Goal: Task Accomplishment & Management: Manage account settings

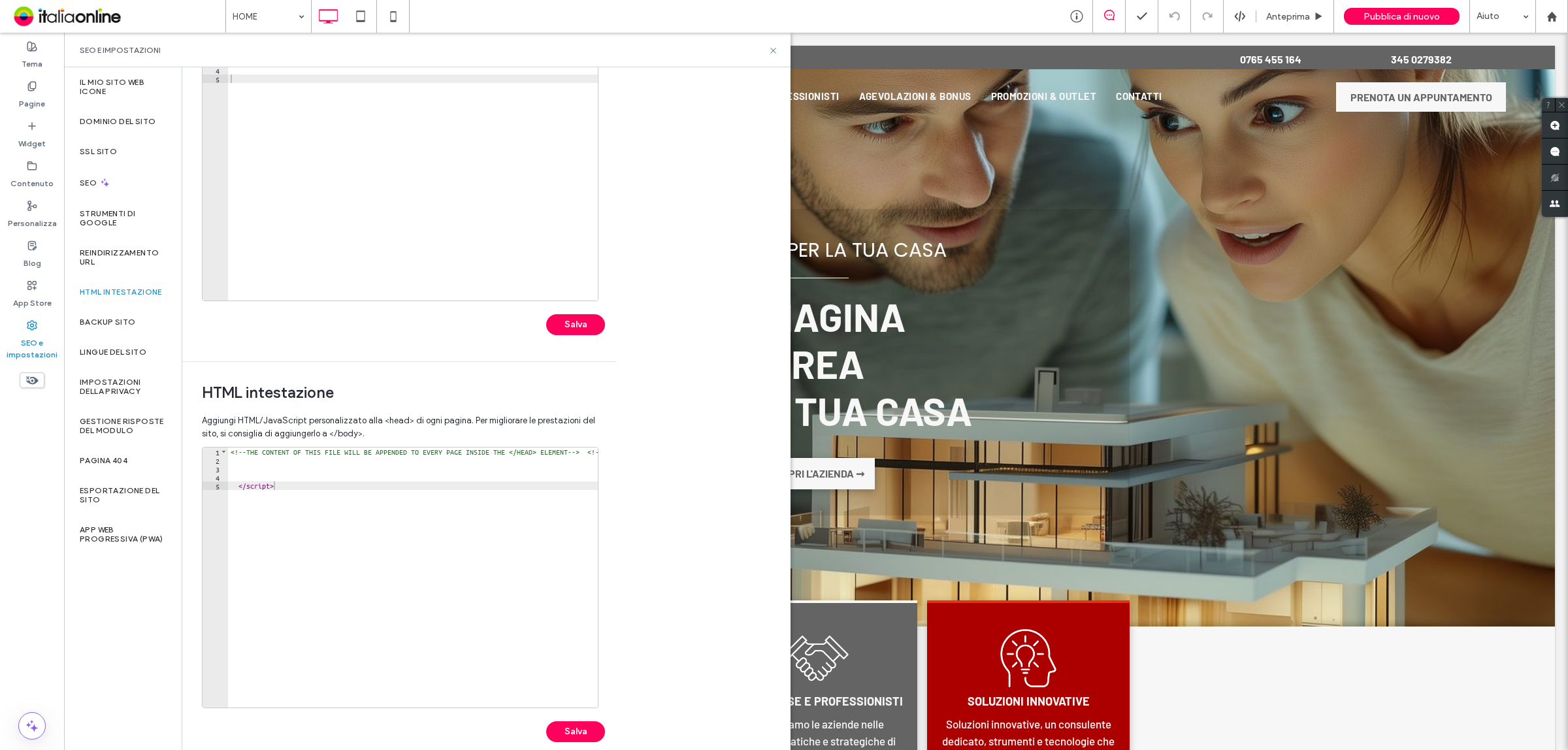
scroll to position [145, 0]
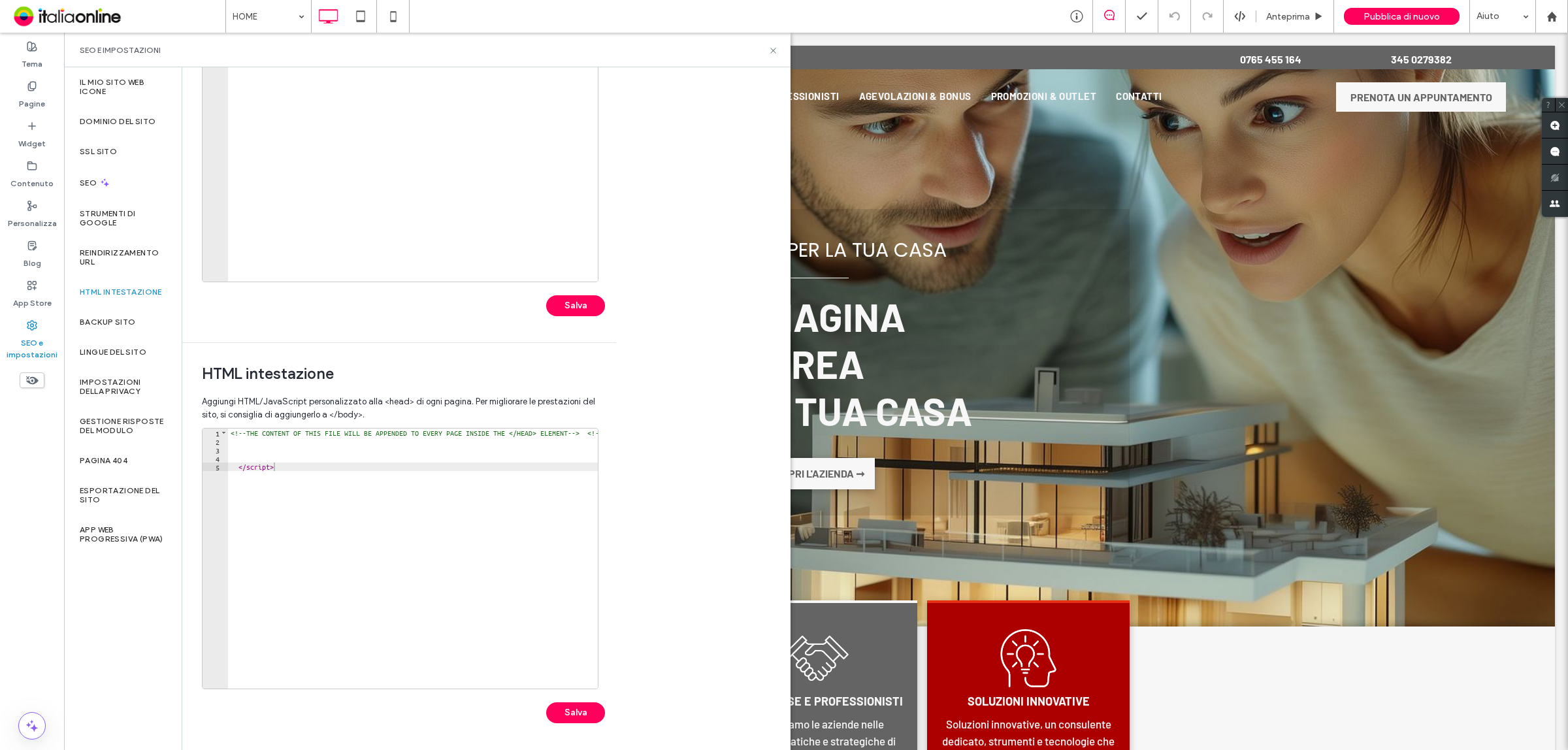
click at [305, 537] on div "<!-- THE CONTENT OF THIS FILE WILL BE APPENDED TO EVERY PAGE INSIDE THE </HEAD>…" at bounding box center [482, 561] width 507 height 265
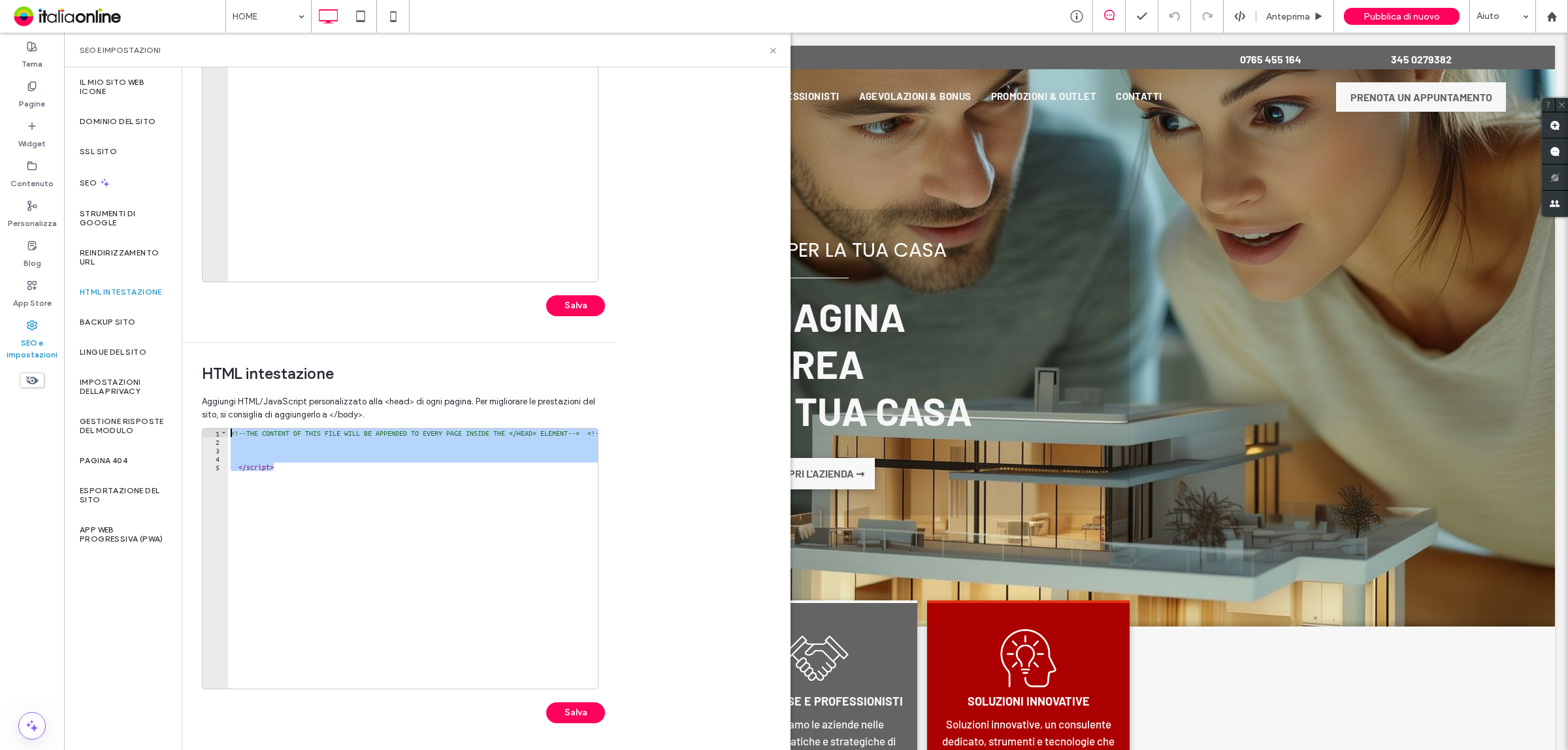
drag, startPoint x: 336, startPoint y: 503, endPoint x: 236, endPoint y: 417, distance: 131.9
click at [236, 417] on div "Aggiungi HTML/JavaScript personalizzato alla <head> di ogni pagina. Per miglior…" at bounding box center [399, 569] width 394 height 360
type textarea "**********"
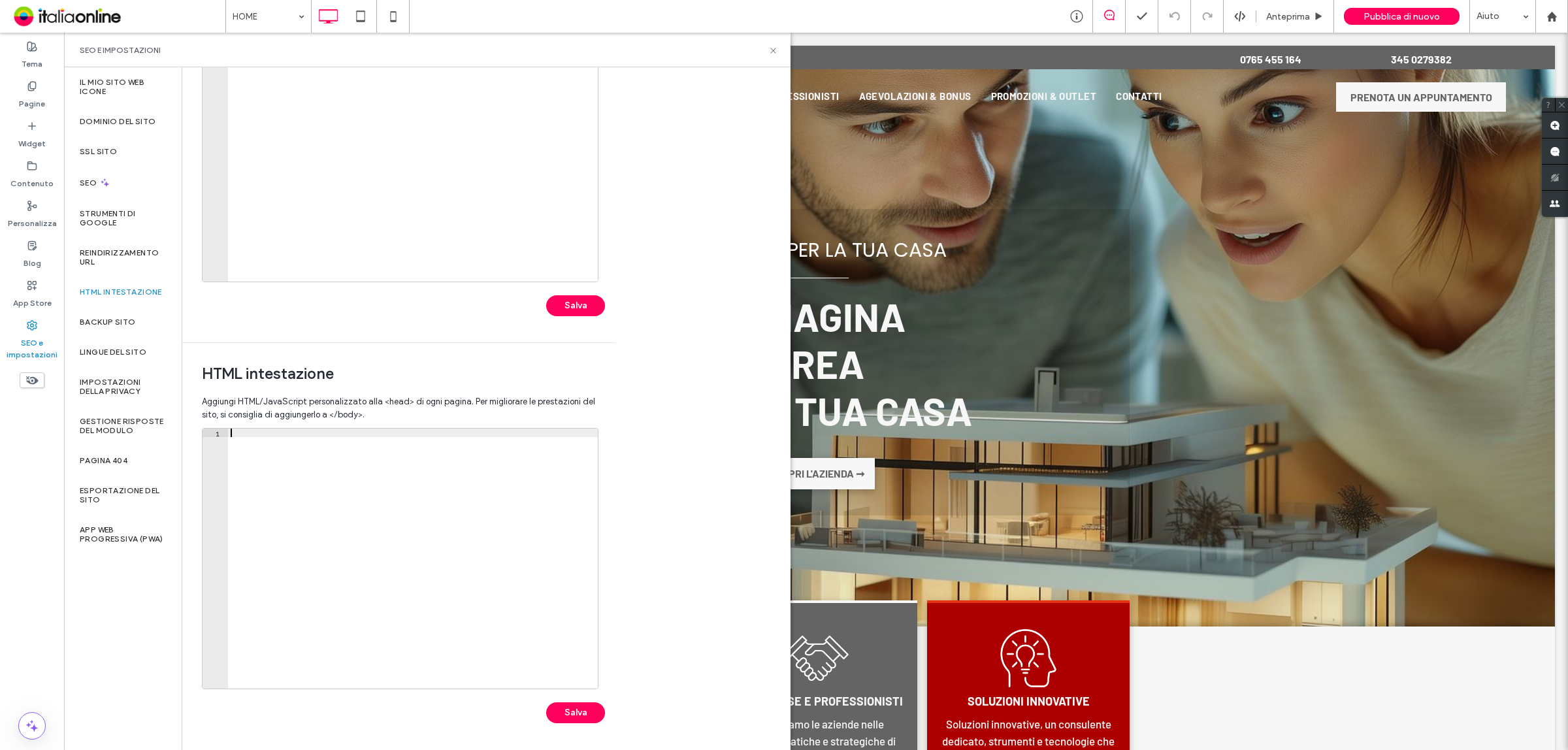
click at [296, 465] on div at bounding box center [413, 561] width 370 height 265
paste textarea "**********"
type textarea "**********"
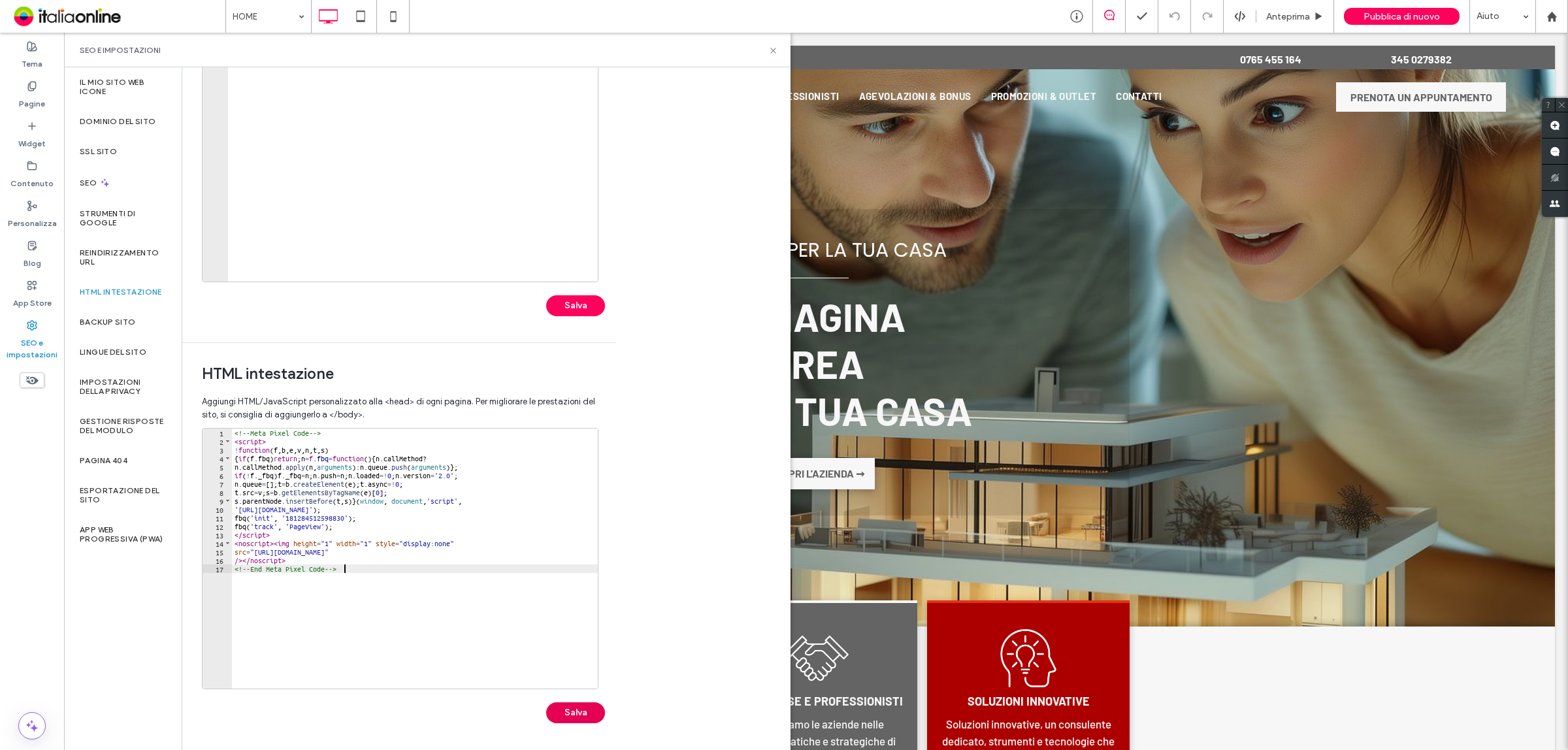
click at [569, 719] on button "Salva" at bounding box center [576, 713] width 59 height 21
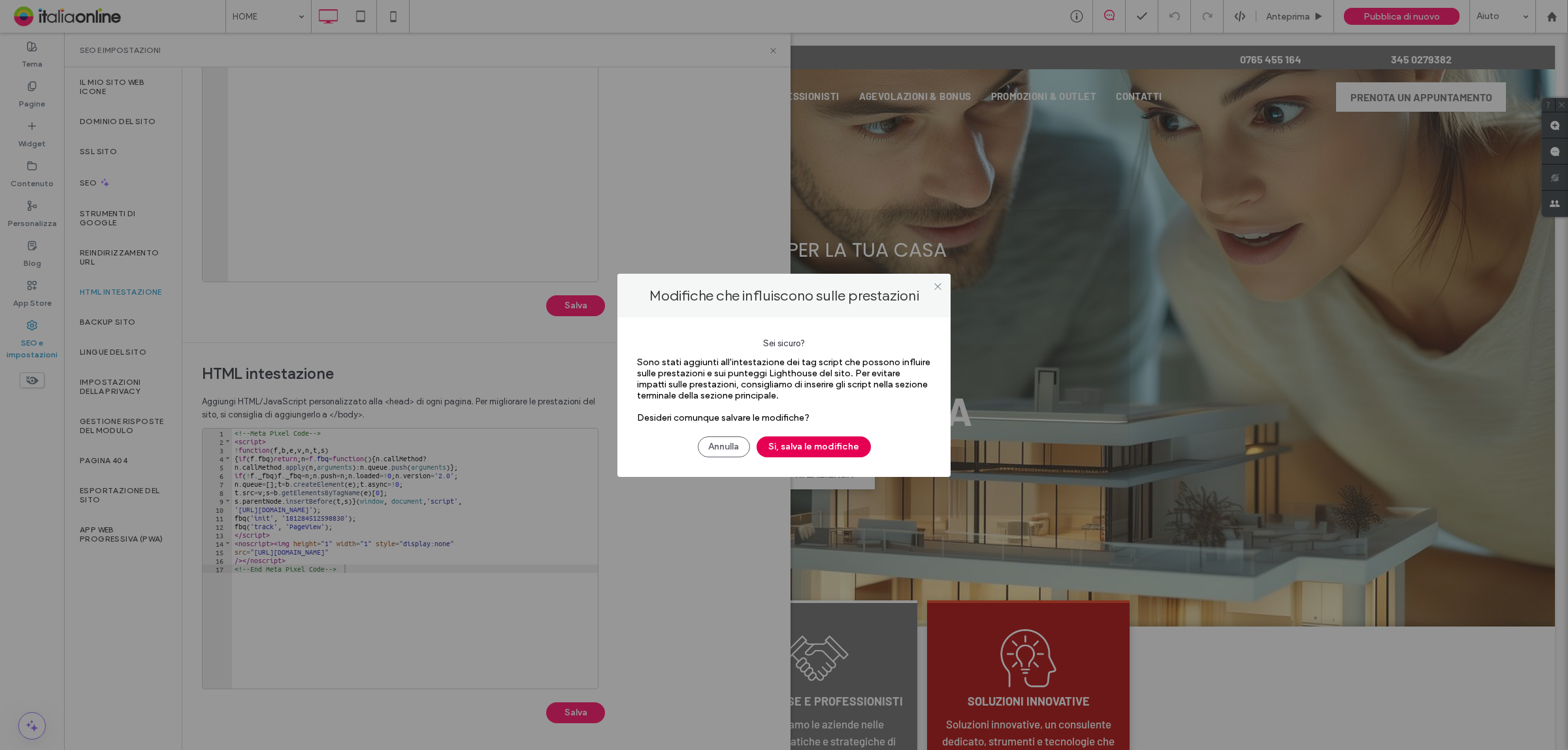
click at [831, 448] on button "Sì, salva le modifiche" at bounding box center [814, 447] width 115 height 21
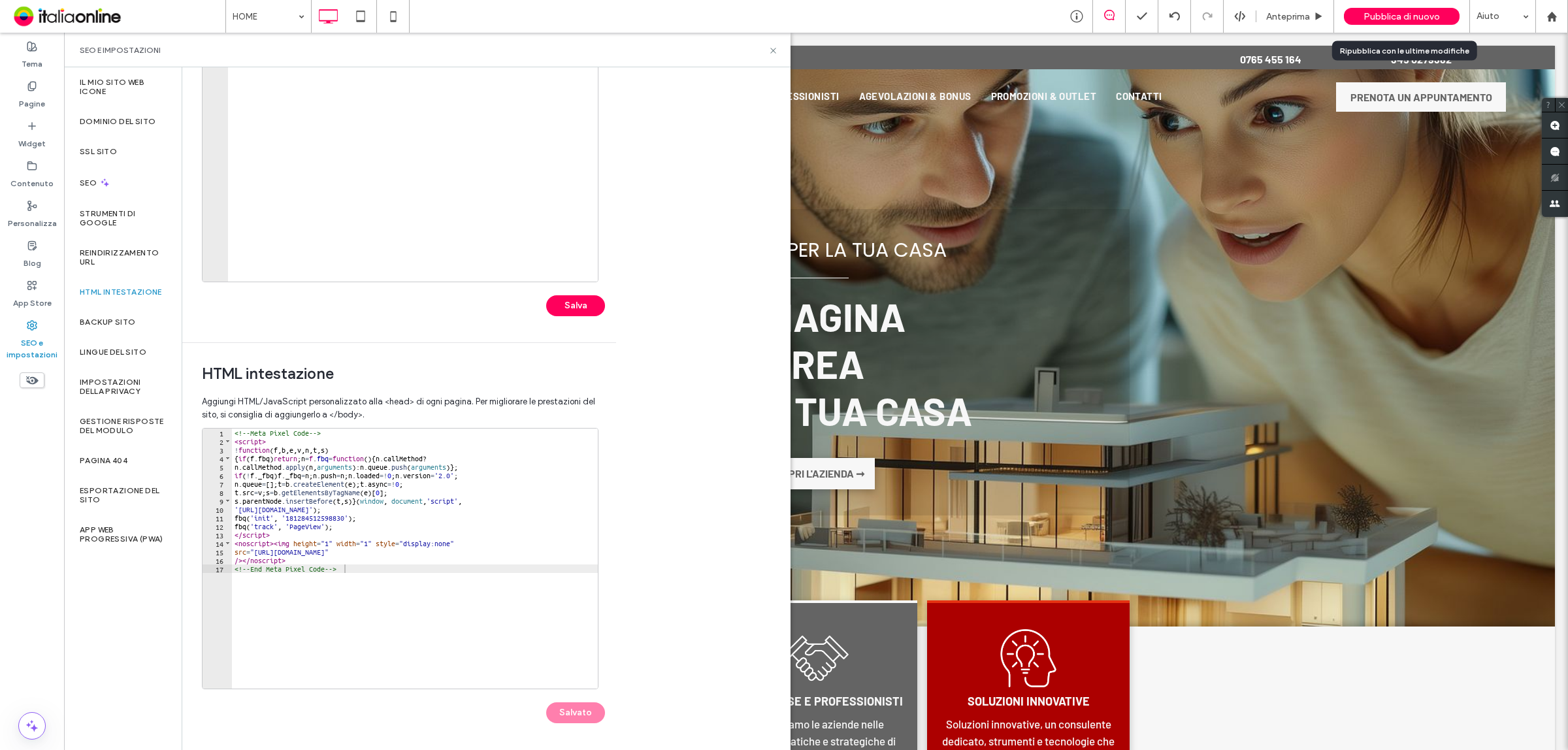
click at [1403, 15] on span "Pubblica di nuovo" at bounding box center [1402, 16] width 76 height 11
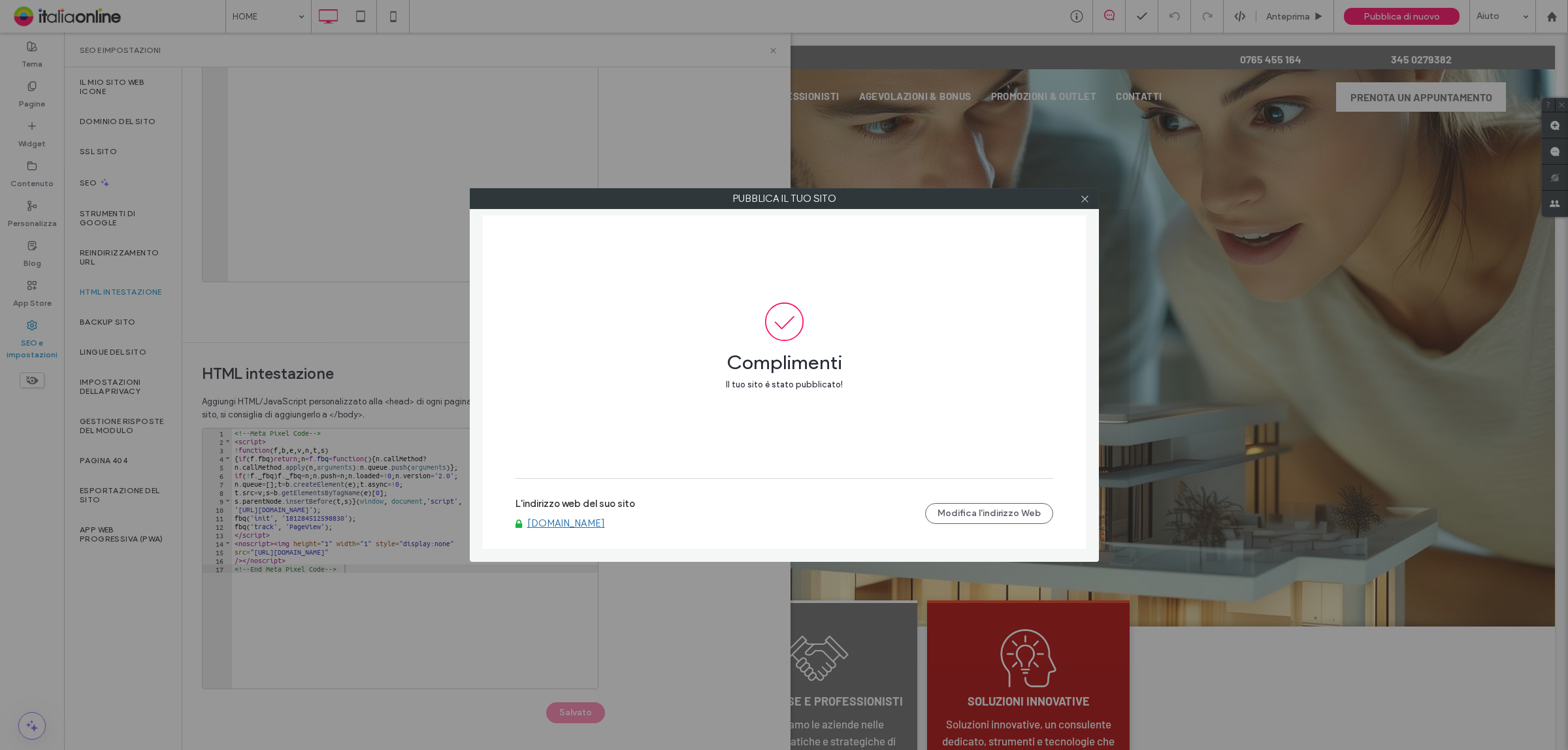
click at [1077, 203] on div at bounding box center [1085, 199] width 20 height 20
click at [1084, 203] on icon at bounding box center [1085, 199] width 10 height 10
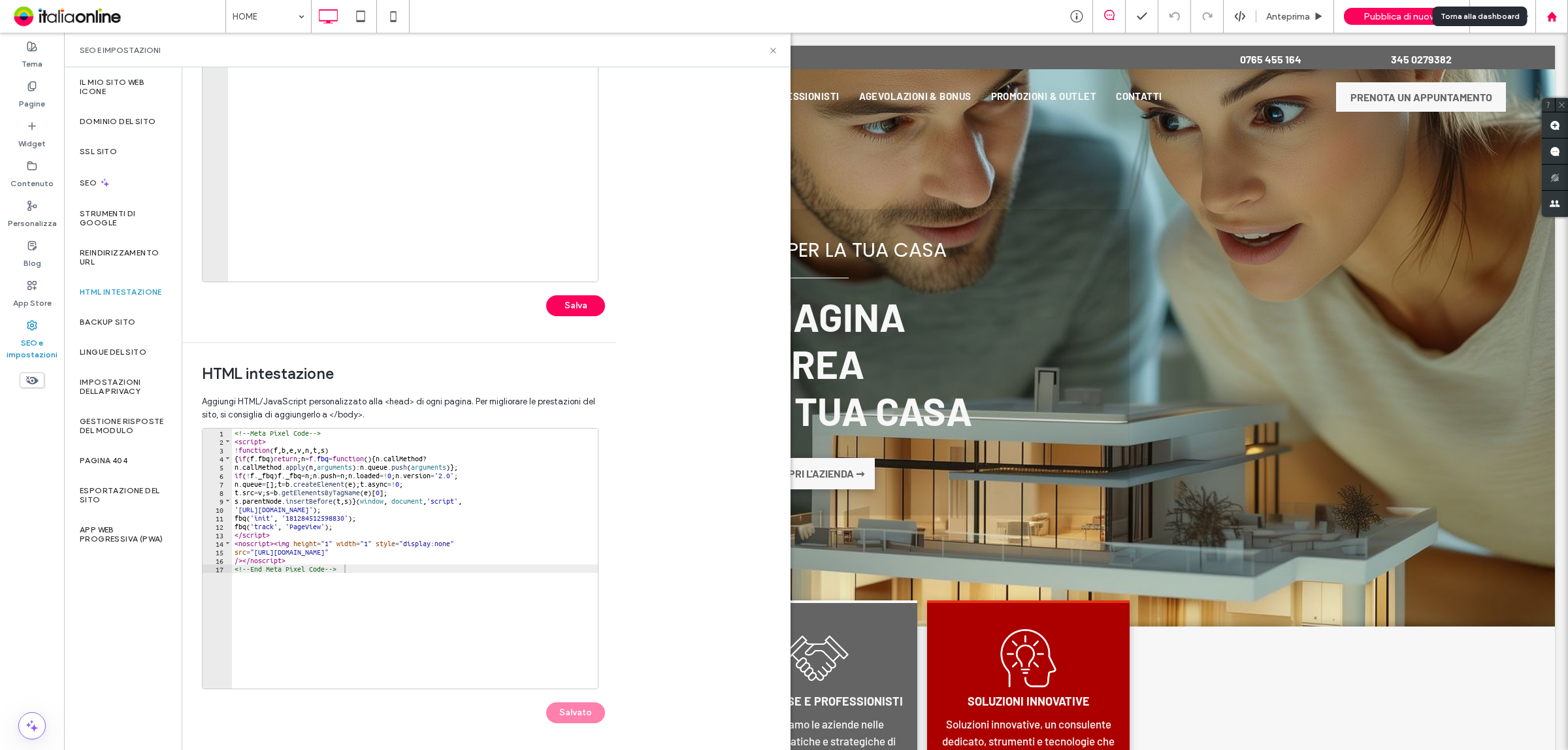
click at [1556, 10] on div at bounding box center [1551, 16] width 32 height 32
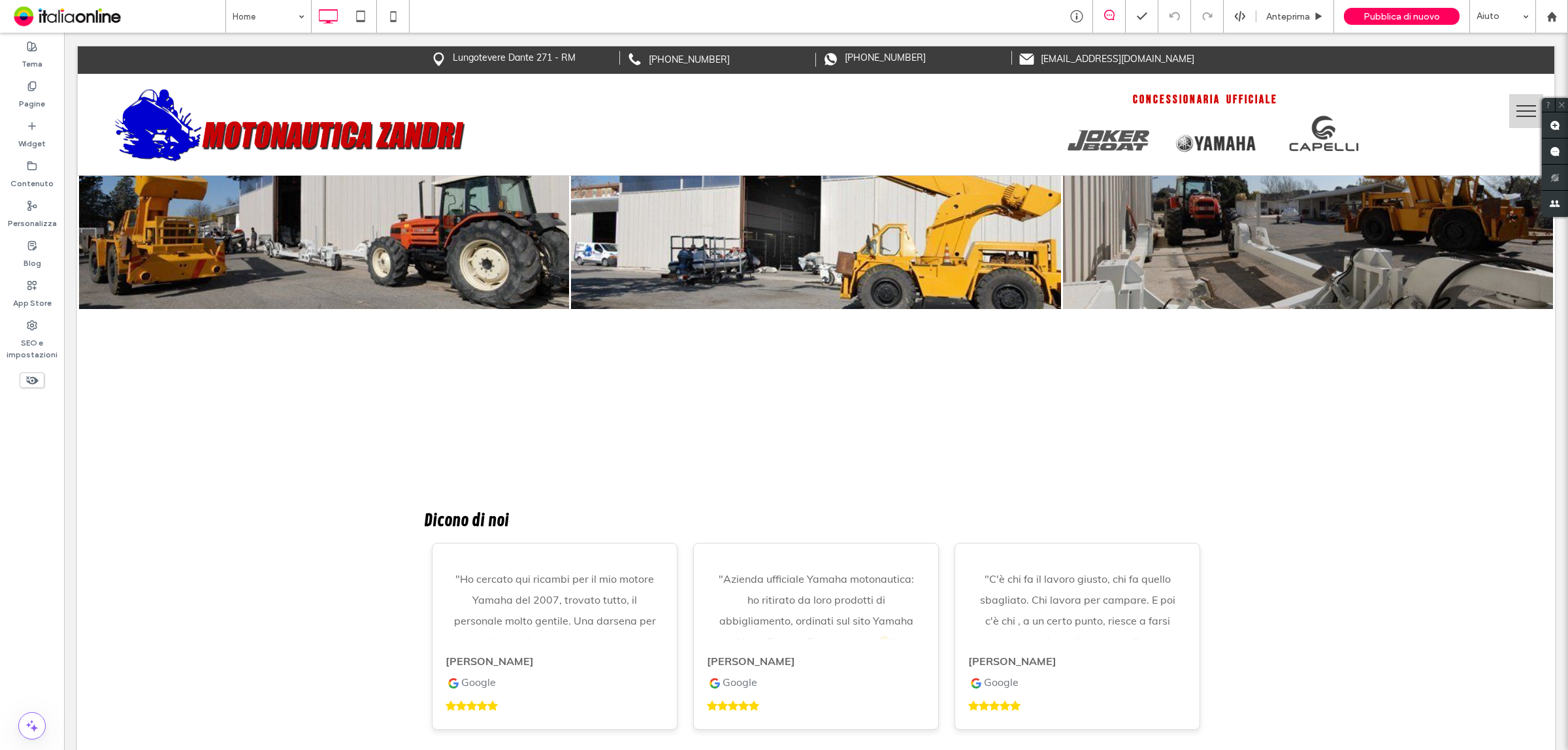
scroll to position [3121, 0]
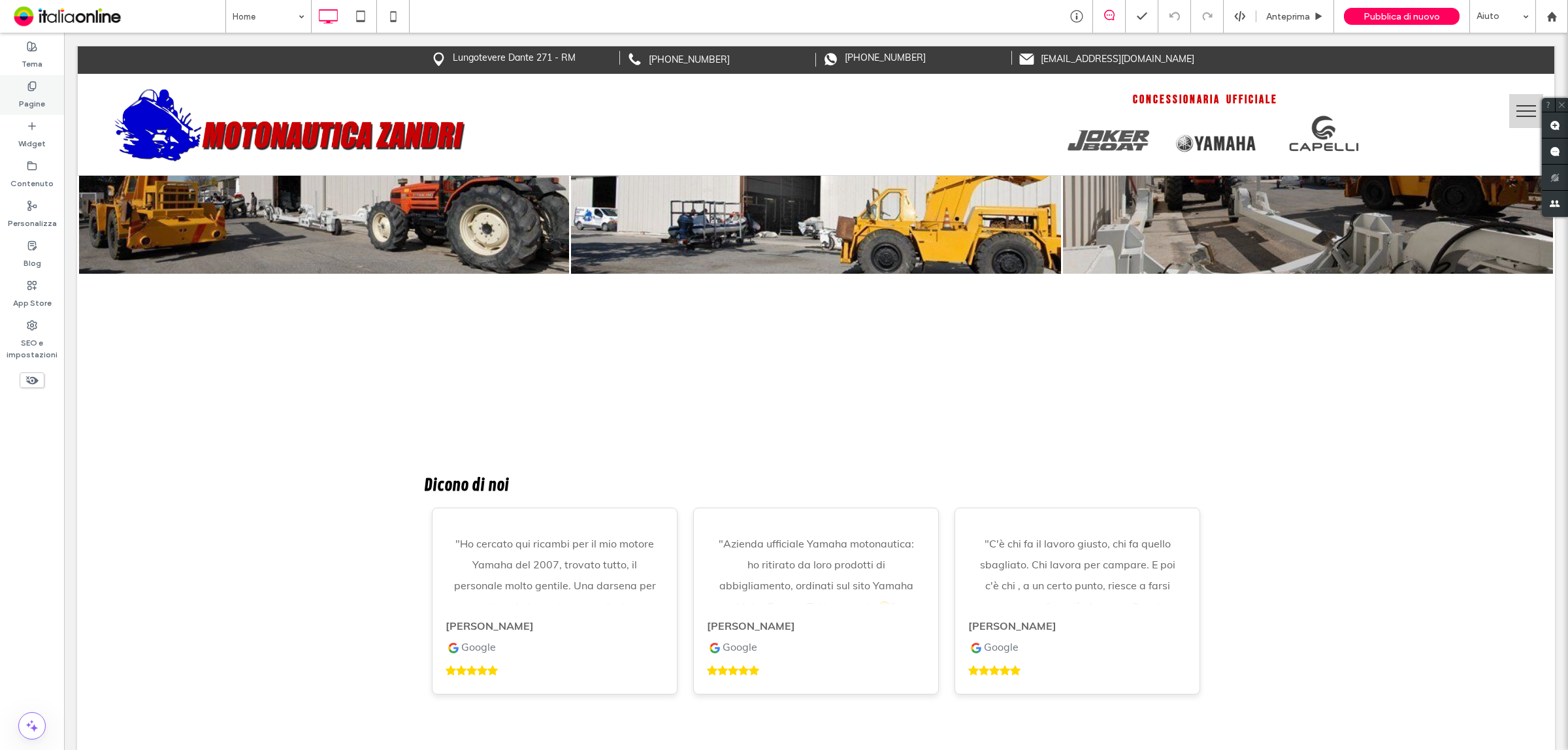
click at [24, 88] on div "Pagine" at bounding box center [32, 95] width 64 height 40
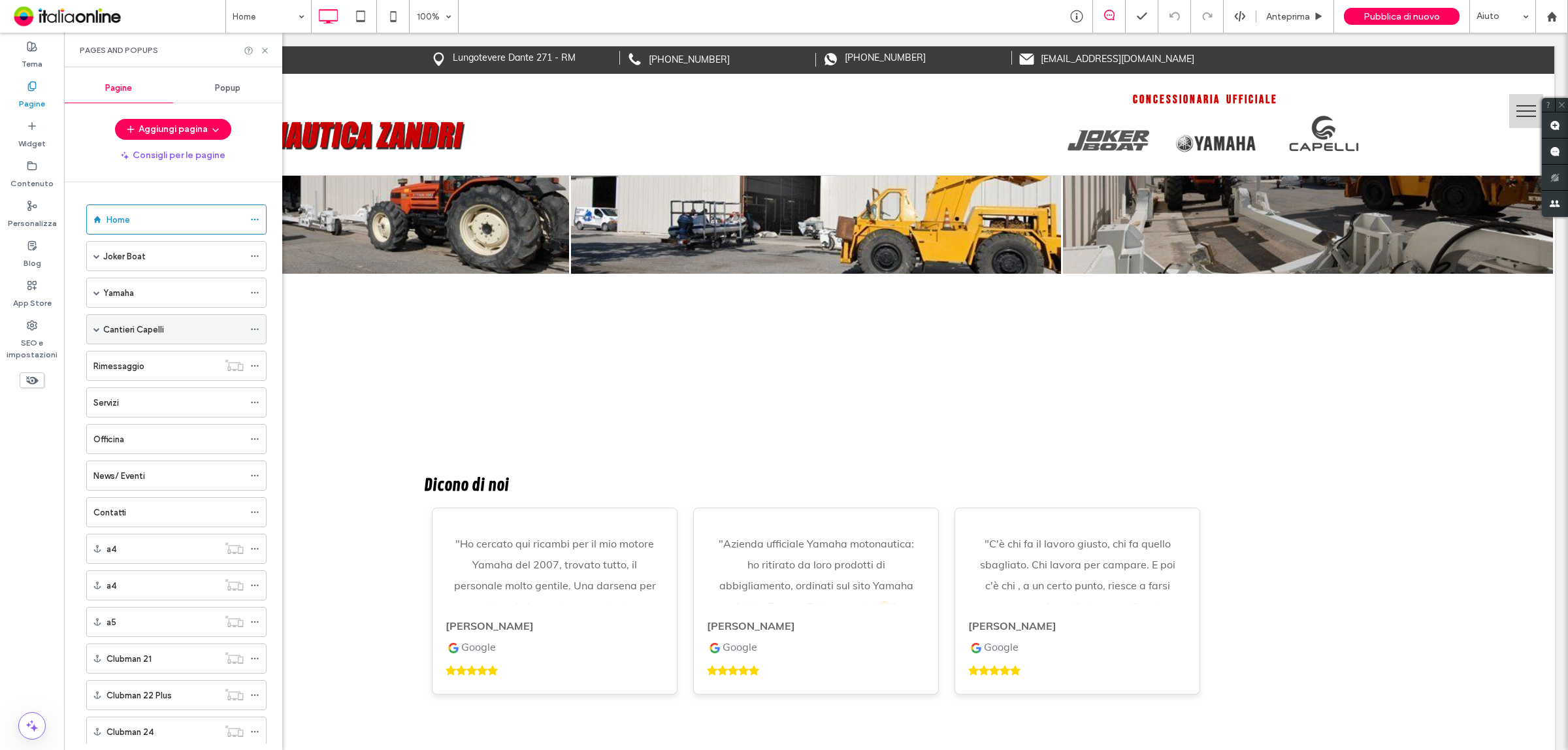
click at [95, 335] on span at bounding box center [97, 329] width 7 height 29
click at [150, 358] on label "Ribs Division" at bounding box center [140, 360] width 49 height 23
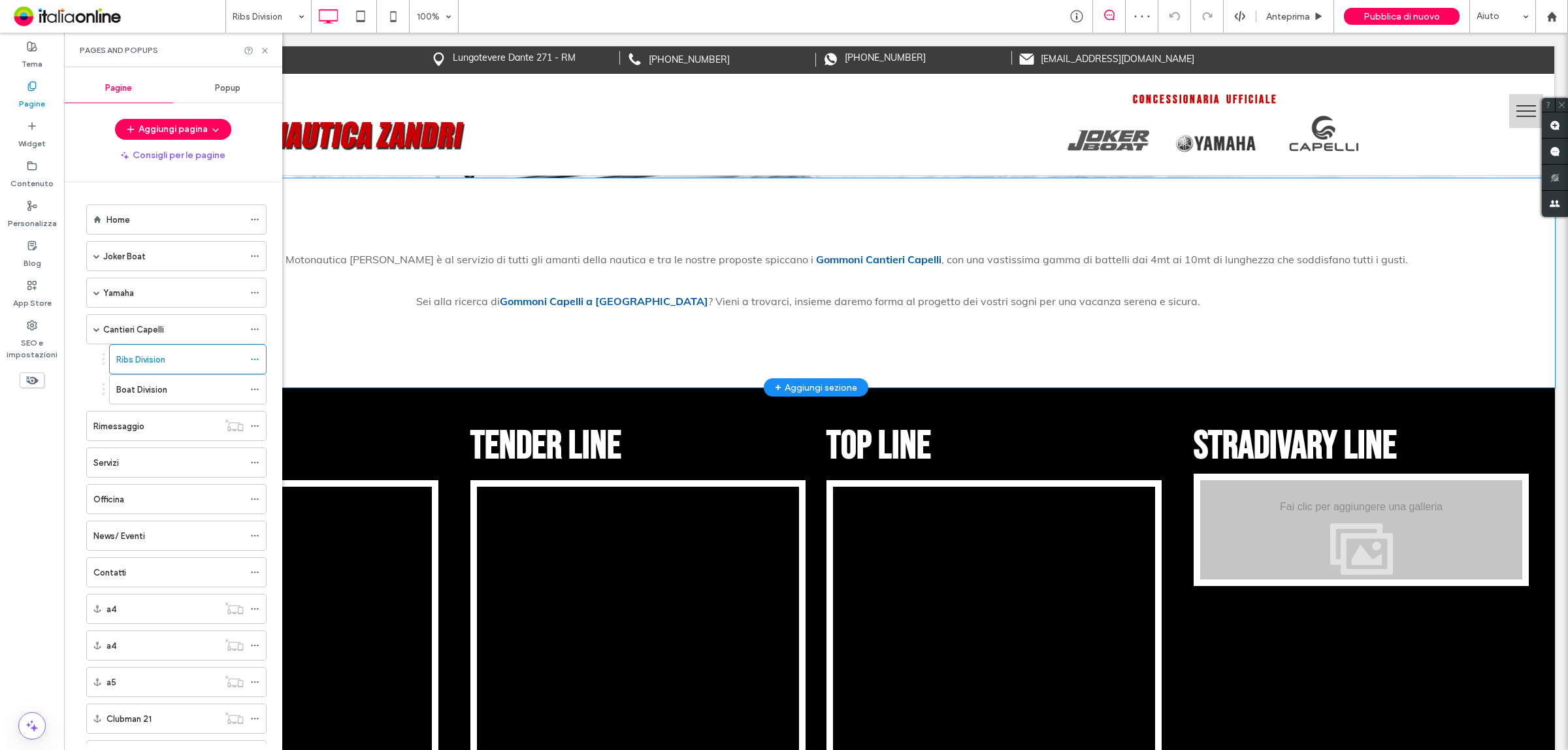
scroll to position [735, 0]
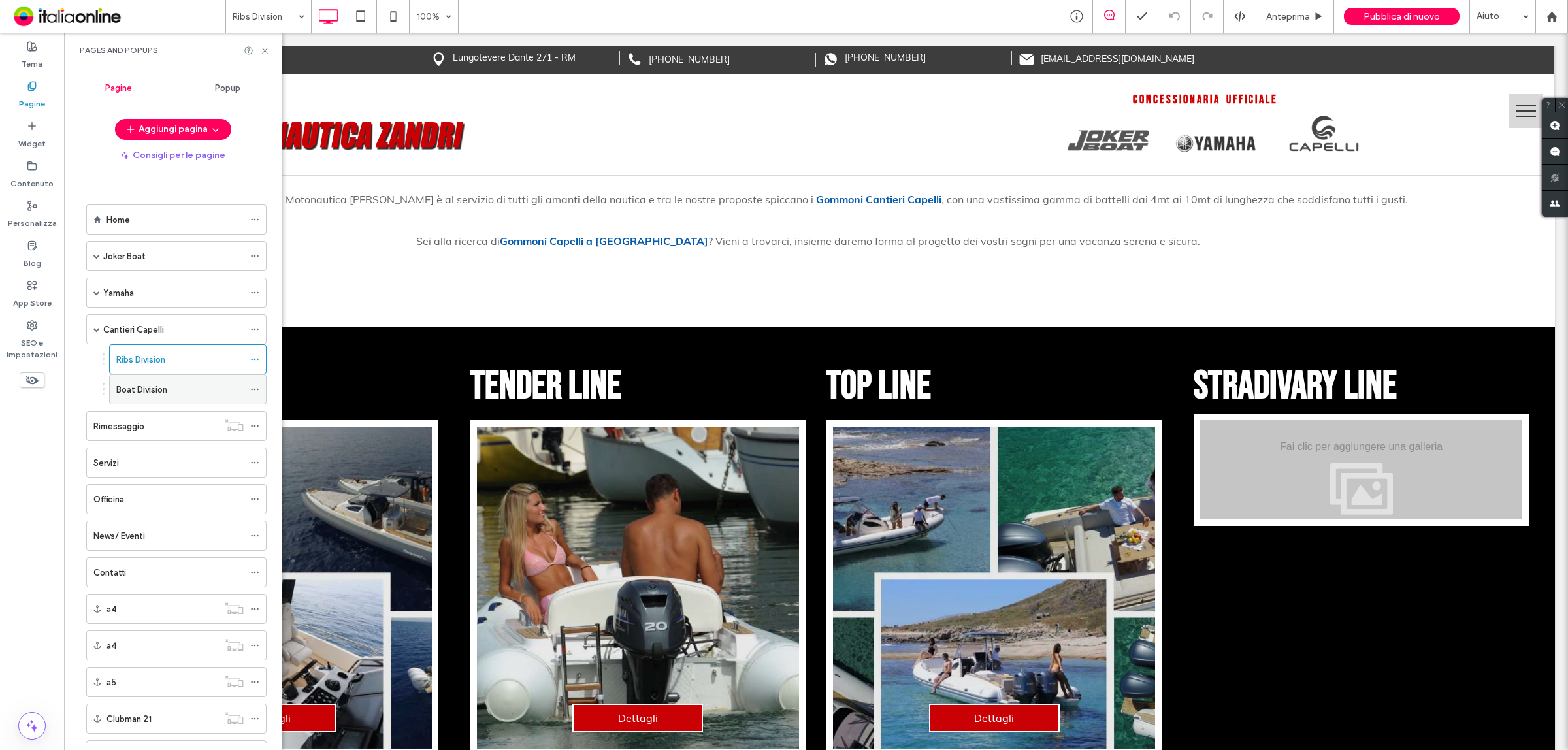
click at [157, 394] on label "Boat Division" at bounding box center [141, 390] width 51 height 23
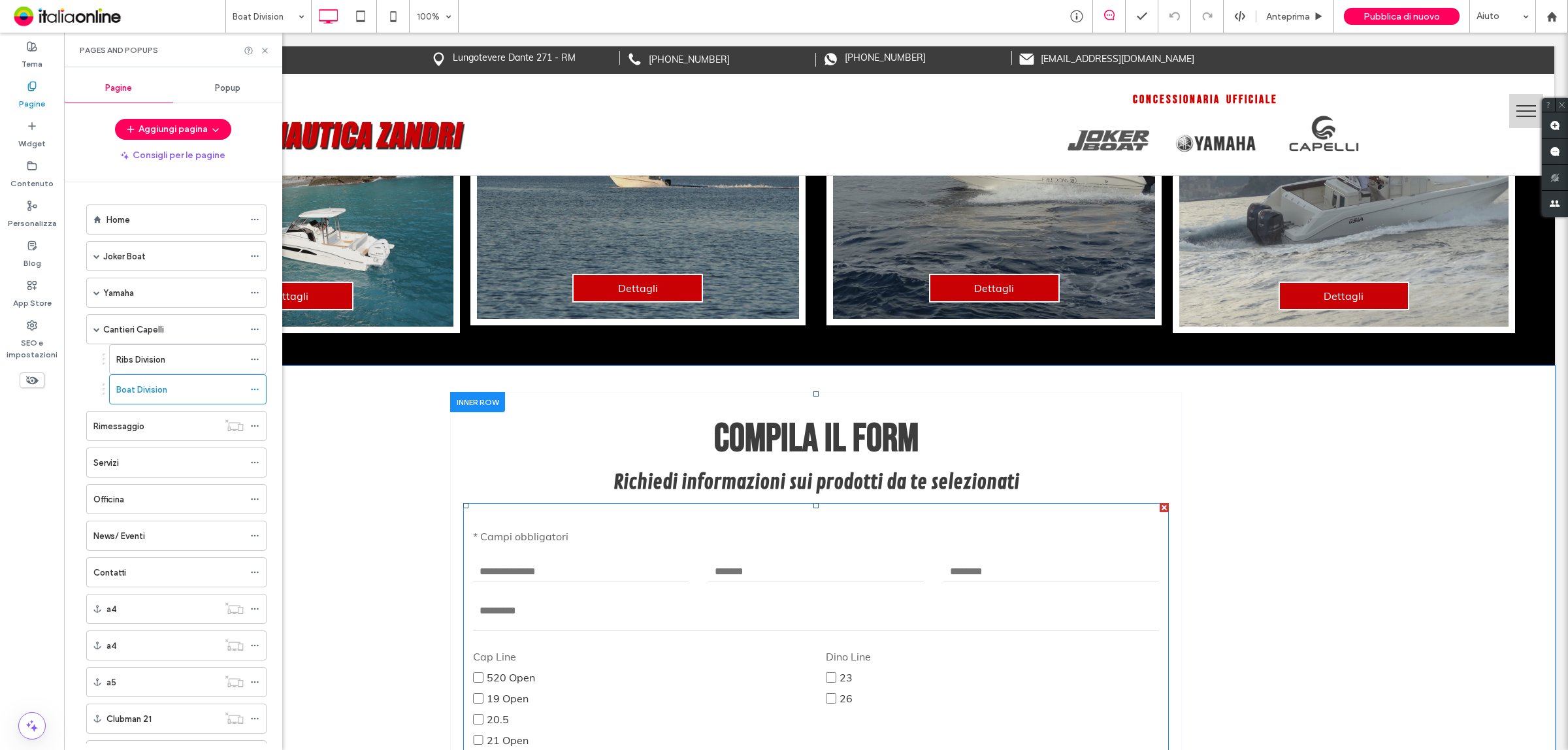
scroll to position [780, 0]
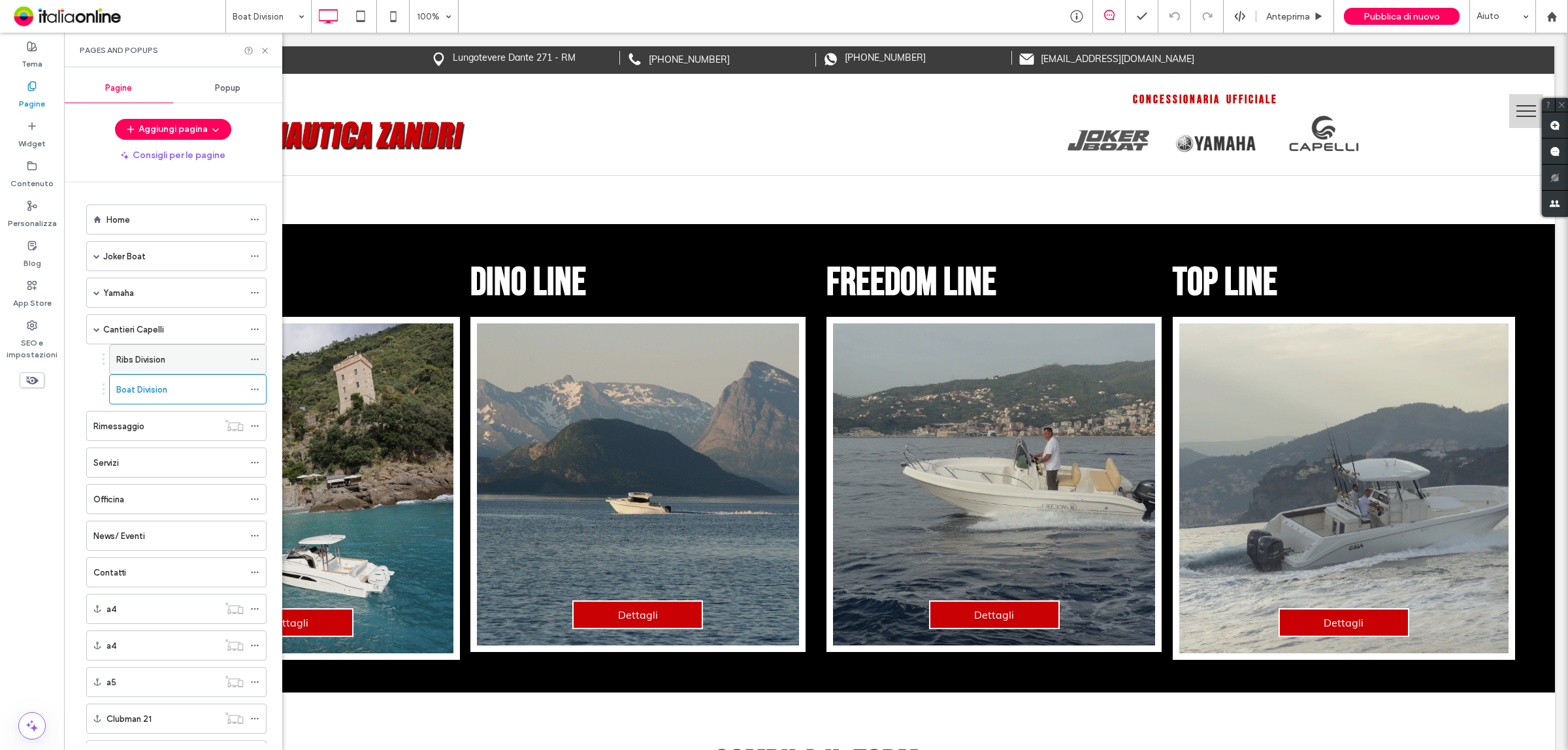
click at [162, 354] on label "Ribs Division" at bounding box center [140, 360] width 49 height 23
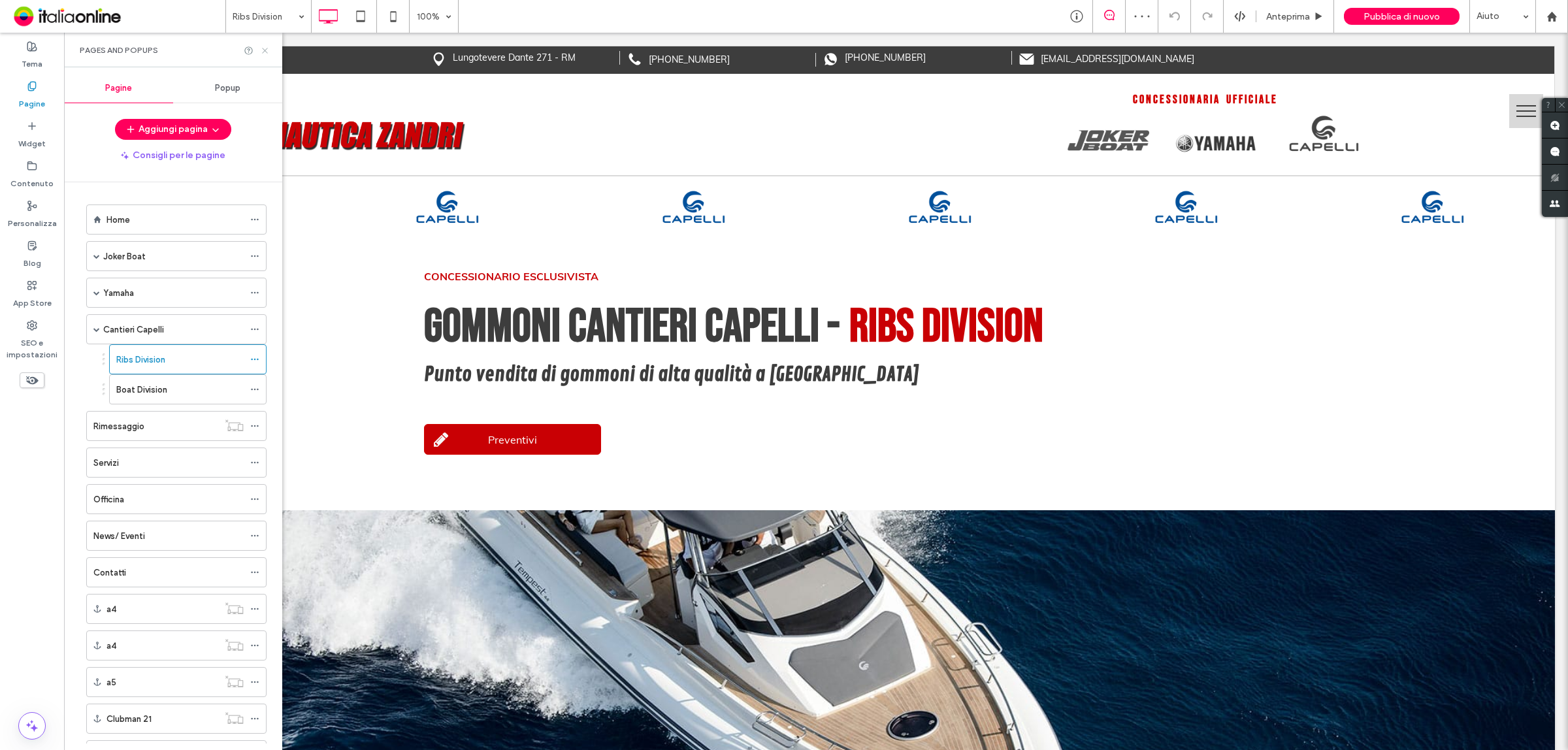
click at [265, 52] on icon at bounding box center [265, 51] width 10 height 10
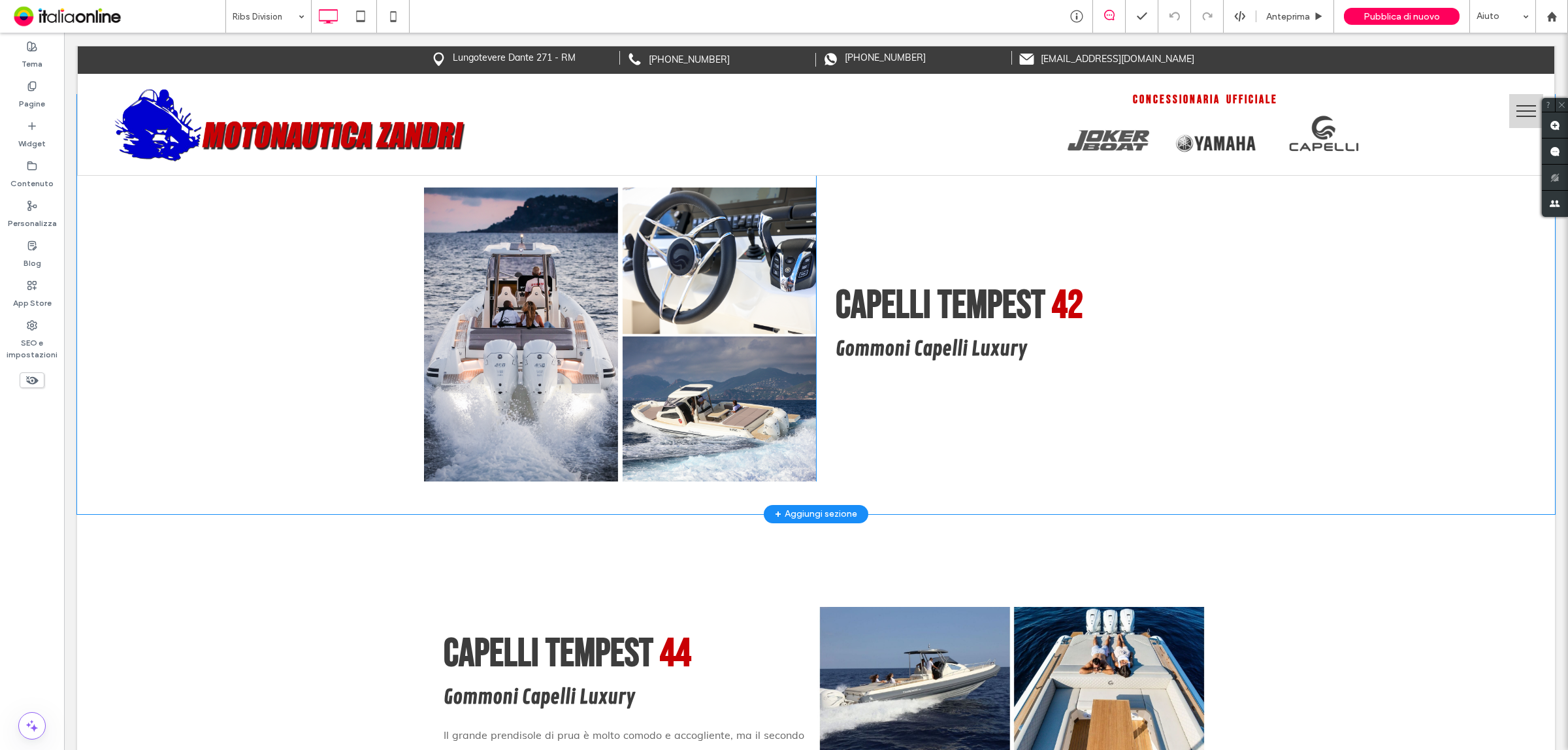
scroll to position [2777, 0]
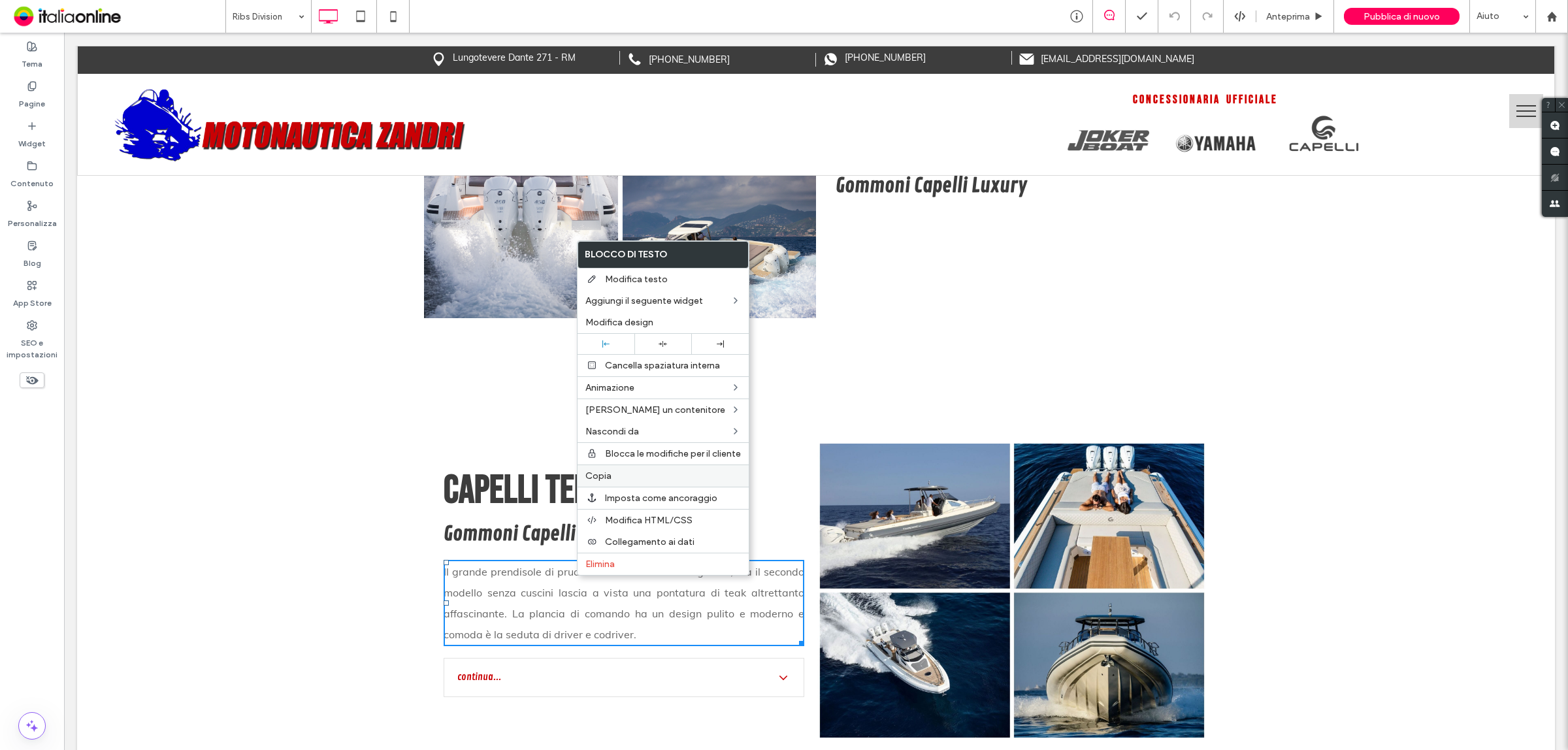
click at [616, 477] on label "Copia" at bounding box center [663, 476] width 155 height 11
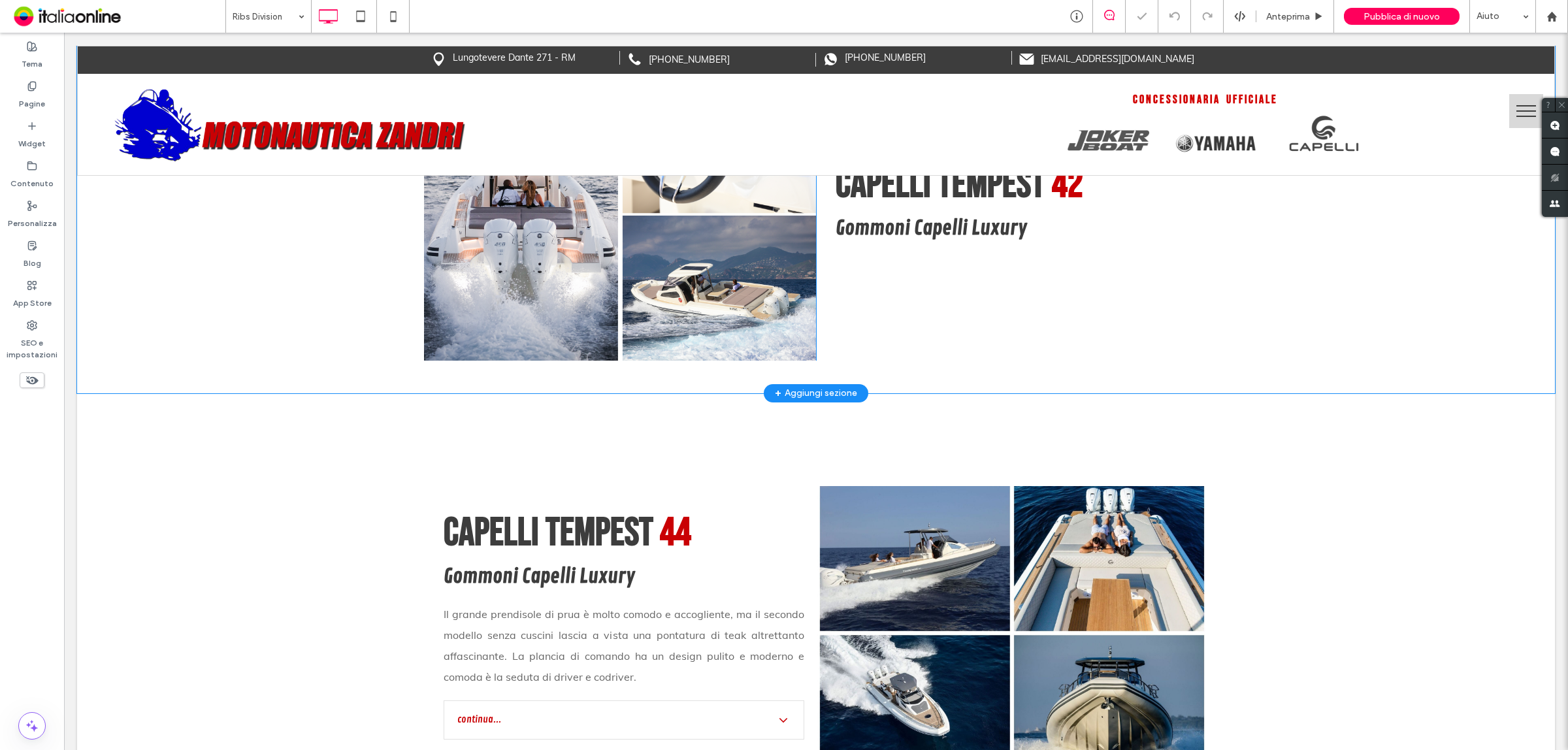
scroll to position [2614, 0]
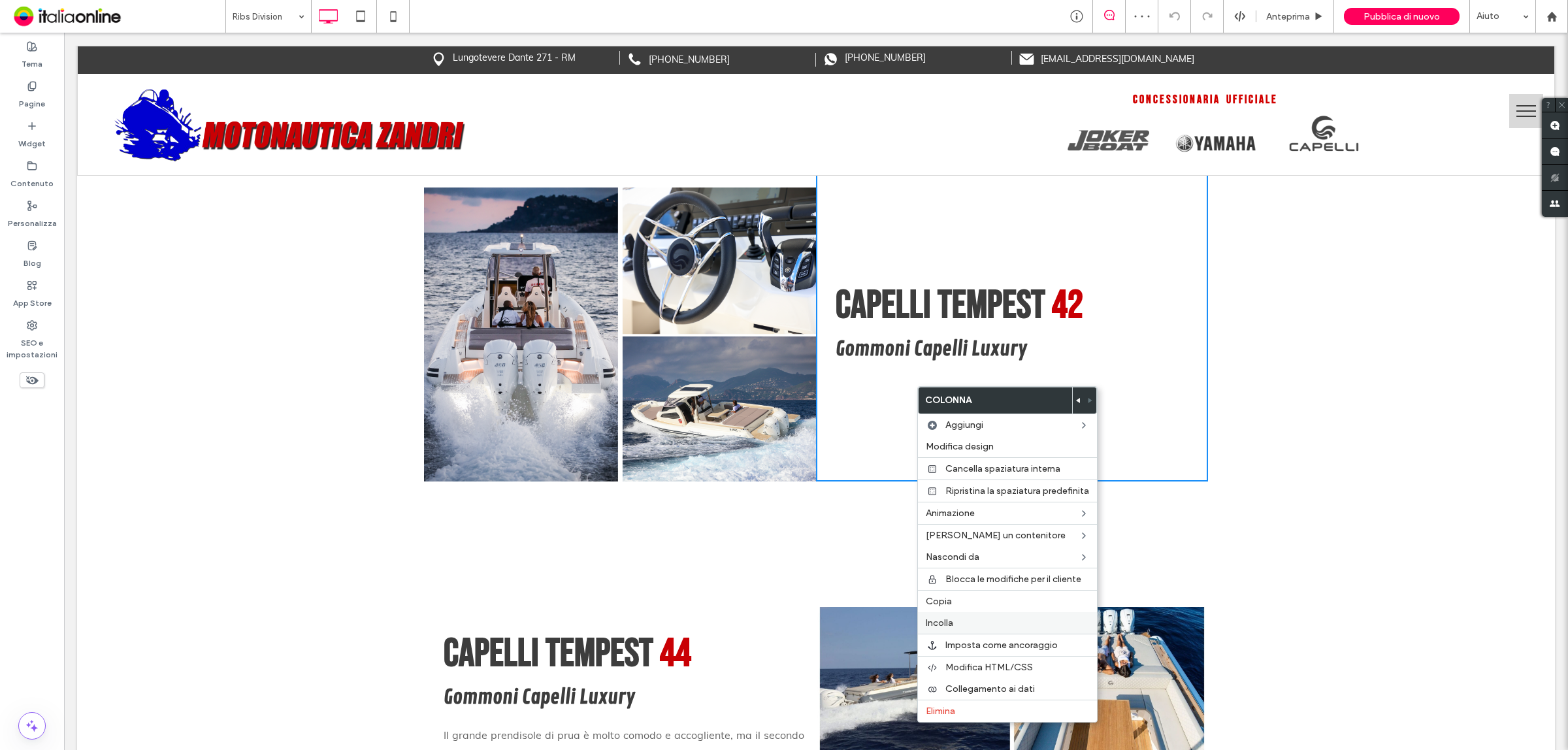
click at [945, 623] on span "Incolla" at bounding box center [939, 623] width 27 height 11
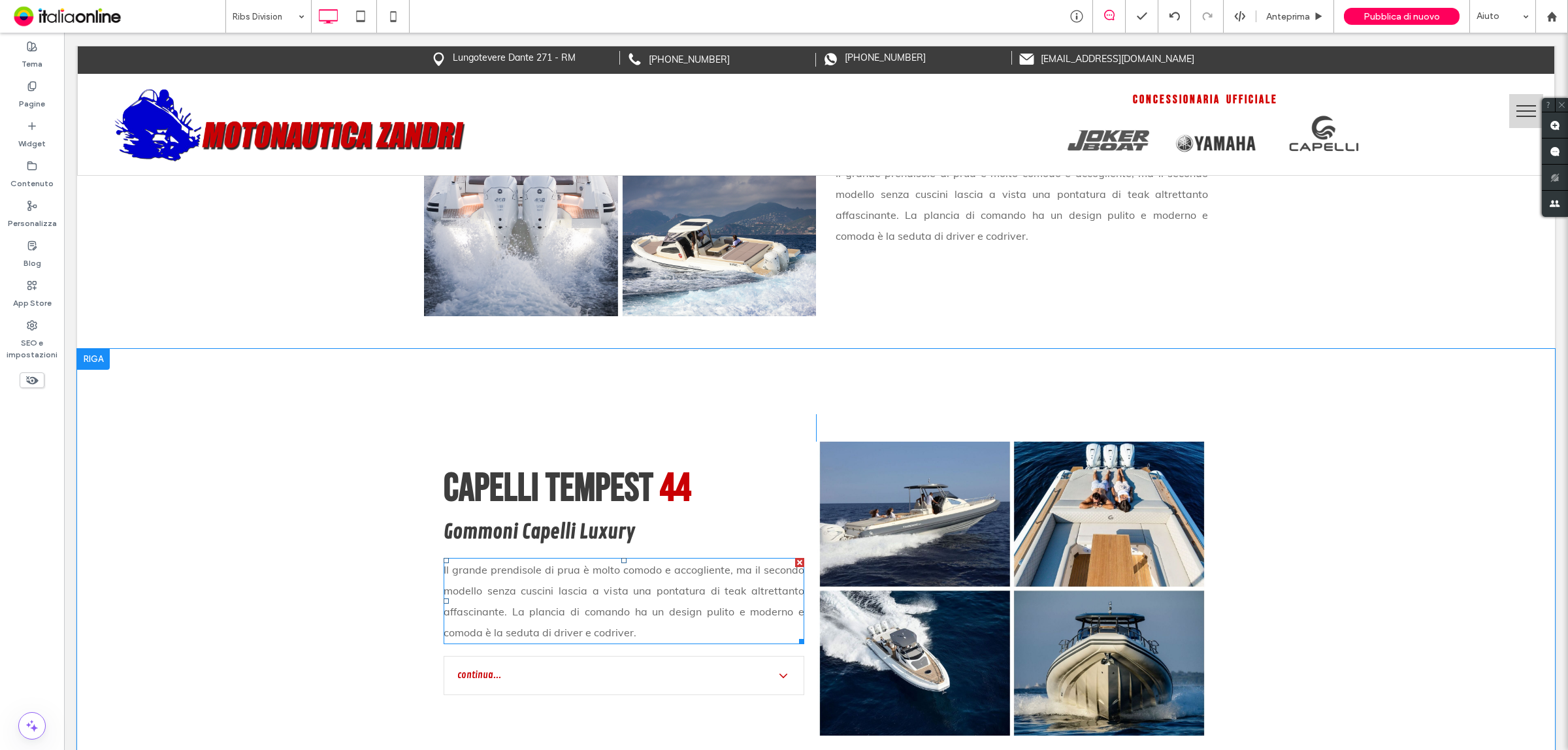
scroll to position [2859, 0]
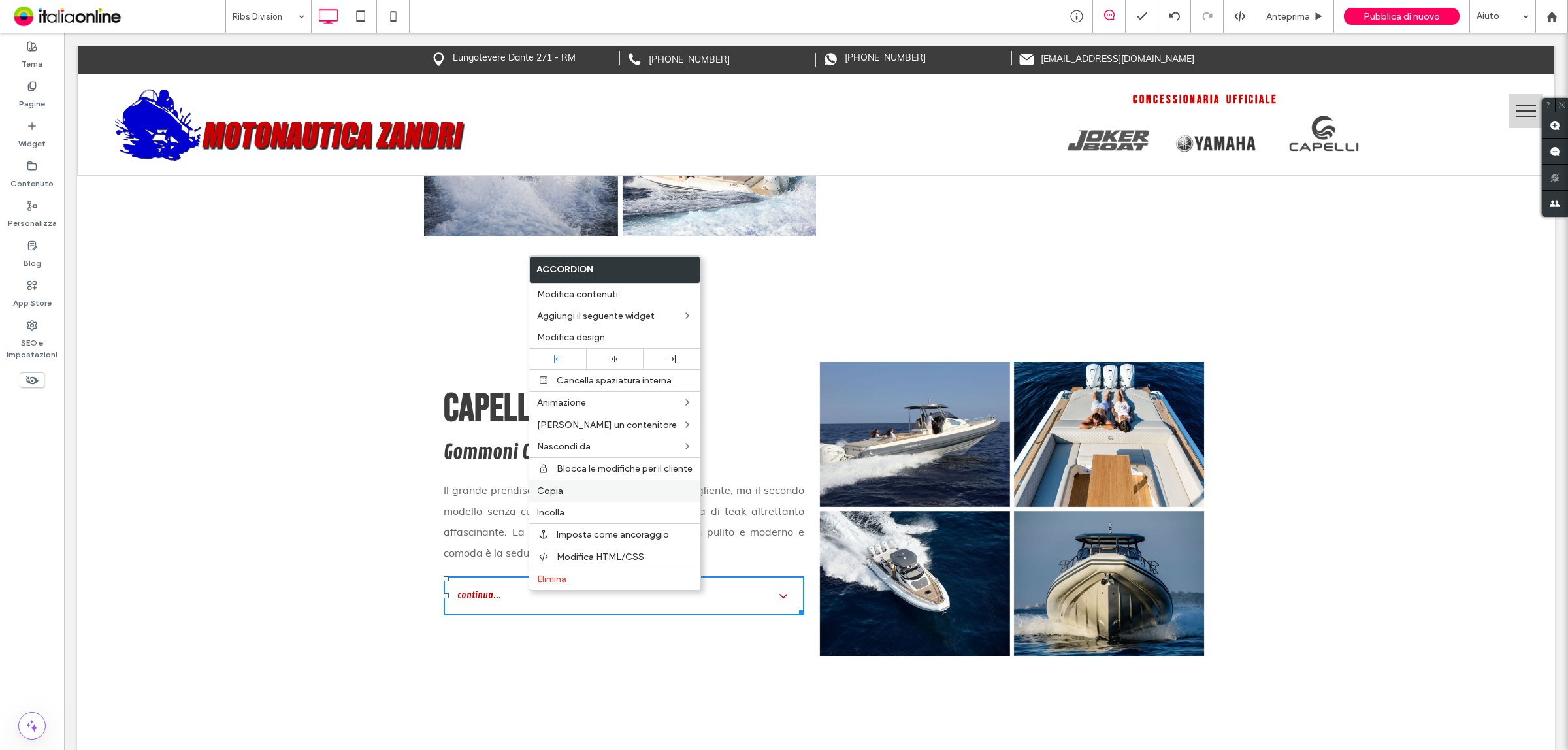
click at [563, 495] on label "Copia" at bounding box center [615, 491] width 155 height 11
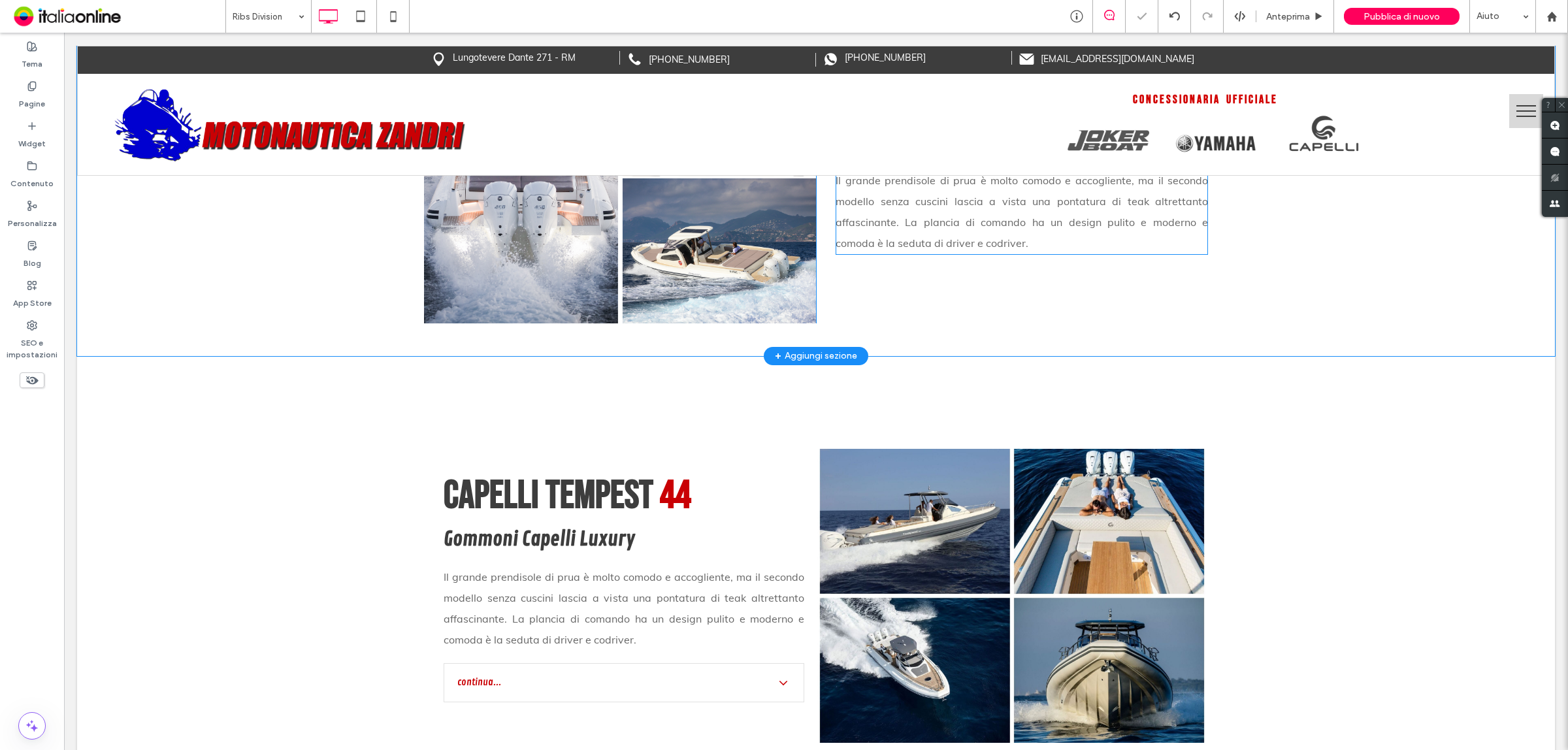
scroll to position [2614, 0]
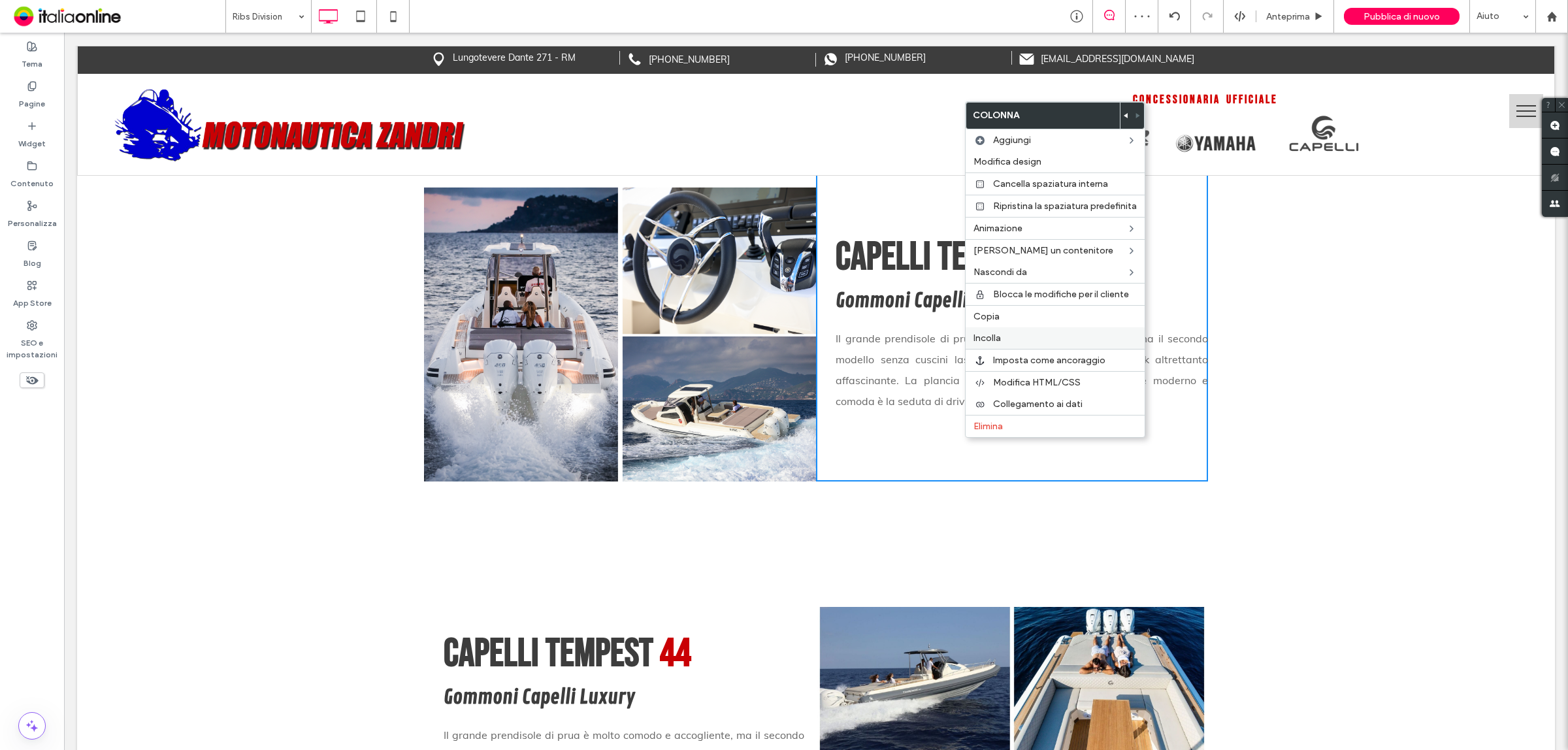
click at [1014, 344] on label "Incolla" at bounding box center [1055, 338] width 164 height 11
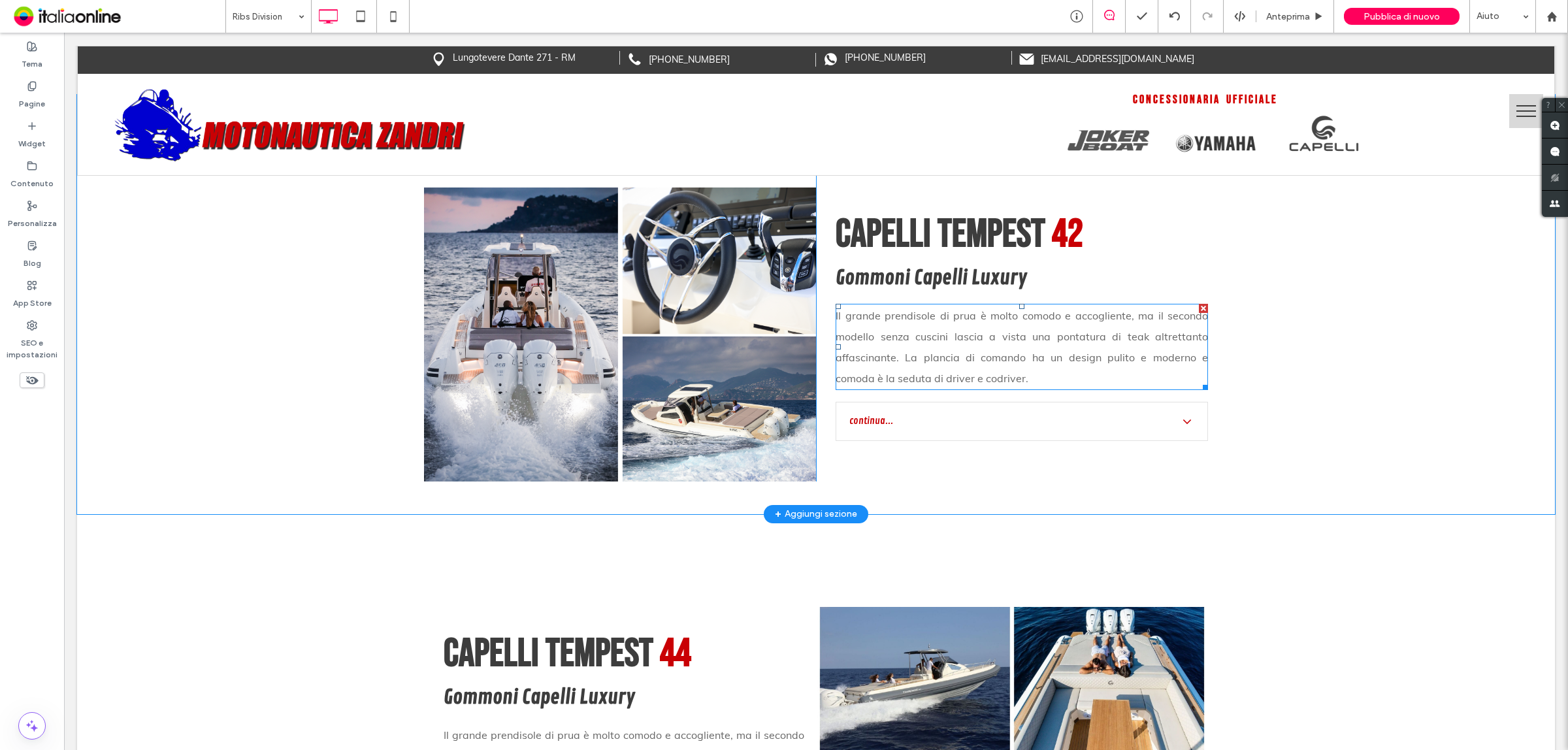
click at [1022, 364] on p "Il grande prendisole di prua è molto comodo e accogliente, ma il secondo modell…" at bounding box center [1022, 346] width 372 height 84
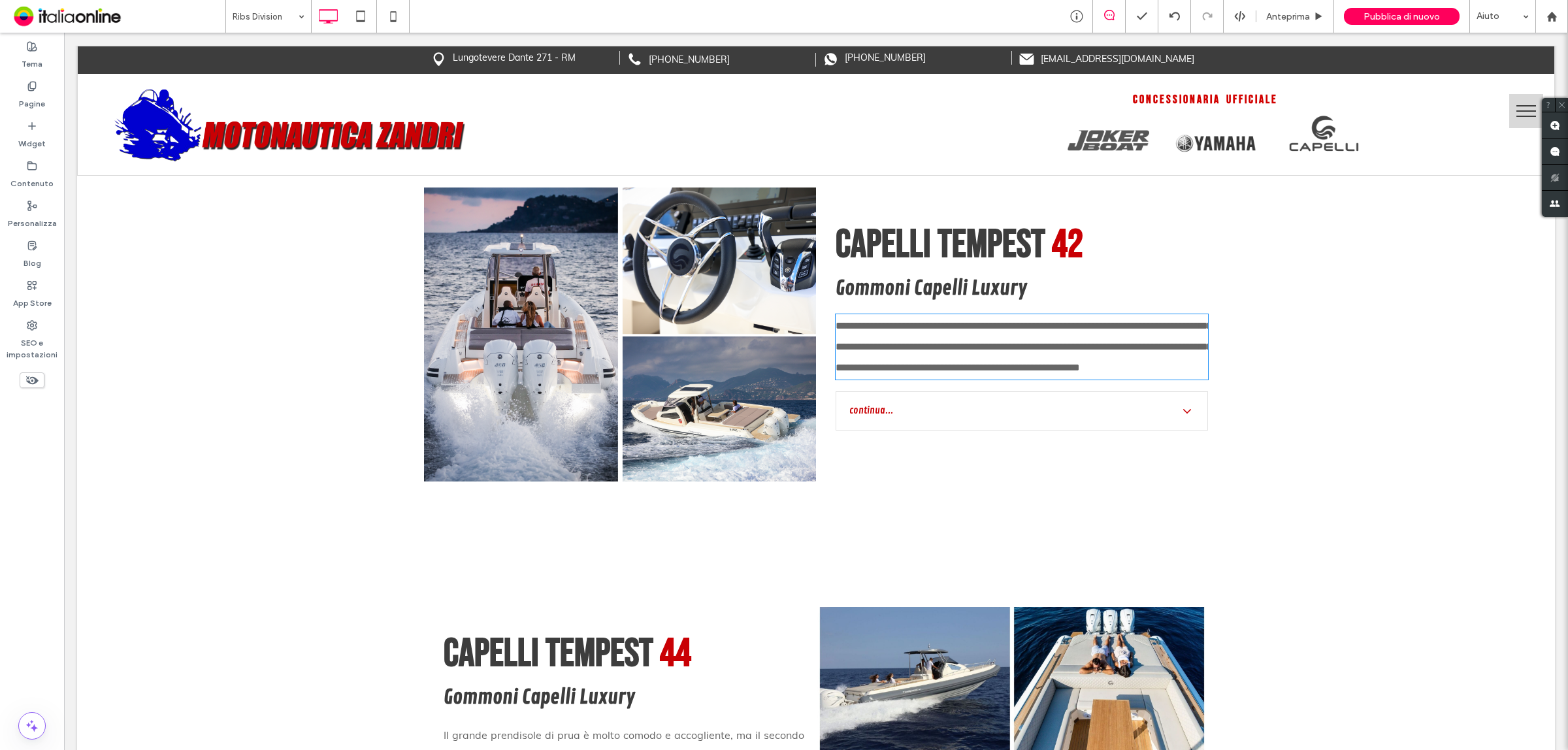
type input "****"
type input "**"
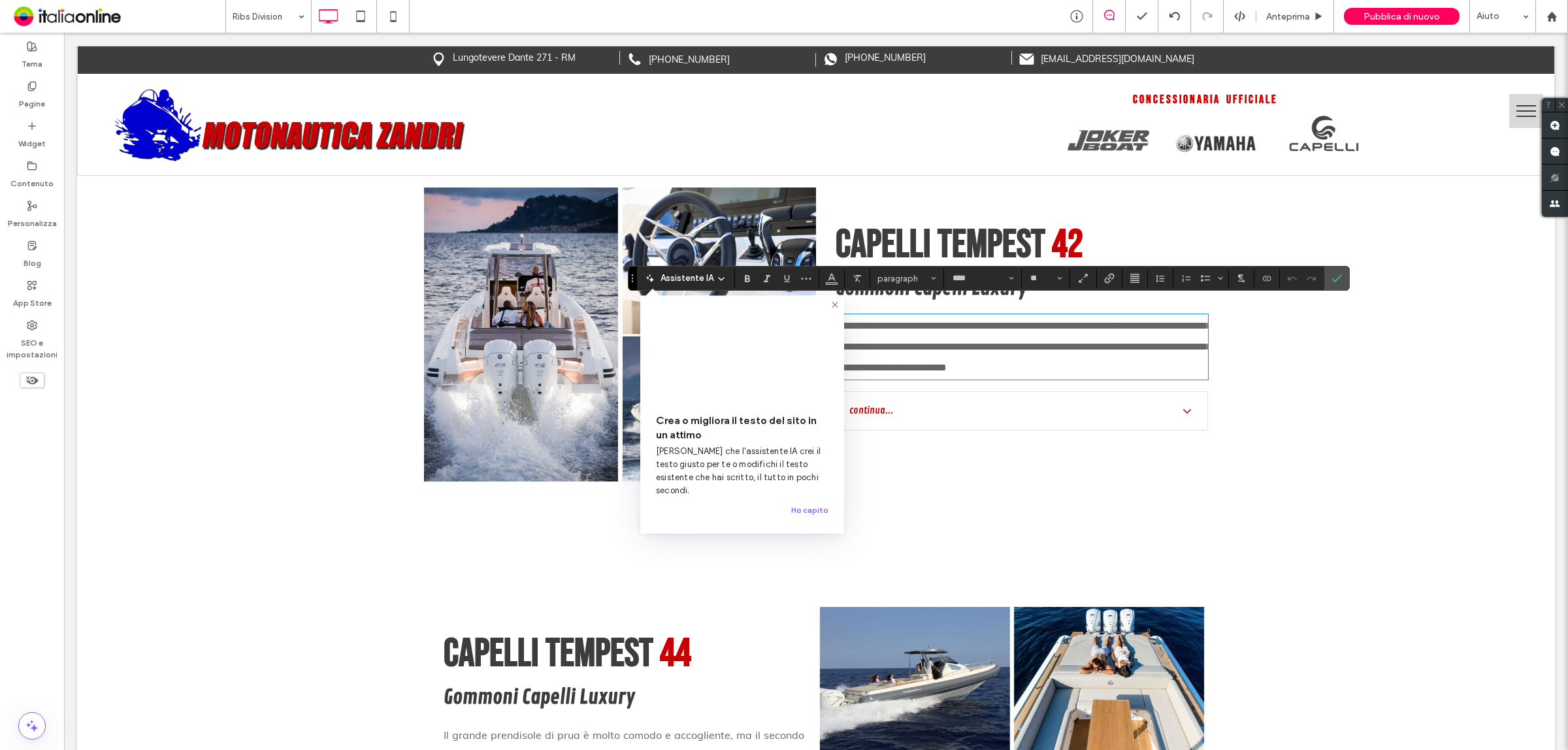
scroll to position [0, 0]
click at [1336, 280] on icon "Conferma" at bounding box center [1337, 278] width 11 height 11
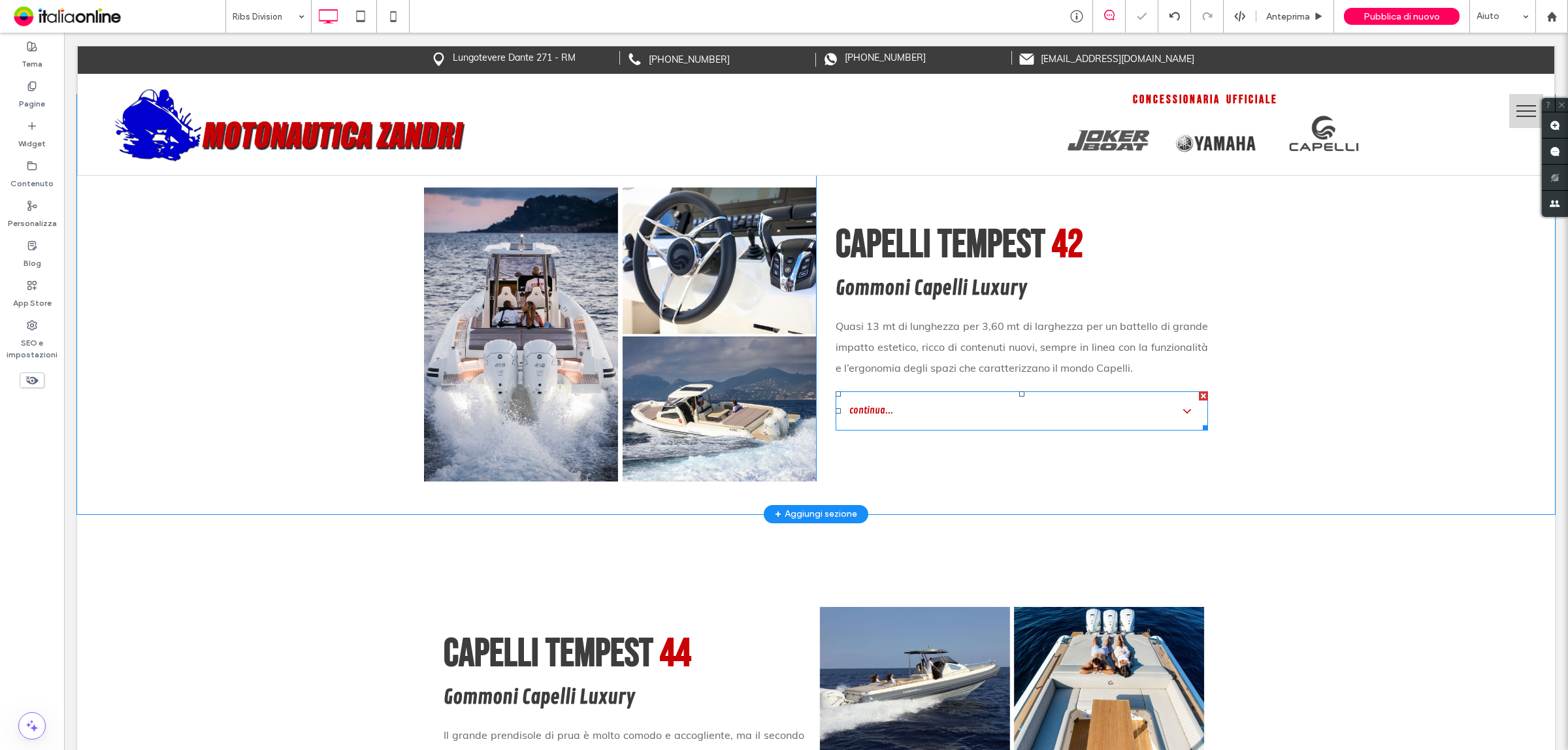
click at [933, 403] on span at bounding box center [1022, 410] width 372 height 39
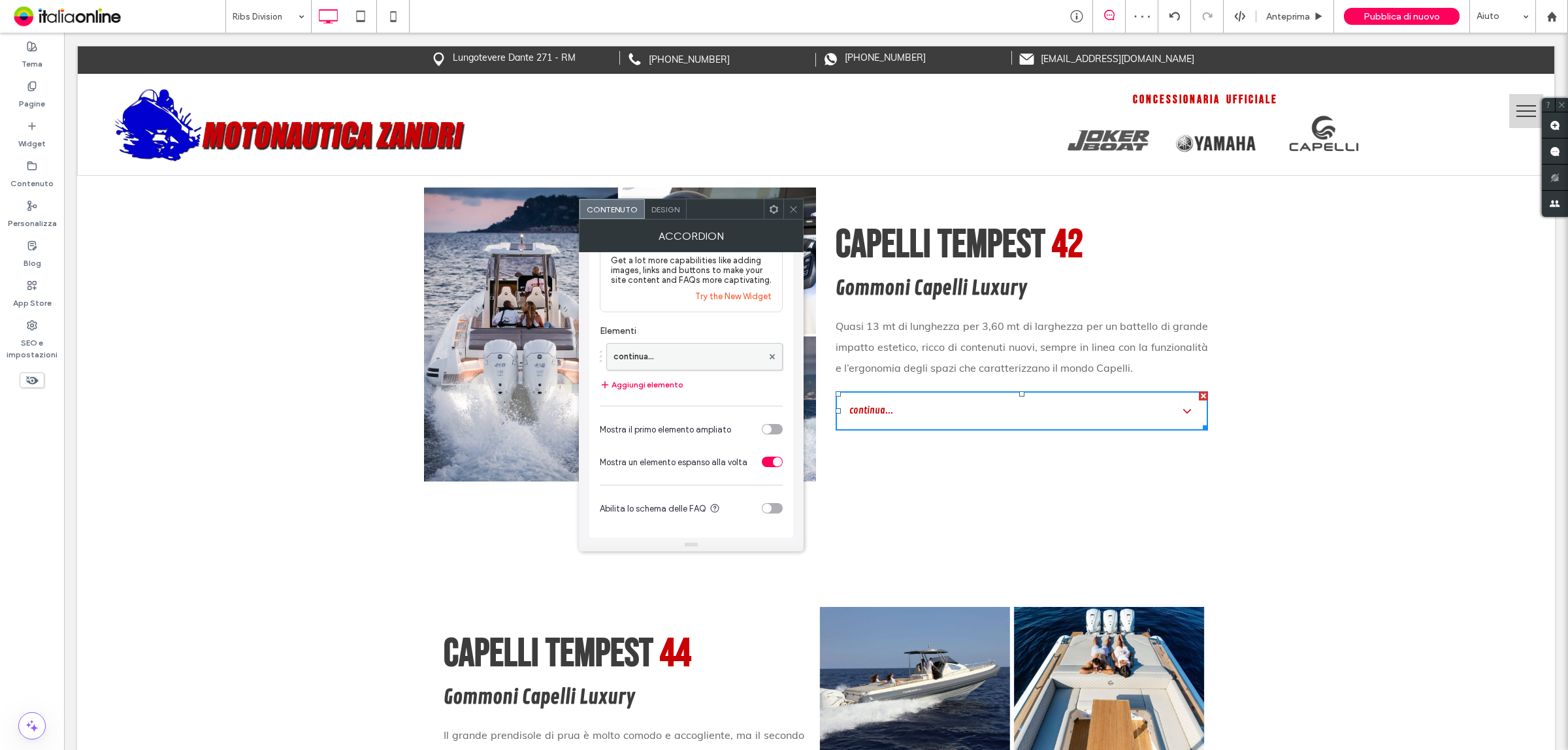
scroll to position [64, 0]
click at [679, 346] on label "continua..." at bounding box center [688, 350] width 149 height 26
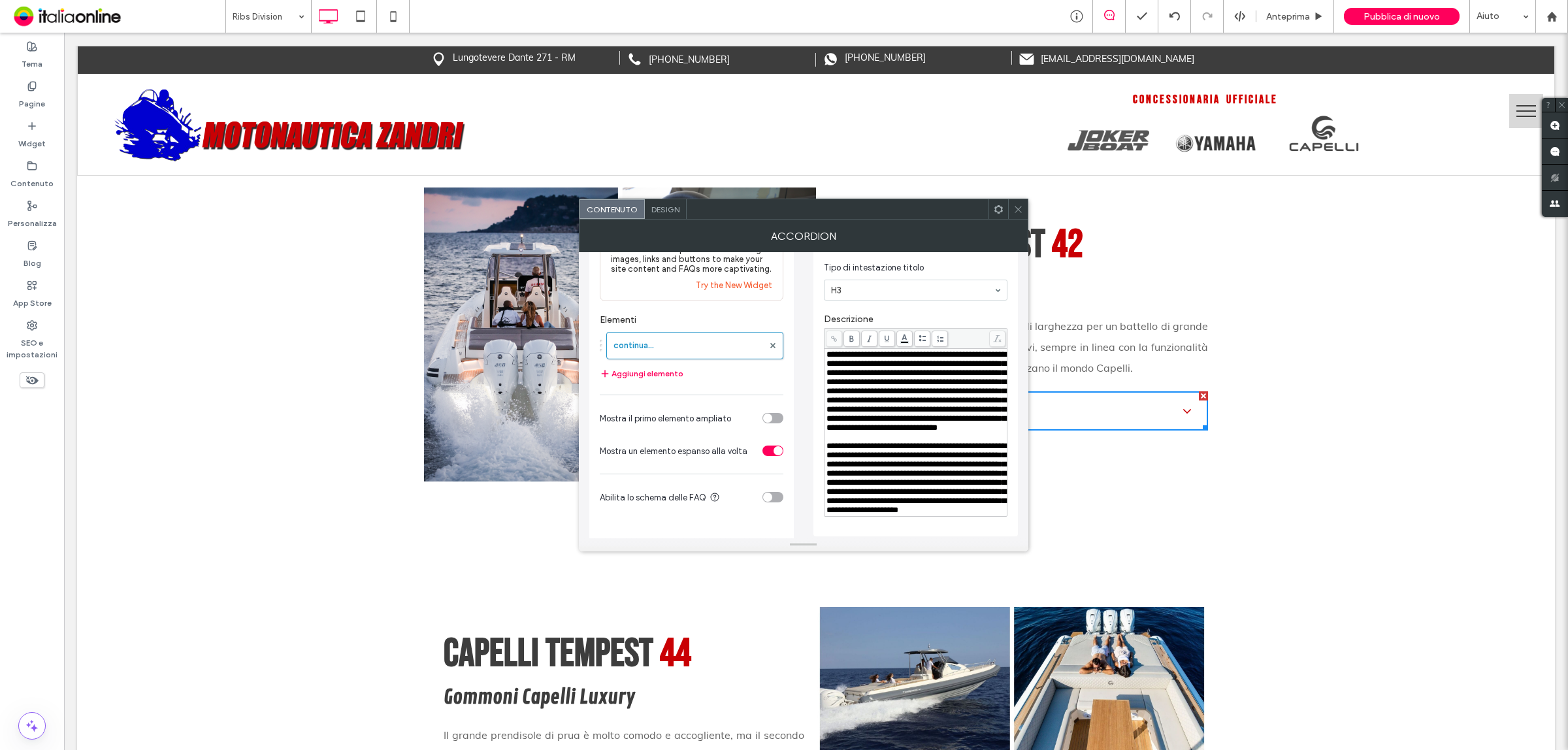
click at [883, 415] on span "**********" at bounding box center [916, 391] width 179 height 81
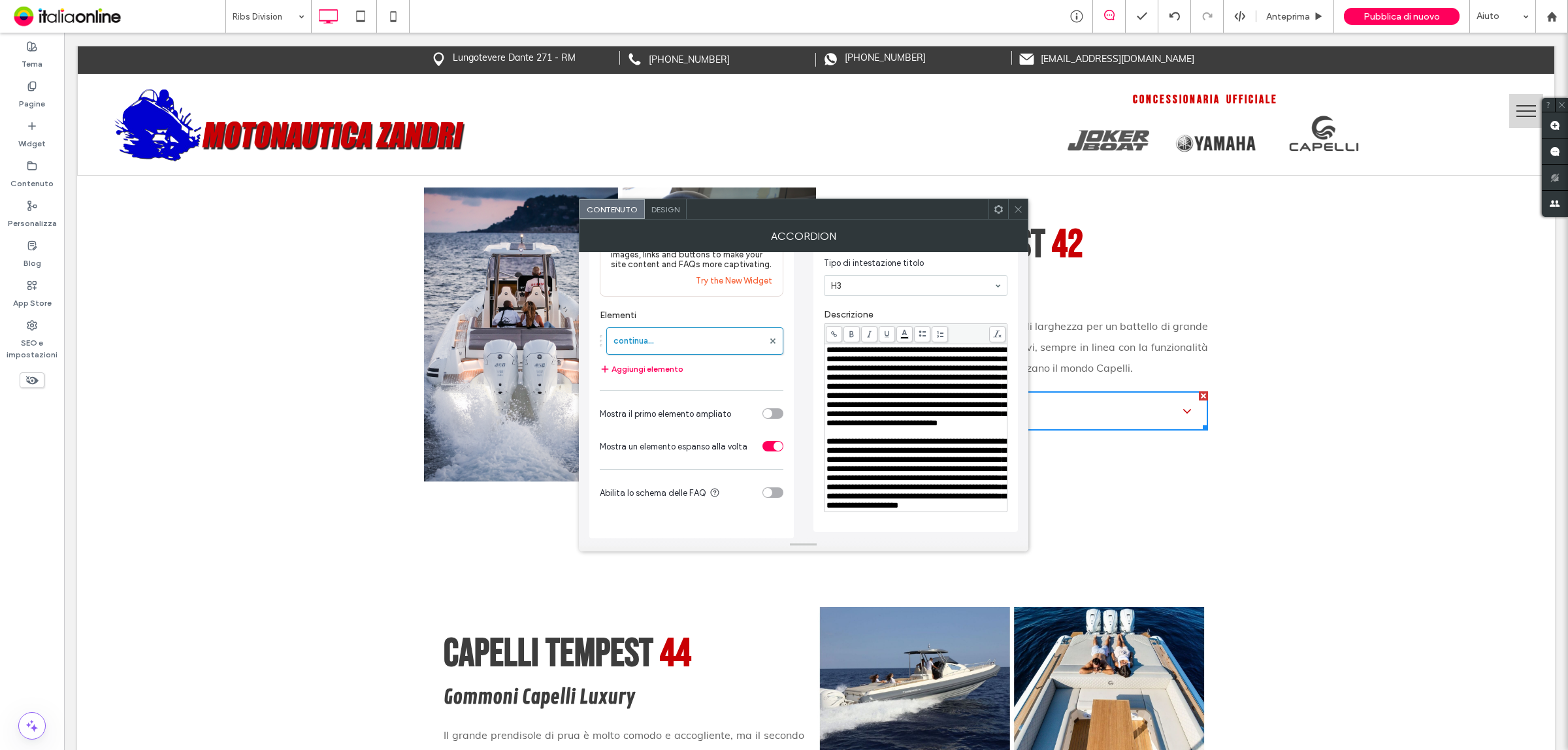
scroll to position [57, 0]
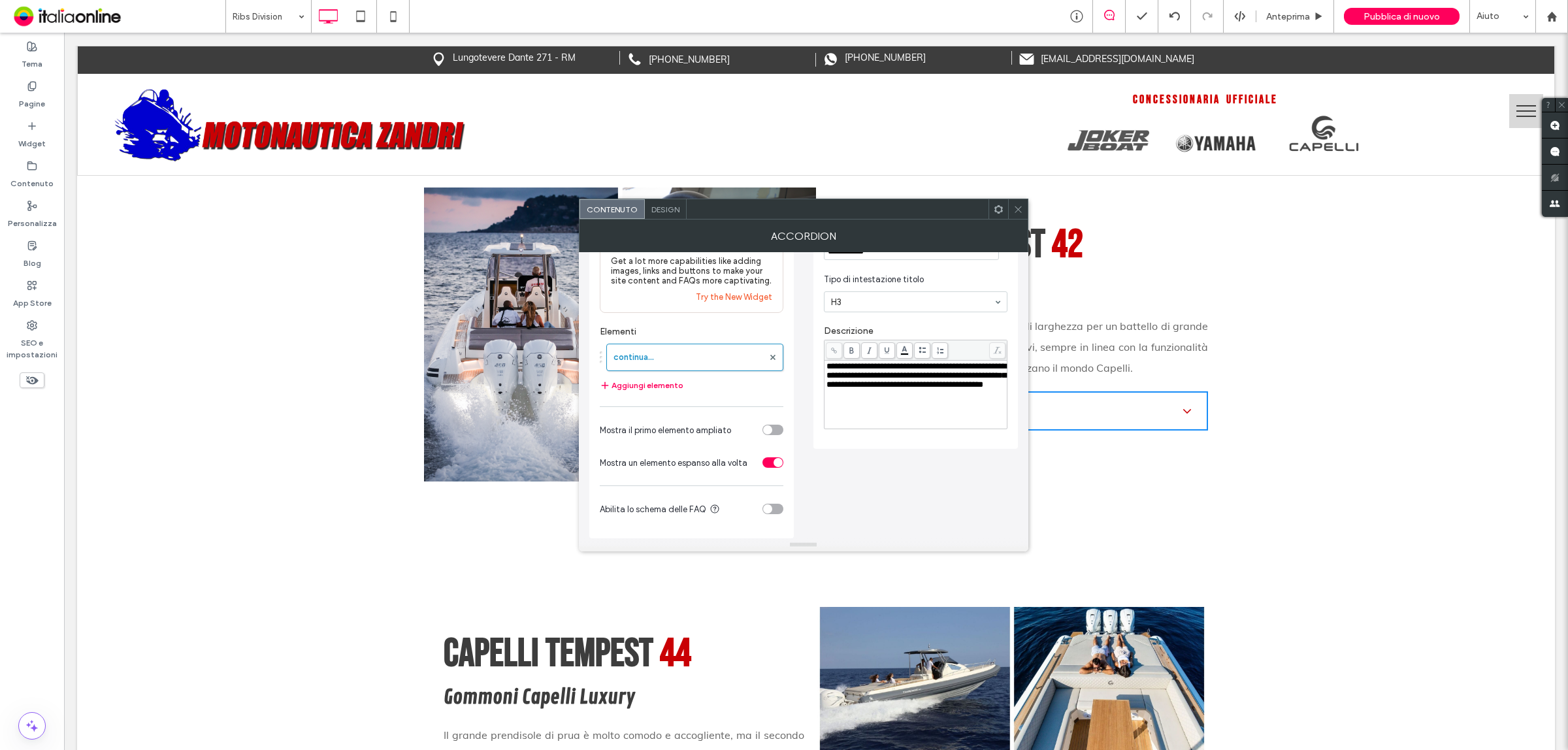
click at [982, 458] on div "**********" at bounding box center [804, 370] width 429 height 339
click at [1017, 207] on icon at bounding box center [1018, 209] width 10 height 10
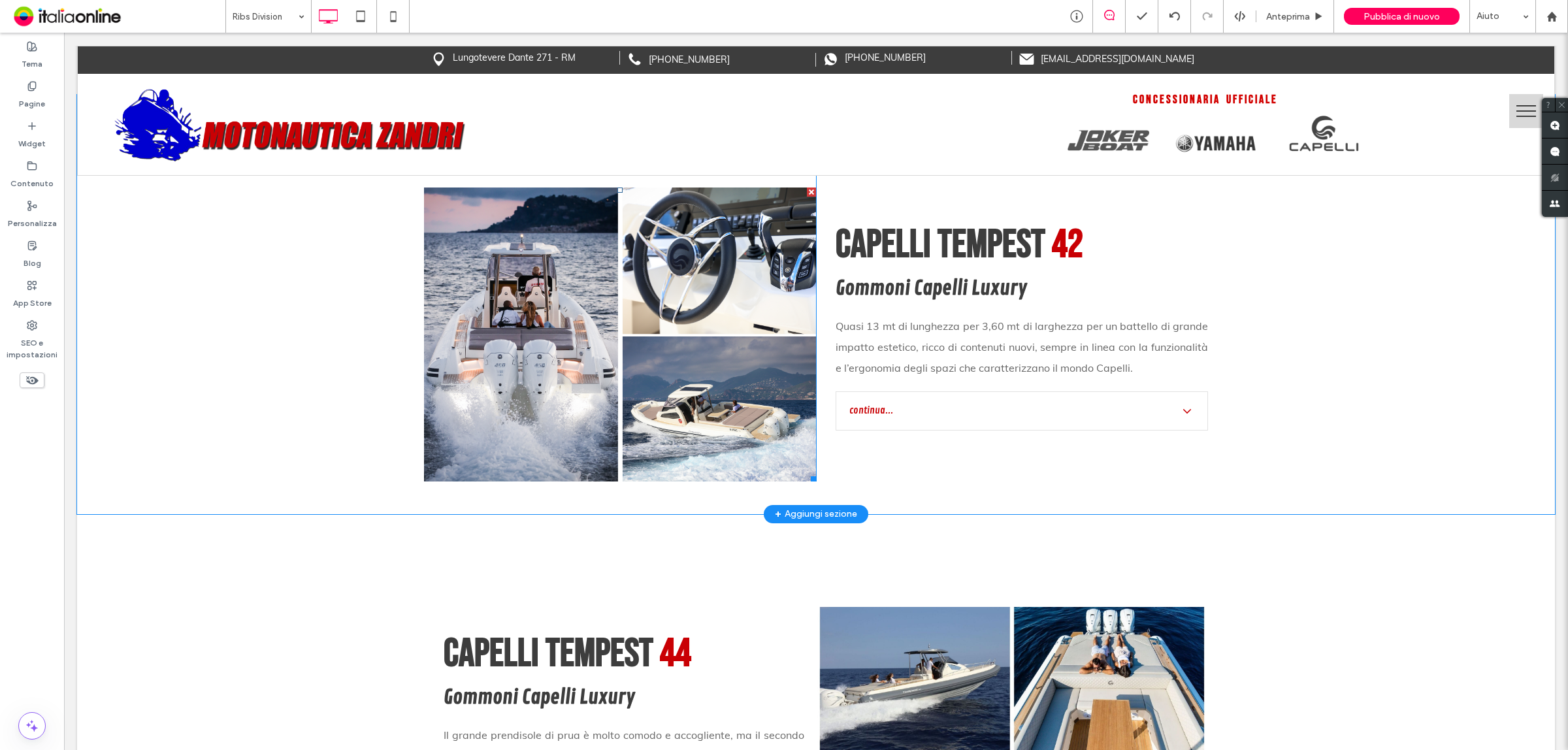
click at [743, 409] on li "Slide title Write your caption here Button" at bounding box center [620, 335] width 392 height 294
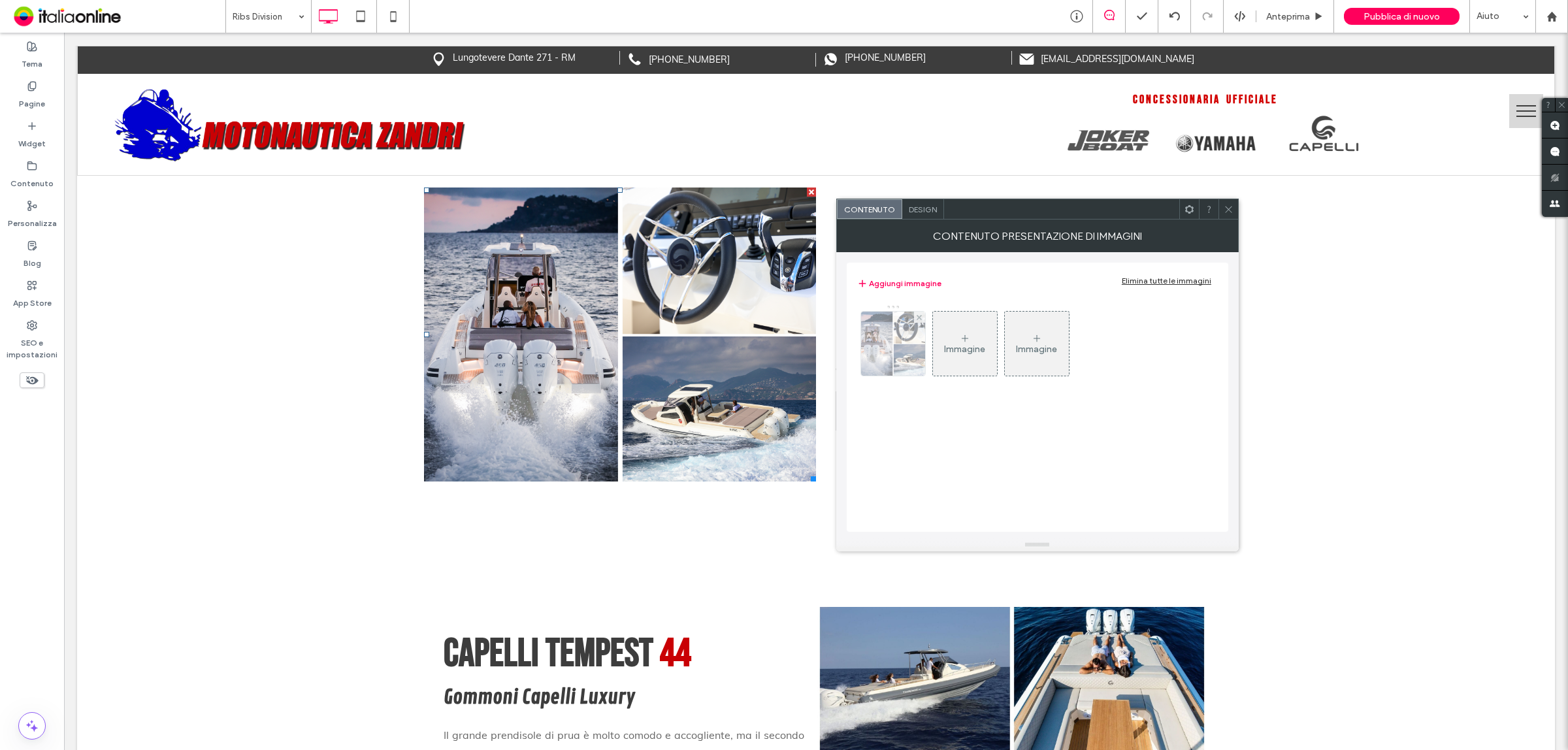
click at [903, 342] on img at bounding box center [894, 343] width 85 height 64
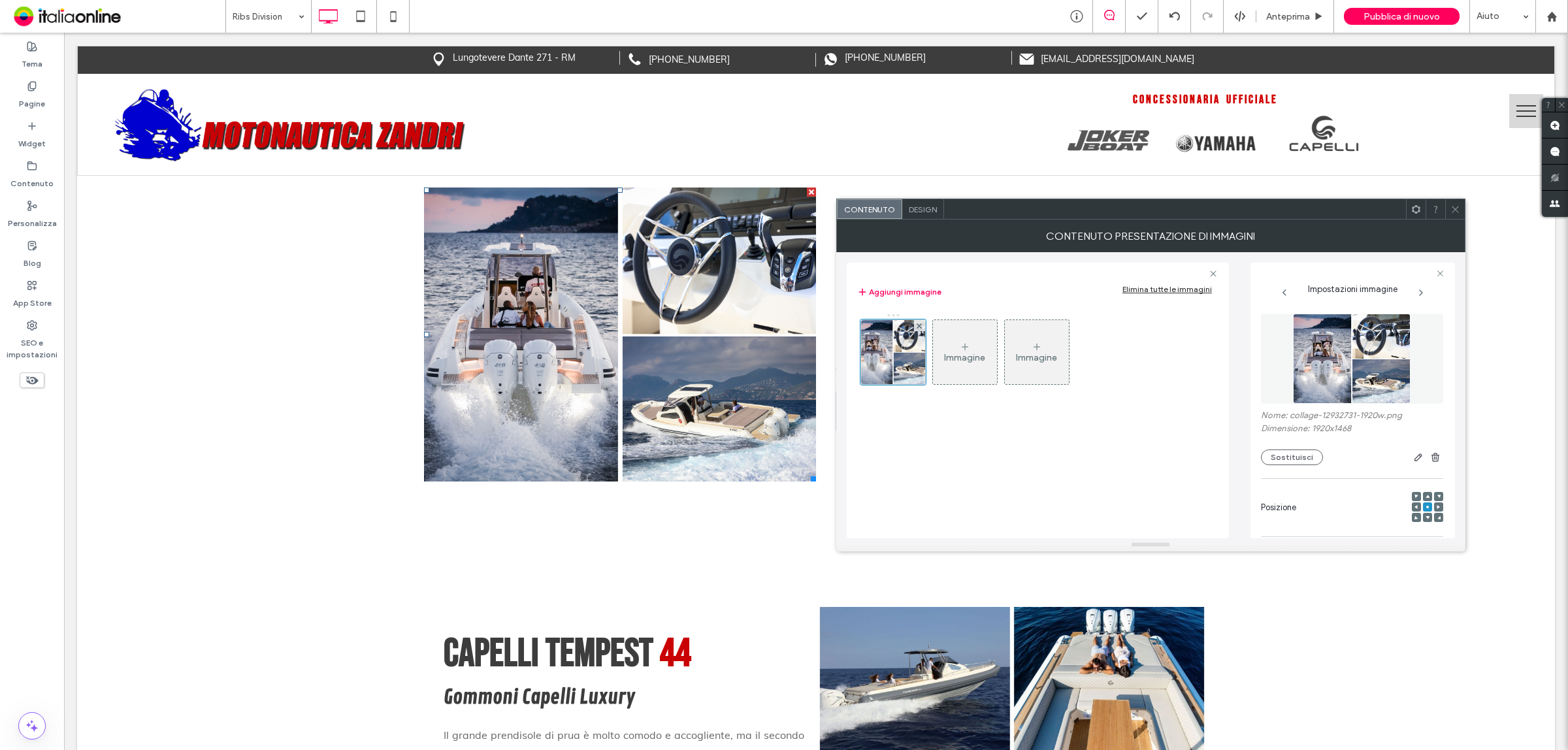
click at [1335, 358] on img at bounding box center [1352, 359] width 118 height 91
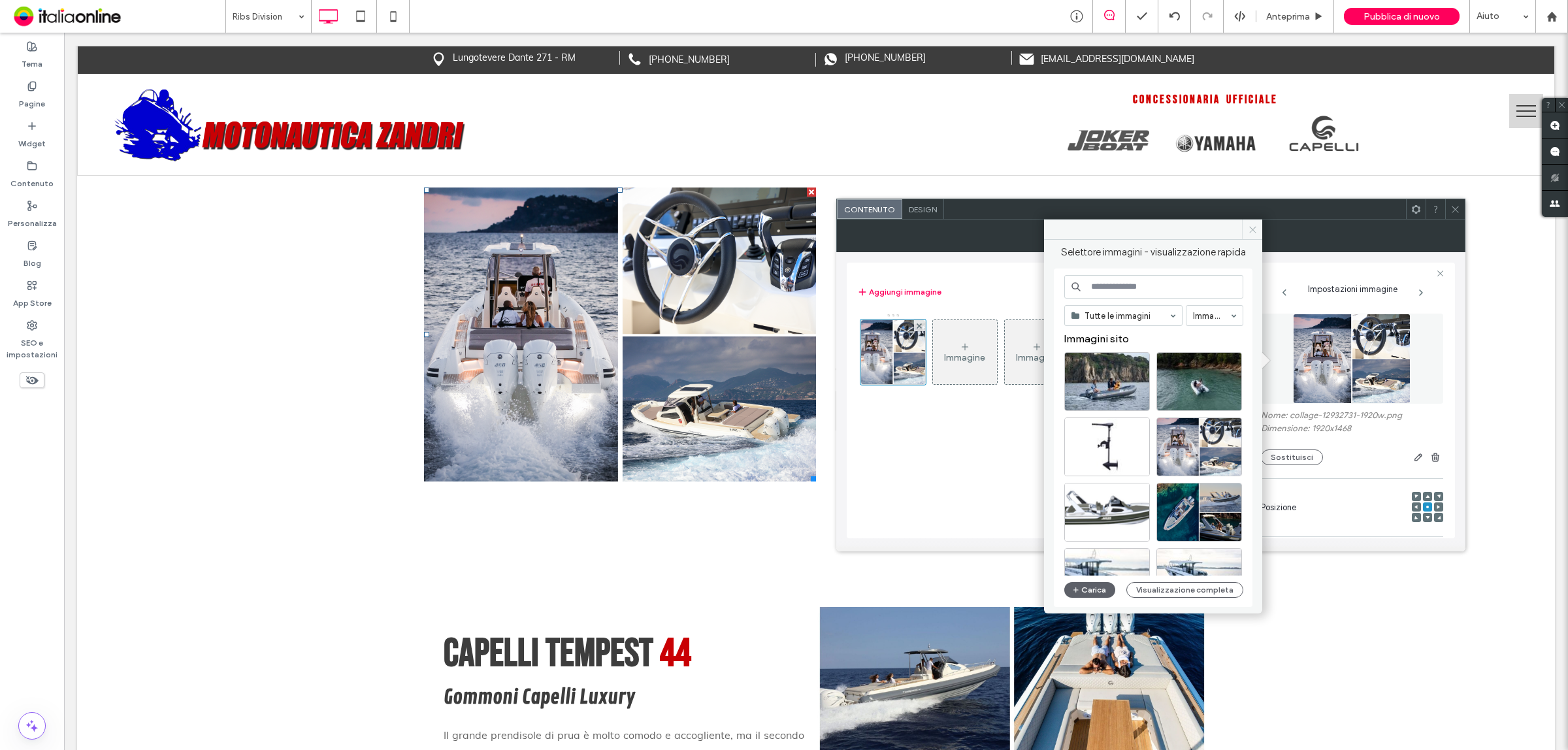
click at [1252, 233] on icon at bounding box center [1253, 230] width 10 height 10
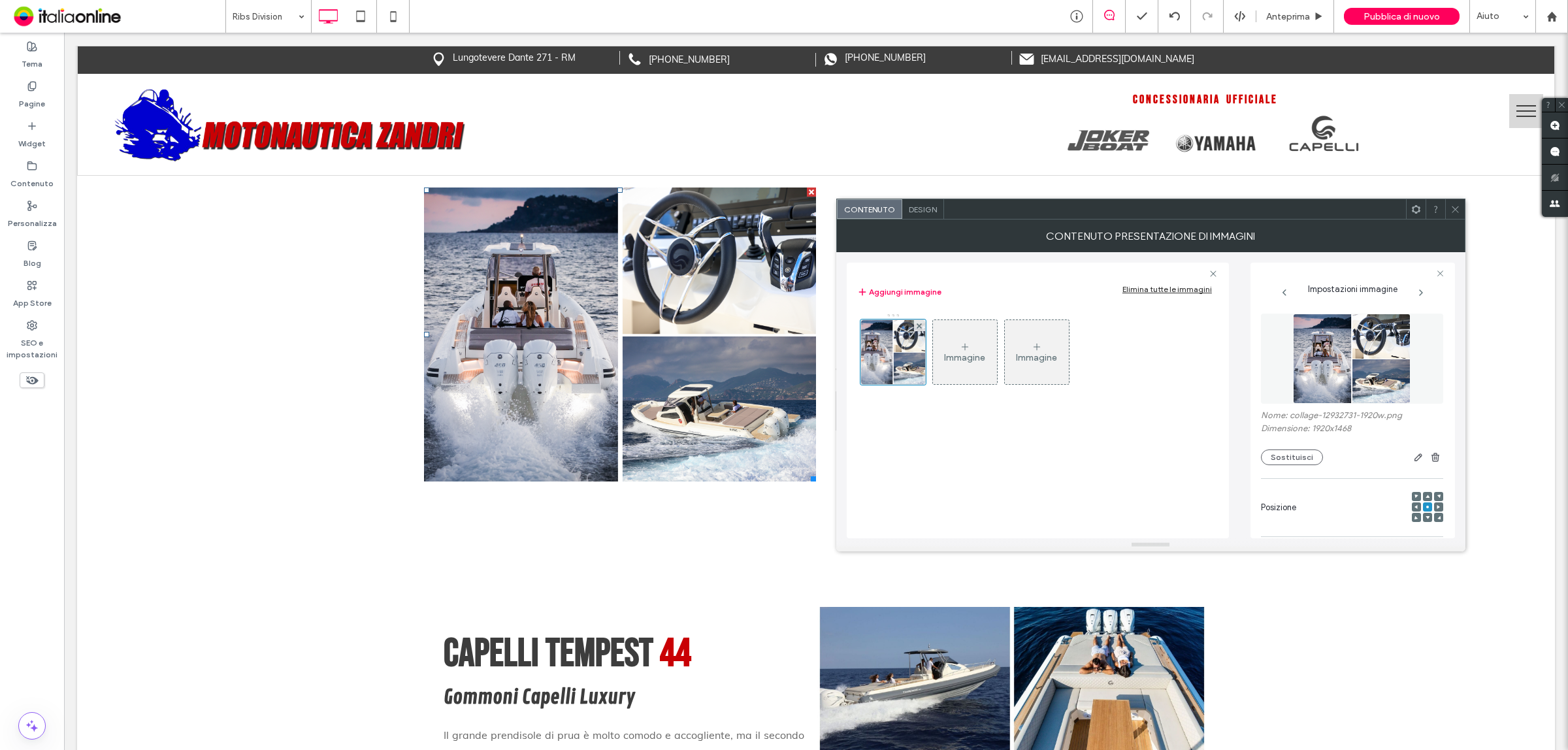
click at [665, 257] on li "Slide title Write your caption here Button" at bounding box center [620, 335] width 392 height 294
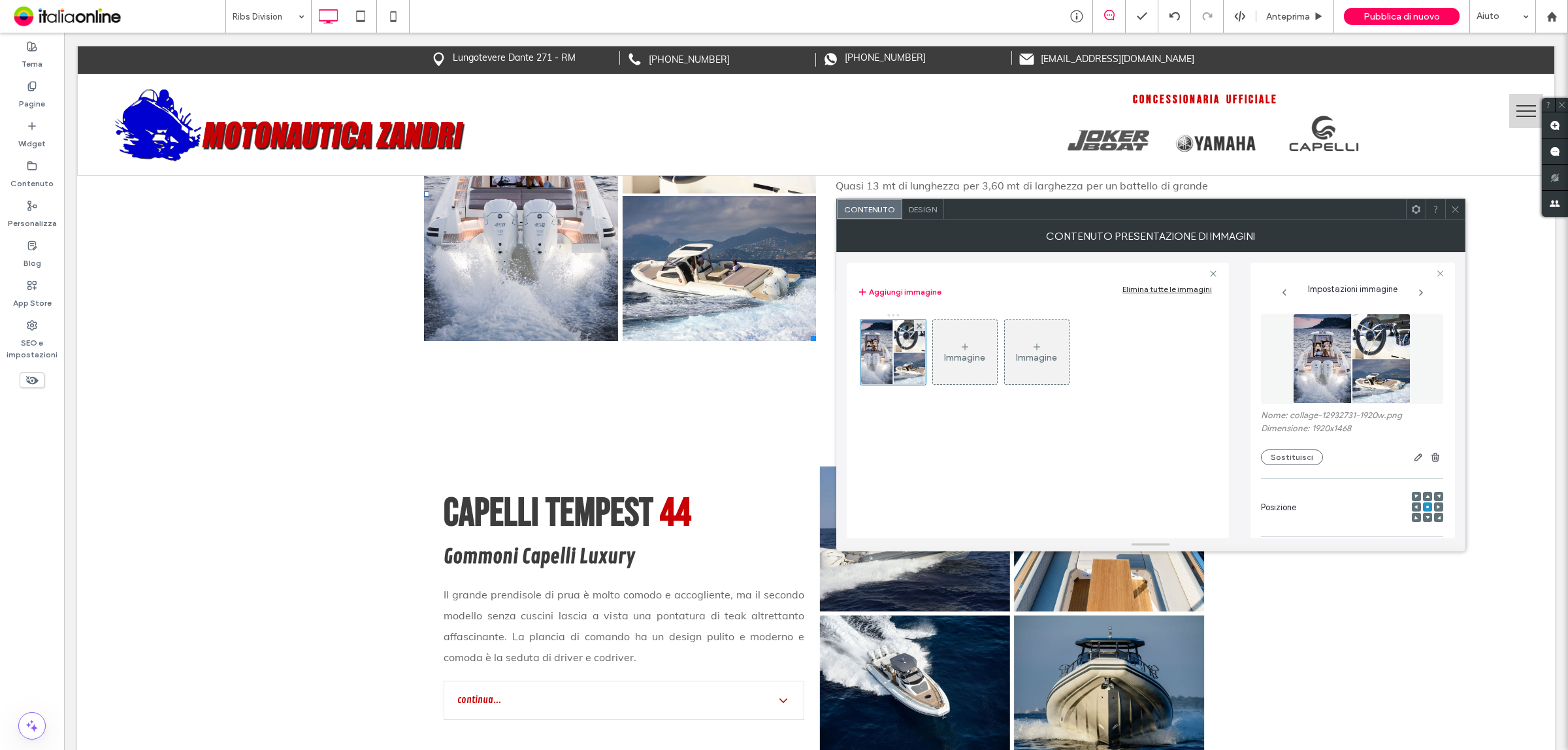
scroll to position [2859, 0]
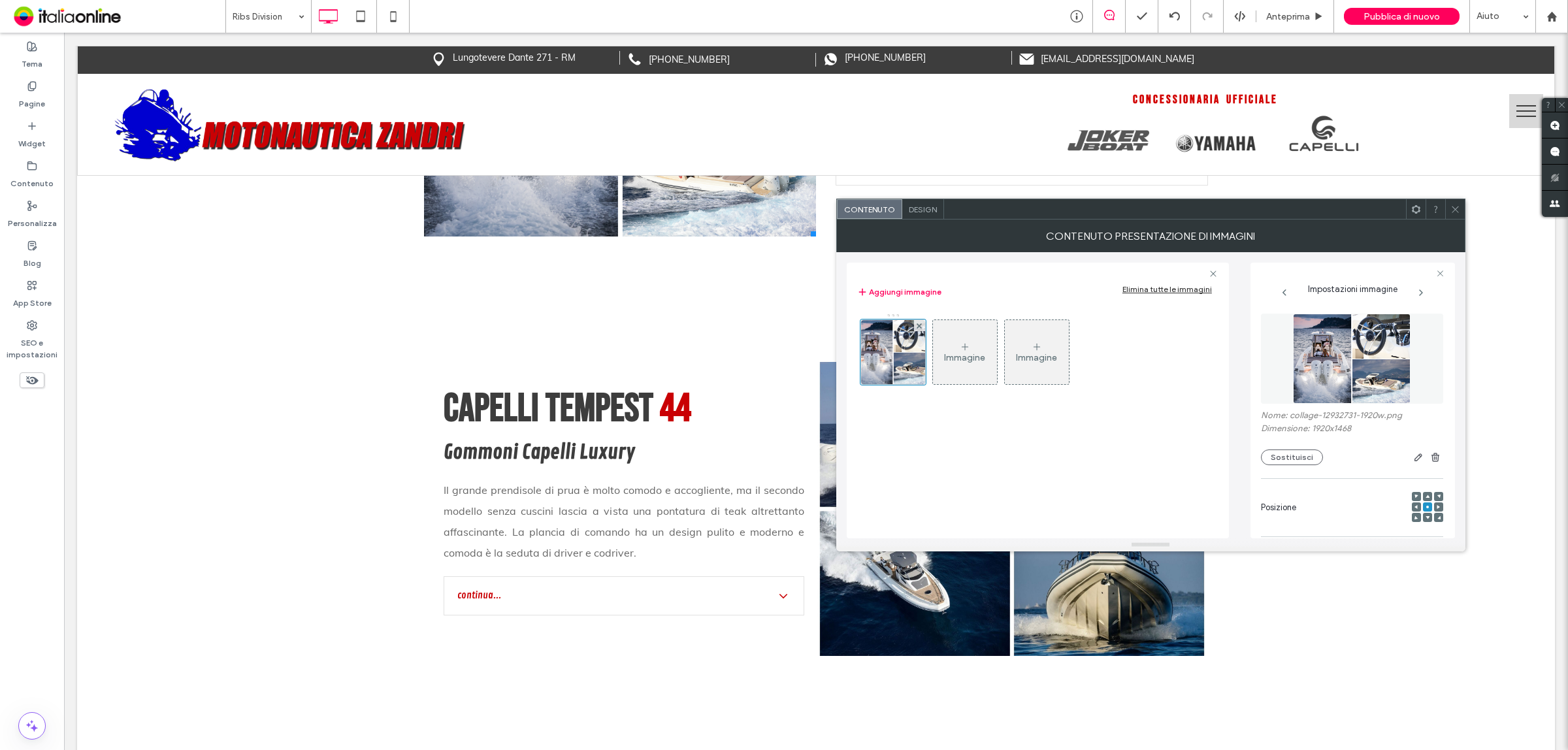
click at [1458, 213] on icon at bounding box center [1456, 209] width 10 height 10
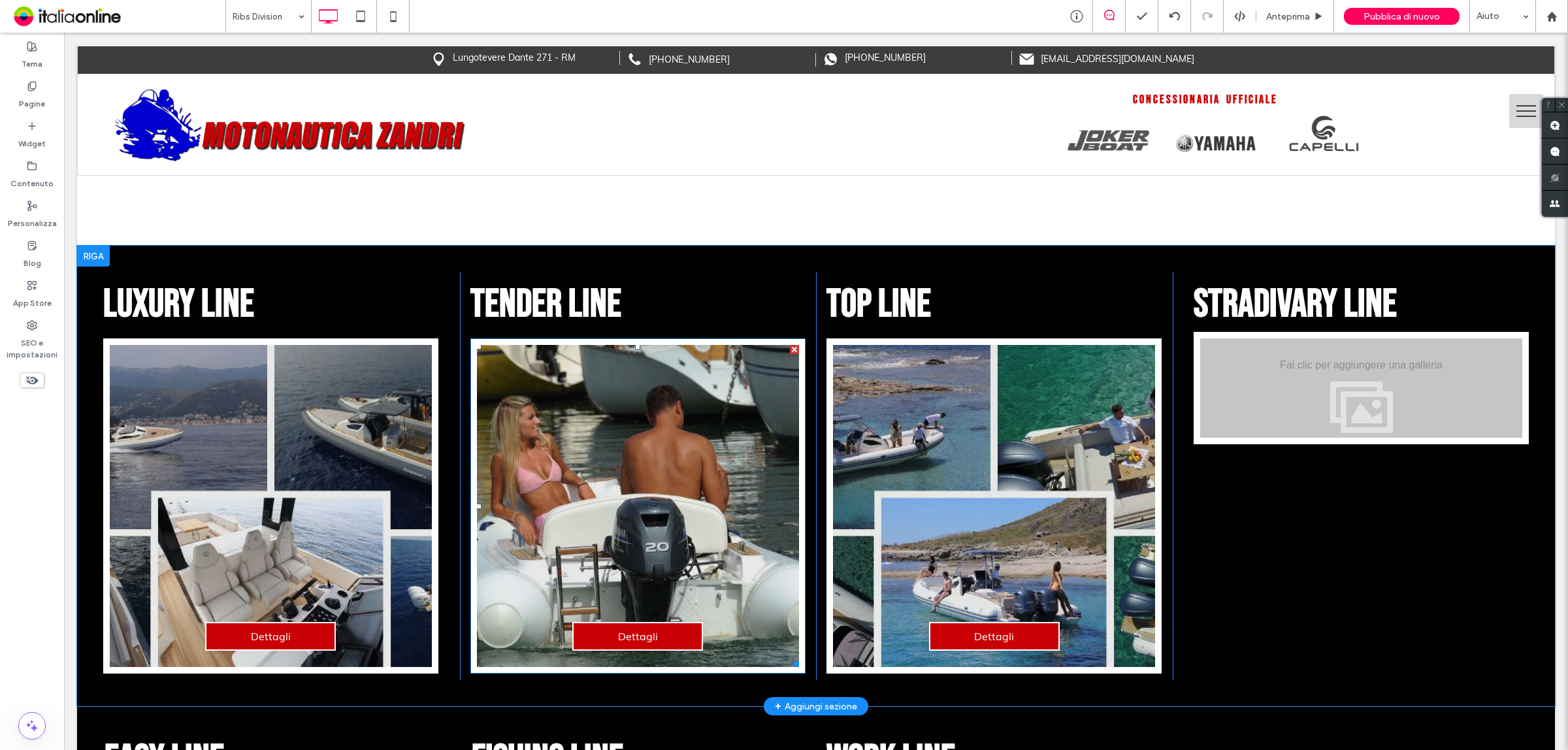
scroll to position [899, 0]
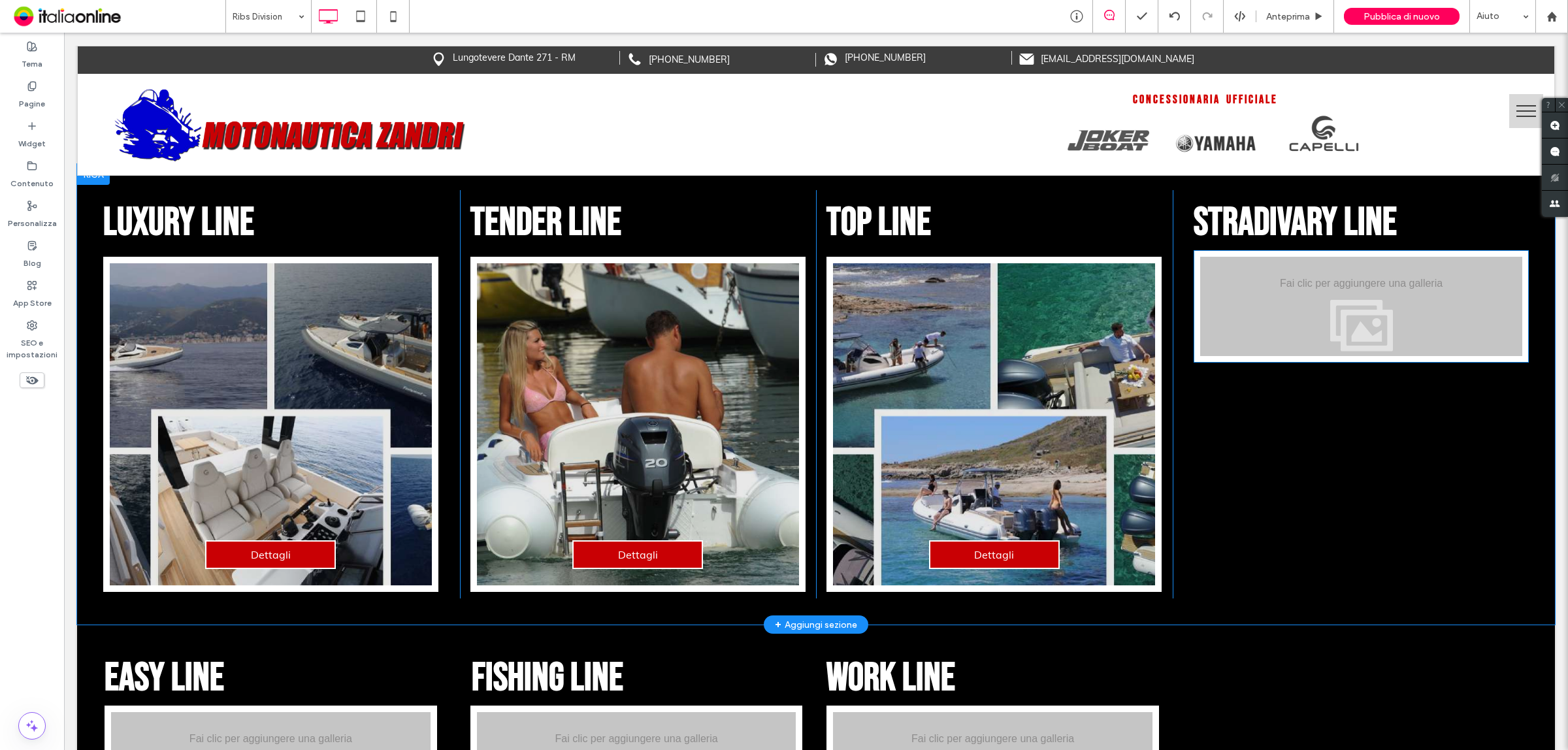
click at [1270, 316] on div "Mostra altri" at bounding box center [1362, 306] width 336 height 112
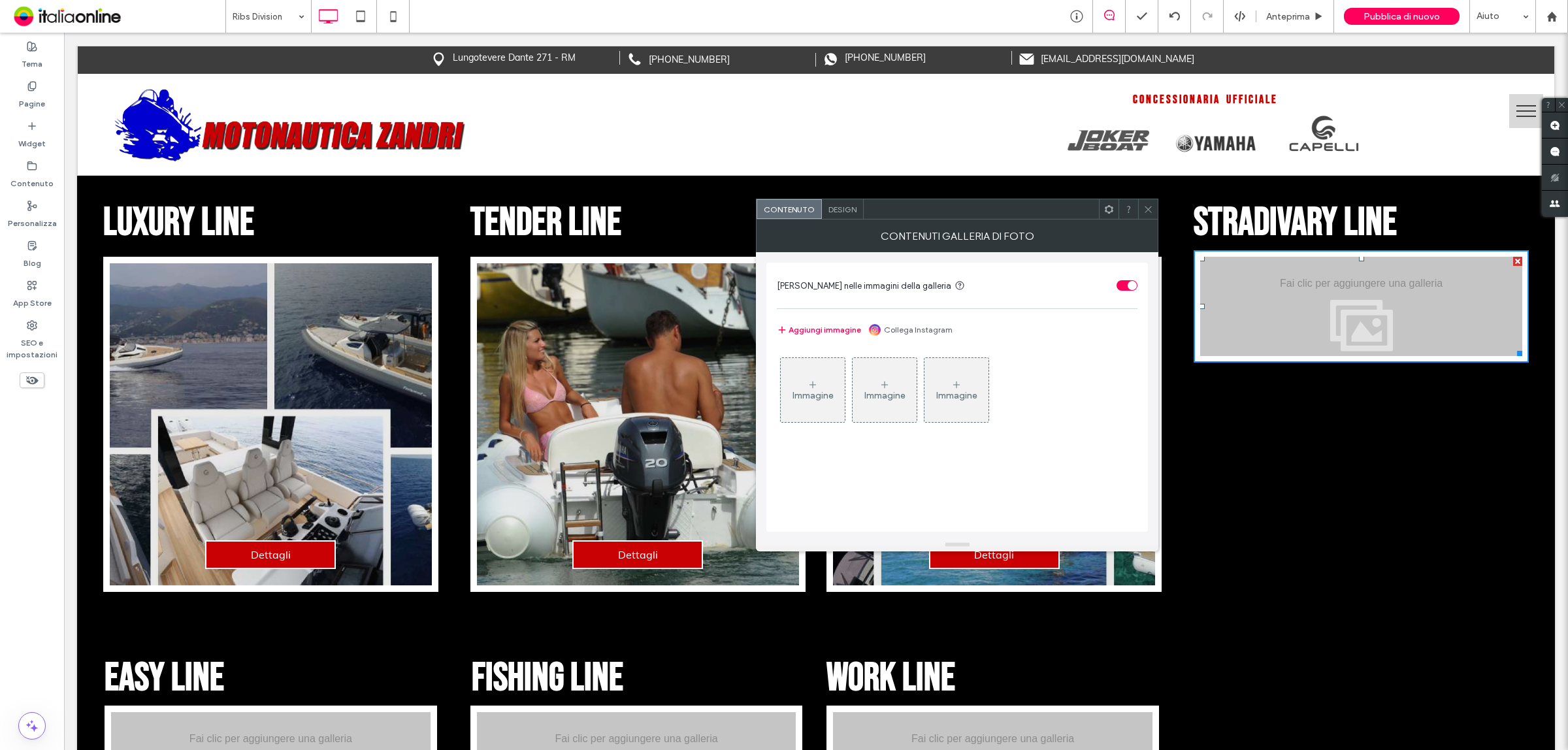
click at [826, 384] on div "Immagine" at bounding box center [812, 390] width 64 height 61
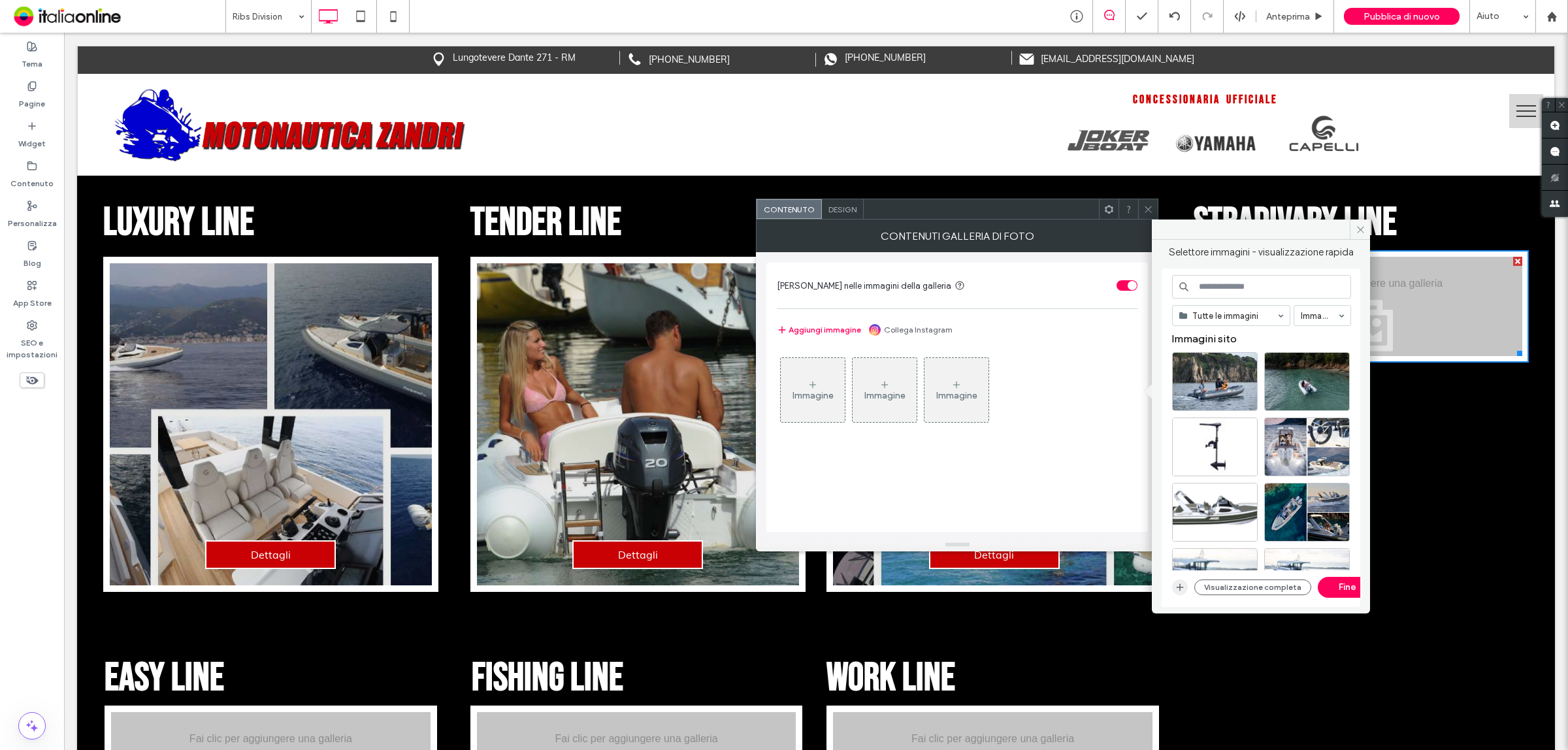
click at [1178, 586] on icon "button" at bounding box center [1180, 587] width 11 height 11
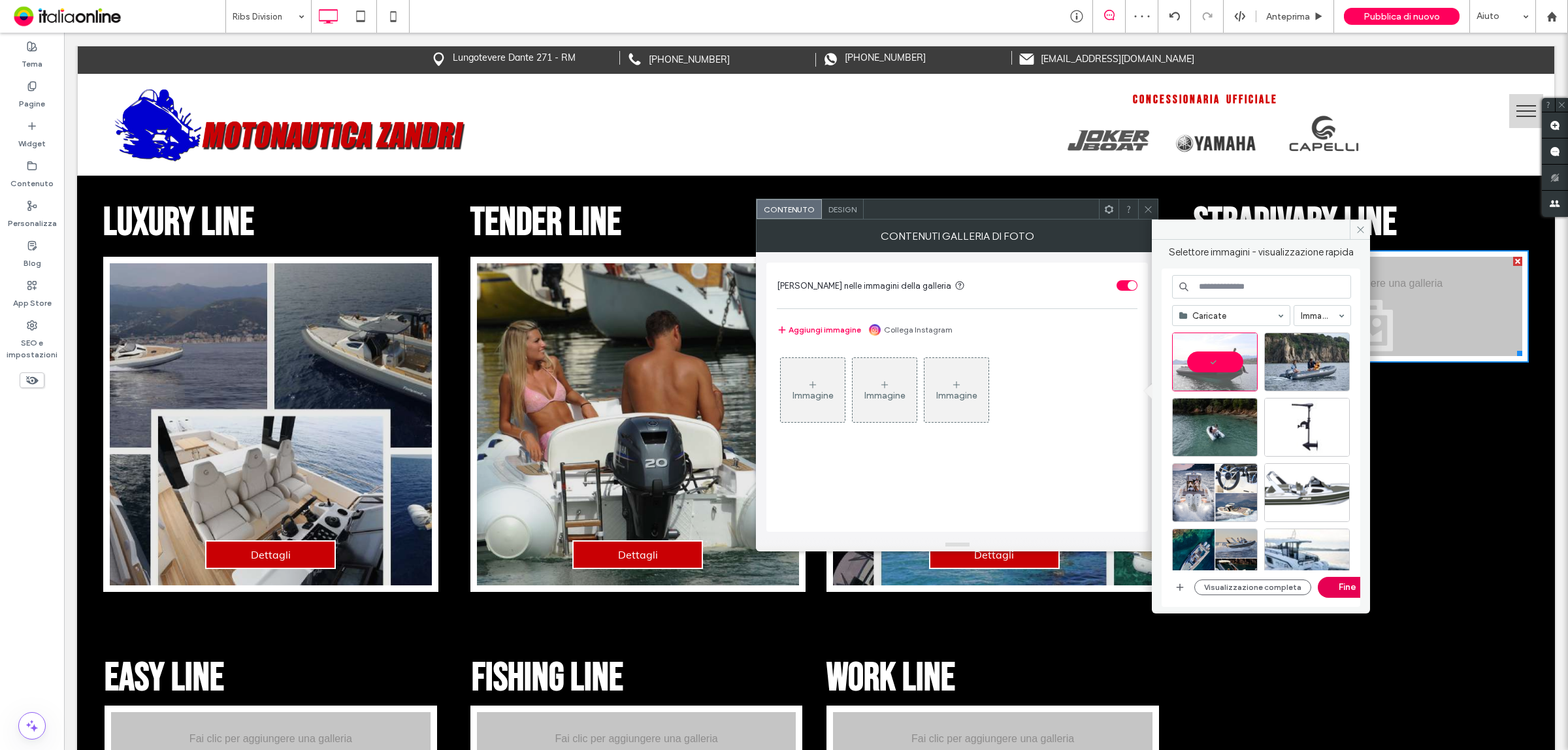
click at [1341, 592] on button "Fine" at bounding box center [1347, 587] width 59 height 21
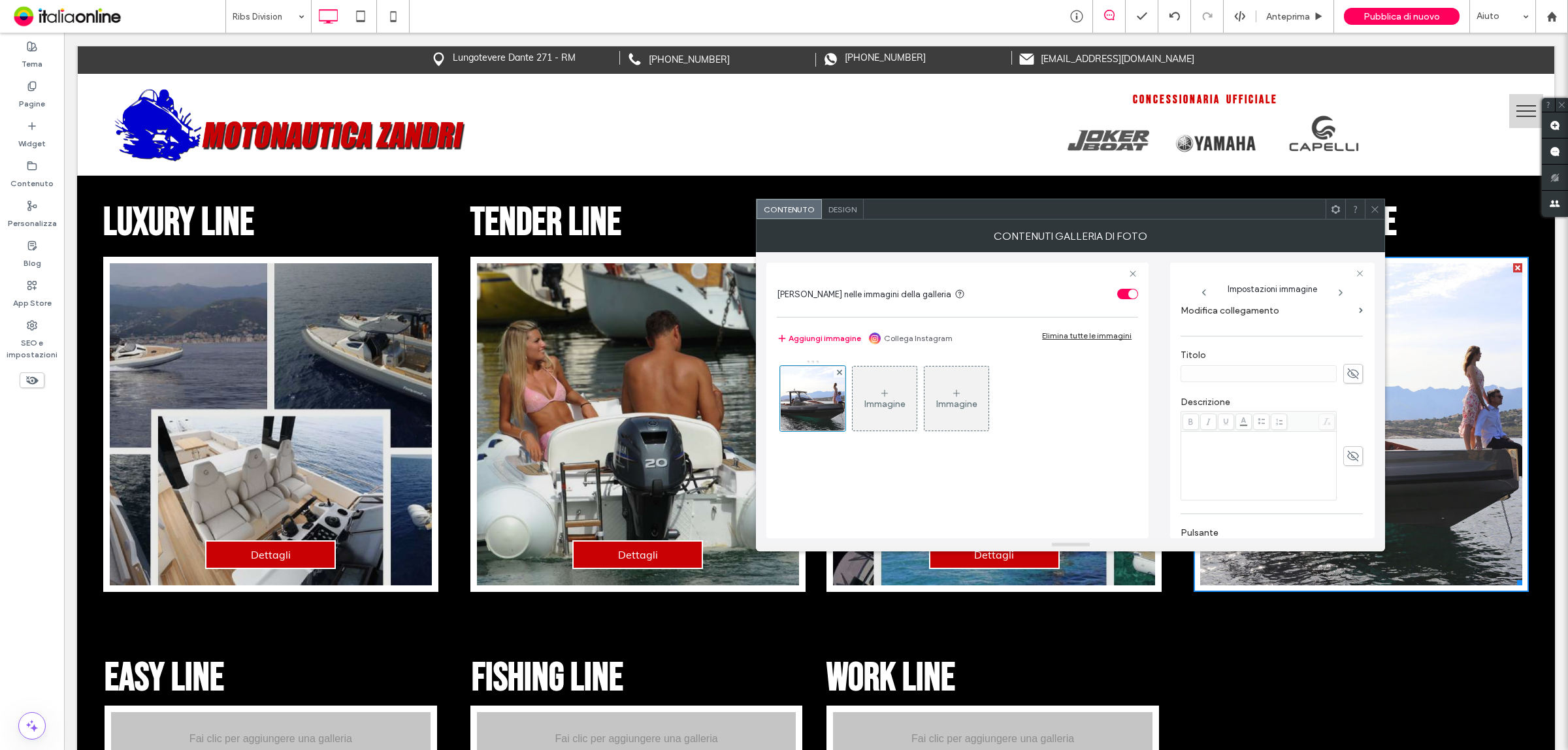
scroll to position [326, 0]
click at [1347, 471] on icon at bounding box center [1354, 469] width 13 height 14
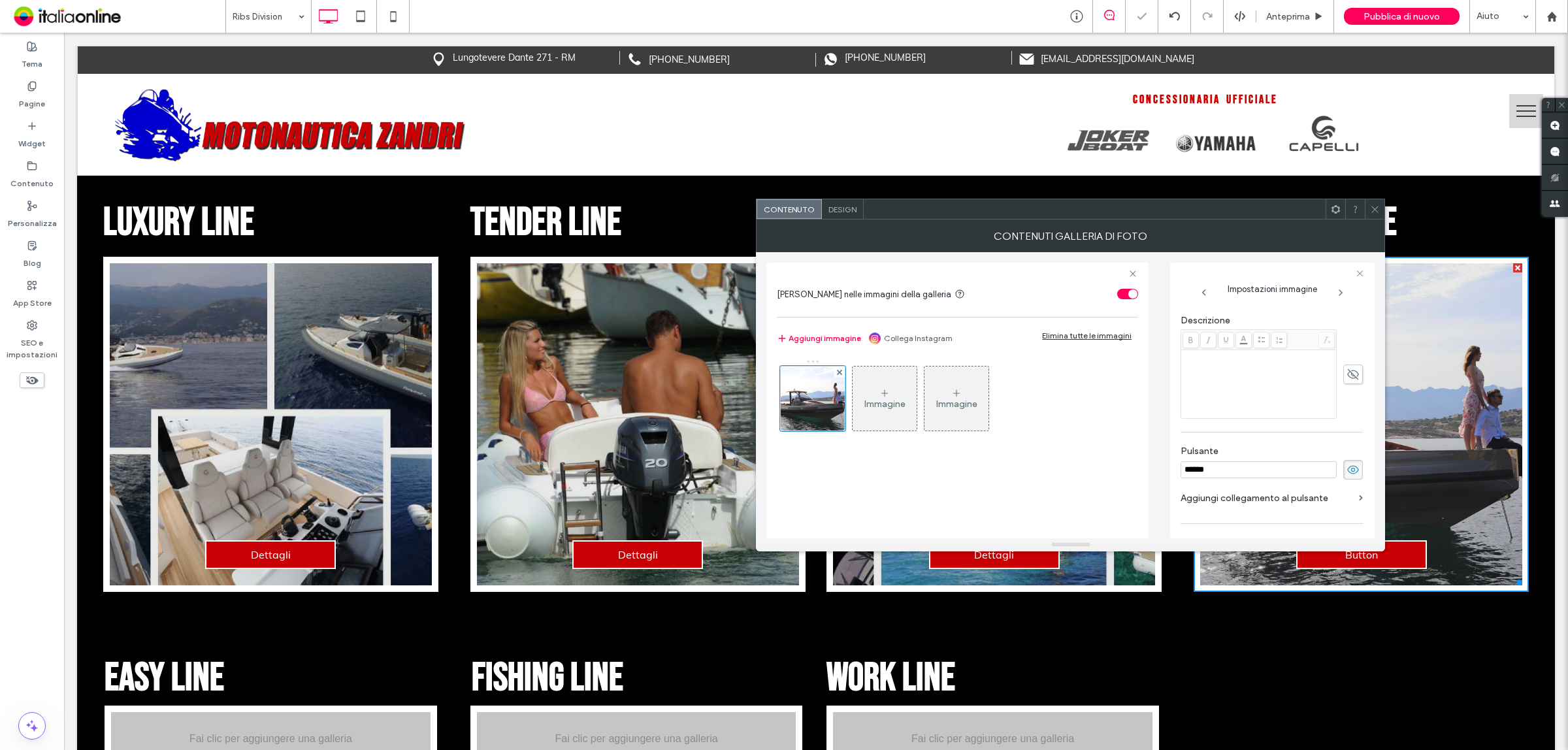
drag, startPoint x: 1203, startPoint y: 481, endPoint x: 1219, endPoint y: 474, distance: 17.5
click at [1204, 478] on input "******" at bounding box center [1259, 470] width 156 height 17
click at [1219, 474] on input "******" at bounding box center [1259, 470] width 156 height 17
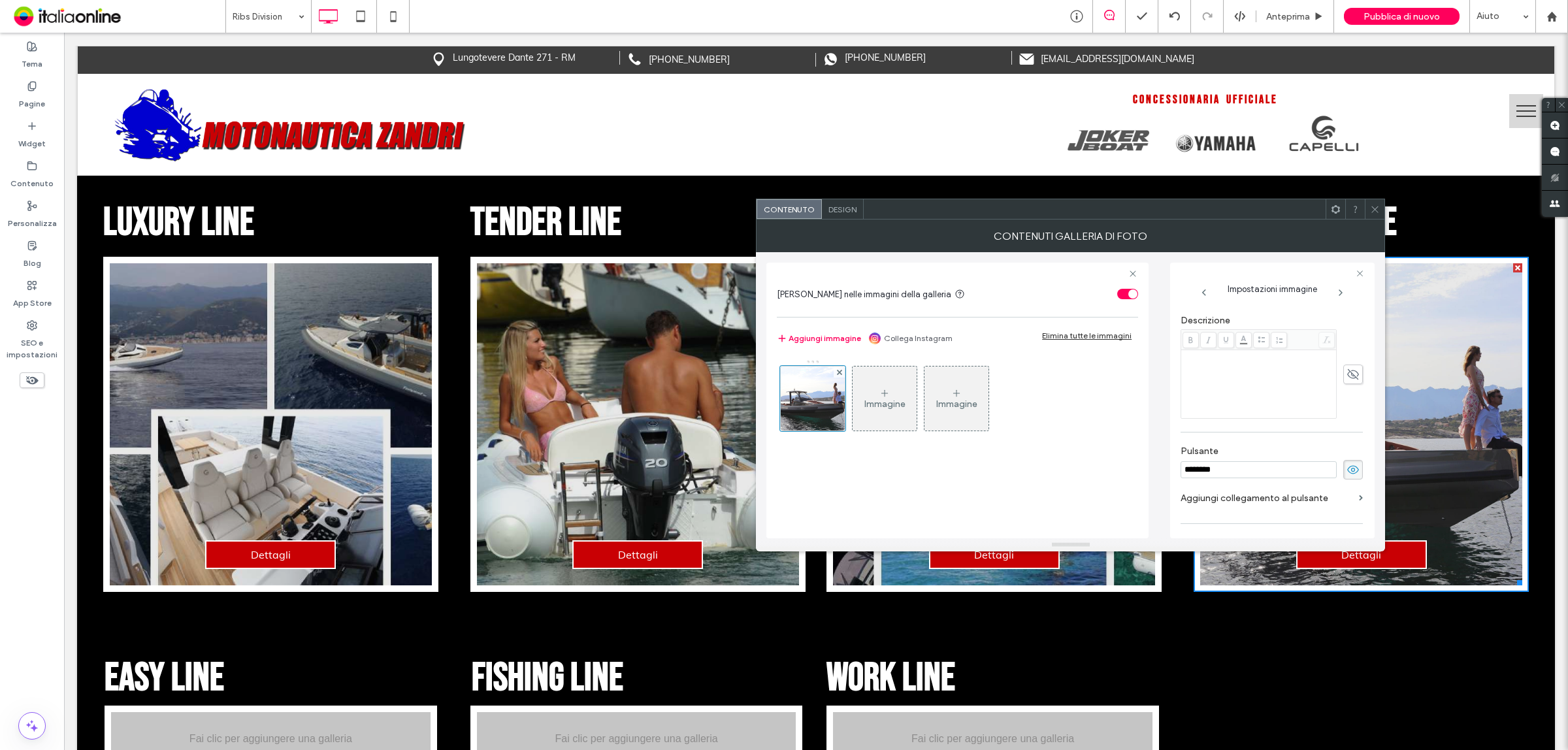
type input "********"
click at [1378, 210] on icon at bounding box center [1375, 209] width 10 height 10
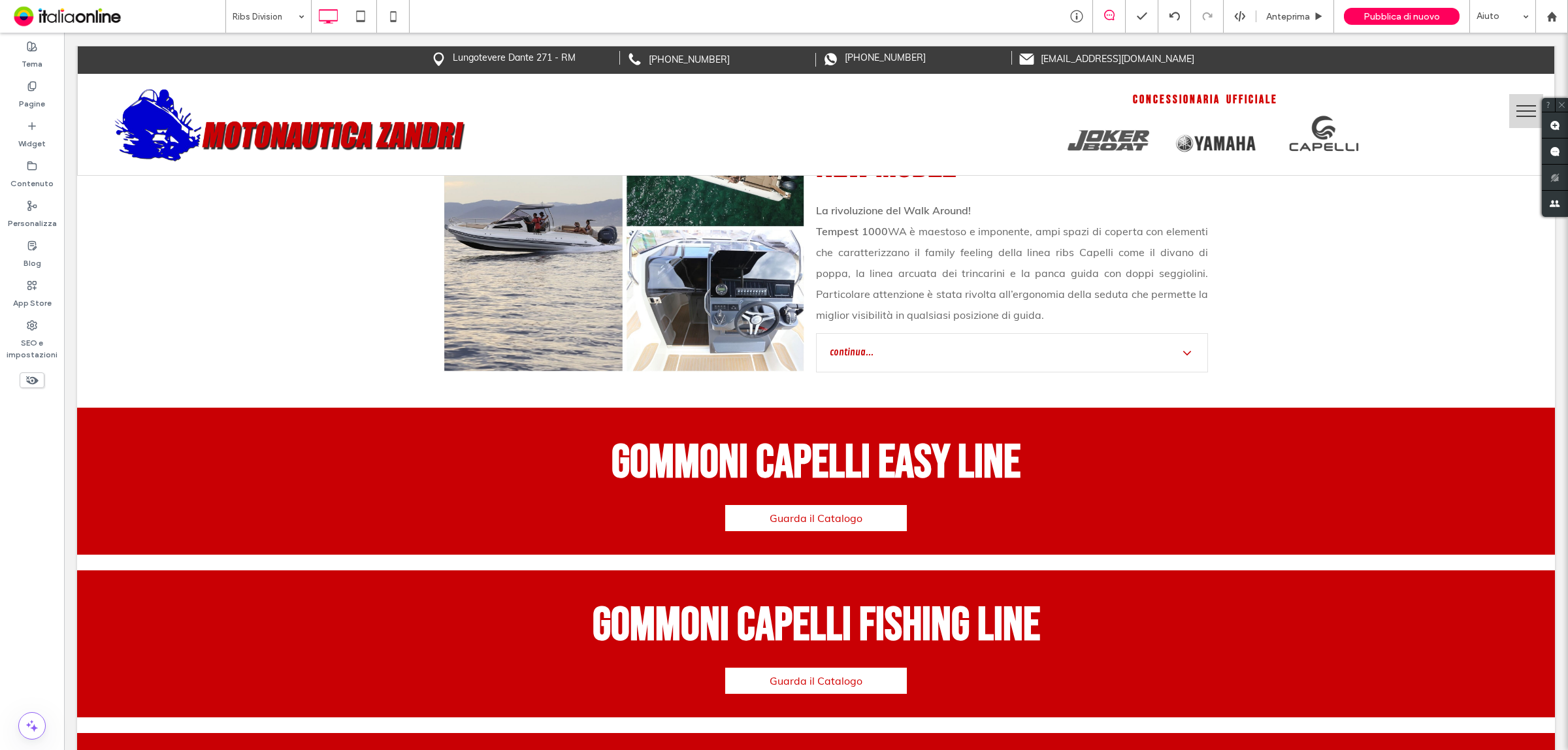
scroll to position [12076, 0]
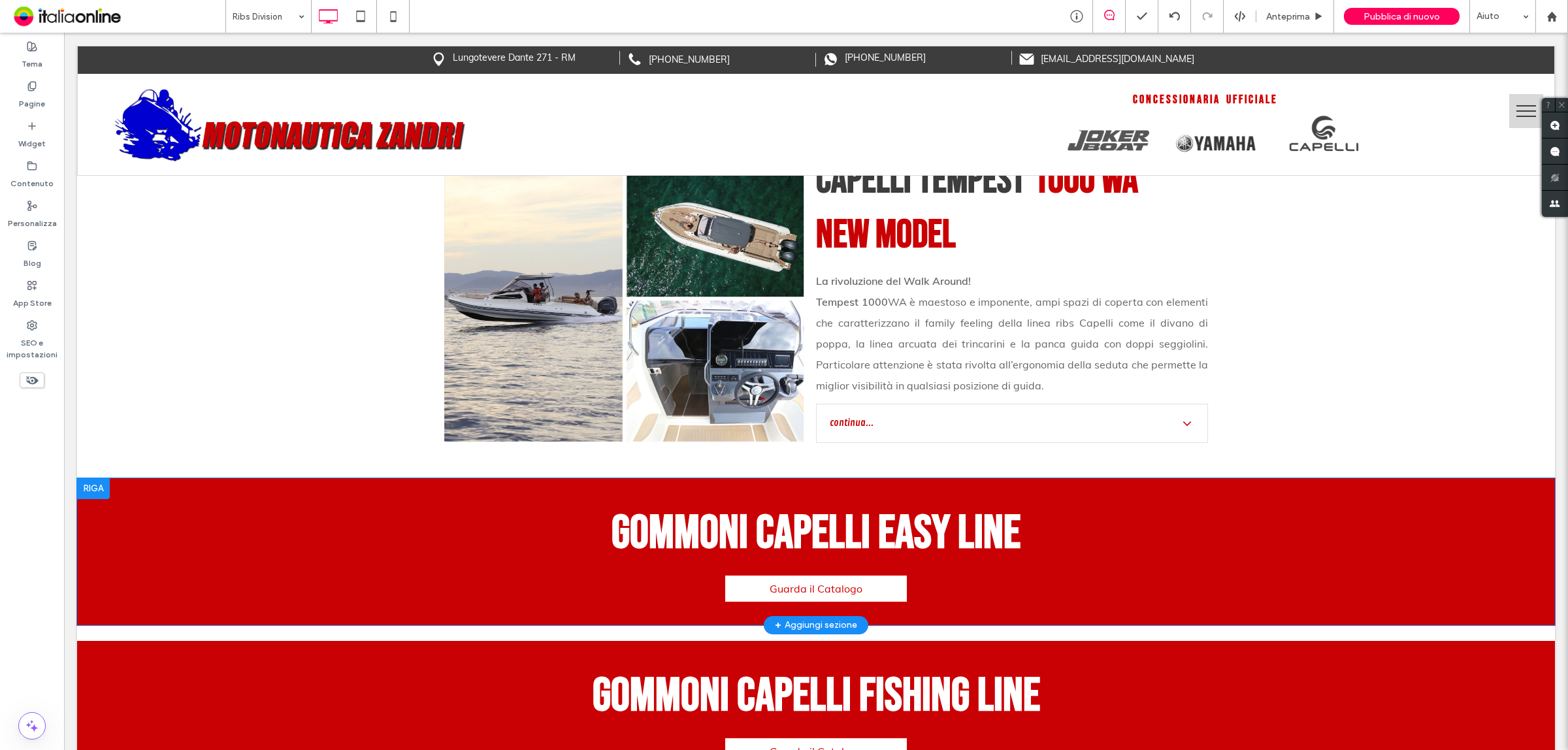
click at [95, 488] on div at bounding box center [93, 488] width 32 height 21
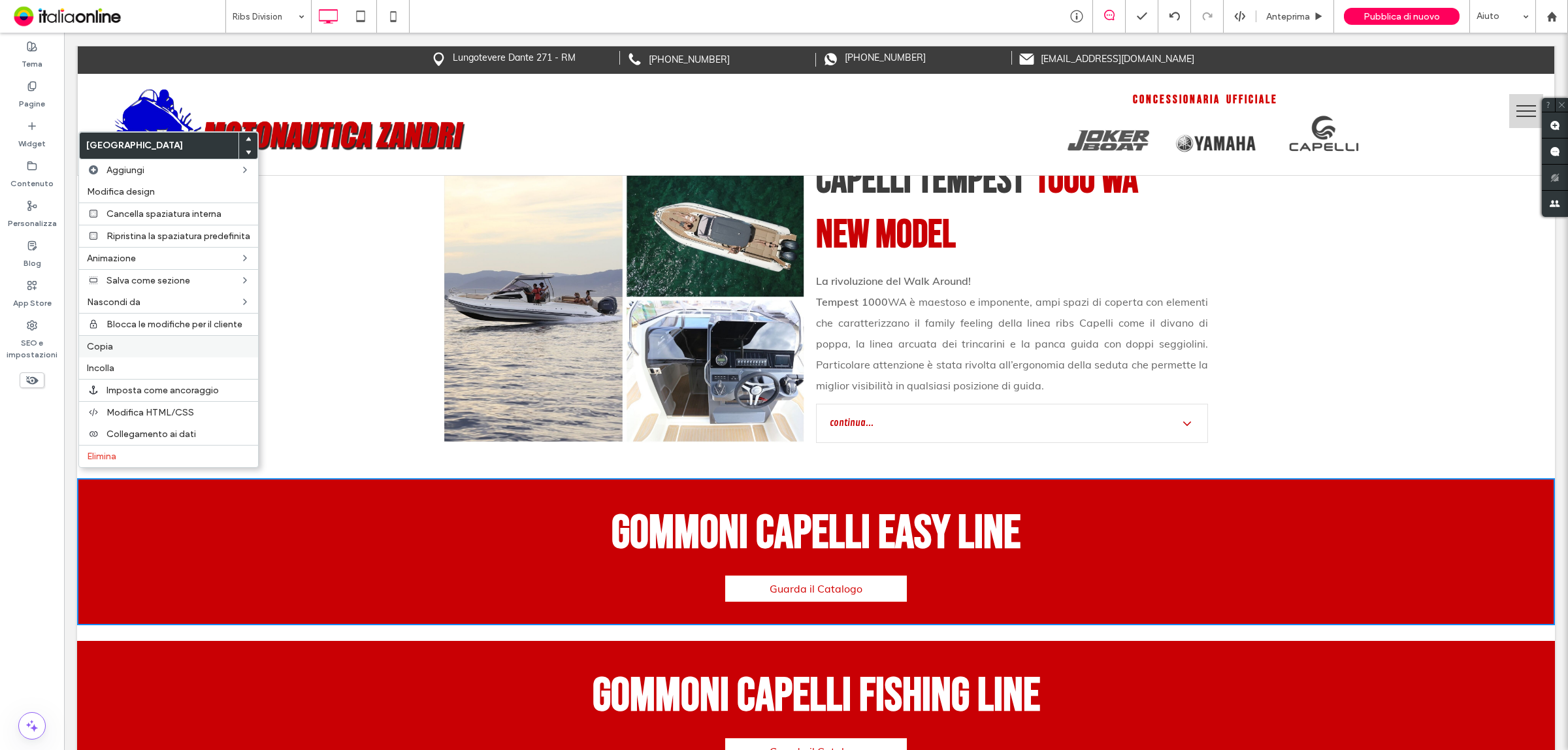
click at [106, 351] on span "Copia" at bounding box center [100, 346] width 26 height 11
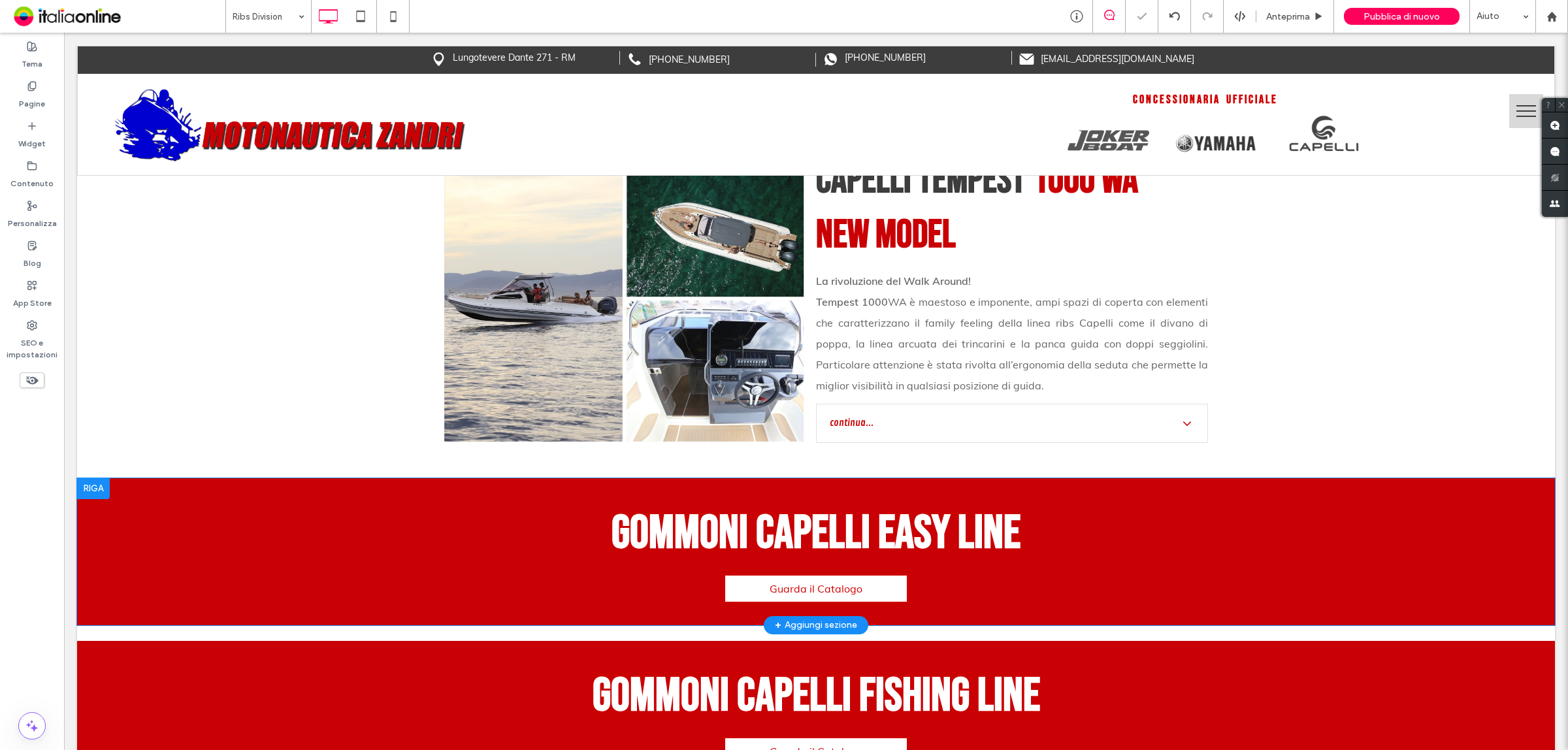
click at [100, 483] on div at bounding box center [93, 488] width 32 height 21
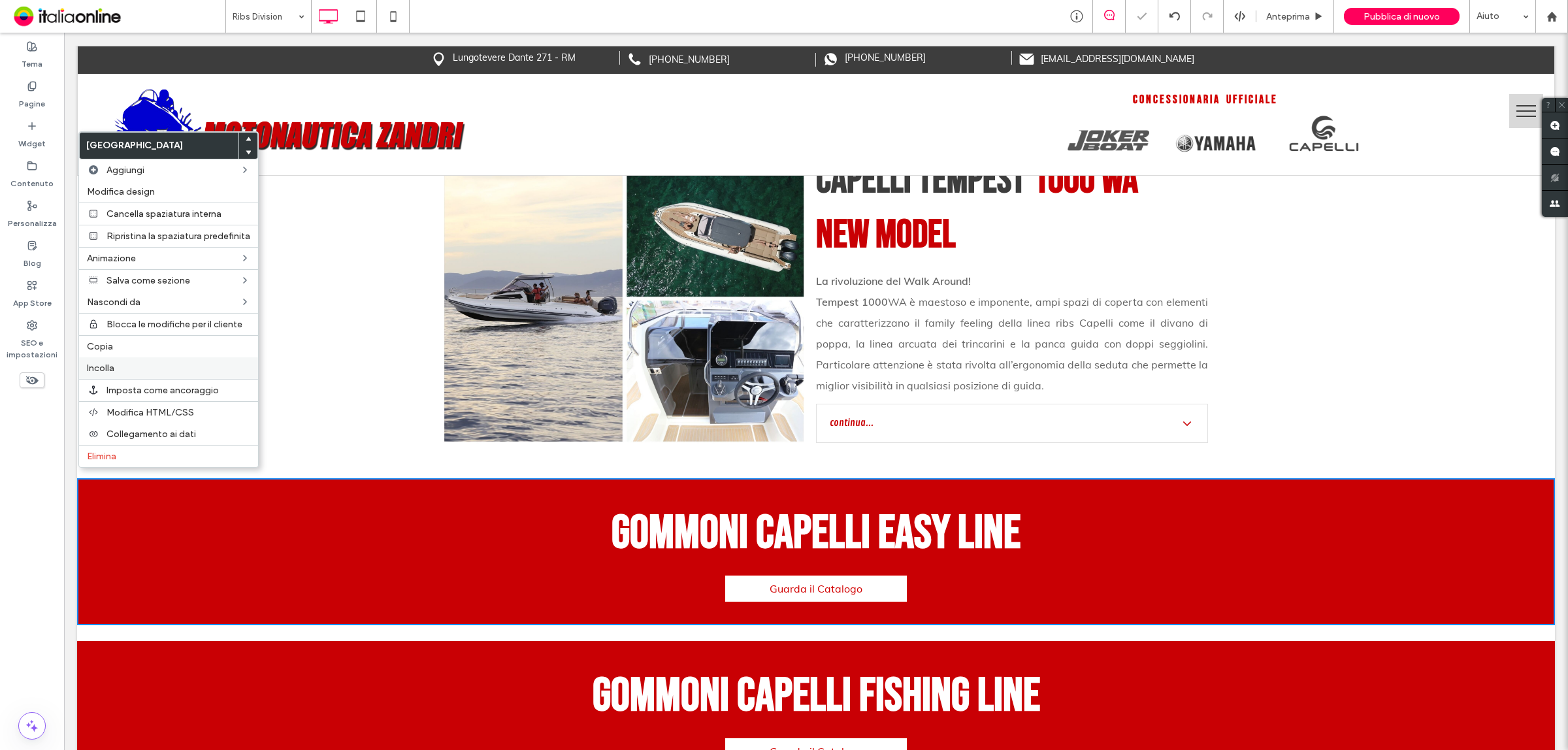
click at [109, 374] on span "Incolla" at bounding box center [100, 368] width 27 height 11
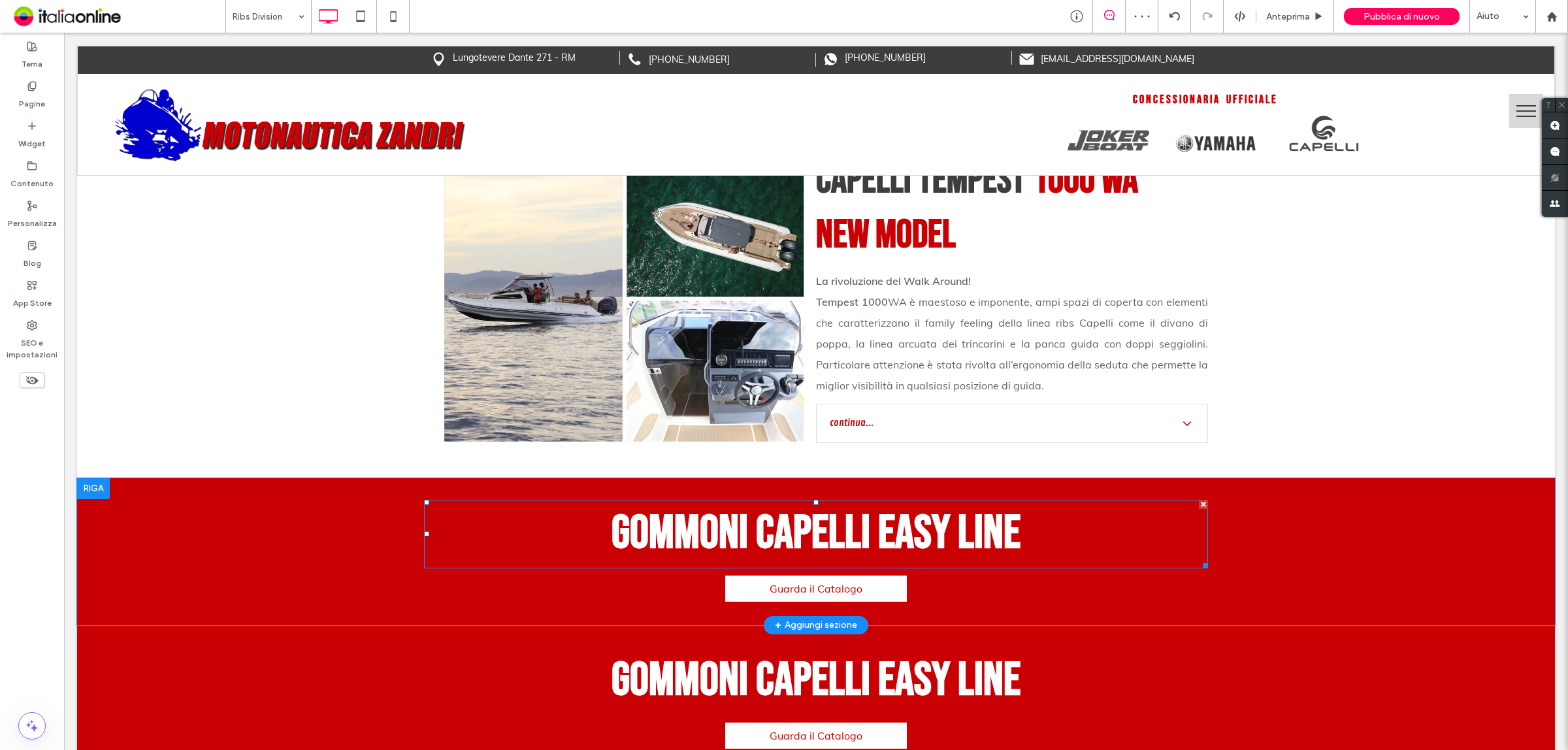
click at [855, 528] on strong "Gommoni Capelli EASY LINE" at bounding box center [816, 533] width 409 height 56
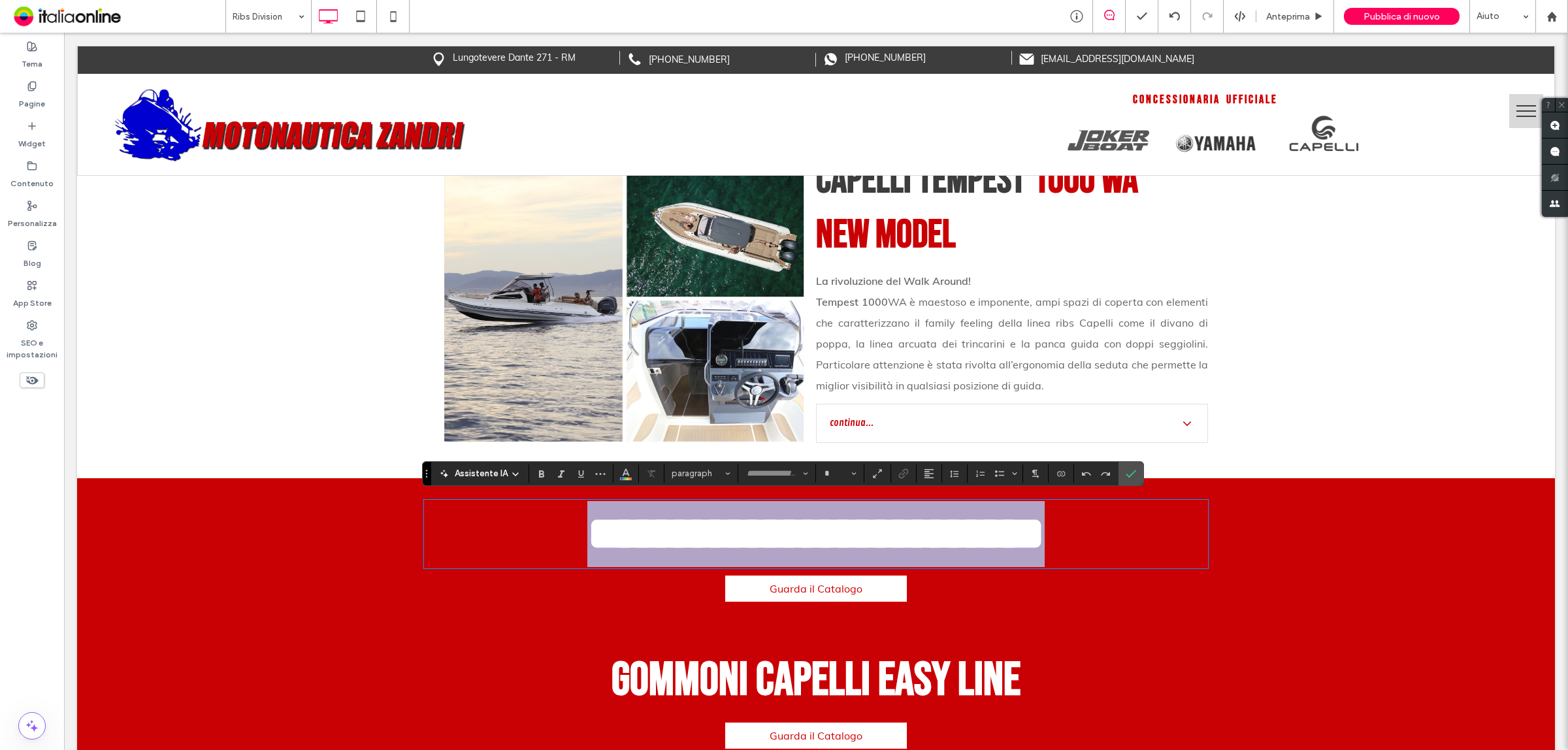
type input "**********"
type input "**"
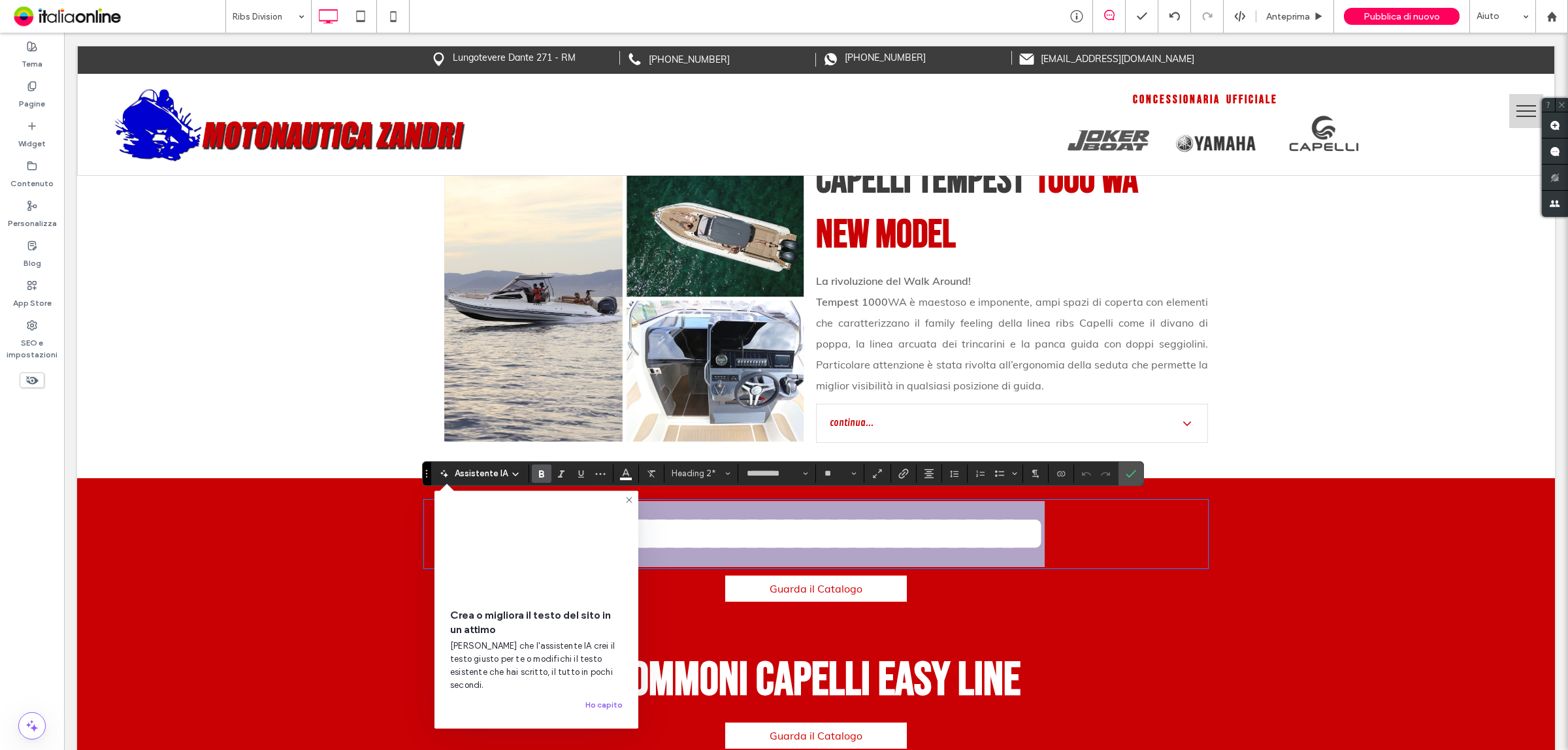
click at [930, 522] on strong "**********" at bounding box center [816, 534] width 458 height 47
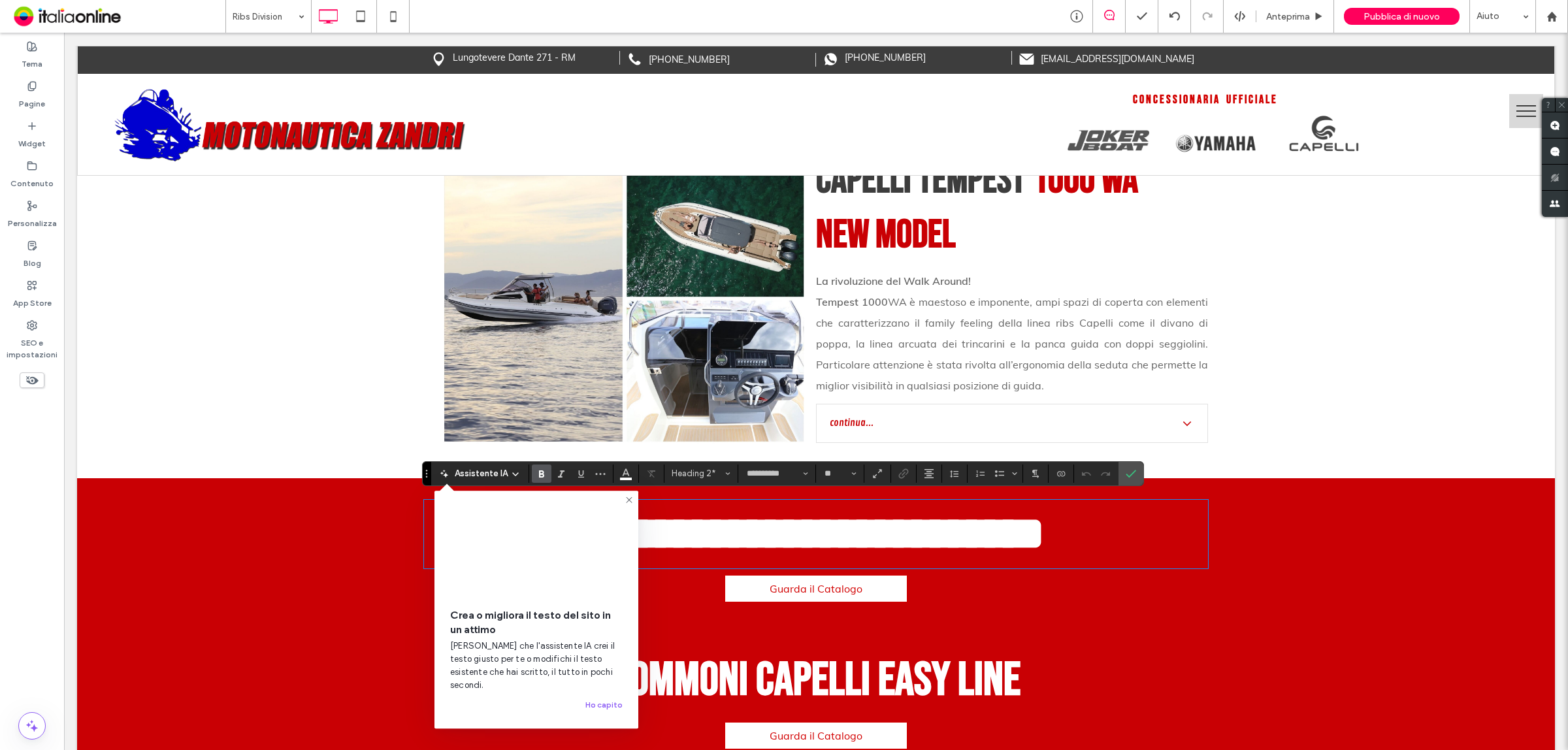
click at [1025, 525] on h2 "**********" at bounding box center [816, 534] width 784 height 66
click at [1135, 475] on icon "Conferma" at bounding box center [1131, 473] width 11 height 11
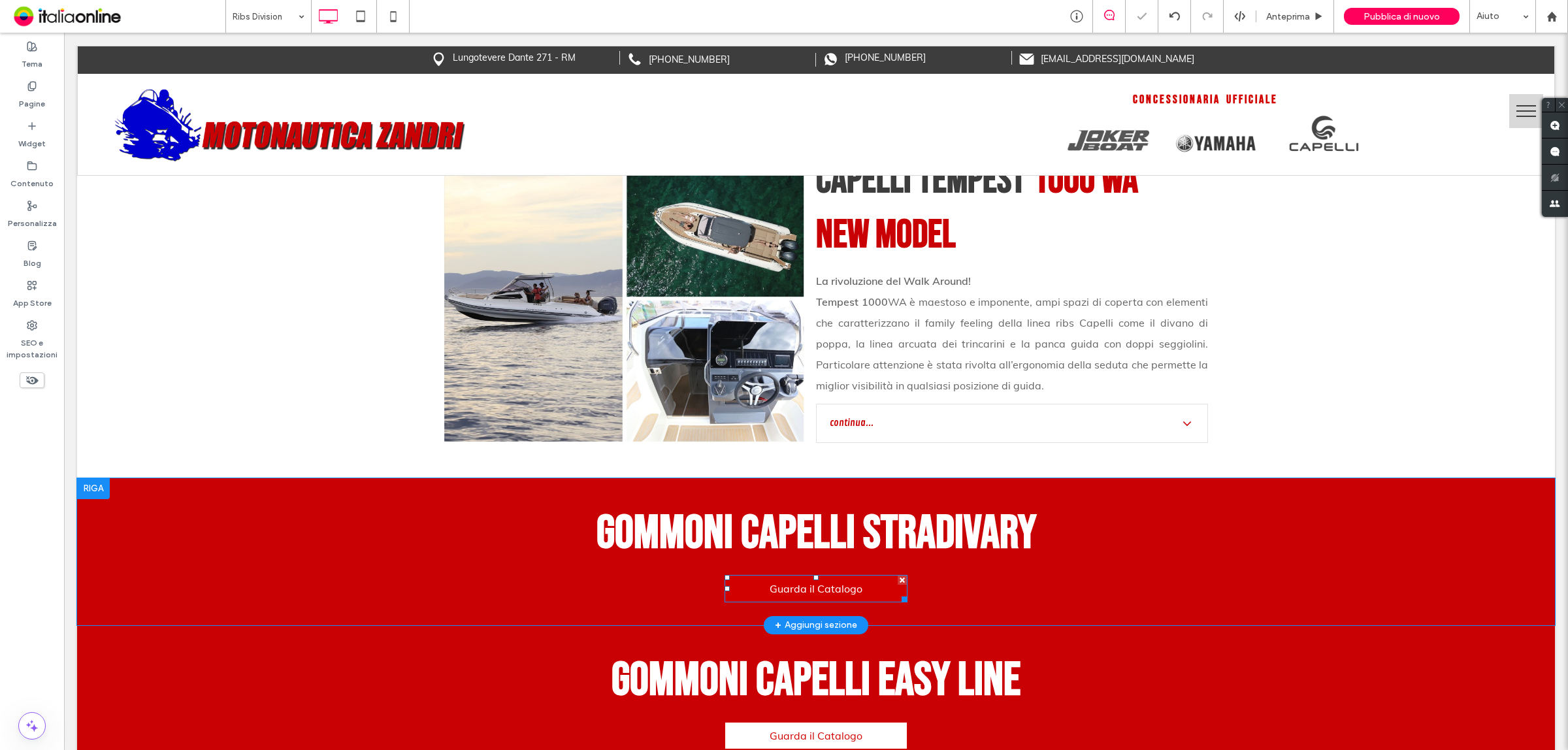
click at [823, 582] on span "Guarda il Catalogo" at bounding box center [816, 589] width 93 height 13
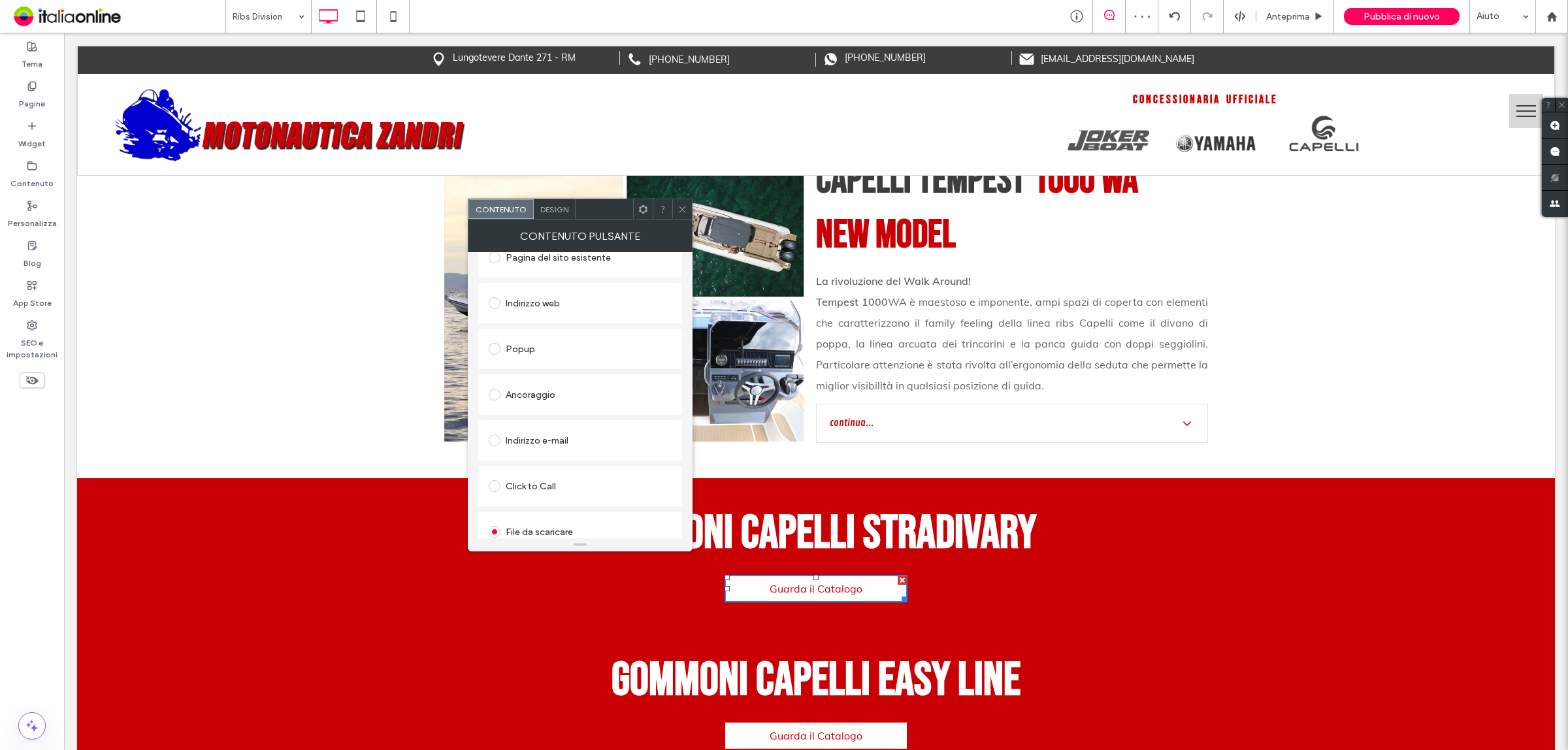
scroll to position [219, 0]
click at [517, 528] on div "Modifica file" at bounding box center [512, 527] width 45 height 10
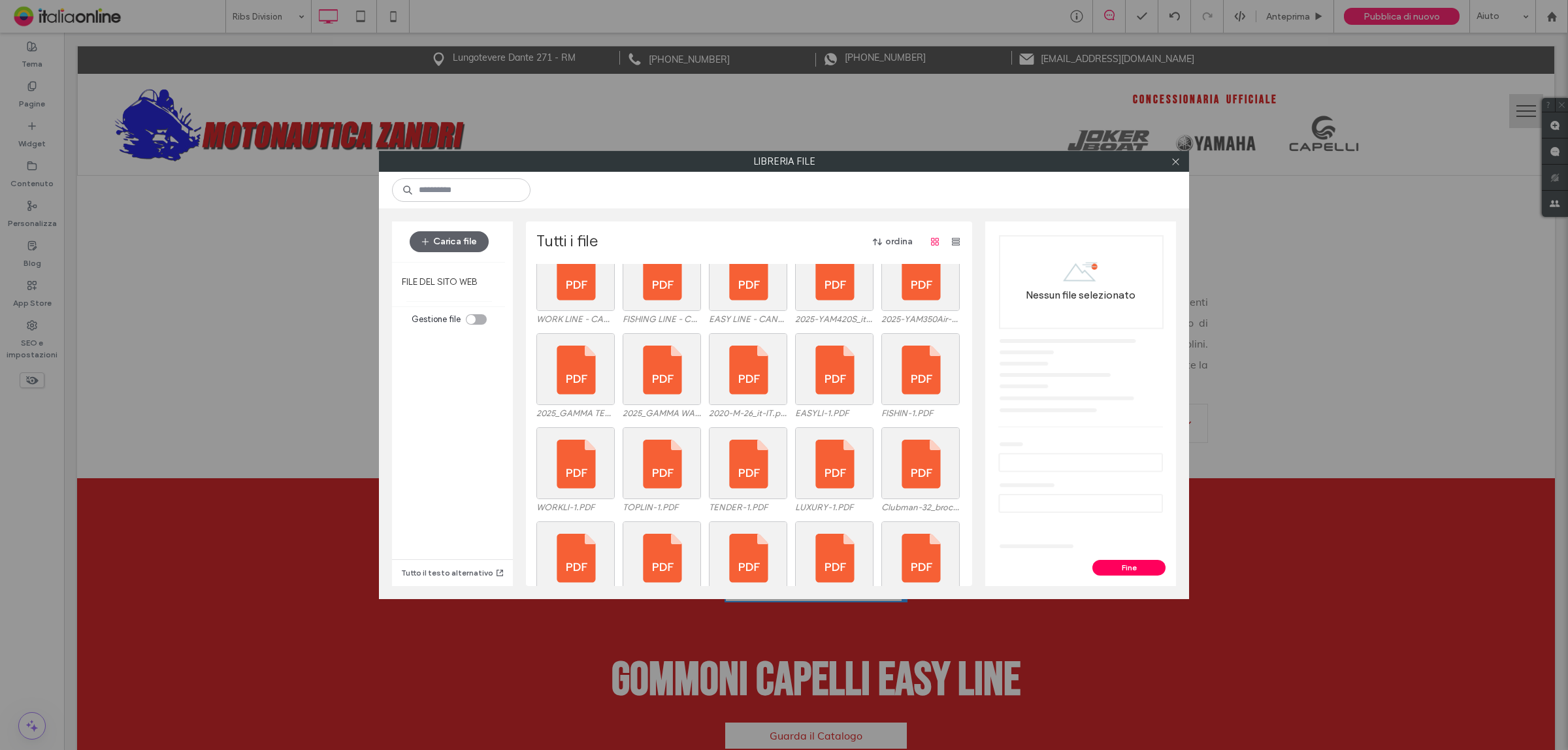
scroll to position [0, 0]
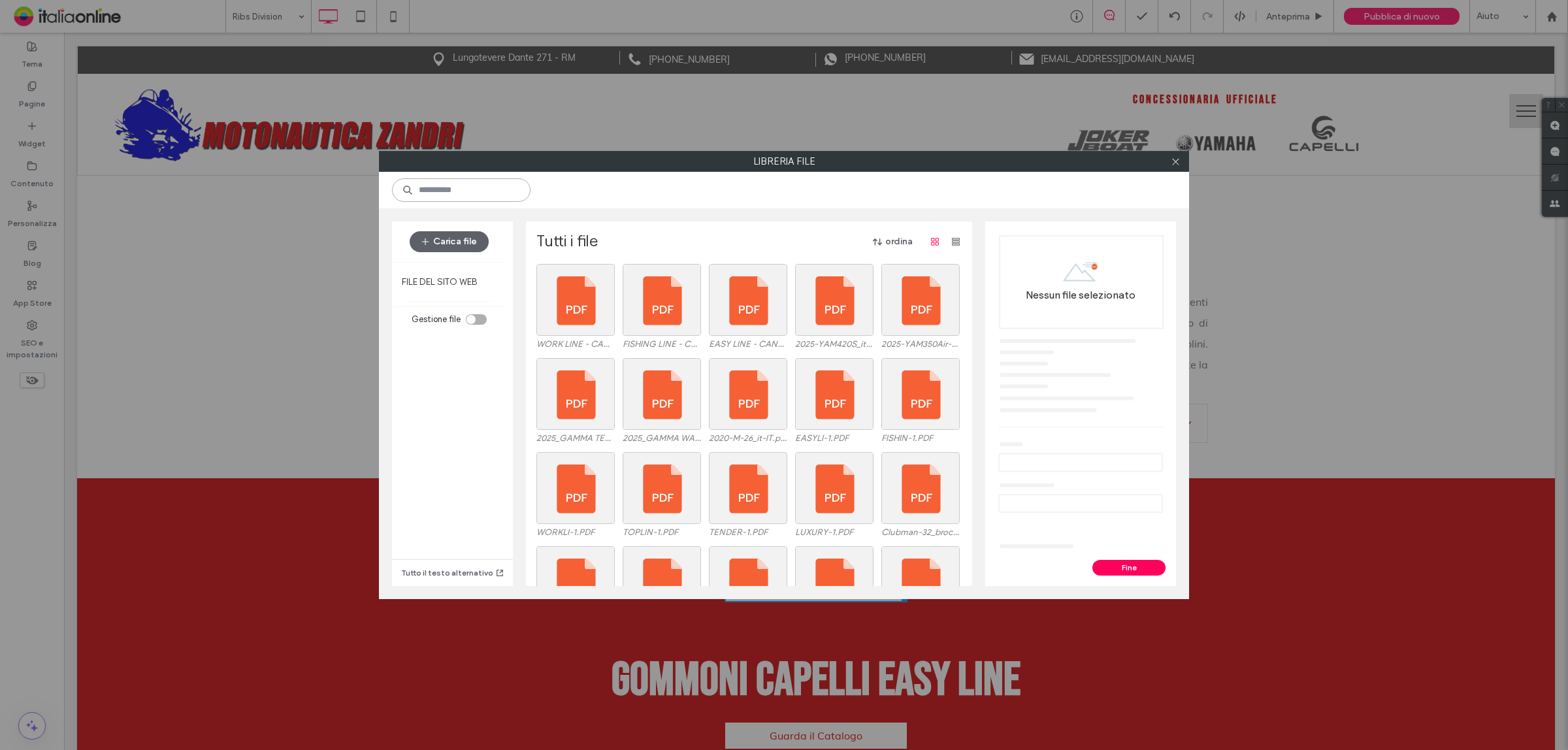
click at [453, 188] on input at bounding box center [461, 190] width 139 height 23
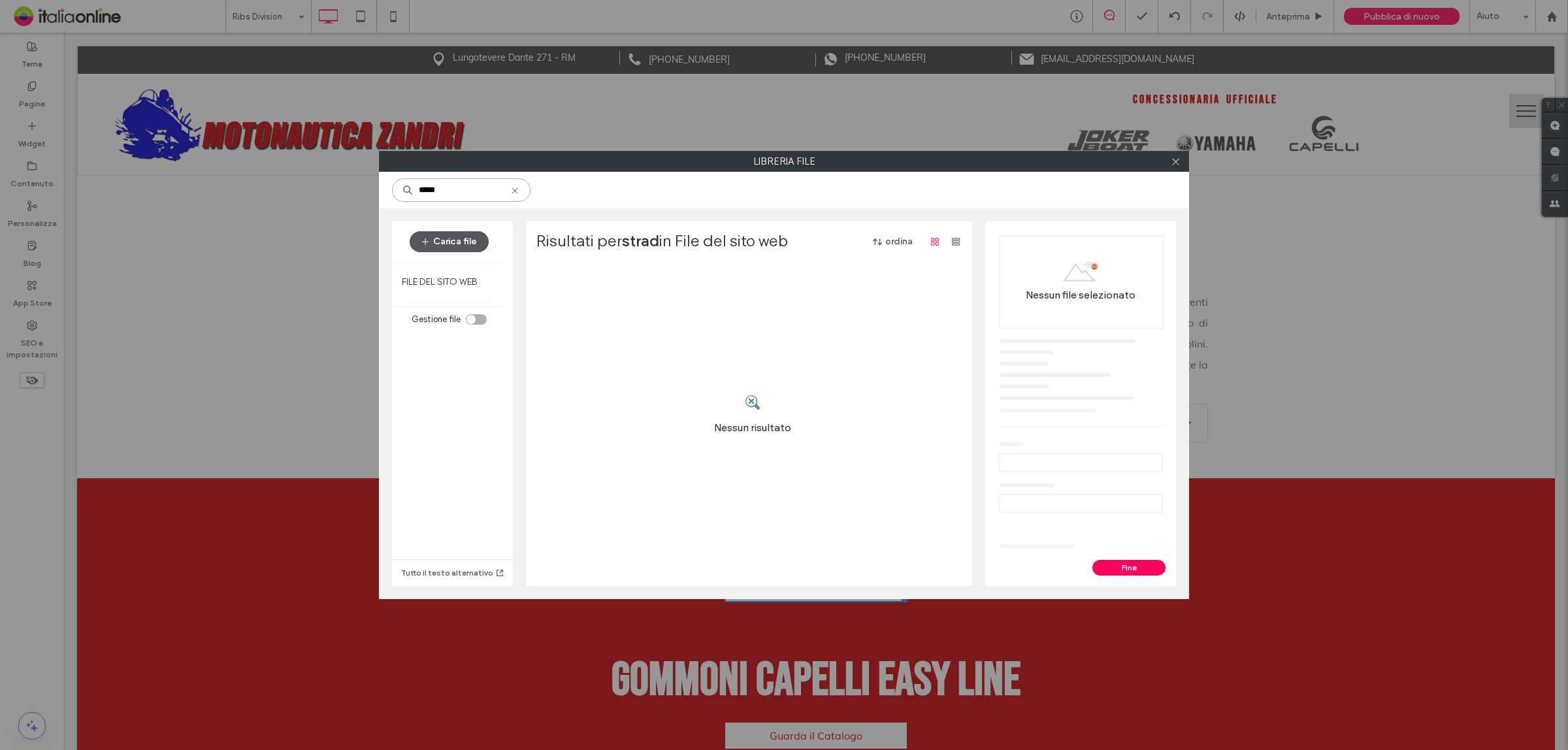
type input "*****"
click at [442, 239] on button "Carica file" at bounding box center [448, 242] width 79 height 21
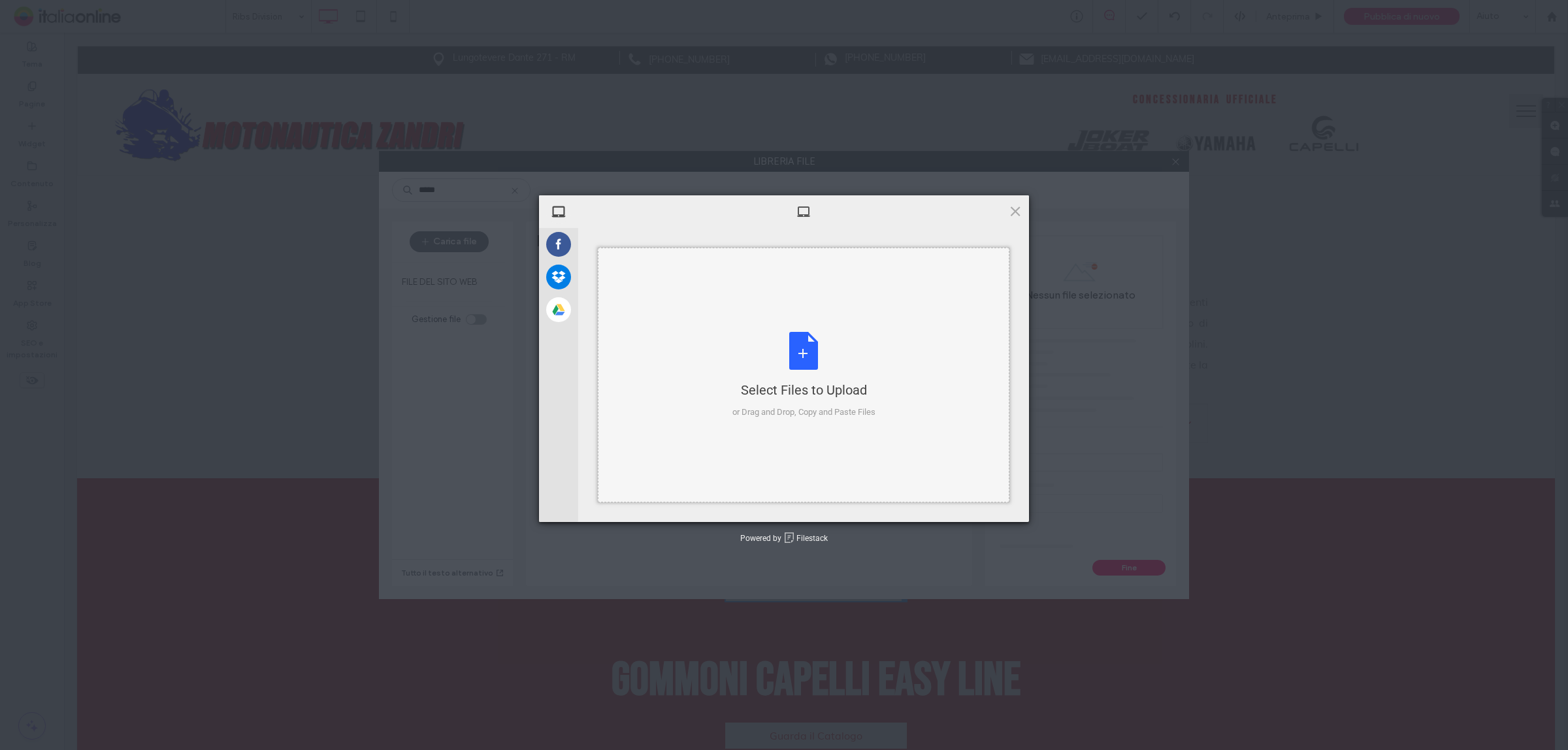
click at [792, 366] on div "Select Files to Upload or Drag and Drop, Copy and Paste Files" at bounding box center [804, 375] width 143 height 87
click at [1011, 209] on span at bounding box center [1015, 210] width 14 height 14
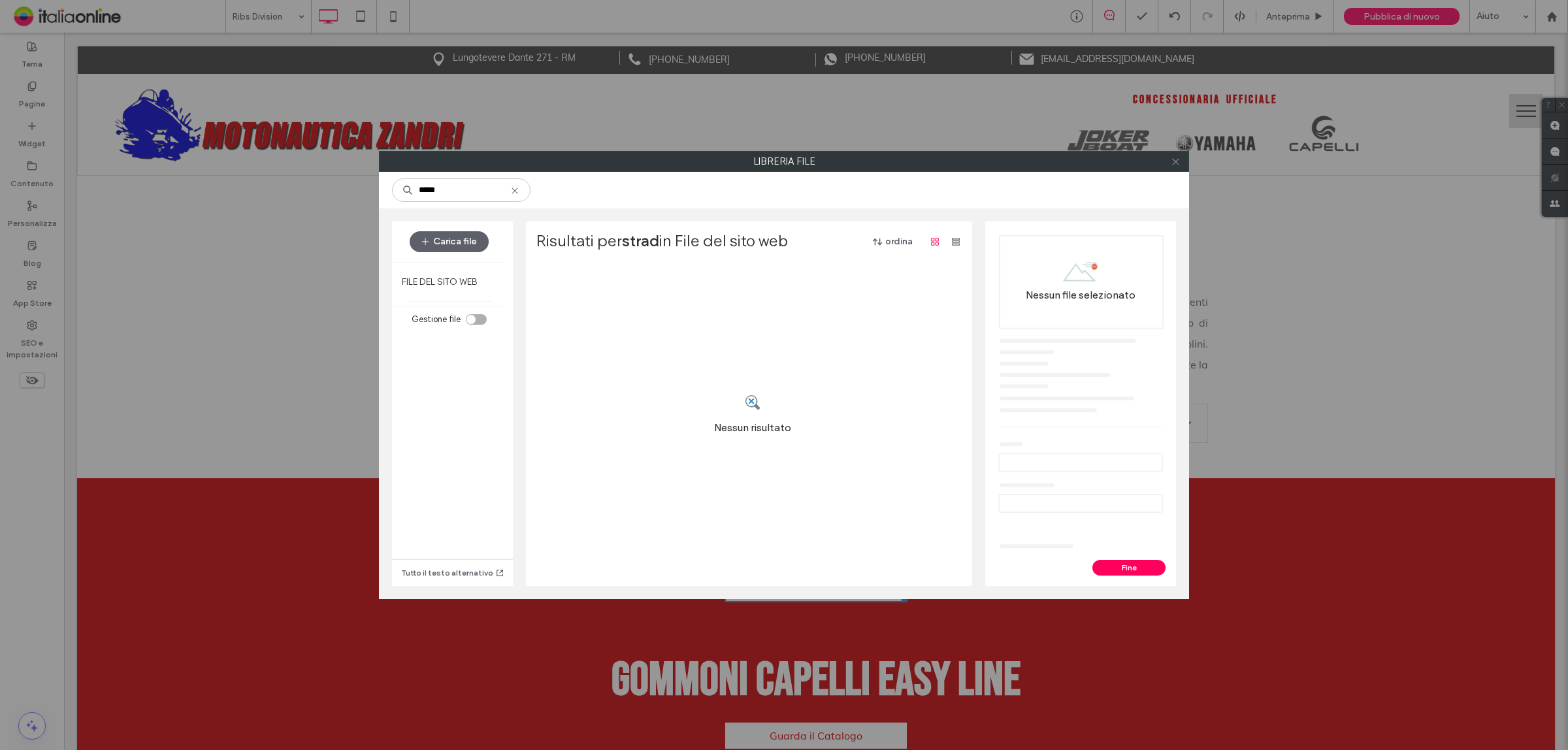
click at [1178, 160] on icon at bounding box center [1176, 162] width 10 height 10
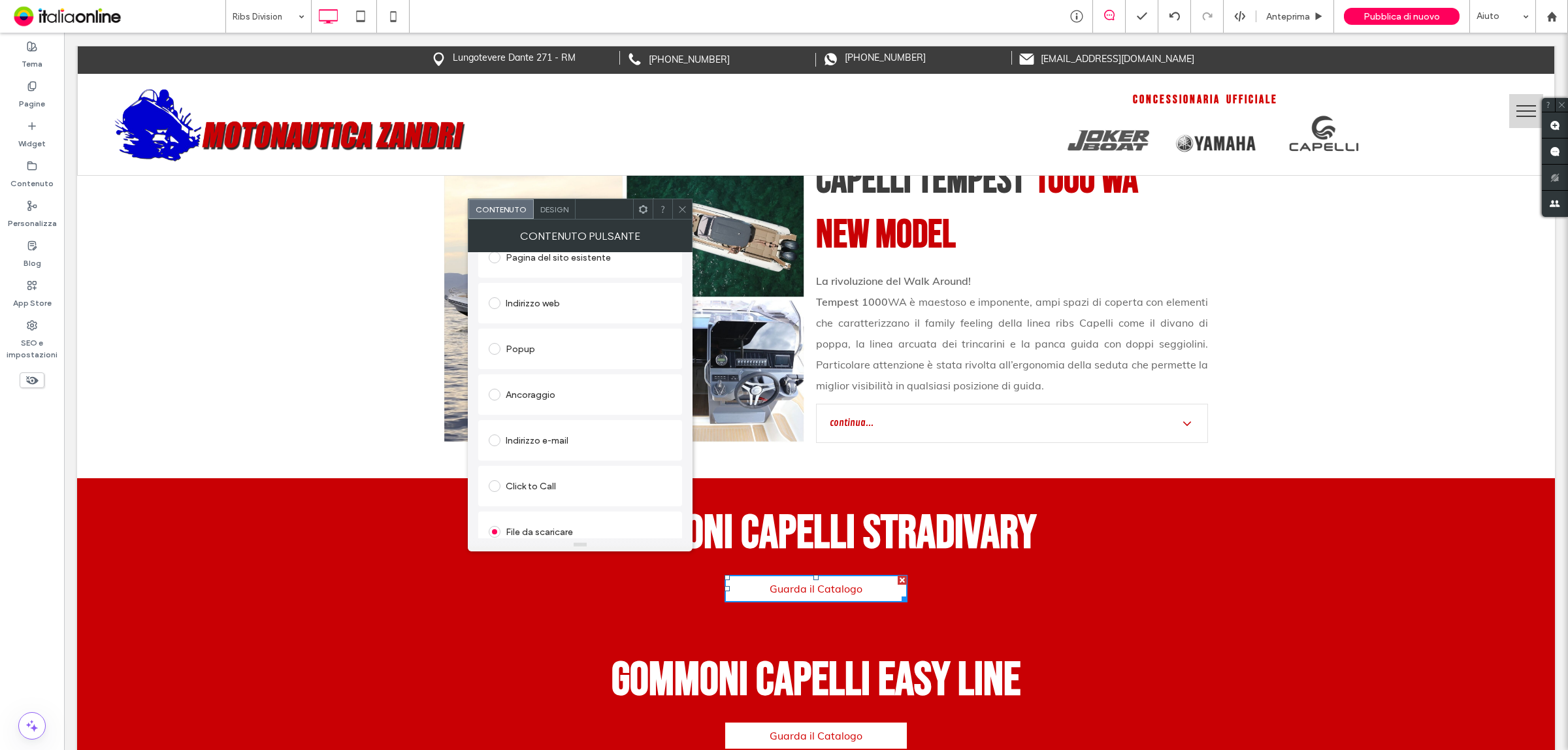
scroll to position [219, 0]
click at [495, 434] on span at bounding box center [495, 432] width 12 height 12
click at [495, 338] on span at bounding box center [495, 339] width 12 height 12
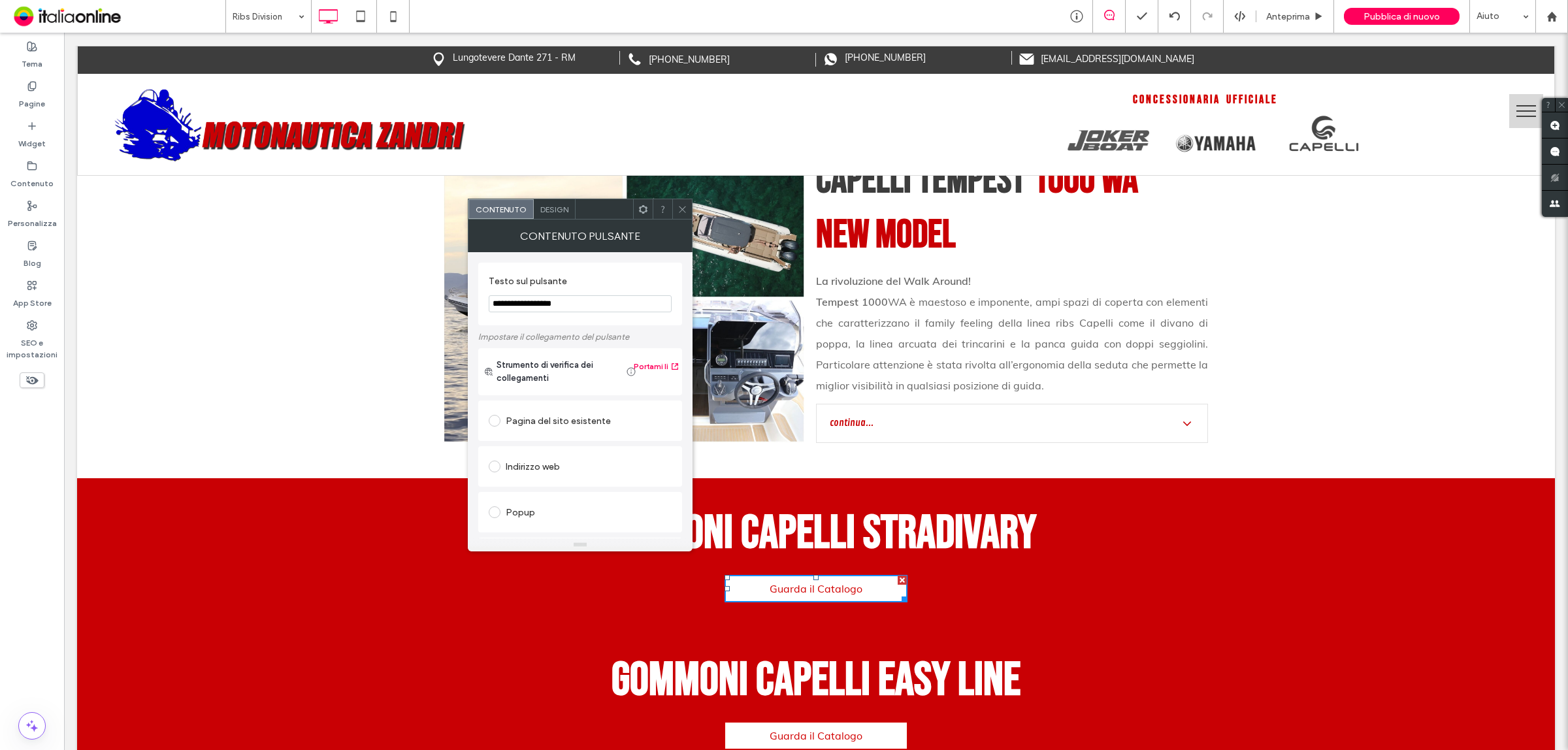
click at [497, 425] on span at bounding box center [495, 421] width 12 height 12
click at [684, 207] on icon at bounding box center [683, 209] width 10 height 10
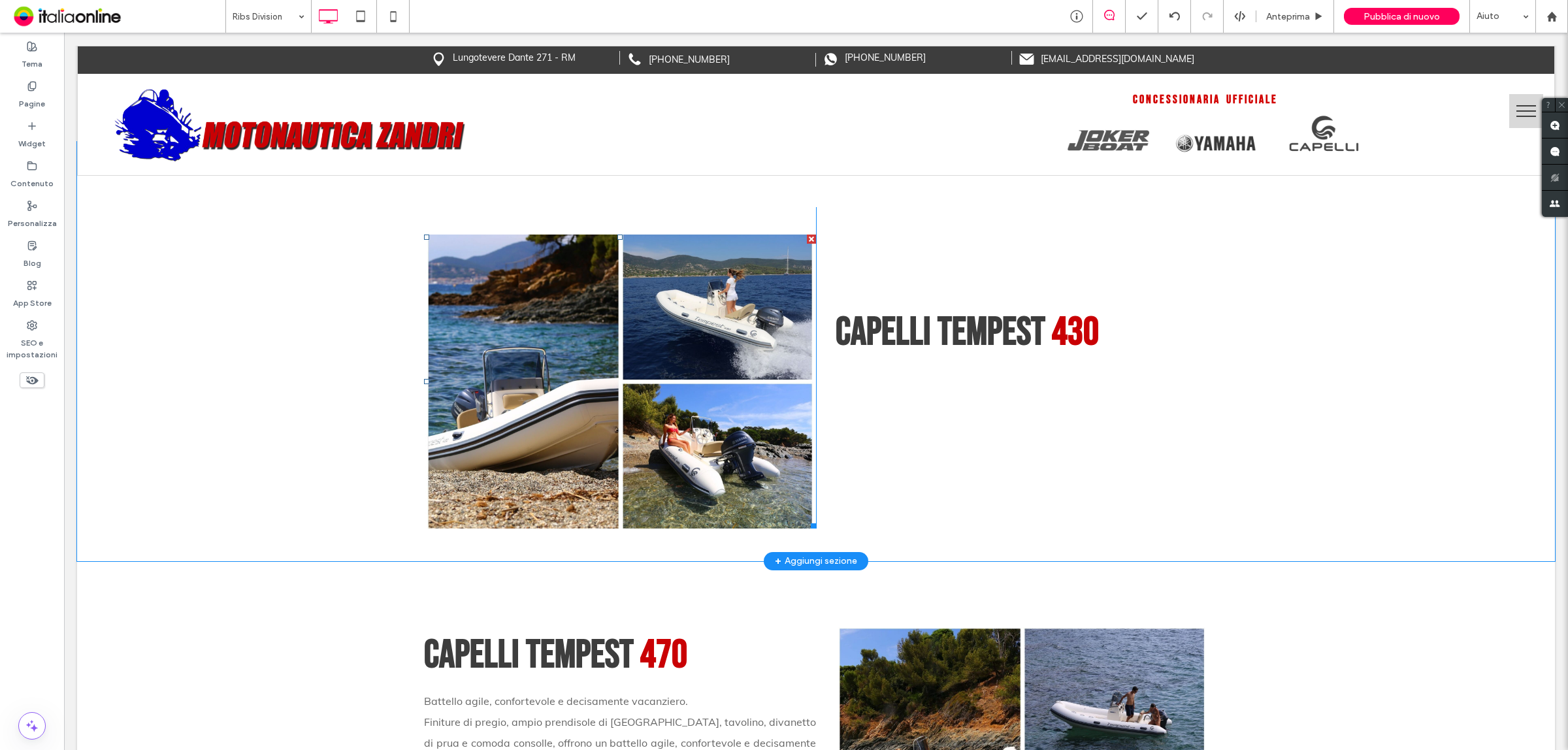
scroll to position [5555, 0]
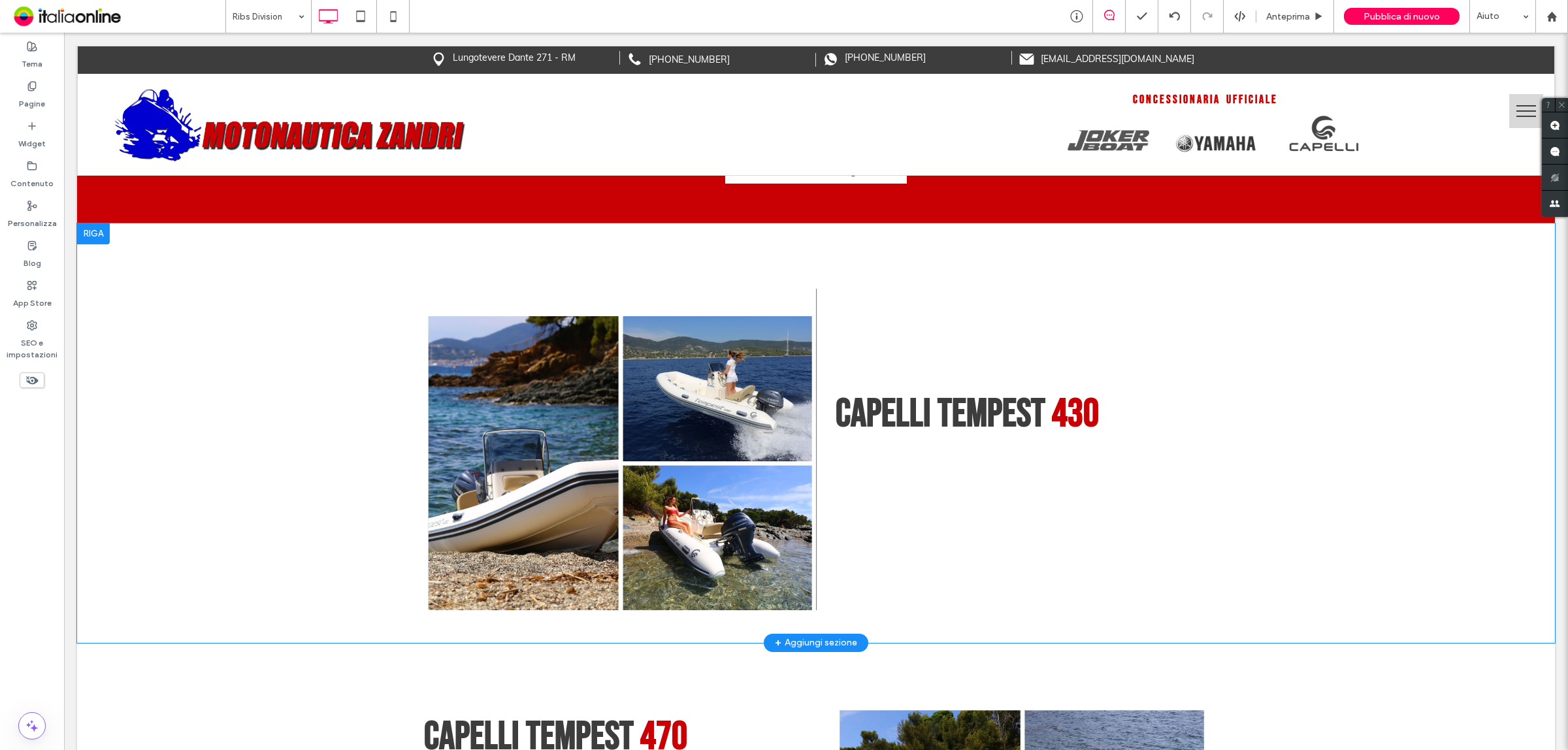
click at [95, 229] on div at bounding box center [93, 233] width 32 height 21
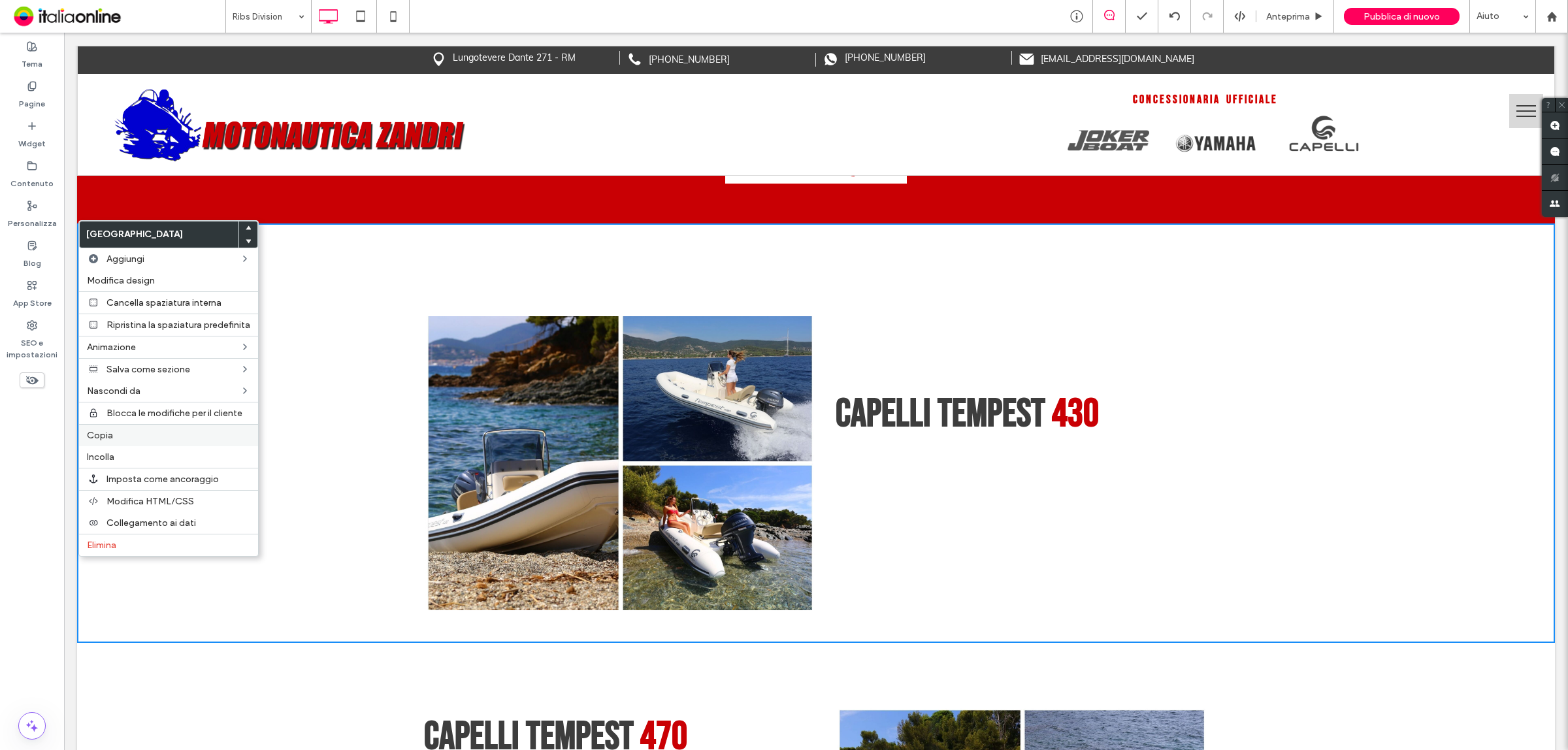
click at [108, 439] on span "Copia" at bounding box center [100, 435] width 26 height 11
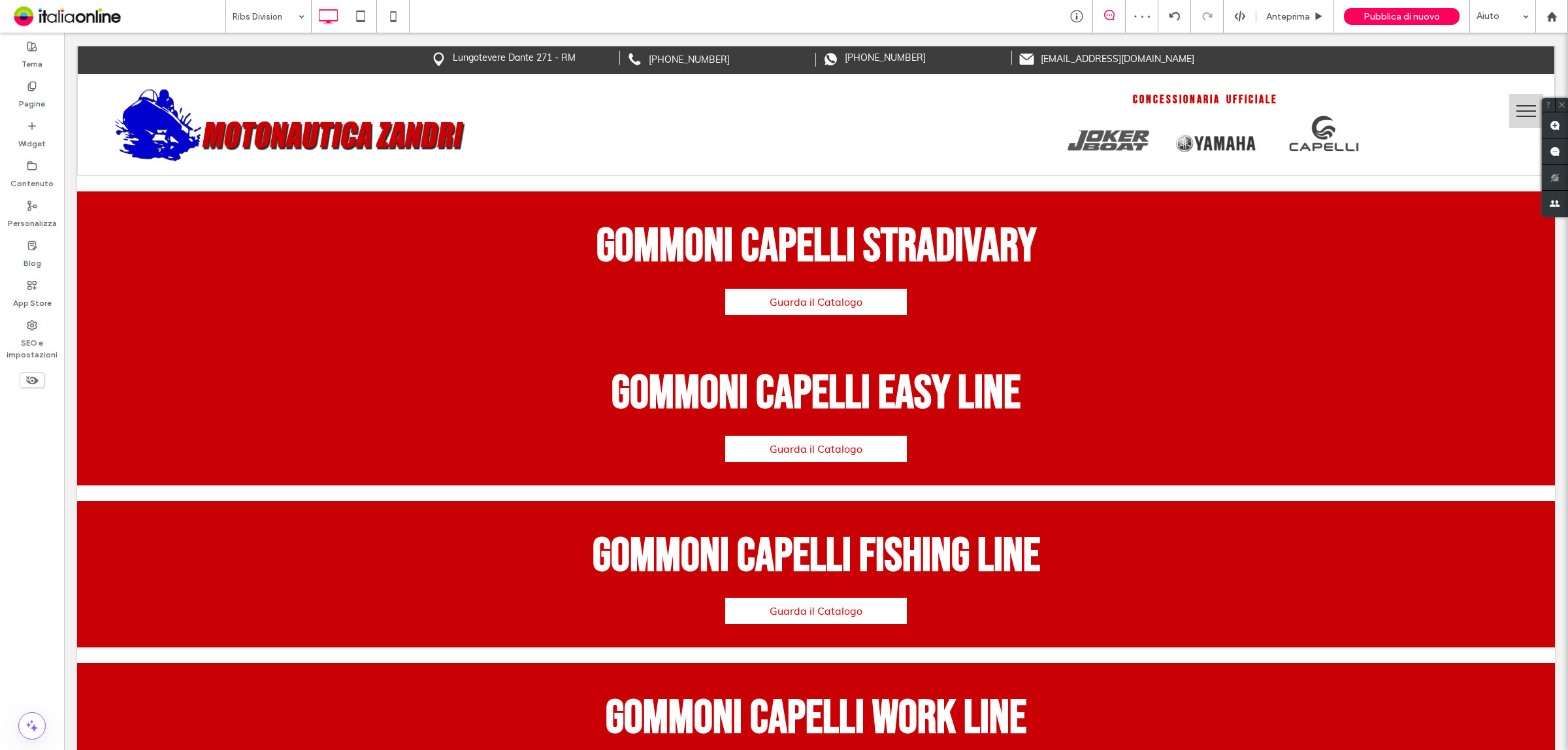
scroll to position [12292, 0]
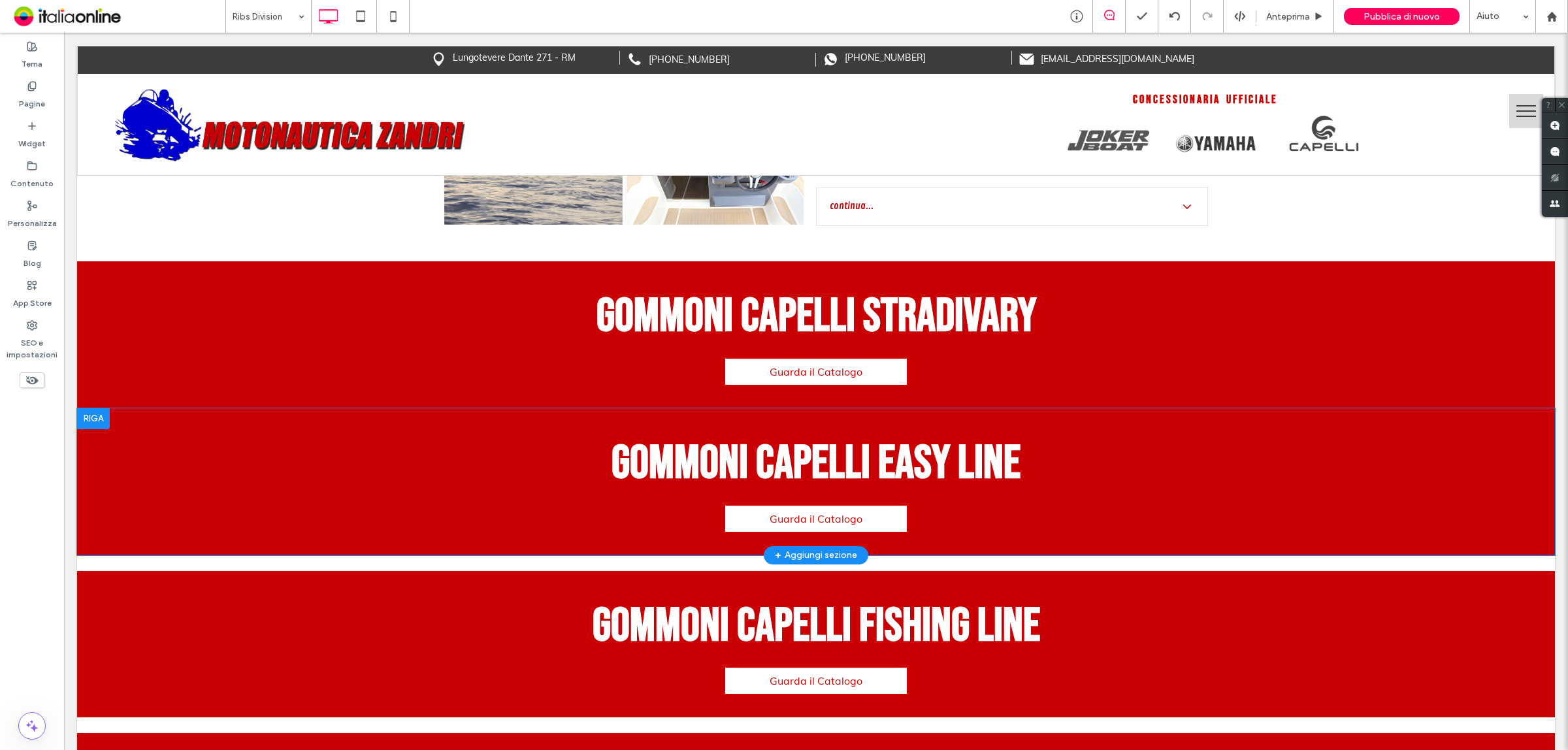
click at [99, 416] on div at bounding box center [93, 419] width 32 height 21
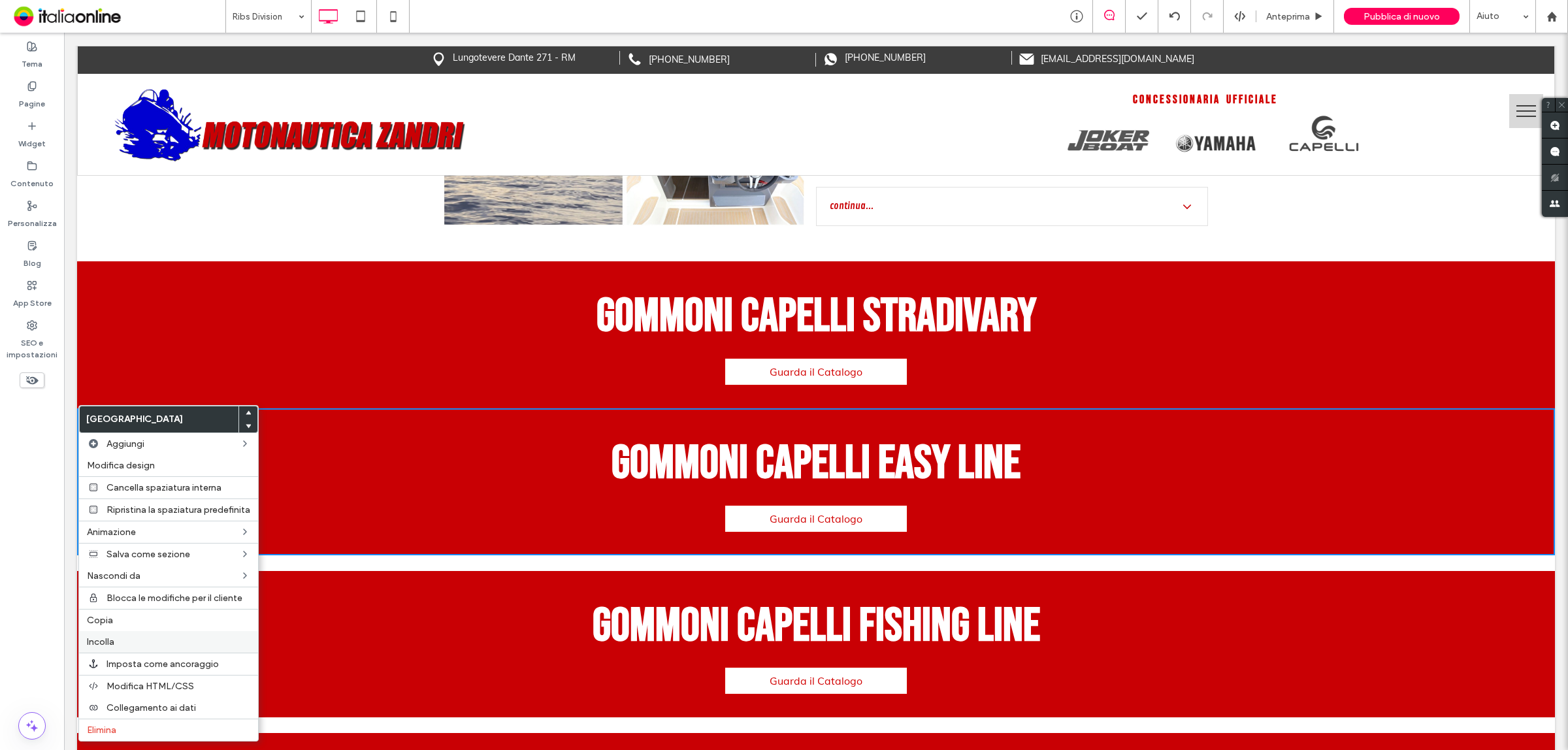
click at [135, 640] on div "Incolla" at bounding box center [169, 642] width 179 height 22
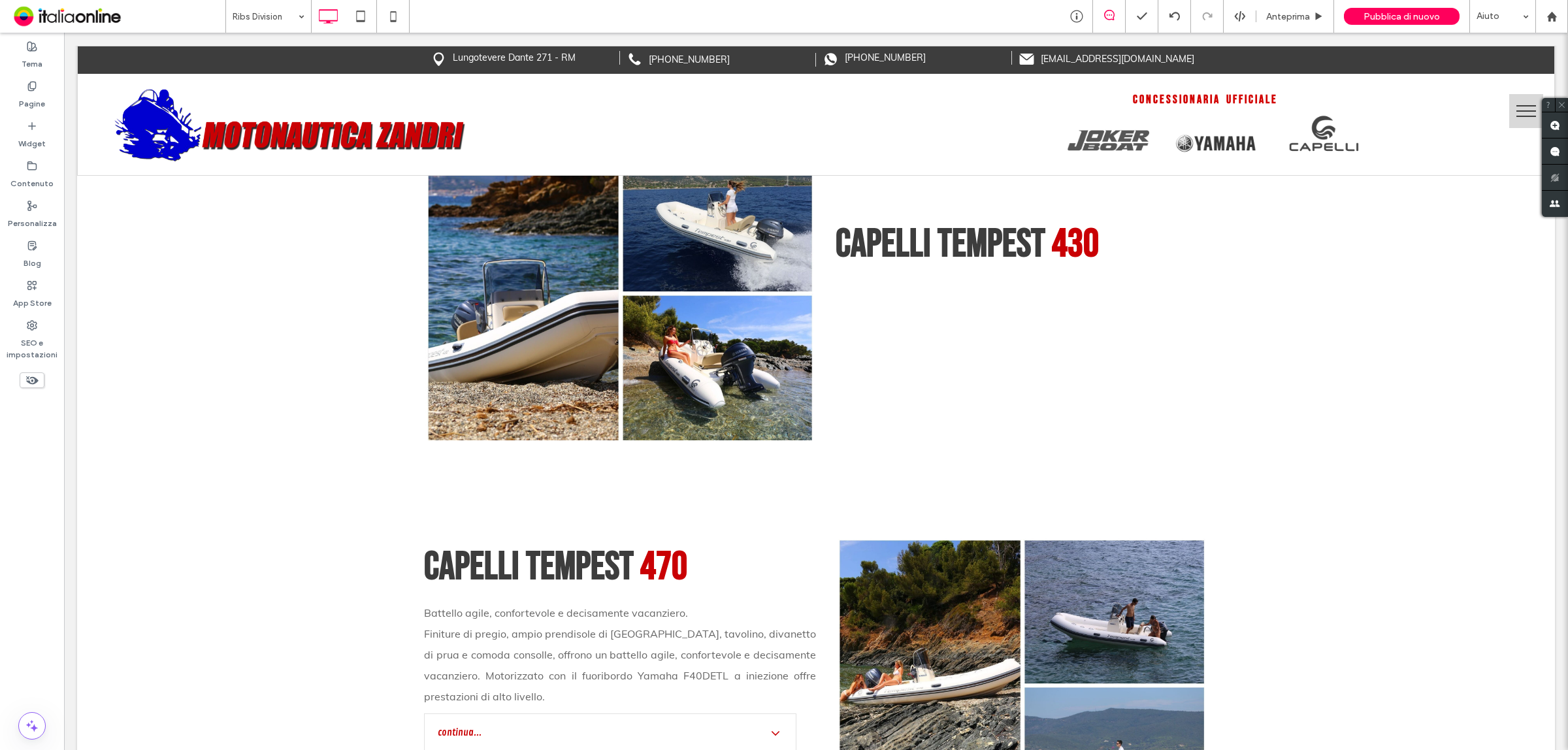
scroll to position [5978, 0]
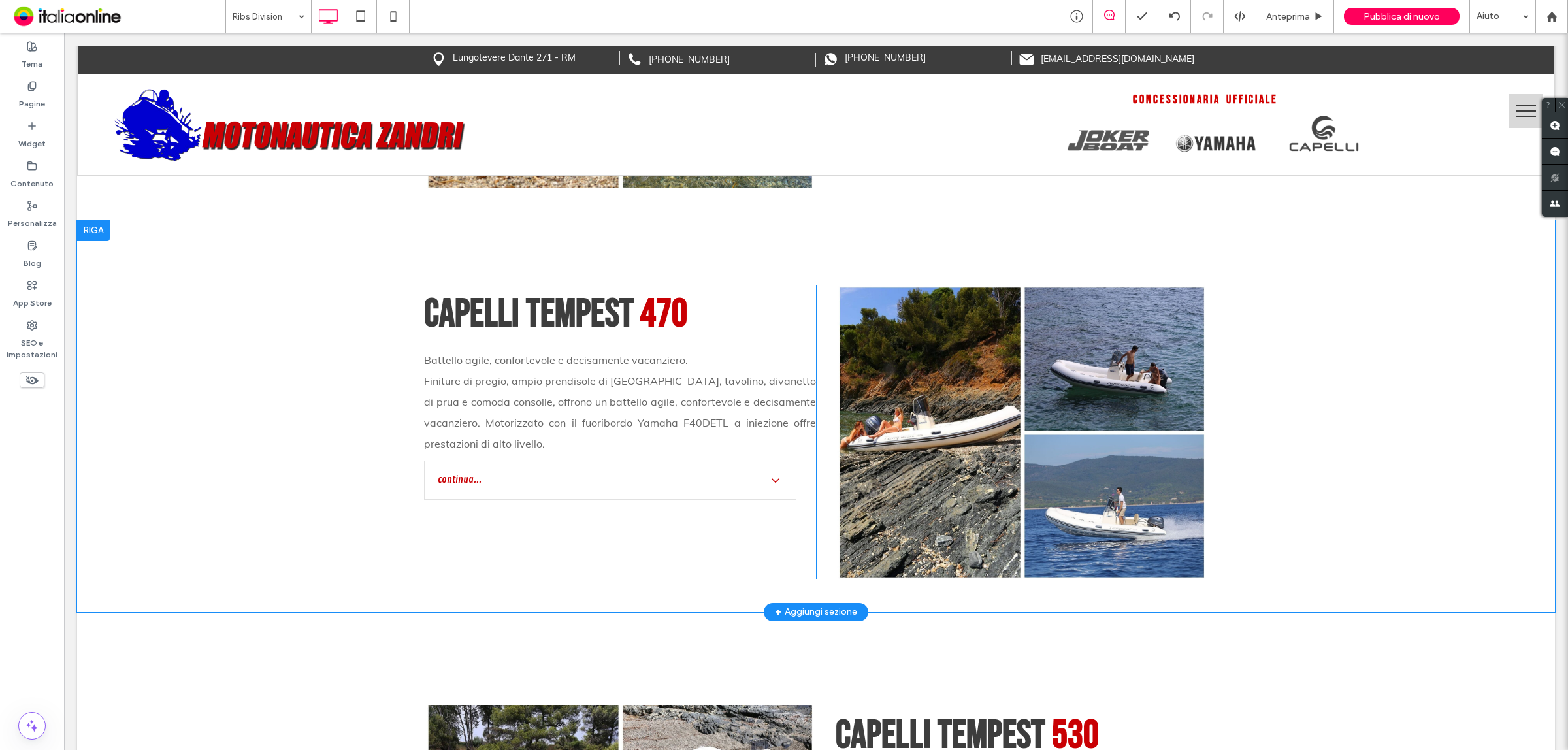
click at [96, 225] on div at bounding box center [93, 230] width 32 height 21
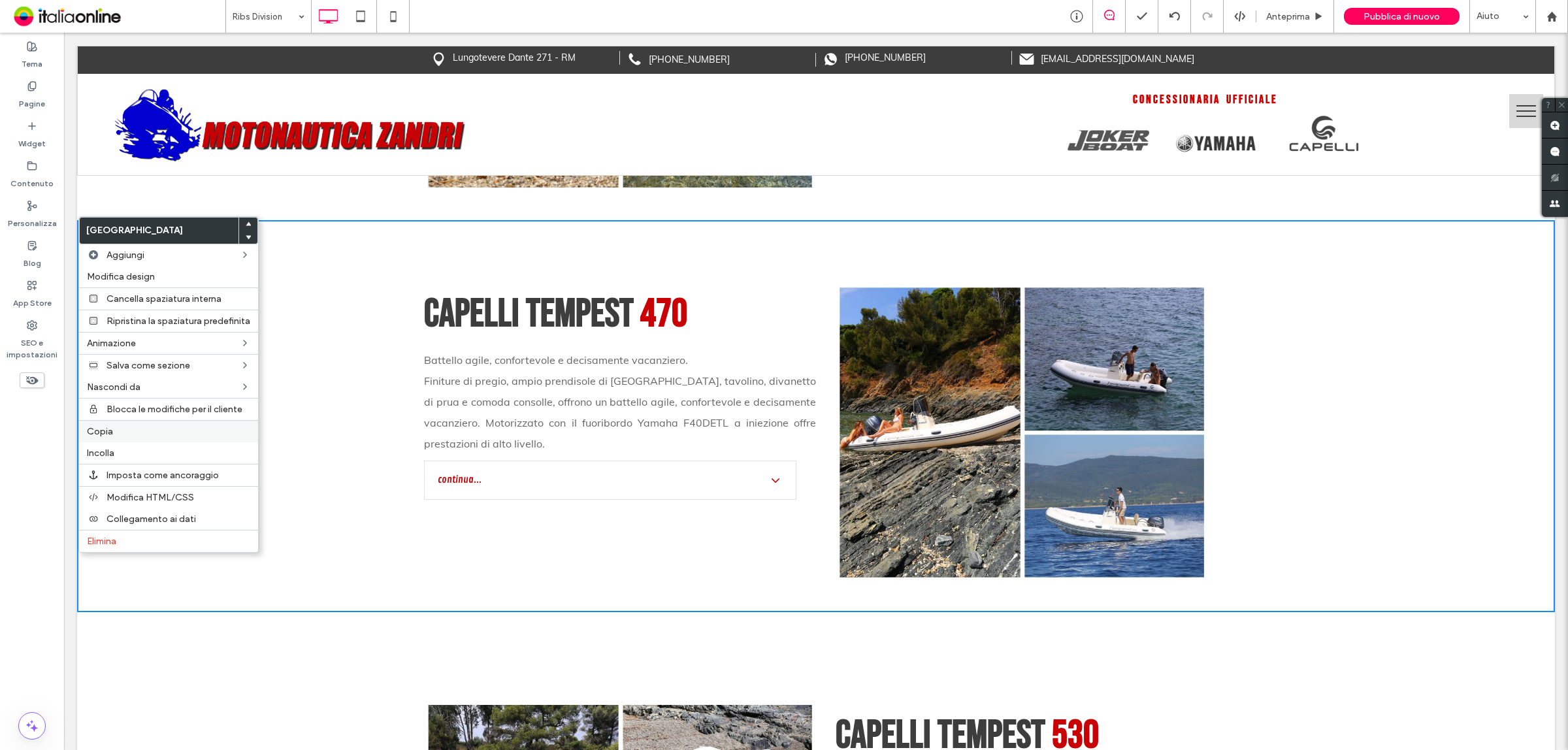
click at [137, 434] on label "Copia" at bounding box center [169, 431] width 164 height 11
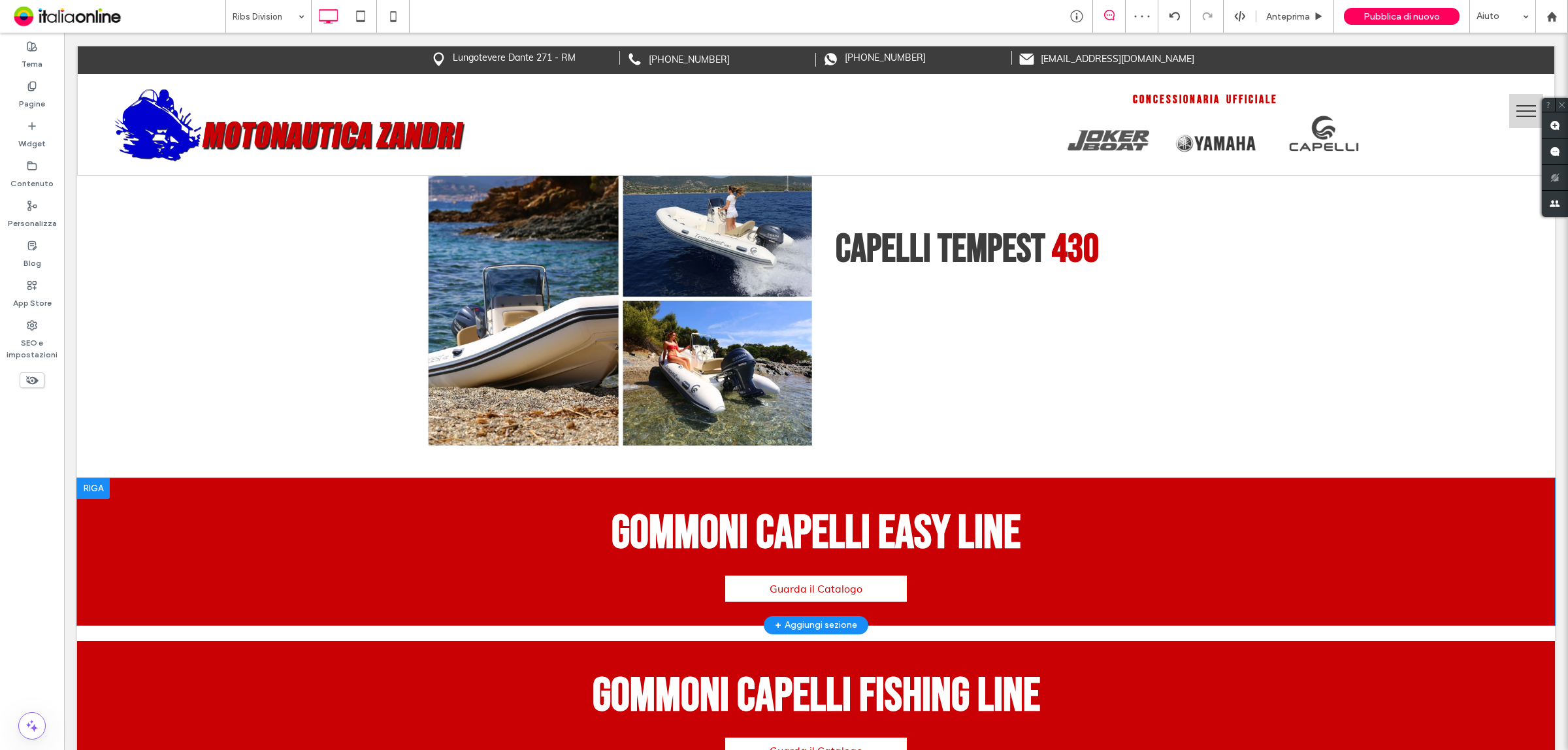
scroll to position [12606, 0]
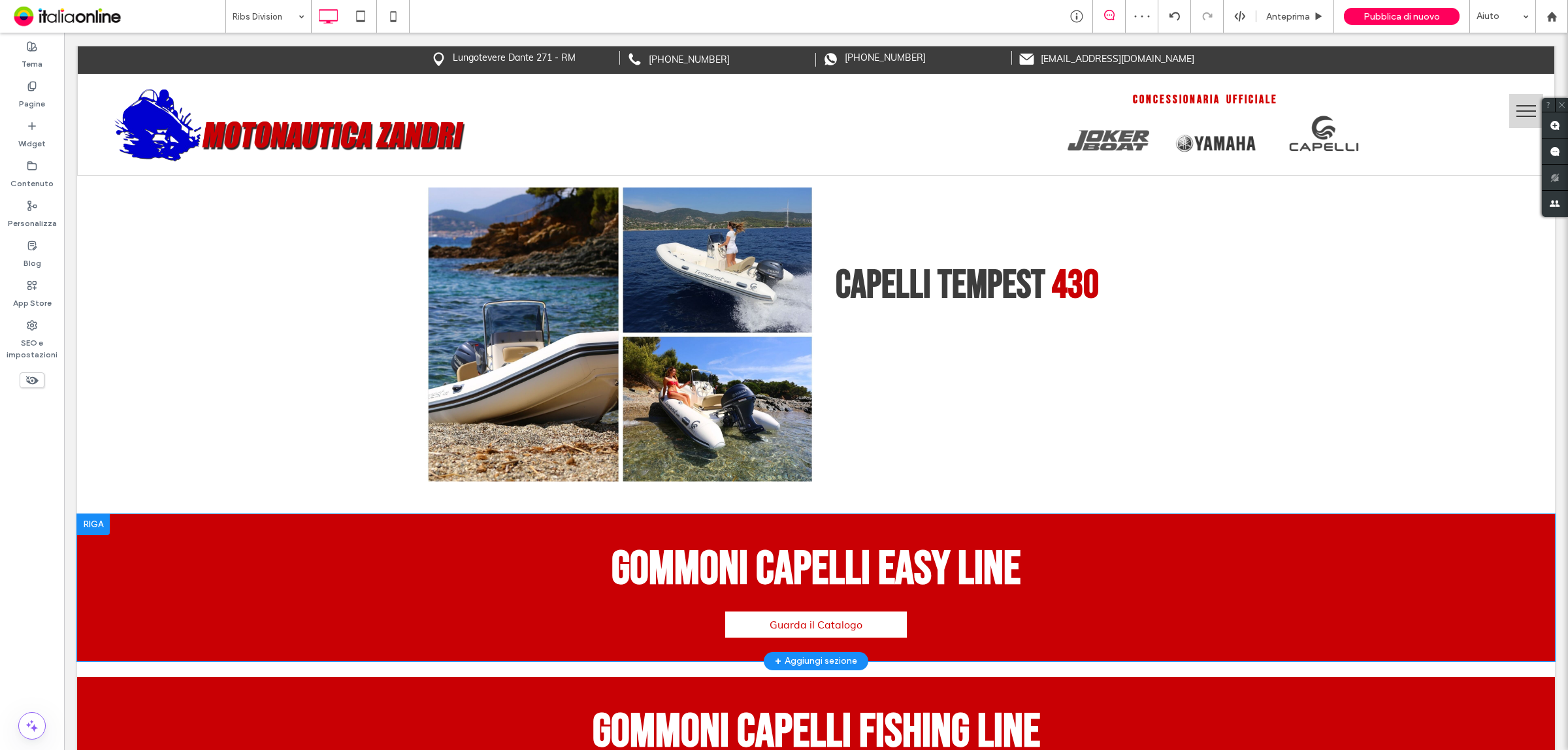
click at [88, 514] on div at bounding box center [93, 524] width 32 height 21
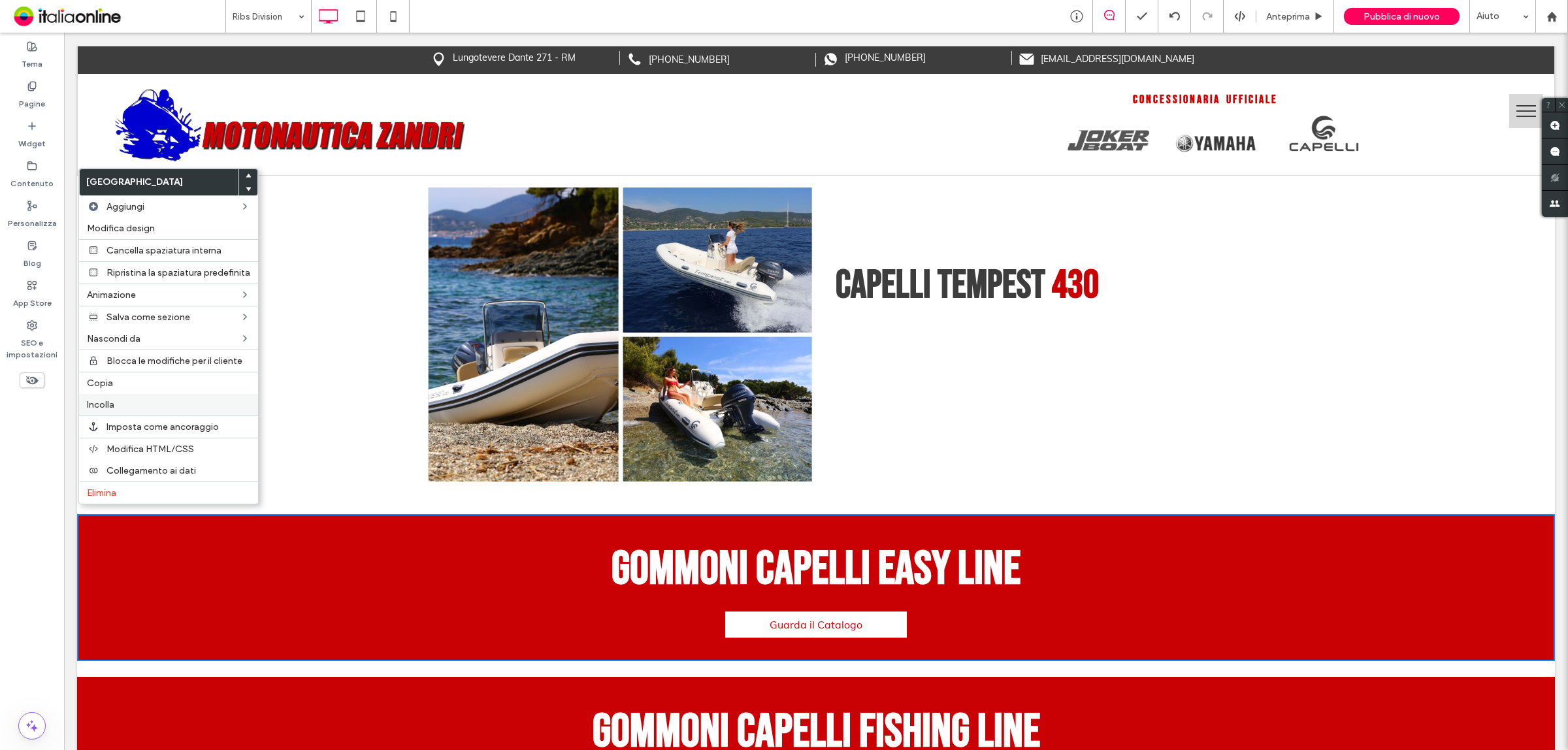
click at [100, 409] on span "Incolla" at bounding box center [100, 404] width 27 height 11
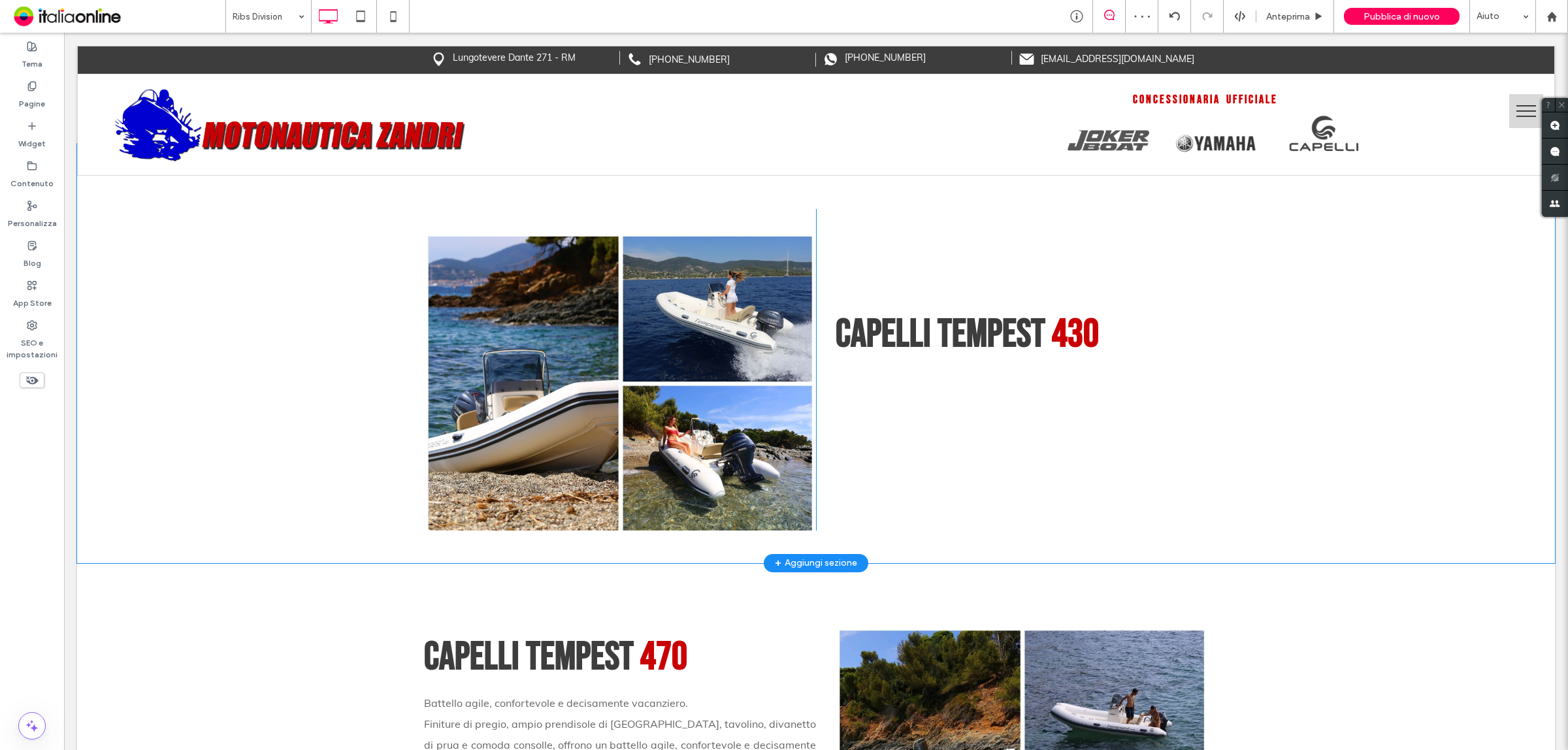
scroll to position [12443, 0]
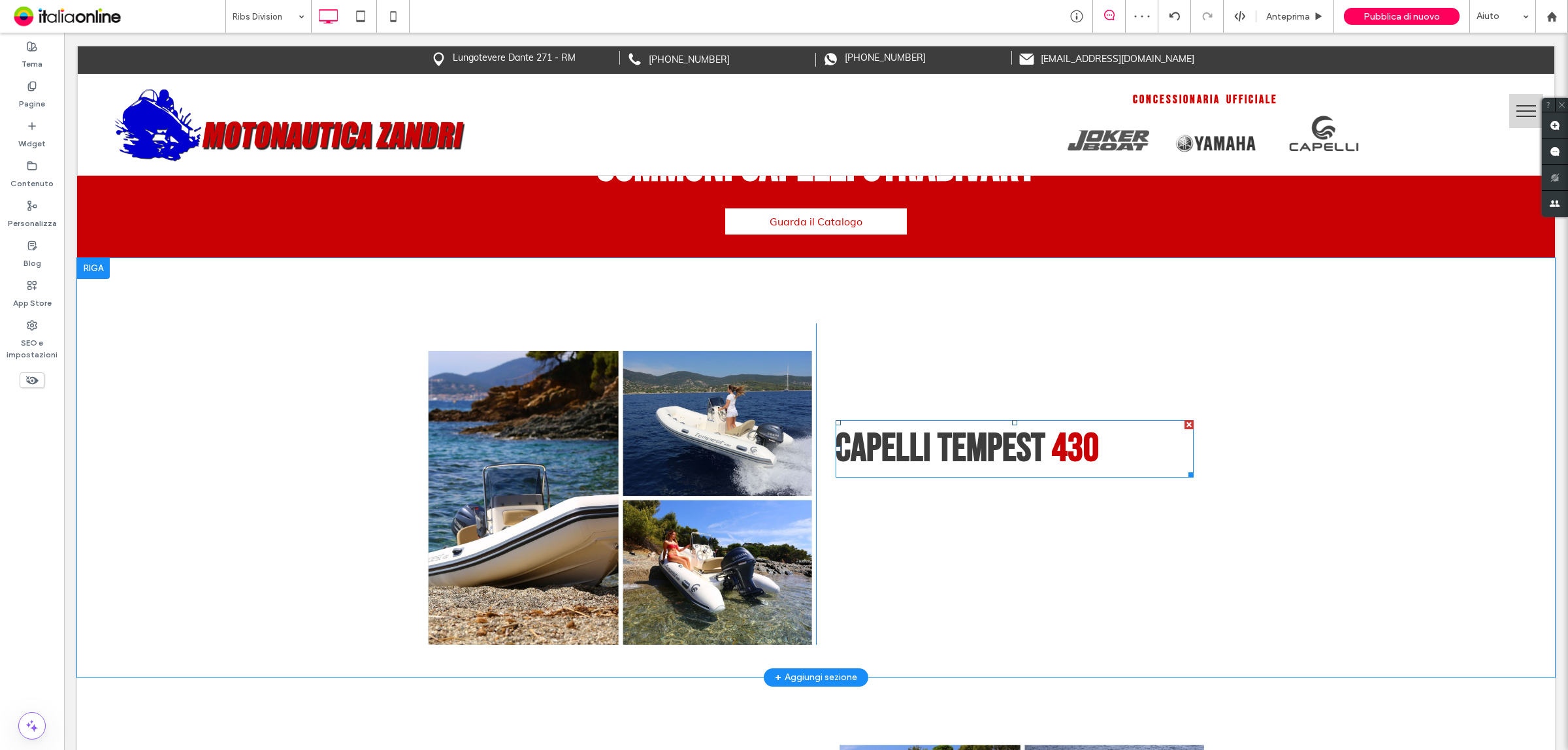
click at [1007, 429] on span "Capelli Tempest" at bounding box center [940, 449] width 210 height 47
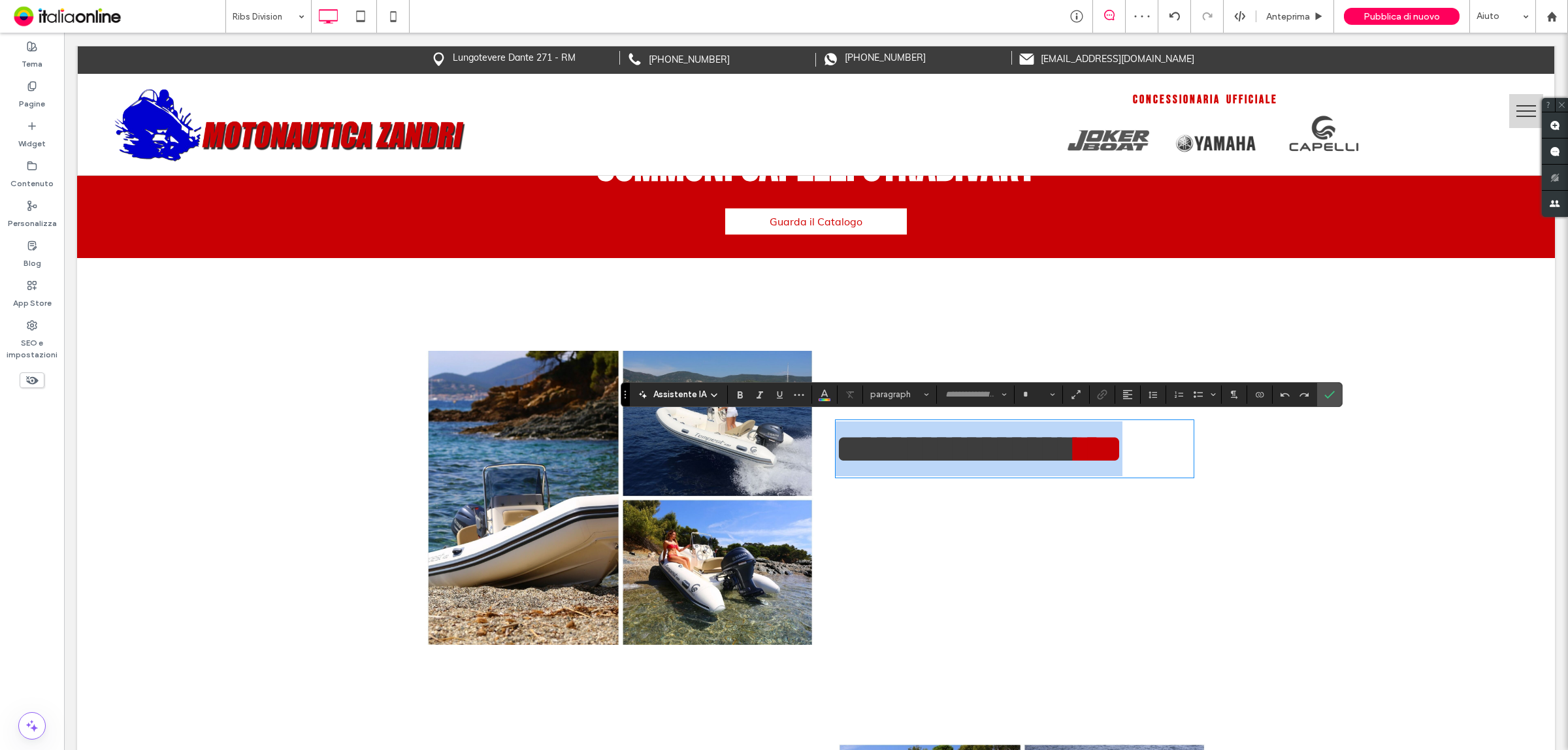
type input "**********"
type input "**"
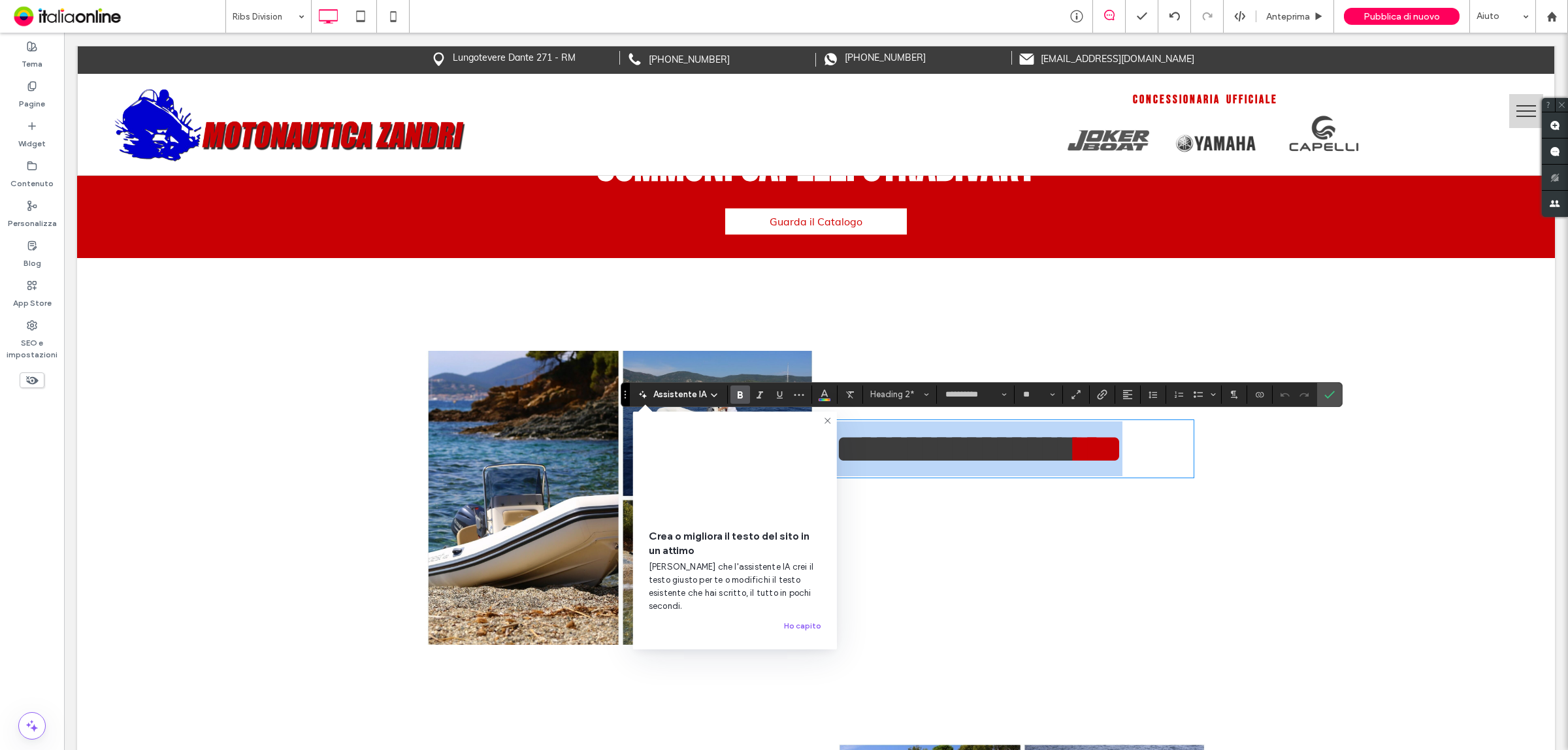
click at [1036, 449] on strong "**********" at bounding box center [948, 449] width 226 height 39
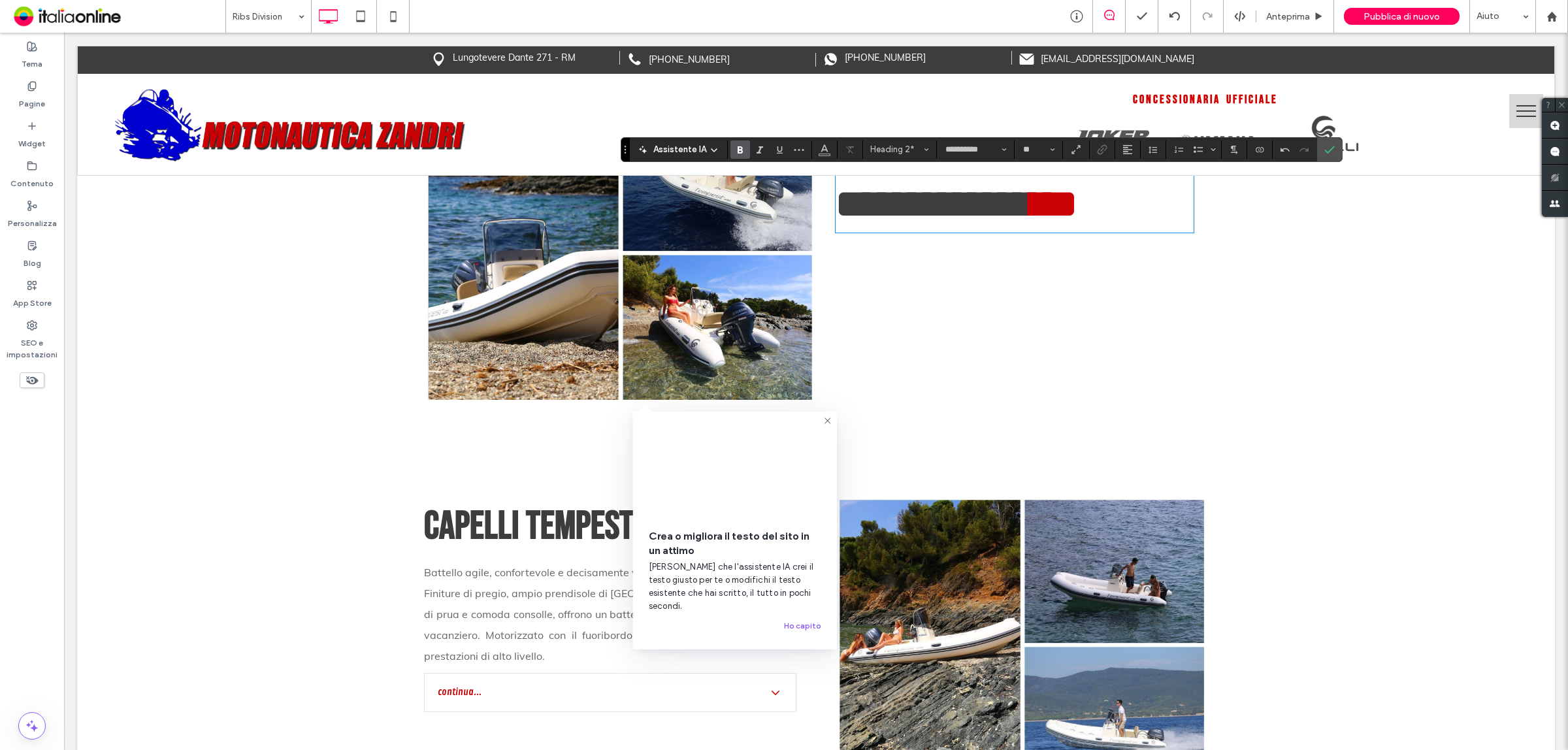
scroll to position [12525, 0]
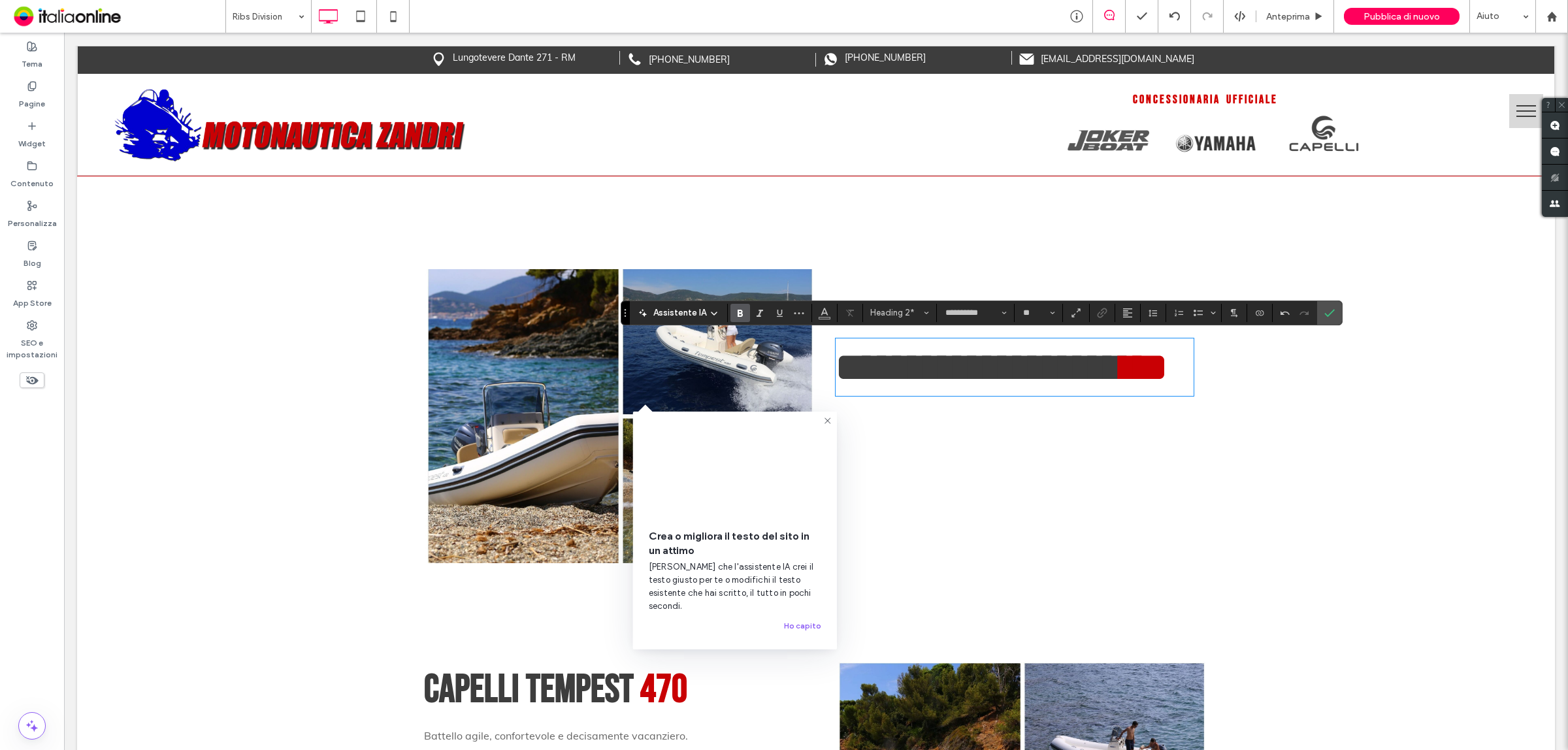
click at [1133, 364] on h2 "**********" at bounding box center [1014, 367] width 358 height 55
click at [1342, 302] on section at bounding box center [1330, 313] width 25 height 23
click at [1331, 314] on use "Conferma" at bounding box center [1330, 312] width 11 height 7
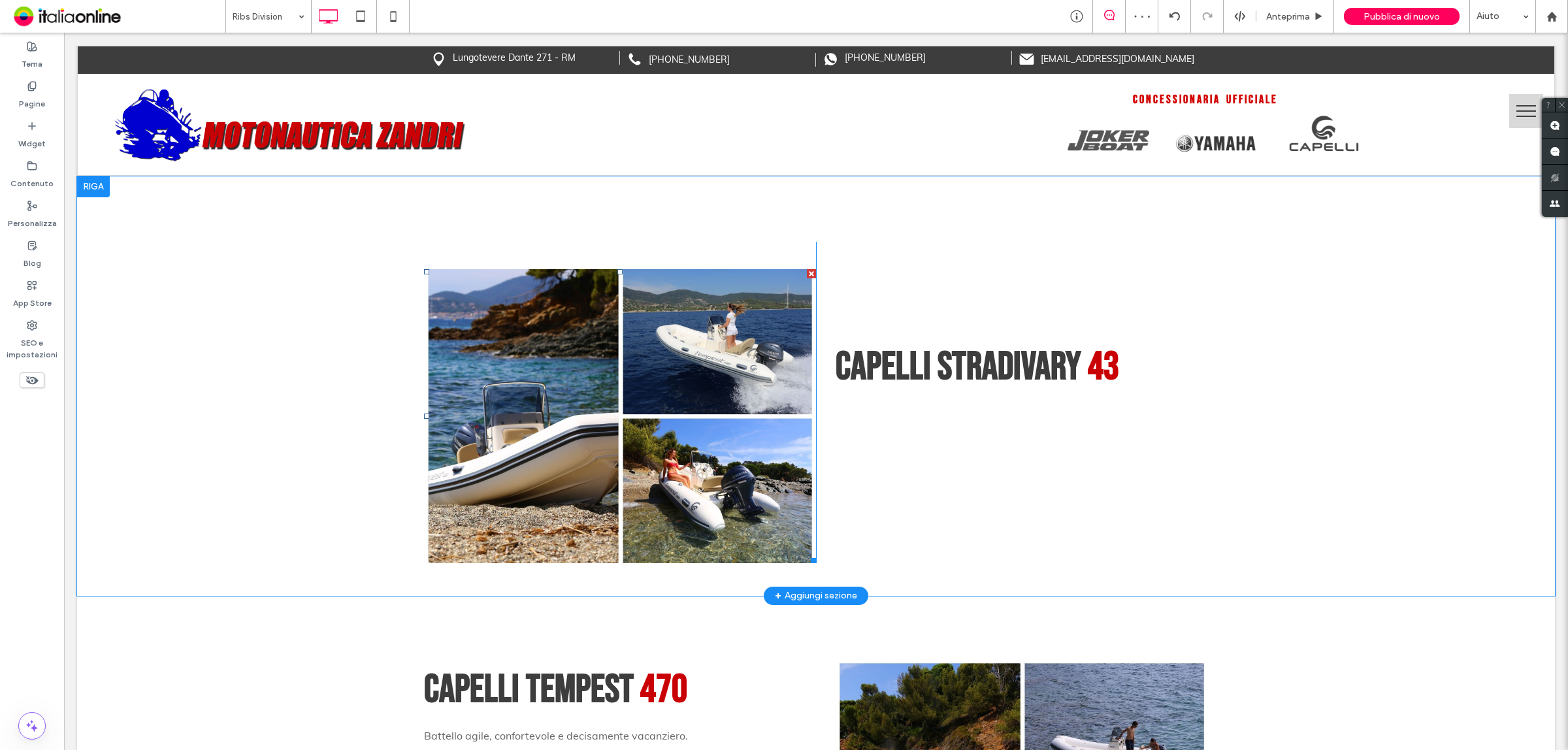
scroll to position [12689, 0]
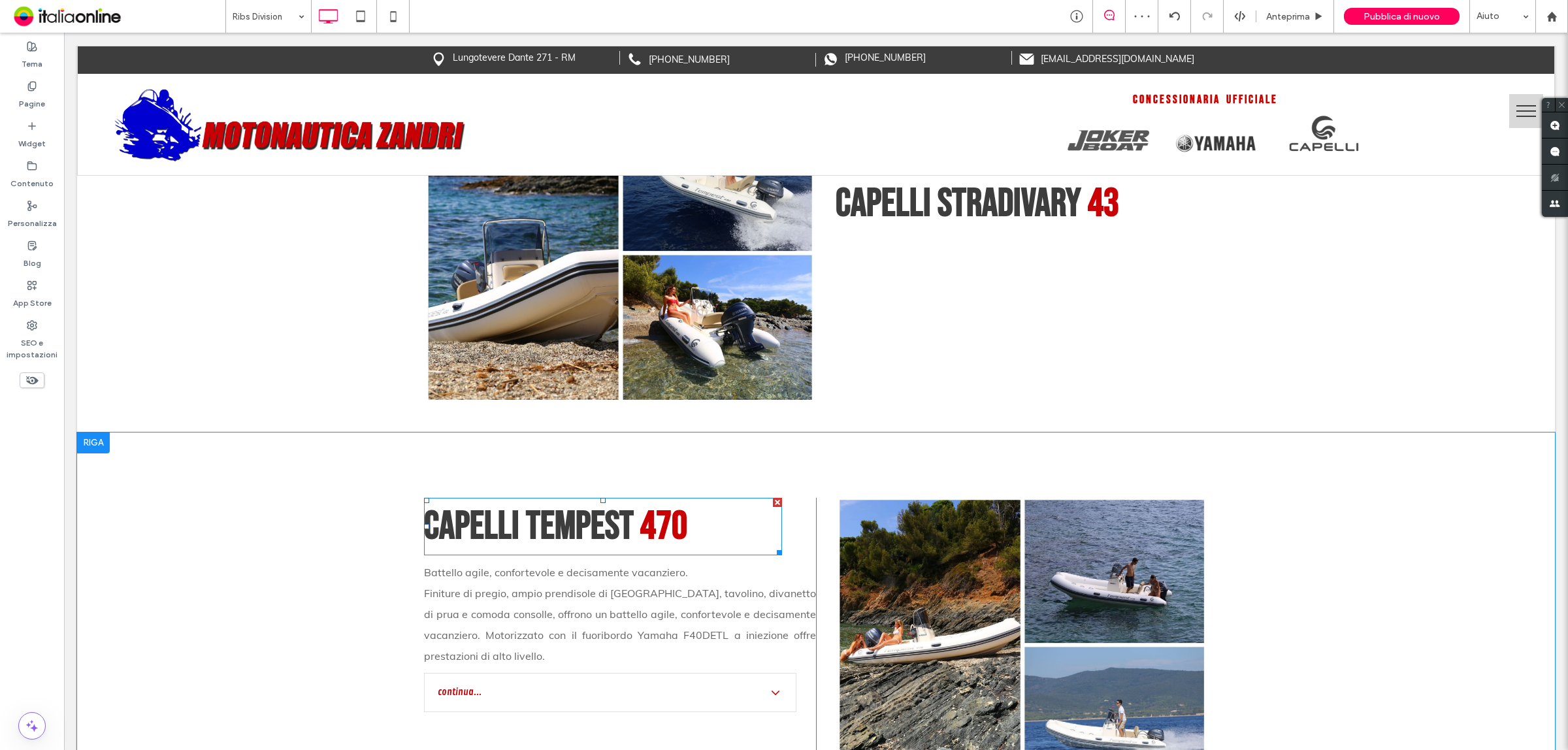
click at [566, 513] on span "Capelli Tempest" at bounding box center [529, 527] width 210 height 47
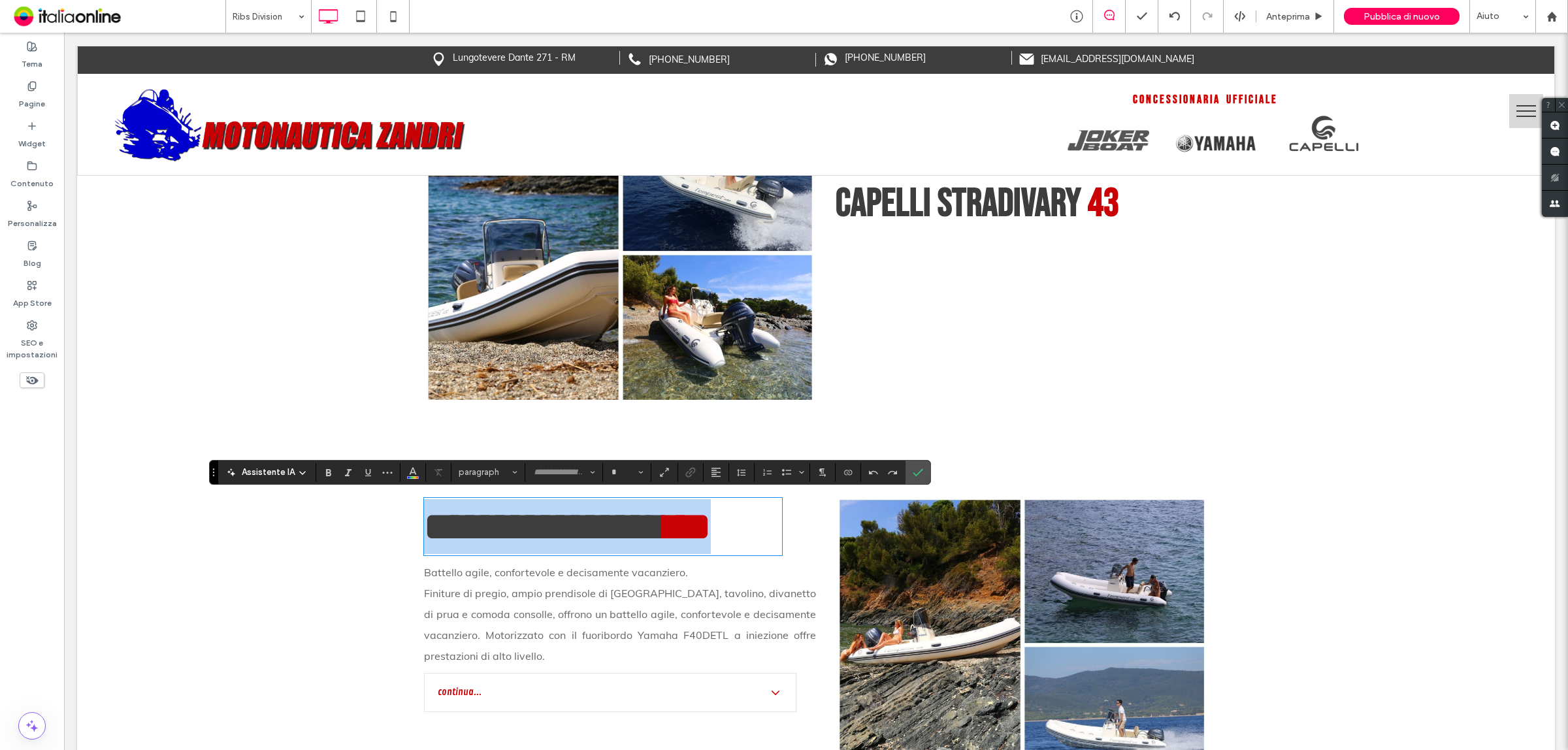
type input "**********"
type input "**"
click at [622, 524] on strong "**********" at bounding box center [537, 527] width 226 height 39
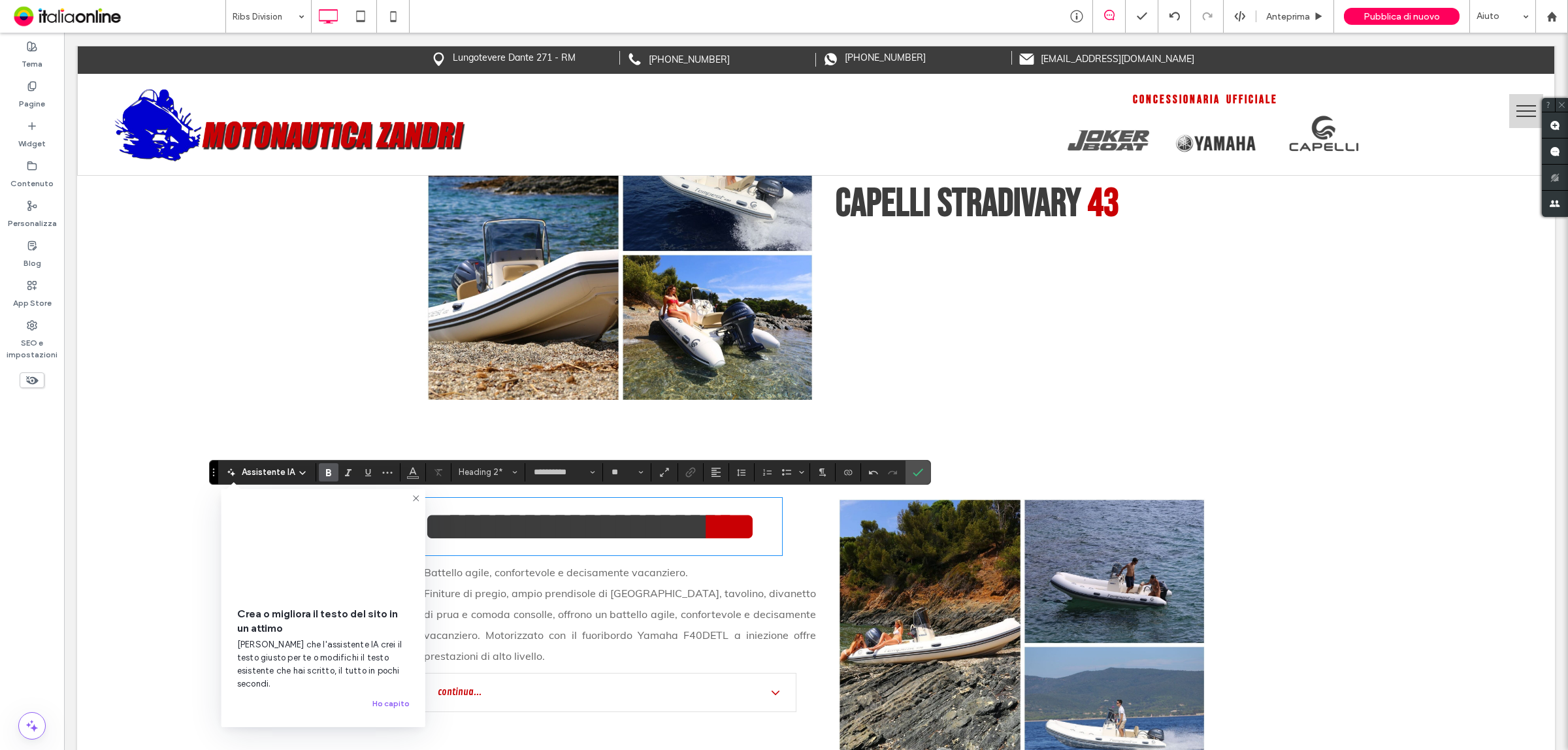
click at [719, 524] on h2 "**********" at bounding box center [603, 527] width 358 height 55
click at [919, 469] on icon "Conferma" at bounding box center [918, 473] width 11 height 11
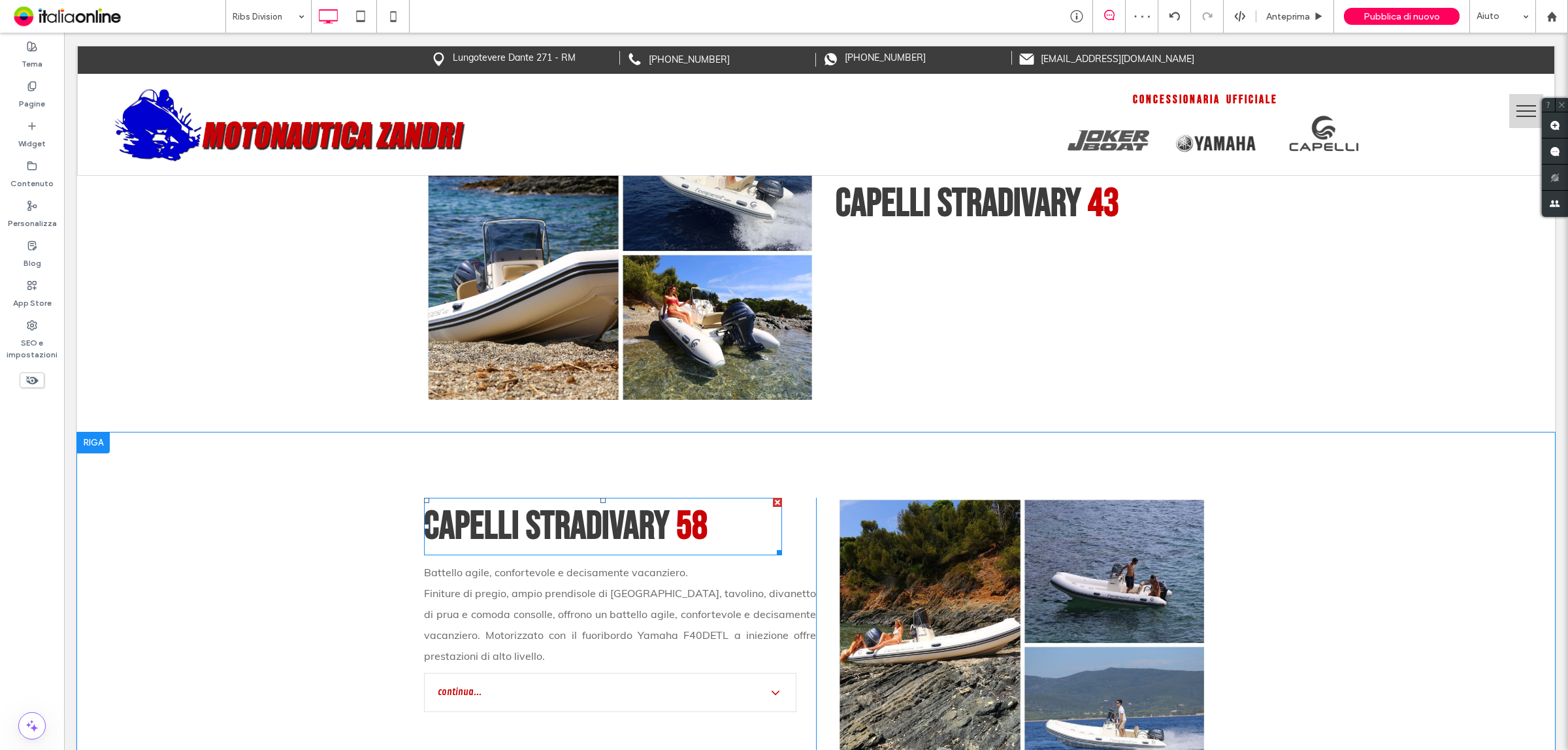
click at [693, 520] on strong "58" at bounding box center [692, 527] width 32 height 47
click at [710, 520] on strong "**" at bounding box center [725, 527] width 31 height 39
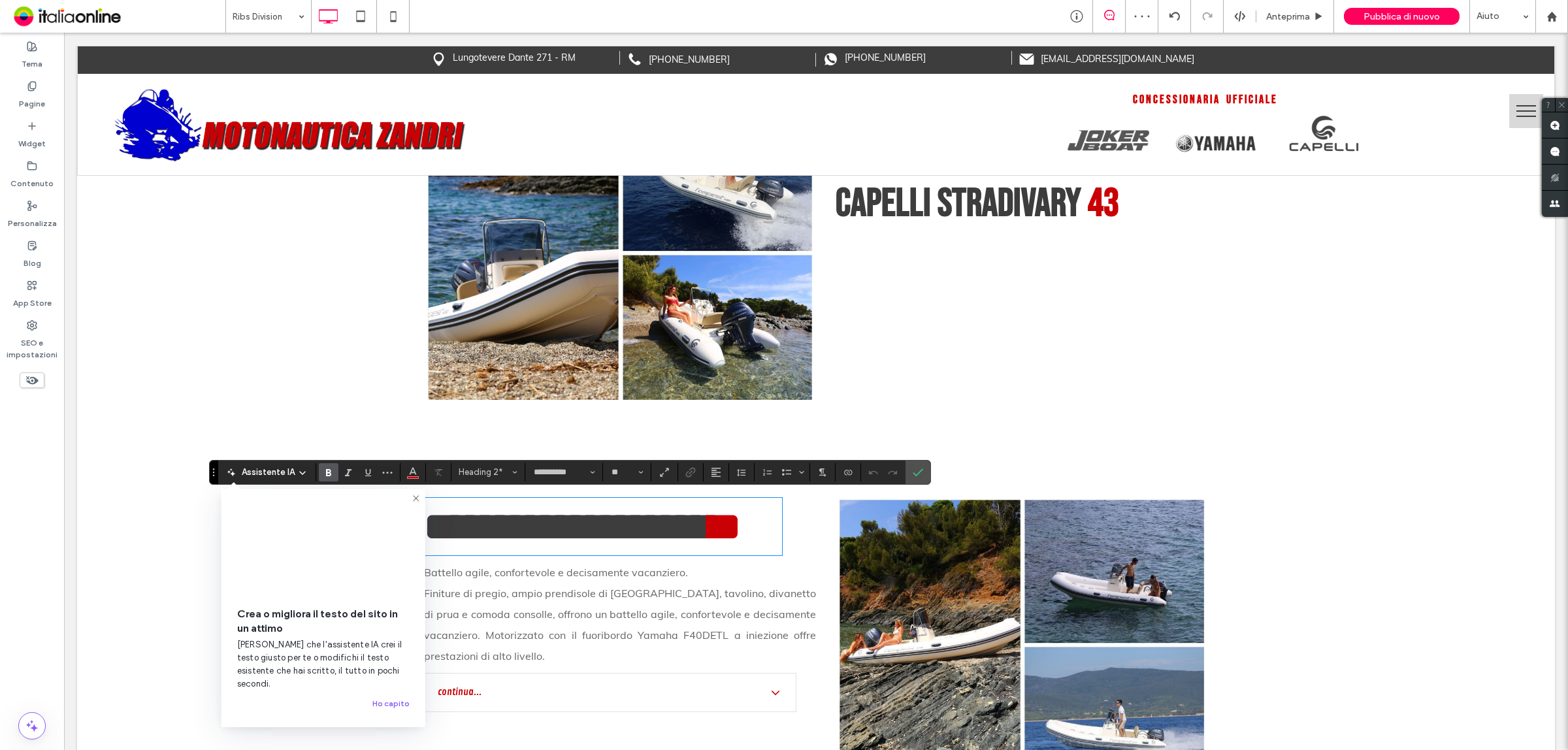
click at [710, 521] on strong "**" at bounding box center [725, 527] width 31 height 39
click at [927, 471] on label "Conferma" at bounding box center [919, 473] width 20 height 23
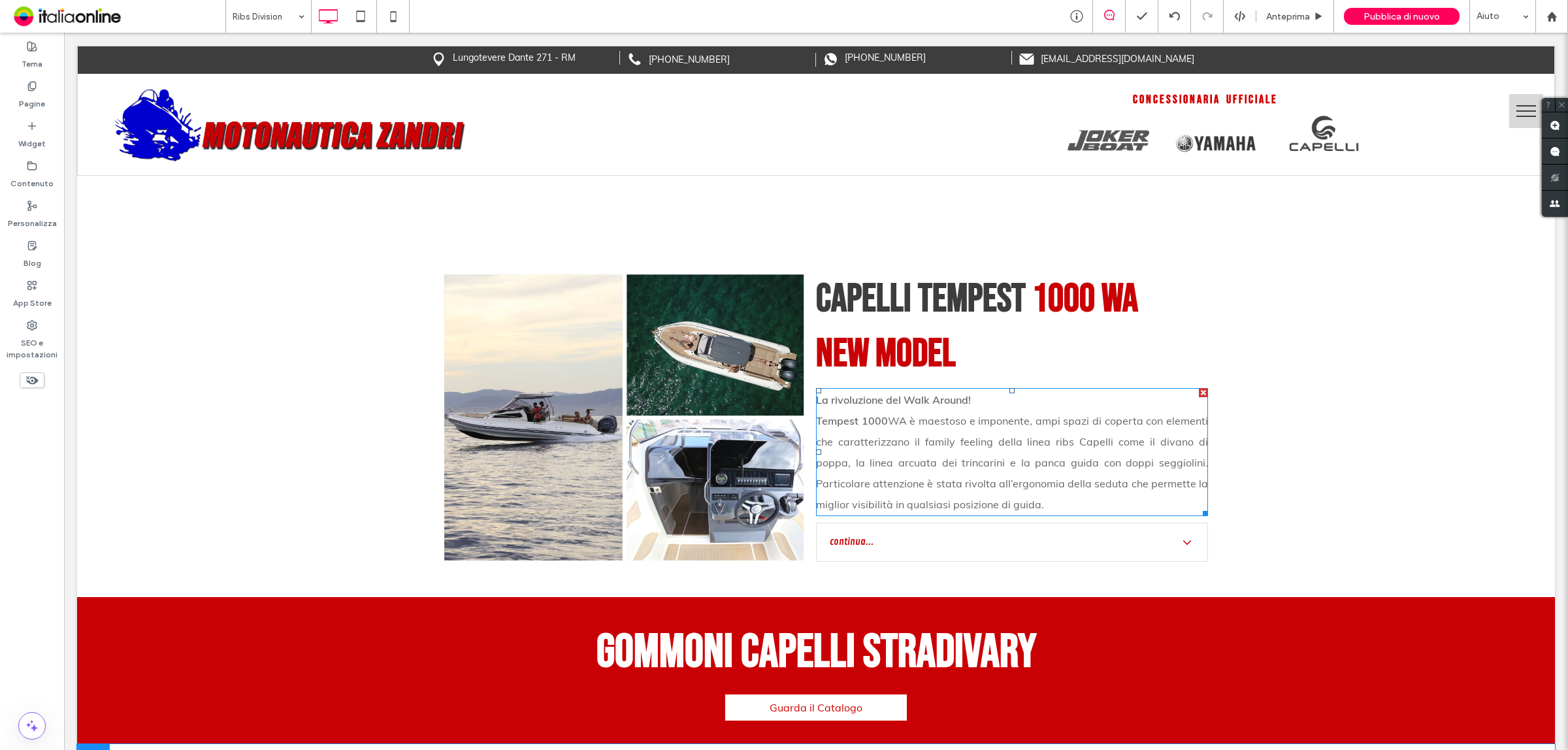
scroll to position [11953, 0]
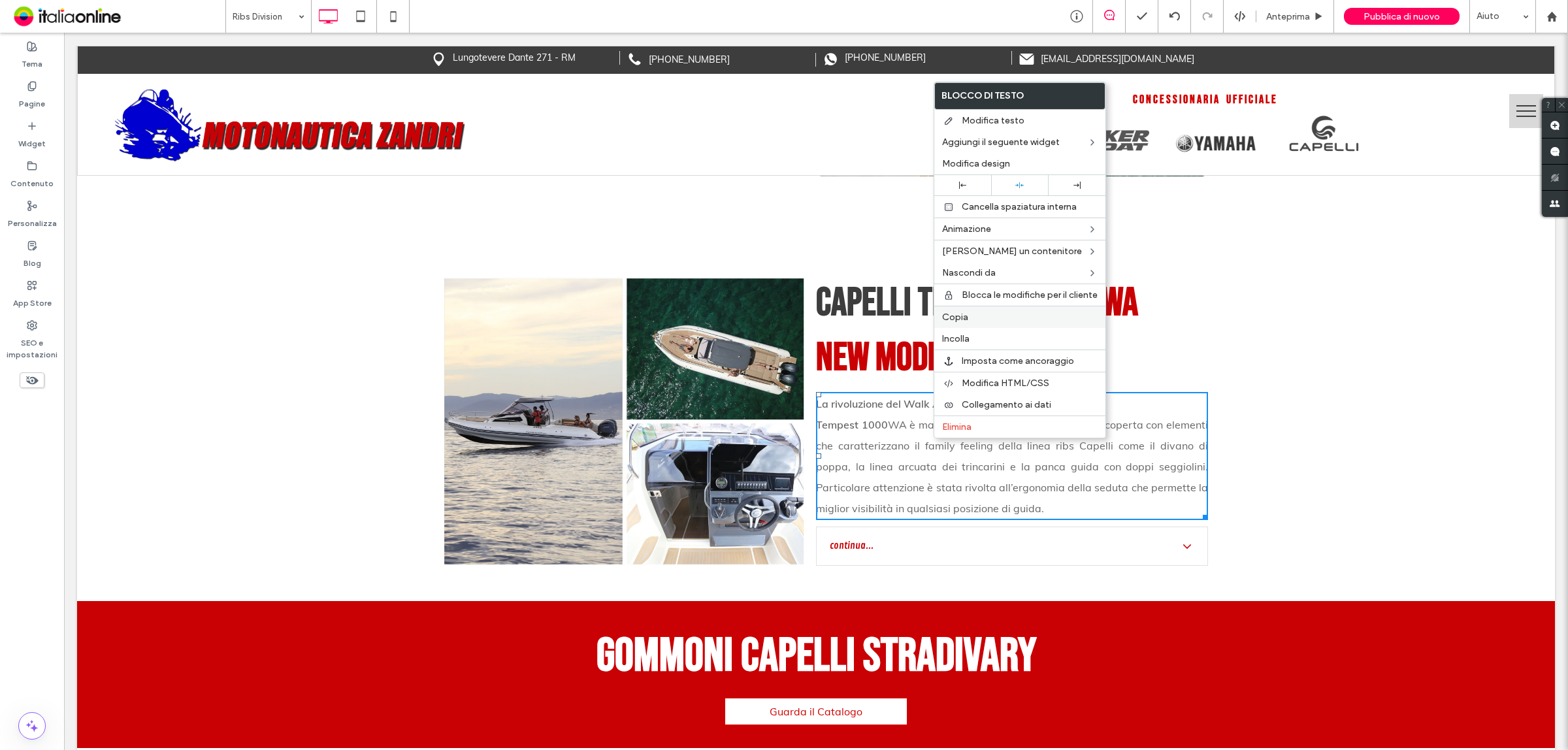
click at [961, 321] on span "Copia" at bounding box center [955, 316] width 26 height 11
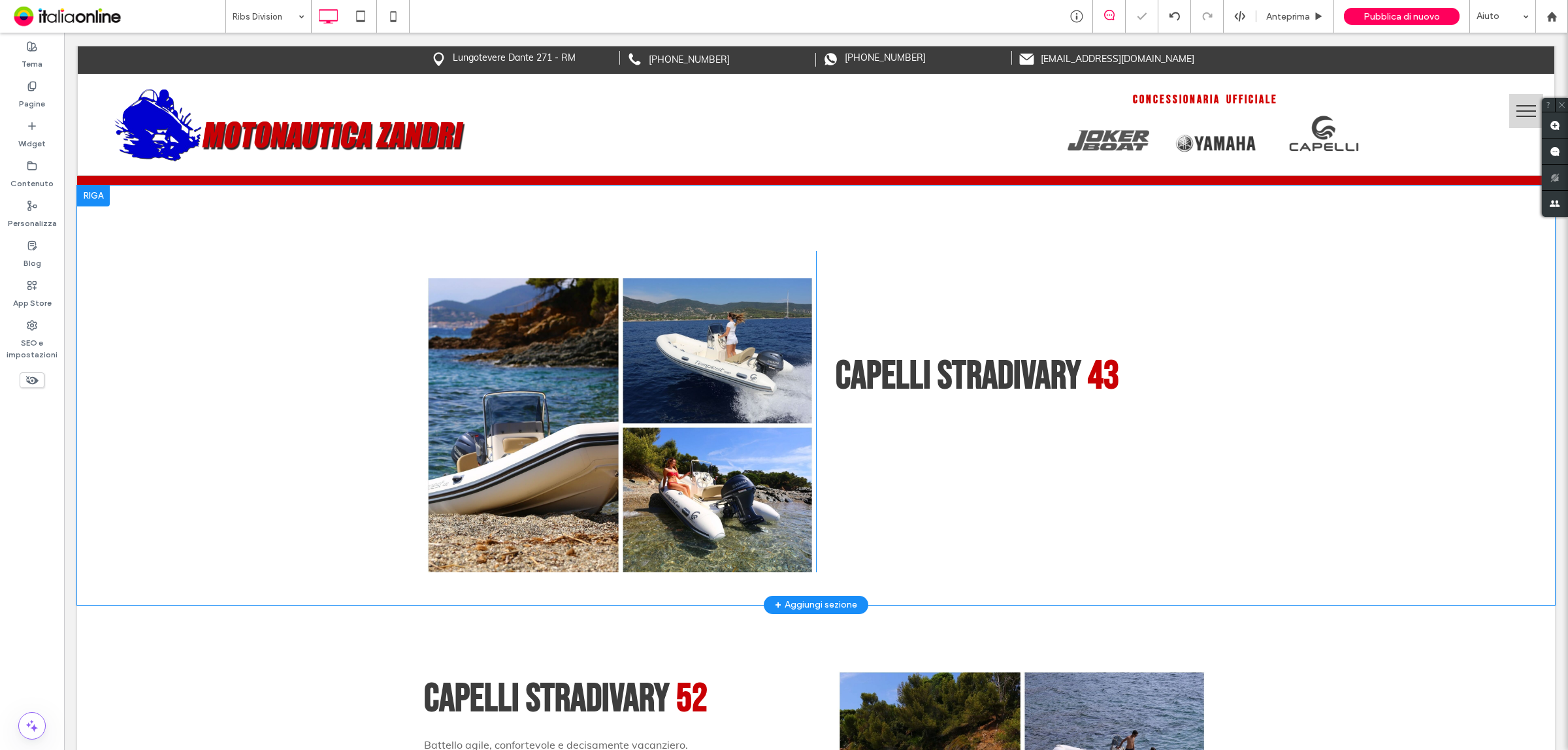
scroll to position [12525, 0]
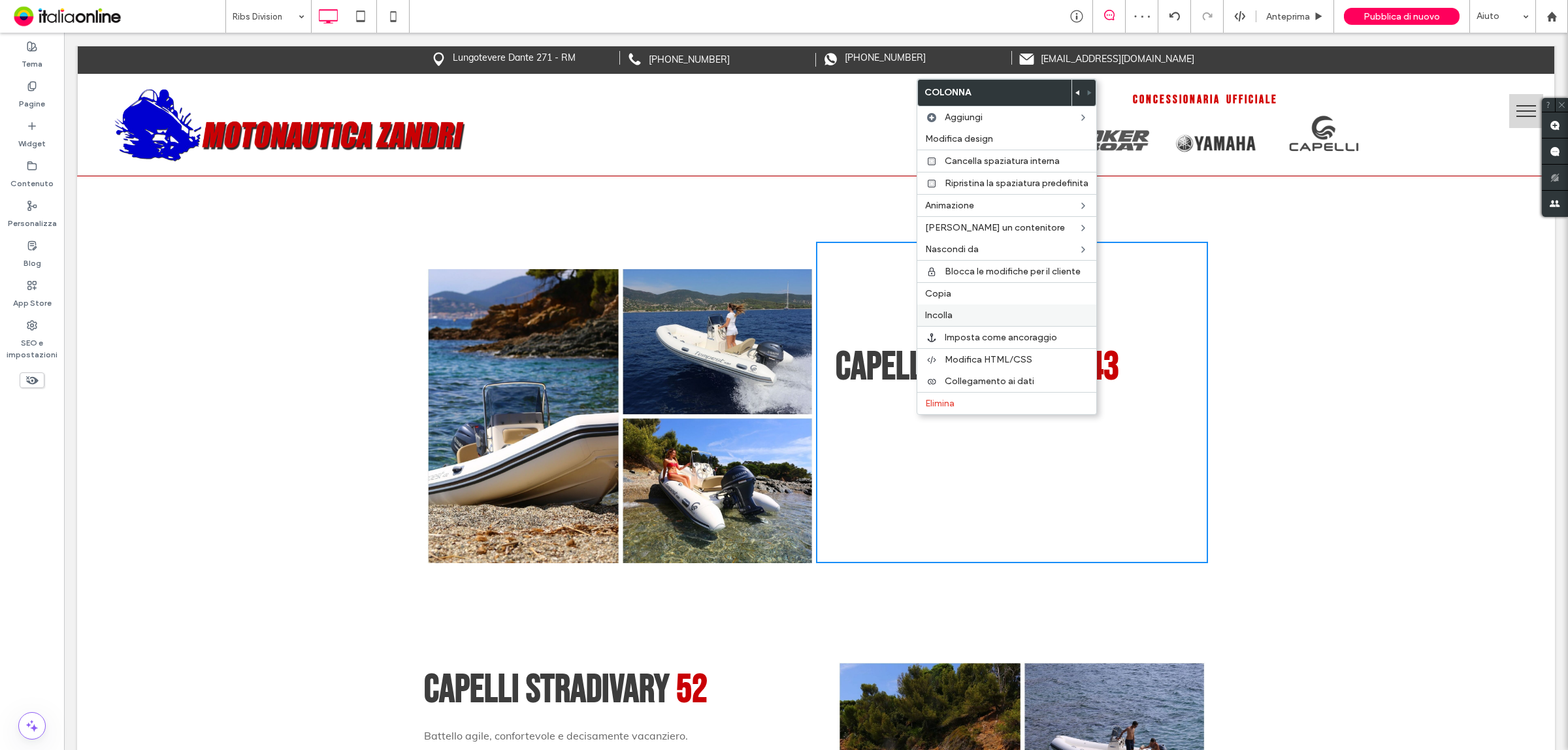
click at [945, 315] on span "Incolla" at bounding box center [938, 315] width 27 height 11
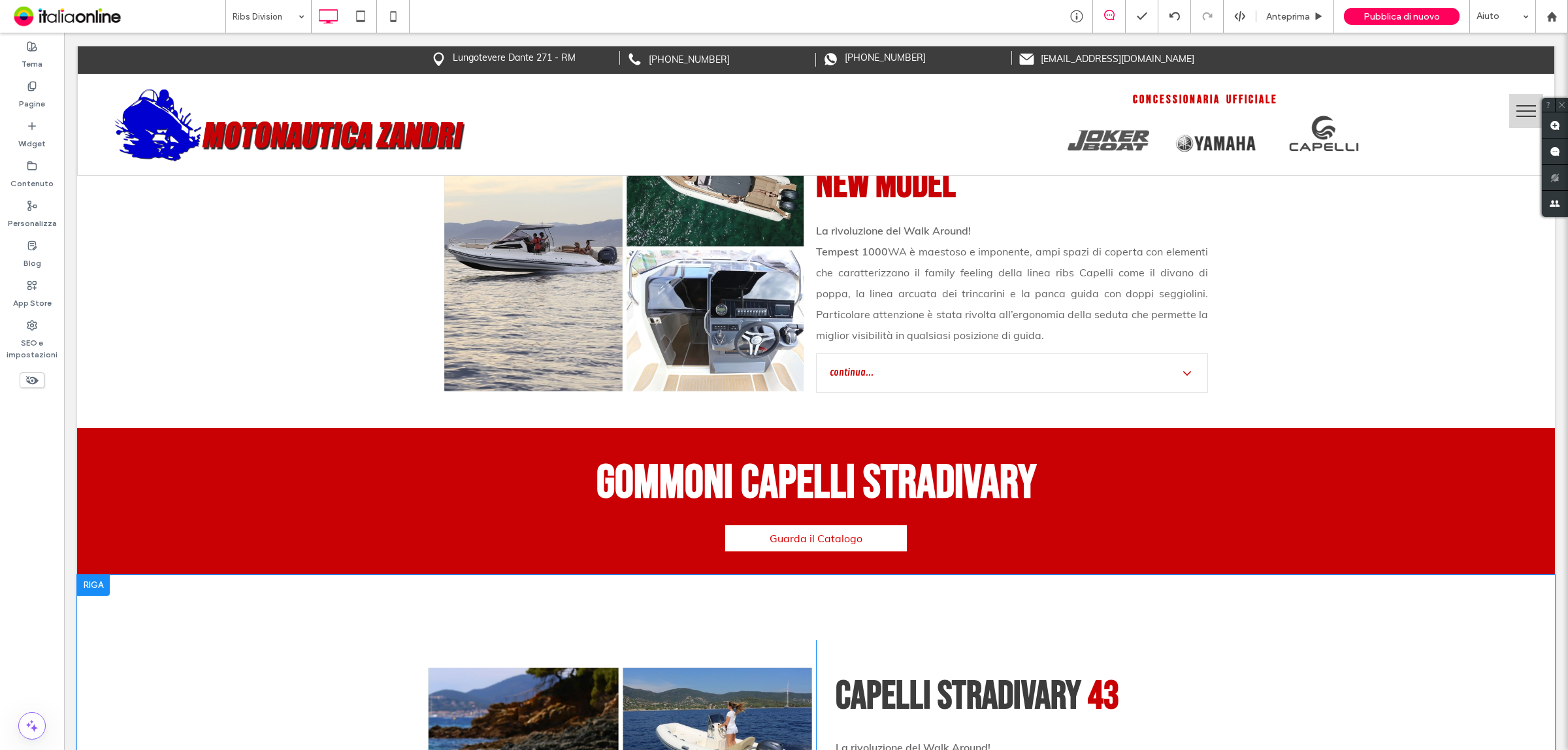
scroll to position [12116, 0]
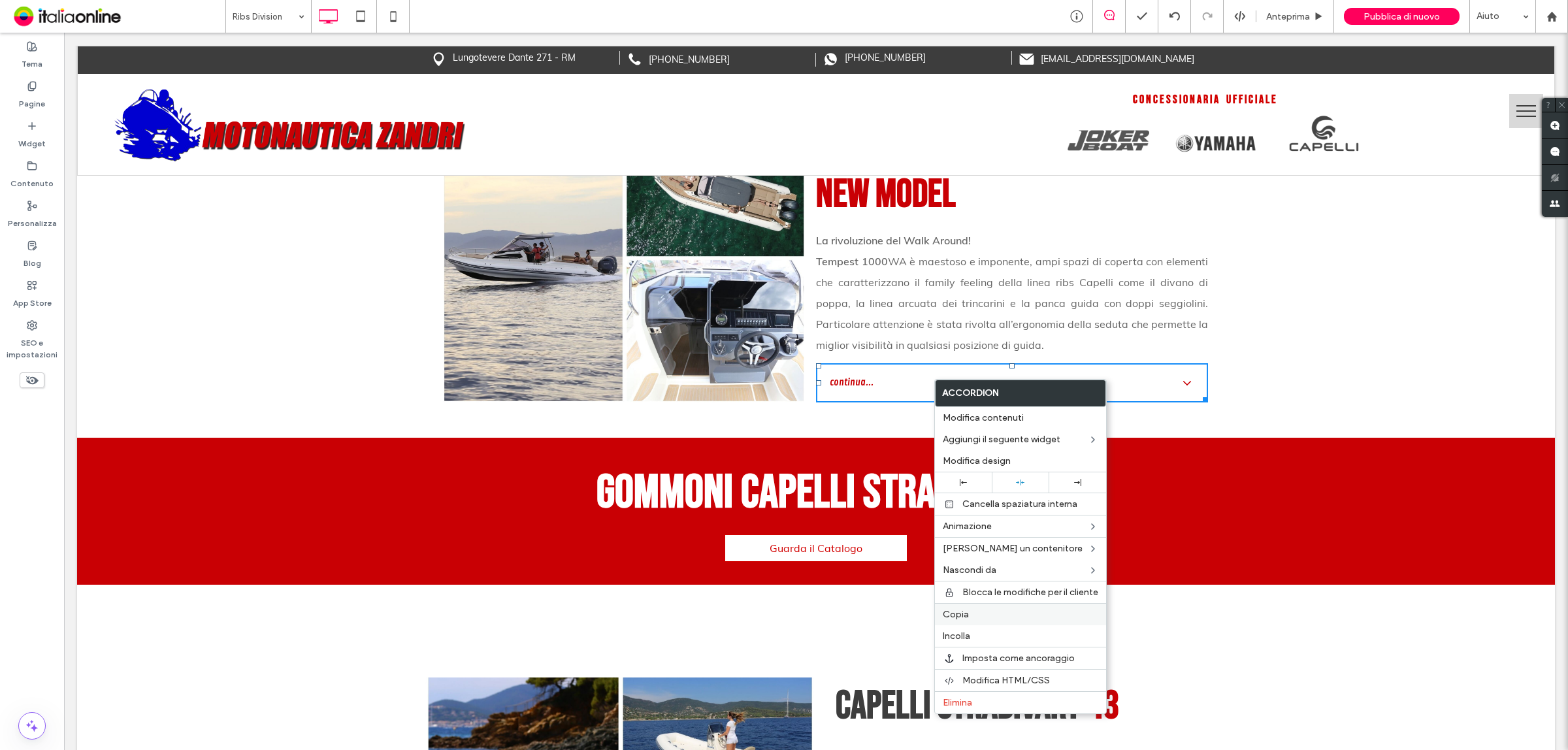
click at [974, 615] on label "Copia" at bounding box center [1020, 614] width 155 height 11
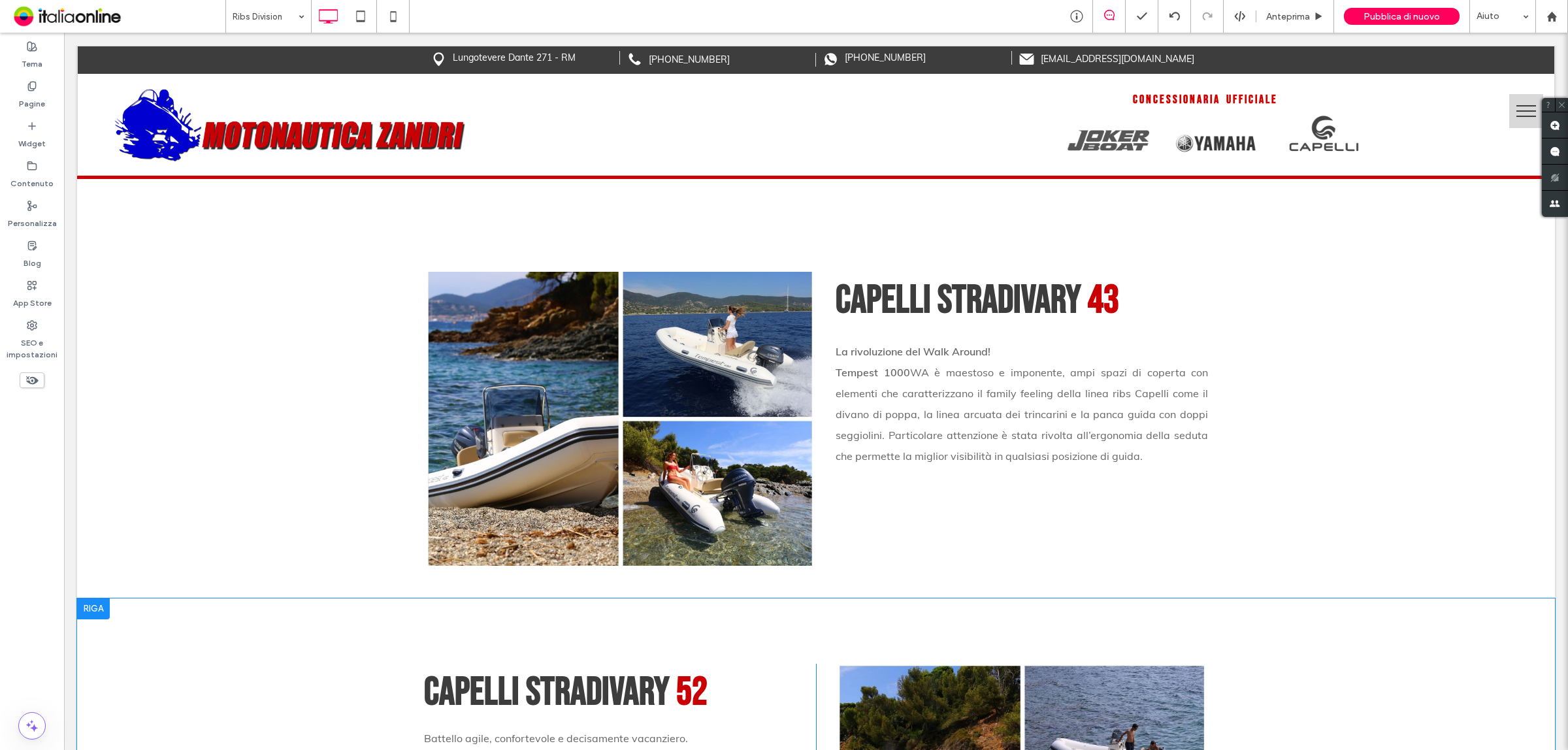
scroll to position [12525, 0]
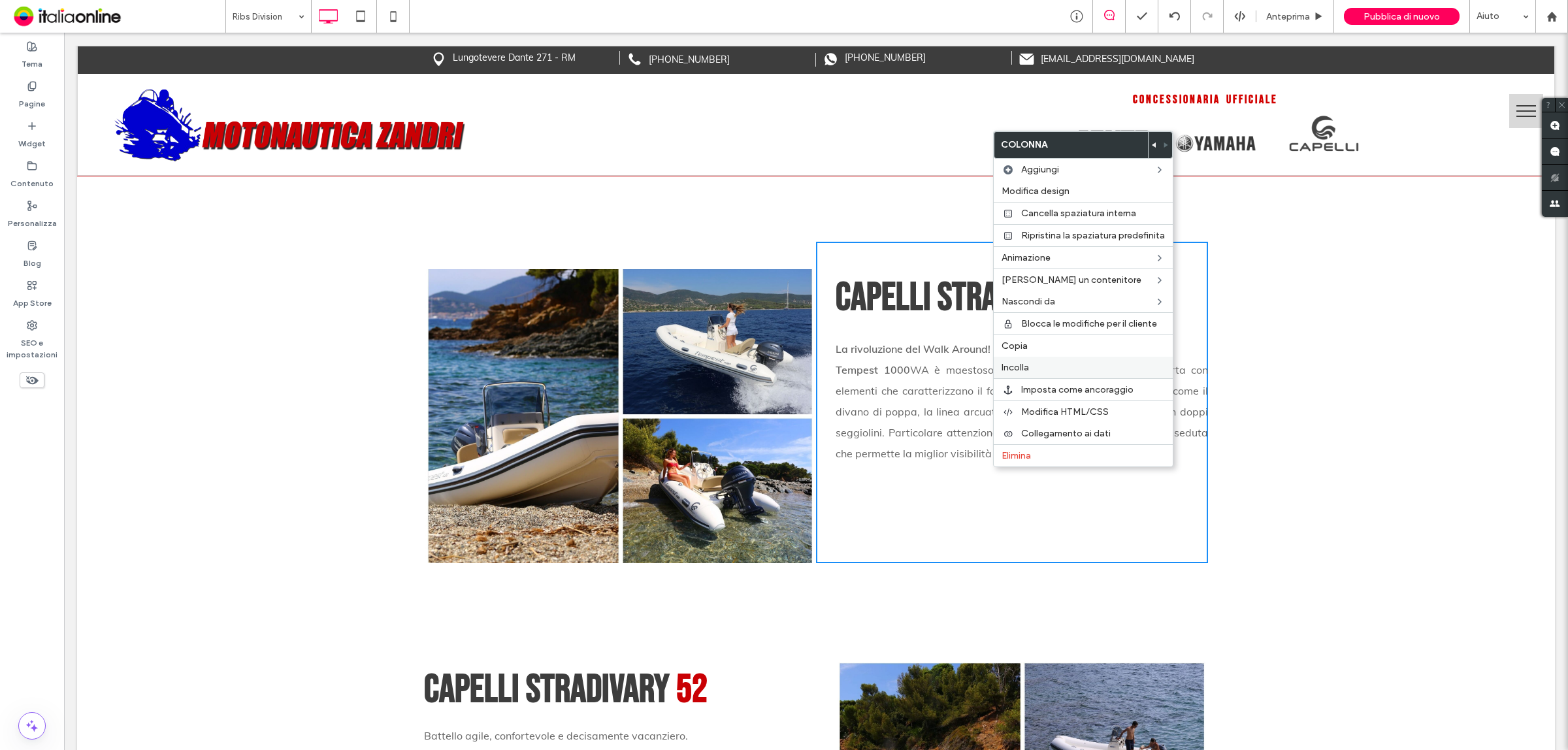
click at [1017, 373] on span "Incolla" at bounding box center [1015, 367] width 27 height 11
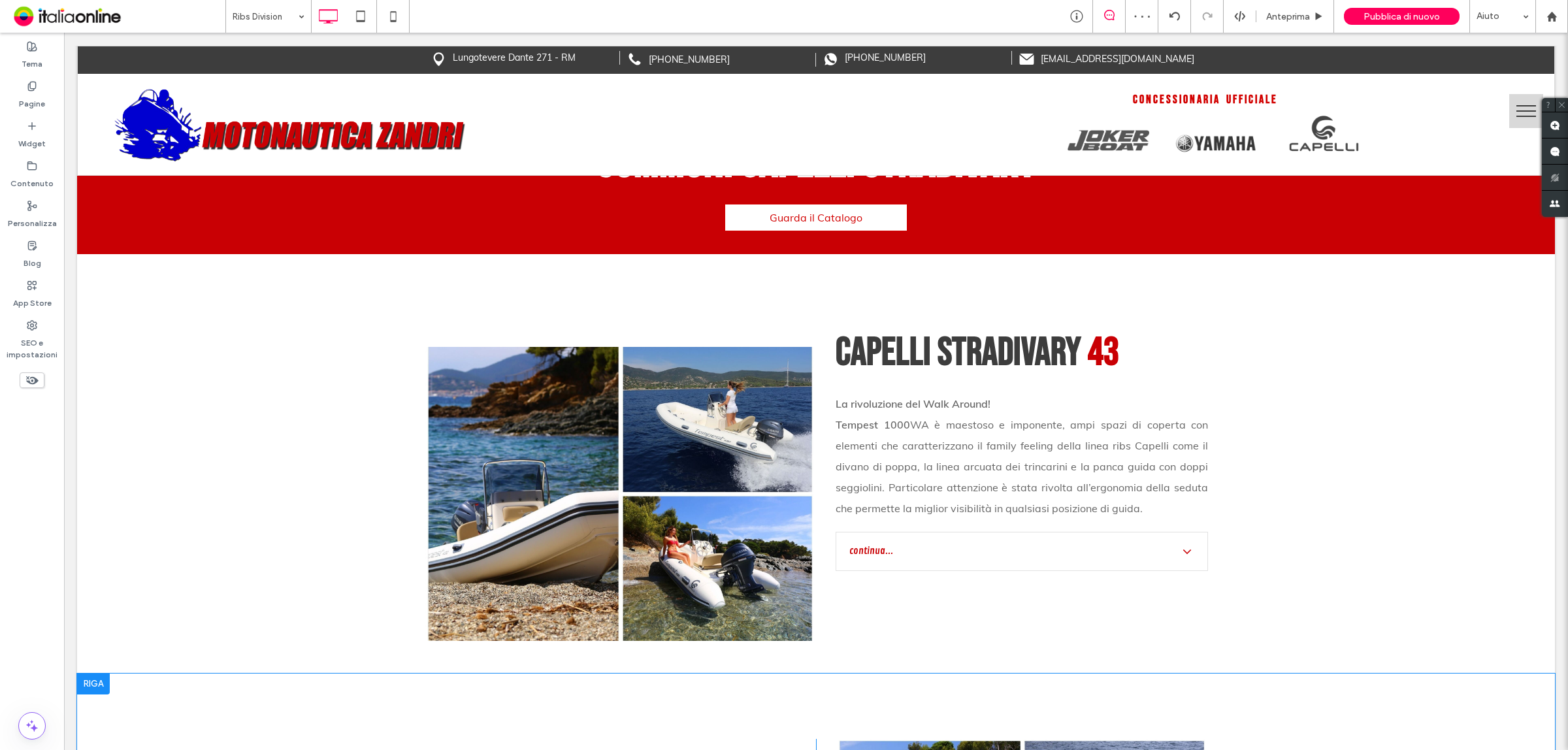
scroll to position [12443, 0]
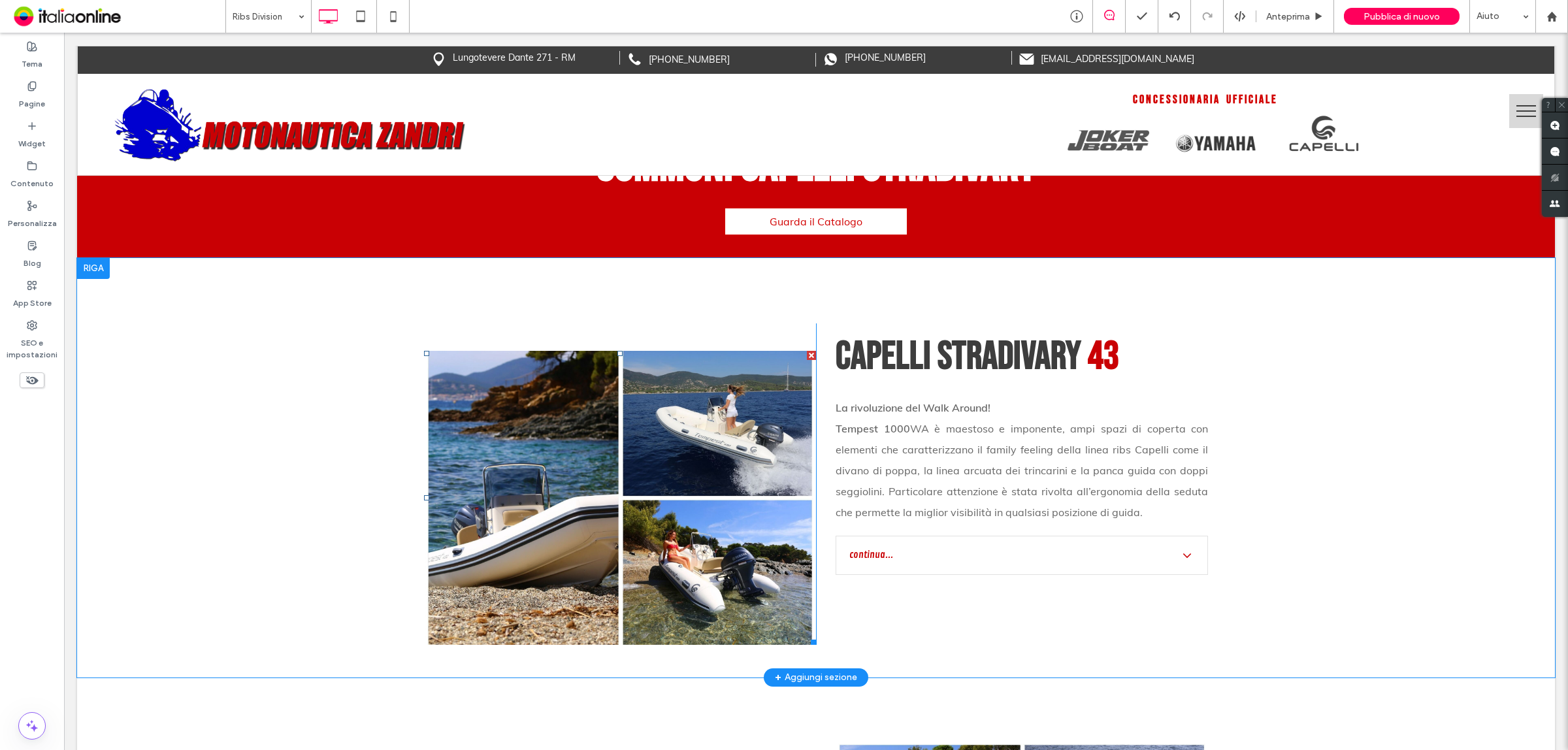
click at [580, 448] on li "Slide title Write your caption here Button" at bounding box center [620, 498] width 392 height 294
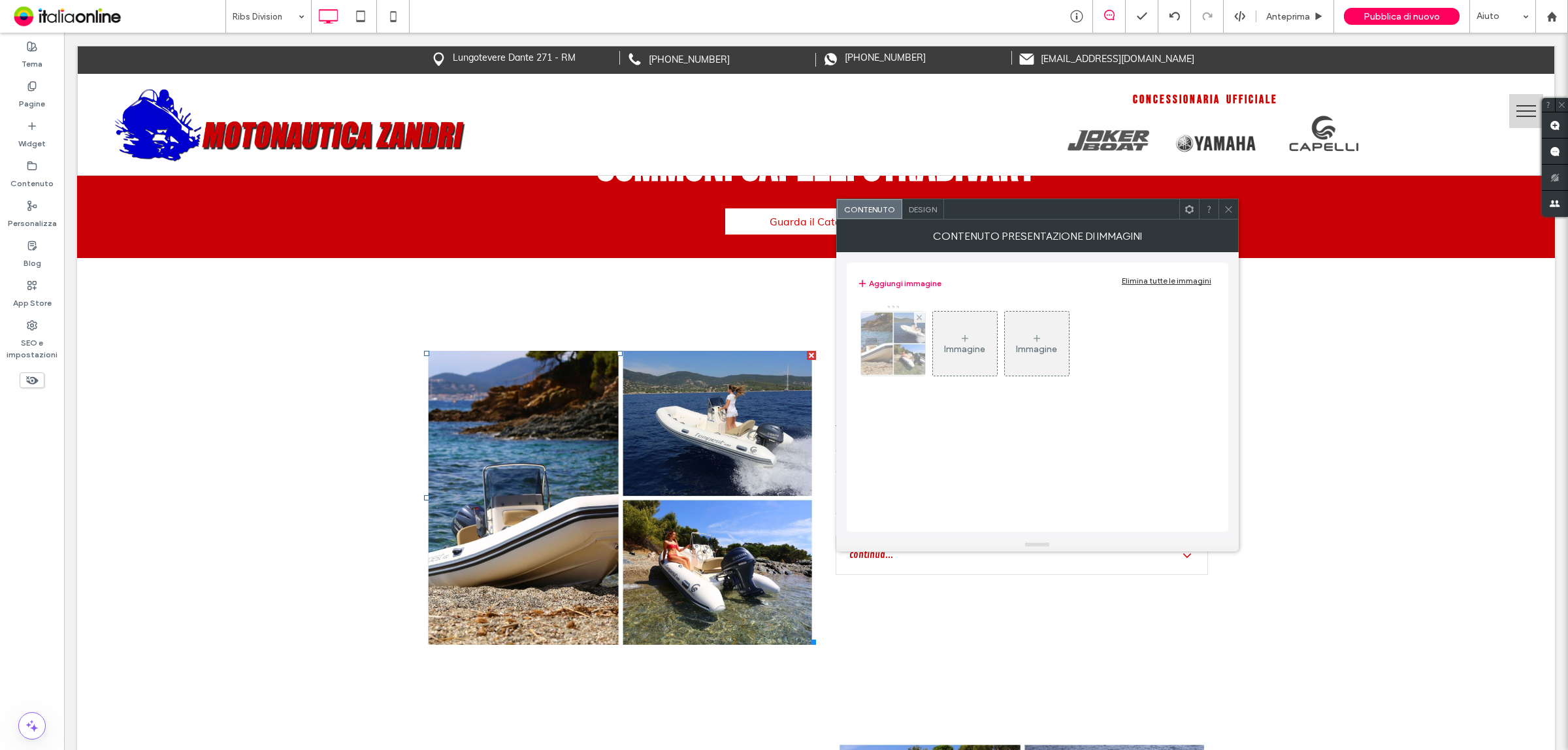
click at [903, 348] on div at bounding box center [893, 343] width 64 height 64
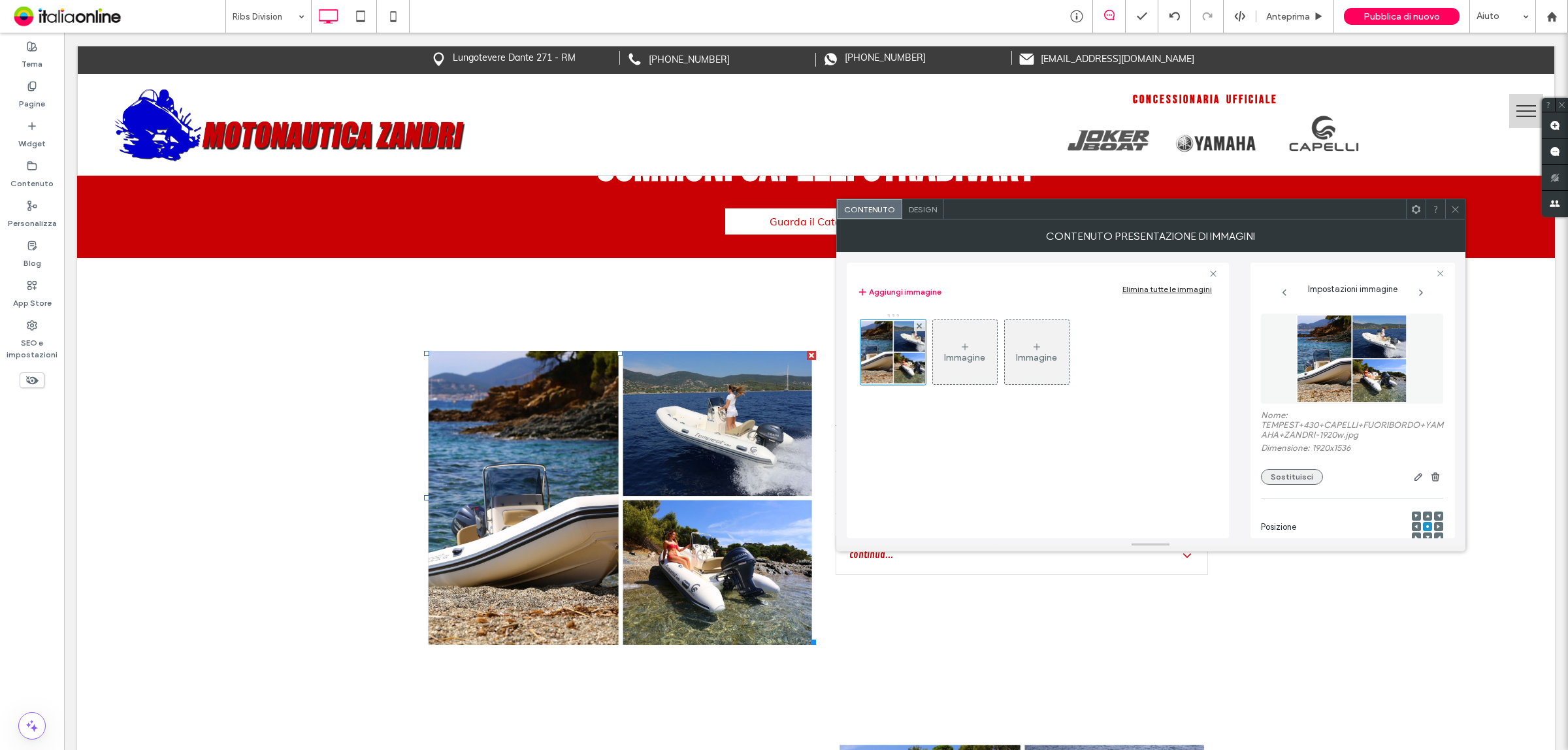
click at [1301, 482] on button "Sostituisci" at bounding box center [1292, 477] width 62 height 16
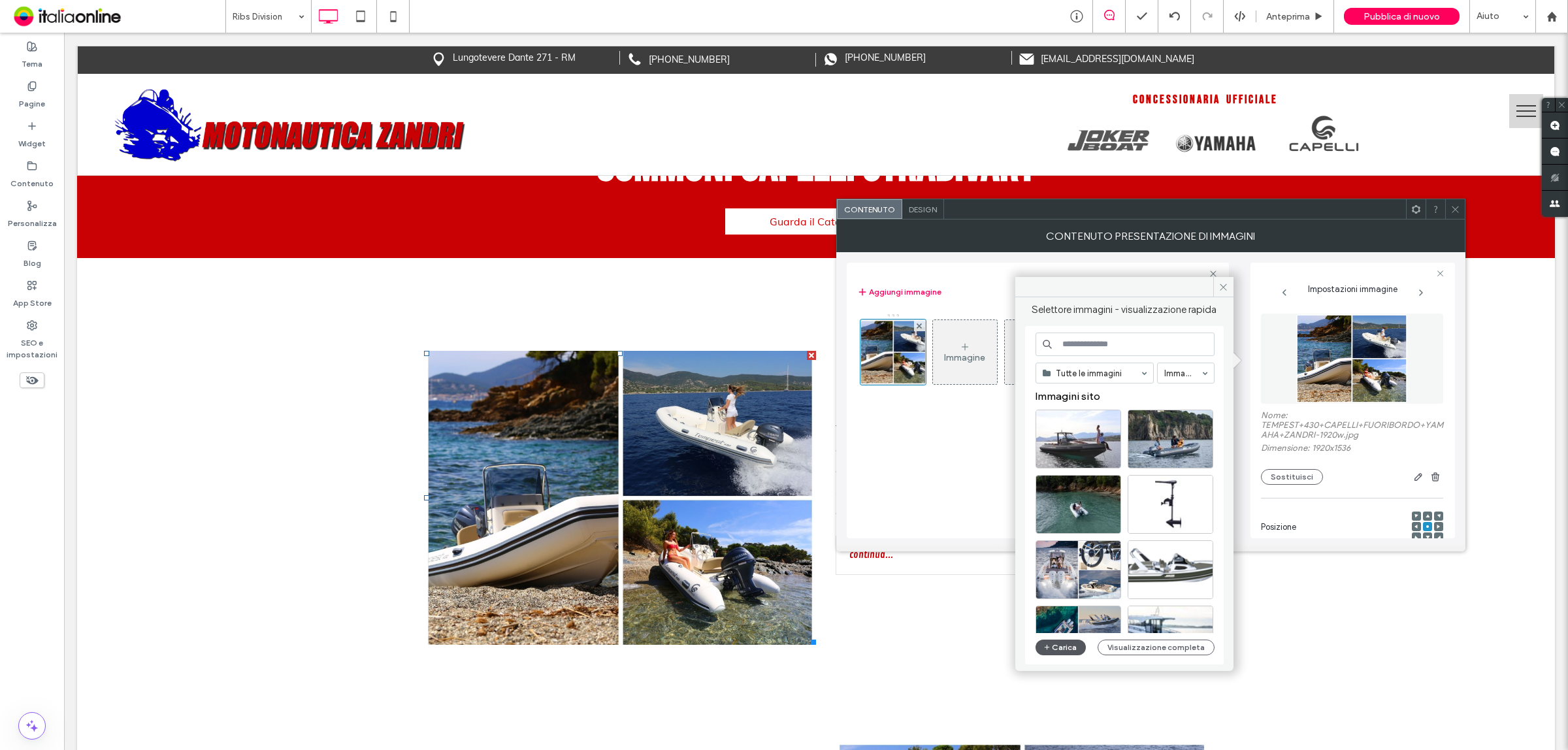
click at [1067, 644] on button "Carica" at bounding box center [1061, 647] width 51 height 16
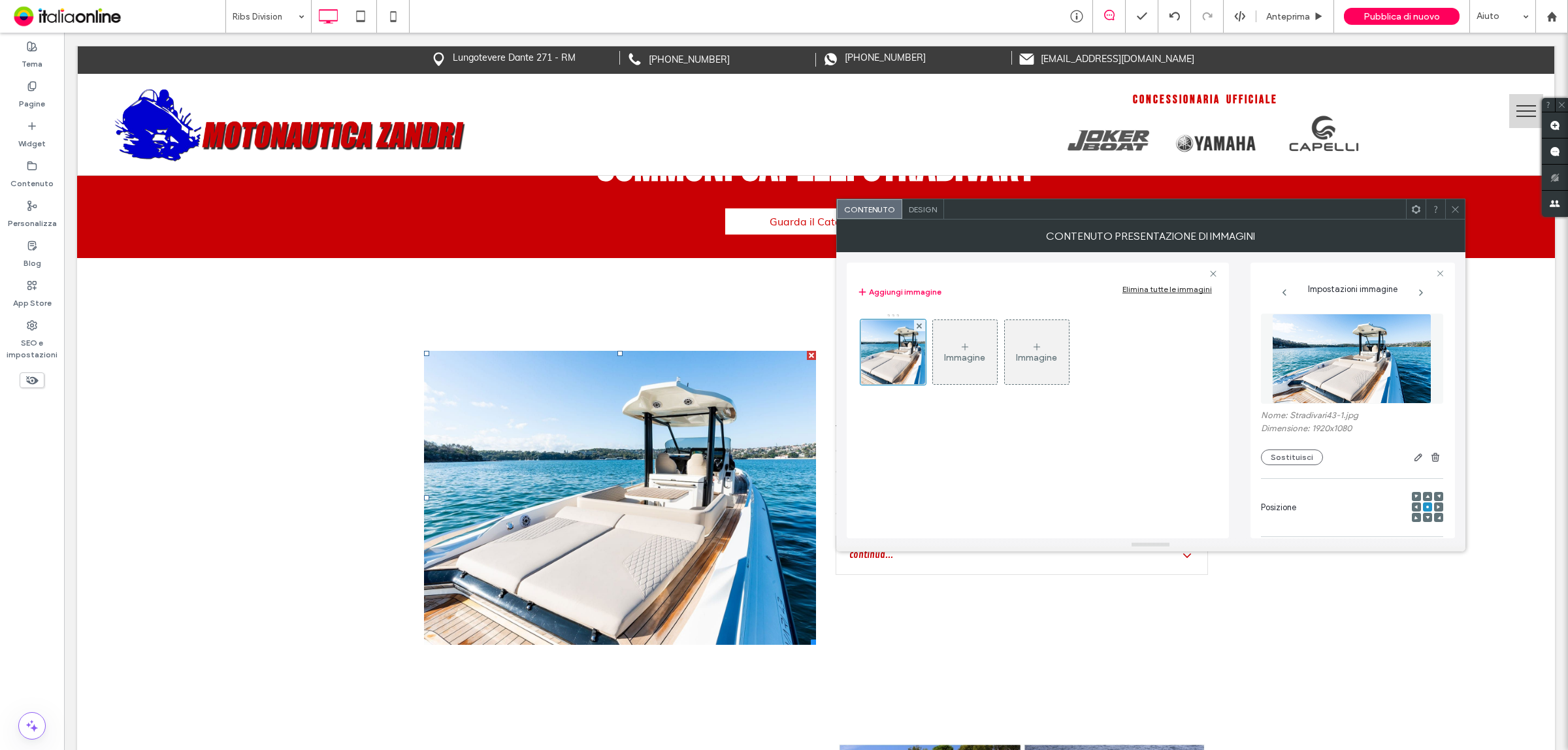
click at [1456, 210] on use at bounding box center [1455, 209] width 7 height 7
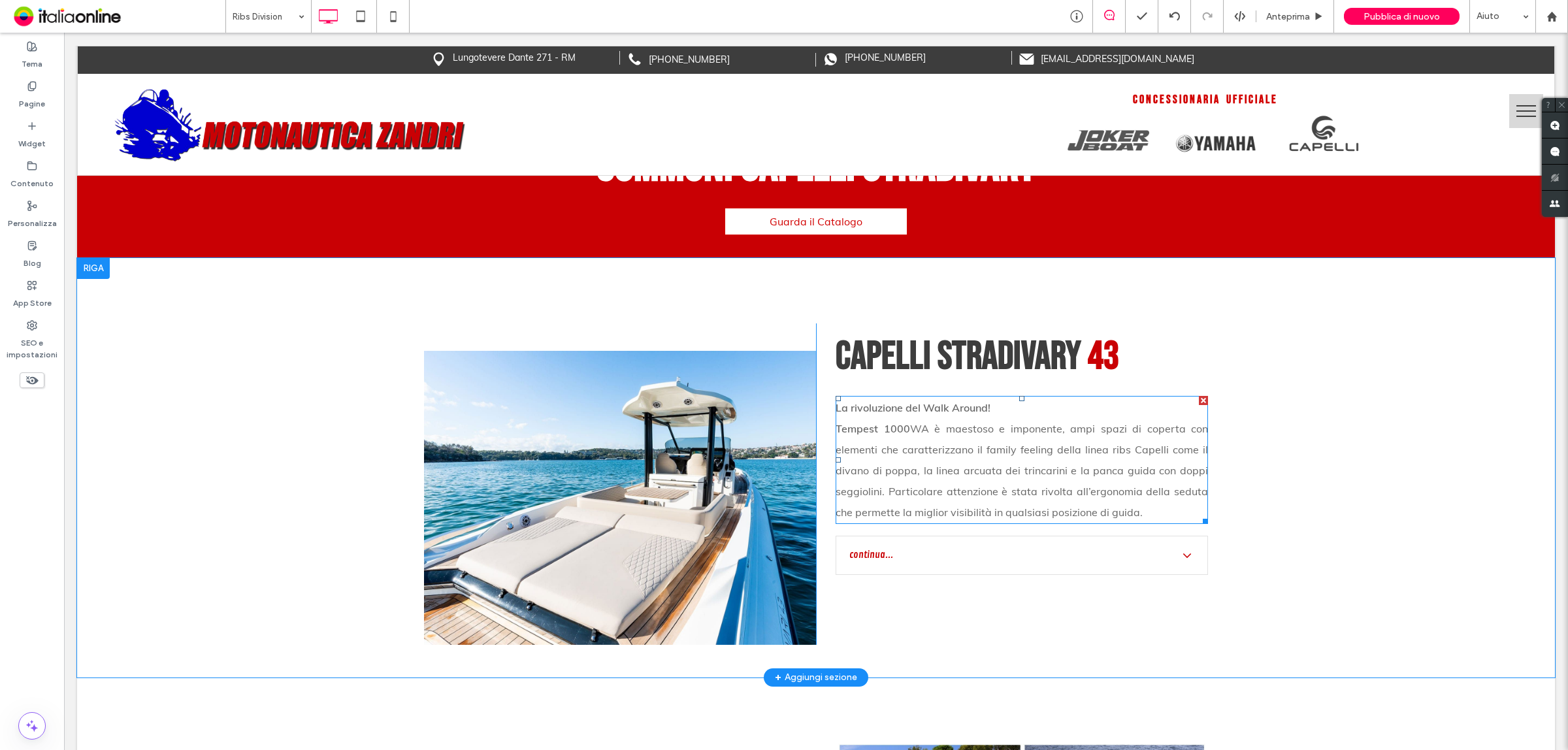
click at [1041, 427] on span "WA è maestoso e imponente, ampi spazi di coperta con elementi che caratterizzan…" at bounding box center [1022, 470] width 372 height 96
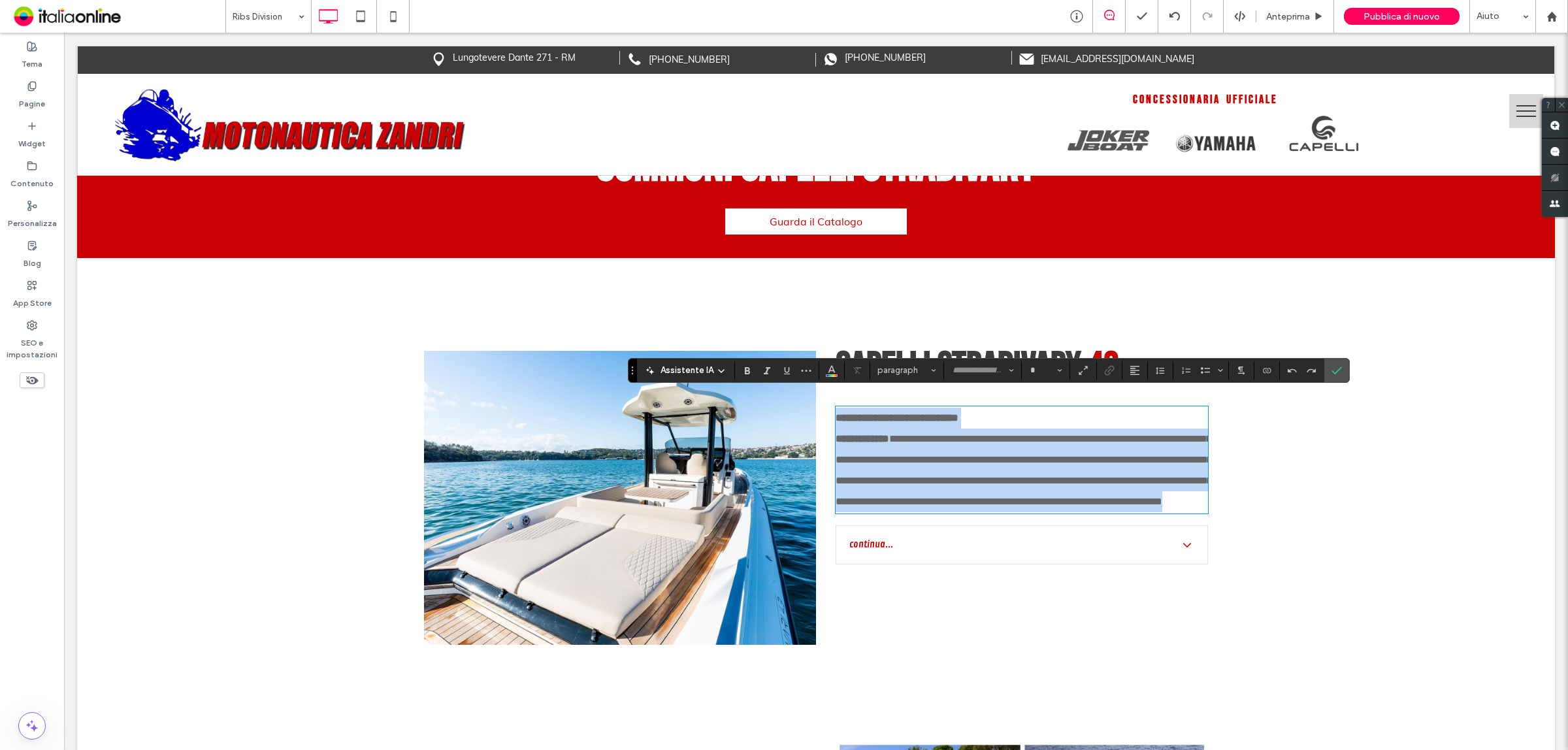
type input "****"
type input "**"
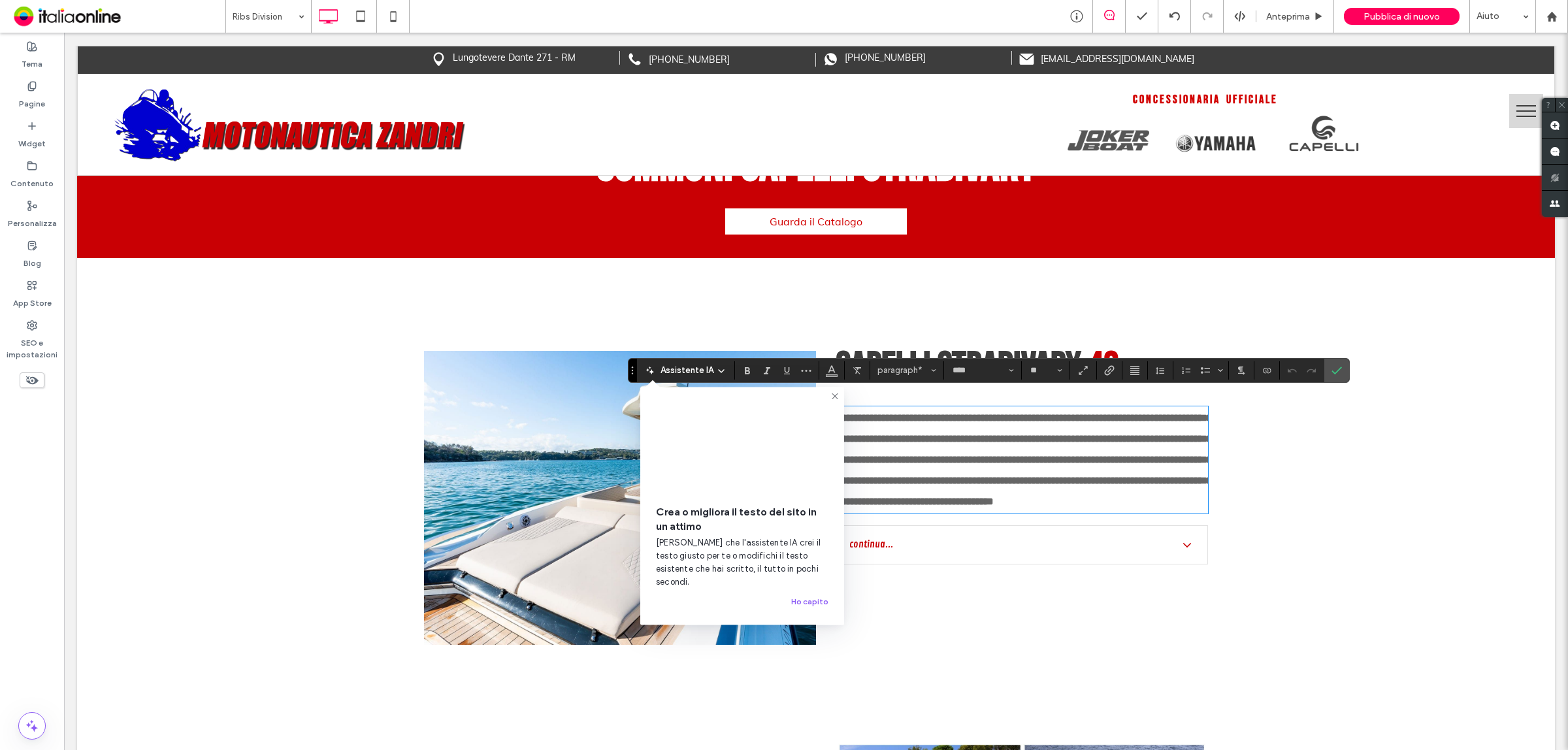
scroll to position [0, 0]
click at [1348, 368] on section at bounding box center [1337, 370] width 25 height 23
click at [1337, 371] on icon "Conferma" at bounding box center [1337, 370] width 11 height 11
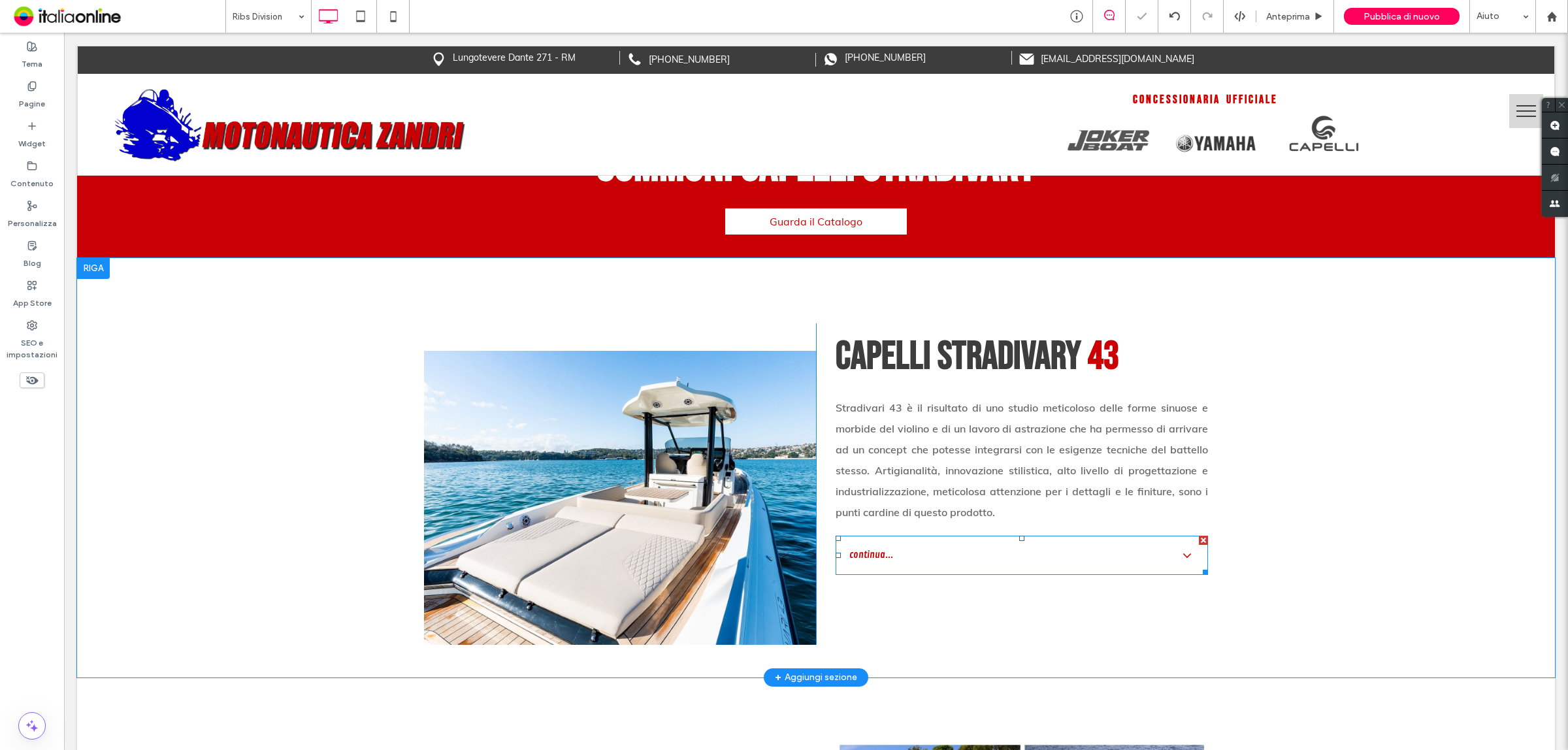
click at [942, 556] on span at bounding box center [1022, 555] width 372 height 39
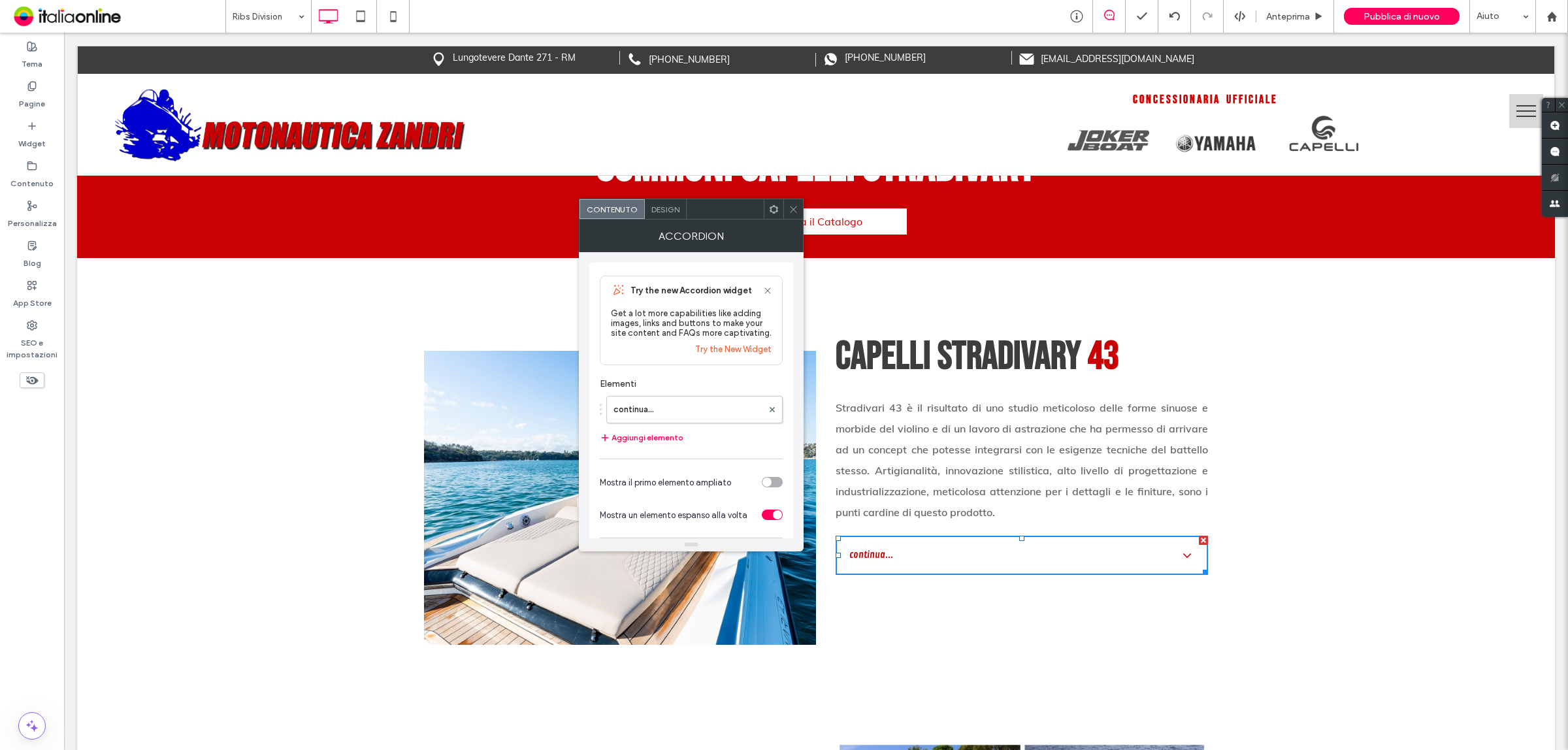
scroll to position [64, 0]
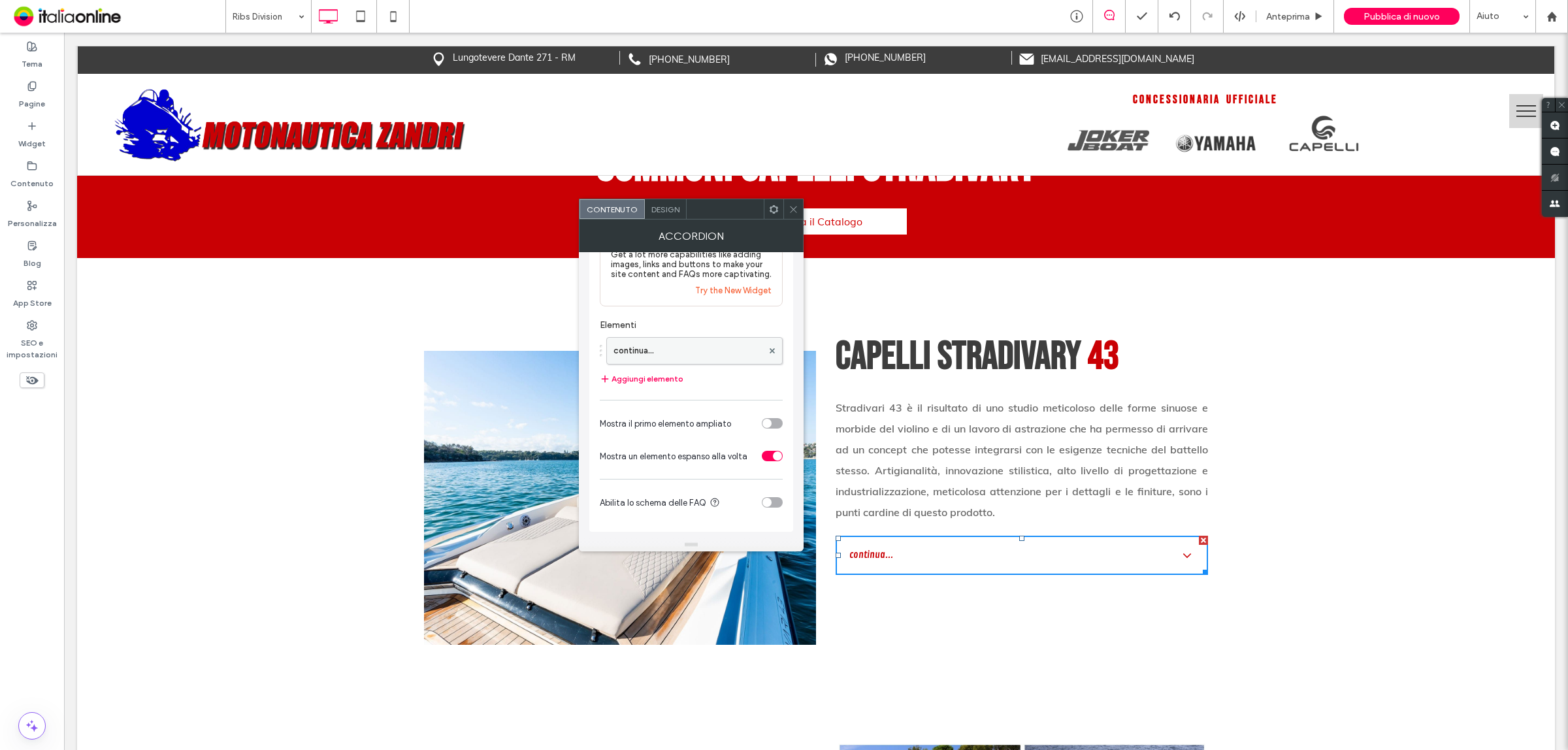
click at [667, 339] on label "continua..." at bounding box center [688, 350] width 149 height 26
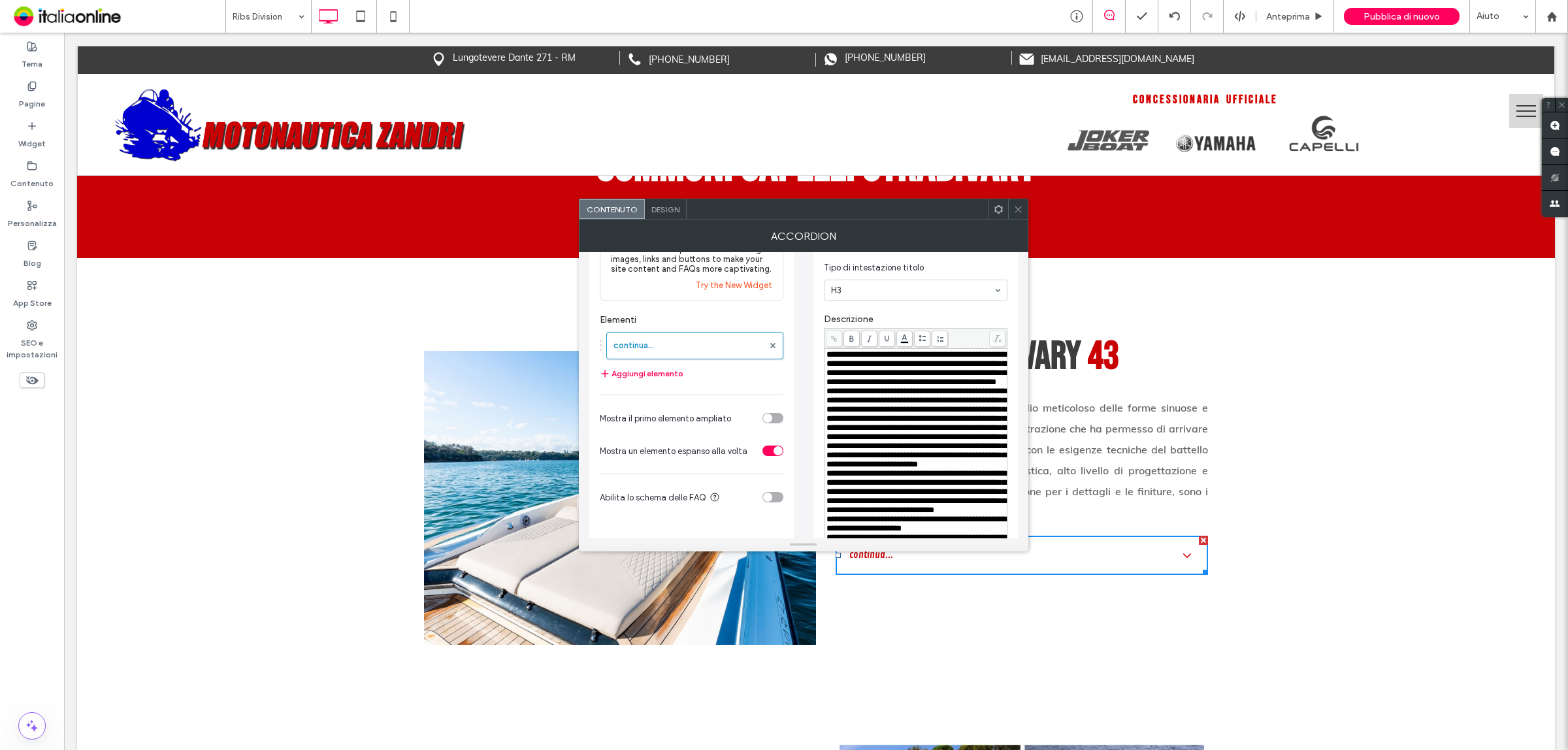
click at [875, 433] on span "**********" at bounding box center [916, 428] width 179 height 81
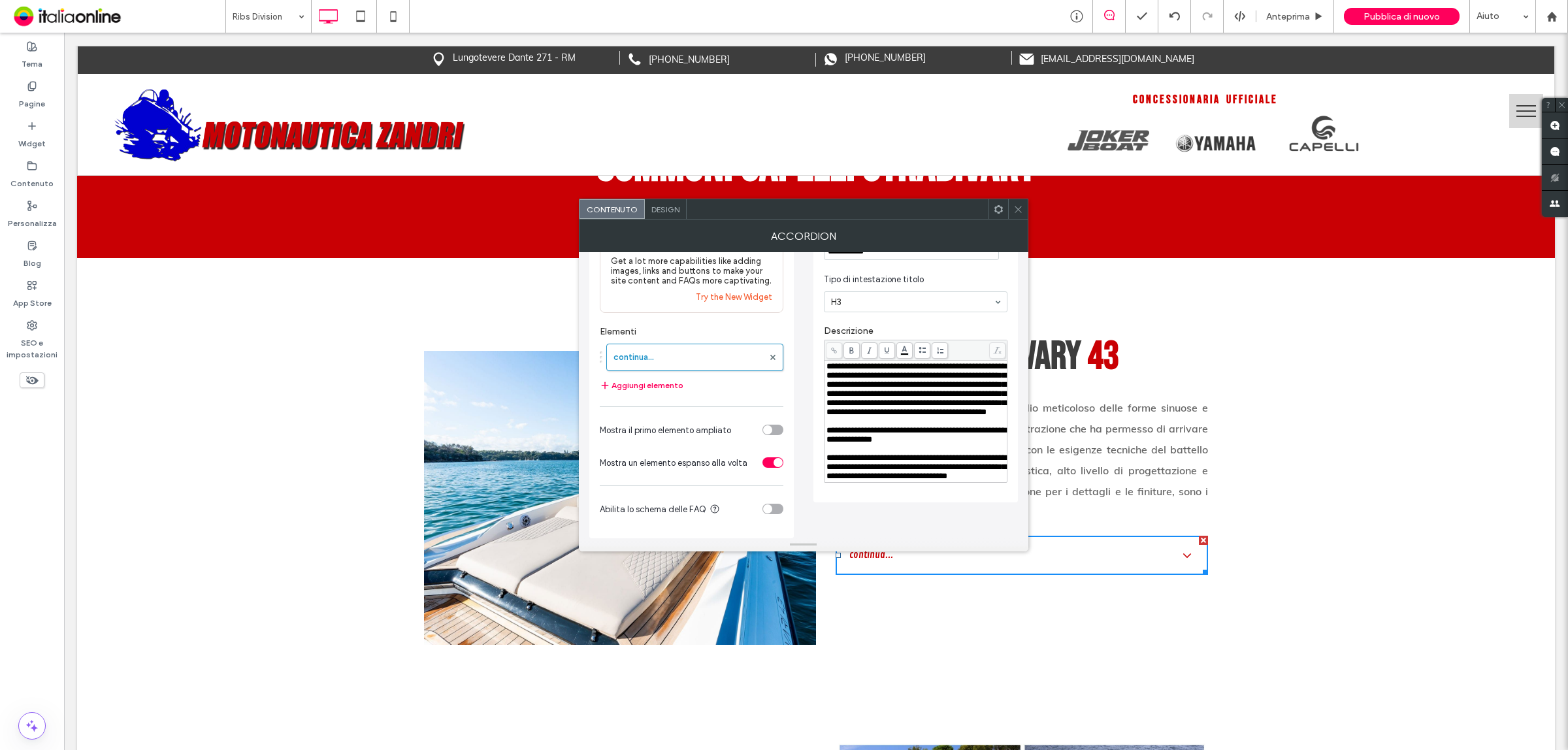
click at [1011, 262] on div "**********" at bounding box center [916, 356] width 204 height 292
click at [1017, 207] on icon at bounding box center [1018, 209] width 10 height 10
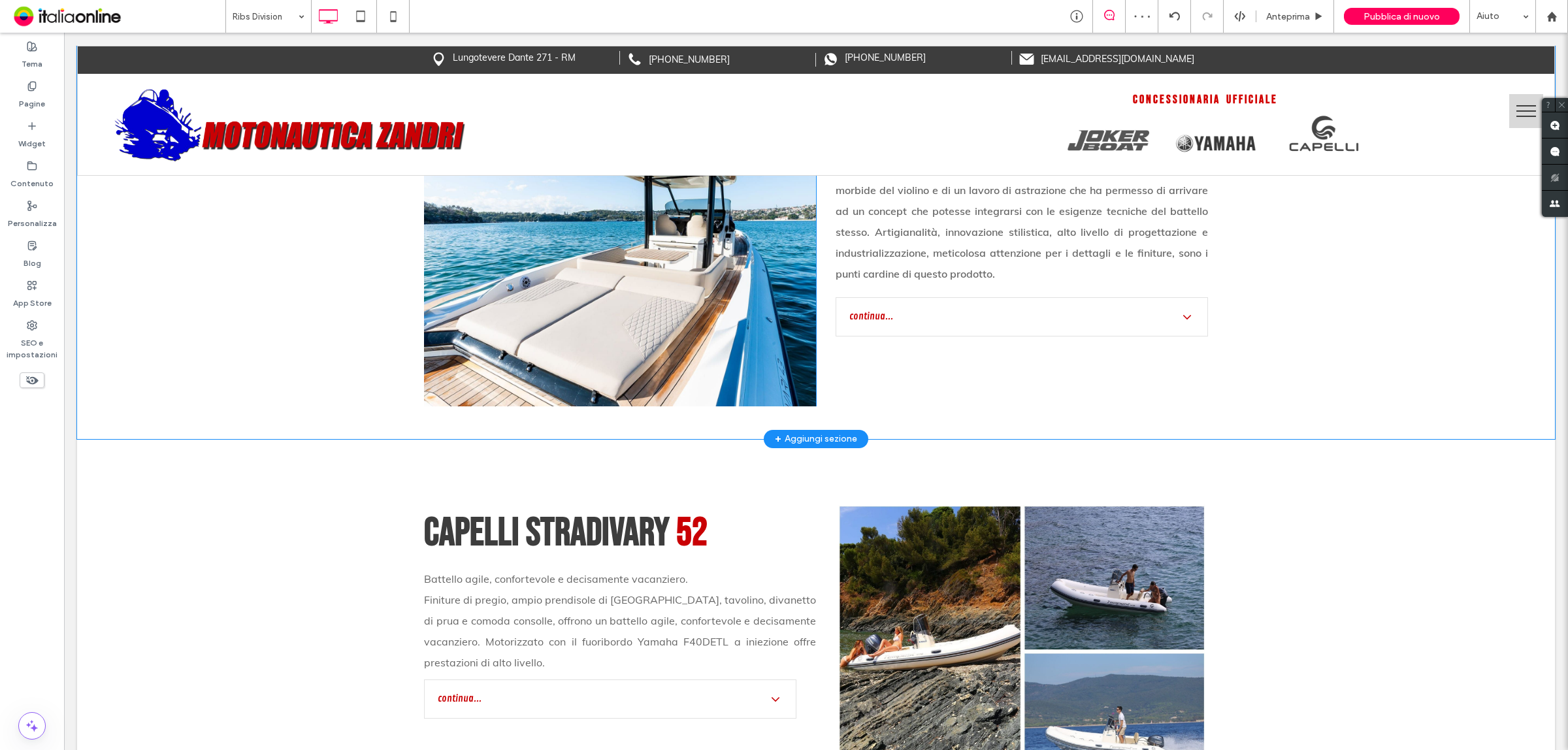
scroll to position [12770, 0]
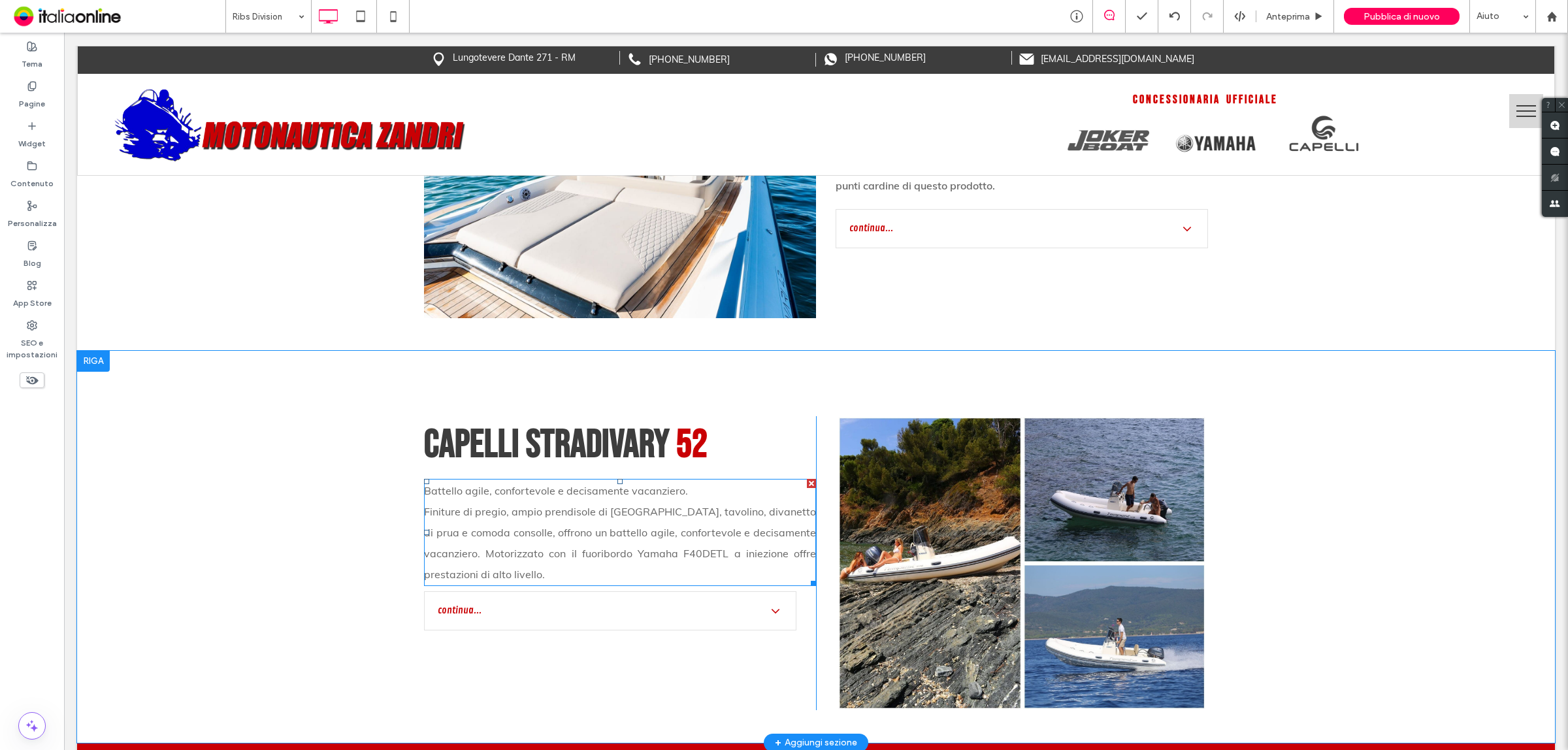
click at [562, 517] on p "Finiture di pregio, ampio prendisole di prua, tavolino, divanetto di prua e com…" at bounding box center [620, 543] width 392 height 84
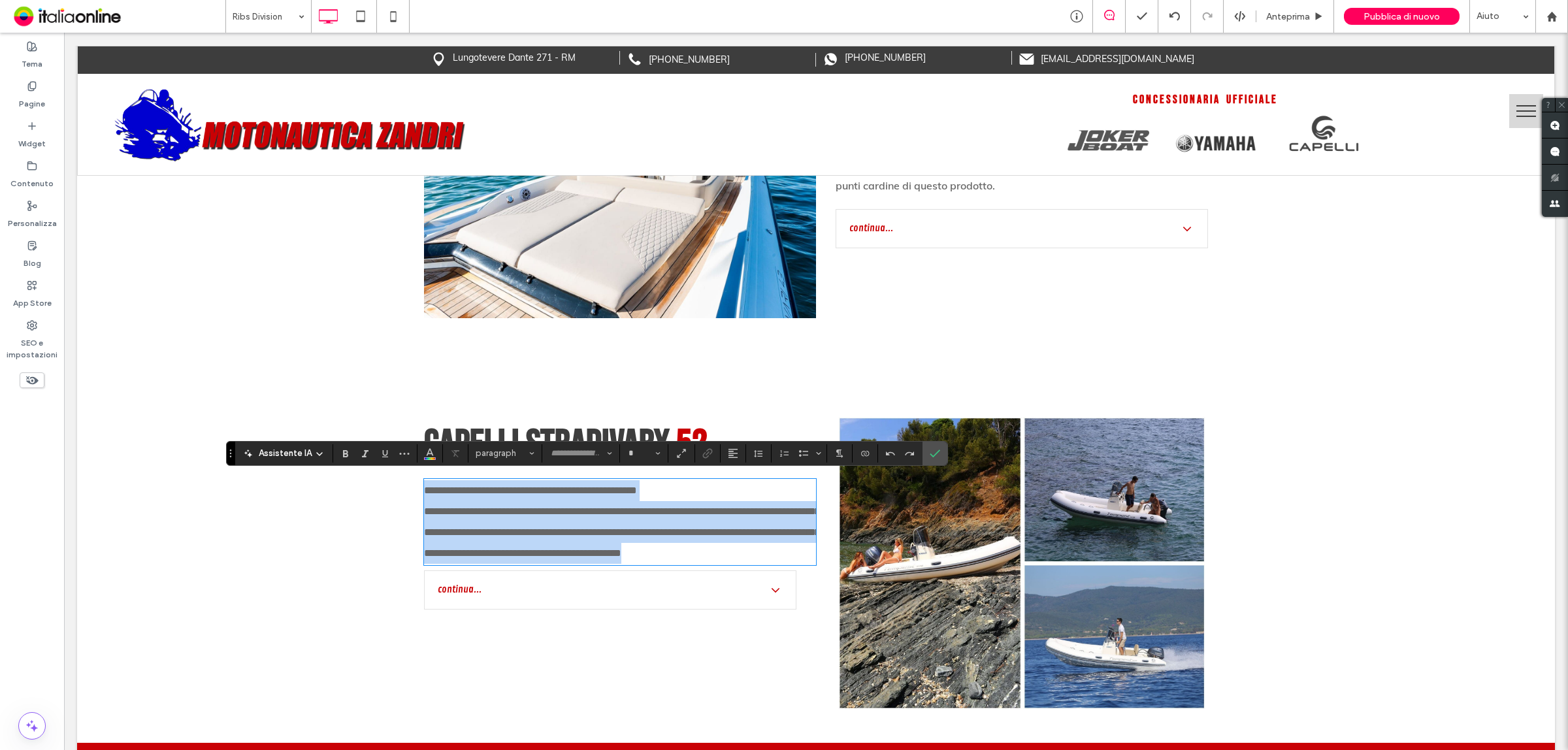
type input "****"
type input "**"
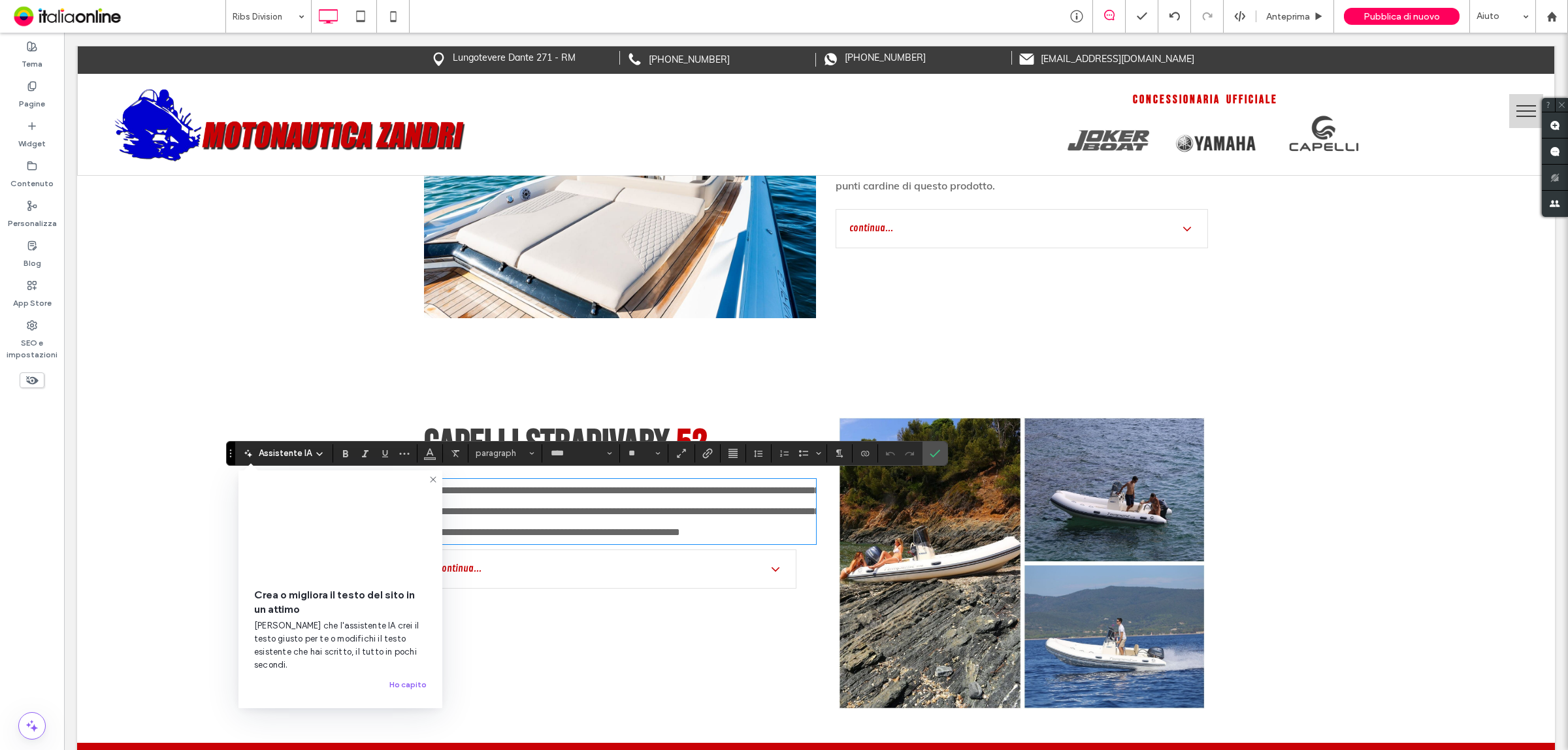
scroll to position [0, 0]
click at [939, 449] on icon "Conferma" at bounding box center [935, 453] width 11 height 11
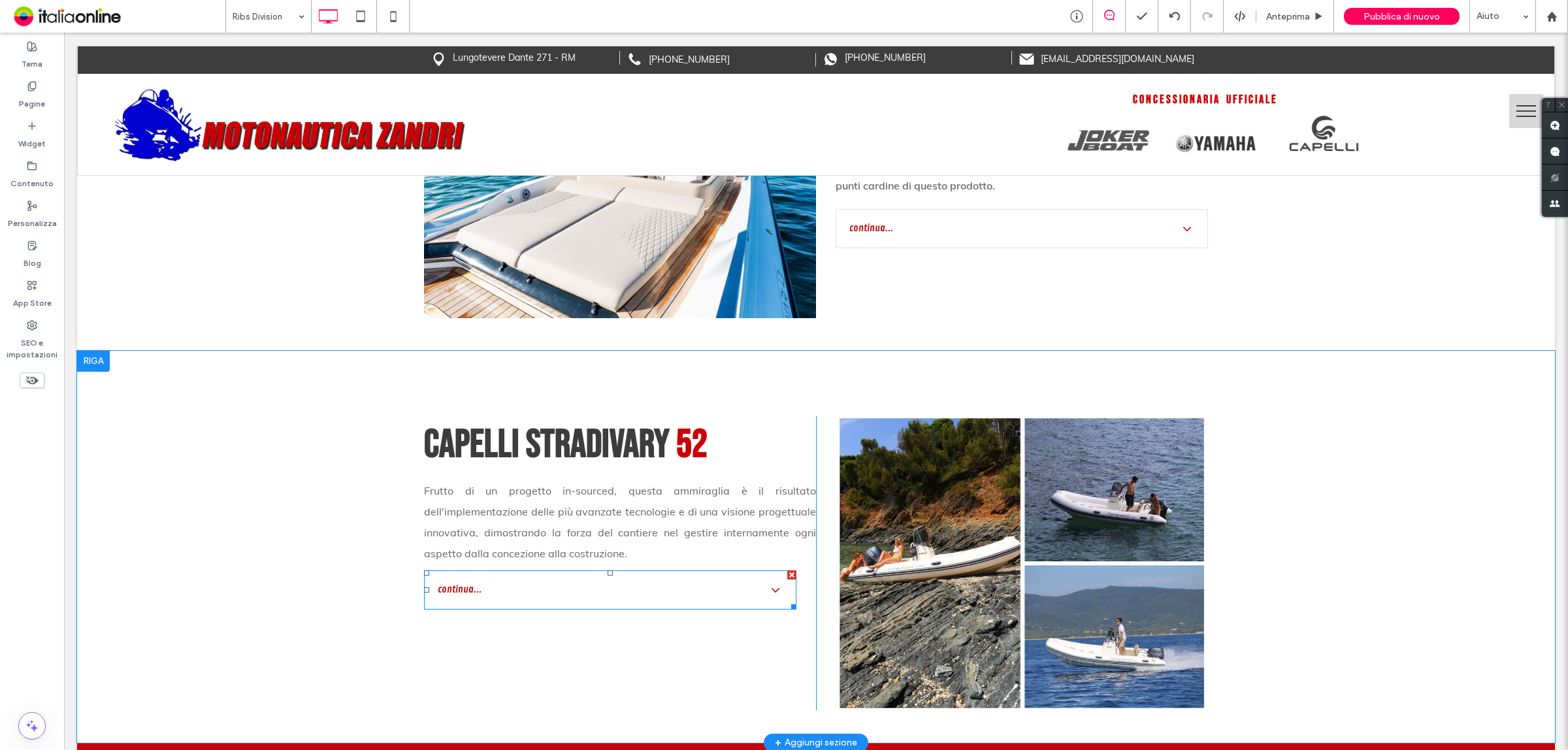
click at [517, 574] on span at bounding box center [610, 590] width 372 height 39
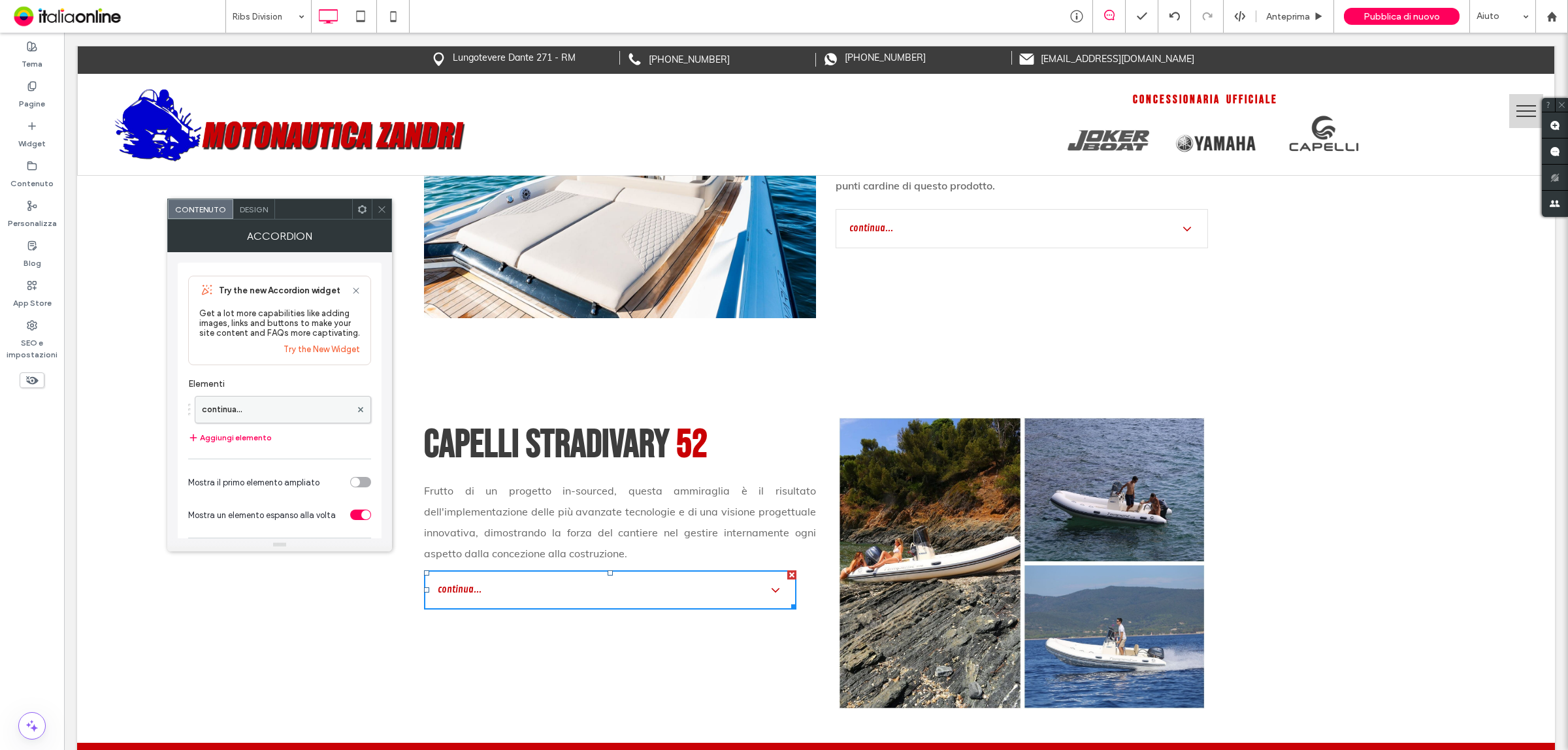
click at [253, 409] on label "continua..." at bounding box center [276, 409] width 149 height 26
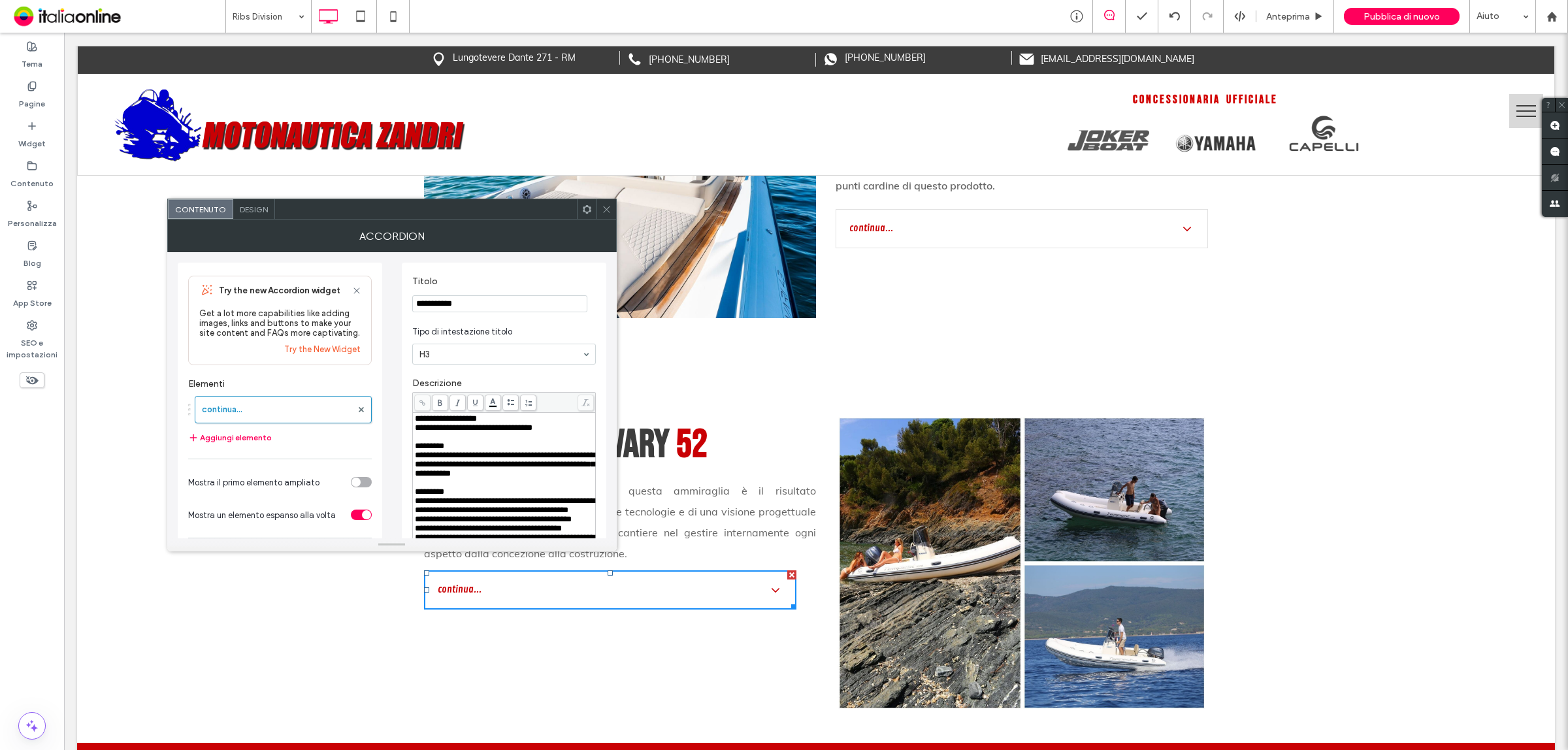
click at [492, 468] on span "**********" at bounding box center [505, 464] width 179 height 27
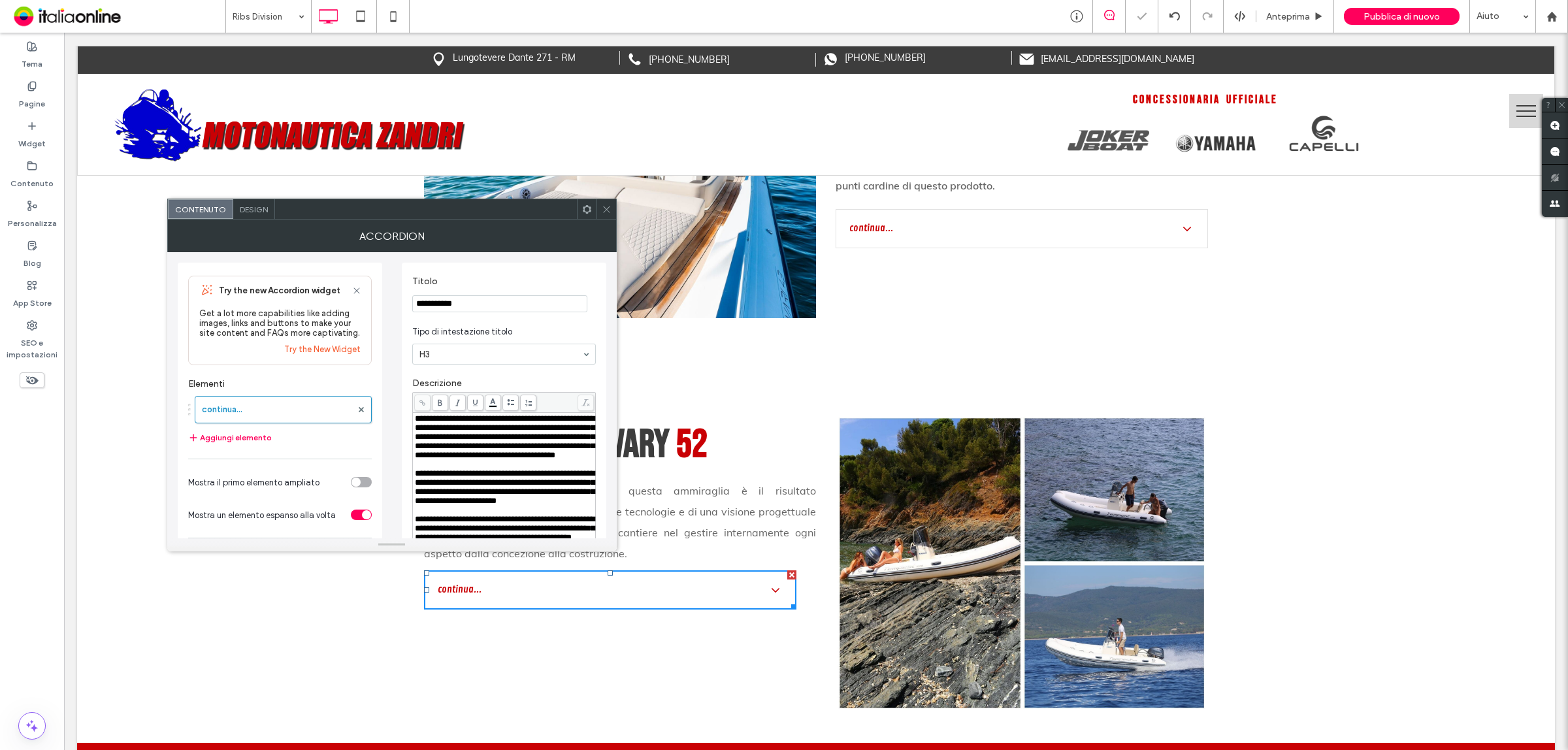
click at [598, 268] on div "**********" at bounding box center [504, 413] width 204 height 301
click at [609, 209] on icon at bounding box center [607, 209] width 10 height 10
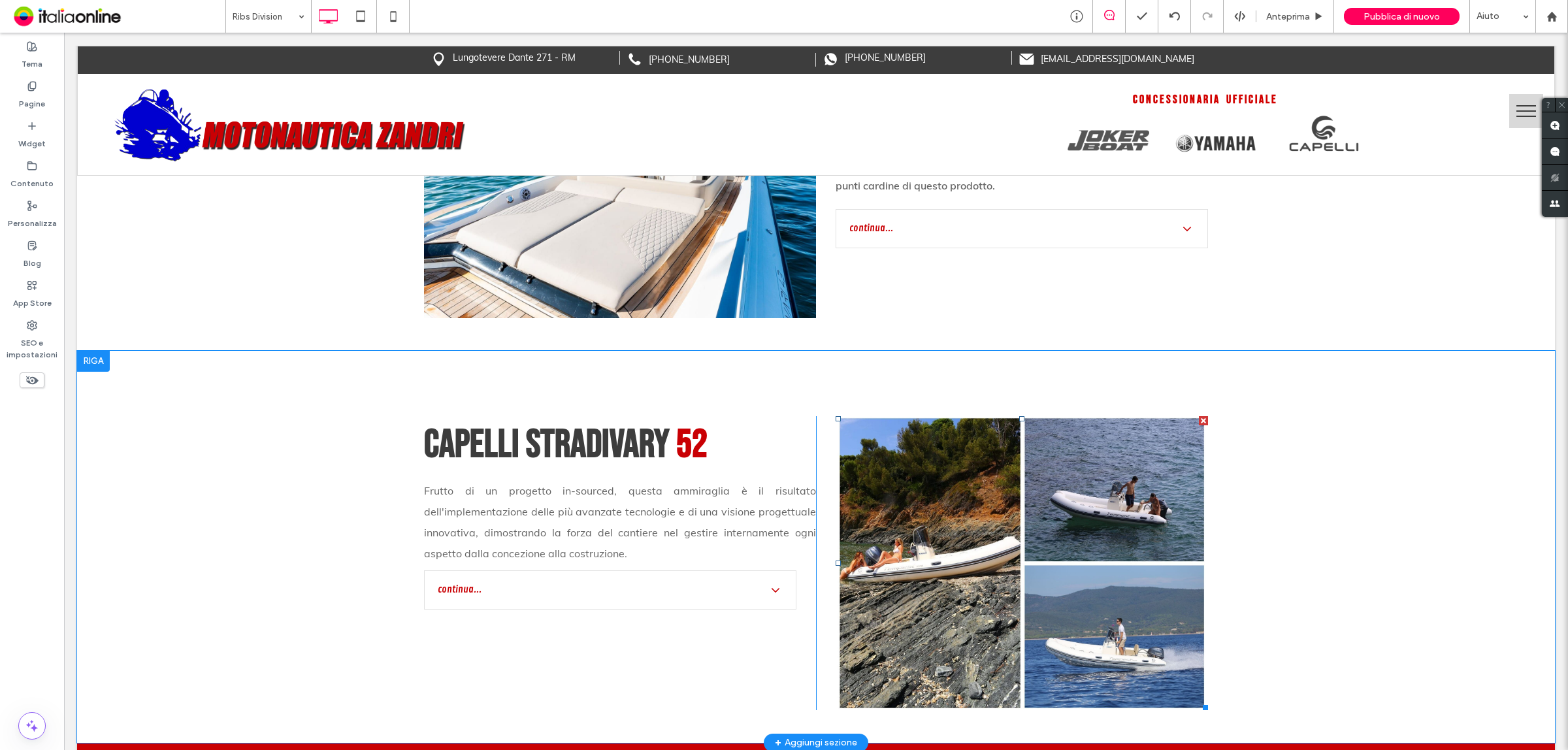
click at [949, 522] on li "Slide title Write your caption here Button" at bounding box center [1022, 563] width 372 height 294
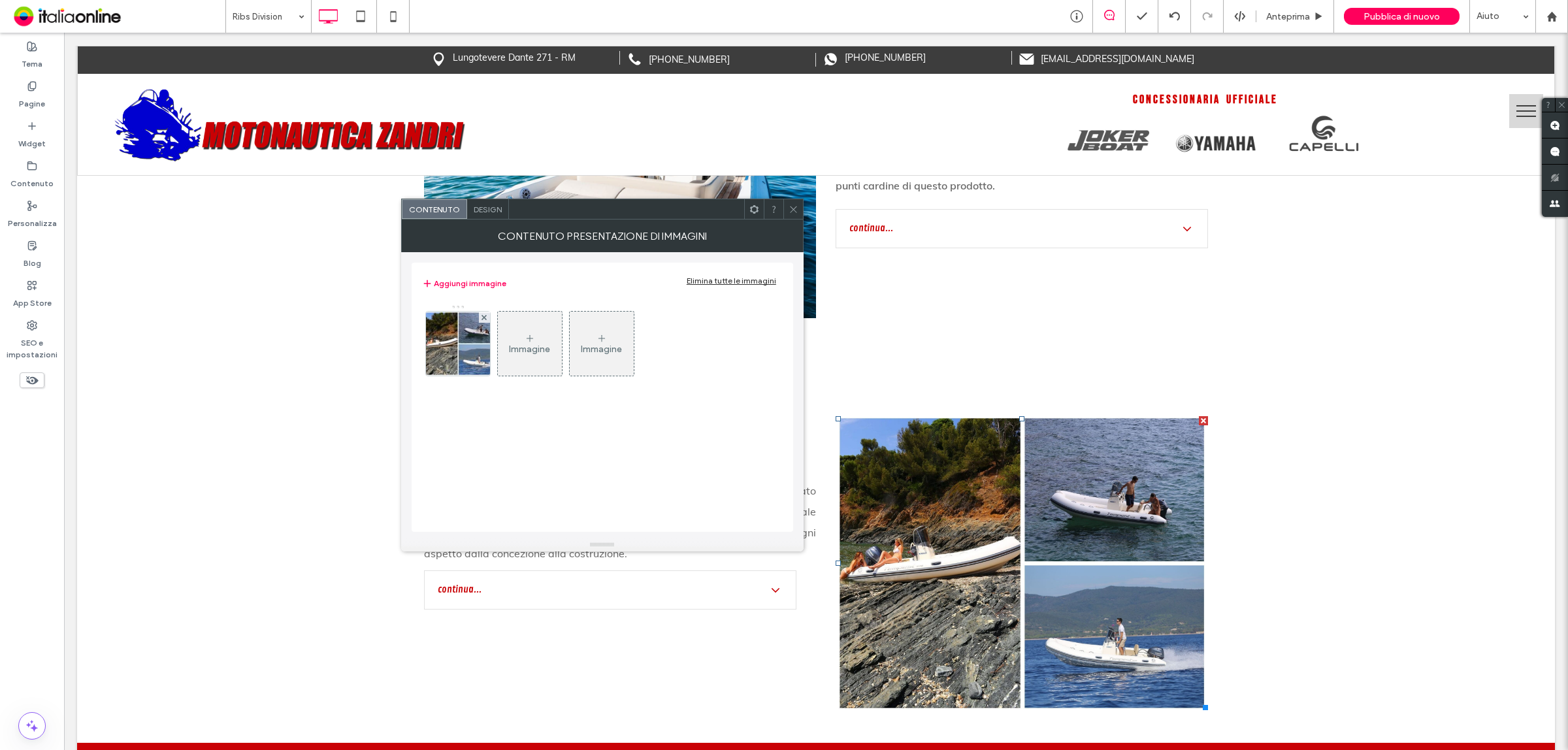
click at [420, 333] on div "Aggiungi immagine Elimina tutte le immagini Immagine Immagine" at bounding box center [603, 397] width 382 height 269
drag, startPoint x: 451, startPoint y: 347, endPoint x: 456, endPoint y: 354, distance: 8.6
click at [452, 348] on div at bounding box center [458, 343] width 64 height 64
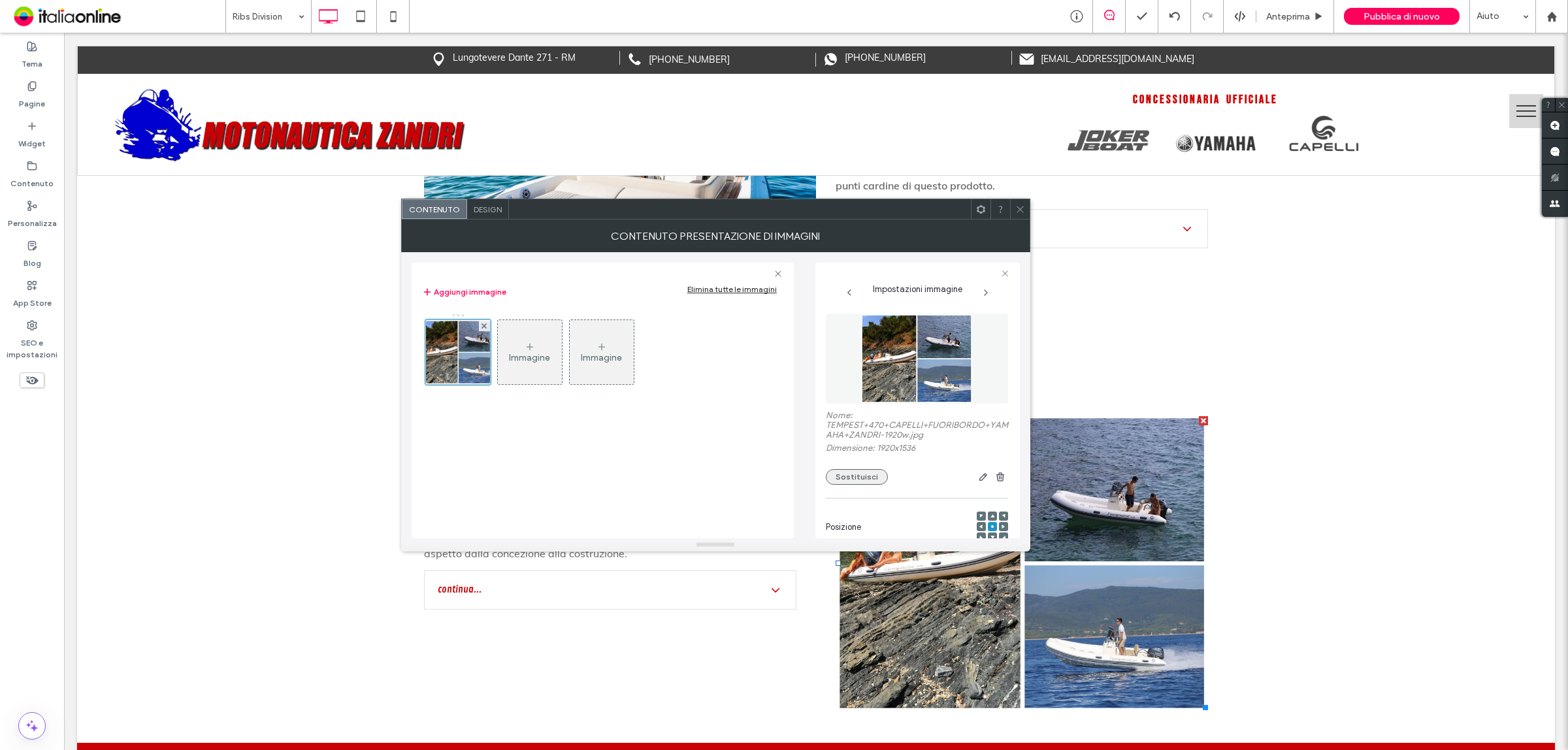
click at [857, 485] on button "Sostituisci" at bounding box center [857, 477] width 62 height 16
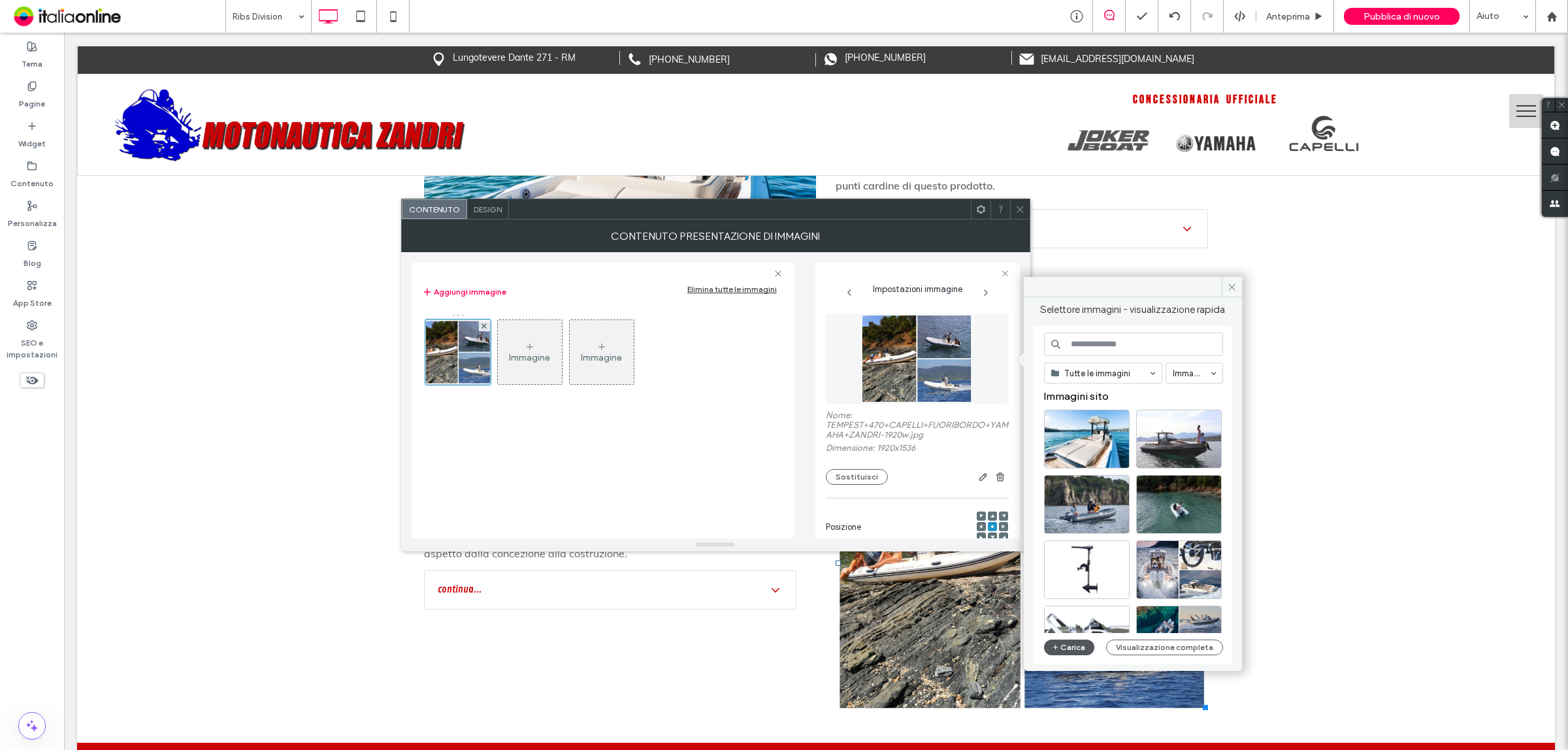
click at [1072, 649] on button "Carica" at bounding box center [1069, 647] width 51 height 16
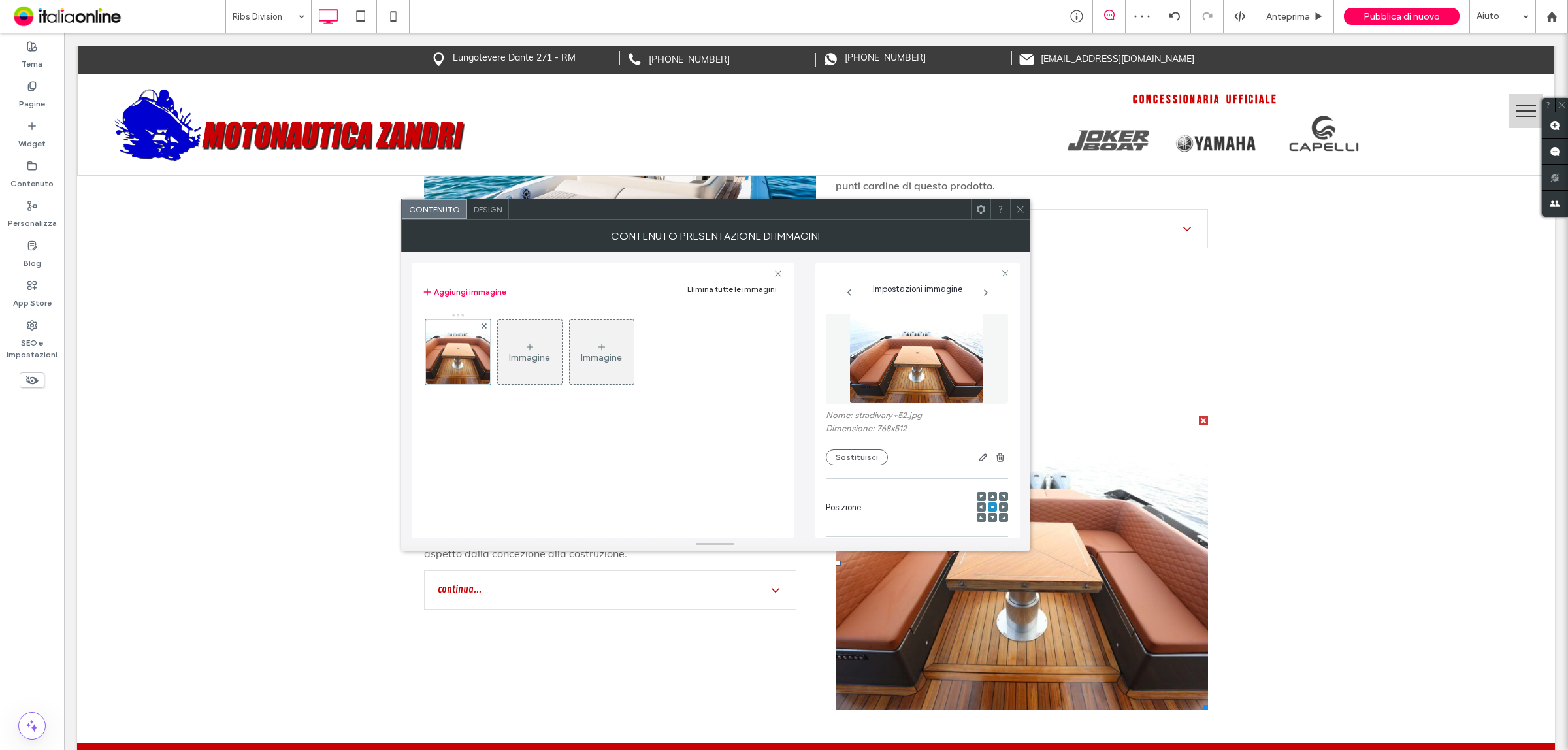
click at [1016, 207] on icon at bounding box center [1021, 209] width 10 height 10
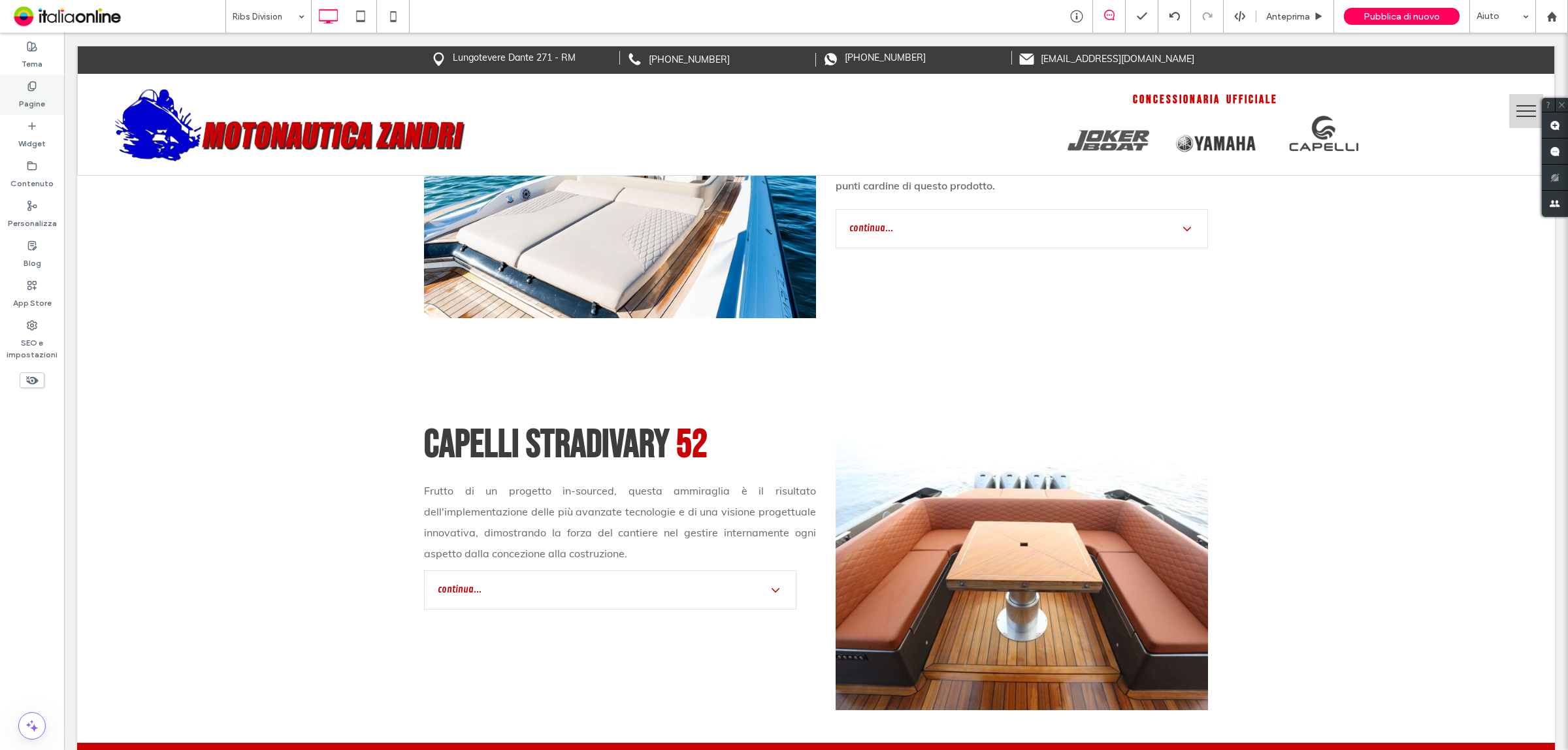
click at [27, 111] on div "Pagine" at bounding box center [32, 95] width 64 height 40
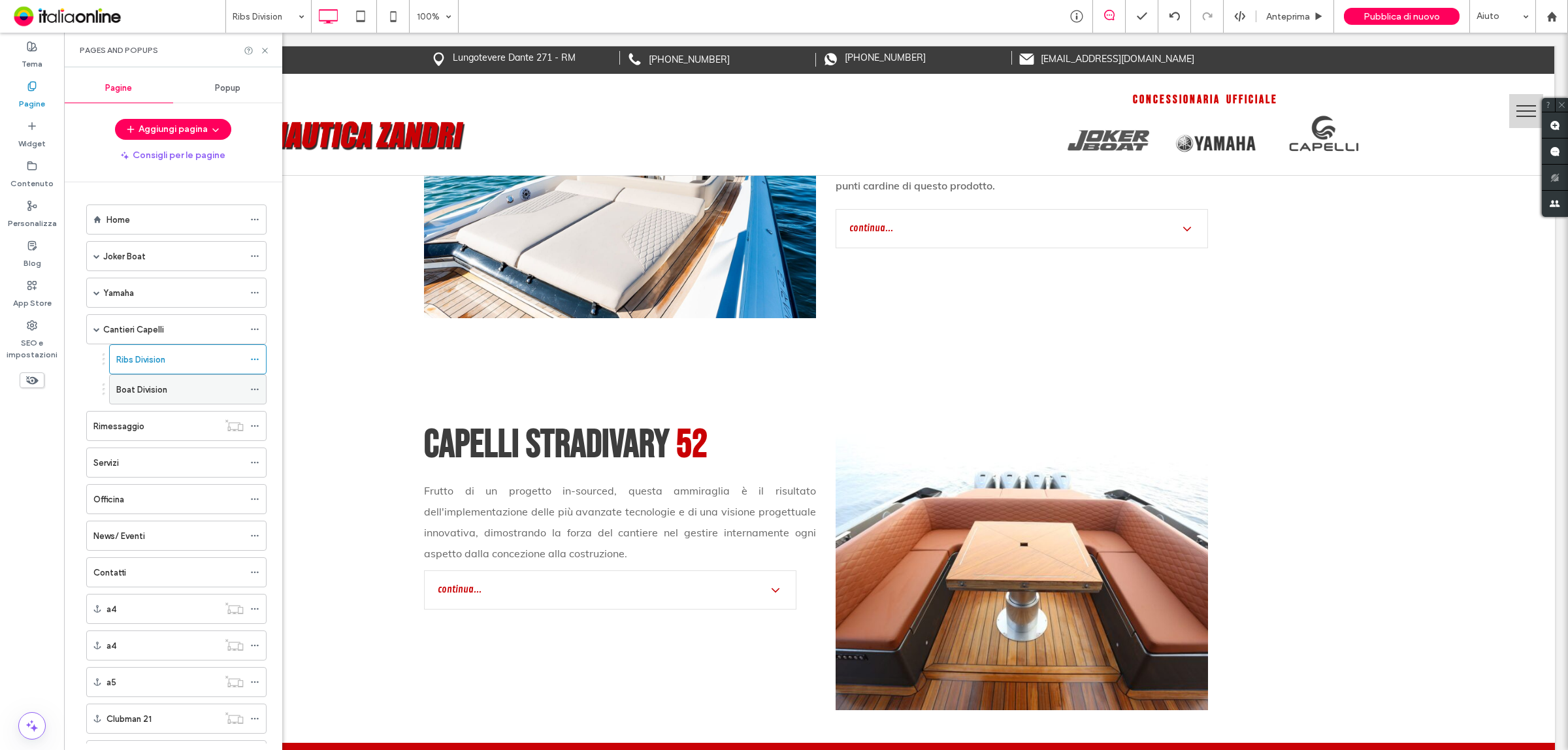
click at [148, 393] on label "Boat Division" at bounding box center [141, 390] width 51 height 23
click at [139, 394] on label "Boat Division" at bounding box center [141, 390] width 51 height 23
click at [265, 53] on icon at bounding box center [265, 51] width 10 height 10
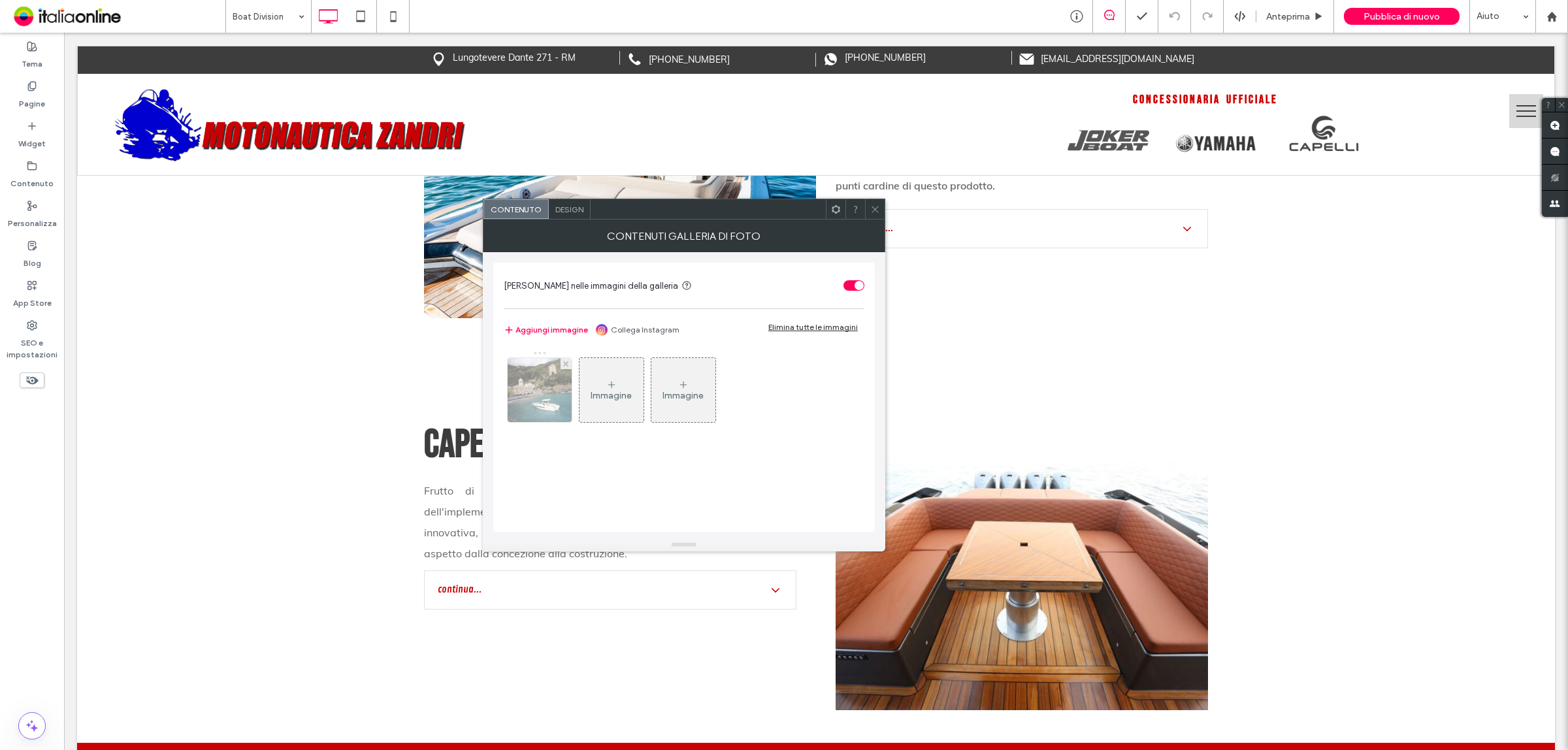
click at [557, 379] on img at bounding box center [540, 390] width 96 height 64
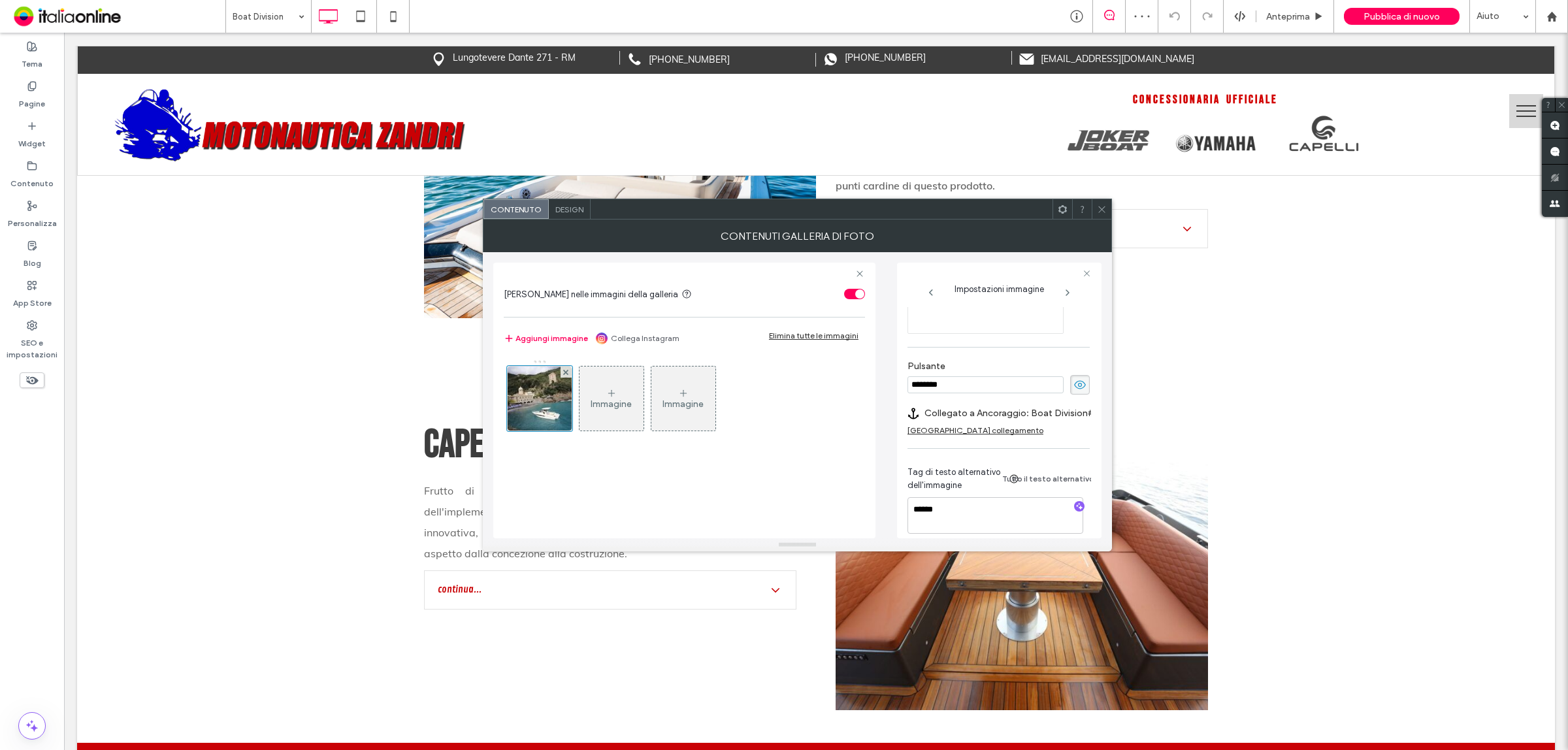
scroll to position [443, 0]
click at [1024, 395] on label "Collegato a Ancoraggio: Boat Division#CAP LINE" at bounding box center [1016, 400] width 183 height 24
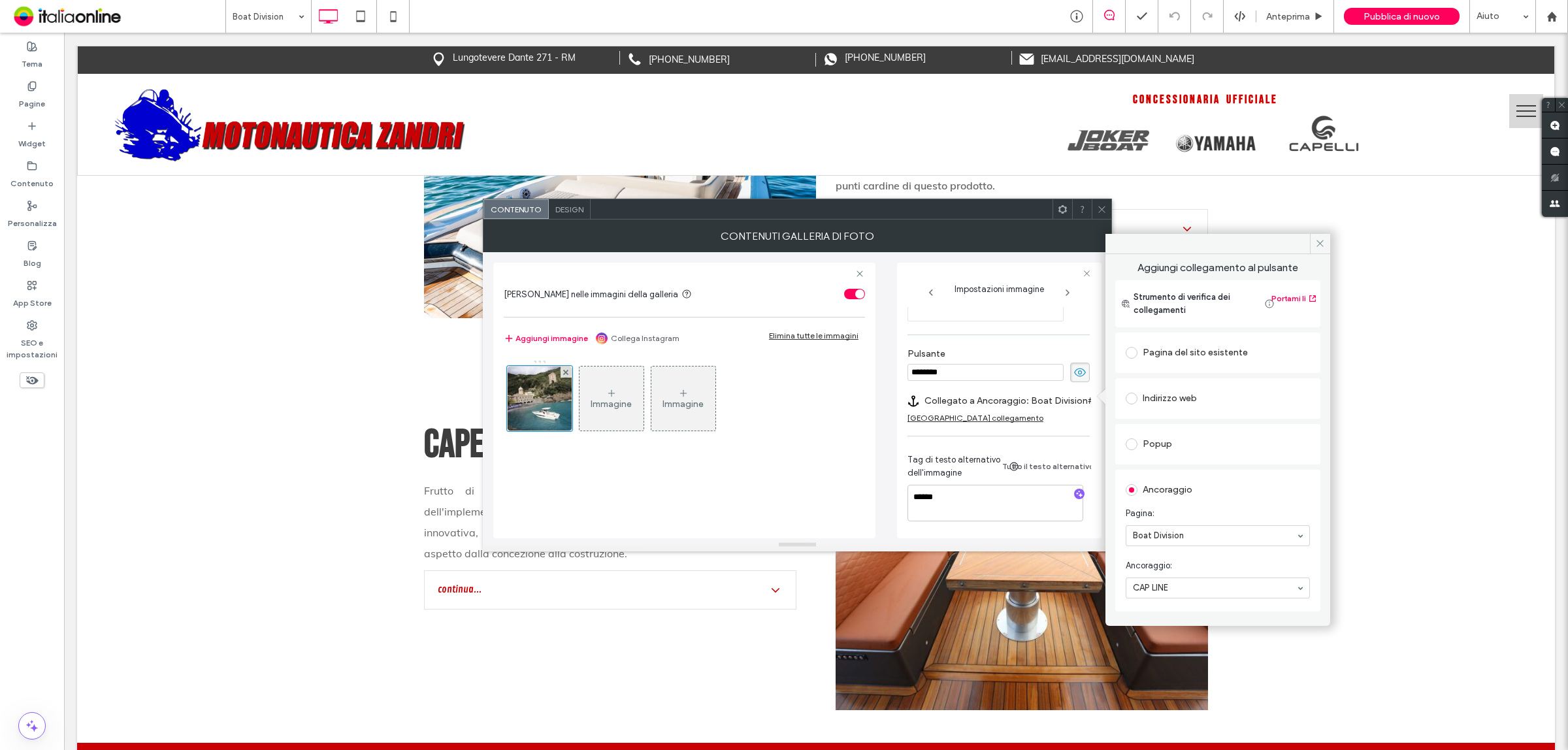
scroll to position [155, 0]
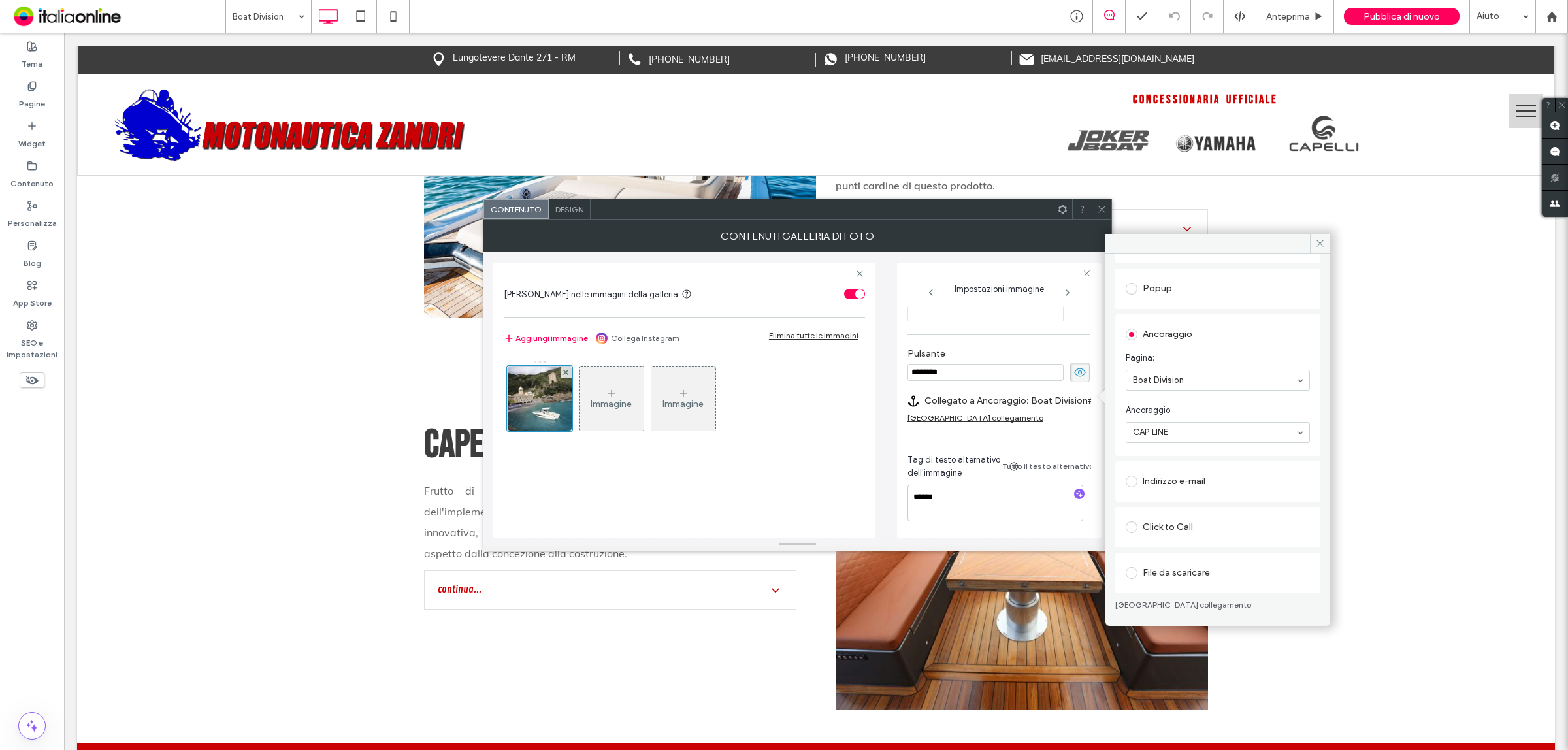
click at [1289, 432] on div "CAP LINE" at bounding box center [1218, 432] width 184 height 21
click at [1318, 243] on icon at bounding box center [1321, 243] width 10 height 10
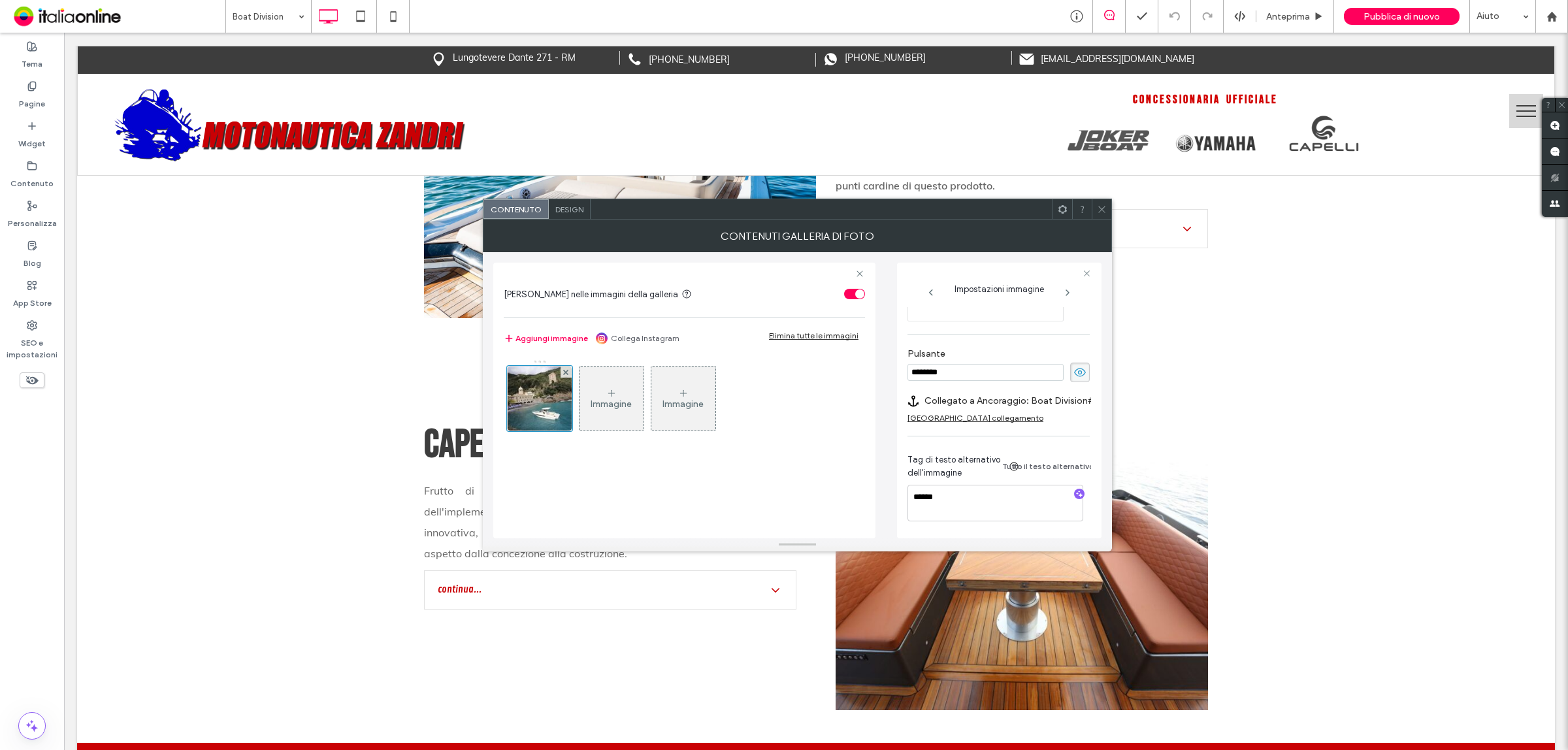
click at [1099, 209] on icon at bounding box center [1102, 209] width 10 height 10
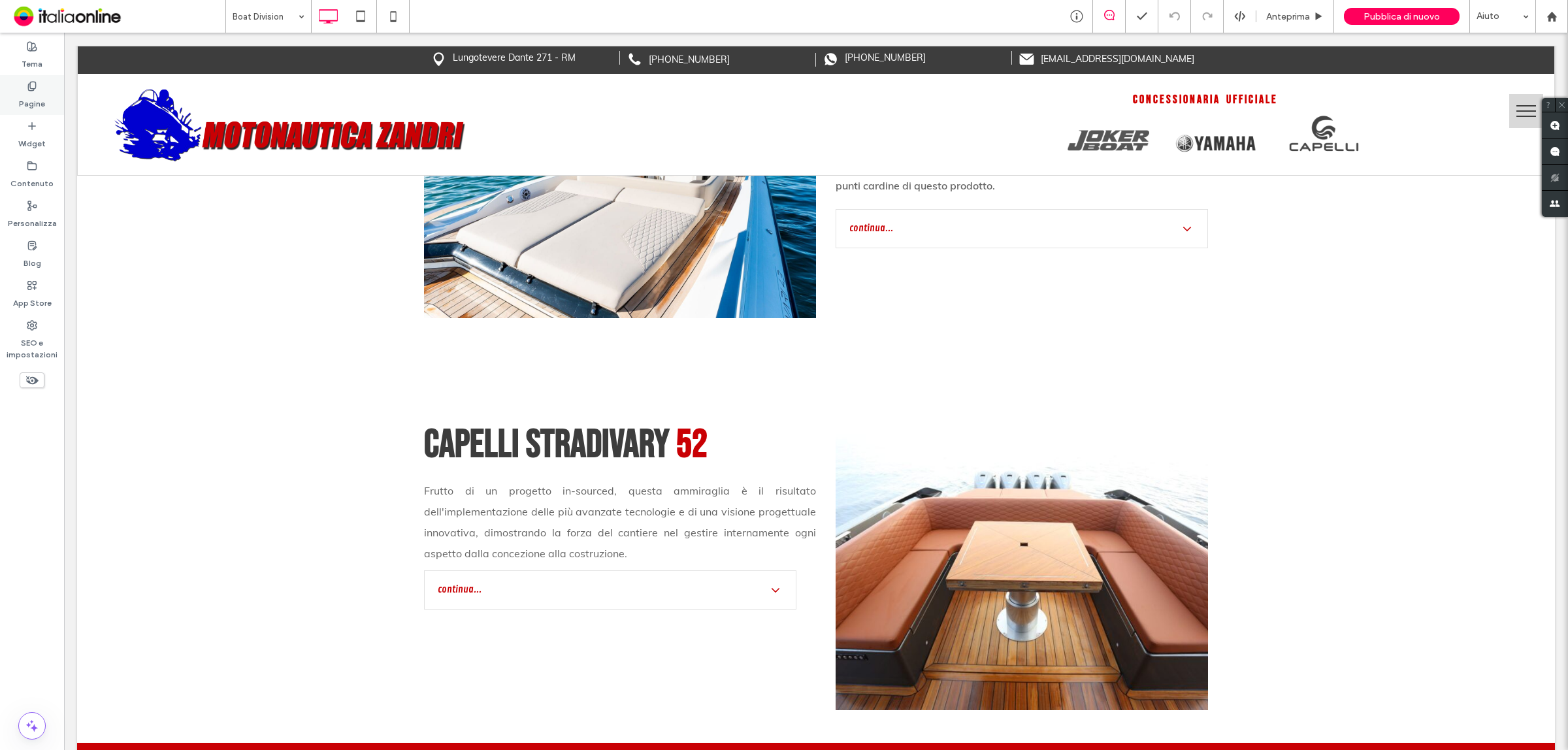
click at [30, 94] on label "Pagine" at bounding box center [32, 100] width 26 height 18
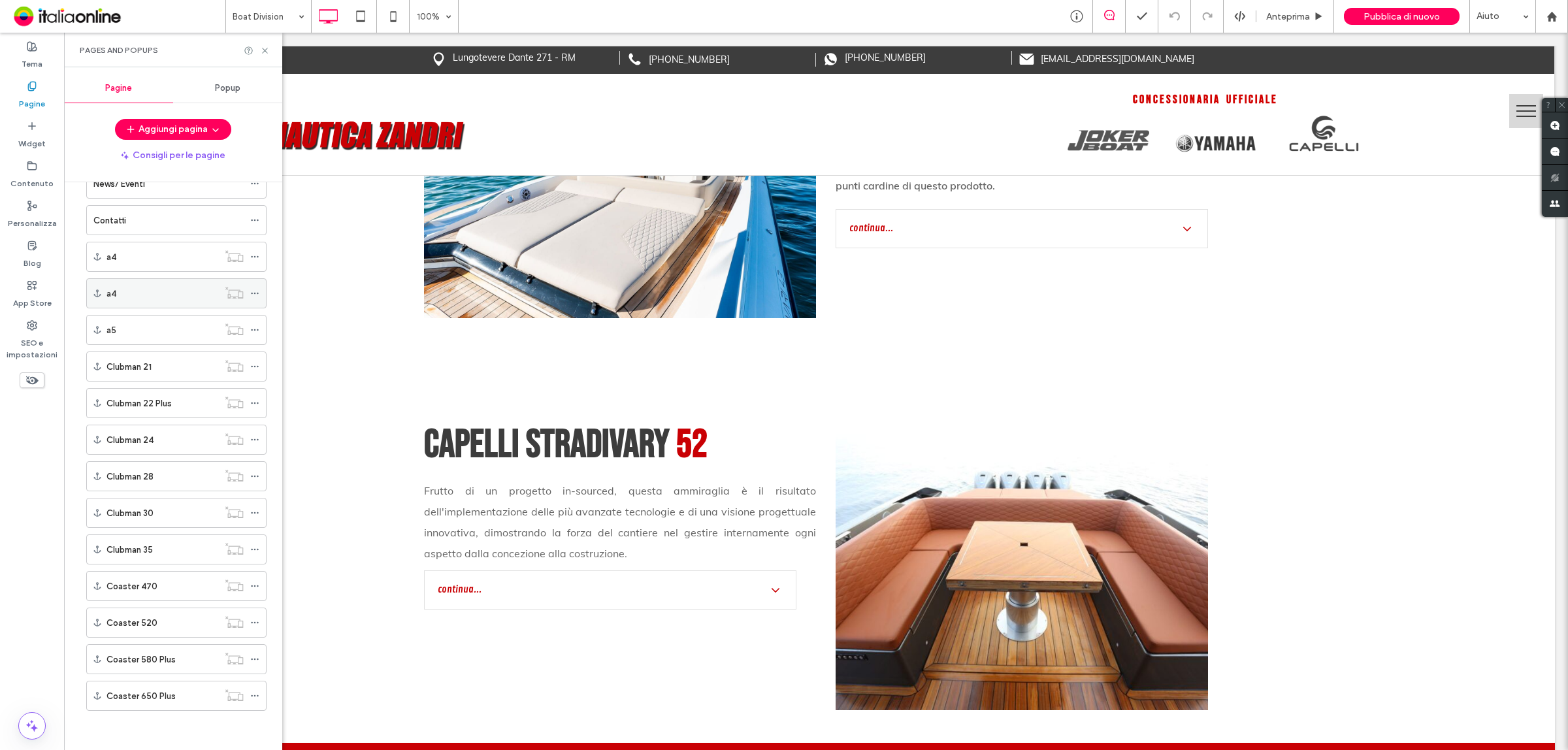
scroll to position [277, 0]
click at [123, 333] on div "a4" at bounding box center [162, 331] width 112 height 14
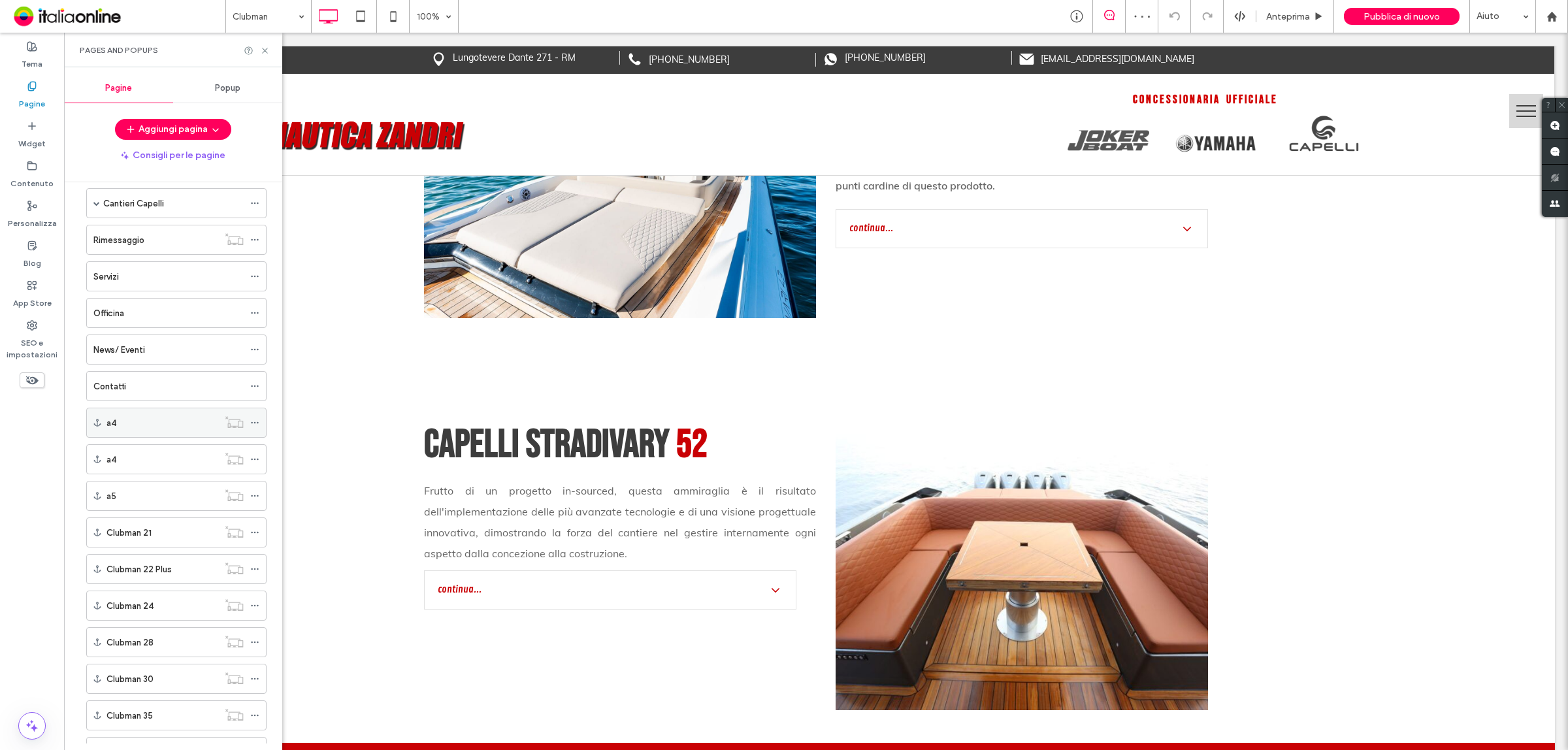
scroll to position [308, 0]
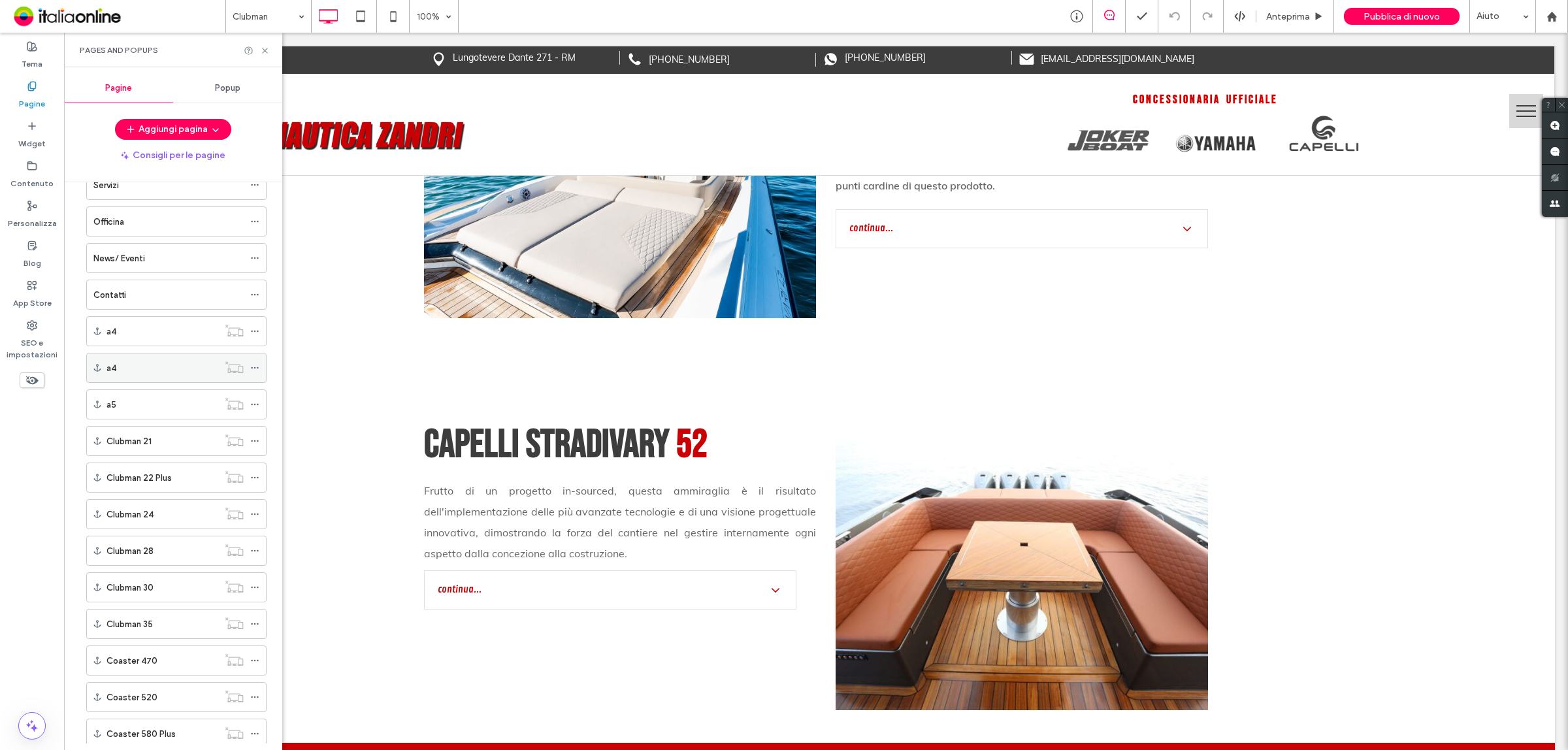
click at [130, 364] on div "a4" at bounding box center [162, 368] width 112 height 29
click at [126, 413] on div "a5" at bounding box center [162, 406] width 112 height 14
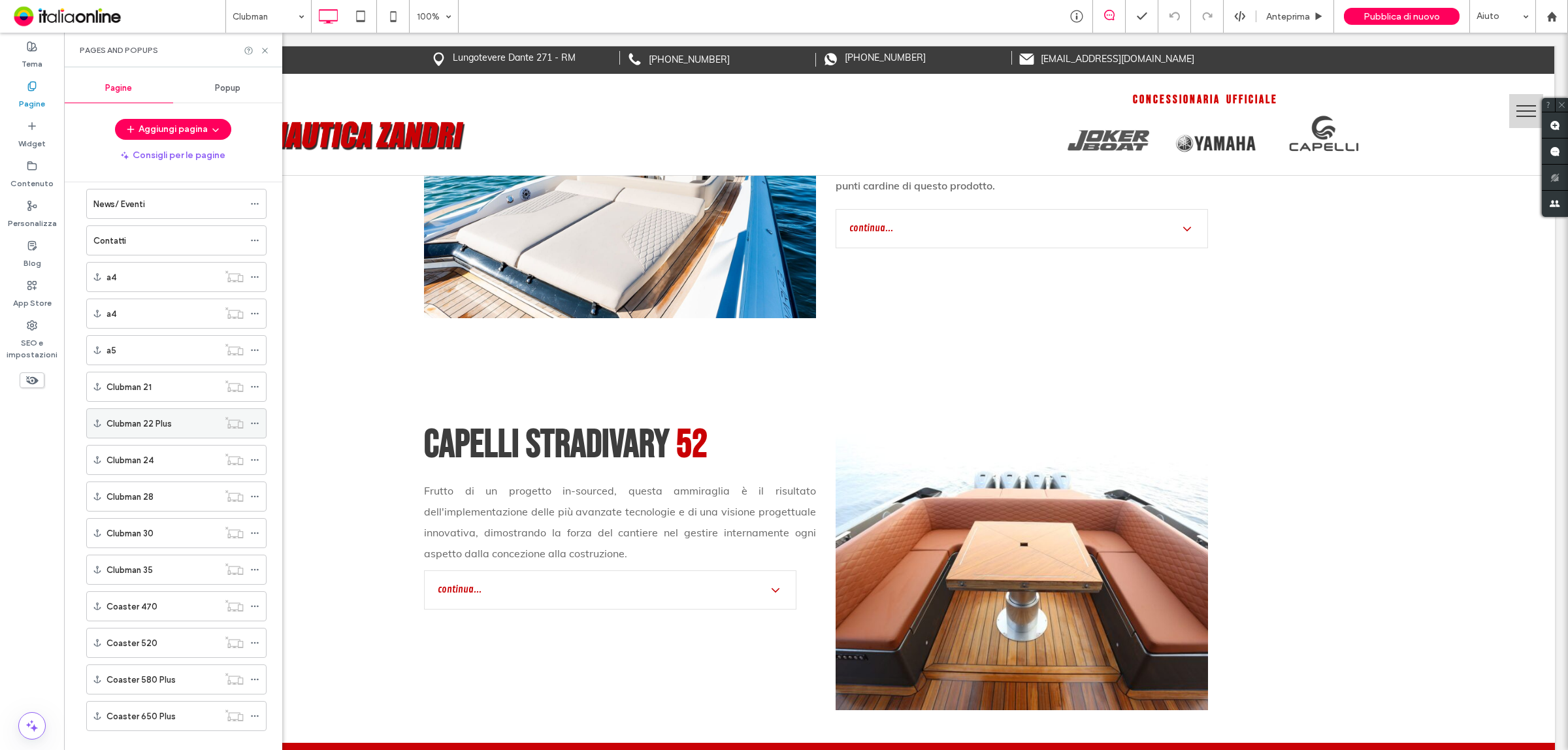
scroll to position [299, 0]
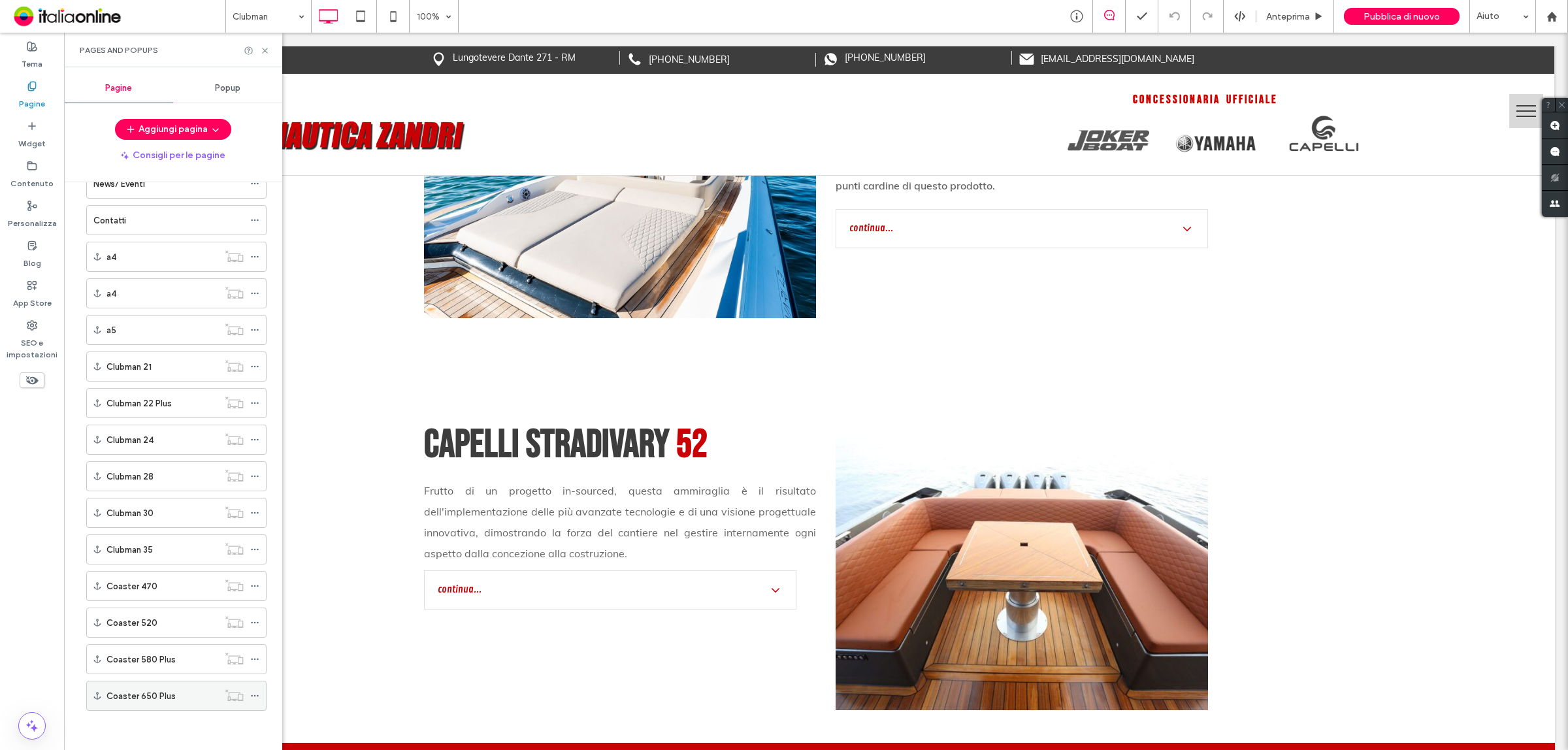
click at [144, 694] on label "Coaster 650 Plus" at bounding box center [140, 697] width 69 height 23
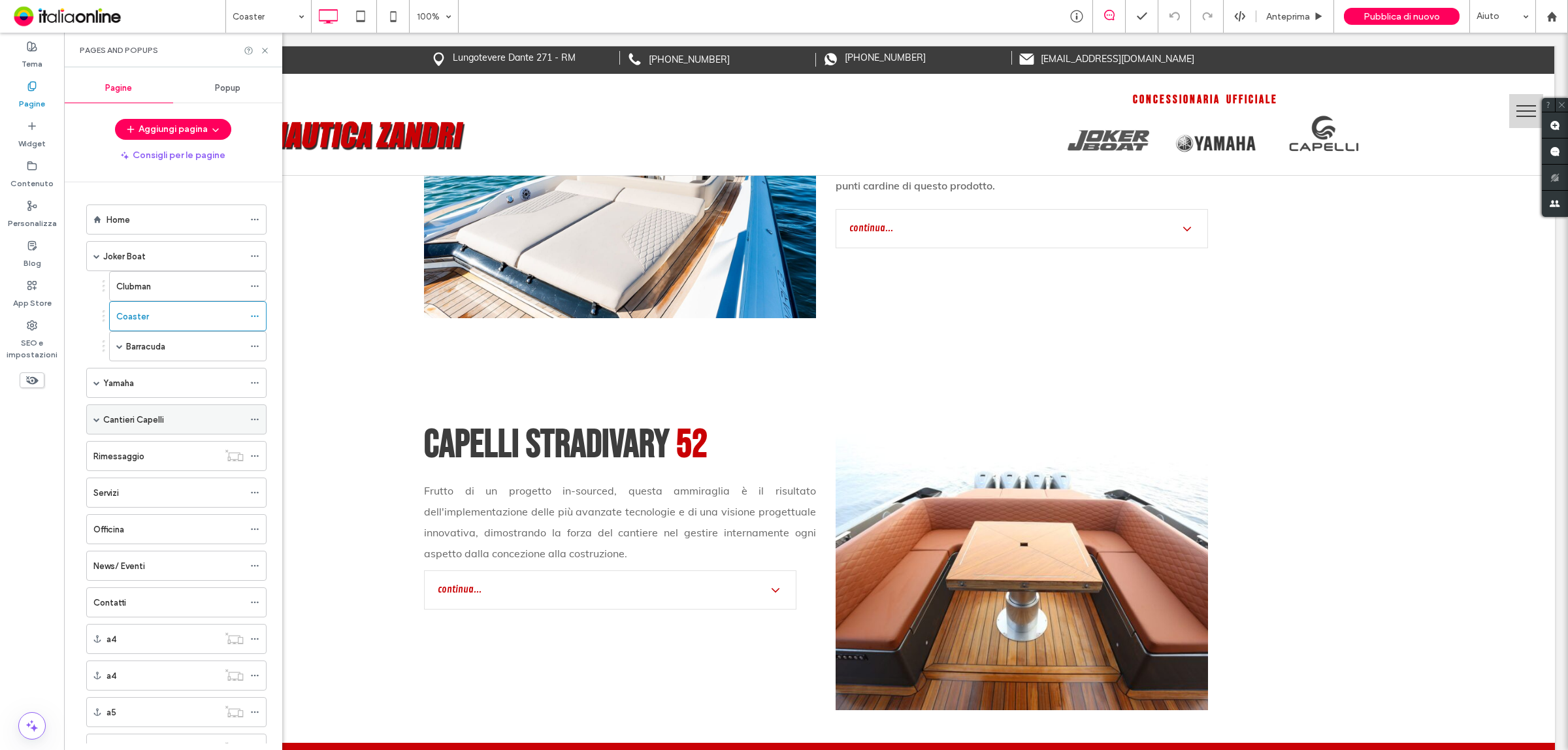
click at [100, 425] on div "Cantieri Capelli" at bounding box center [176, 419] width 180 height 30
click at [99, 423] on span at bounding box center [97, 419] width 7 height 7
click at [154, 480] on label "Boat Division" at bounding box center [141, 480] width 51 height 23
click at [27, 170] on icon at bounding box center [32, 166] width 11 height 11
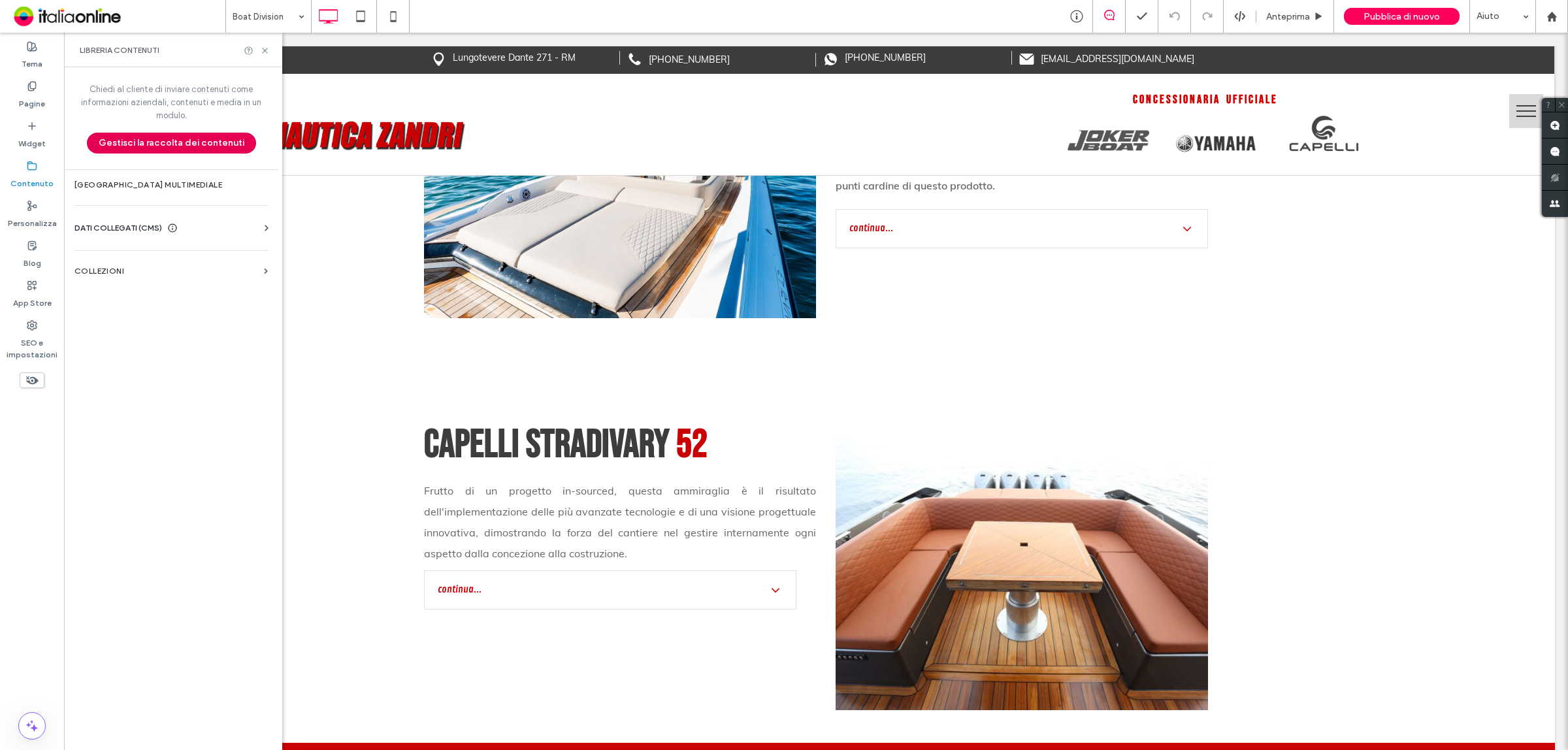
click at [216, 140] on button "Gestisci la raccolta dei contenuti" at bounding box center [172, 143] width 169 height 21
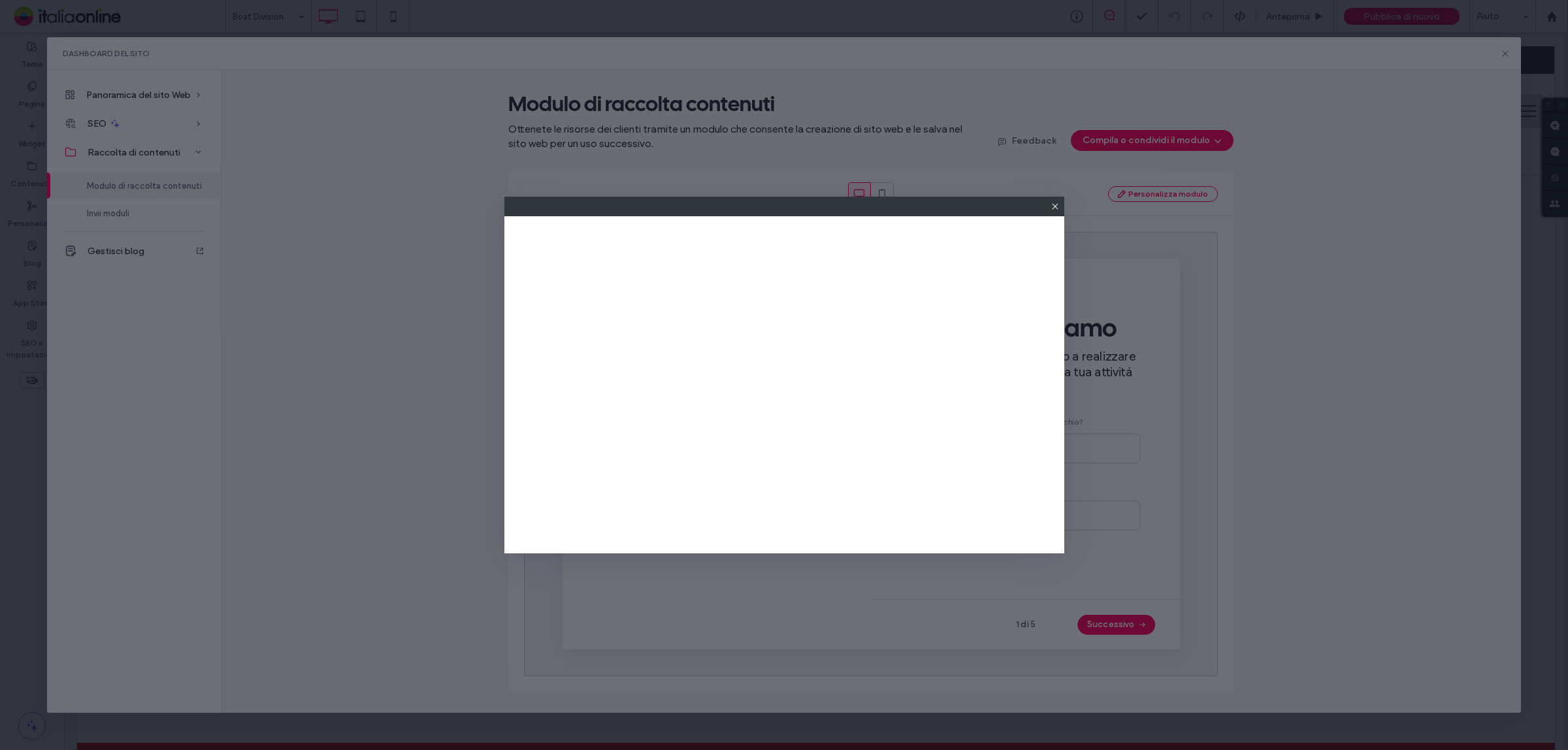
click at [1051, 204] on icon at bounding box center [1055, 206] width 11 height 11
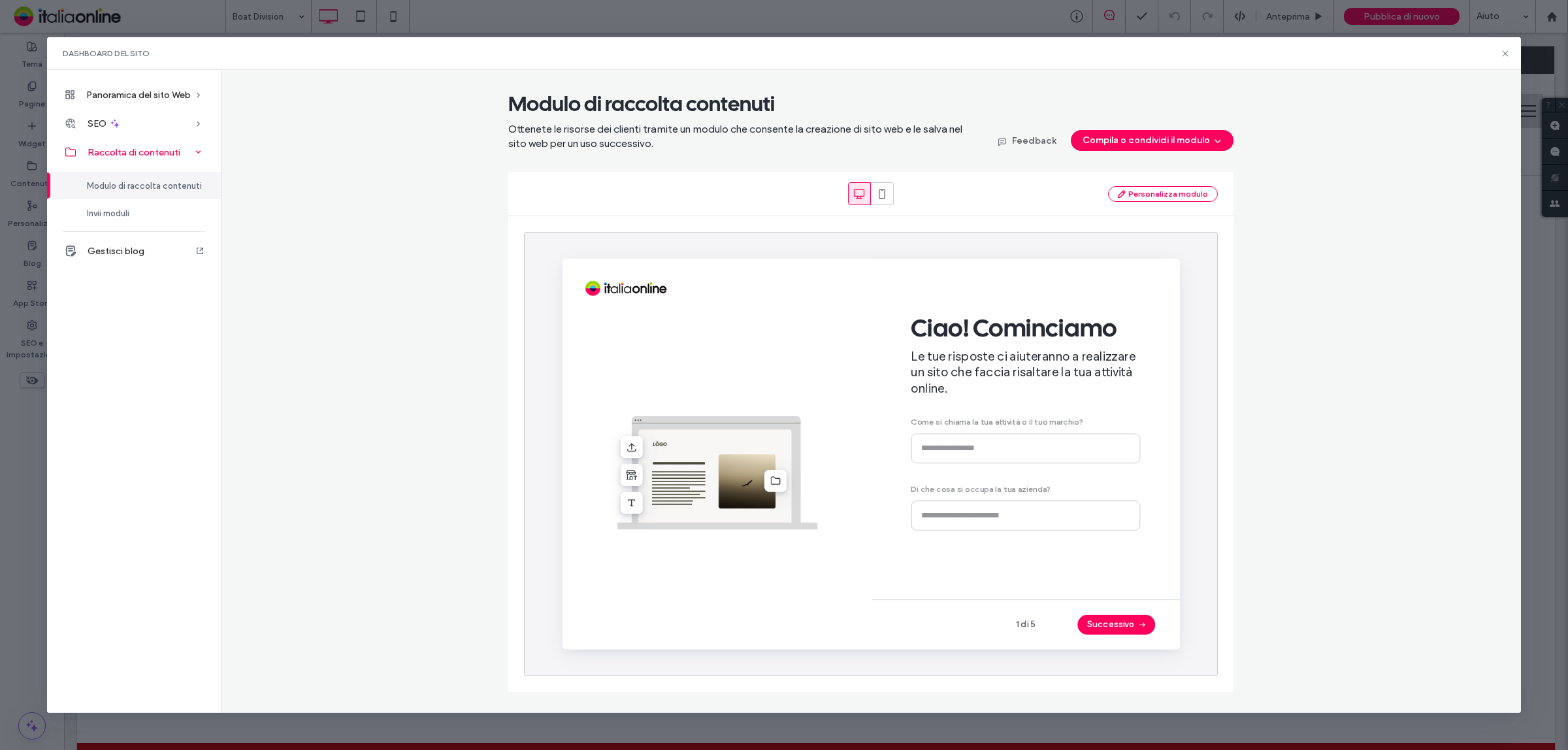
click at [184, 145] on span at bounding box center [198, 152] width 29 height 13
click at [184, 145] on div "Raccolta di contenuti" at bounding box center [134, 152] width 174 height 29
click at [1507, 51] on icon at bounding box center [1506, 53] width 11 height 11
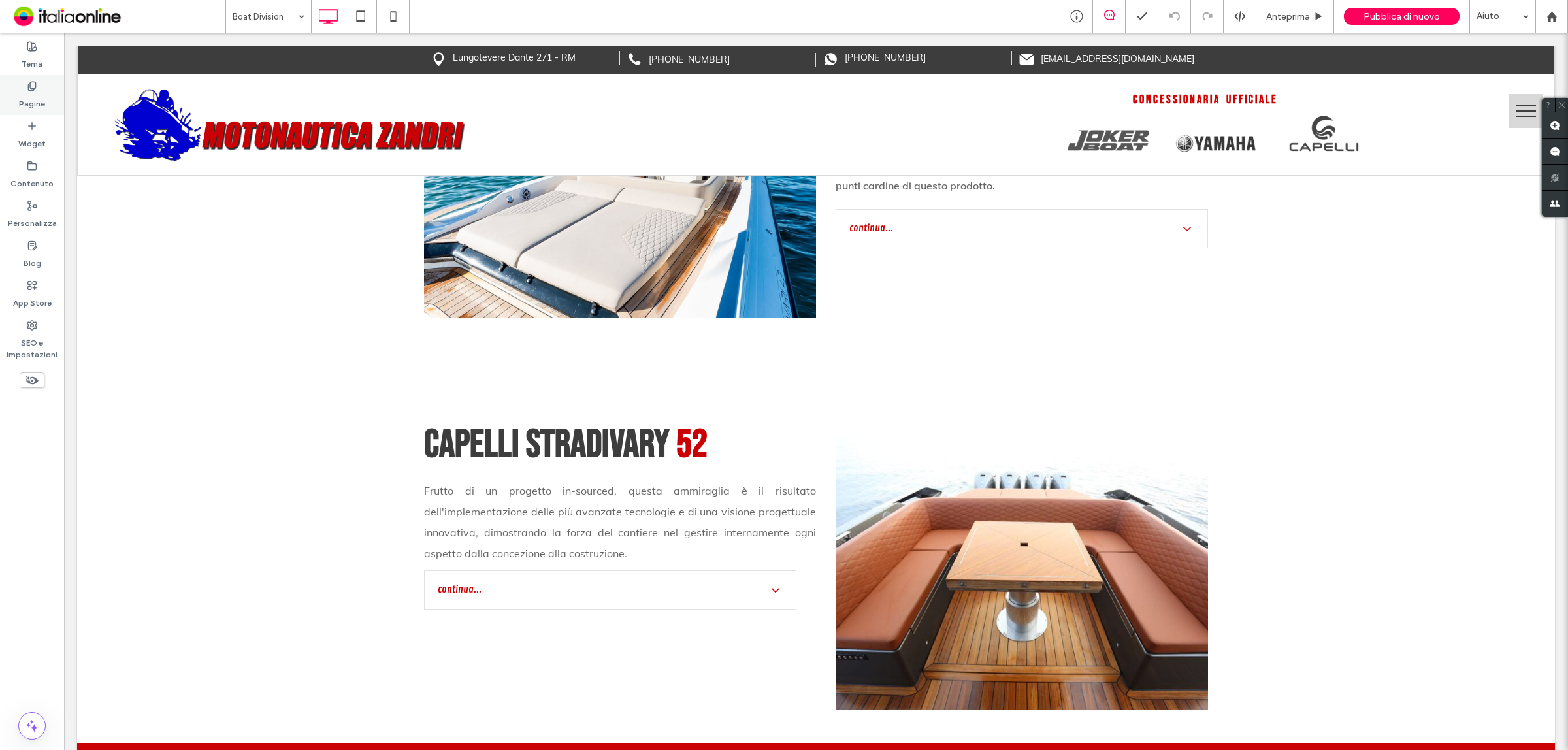
click at [38, 105] on label "Pagine" at bounding box center [32, 100] width 26 height 18
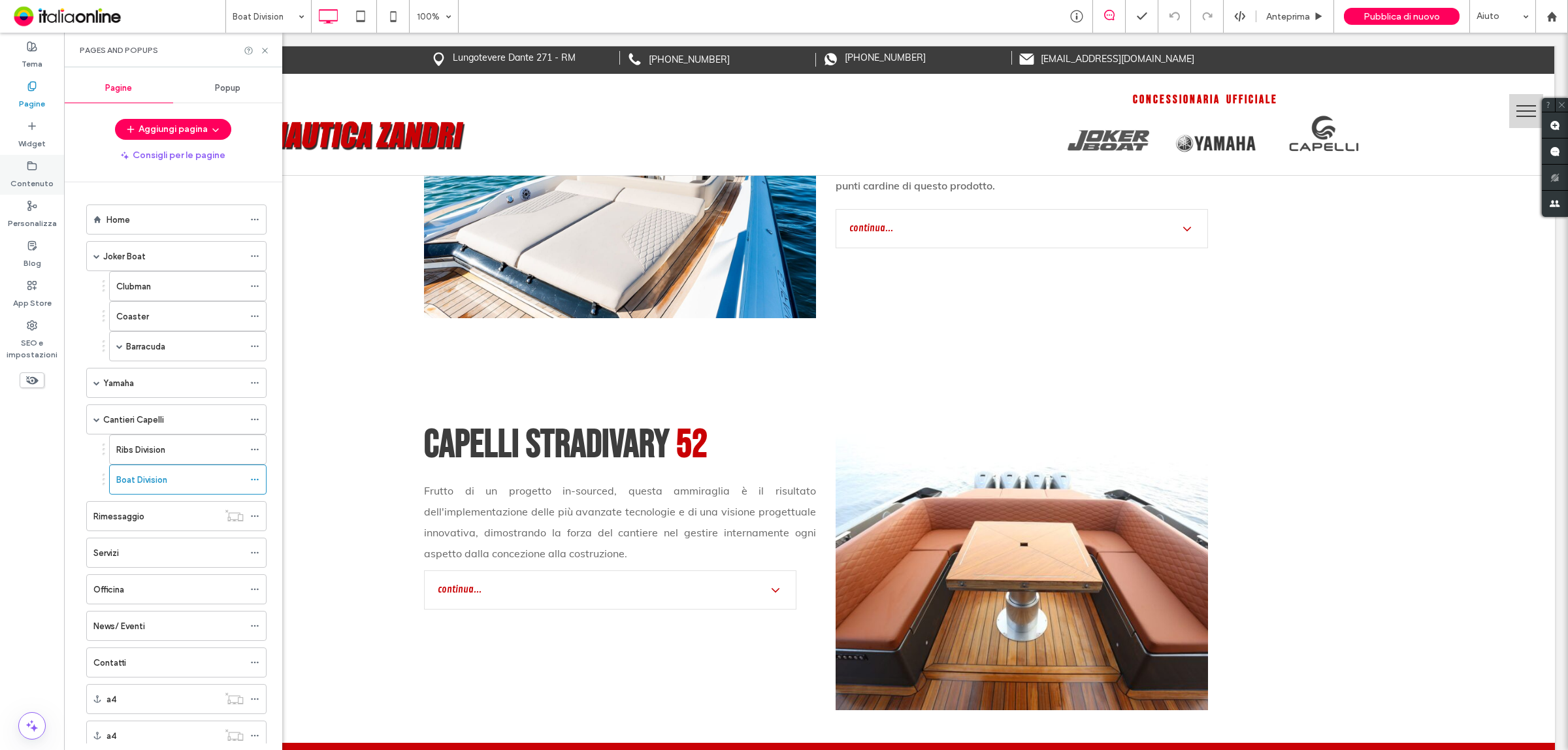
click at [39, 181] on label "Contenuto" at bounding box center [32, 180] width 43 height 18
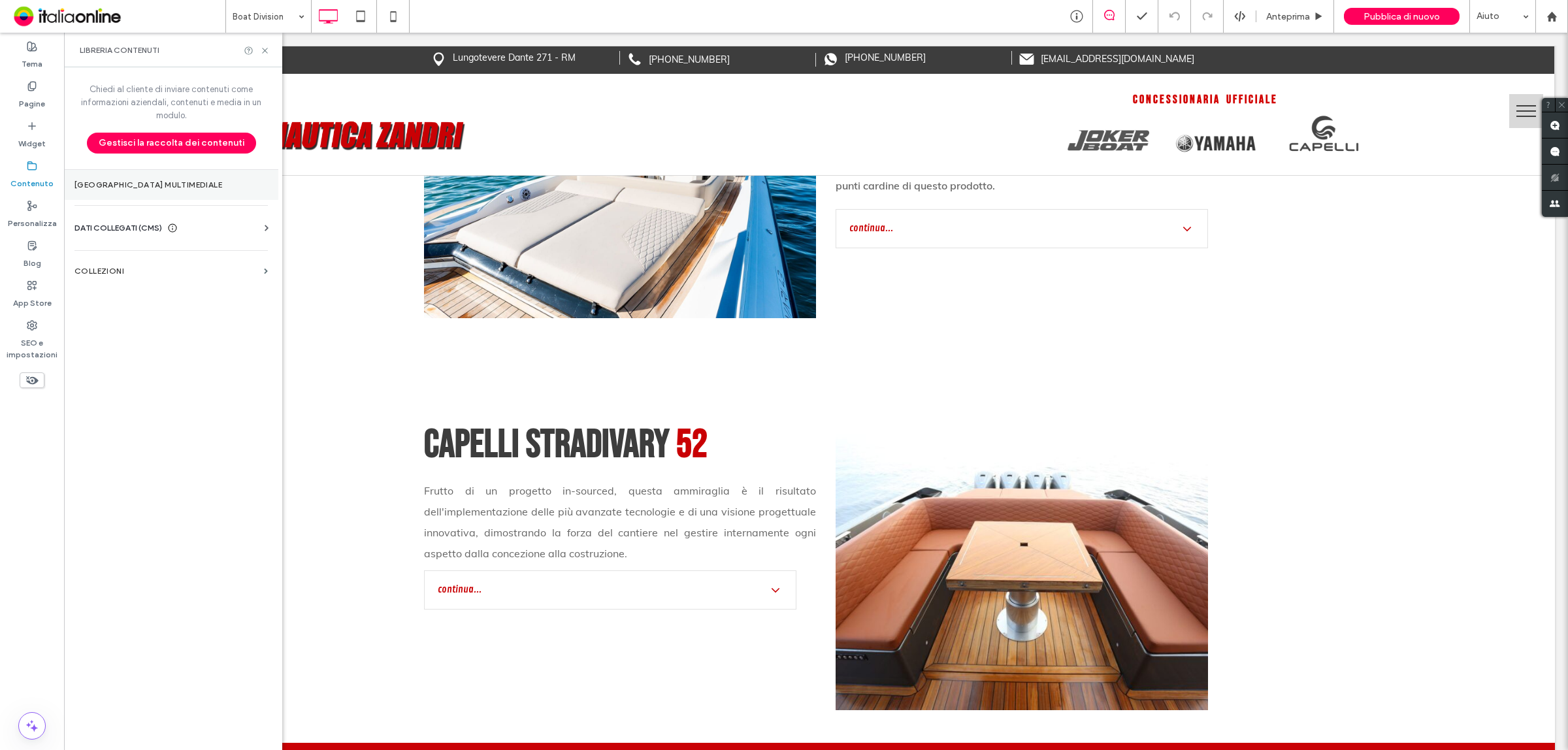
click at [164, 179] on section "Gestore multimediale" at bounding box center [171, 185] width 214 height 30
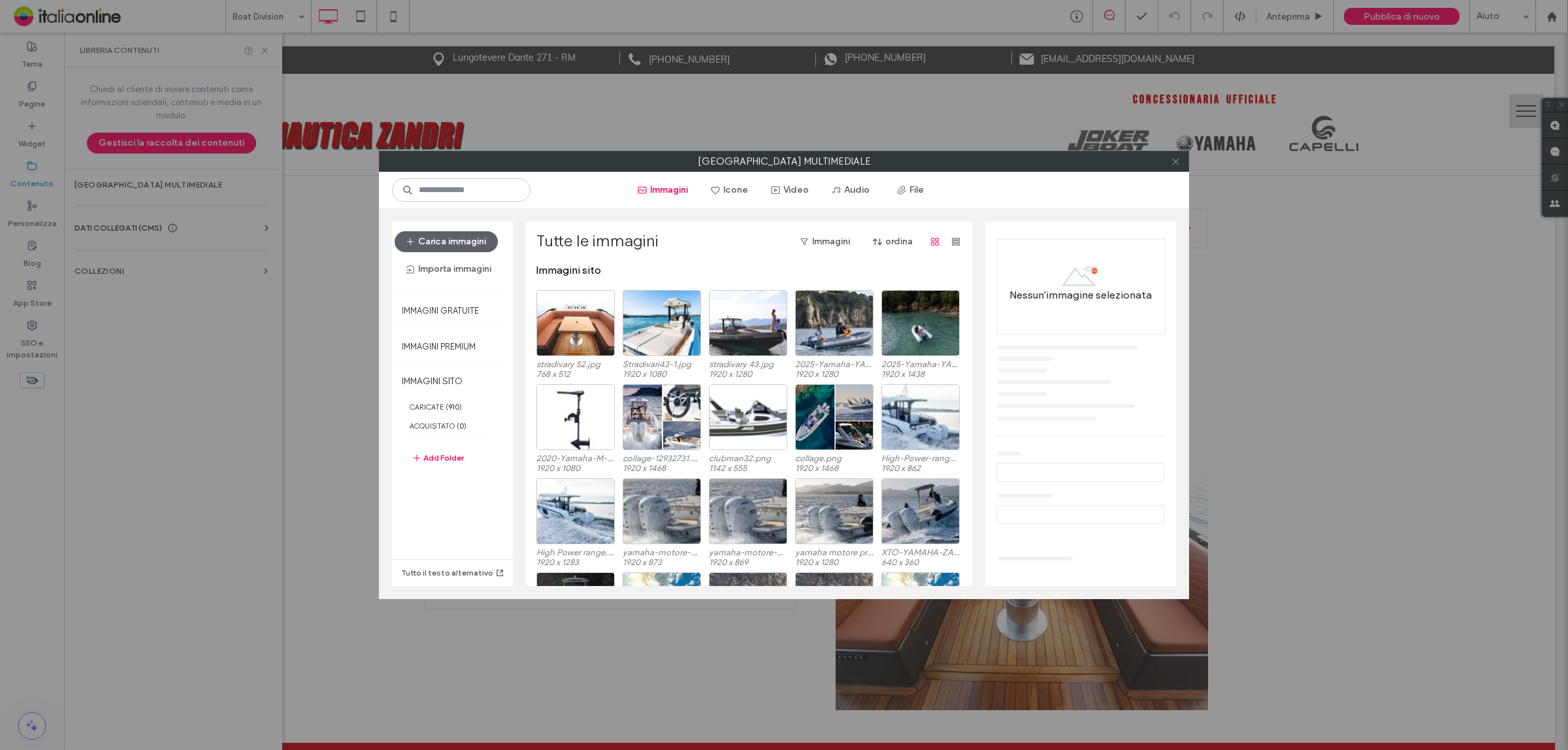
click at [1173, 164] on icon at bounding box center [1176, 162] width 10 height 10
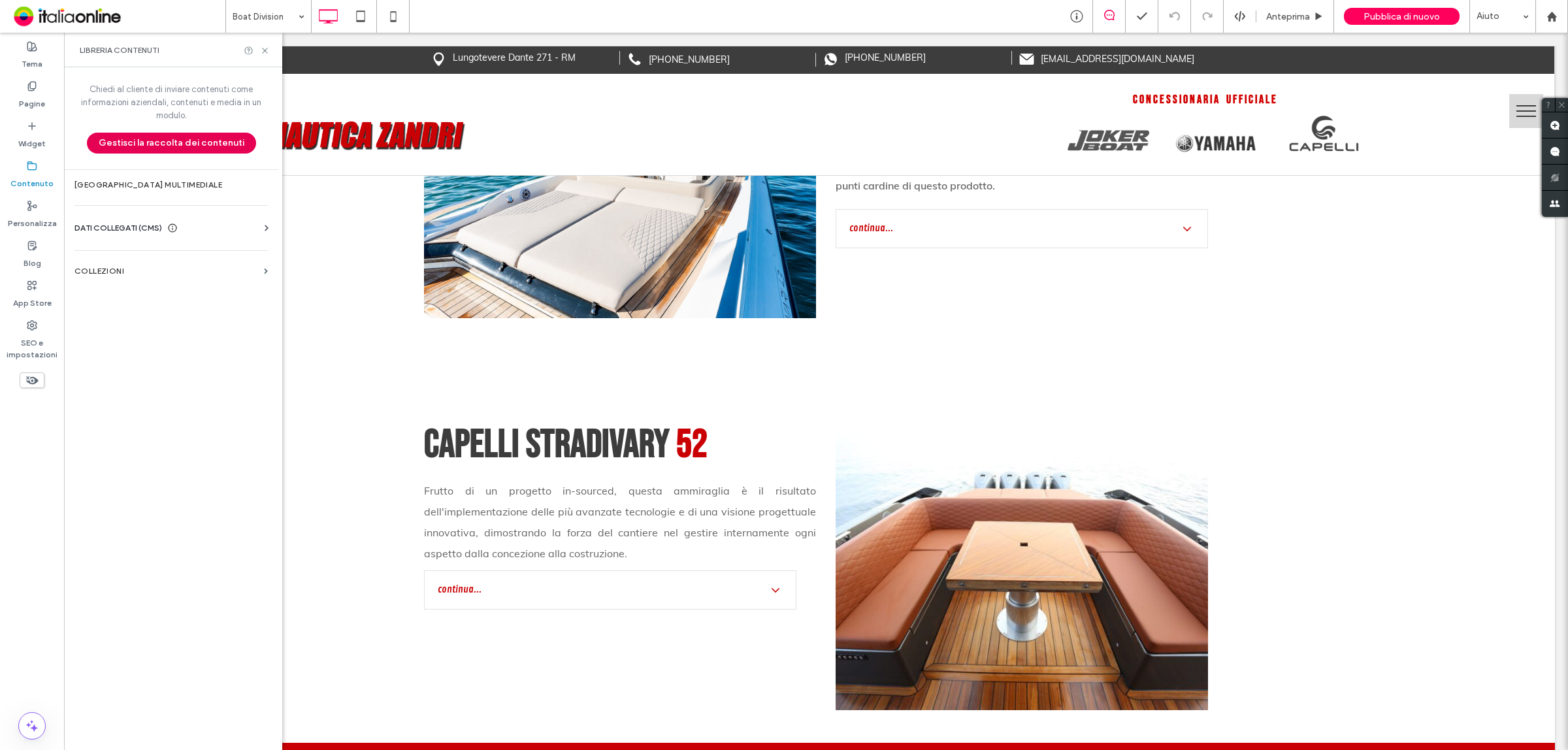
click at [209, 138] on button "Gestisci la raccolta dei contenuti" at bounding box center [172, 143] width 169 height 21
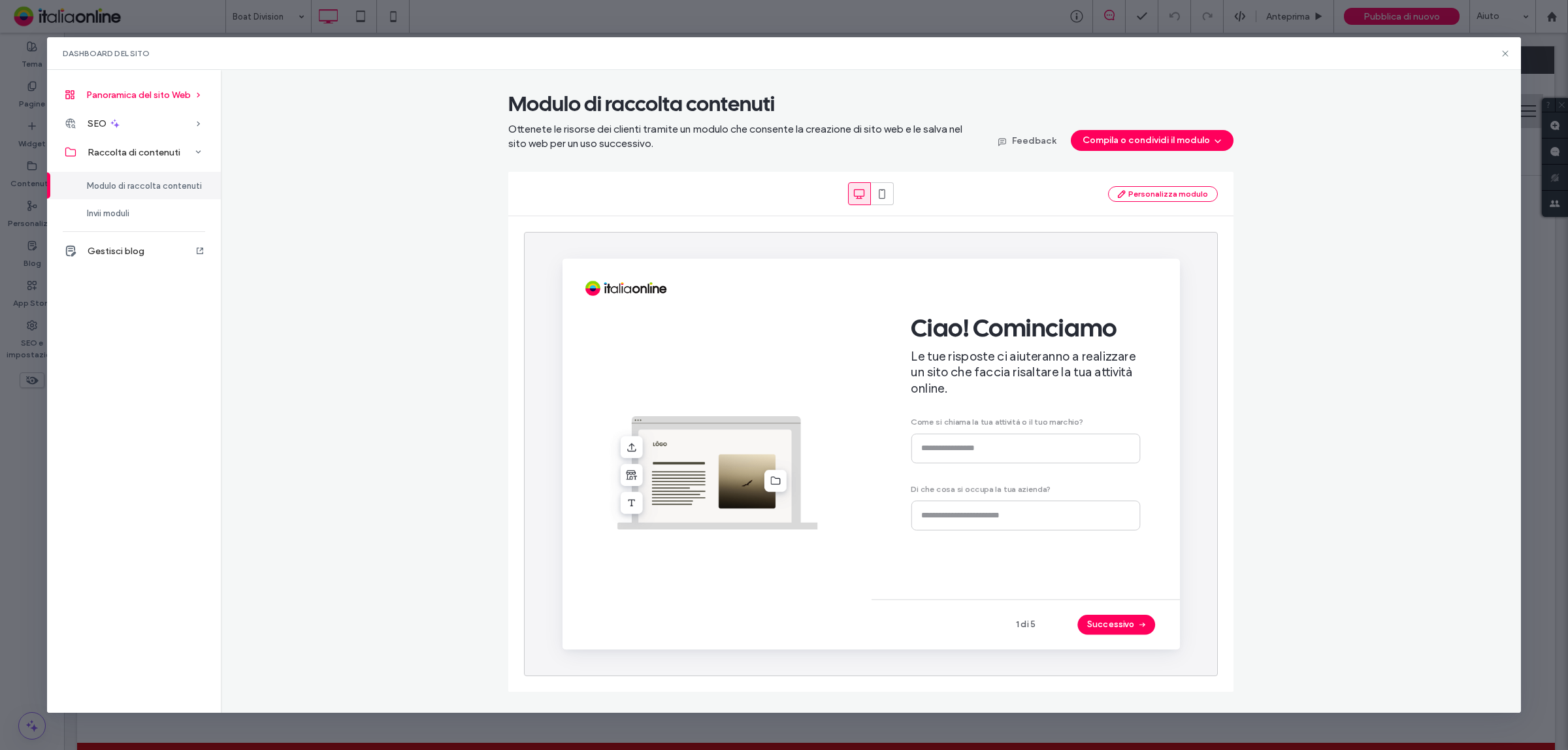
click at [115, 96] on span "Panoramica del sito Web" at bounding box center [139, 95] width 105 height 11
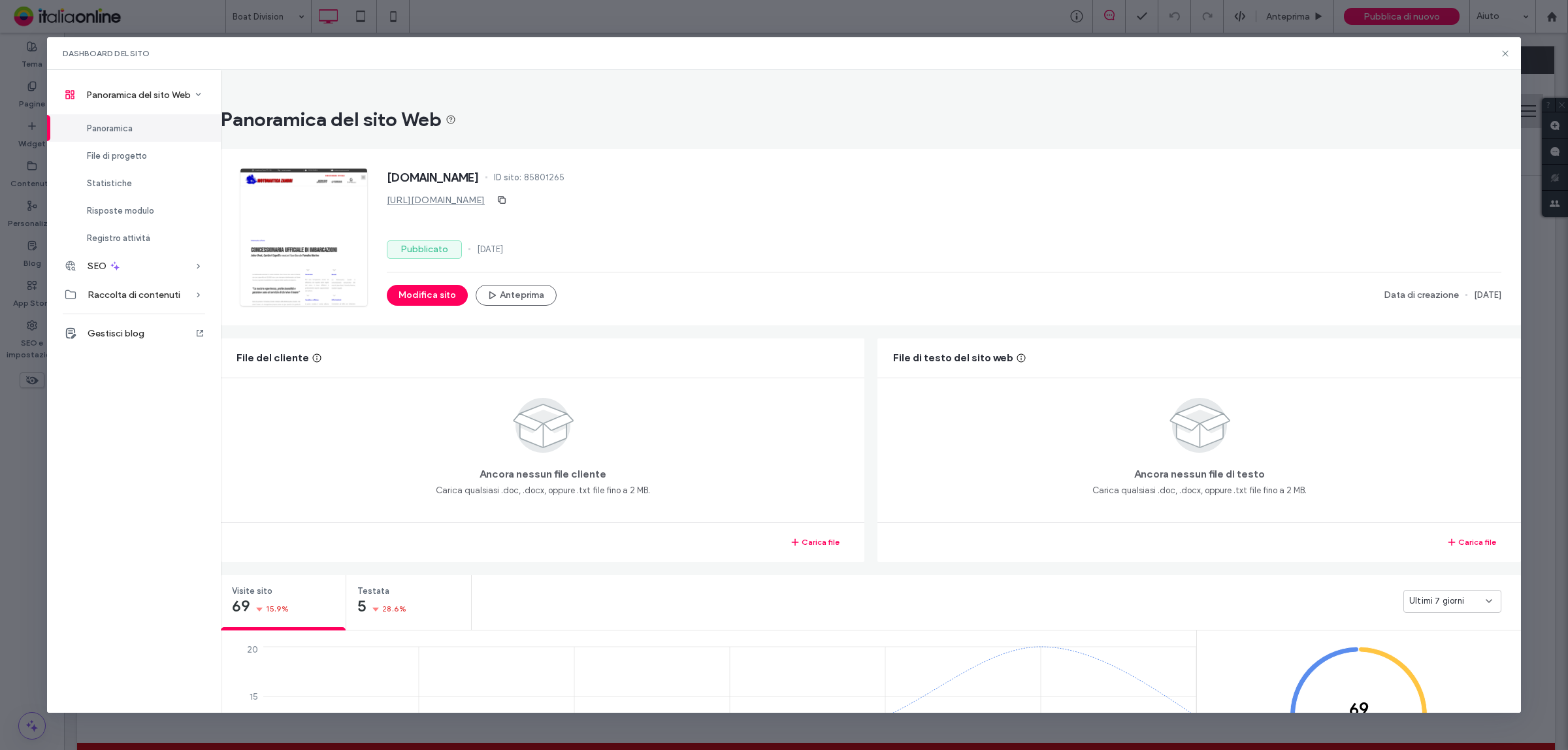
click at [101, 136] on div "Panoramica" at bounding box center [134, 128] width 174 height 27
click at [94, 262] on span "SEO" at bounding box center [96, 266] width 19 height 11
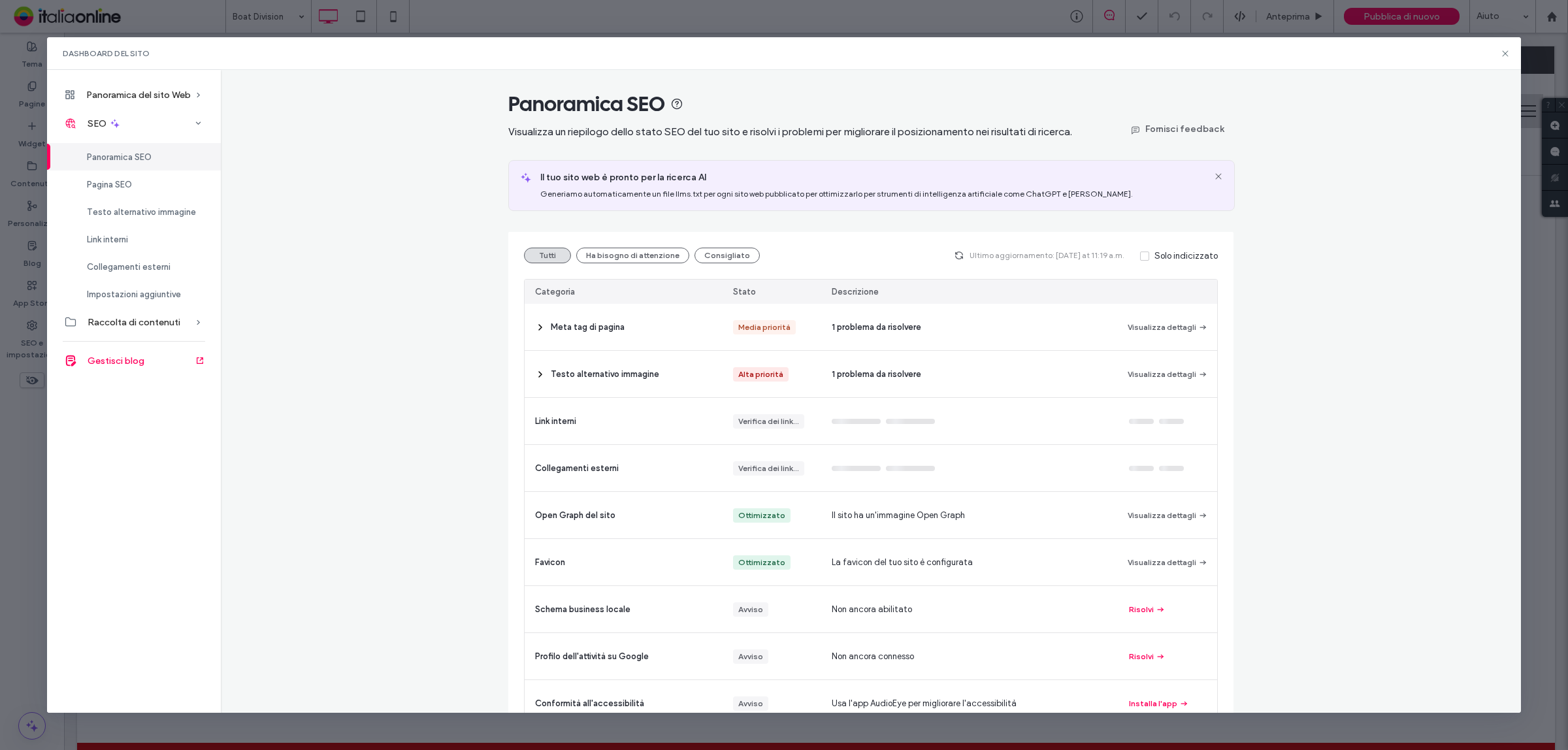
click at [136, 363] on span "Gestisci blog" at bounding box center [115, 360] width 56 height 11
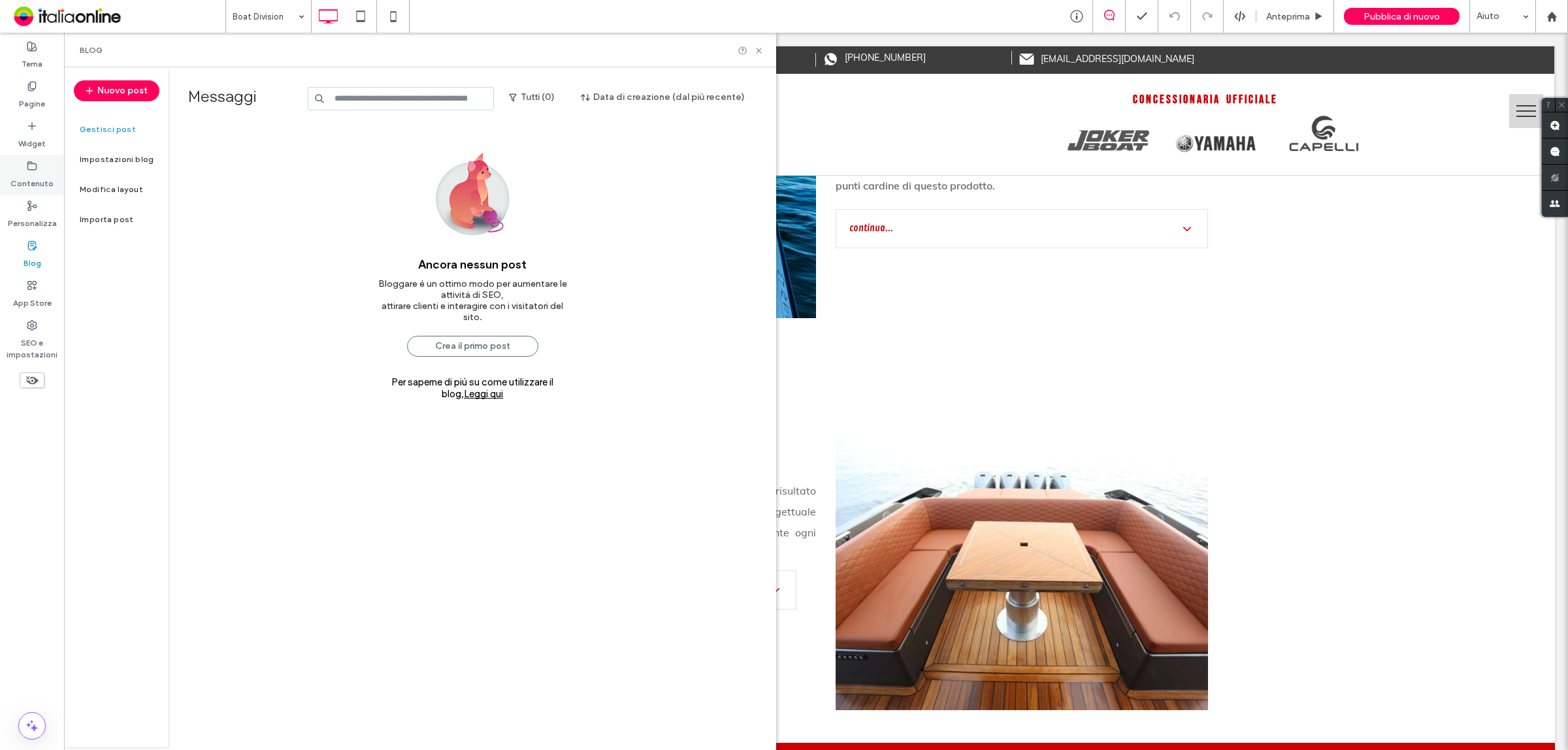
click at [37, 157] on div "Contenuto" at bounding box center [32, 174] width 64 height 40
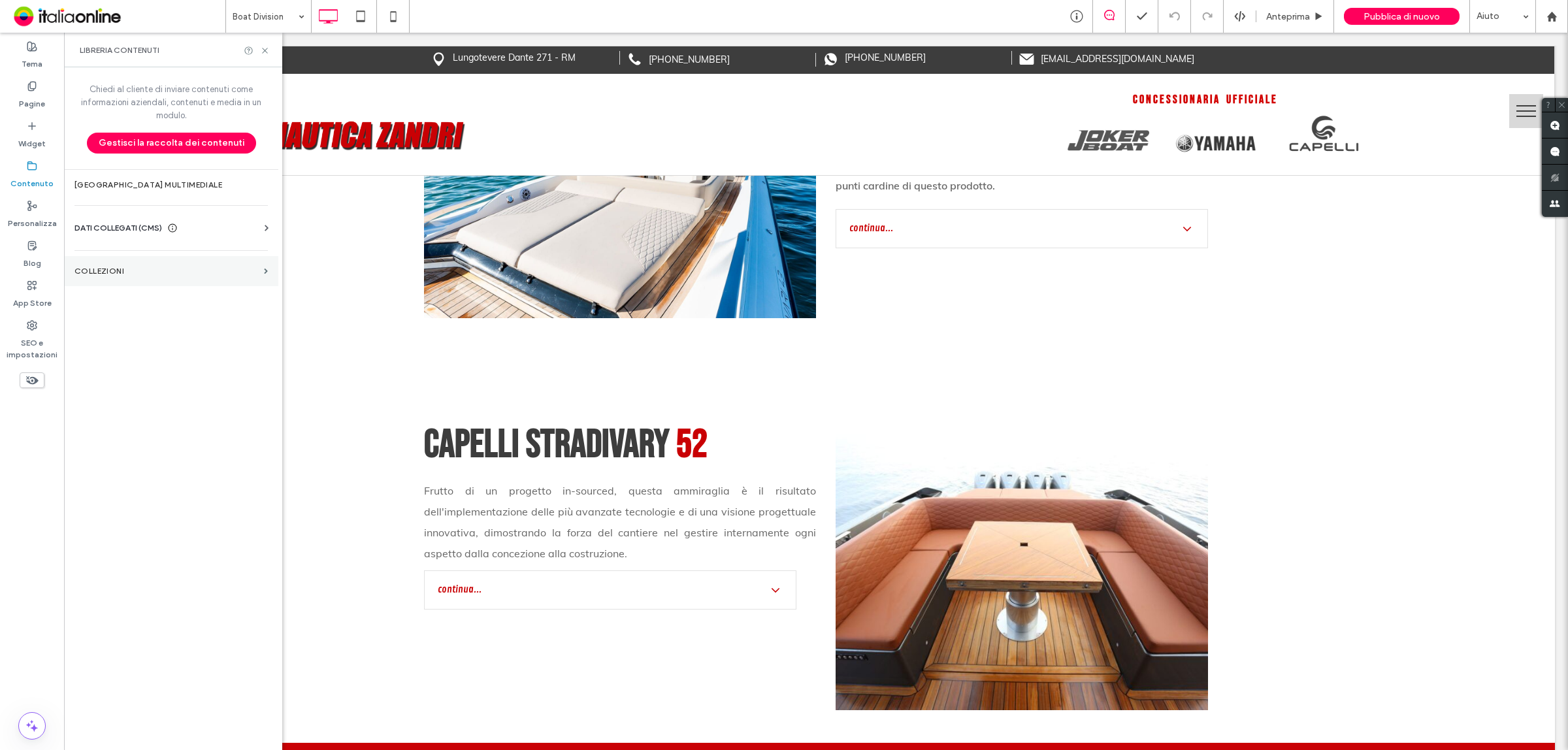
click at [109, 273] on label "COLLEZIONI" at bounding box center [167, 271] width 184 height 9
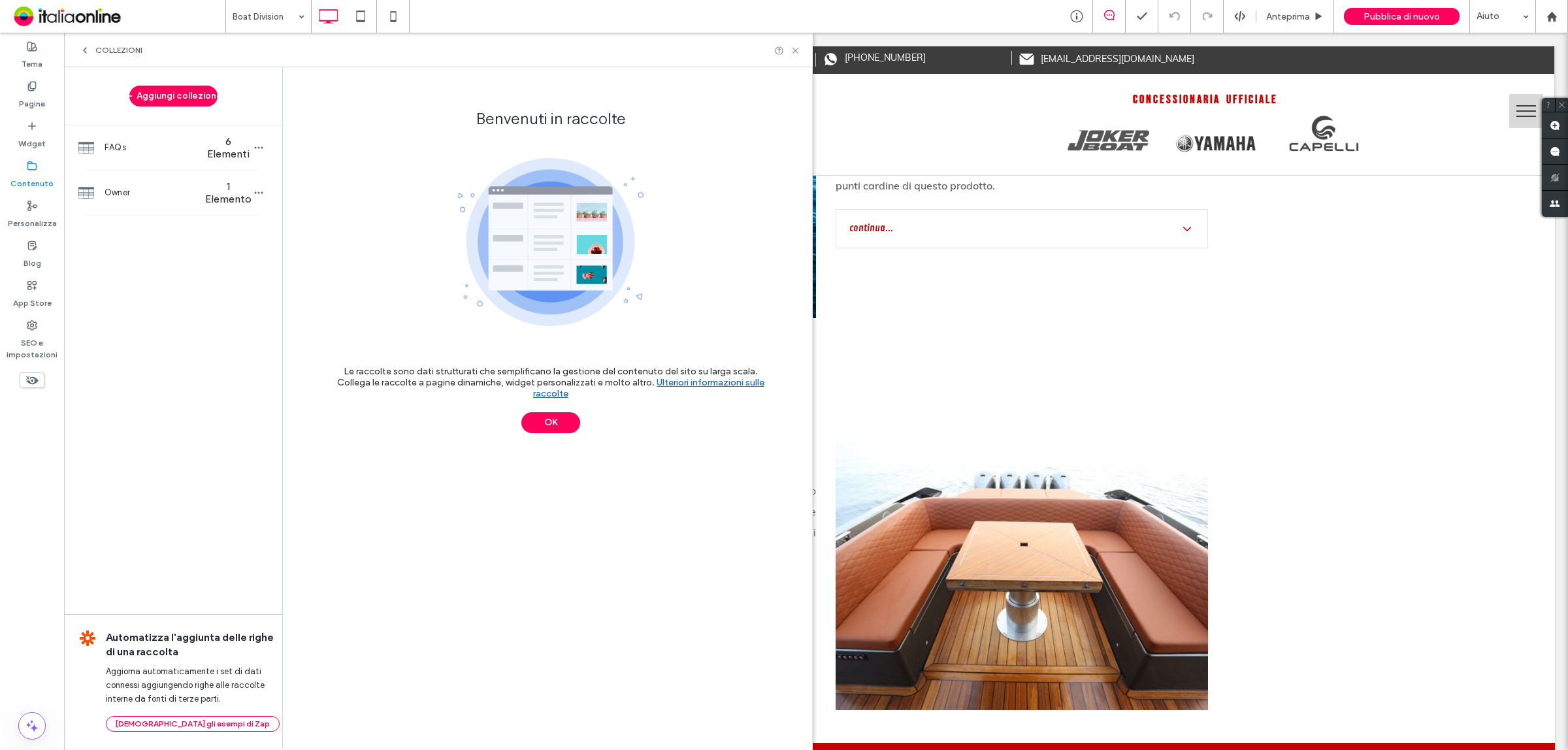
click at [38, 167] on div "Contenuto" at bounding box center [32, 174] width 64 height 40
click at [36, 165] on use at bounding box center [32, 164] width 8 height 7
click at [83, 51] on icon at bounding box center [85, 50] width 11 height 11
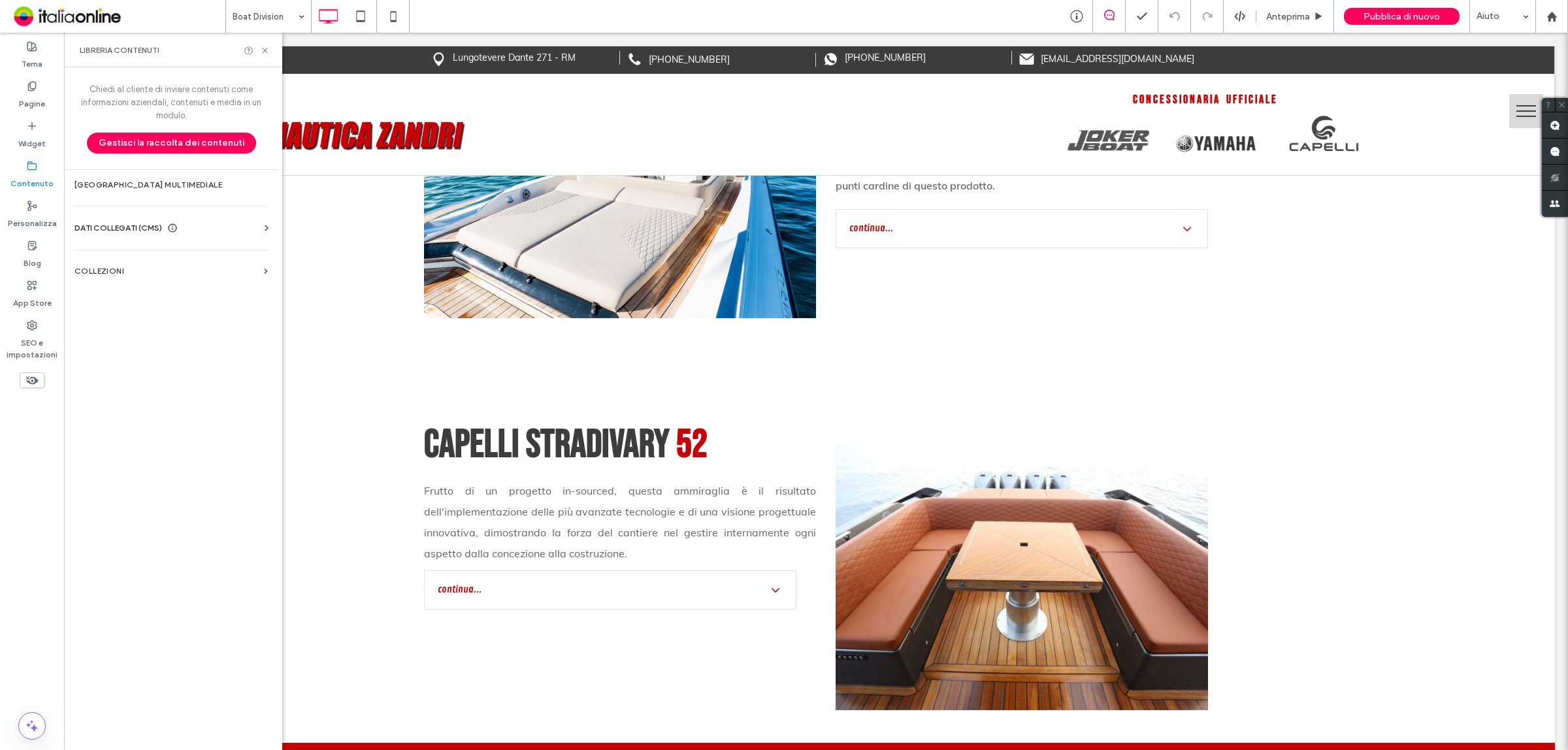
click at [125, 231] on span "DATI COLLEGATI (CMS)" at bounding box center [118, 228] width 87 height 13
click at [124, 194] on section "Gestore multimediale" at bounding box center [171, 185] width 214 height 30
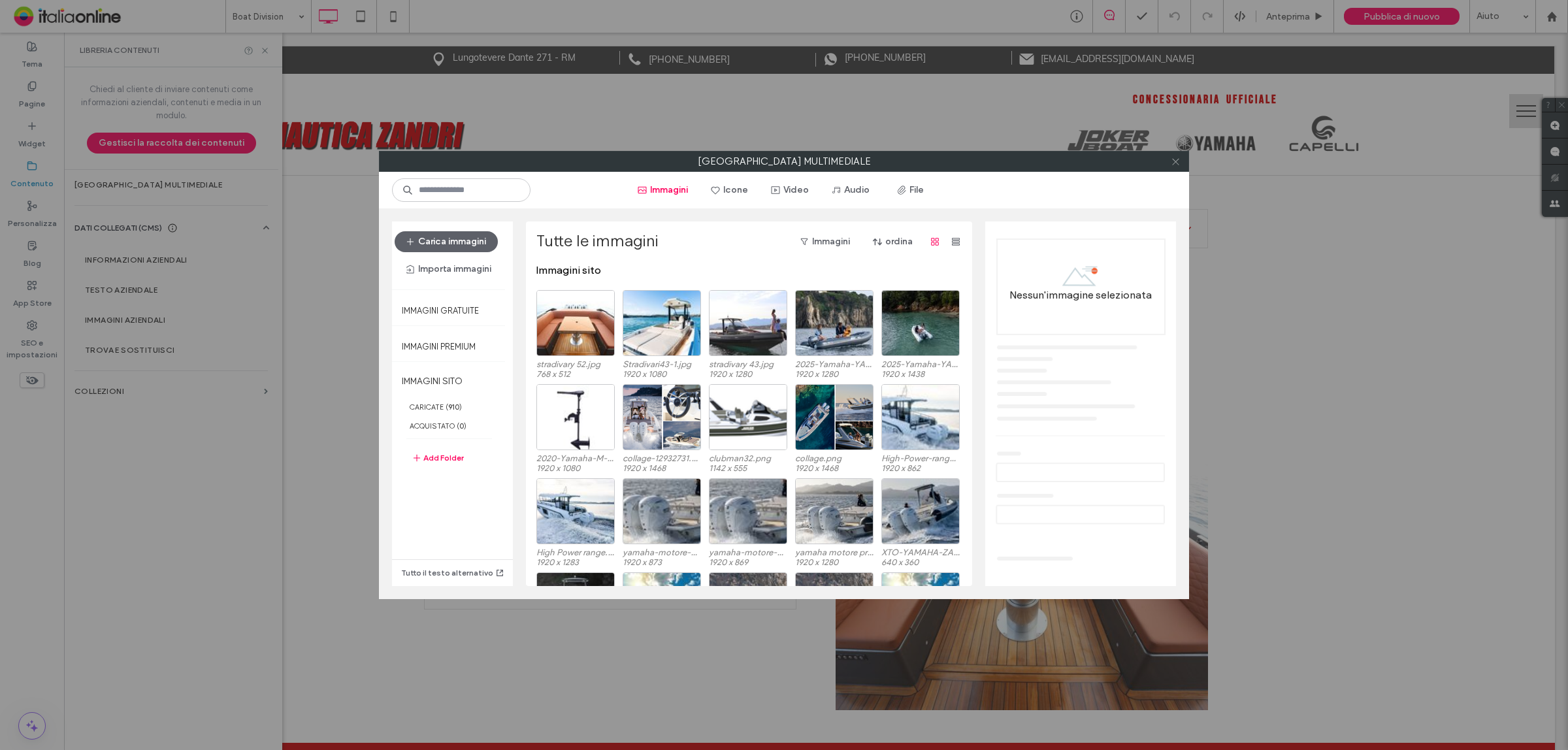
click at [1175, 167] on span at bounding box center [1176, 162] width 10 height 20
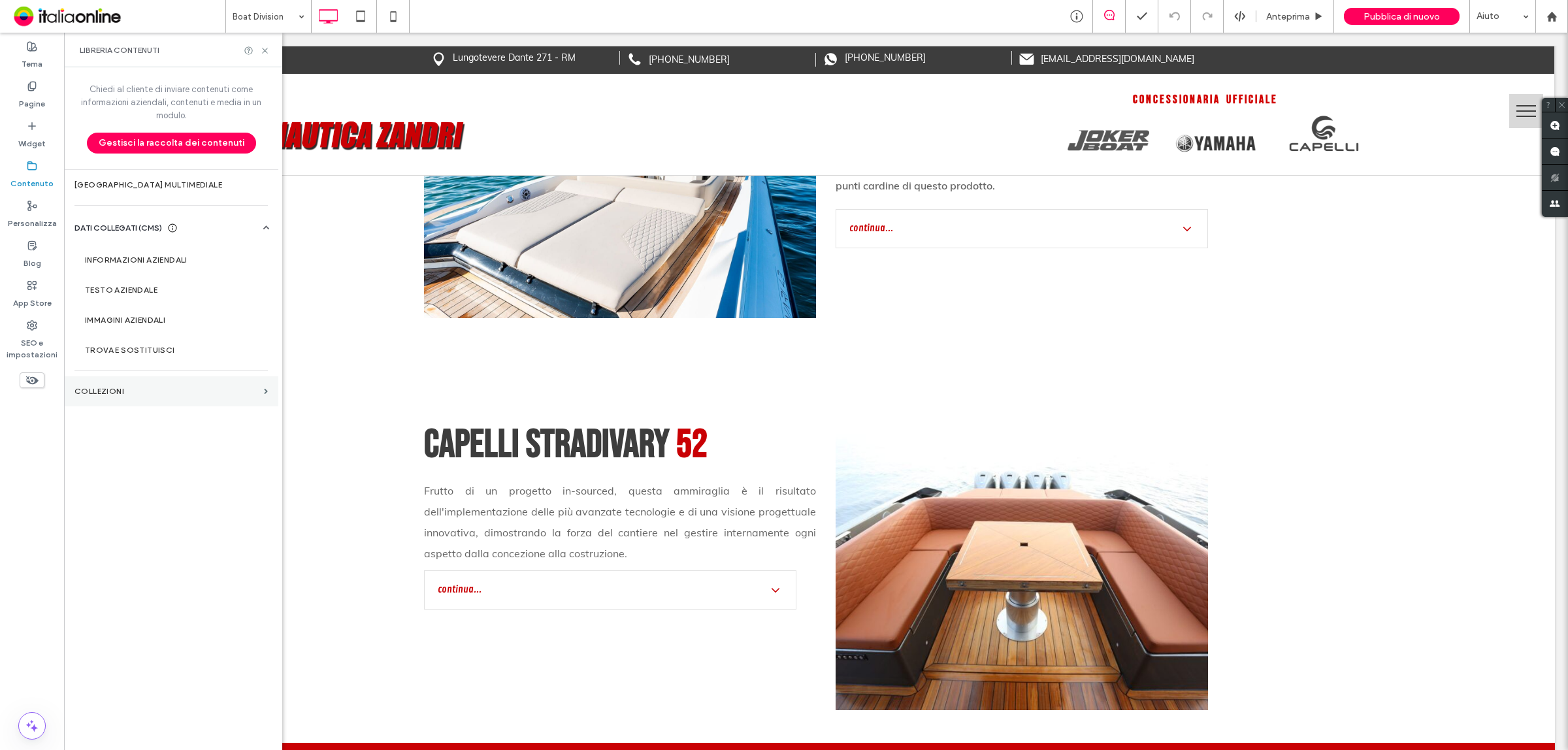
click at [112, 383] on section "COLLEZIONI" at bounding box center [171, 391] width 214 height 30
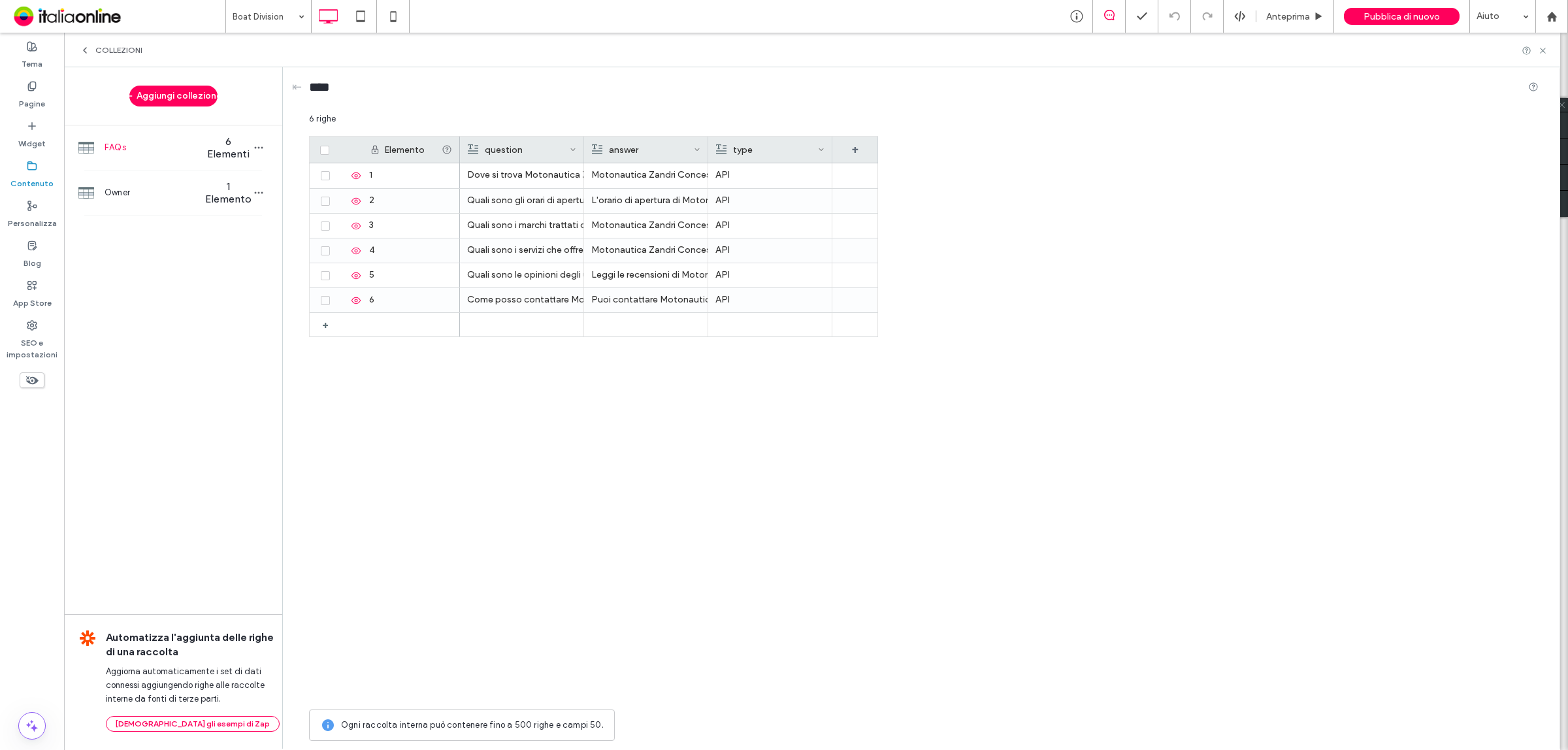
click at [115, 49] on span "COLLEZIONI" at bounding box center [119, 50] width 47 height 11
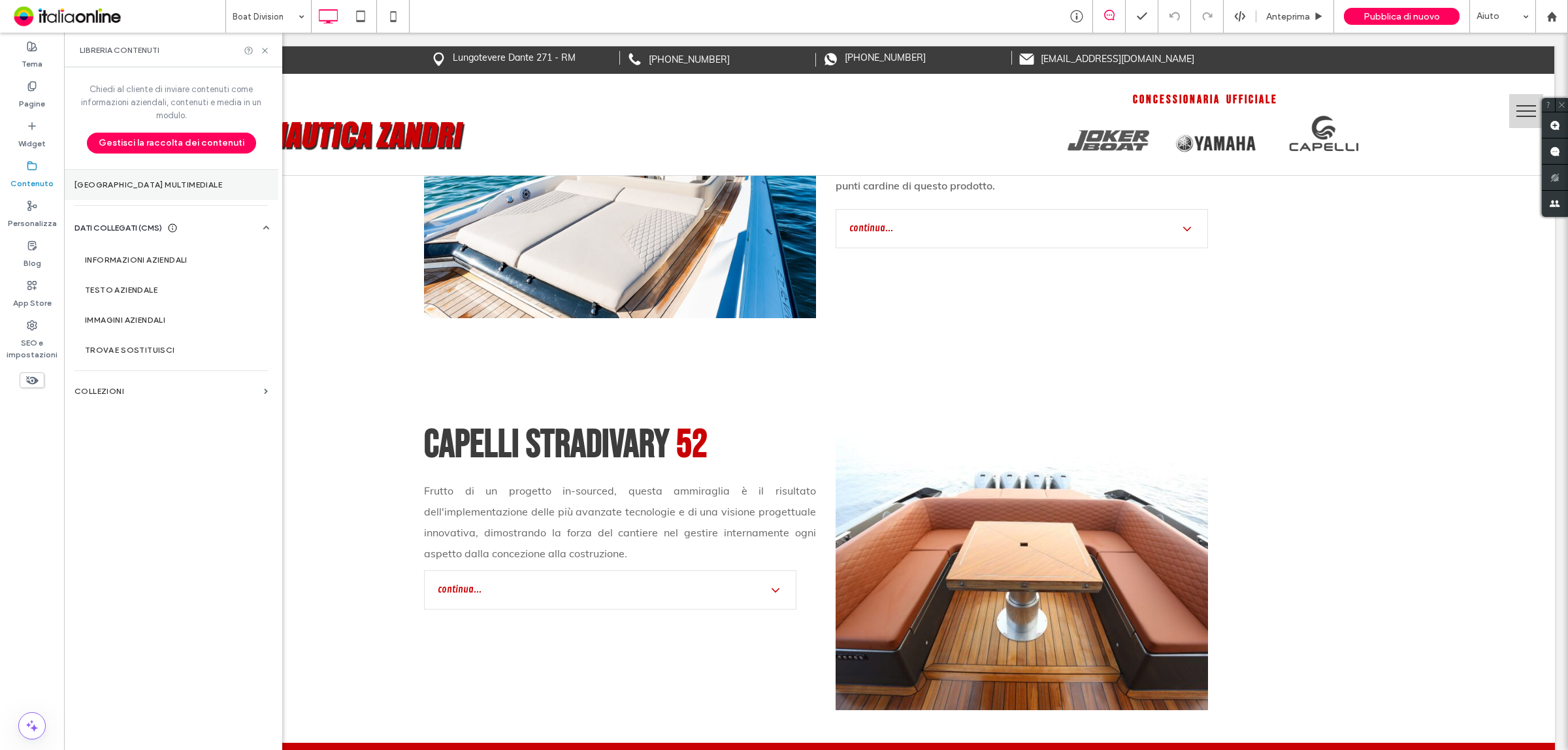
click at [149, 182] on label "Gestore multimediale" at bounding box center [171, 184] width 194 height 9
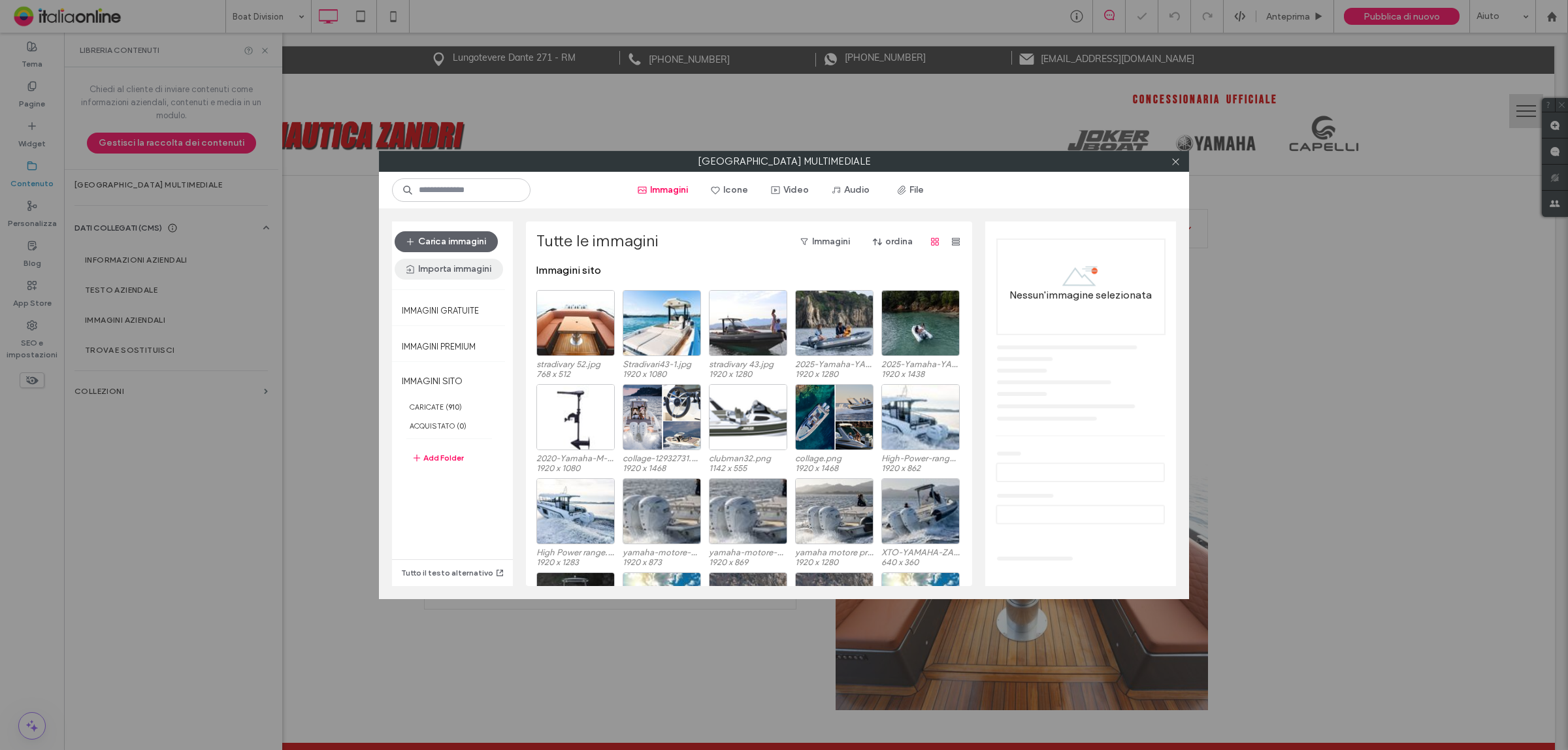
click at [445, 266] on button "Importa immagini" at bounding box center [448, 269] width 109 height 21
click at [442, 299] on span "Da un sito" at bounding box center [440, 303] width 38 height 13
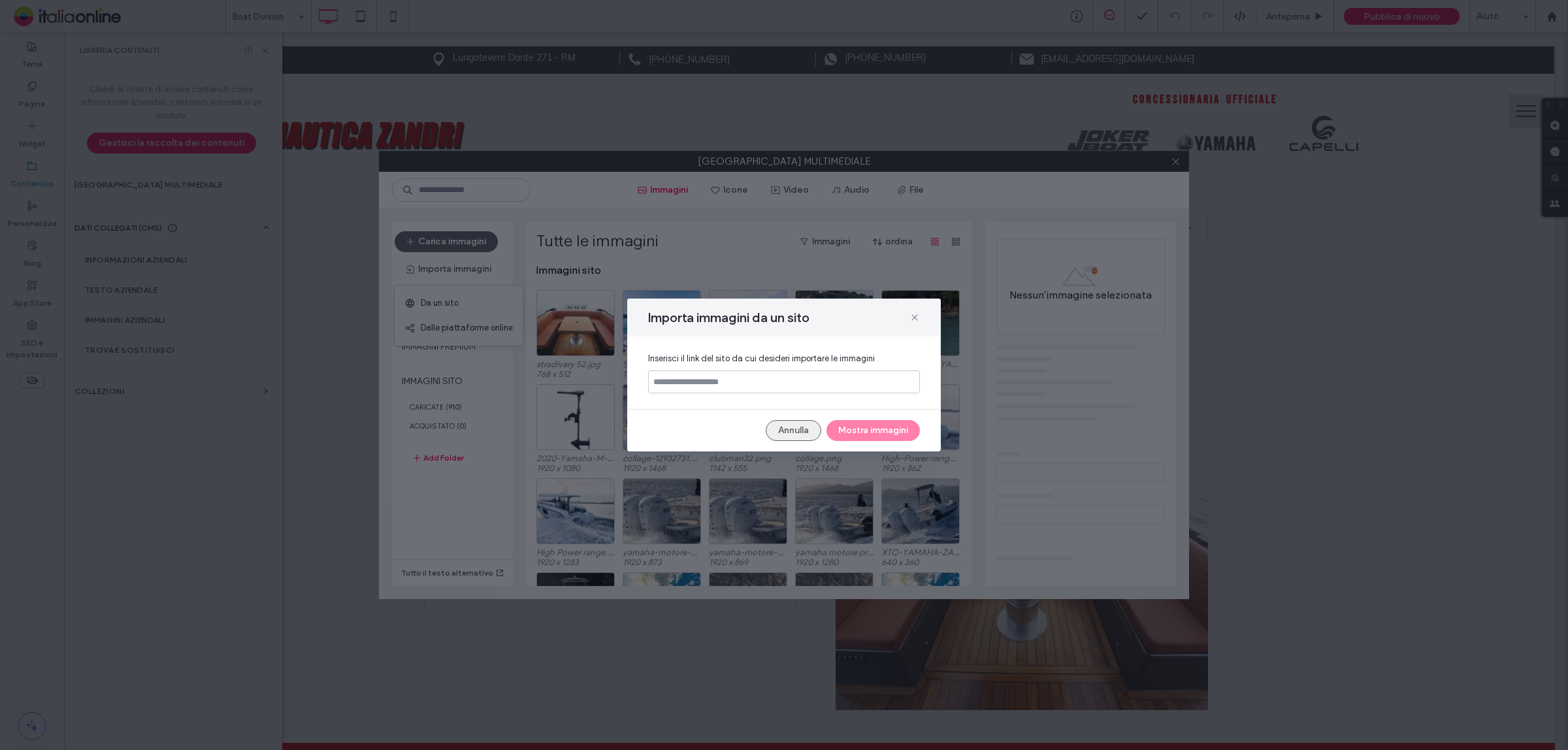
click at [805, 432] on button "Annulla" at bounding box center [793, 430] width 56 height 21
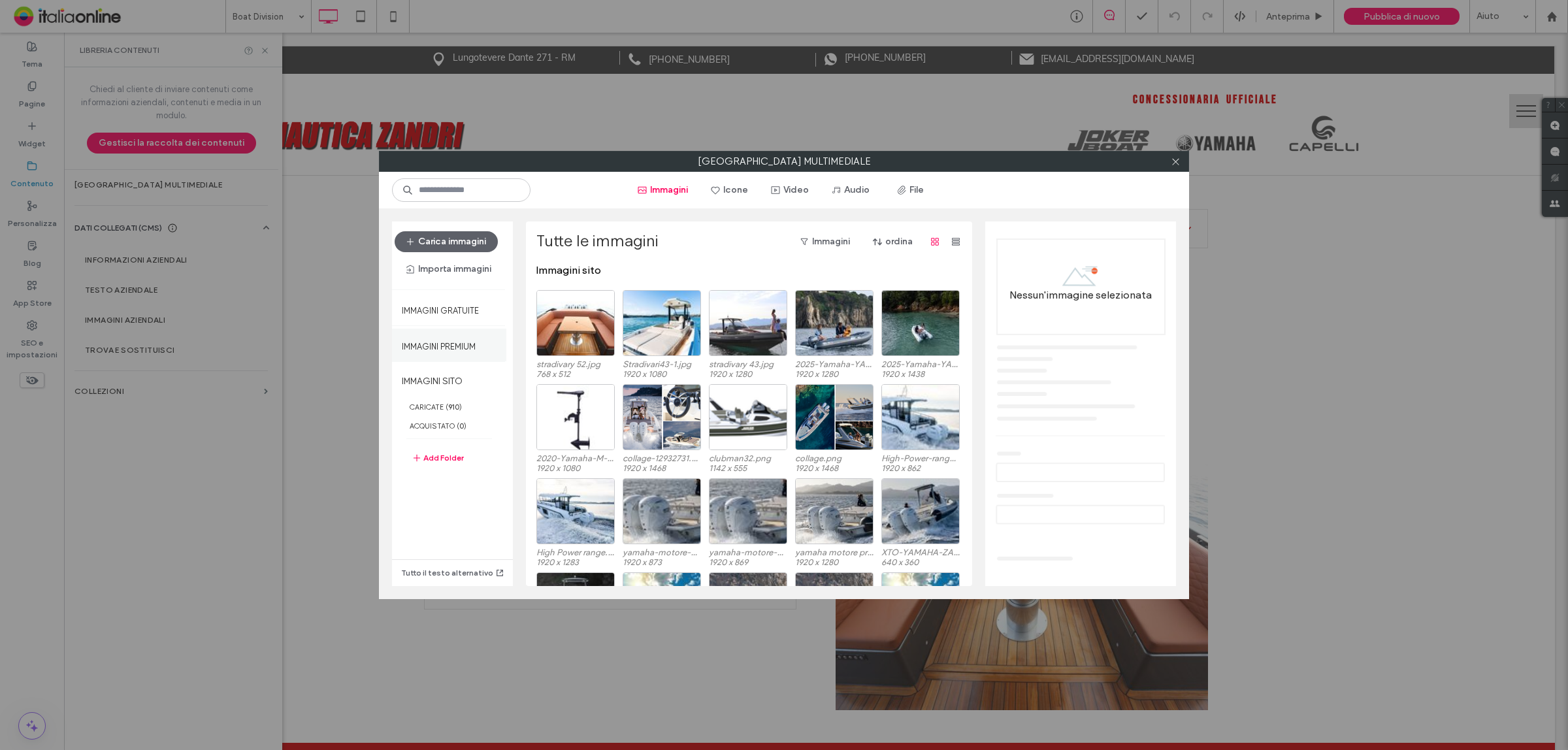
click at [424, 333] on div "Immagini premium" at bounding box center [449, 345] width 115 height 32
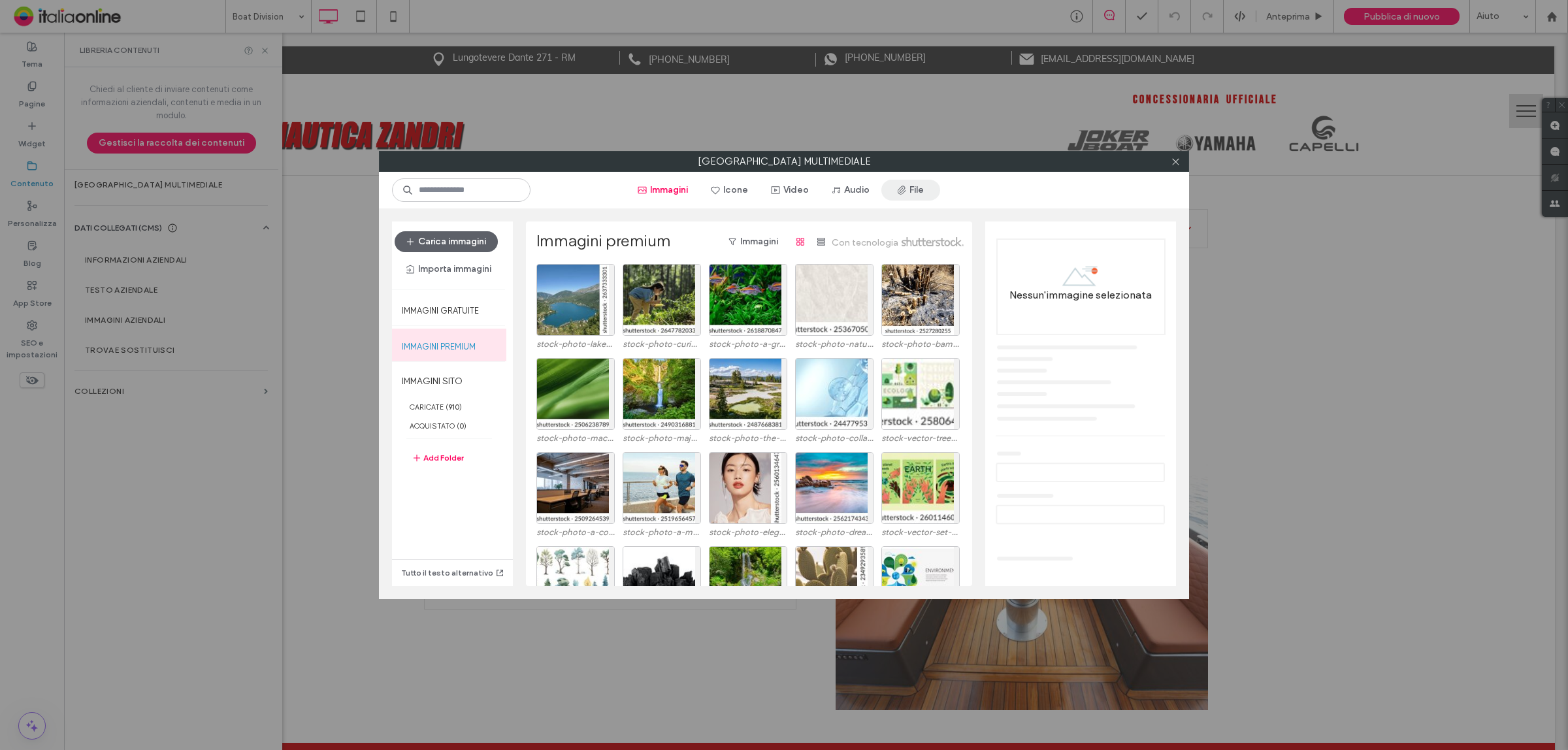
click at [923, 194] on button "File" at bounding box center [910, 189] width 59 height 21
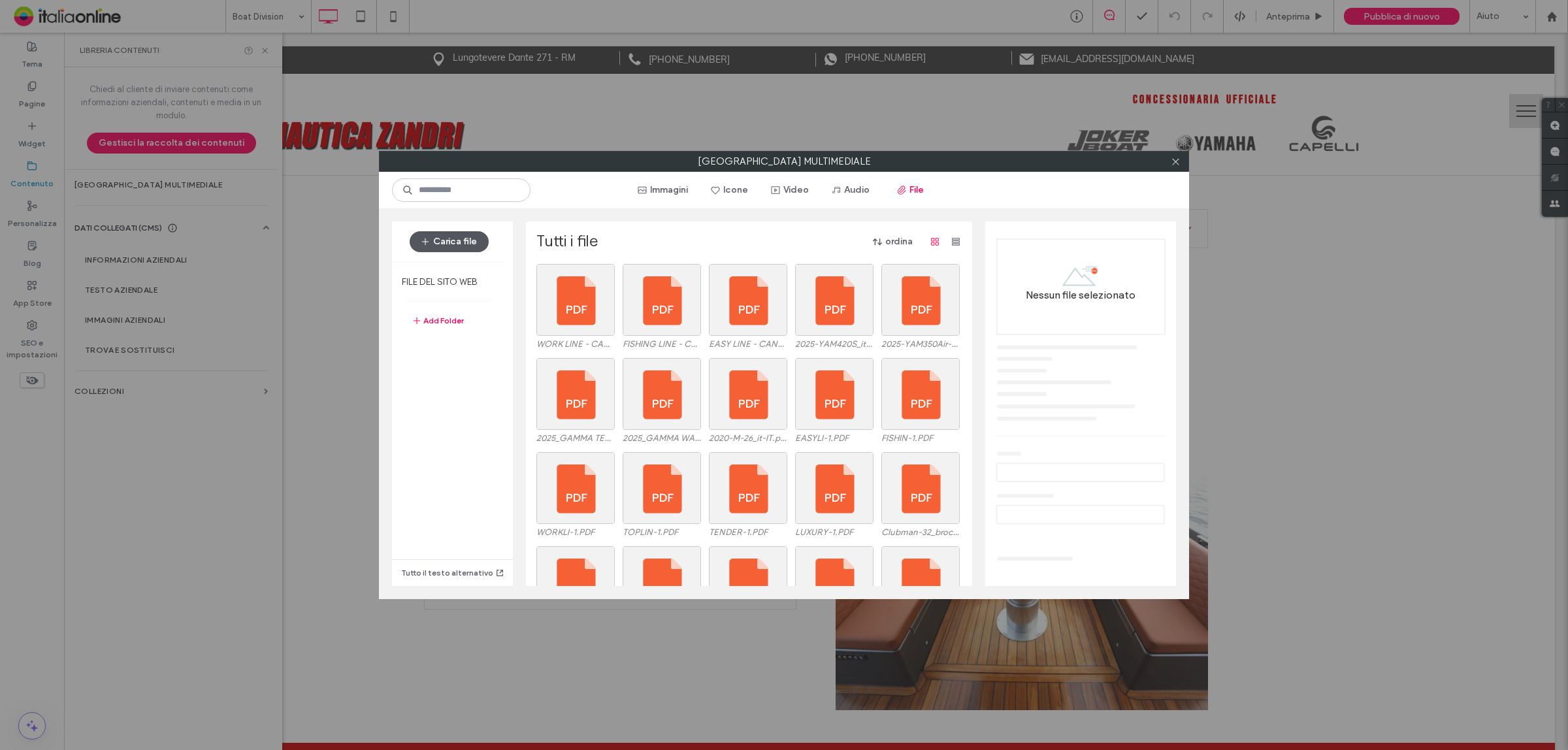
click at [433, 234] on span "button" at bounding box center [427, 242] width 13 height 20
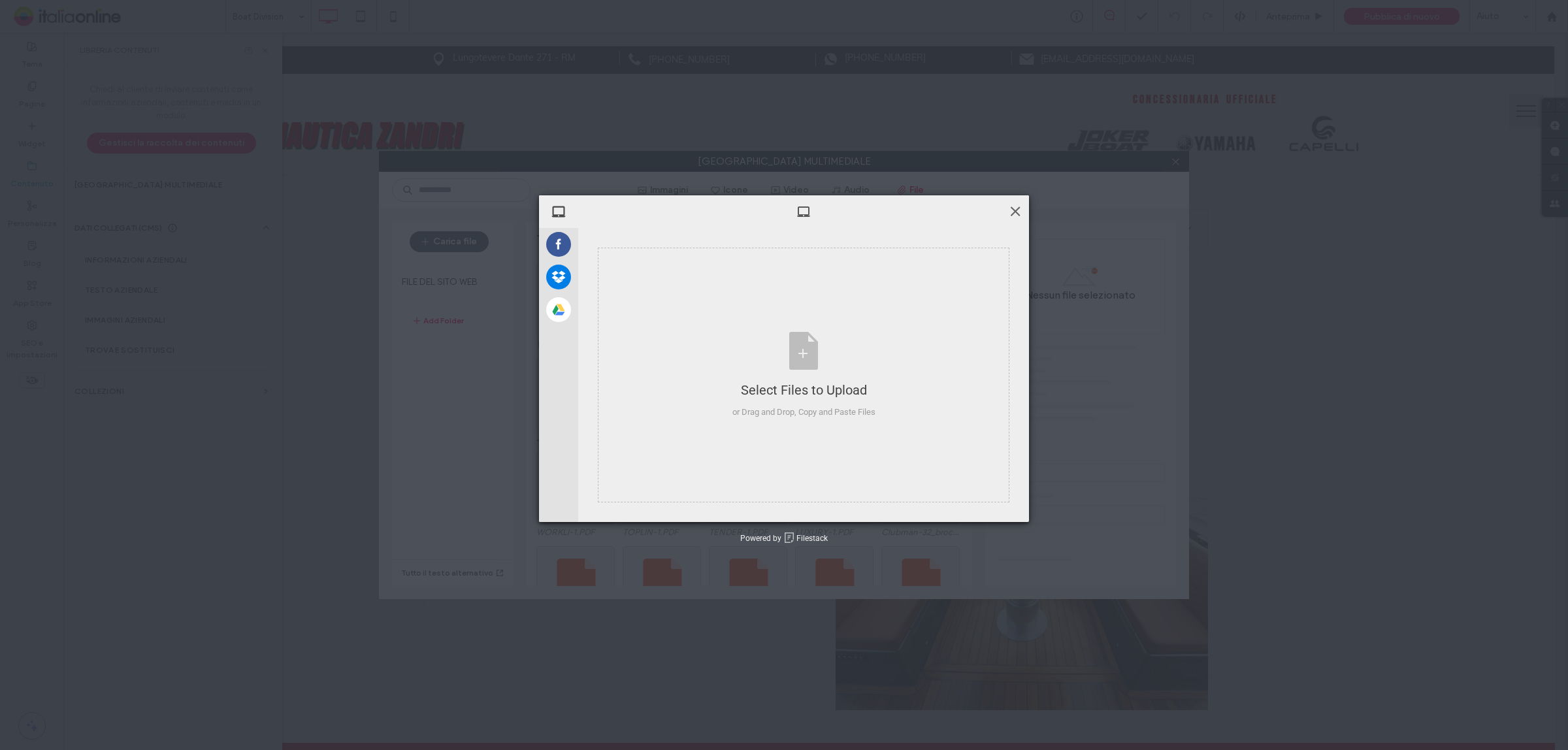
click at [1012, 207] on span at bounding box center [1015, 210] width 14 height 14
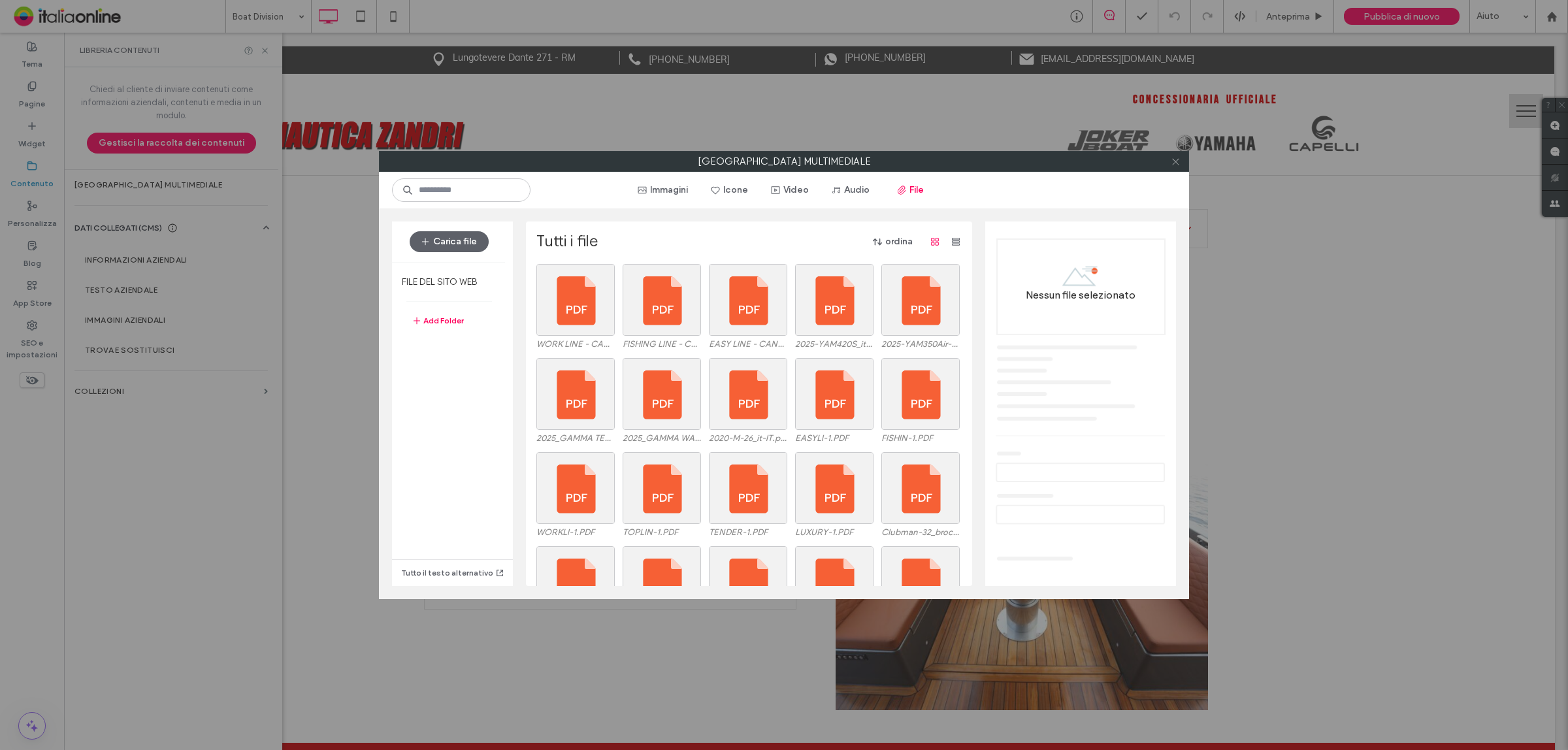
click at [1179, 164] on icon at bounding box center [1176, 162] width 10 height 10
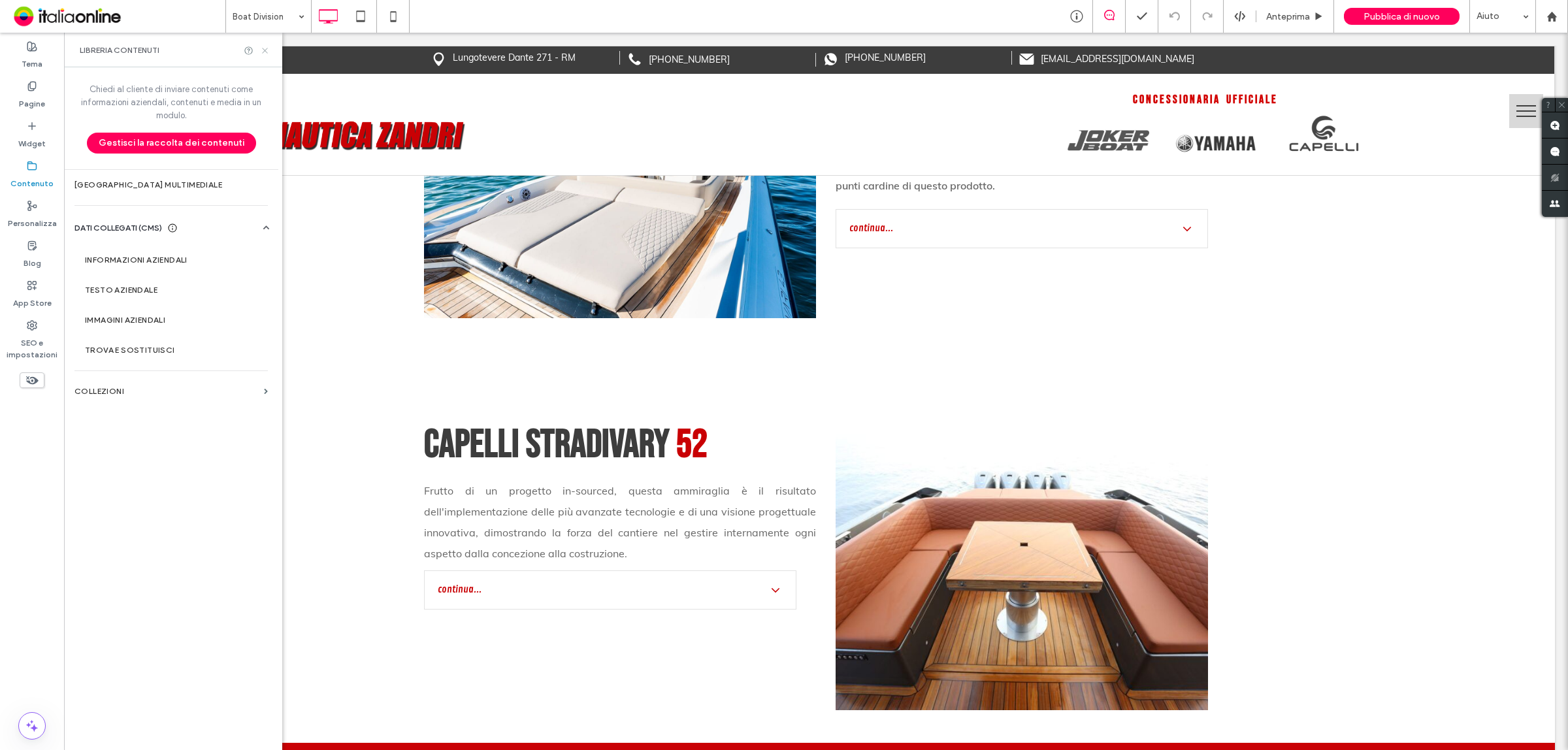
click at [265, 53] on icon at bounding box center [265, 51] width 10 height 10
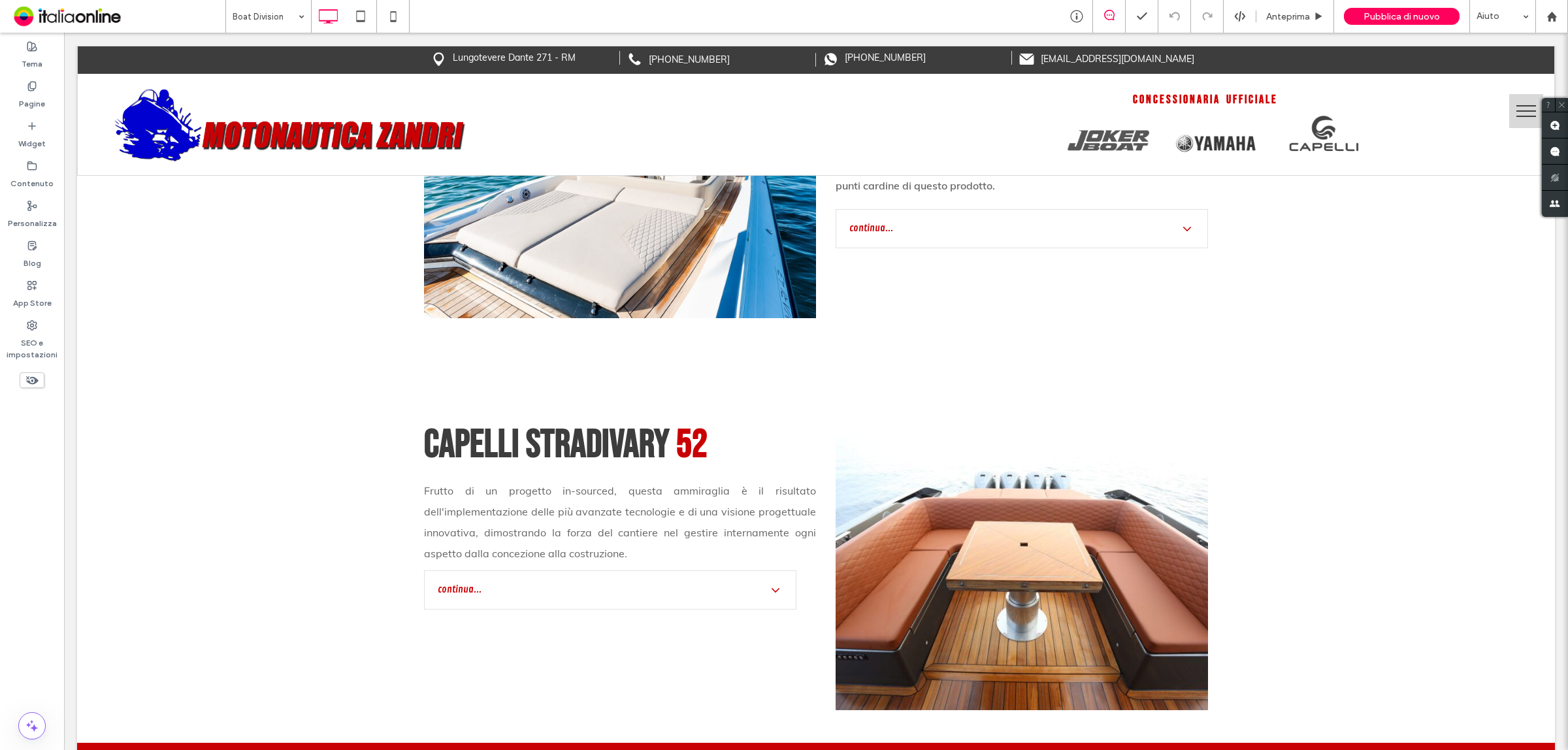
click at [37, 380] on use at bounding box center [32, 380] width 12 height 8
type input "**********"
type input "**"
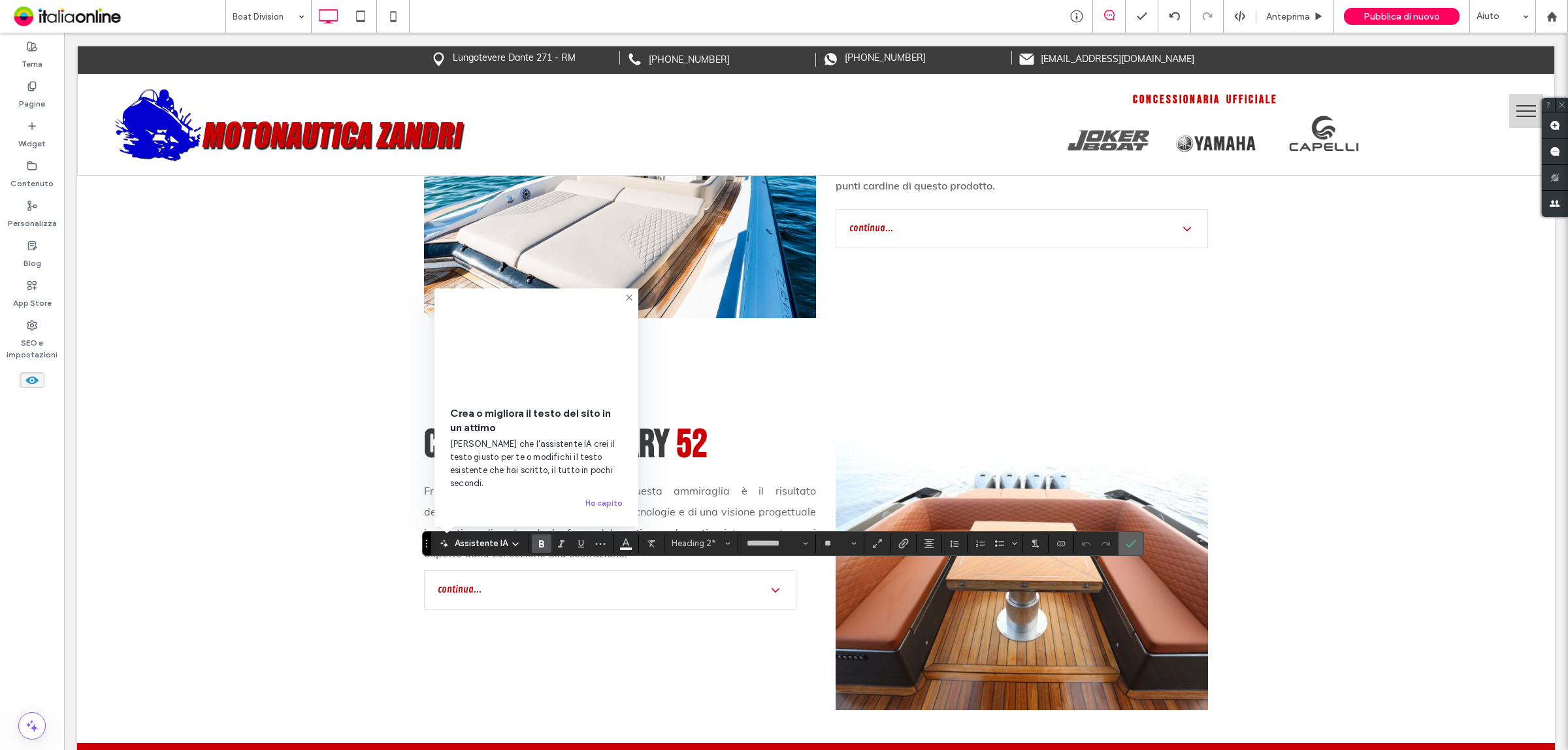
click at [1129, 544] on icon "Conferma" at bounding box center [1131, 543] width 11 height 11
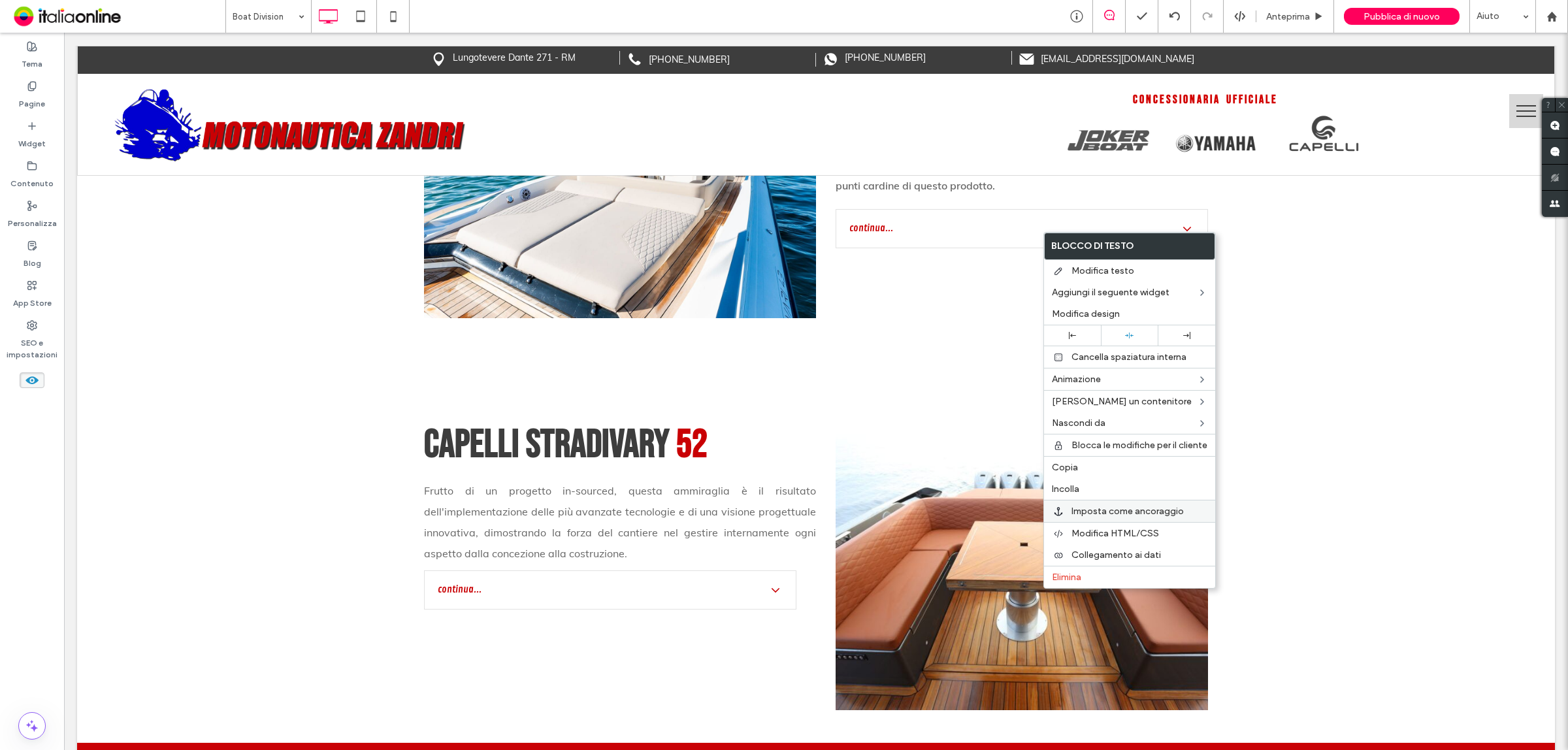
click at [1158, 517] on span "Imposta come ancoraggio" at bounding box center [1127, 511] width 112 height 11
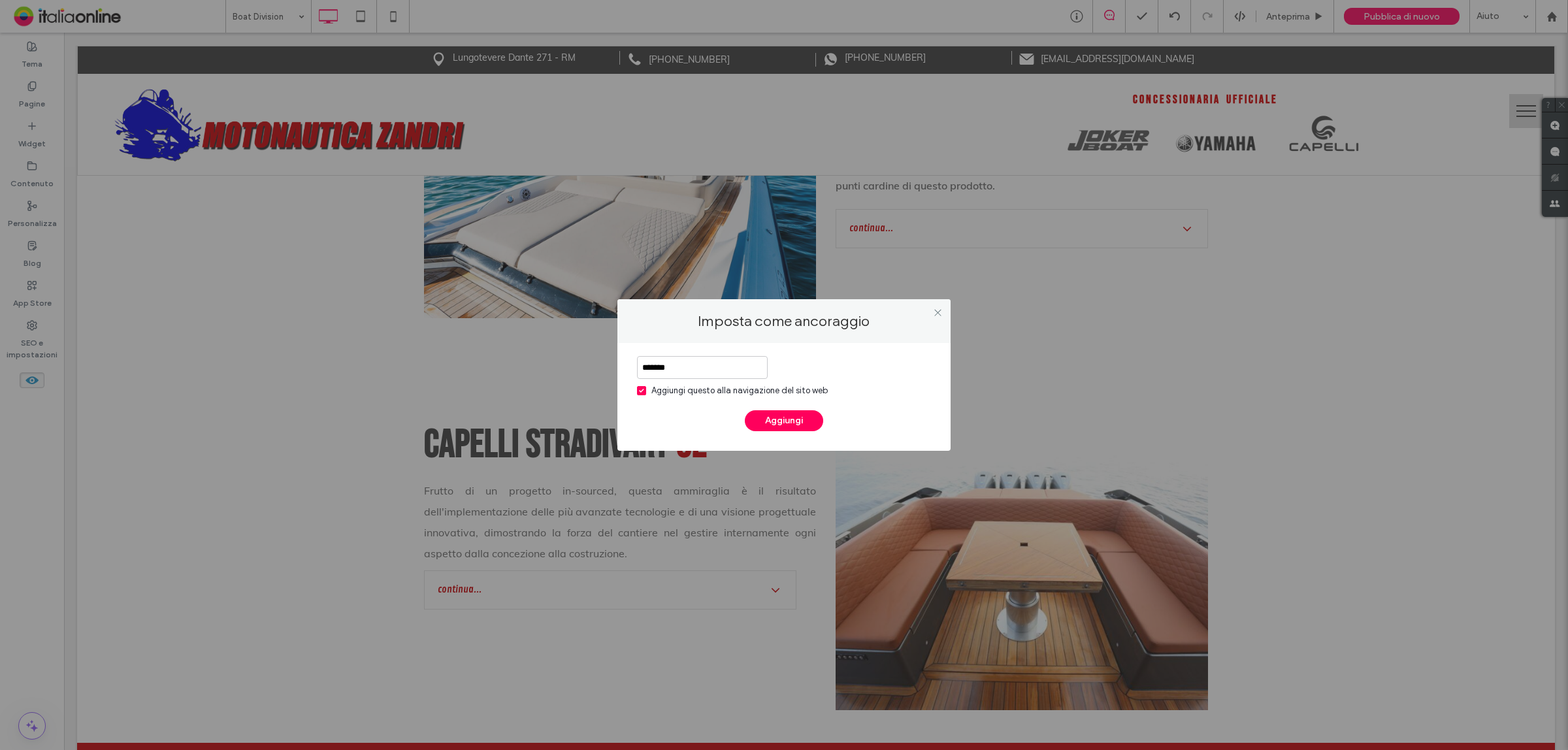
click at [642, 390] on icon at bounding box center [642, 390] width 5 height 4
click at [641, 390] on icon at bounding box center [642, 390] width 5 height 4
drag, startPoint x: 647, startPoint y: 370, endPoint x: 626, endPoint y: 377, distance: 22.1
click at [626, 377] on div "******* Aggiungi questo alla navigazione del sito web Aggiungi" at bounding box center [784, 397] width 333 height 108
type input "**********"
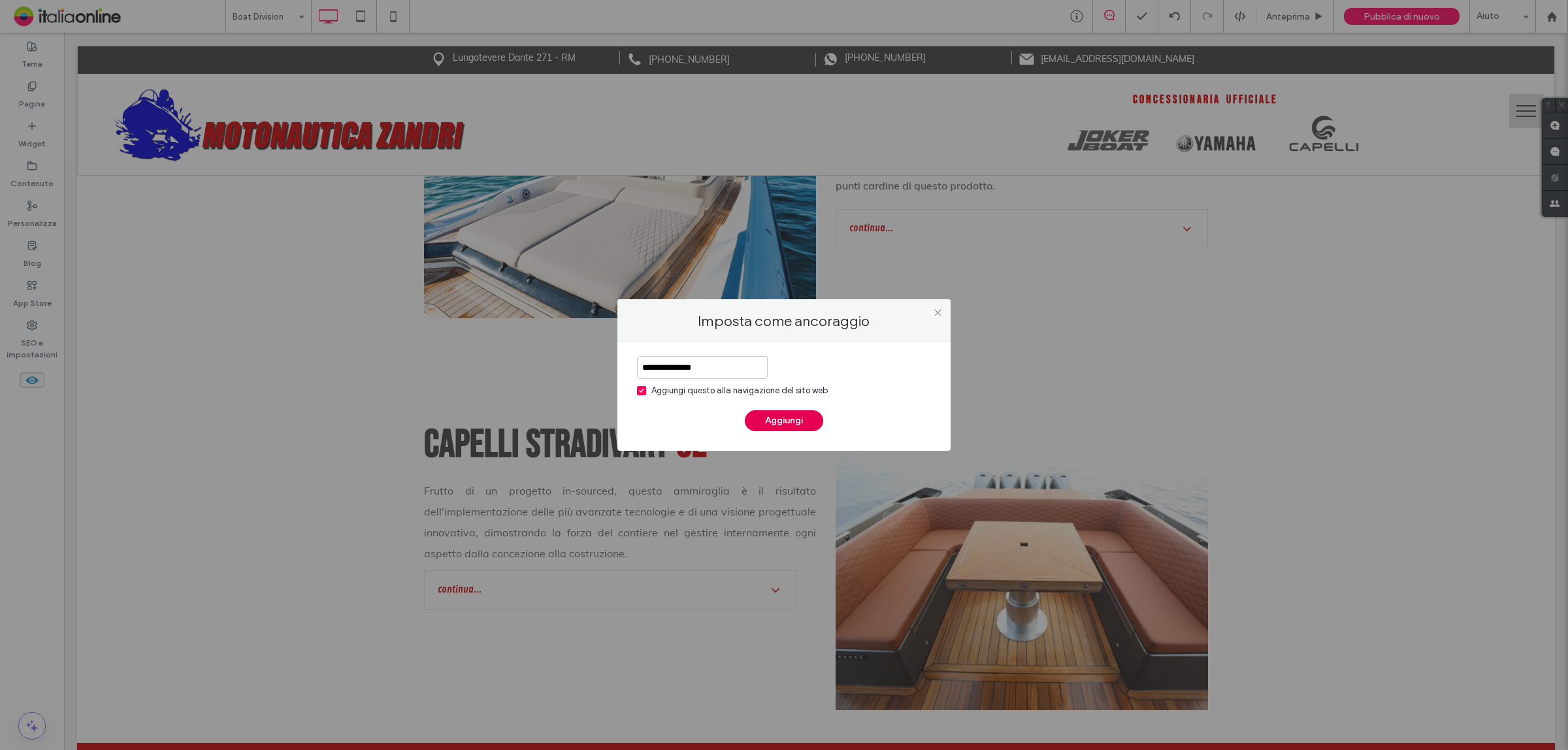
click at [814, 419] on button "Aggiungi" at bounding box center [784, 420] width 78 height 21
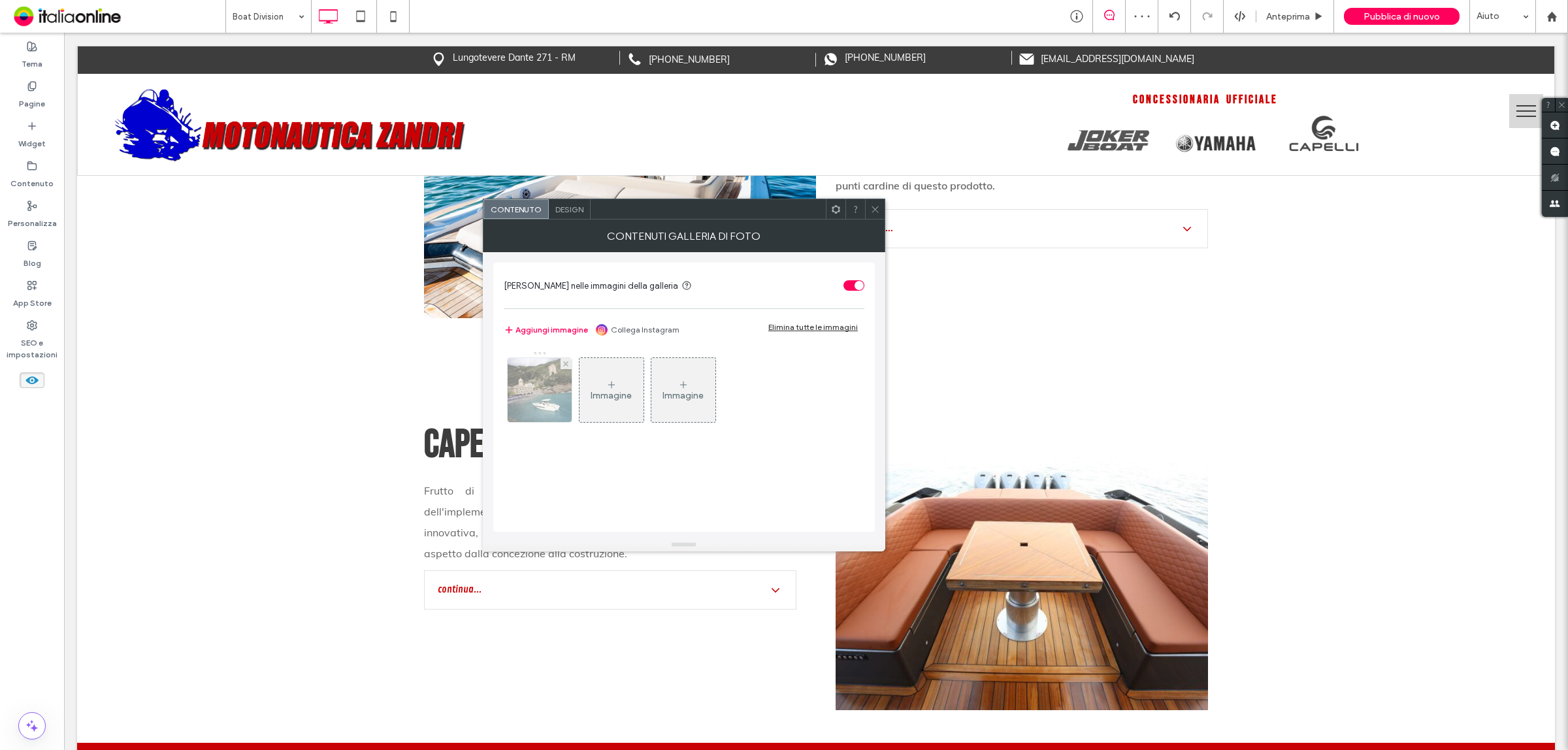
click at [539, 389] on img at bounding box center [540, 390] width 96 height 64
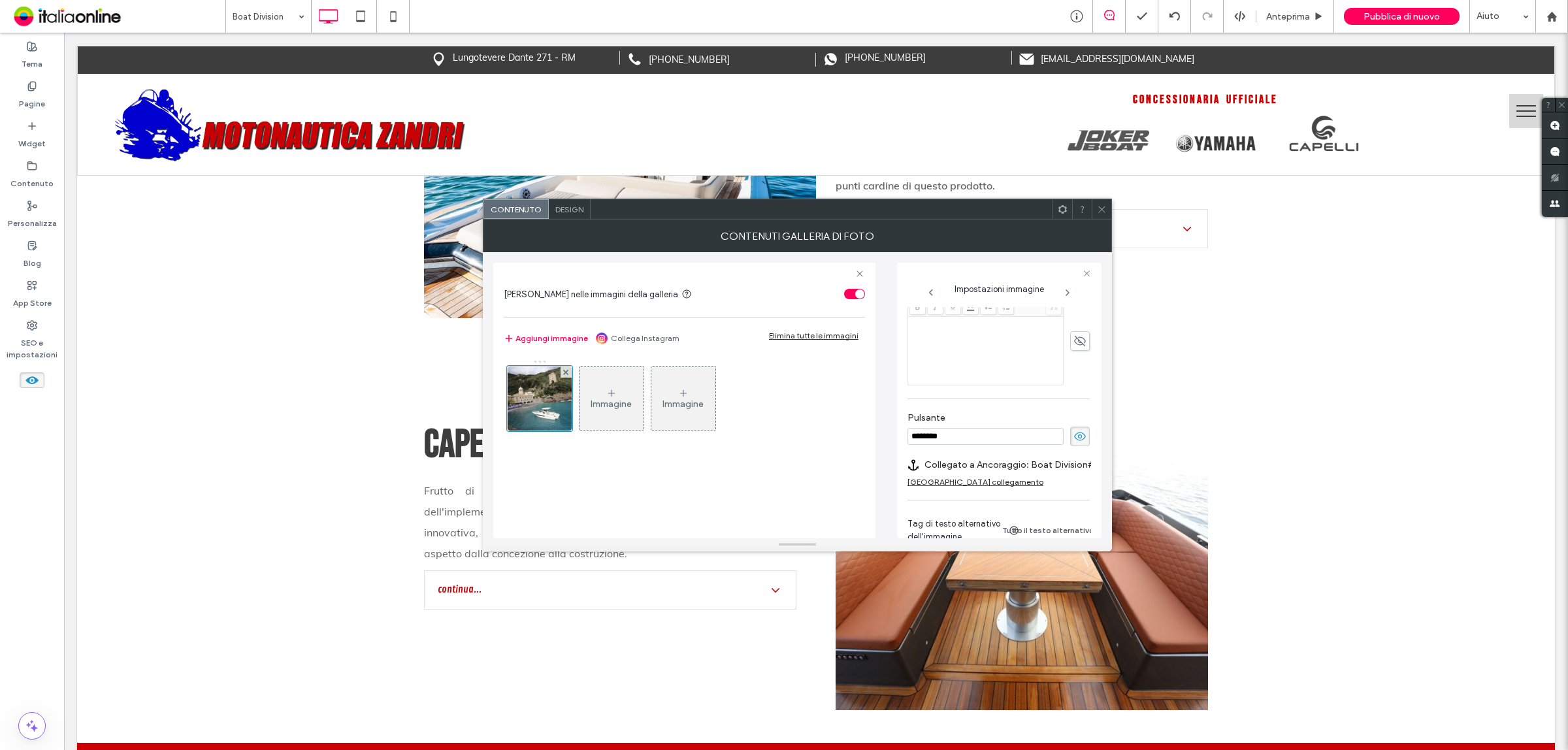
scroll to position [409, 0]
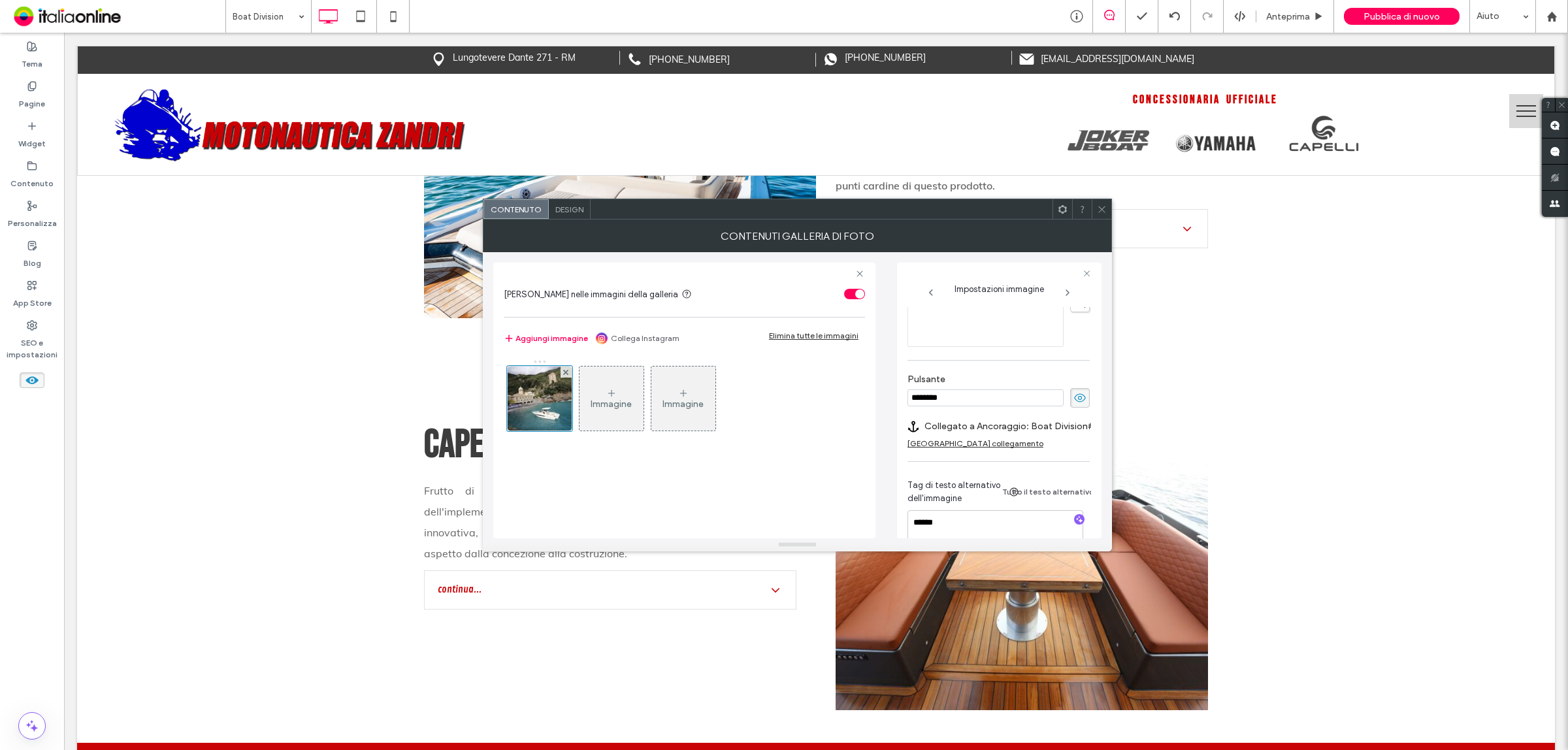
click at [976, 446] on div "Rimuovi collegamento" at bounding box center [976, 444] width 136 height 10
click at [1001, 424] on label "Aggiungi collegamento al pulsante" at bounding box center [994, 426] width 174 height 24
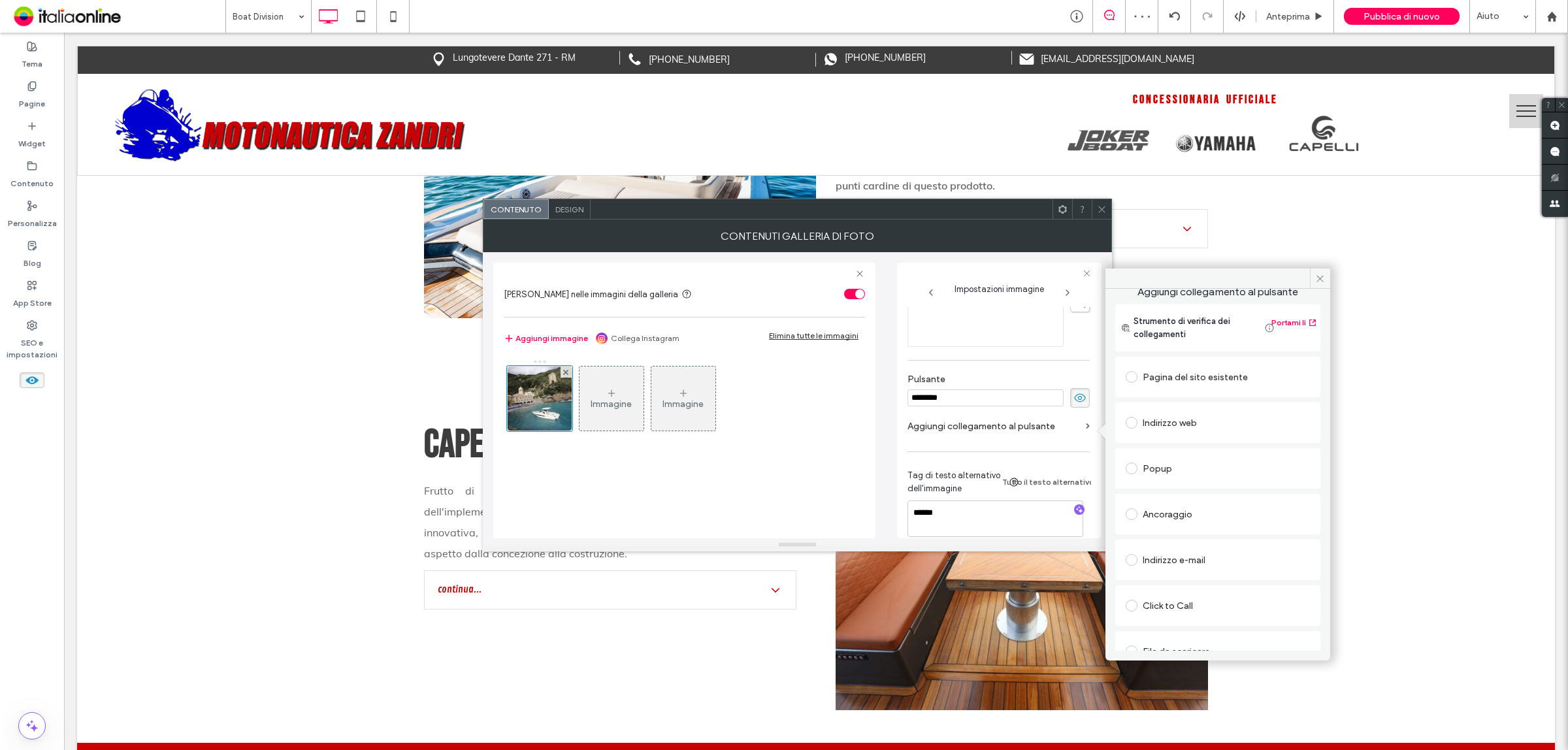
scroll to position [0, 0]
click at [1124, 527] on div "Ancoraggio" at bounding box center [1218, 524] width 205 height 41
click at [1130, 527] on span at bounding box center [1132, 525] width 12 height 12
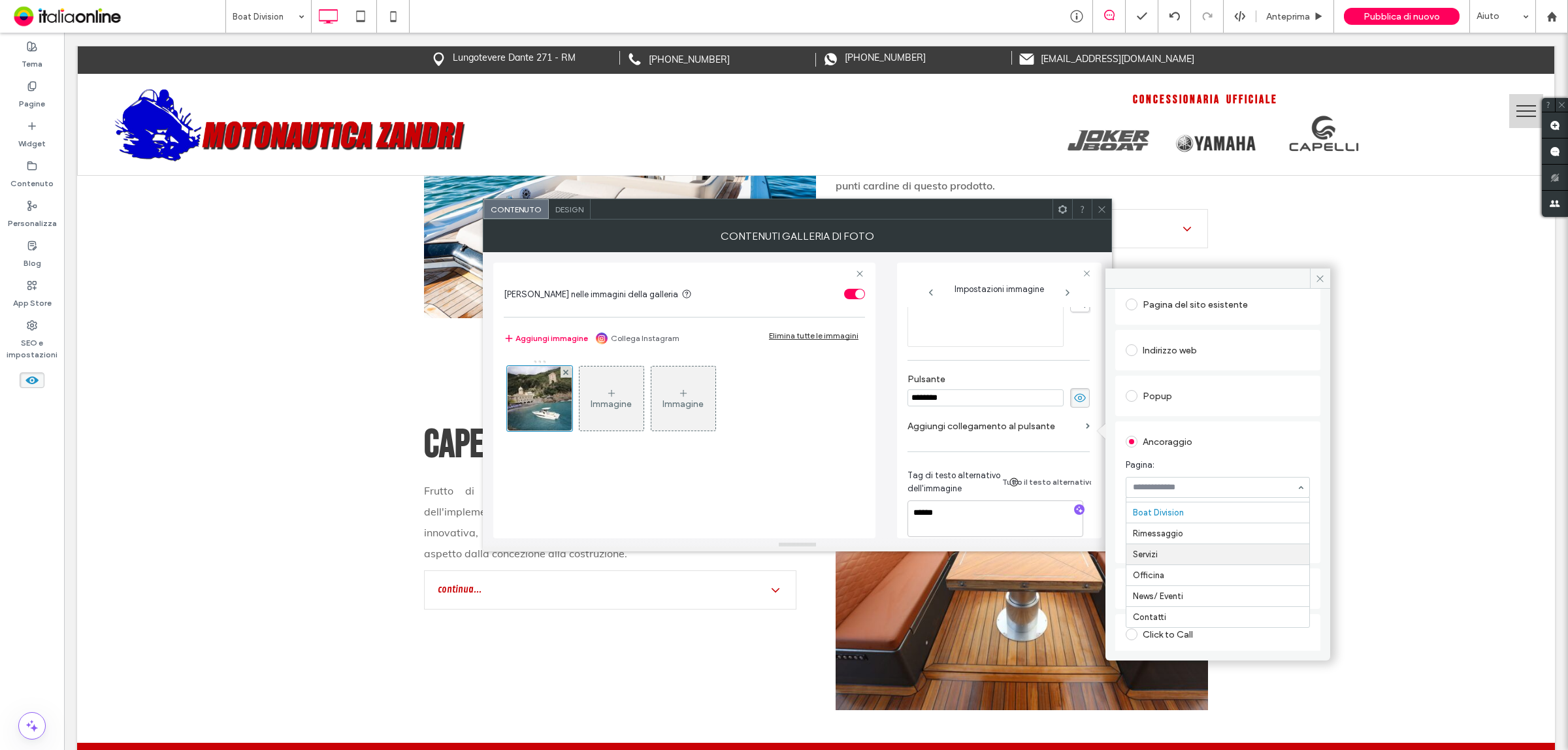
scroll to position [133, 0]
click at [1227, 412] on span "Pagina:" at bounding box center [1216, 416] width 179 height 13
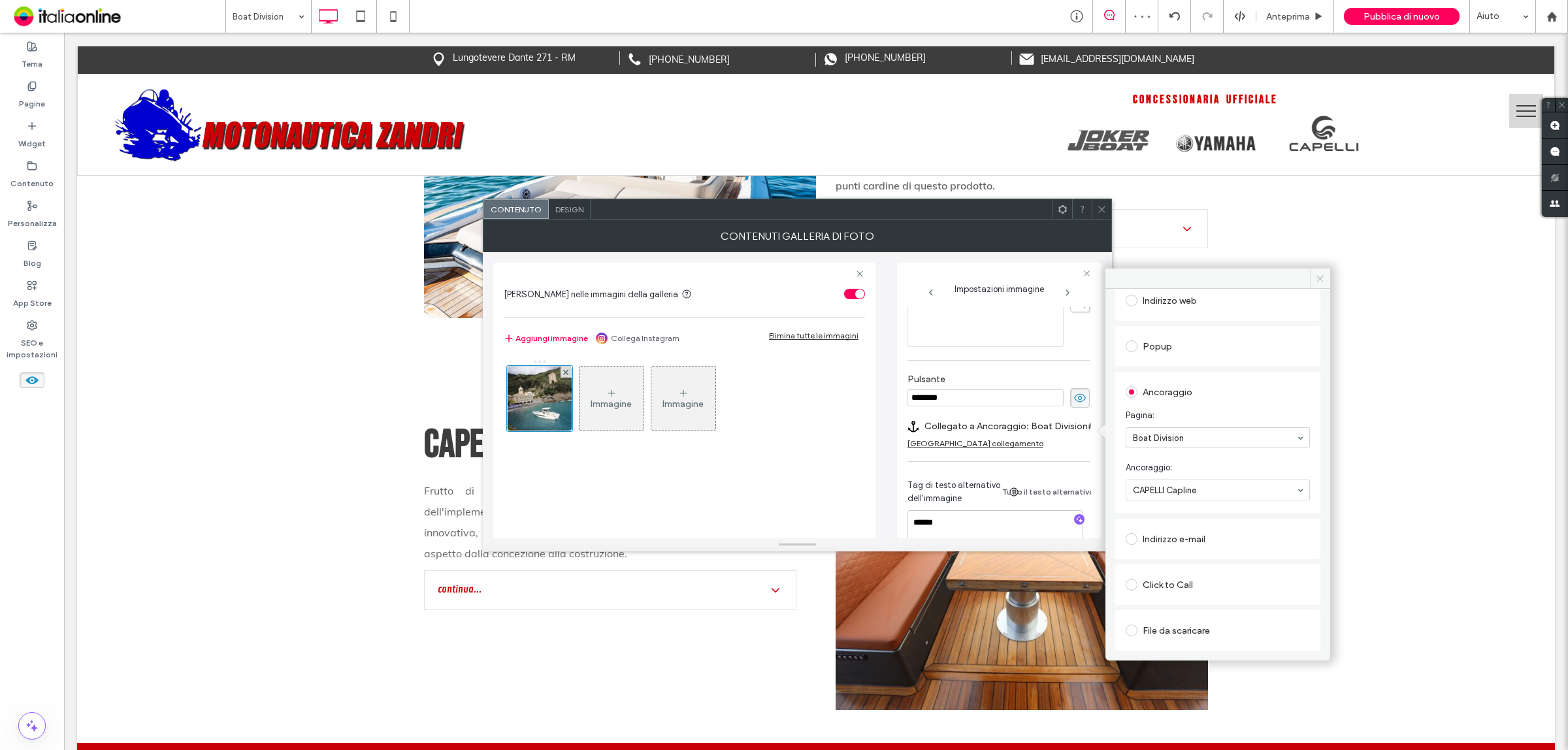
click at [1316, 278] on icon at bounding box center [1321, 279] width 10 height 10
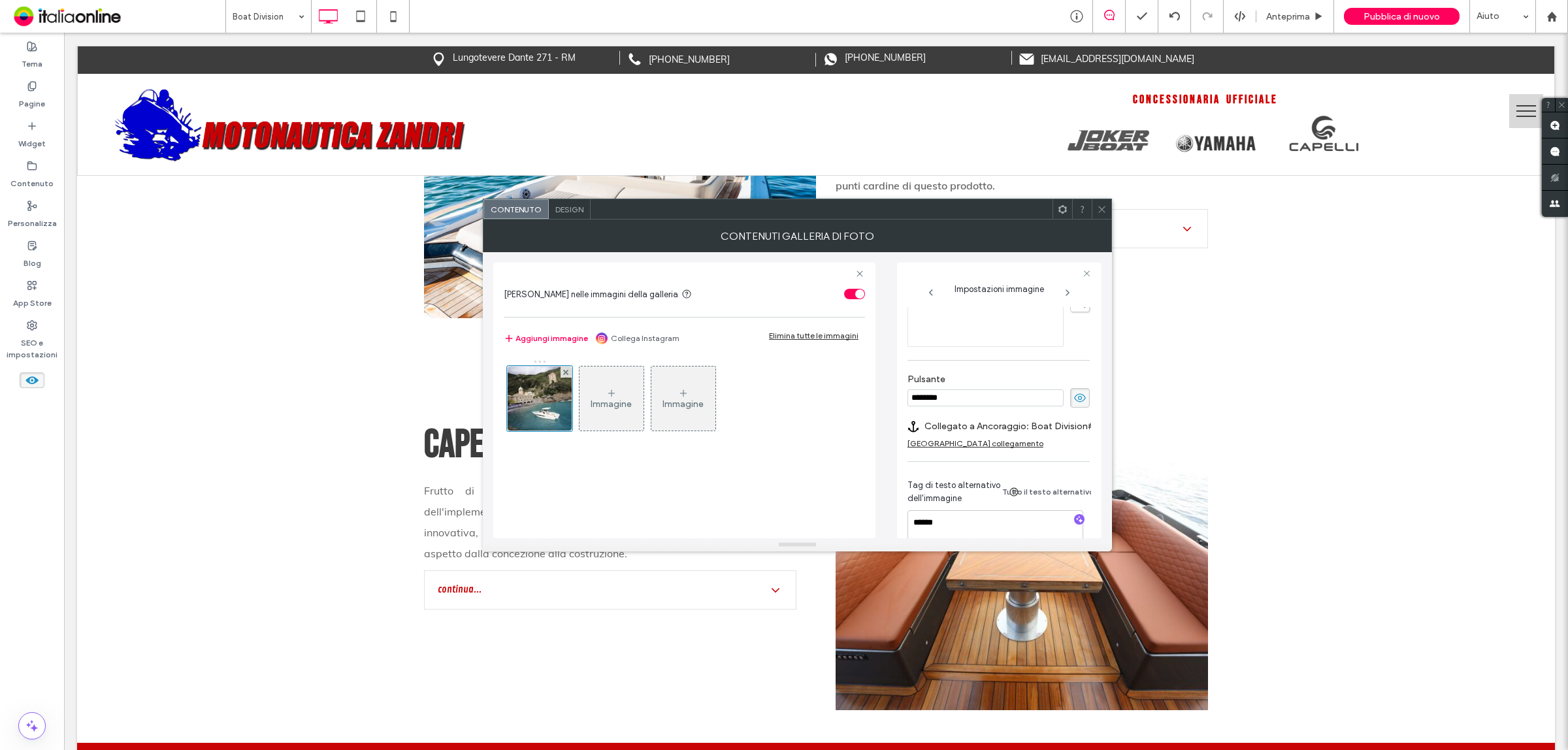
click at [1106, 221] on div "Contenuti galleria di foto" at bounding box center [797, 235] width 630 height 32
click at [1105, 213] on icon at bounding box center [1102, 209] width 10 height 10
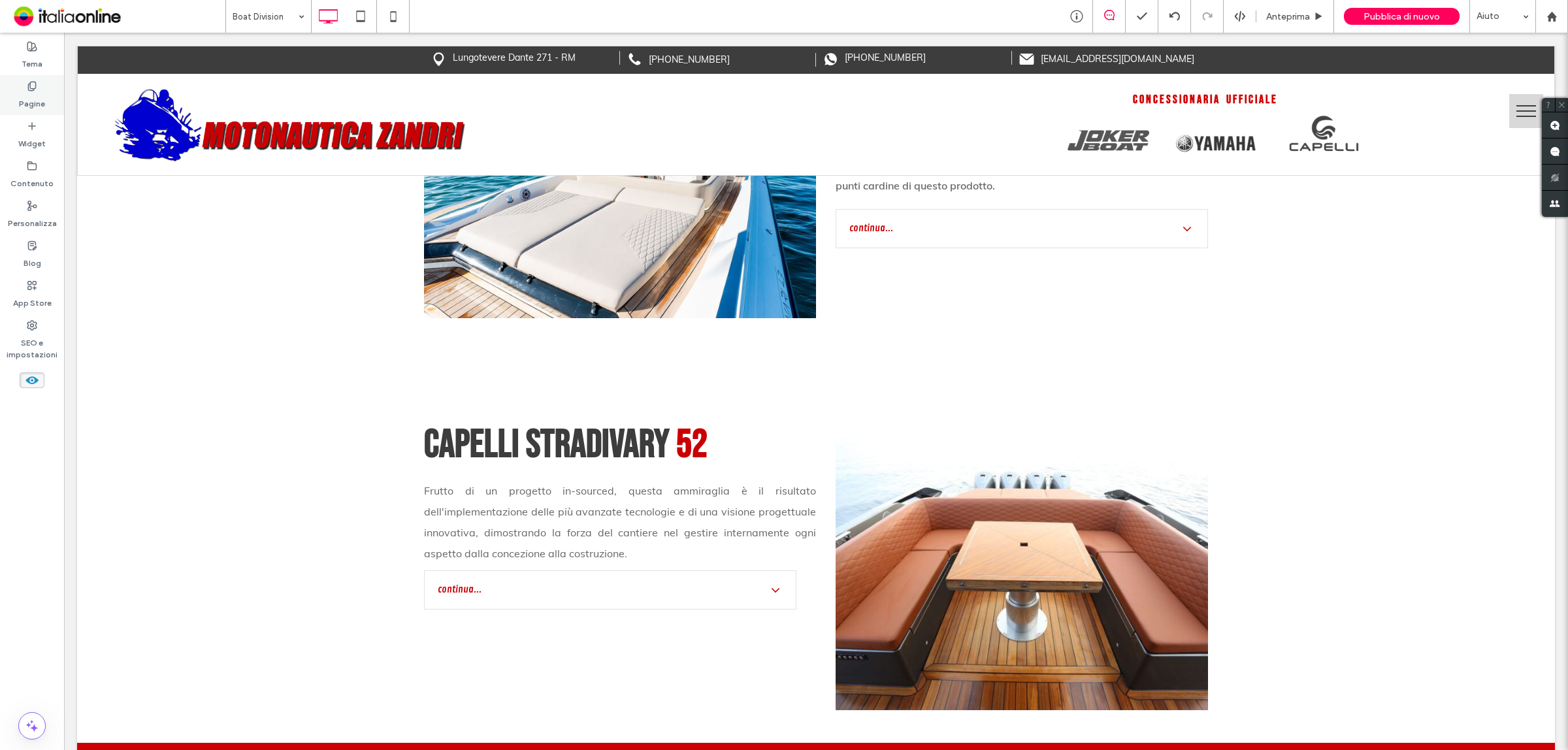
click at [33, 96] on label "Pagine" at bounding box center [32, 100] width 26 height 18
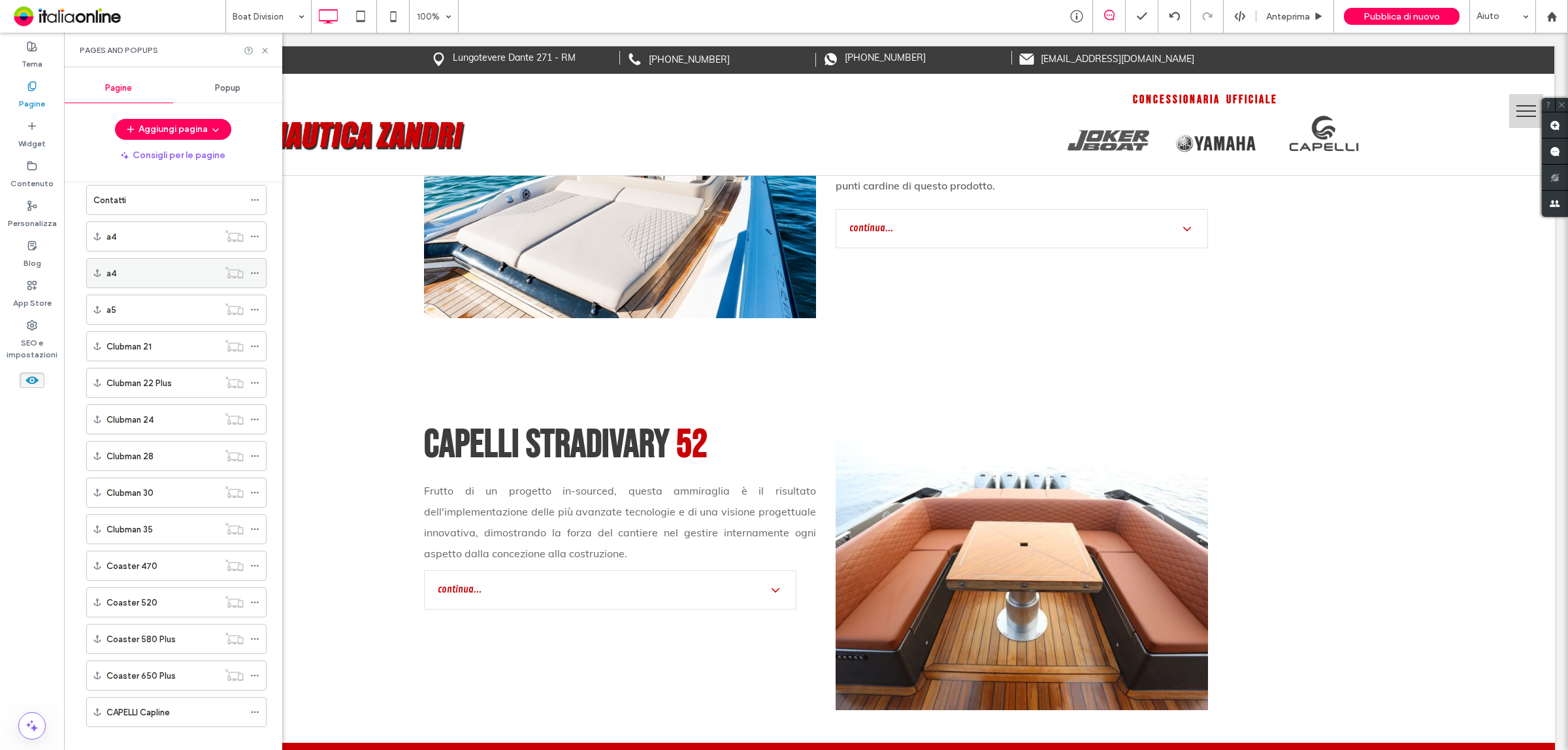
scroll to position [488, 0]
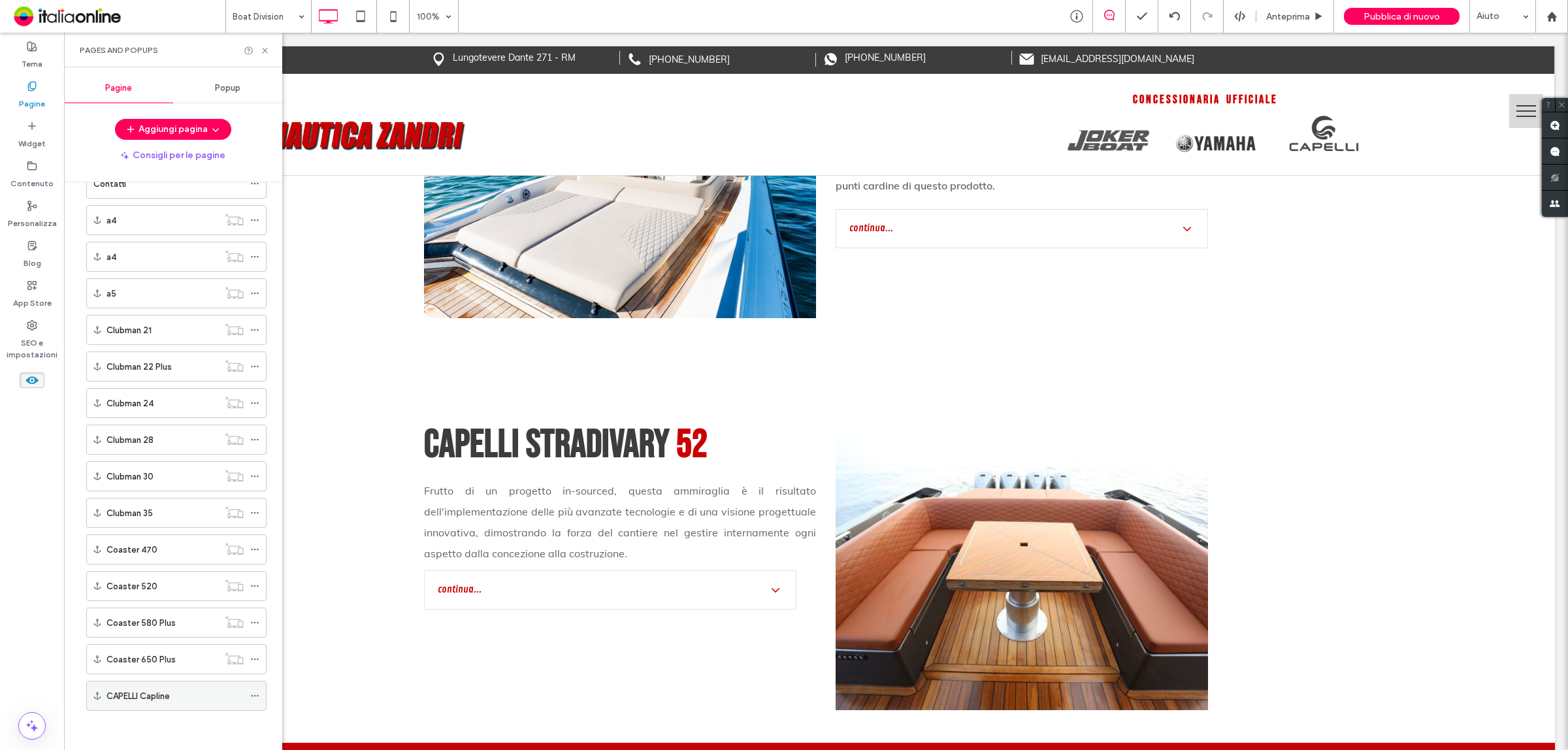
click at [258, 693] on icon at bounding box center [254, 695] width 9 height 9
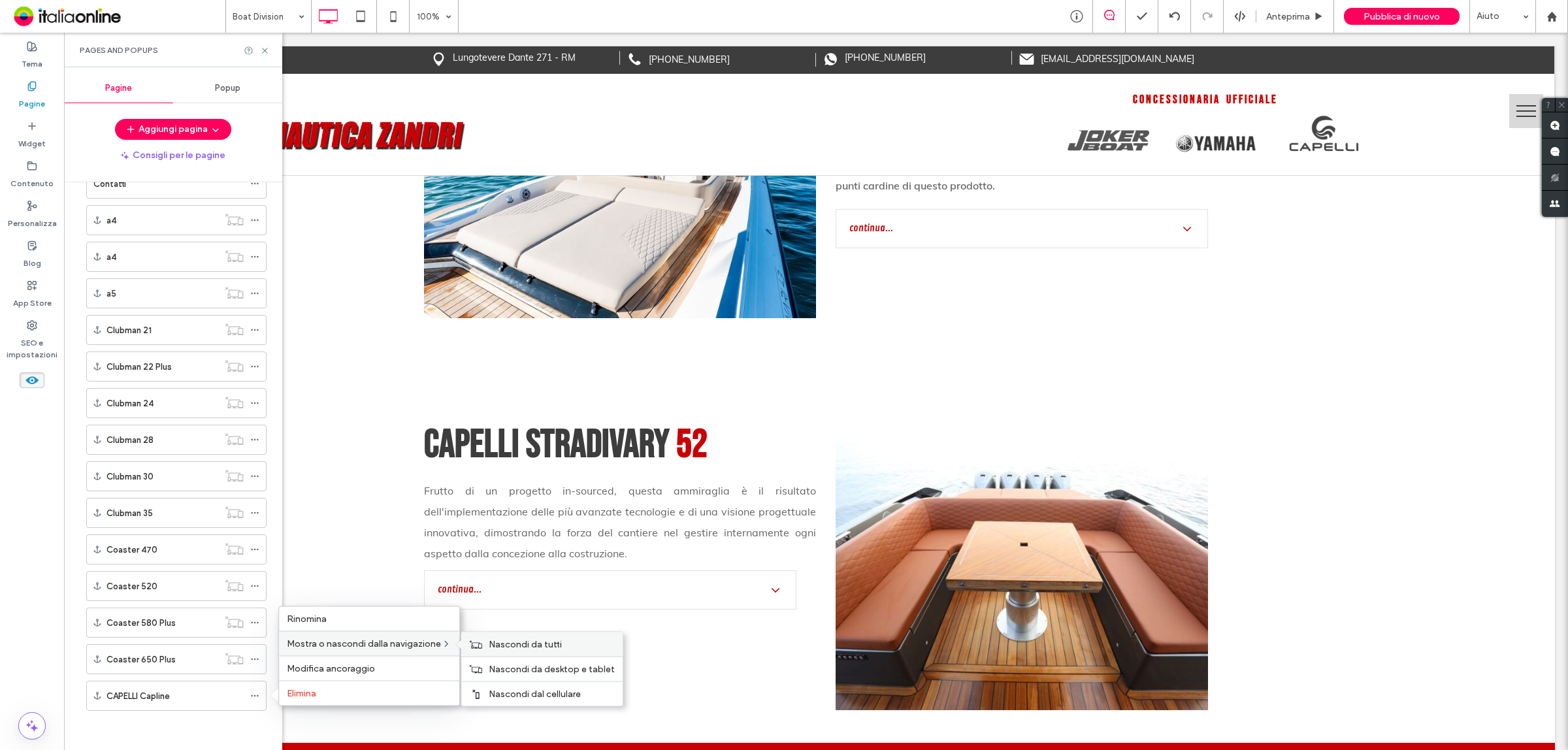
click at [504, 644] on span "Nascondi da tutti" at bounding box center [526, 645] width 73 height 11
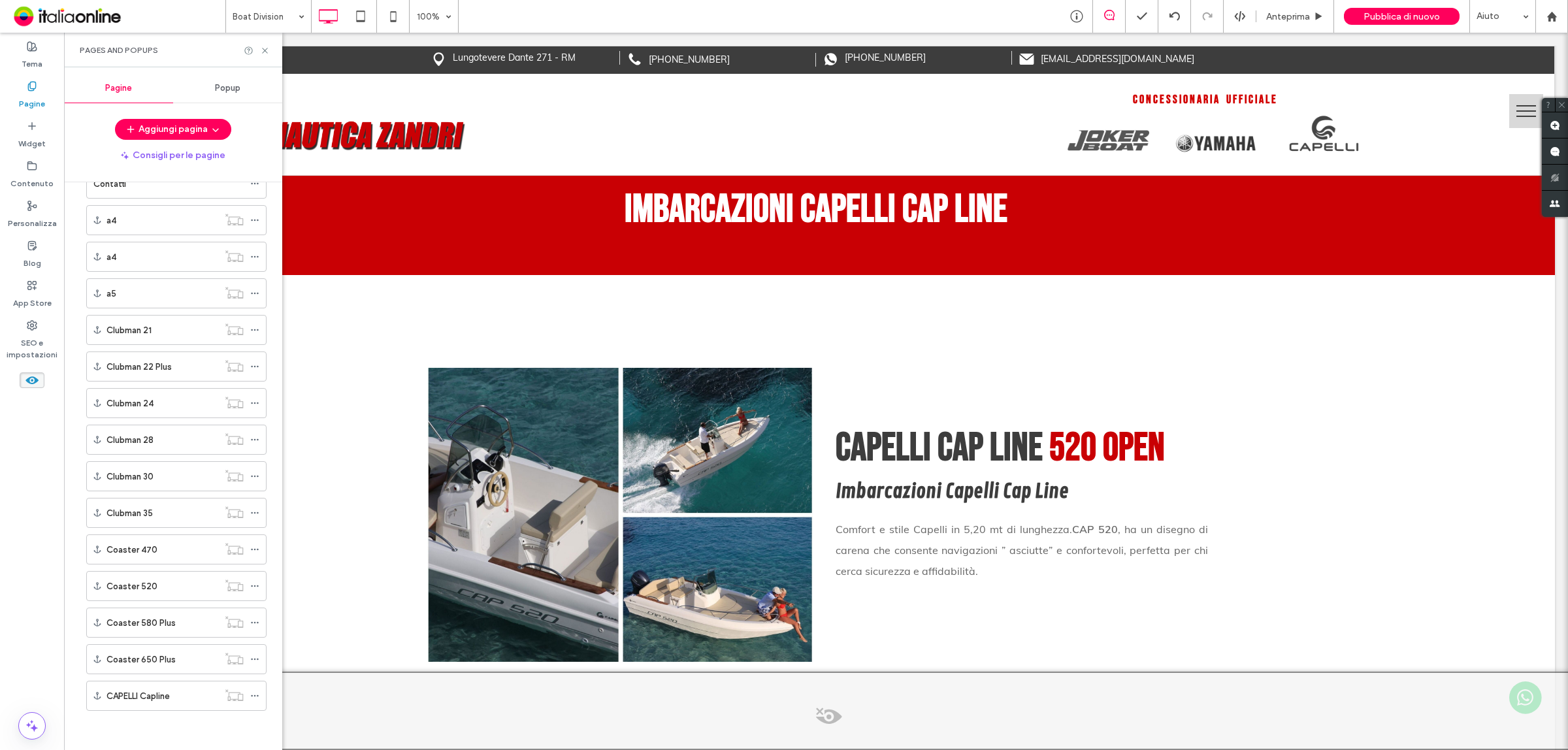
scroll to position [838, 0]
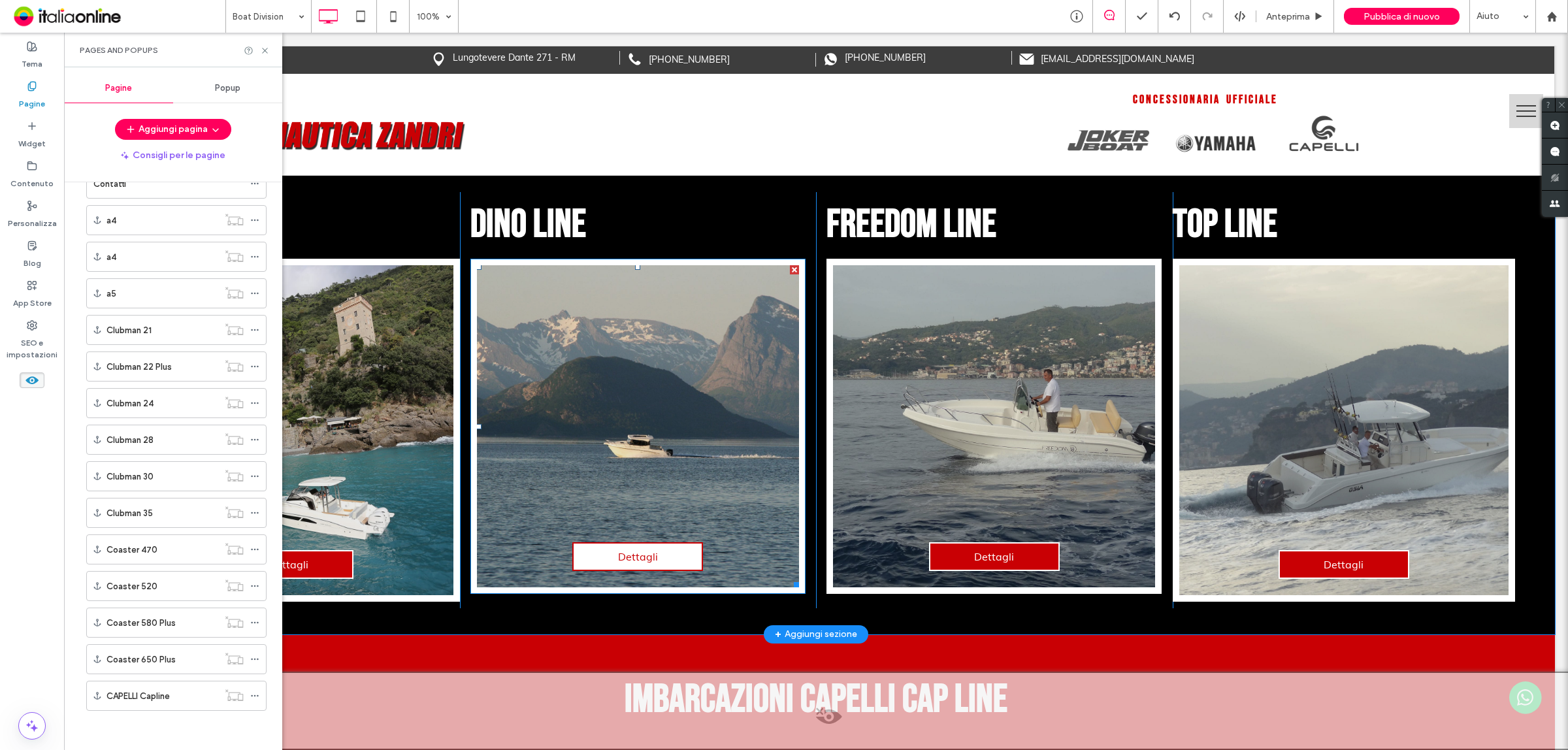
click at [673, 542] on link "Dettagli" at bounding box center [637, 556] width 130 height 29
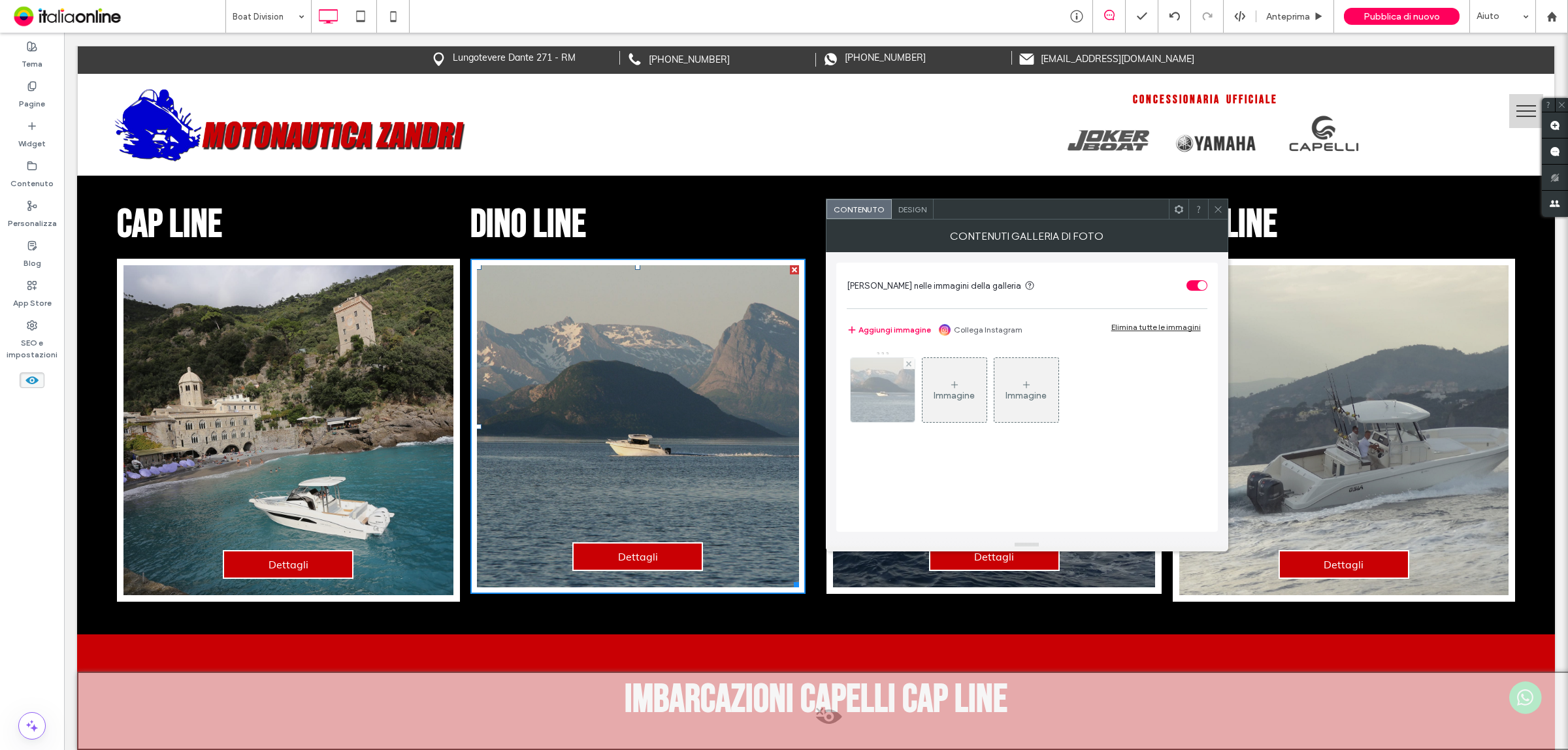
click at [888, 397] on div at bounding box center [882, 390] width 64 height 64
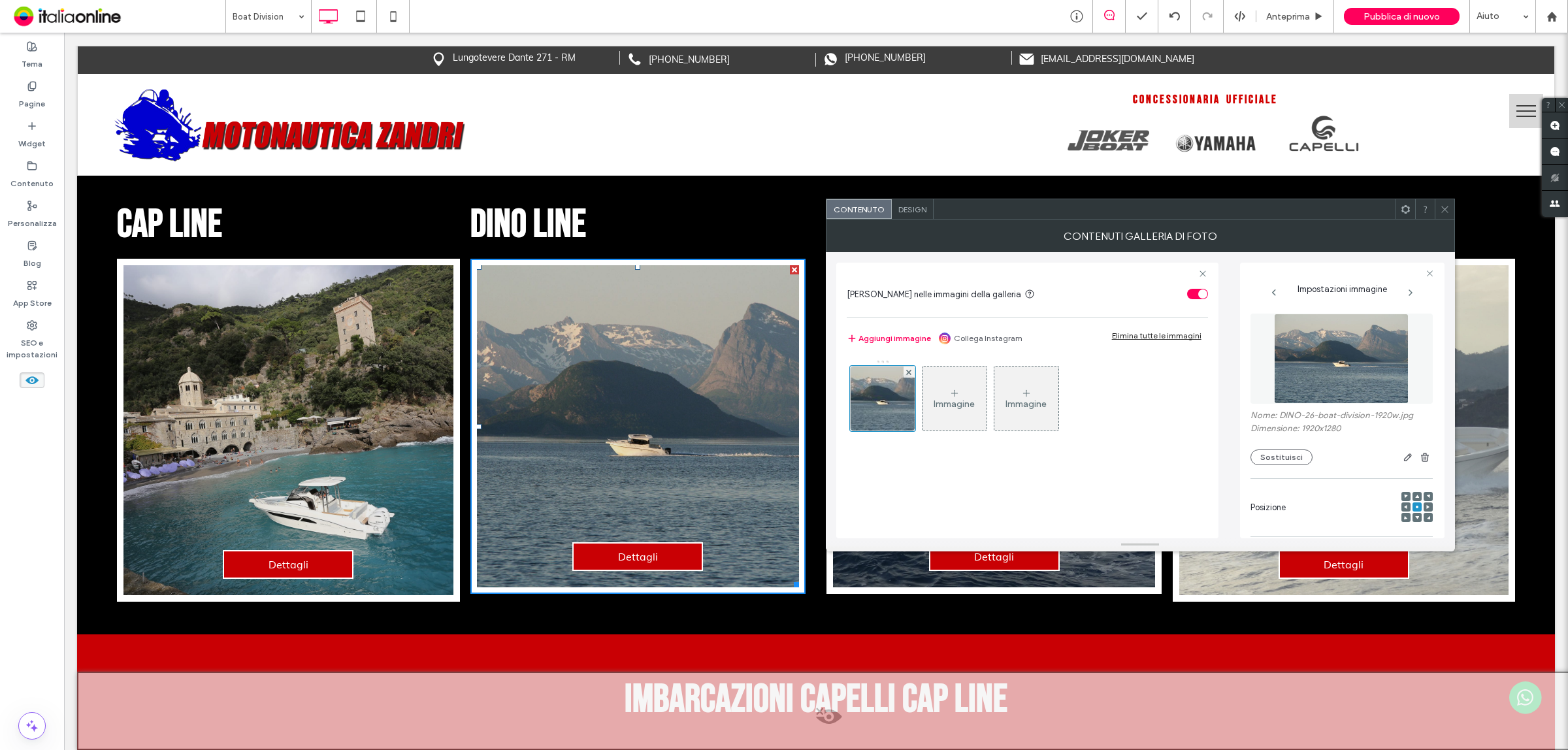
scroll to position [245, 0]
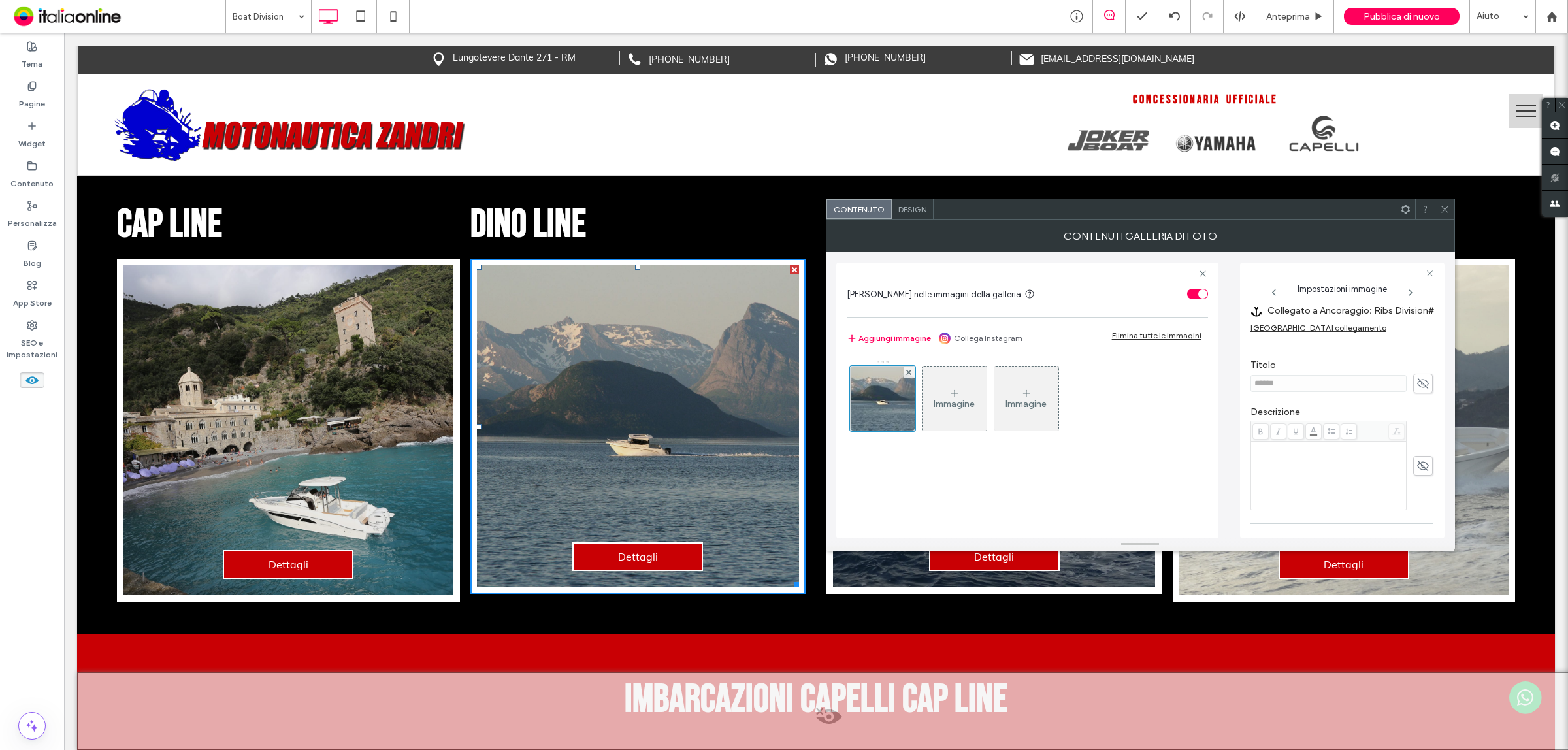
click at [1314, 331] on div "Rimuovi collegamento" at bounding box center [1319, 328] width 136 height 10
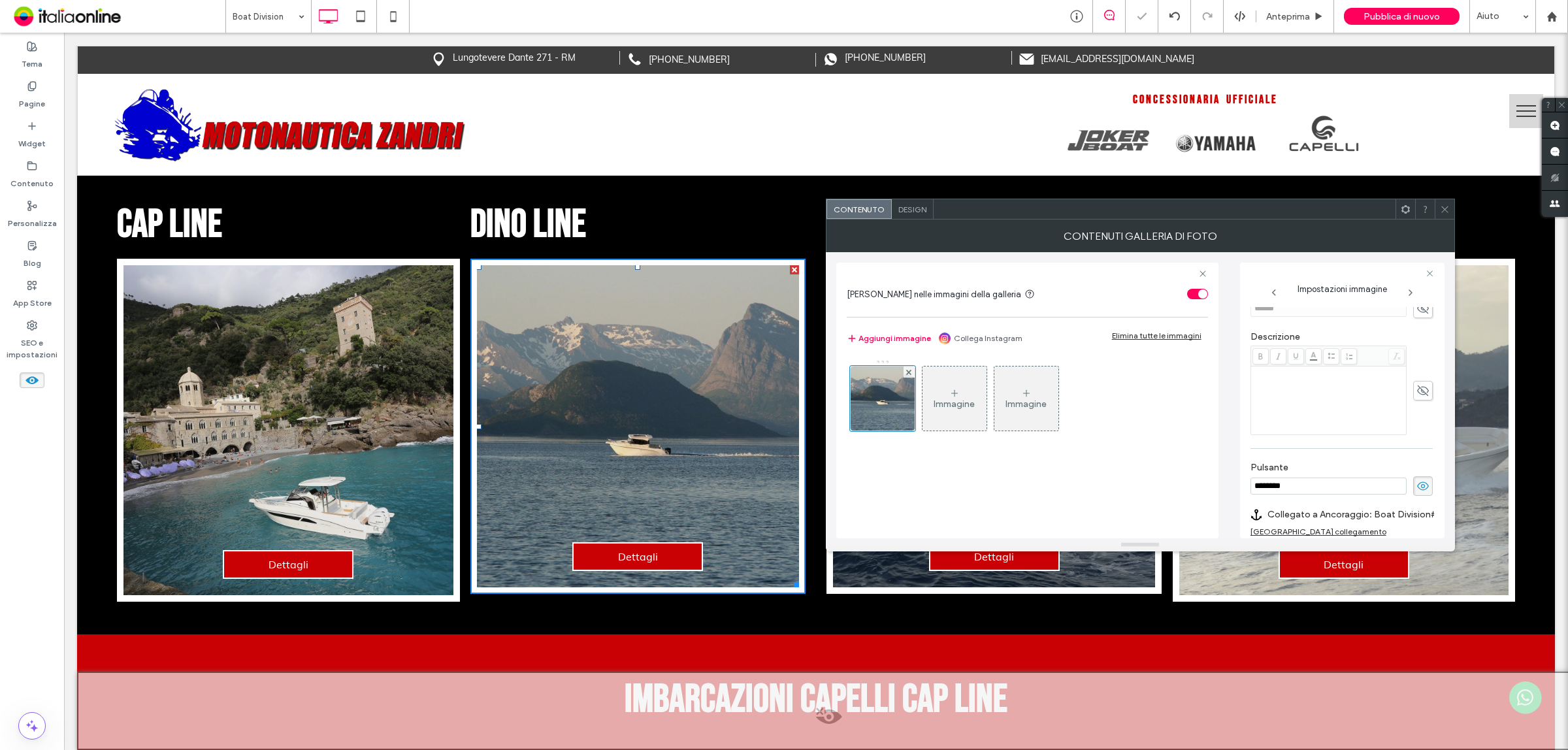
scroll to position [434, 0]
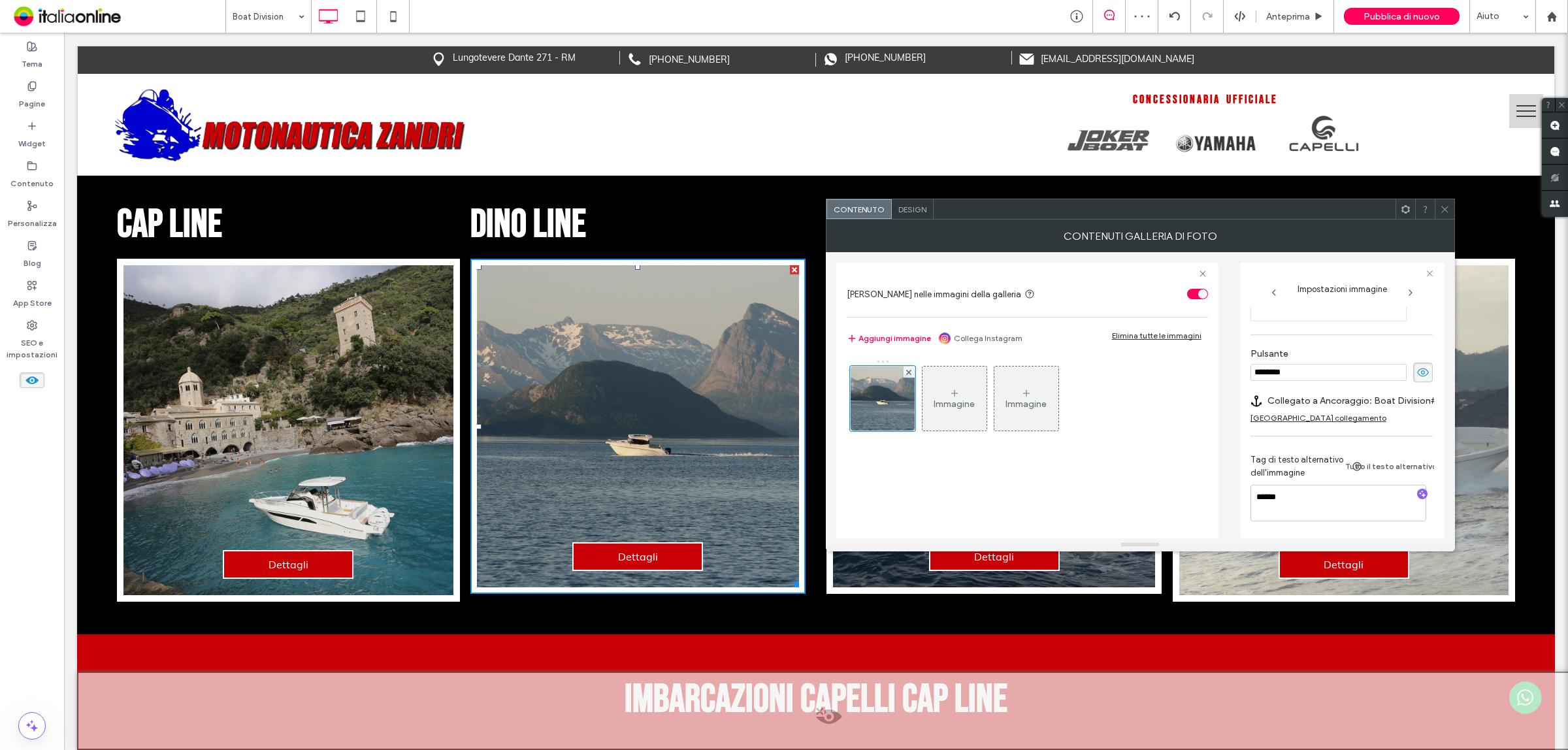
click at [1315, 413] on div "Rimuovi collegamento" at bounding box center [1319, 418] width 136 height 10
click at [1369, 400] on label "Aggiungi collegamento al pulsante" at bounding box center [1337, 410] width 174 height 24
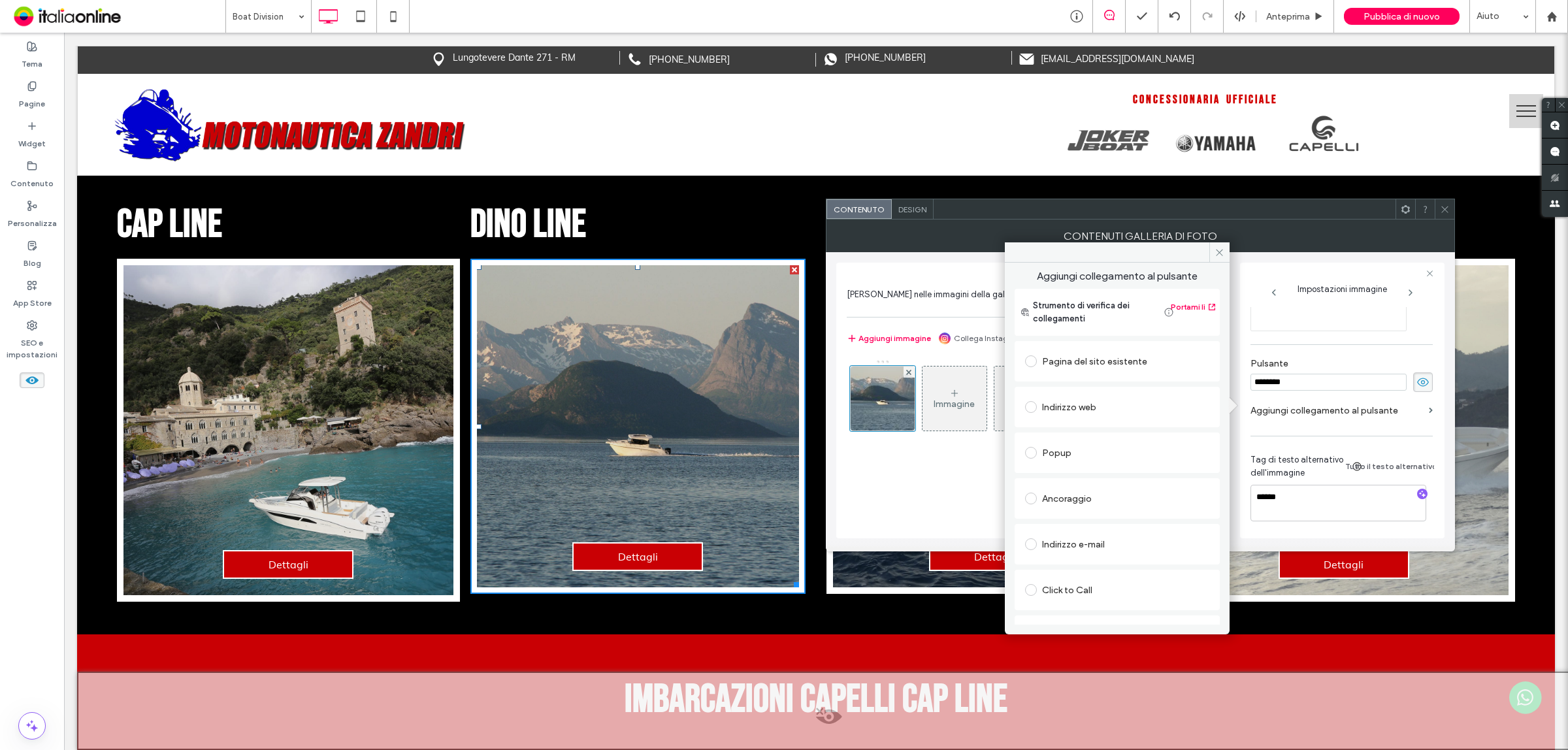
click at [1031, 502] on span at bounding box center [1031, 498] width 12 height 12
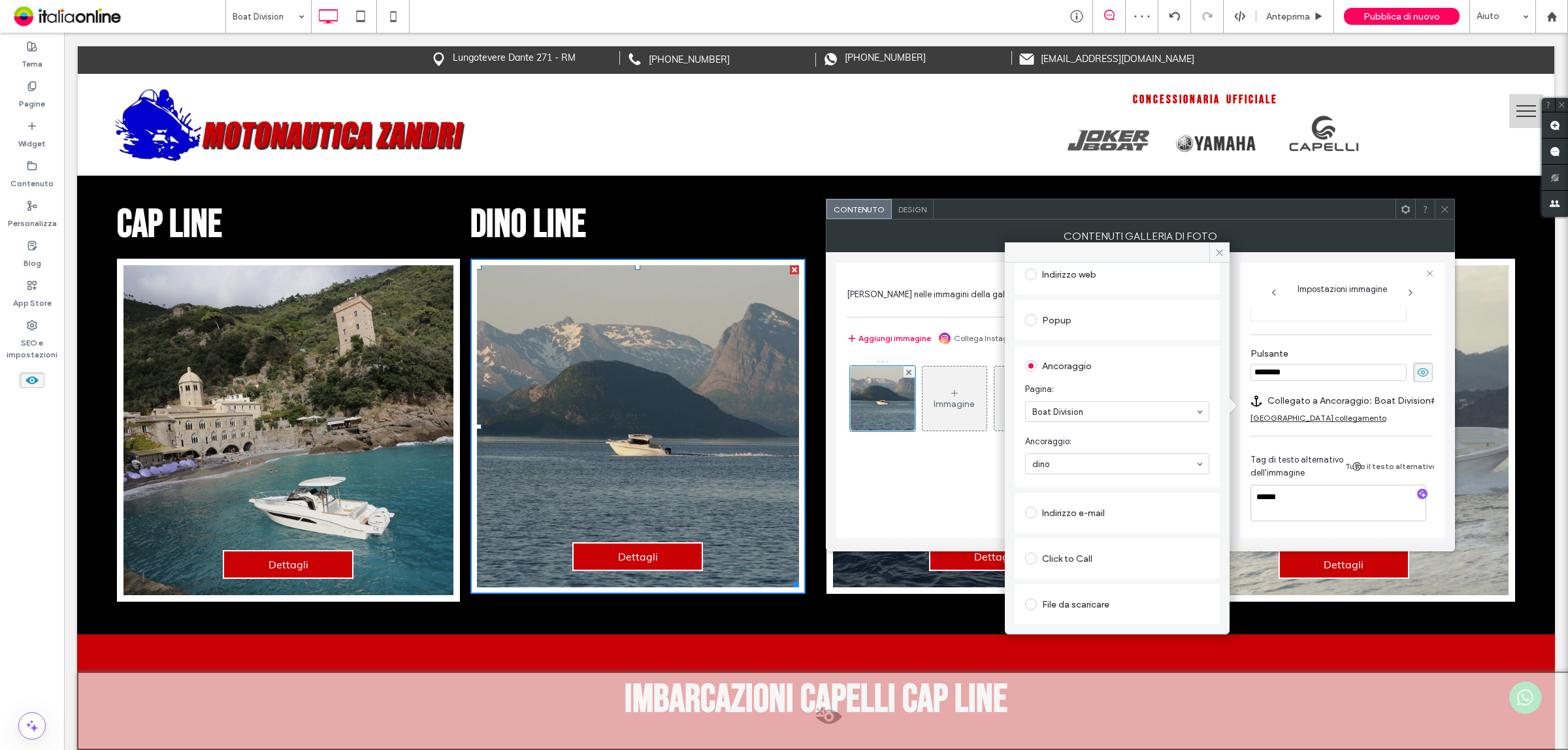
click at [1446, 217] on span at bounding box center [1445, 209] width 10 height 20
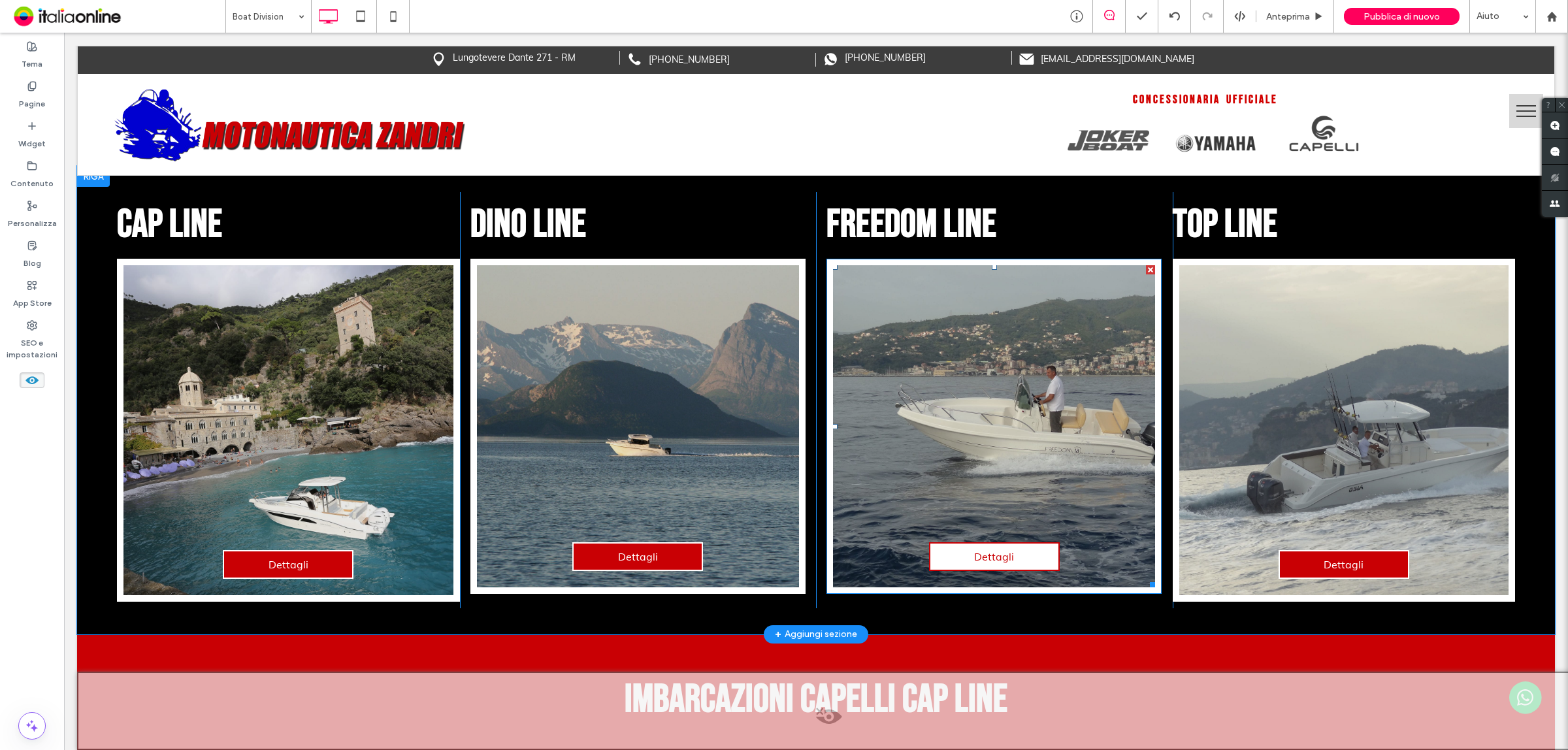
click at [998, 544] on span "Dettagli" at bounding box center [993, 556] width 66 height 26
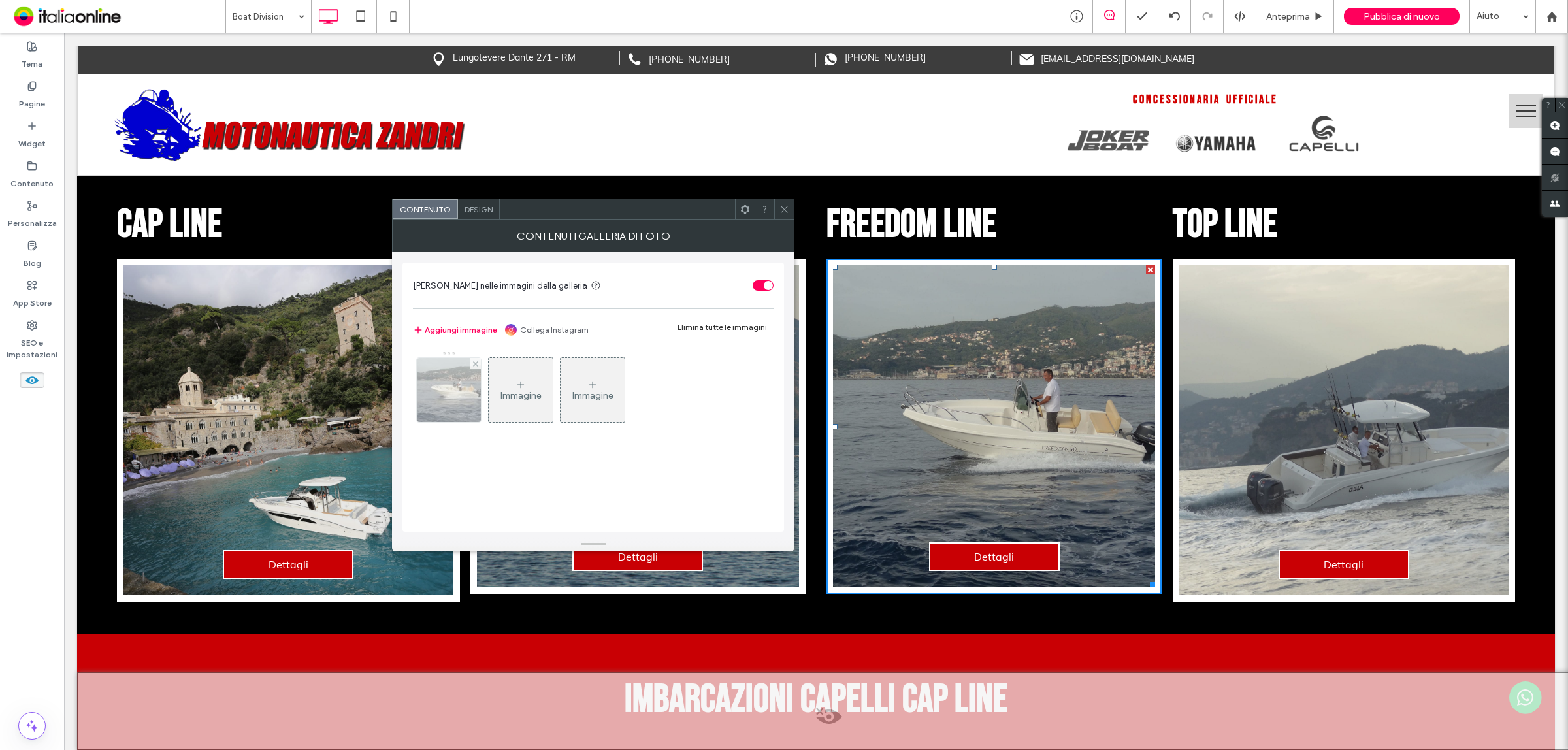
click at [462, 390] on div at bounding box center [448, 390] width 64 height 64
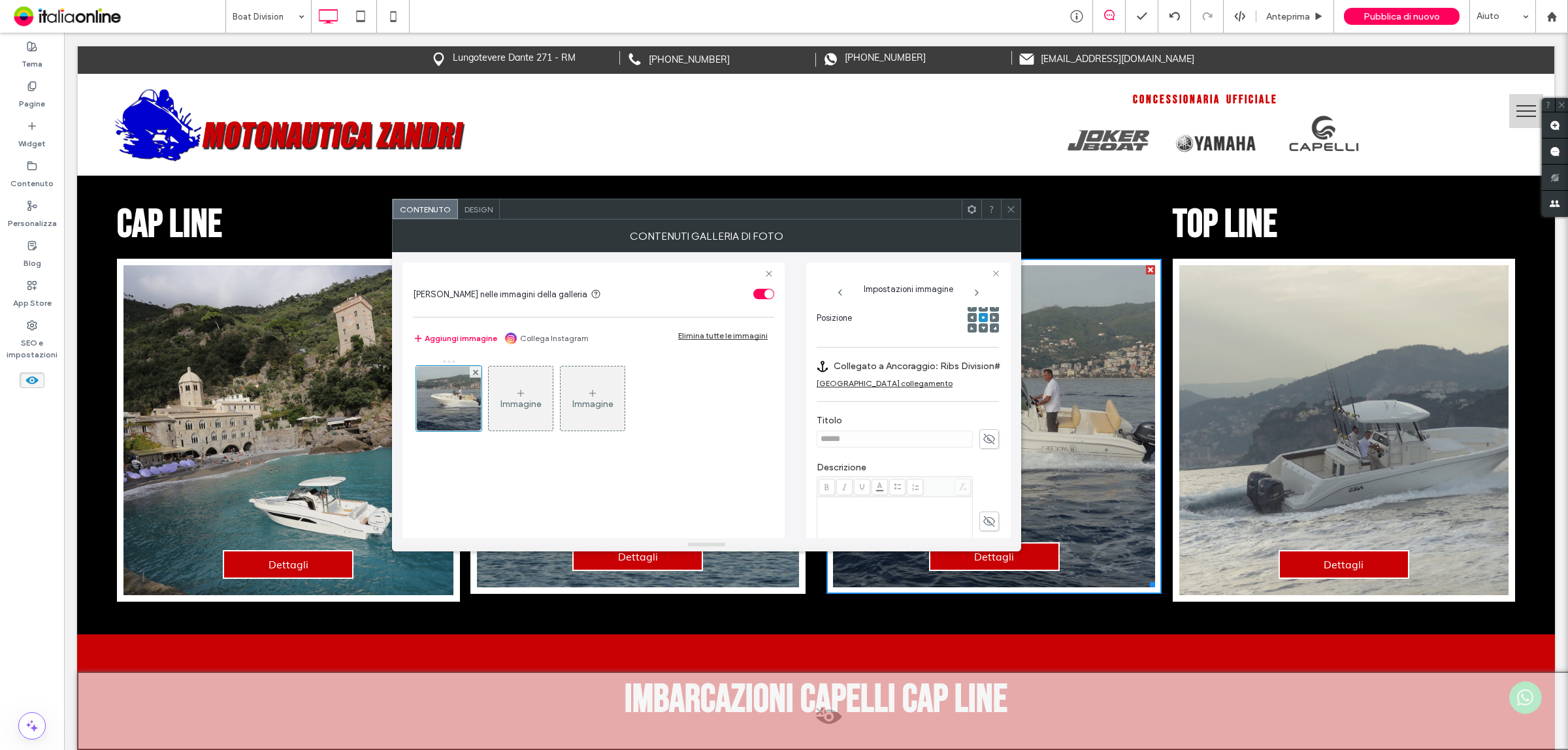
scroll to position [164, 0]
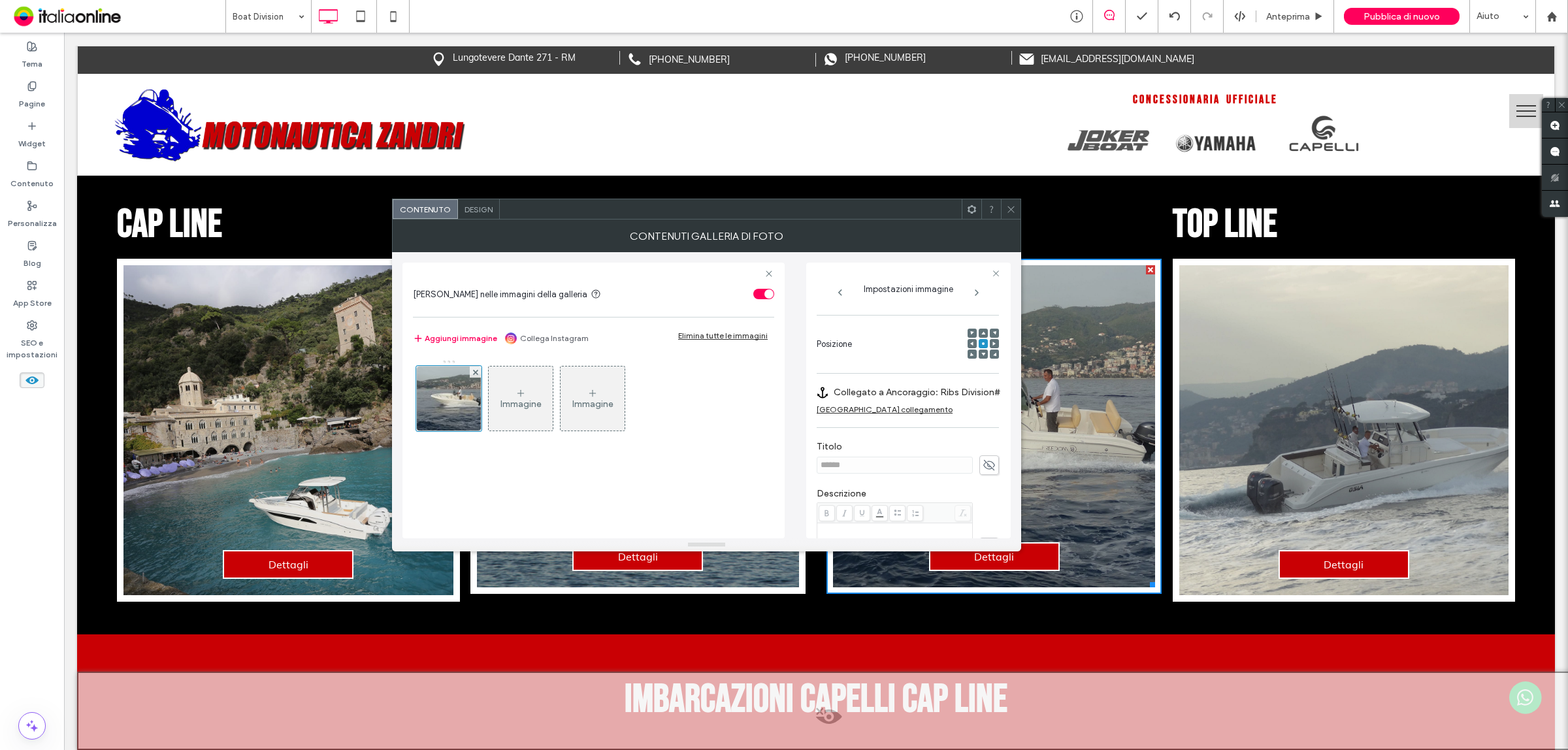
click at [888, 414] on div "Rimuovi collegamento" at bounding box center [885, 409] width 136 height 10
click at [966, 390] on label "Modifica collegamento" at bounding box center [904, 392] width 174 height 24
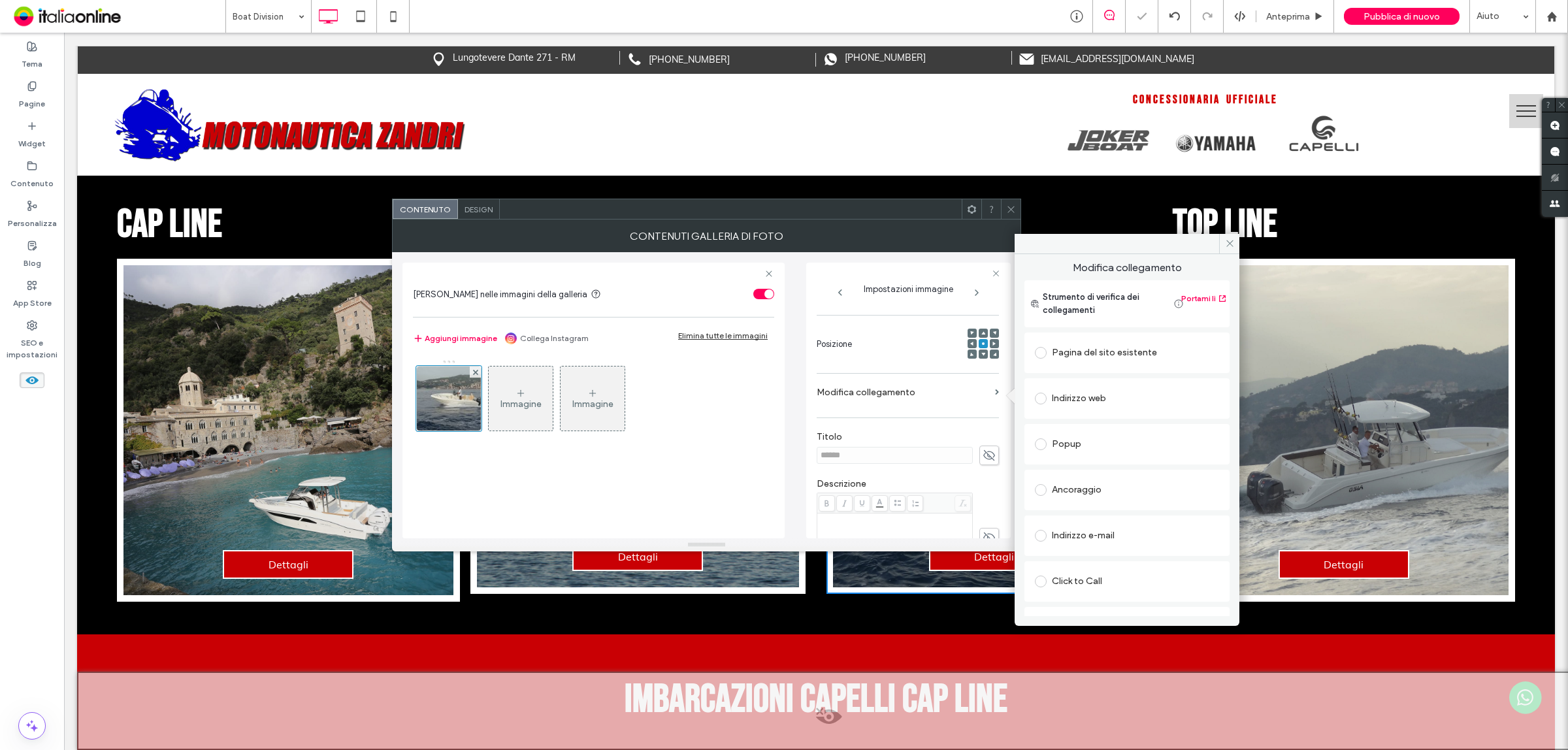
click at [1038, 492] on span at bounding box center [1041, 490] width 12 height 12
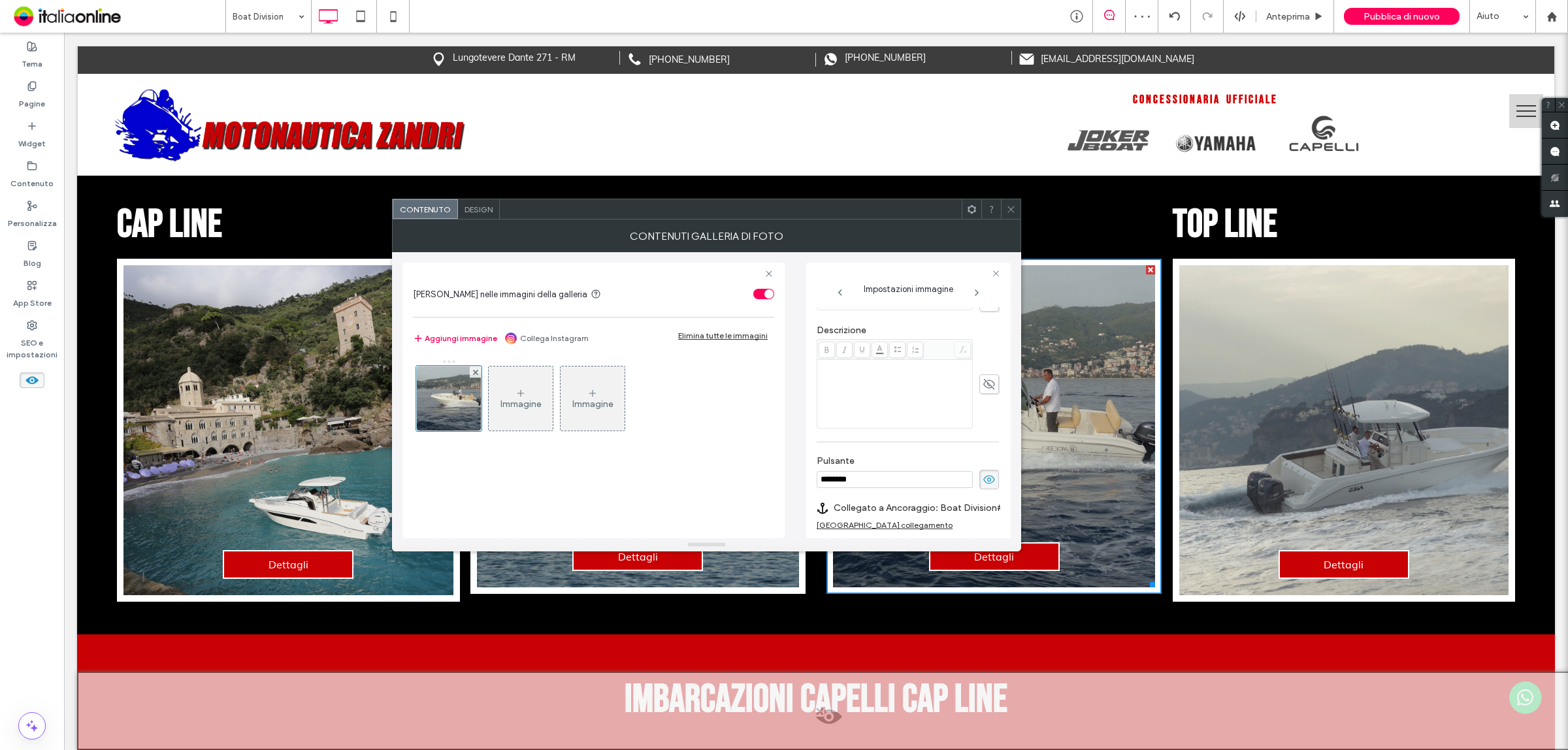
scroll to position [409, 0]
click at [872, 449] on div "Rimuovi collegamento" at bounding box center [885, 444] width 136 height 10
click at [924, 429] on label "Aggiungi collegamento al pulsante" at bounding box center [904, 426] width 174 height 24
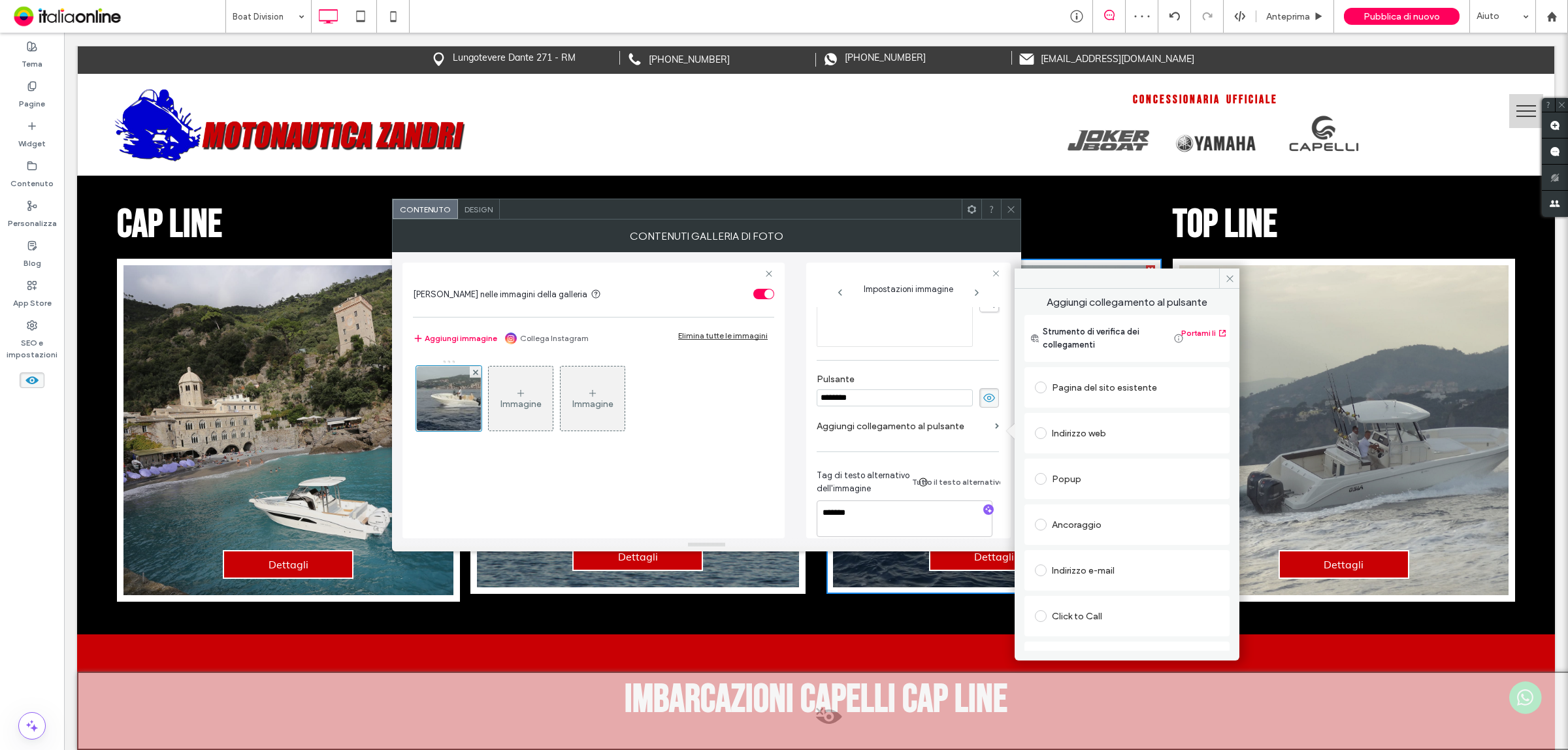
click at [1041, 527] on span at bounding box center [1041, 525] width 12 height 12
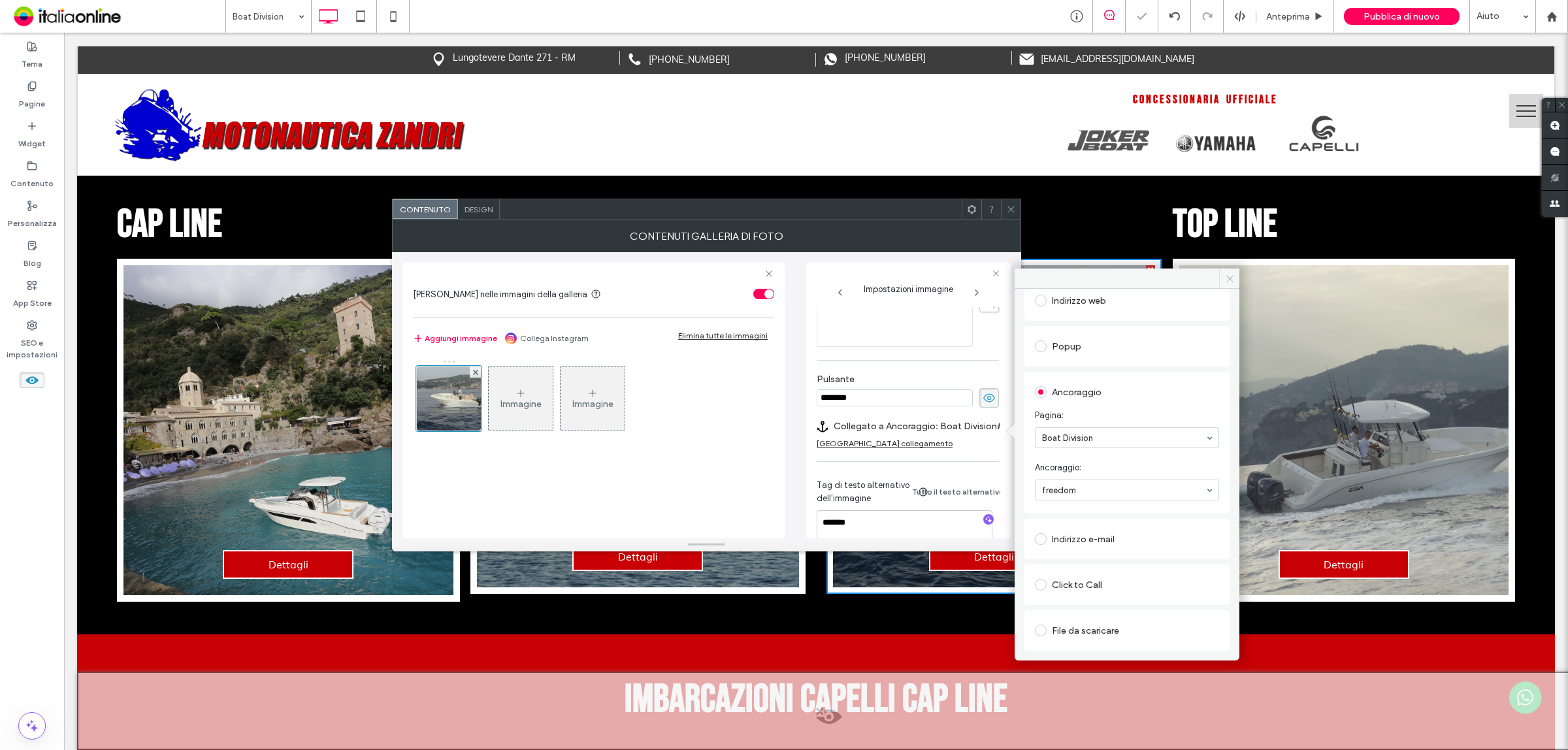
click at [1232, 282] on icon at bounding box center [1230, 279] width 10 height 10
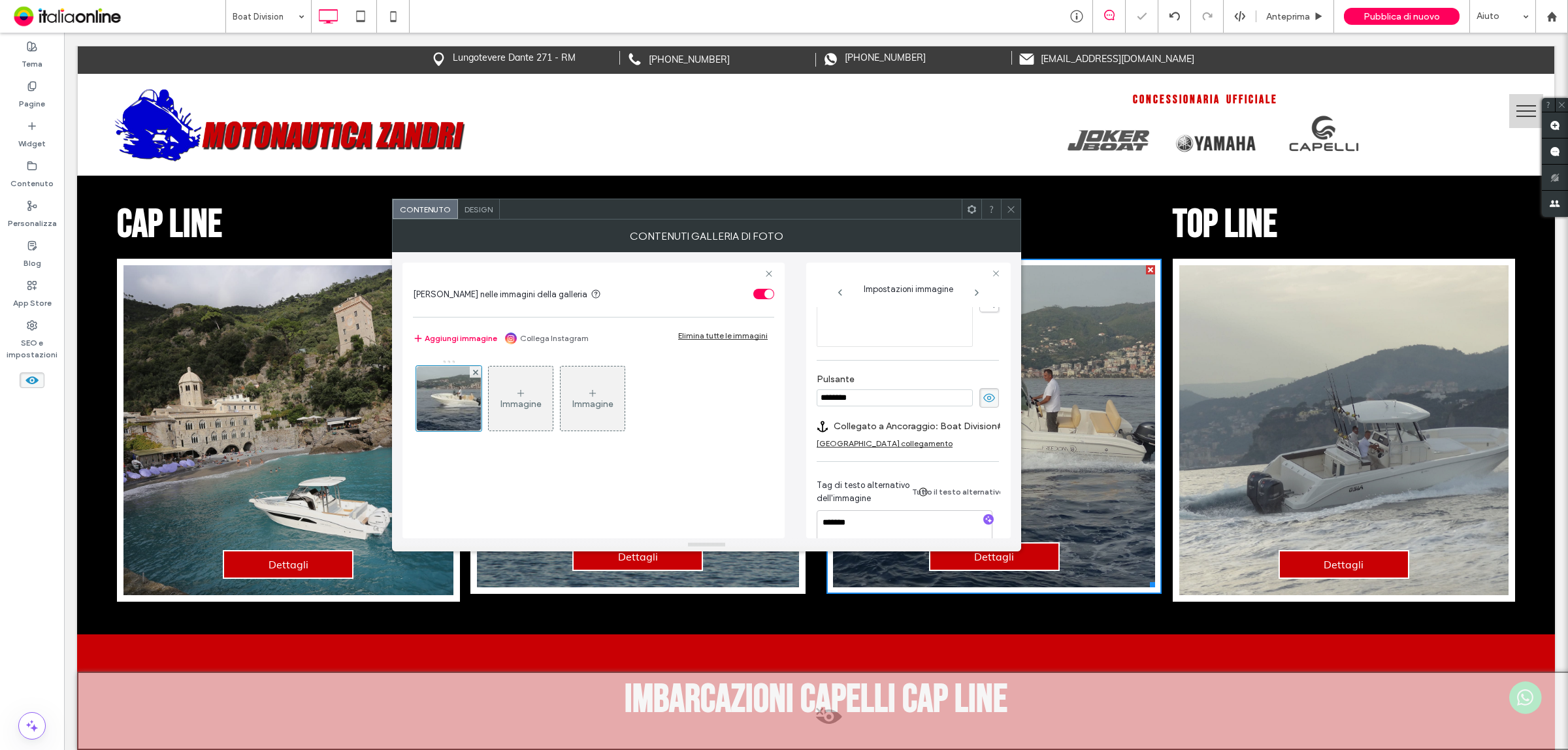
click at [1001, 207] on div at bounding box center [1011, 209] width 20 height 20
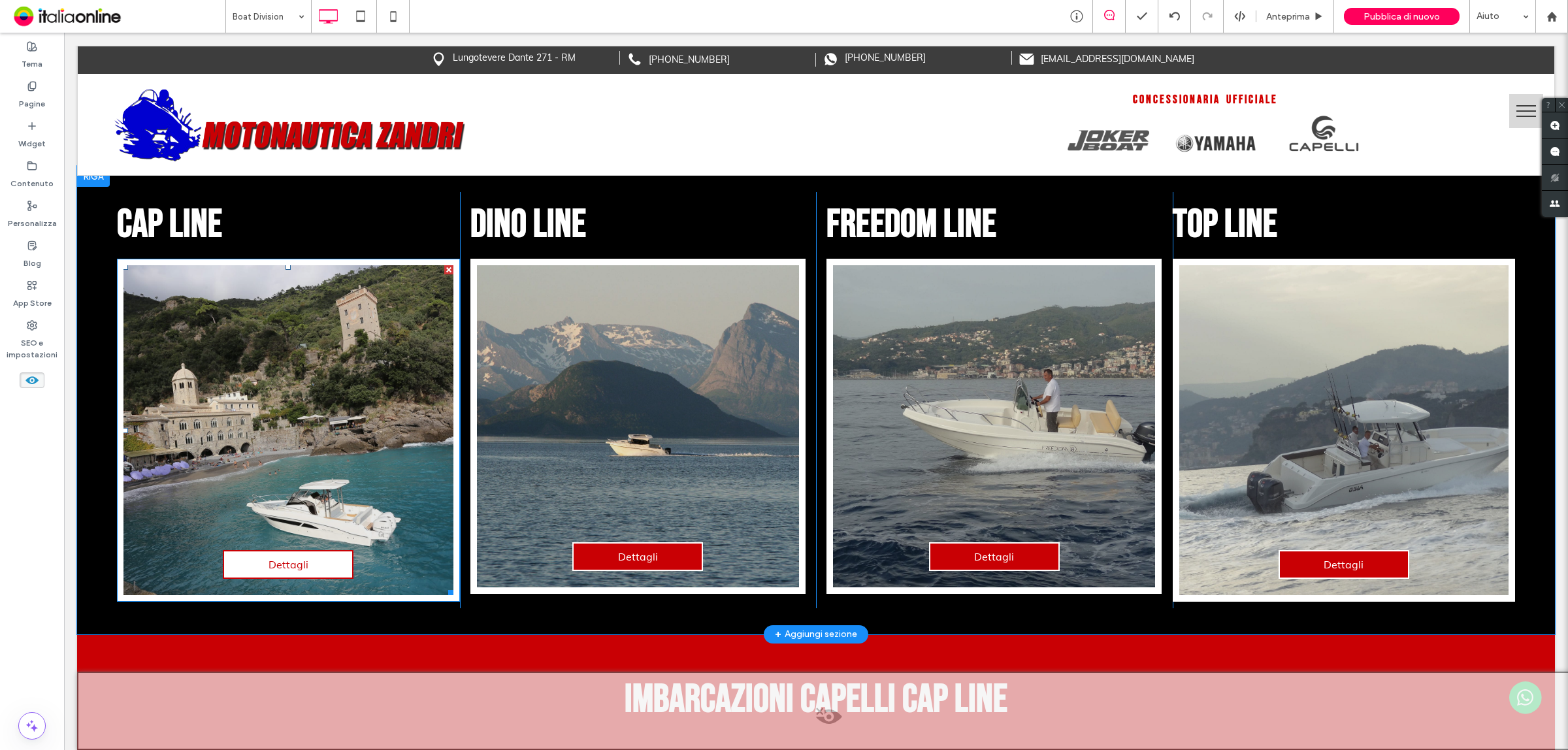
click at [333, 551] on link "Dettagli" at bounding box center [287, 565] width 130 height 29
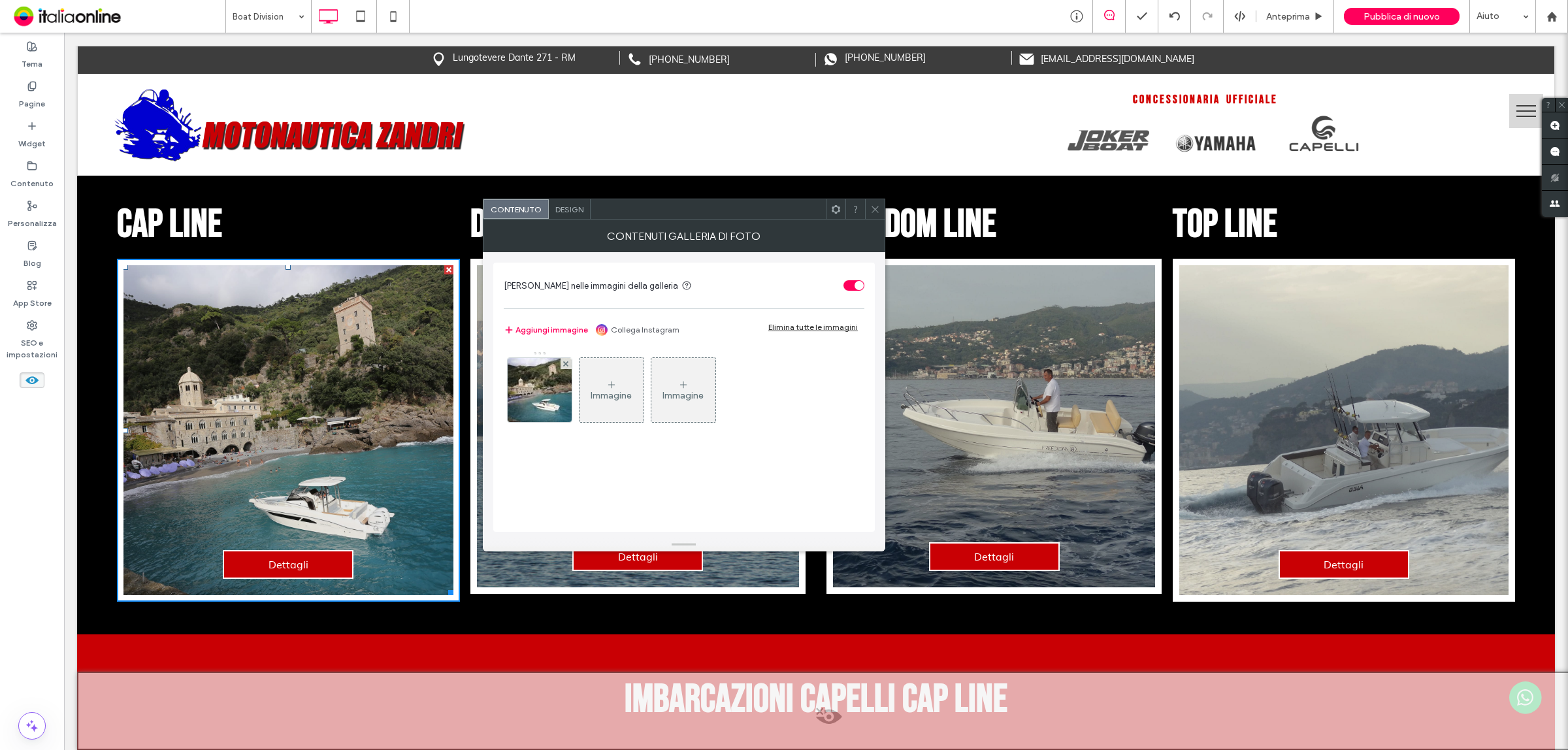
click at [576, 378] on div "Immagine Immagine" at bounding box center [684, 394] width 360 height 85
click at [562, 385] on img at bounding box center [540, 390] width 96 height 64
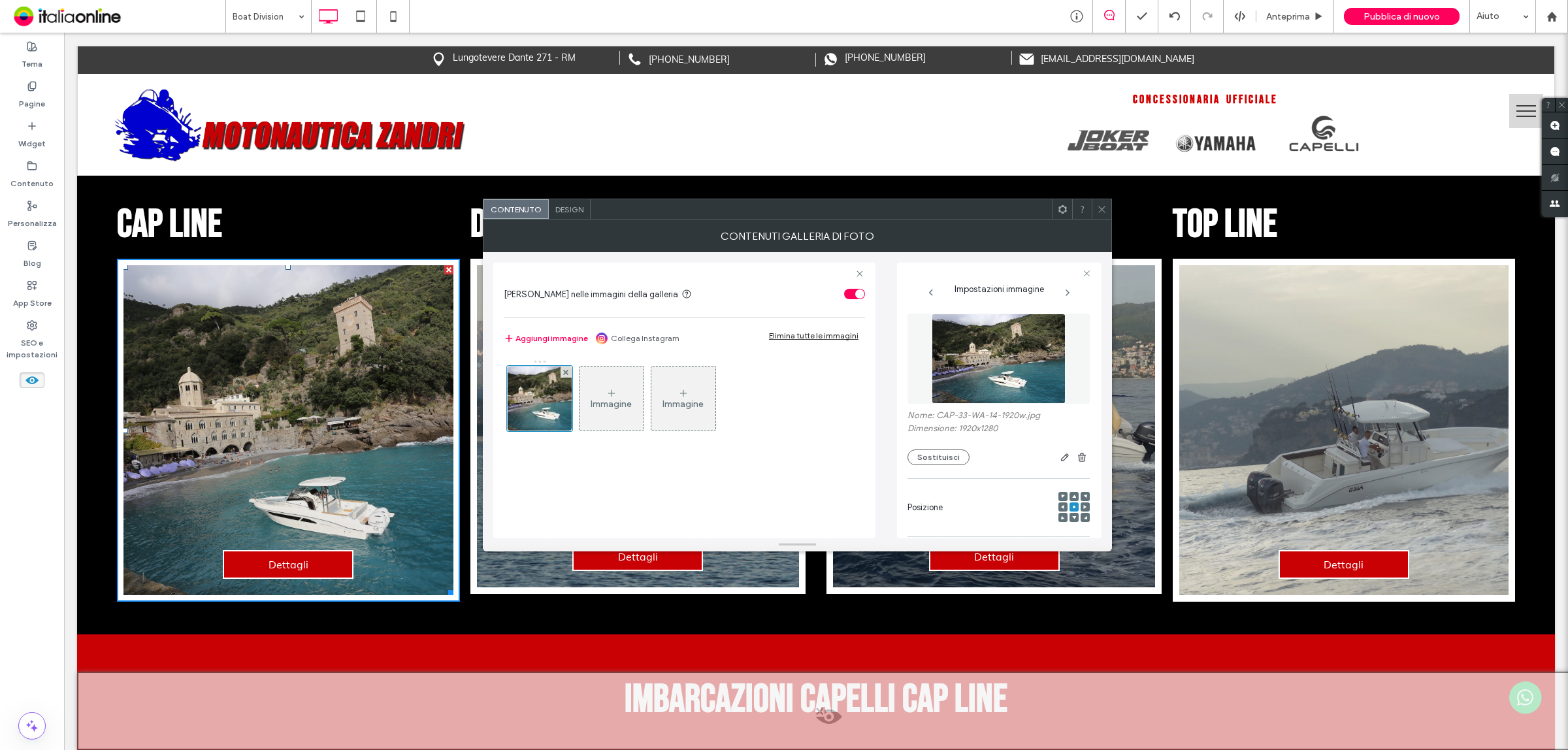
scroll to position [164, 0]
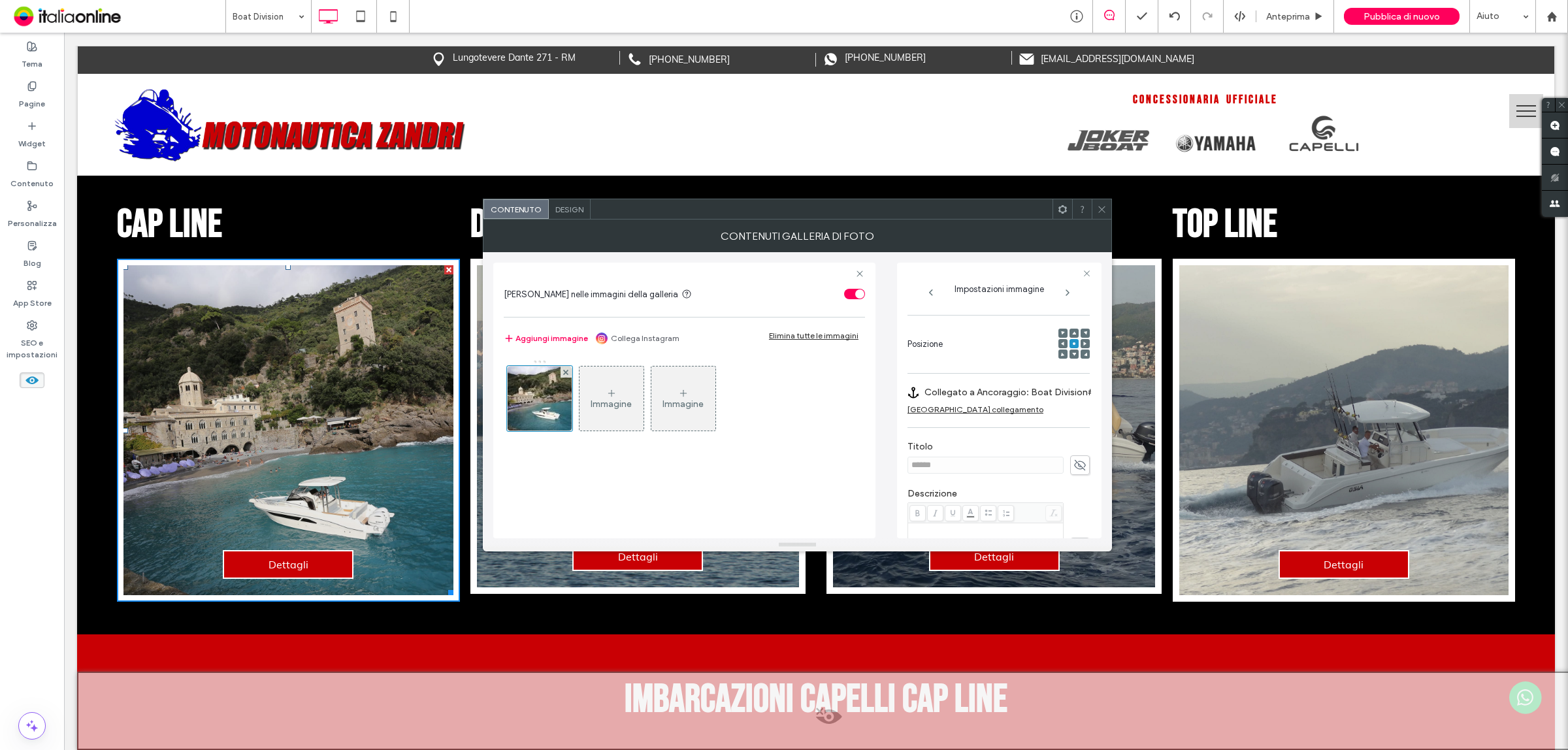
click at [964, 419] on div "Rimuovi collegamento" at bounding box center [999, 413] width 183 height 17
click at [964, 416] on div "Rimuovi collegamento" at bounding box center [999, 413] width 183 height 17
click at [970, 414] on div "Rimuovi collegamento" at bounding box center [976, 409] width 136 height 10
click at [995, 390] on label "Modifica collegamento" at bounding box center [994, 392] width 174 height 24
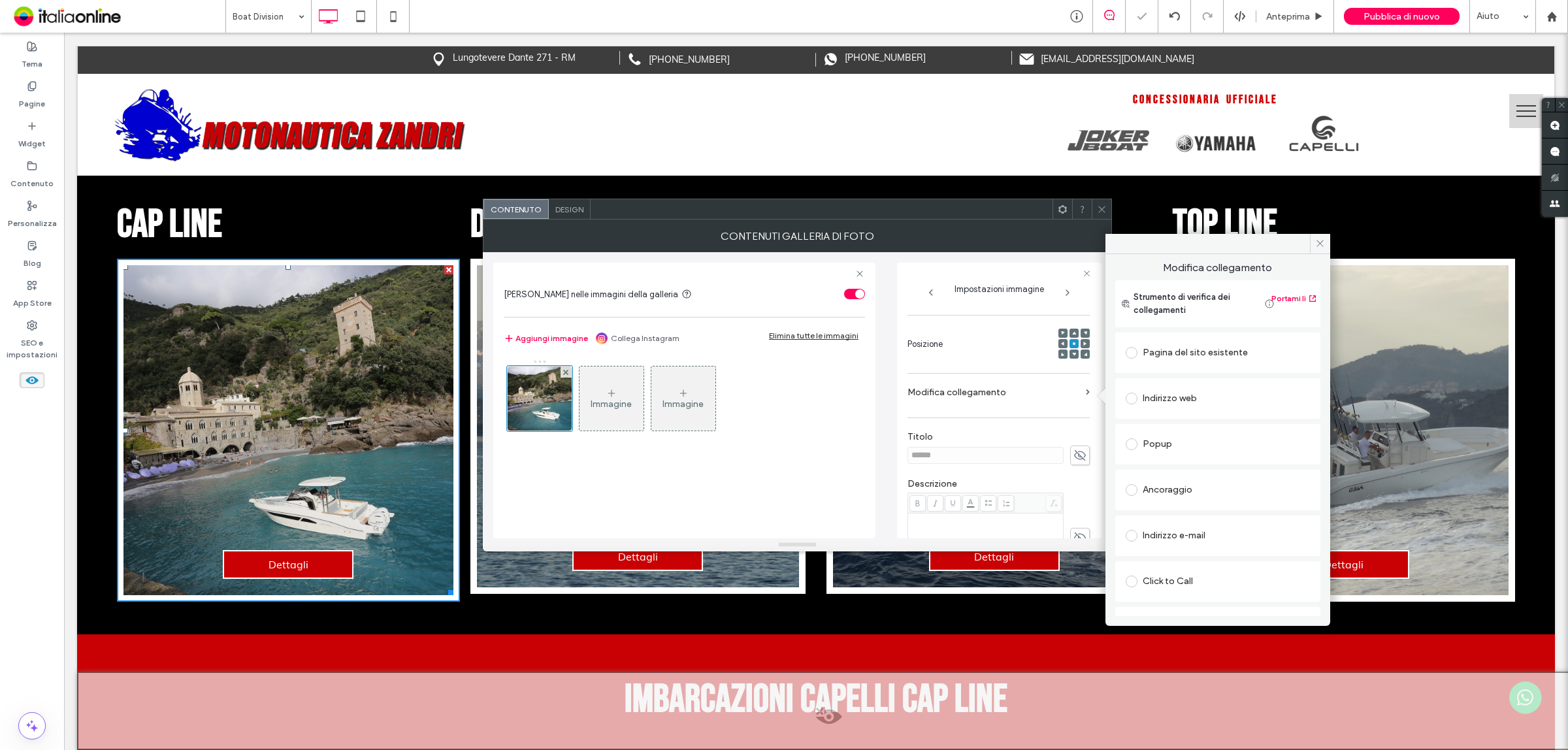
click at [1151, 487] on div "Ancoraggio" at bounding box center [1218, 490] width 184 height 21
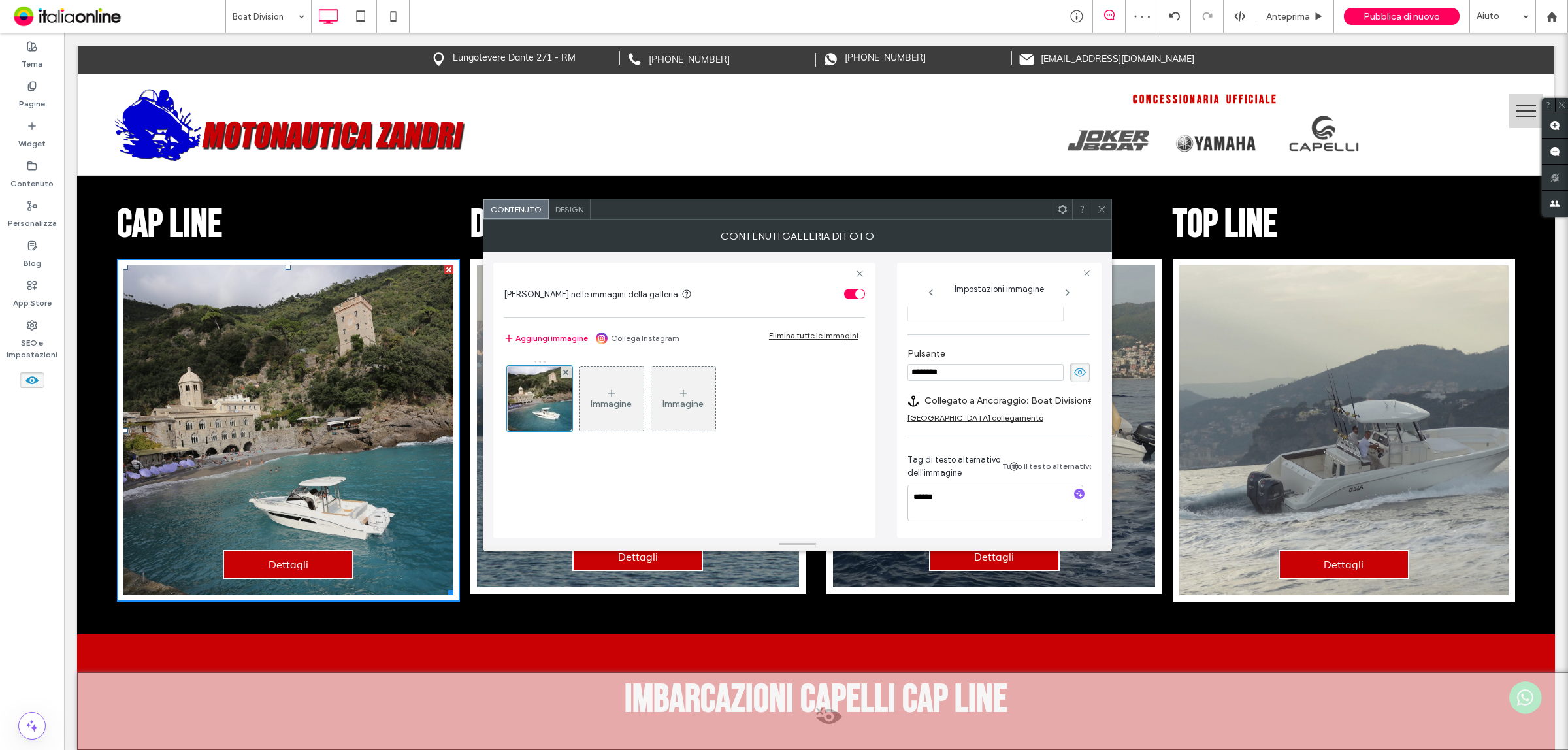
click at [976, 416] on div "Rimuovi collegamento" at bounding box center [976, 418] width 136 height 10
click at [1027, 402] on label "Aggiungi collegamento al pulsante" at bounding box center [994, 410] width 174 height 24
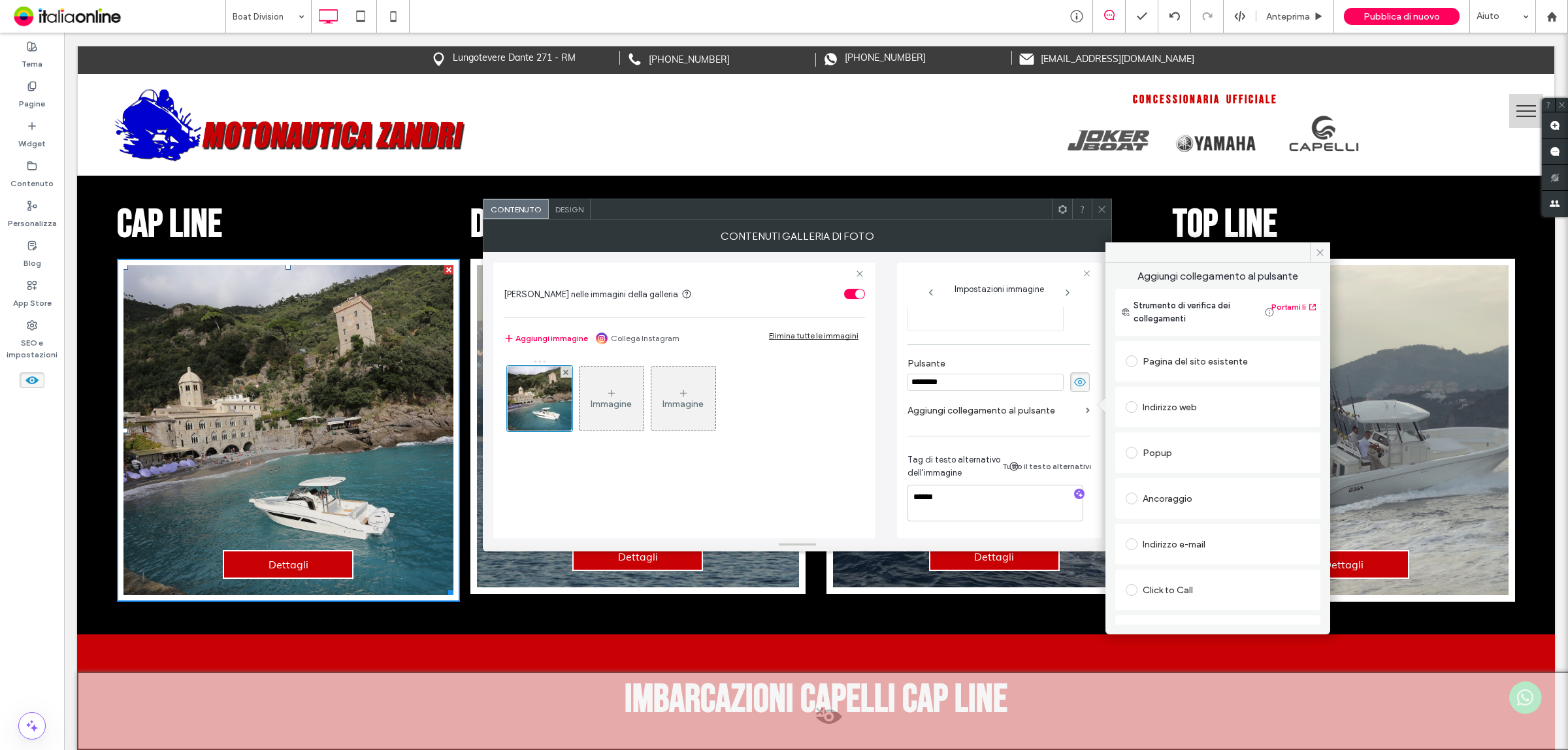
click at [1134, 498] on span at bounding box center [1132, 498] width 12 height 12
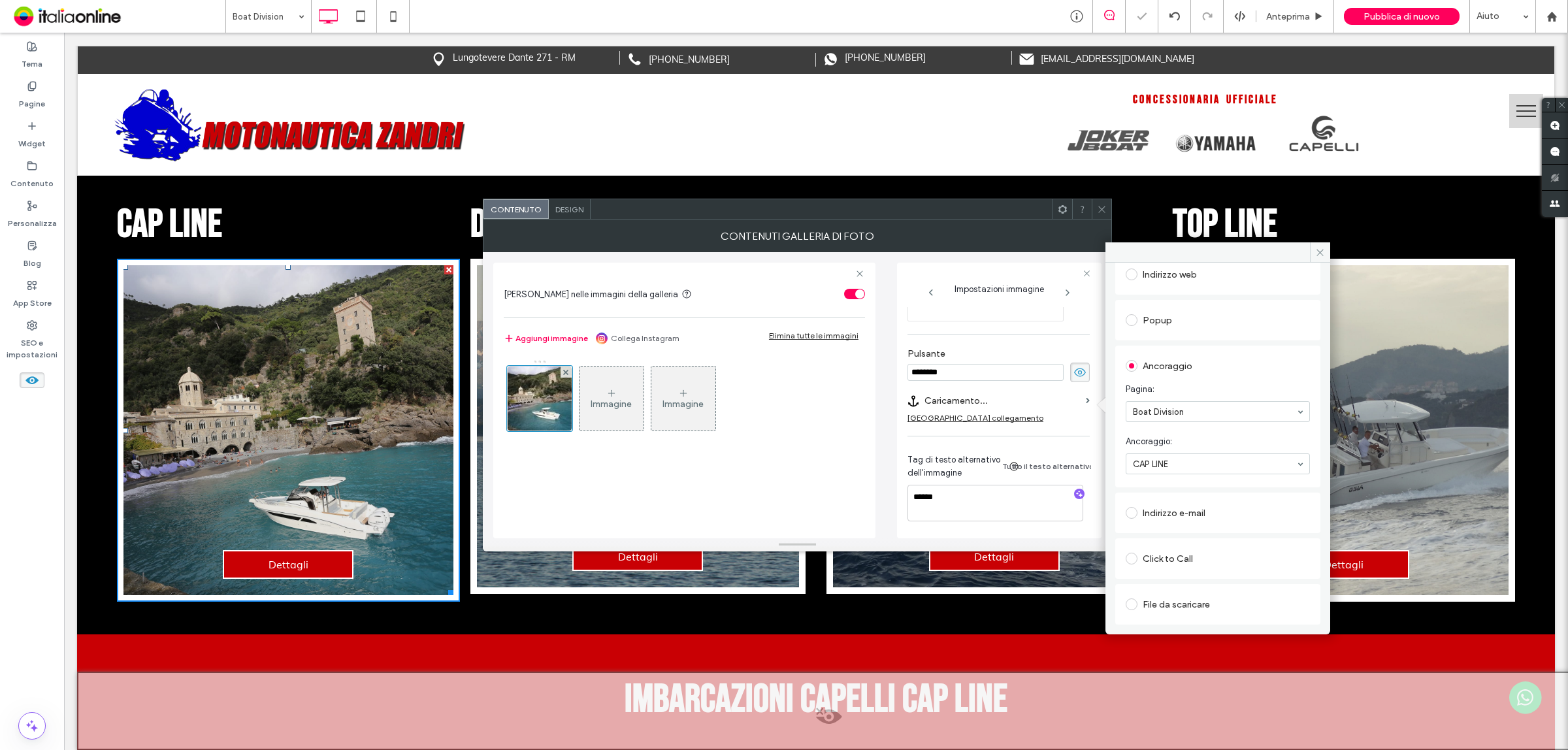
scroll to position [443, 0]
click at [858, 458] on div "Immagine Immagine" at bounding box center [684, 443] width 361 height 179
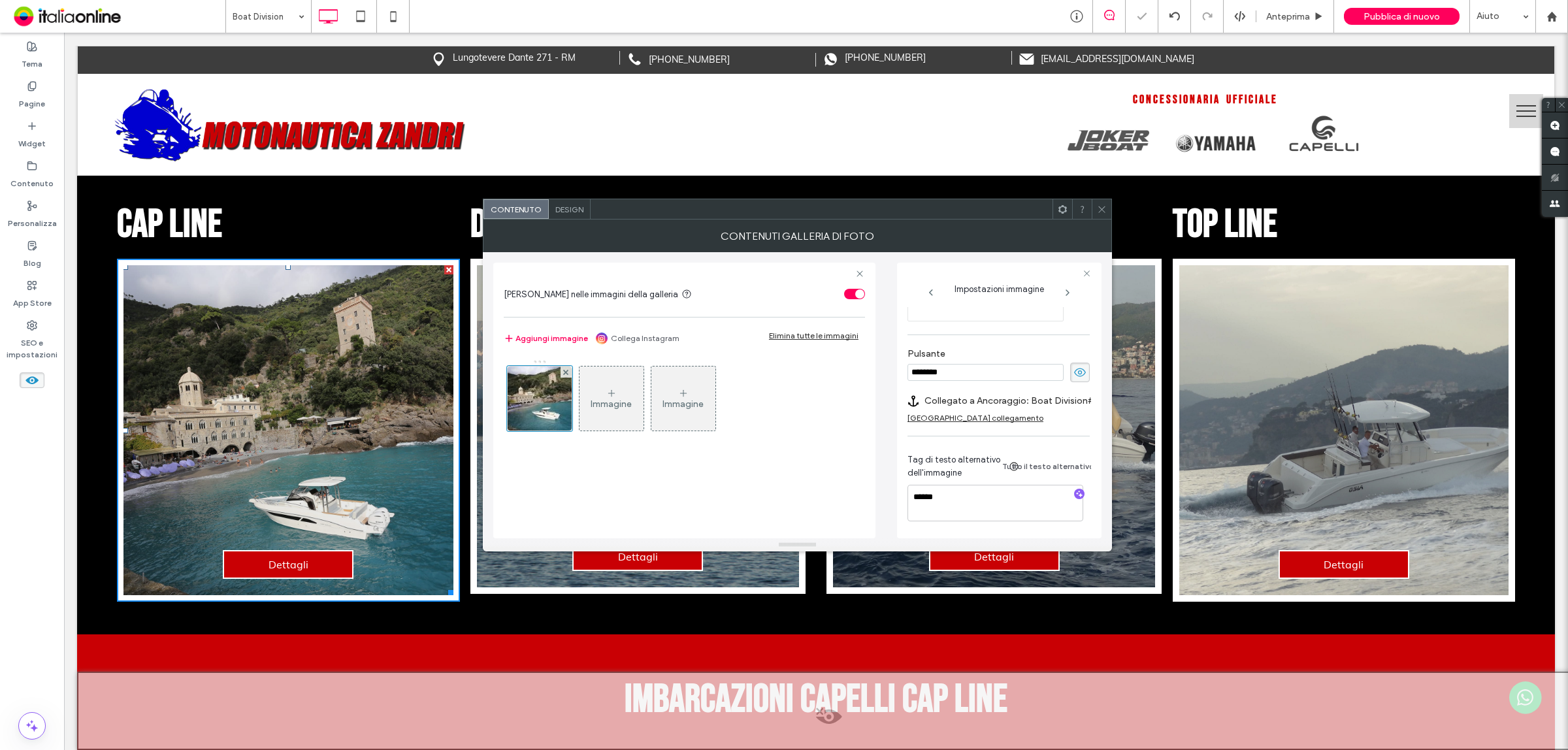
click at [1105, 209] on icon at bounding box center [1102, 209] width 10 height 10
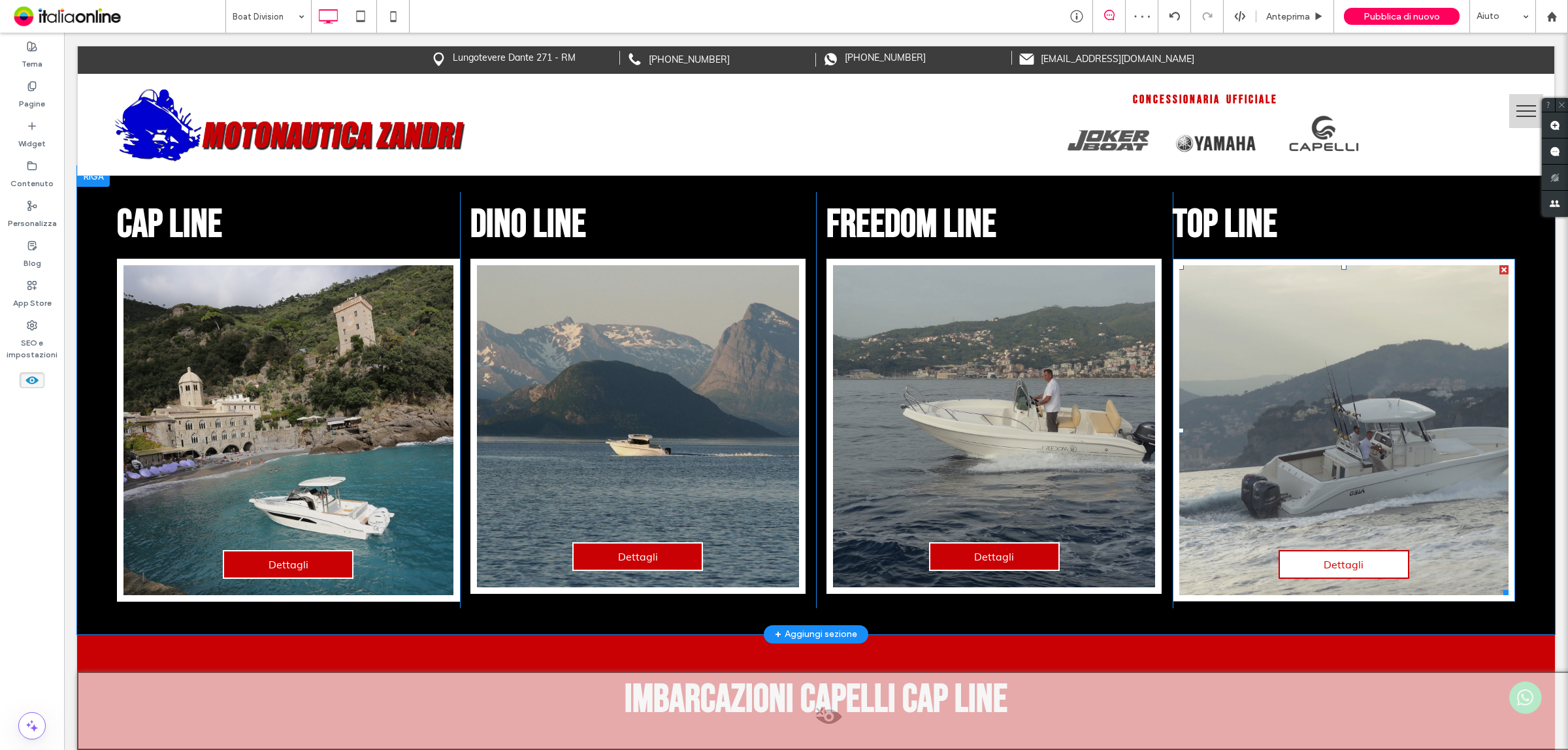
click at [1373, 551] on link "Dettagli" at bounding box center [1344, 565] width 130 height 29
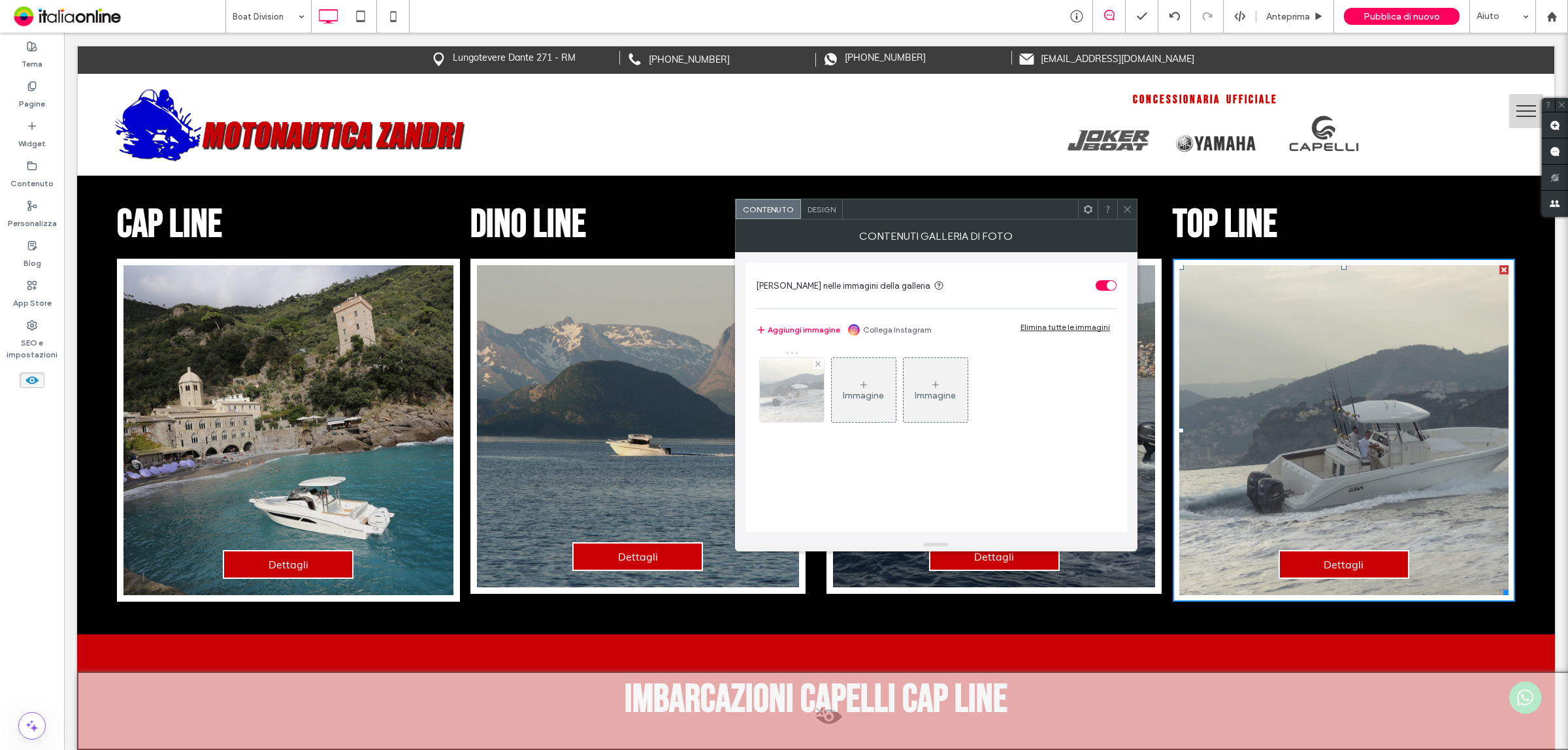
click at [801, 385] on div at bounding box center [791, 390] width 64 height 64
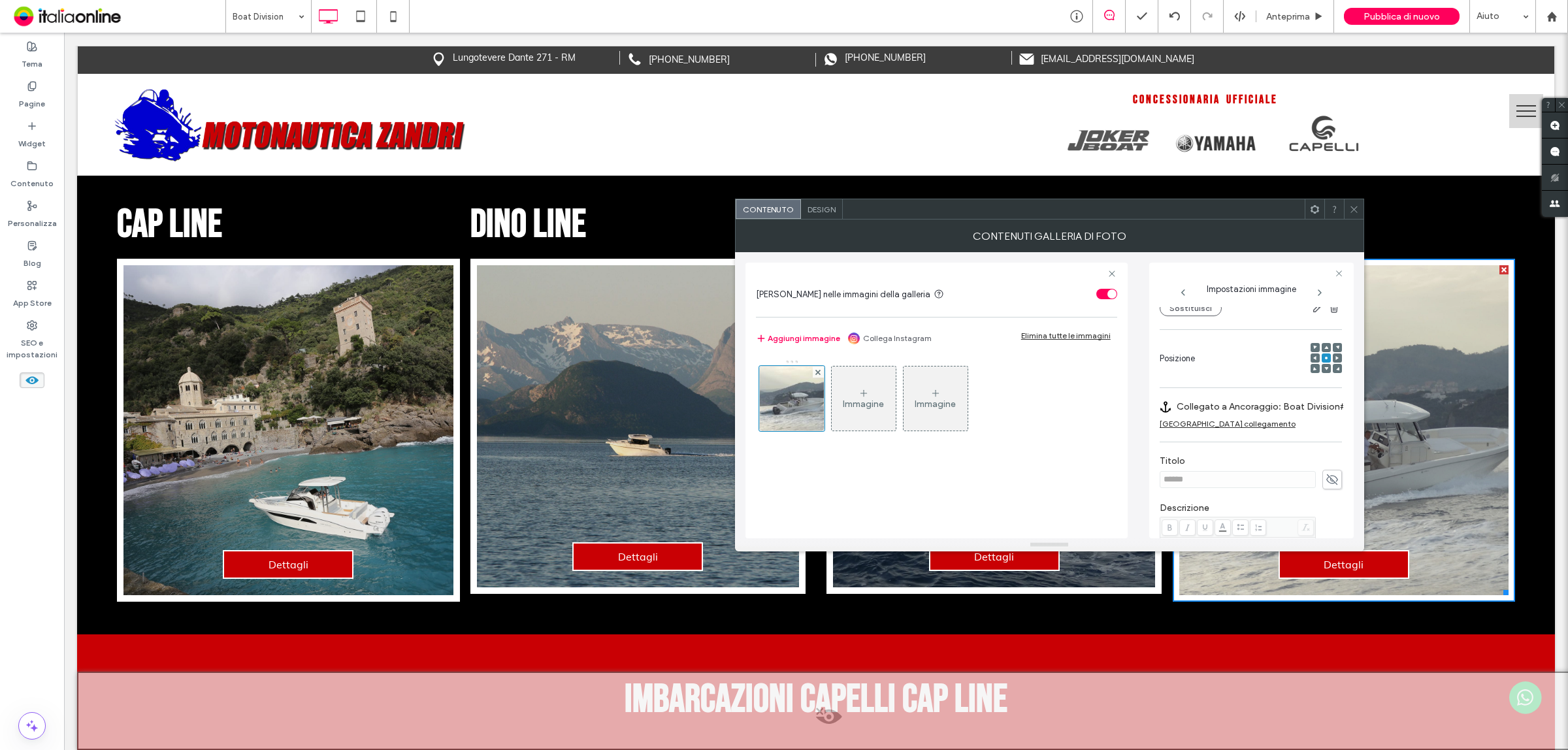
scroll to position [164, 0]
click at [1235, 413] on div "Rimuovi collegamento" at bounding box center [1228, 409] width 136 height 10
click at [1250, 396] on label "Modifica collegamento" at bounding box center [1247, 392] width 174 height 24
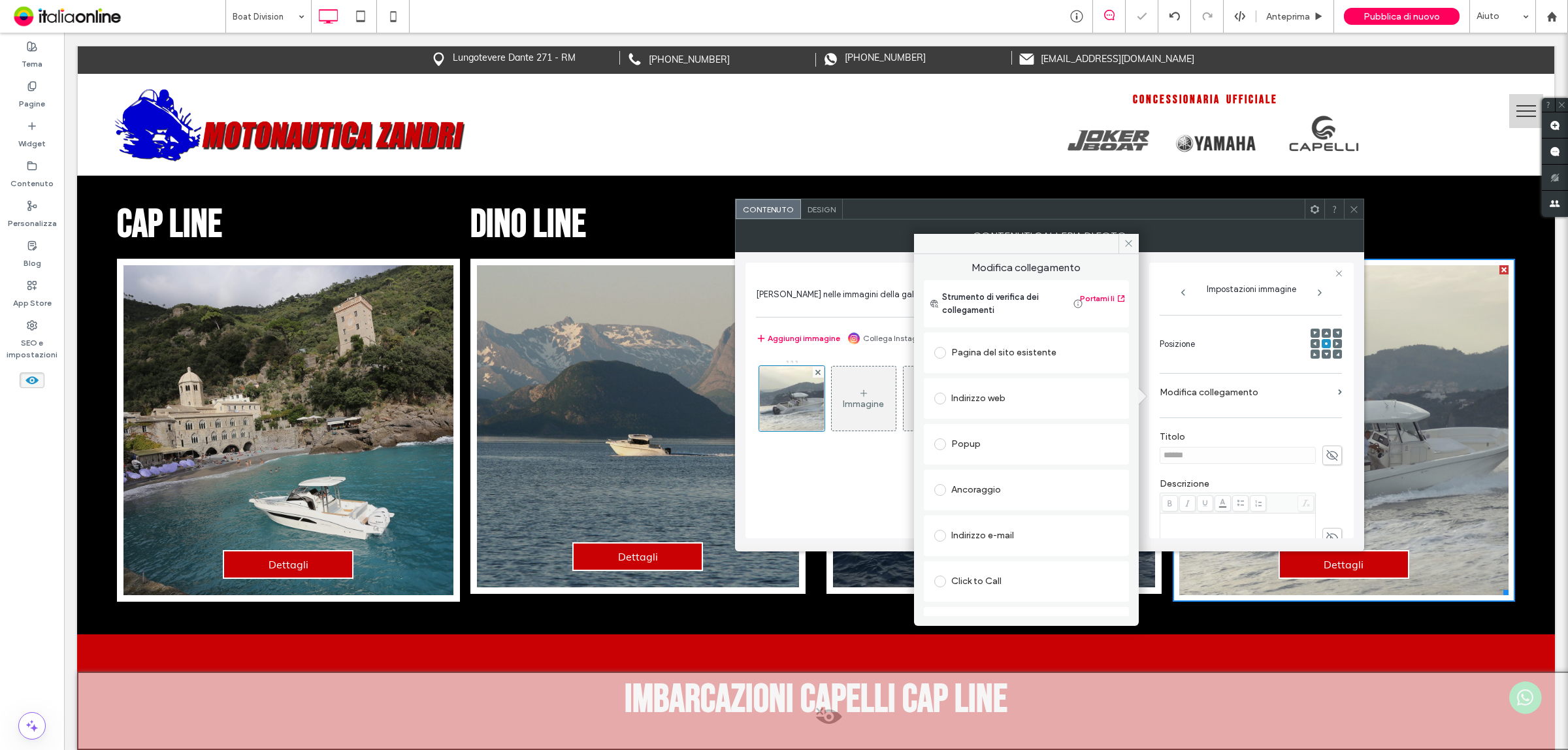
click at [942, 484] on span at bounding box center [940, 490] width 12 height 12
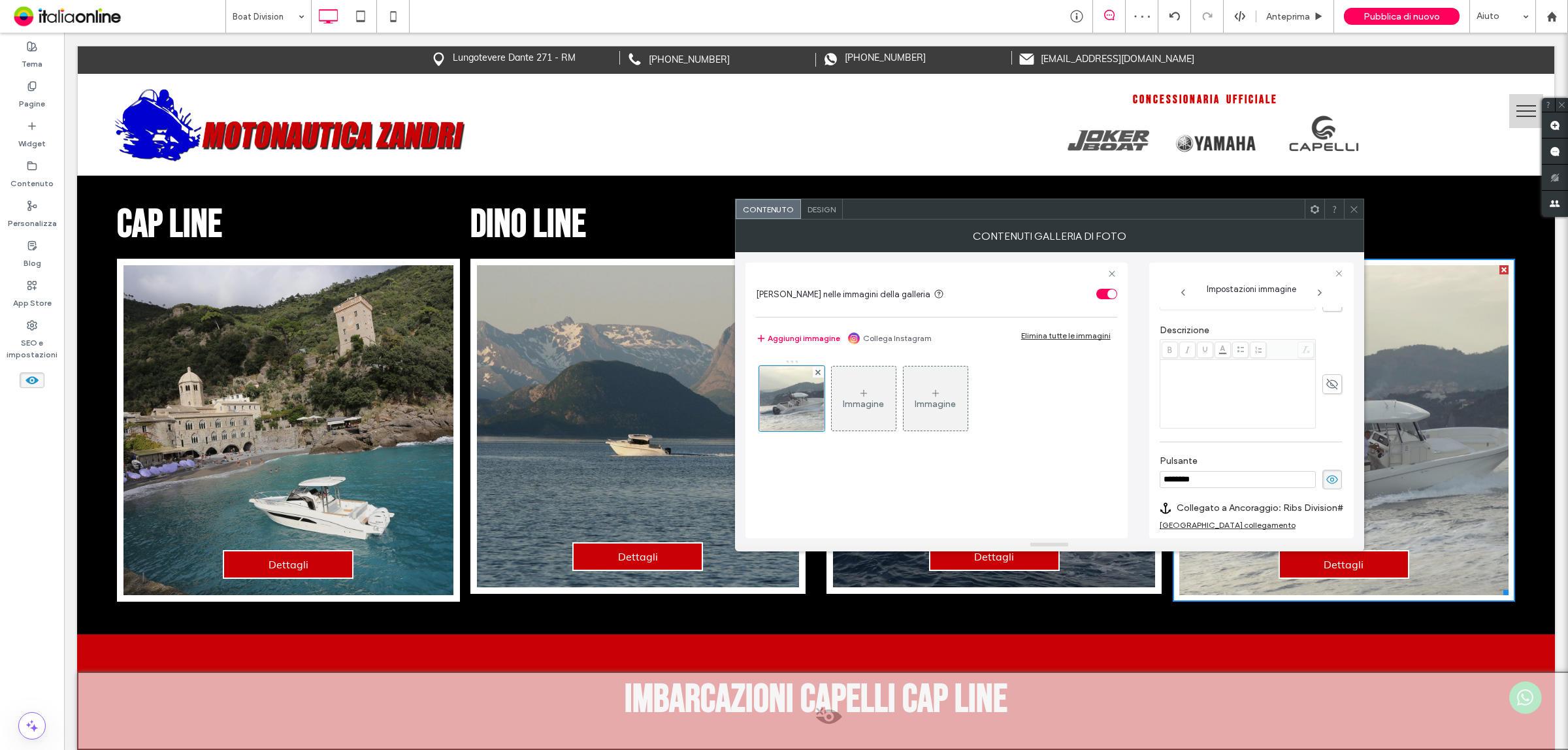
scroll to position [409, 0]
click at [1227, 443] on div "Rimuovi collegamento" at bounding box center [1228, 444] width 136 height 10
click at [1276, 430] on label "Aggiungi collegamento al pulsante" at bounding box center [1247, 426] width 174 height 24
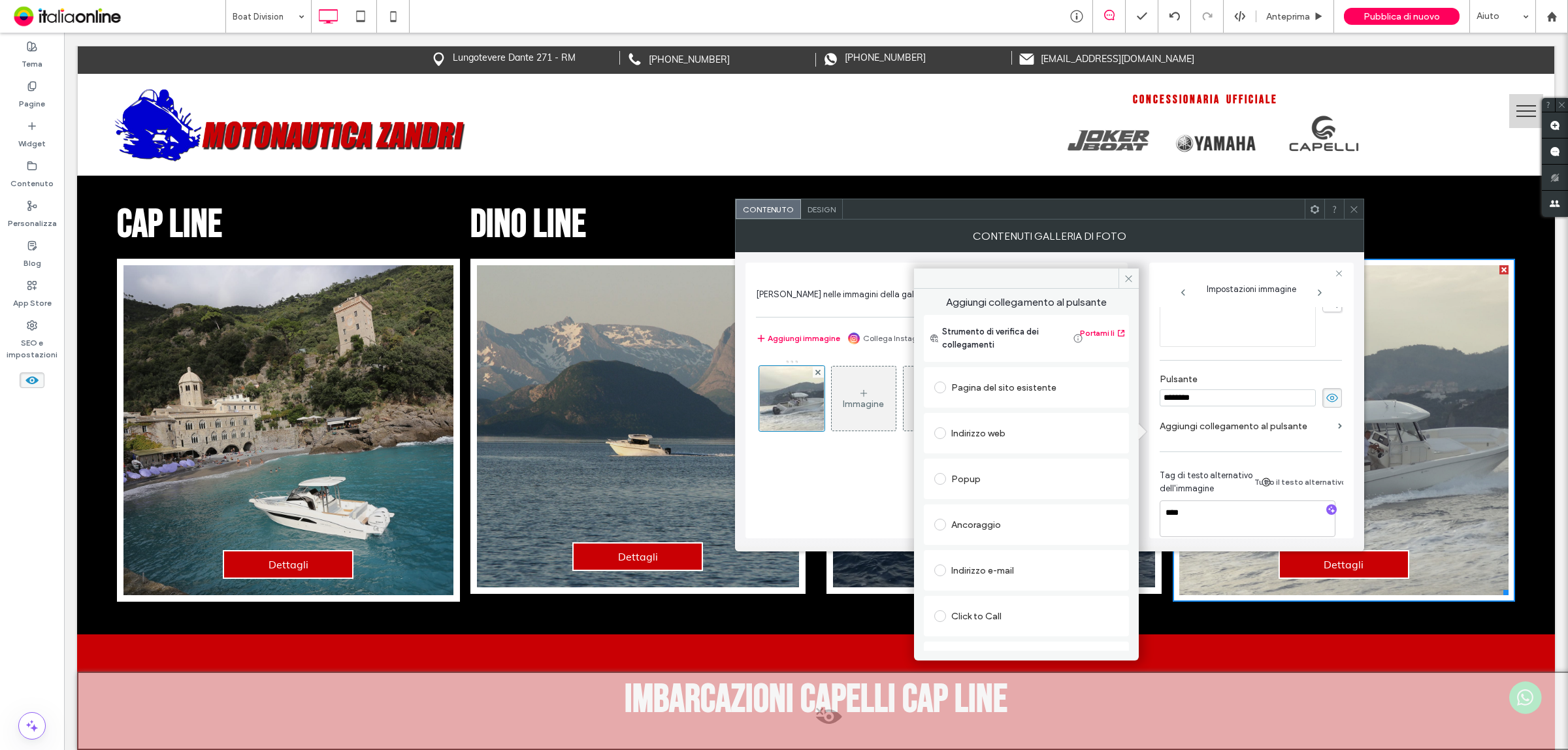
click at [951, 523] on label at bounding box center [943, 525] width 17 height 12
click at [1022, 535] on section "Pagina: Home Joker Boat Clubman Coaster Barracuda Yamaha Motori fuoribordo Prem…" at bounding box center [1027, 561] width 184 height 52
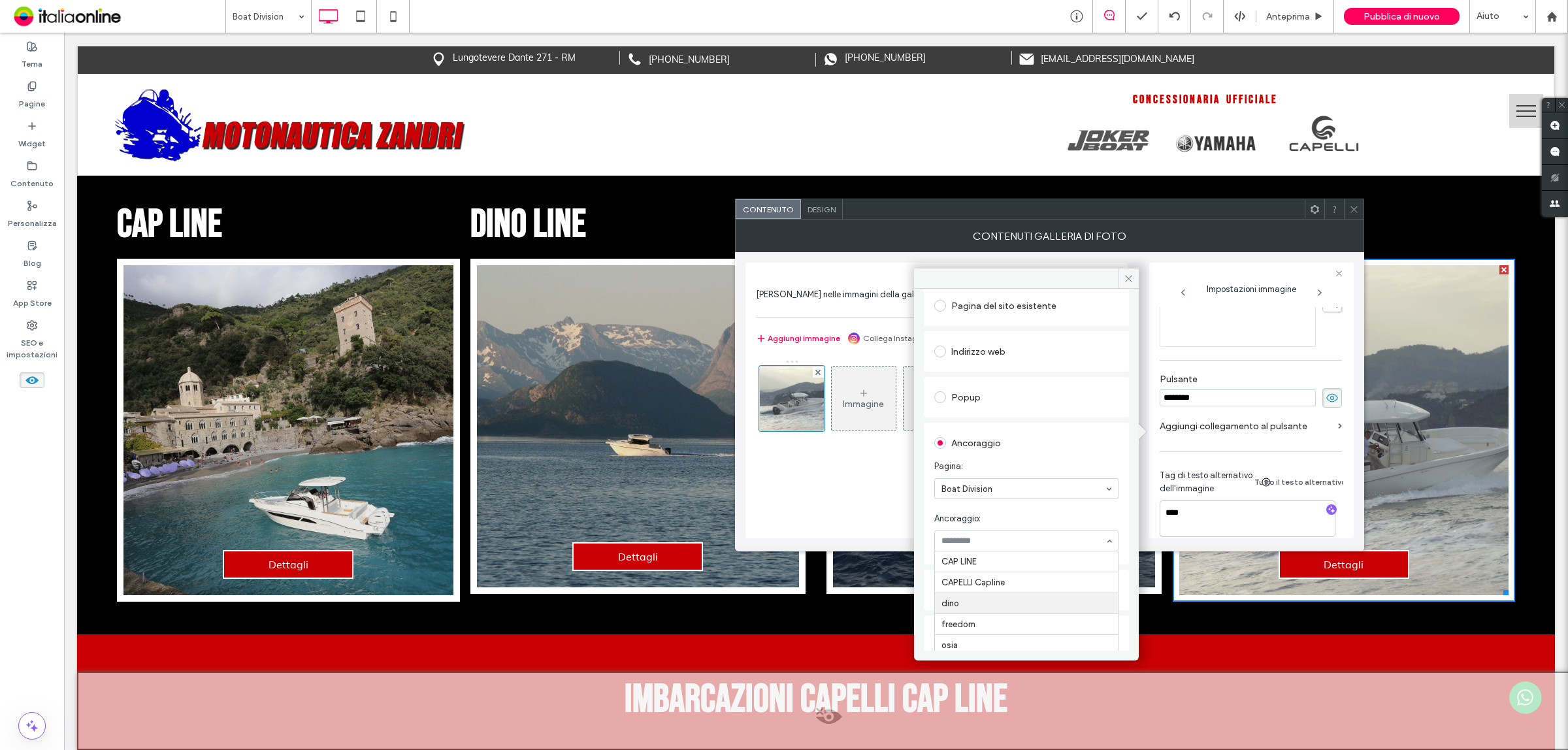
scroll to position [45, 0]
drag, startPoint x: 1126, startPoint y: 282, endPoint x: 1223, endPoint y: 245, distance: 103.8
click at [1128, 282] on icon at bounding box center [1129, 279] width 10 height 10
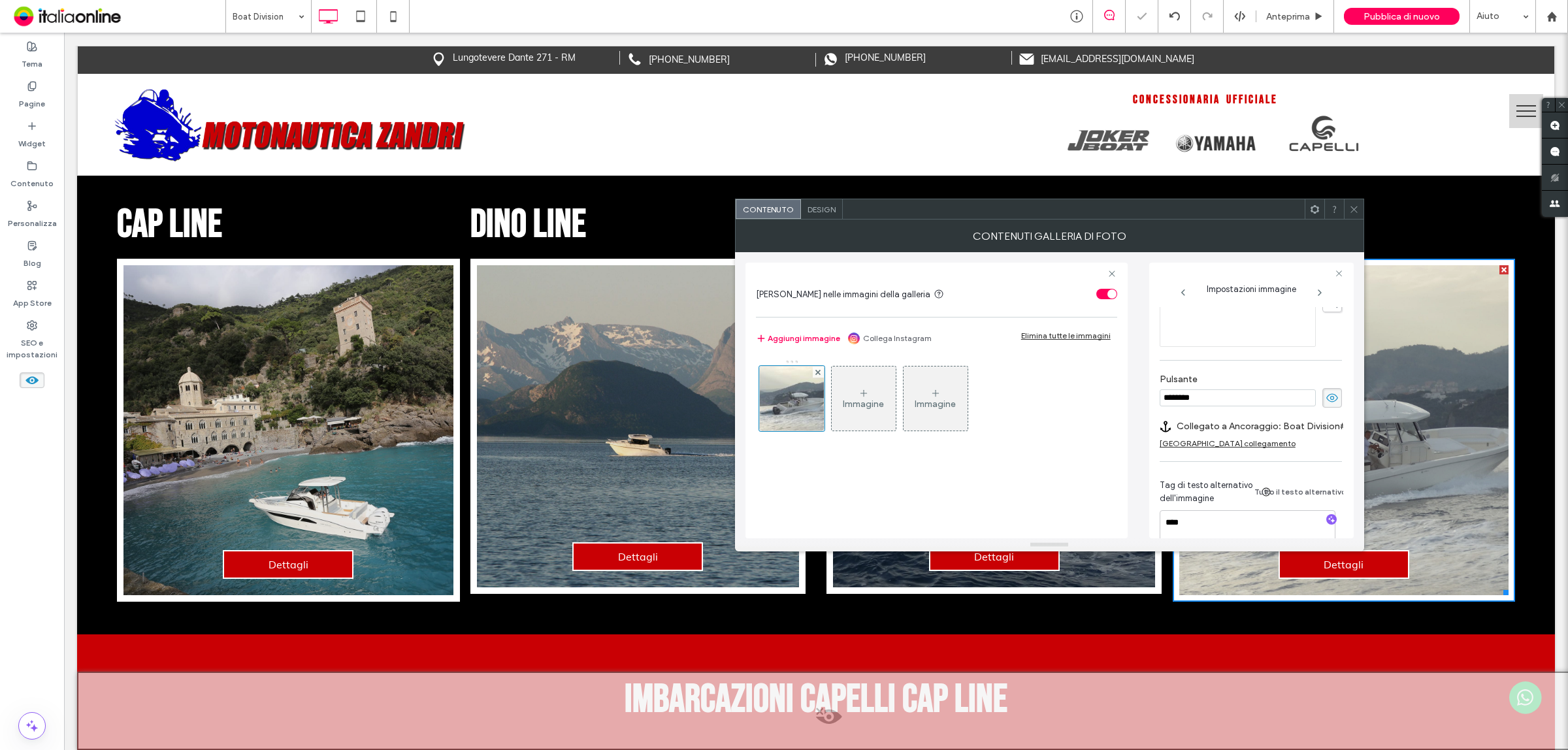
click at [1355, 209] on icon at bounding box center [1355, 209] width 10 height 10
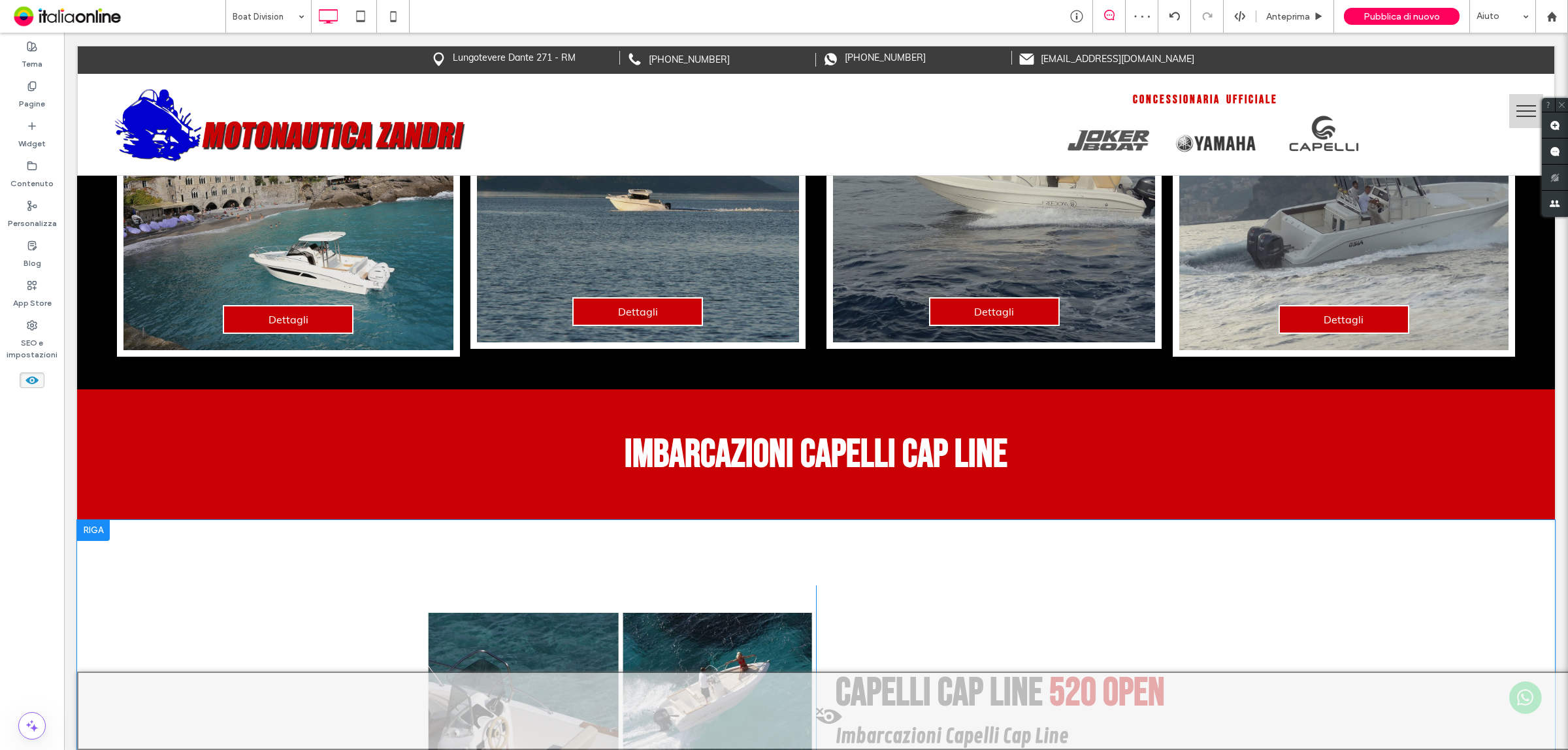
scroll to position [838, 0]
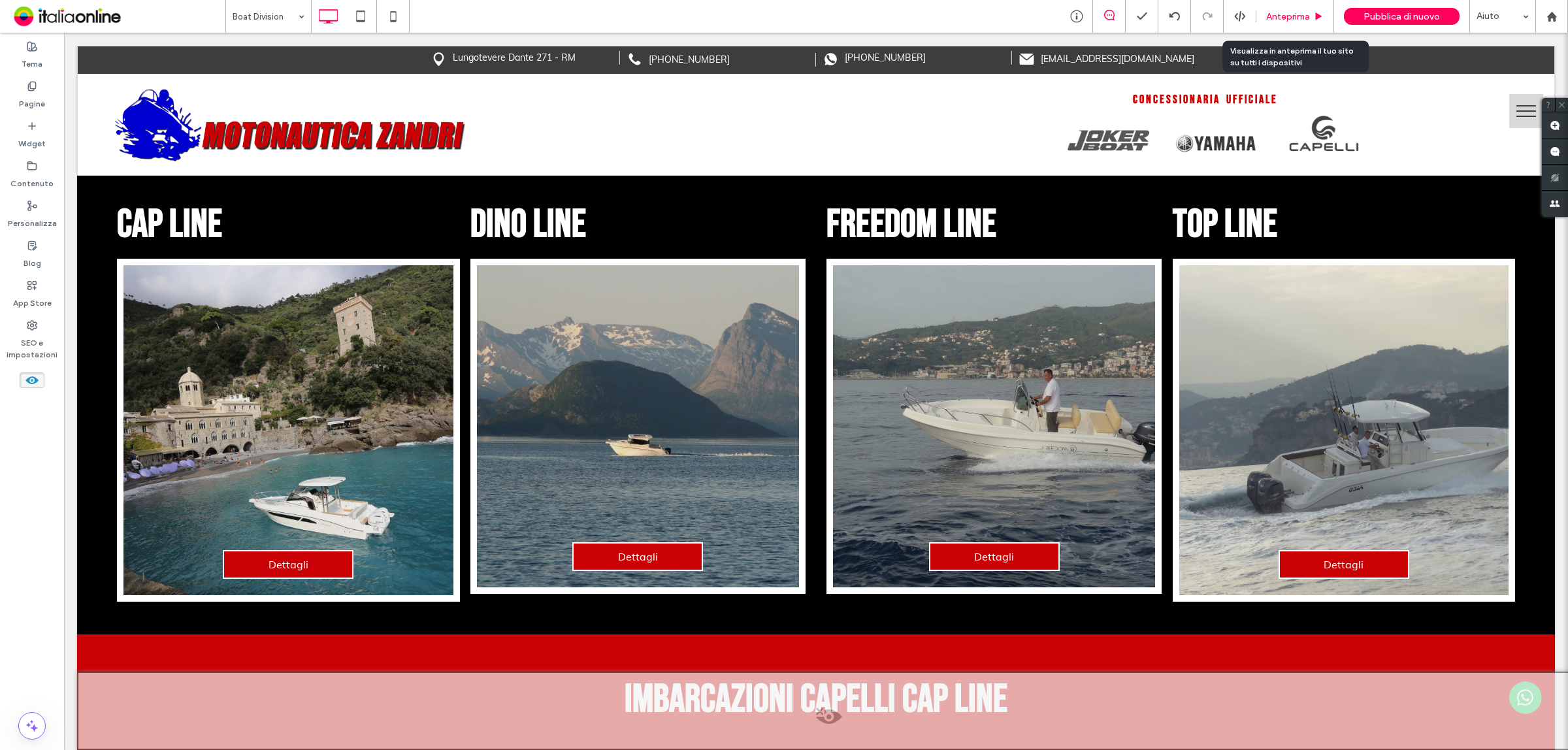
click at [1298, 10] on div "Anteprima" at bounding box center [1296, 16] width 78 height 32
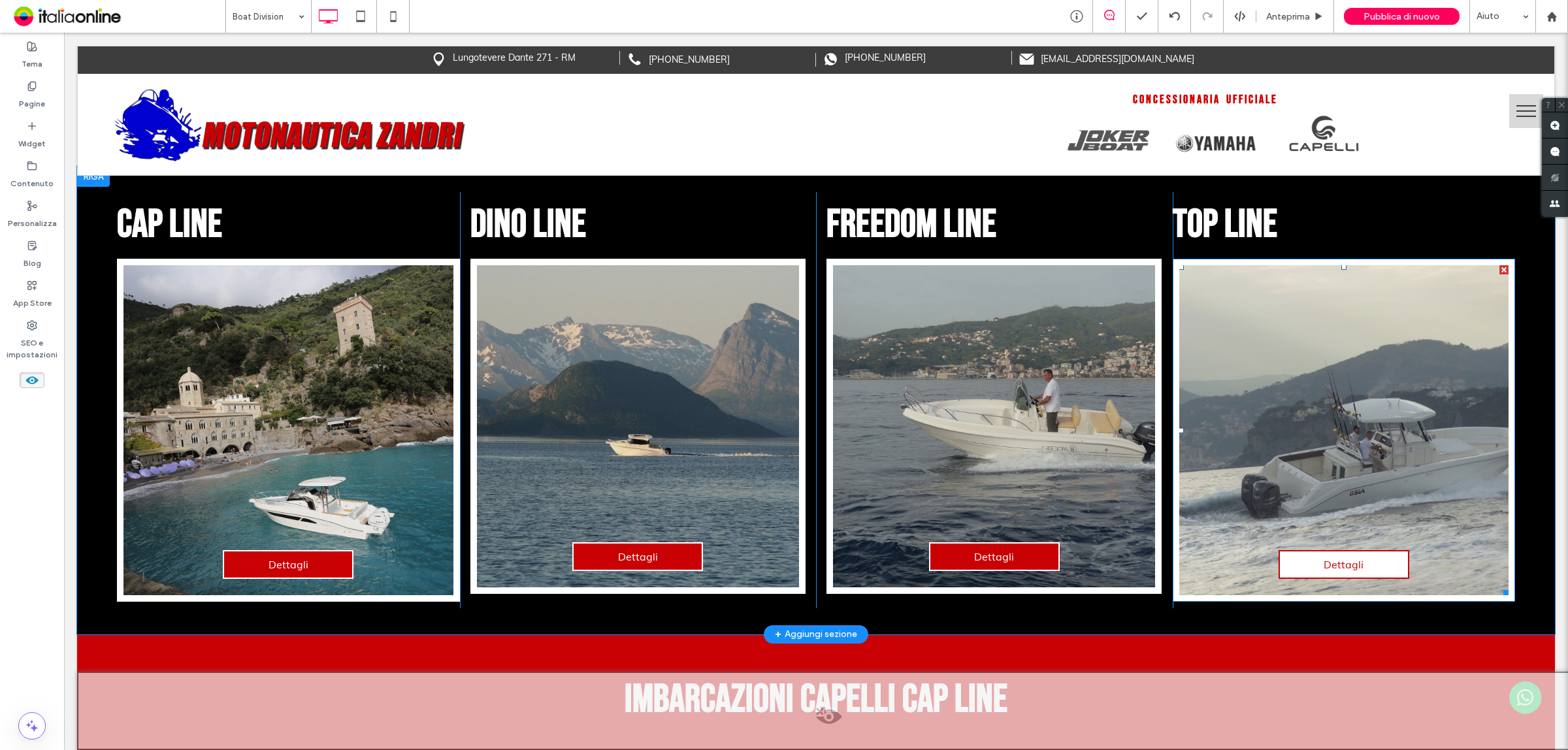
click at [1360, 551] on span "Dettagli" at bounding box center [1343, 564] width 66 height 26
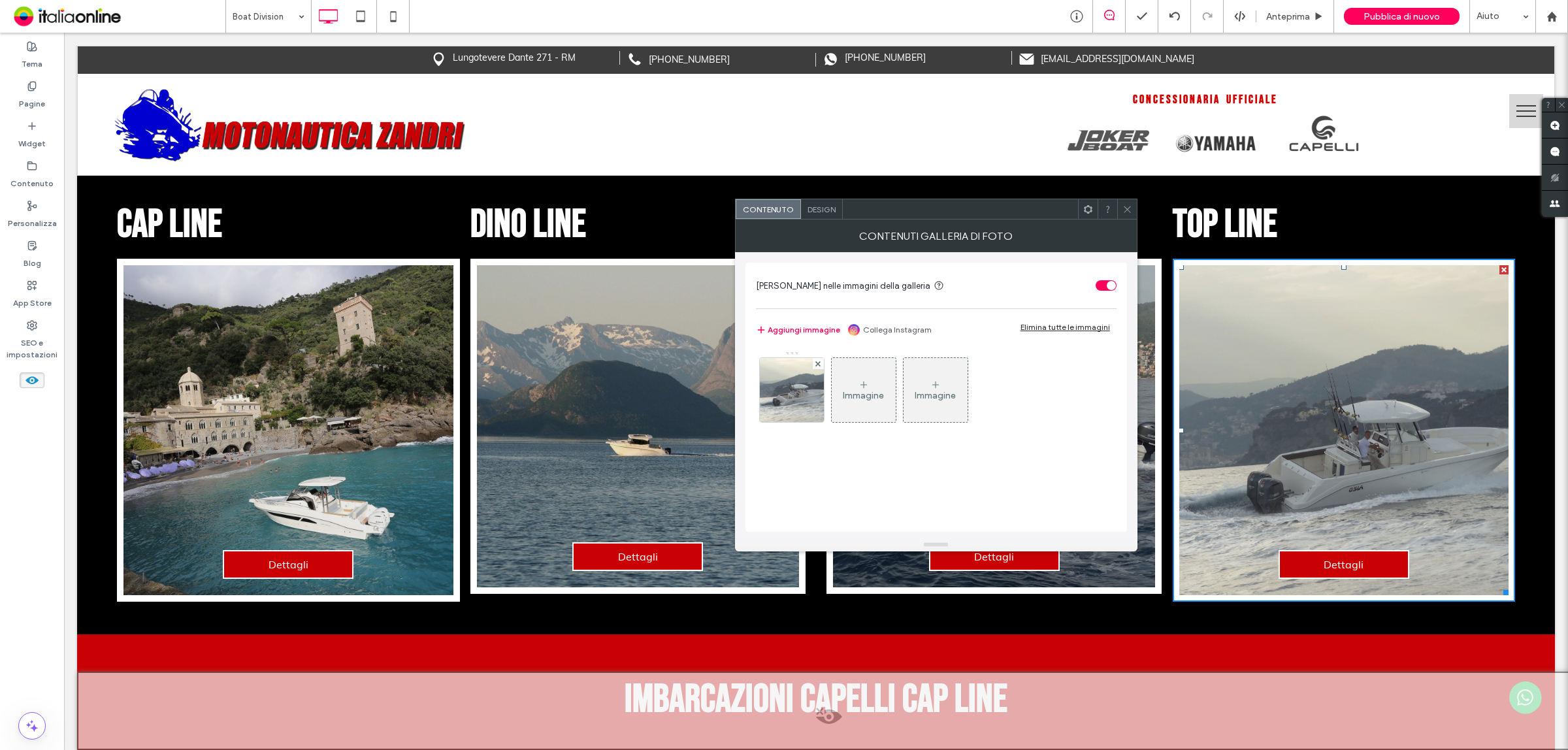
click at [1125, 207] on use at bounding box center [1127, 209] width 7 height 7
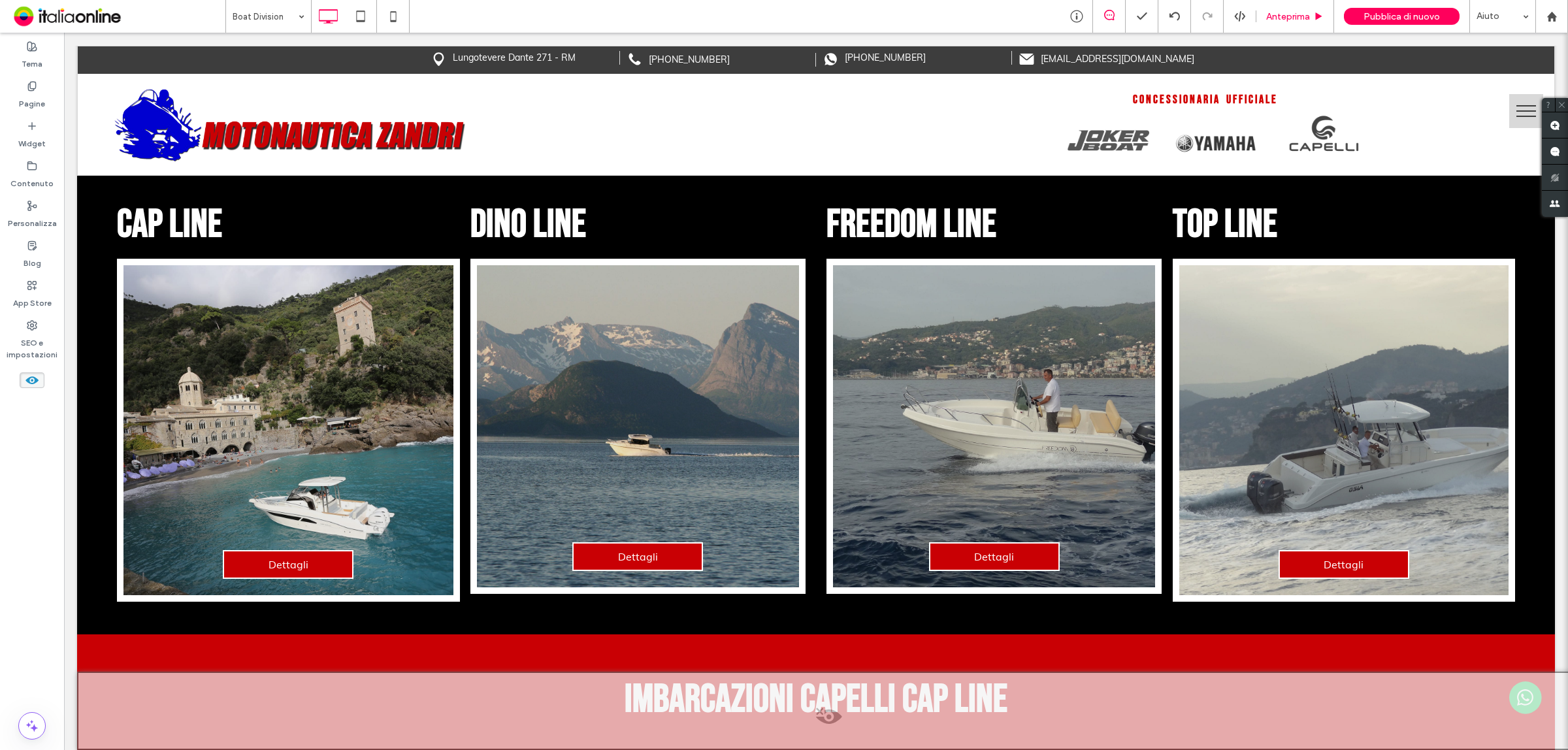
click at [1287, 15] on span "Anteprima" at bounding box center [1288, 16] width 44 height 11
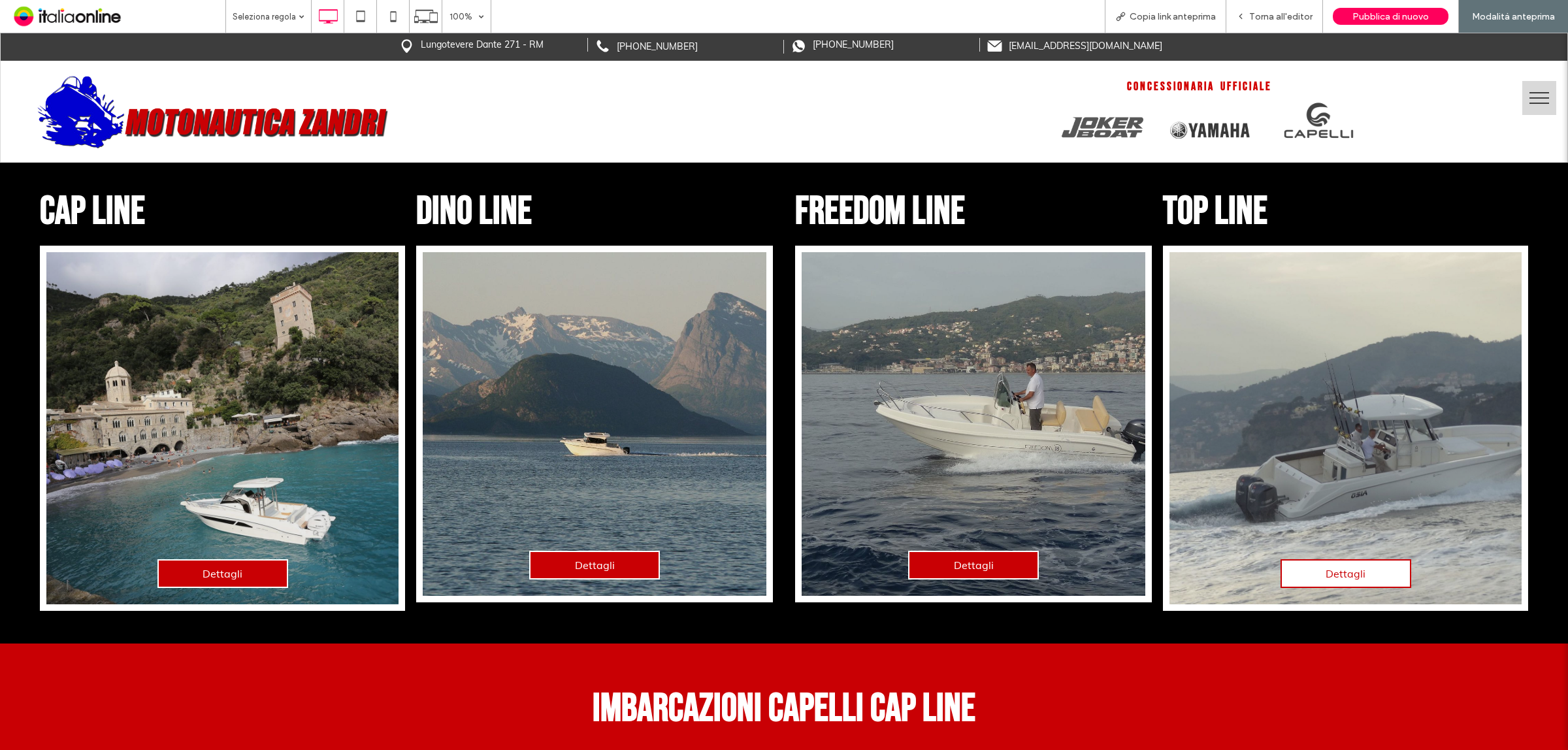
click at [1363, 561] on span "Dettagli" at bounding box center [1345, 573] width 66 height 26
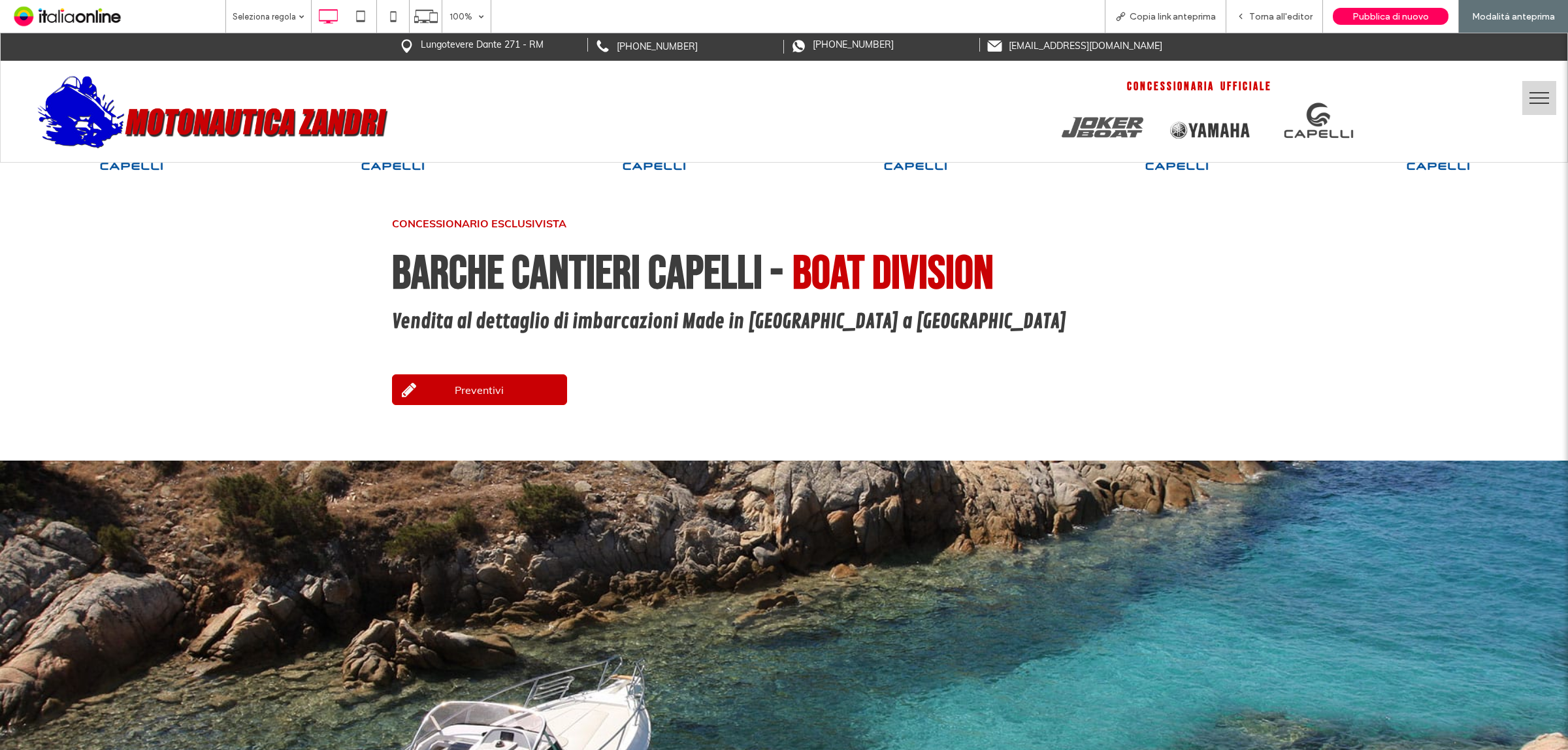
scroll to position [409, 0]
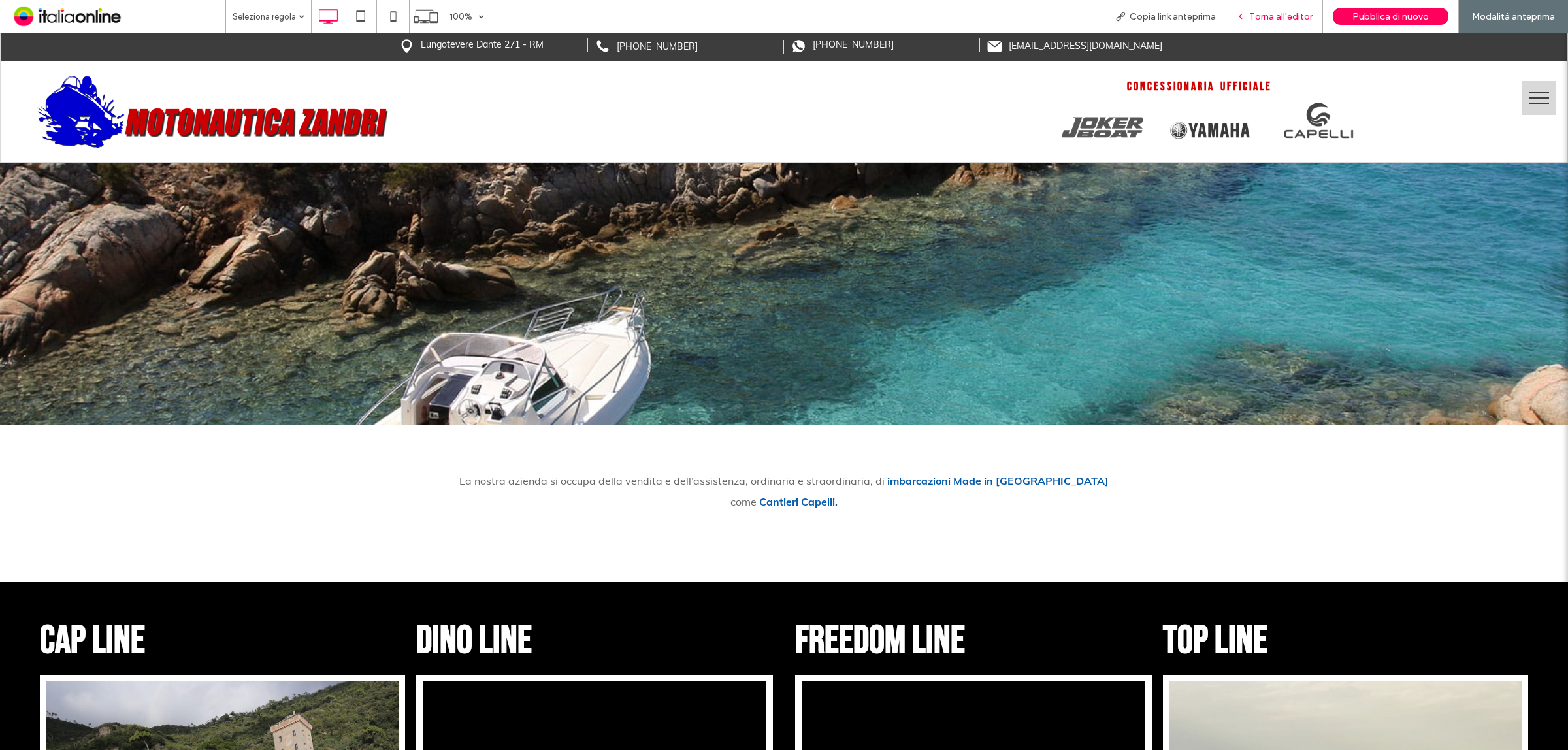
drag, startPoint x: 1287, startPoint y: 17, endPoint x: 1301, endPoint y: 338, distance: 321.3
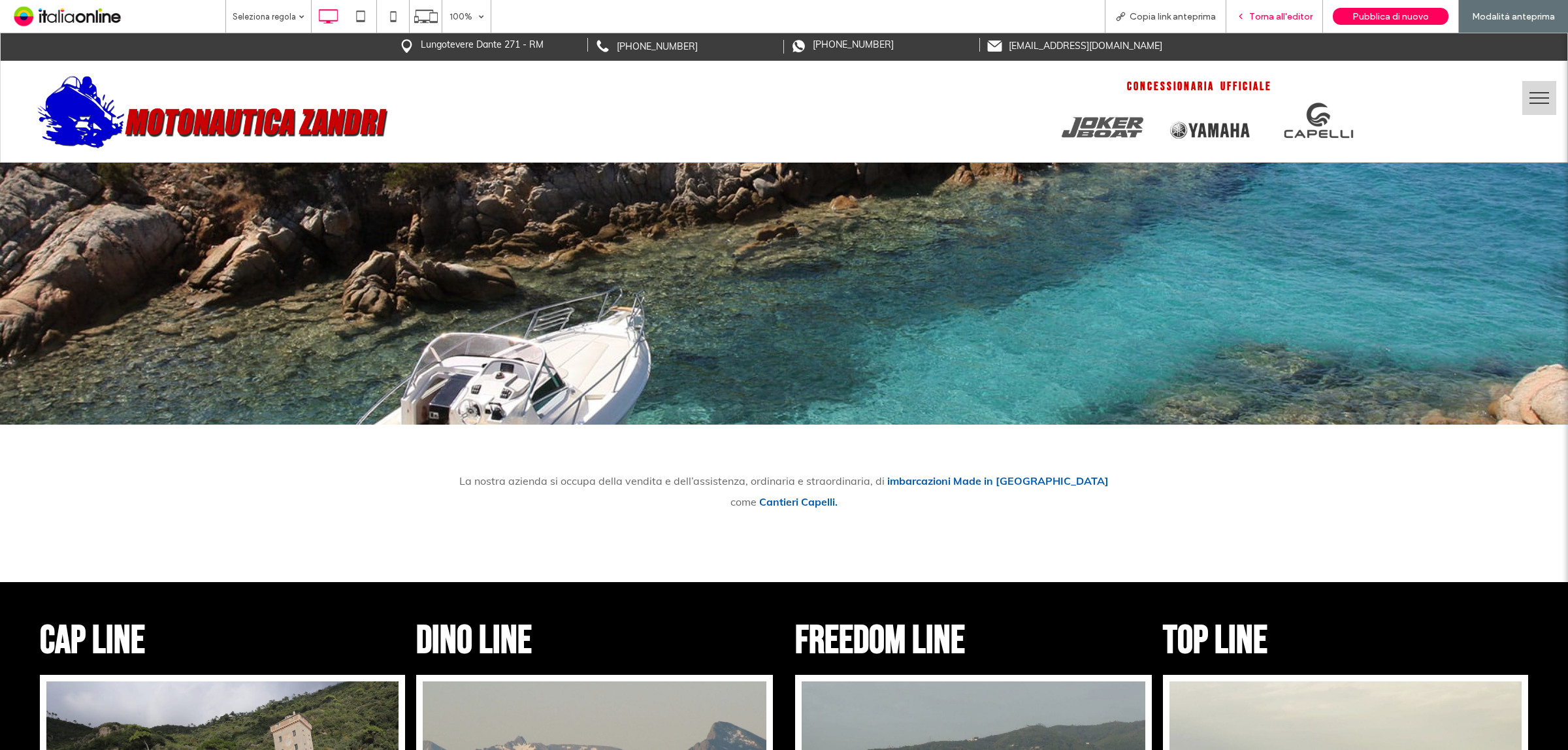
click at [1287, 17] on span "Torna all'editor" at bounding box center [1281, 16] width 63 height 11
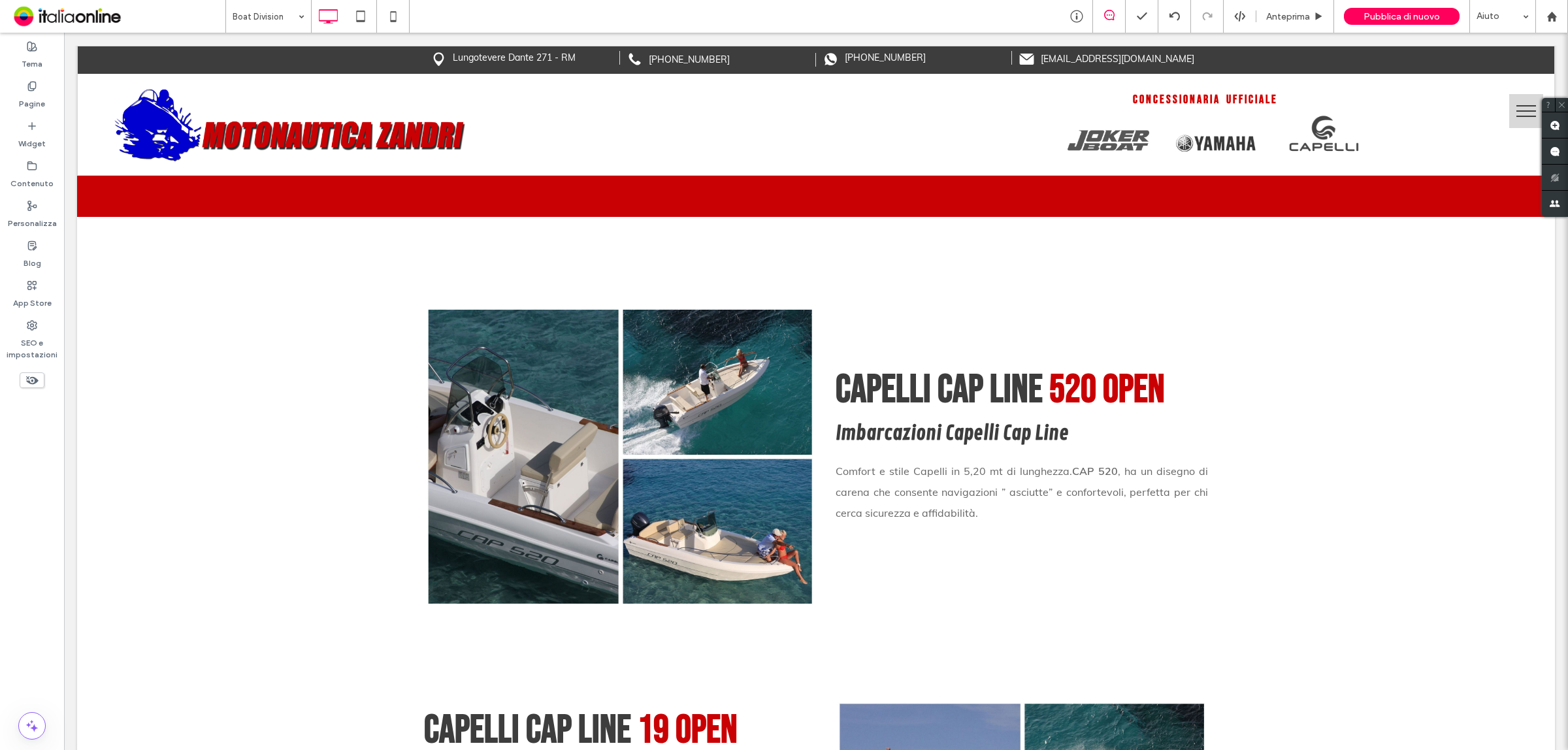
scroll to position [1201, 0]
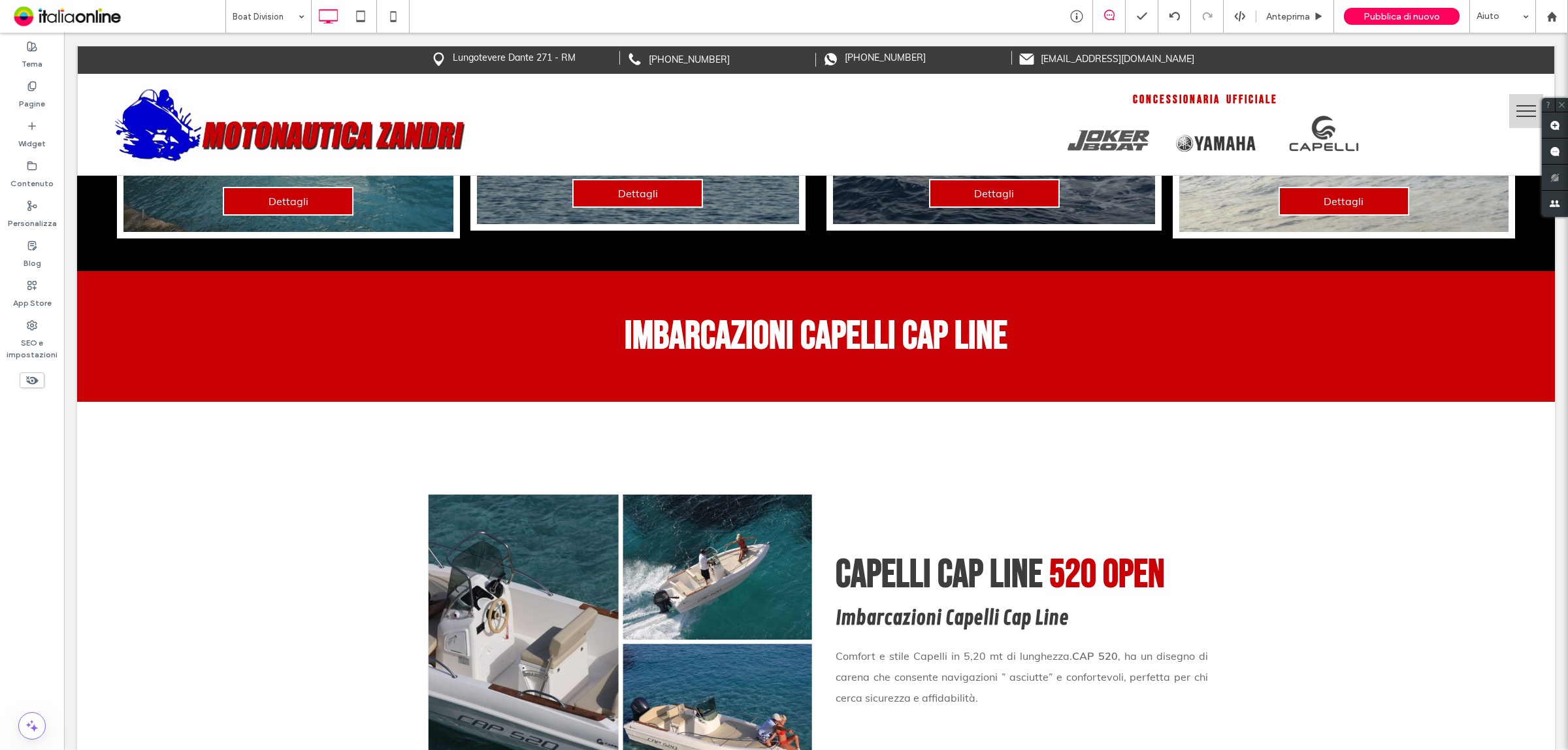
drag, startPoint x: 1566, startPoint y: 596, endPoint x: 1631, endPoint y: 198, distance: 403.3
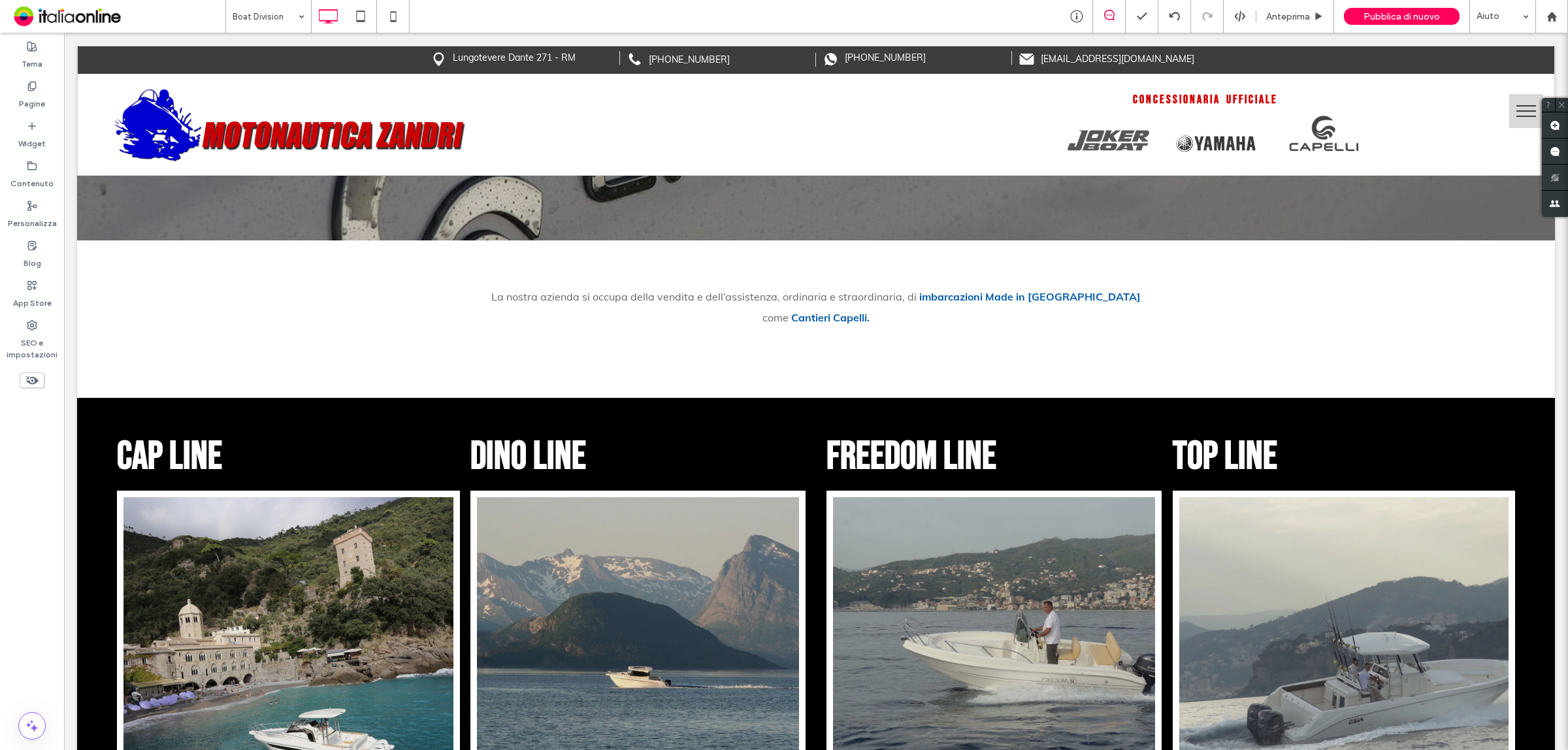
scroll to position [628, 0]
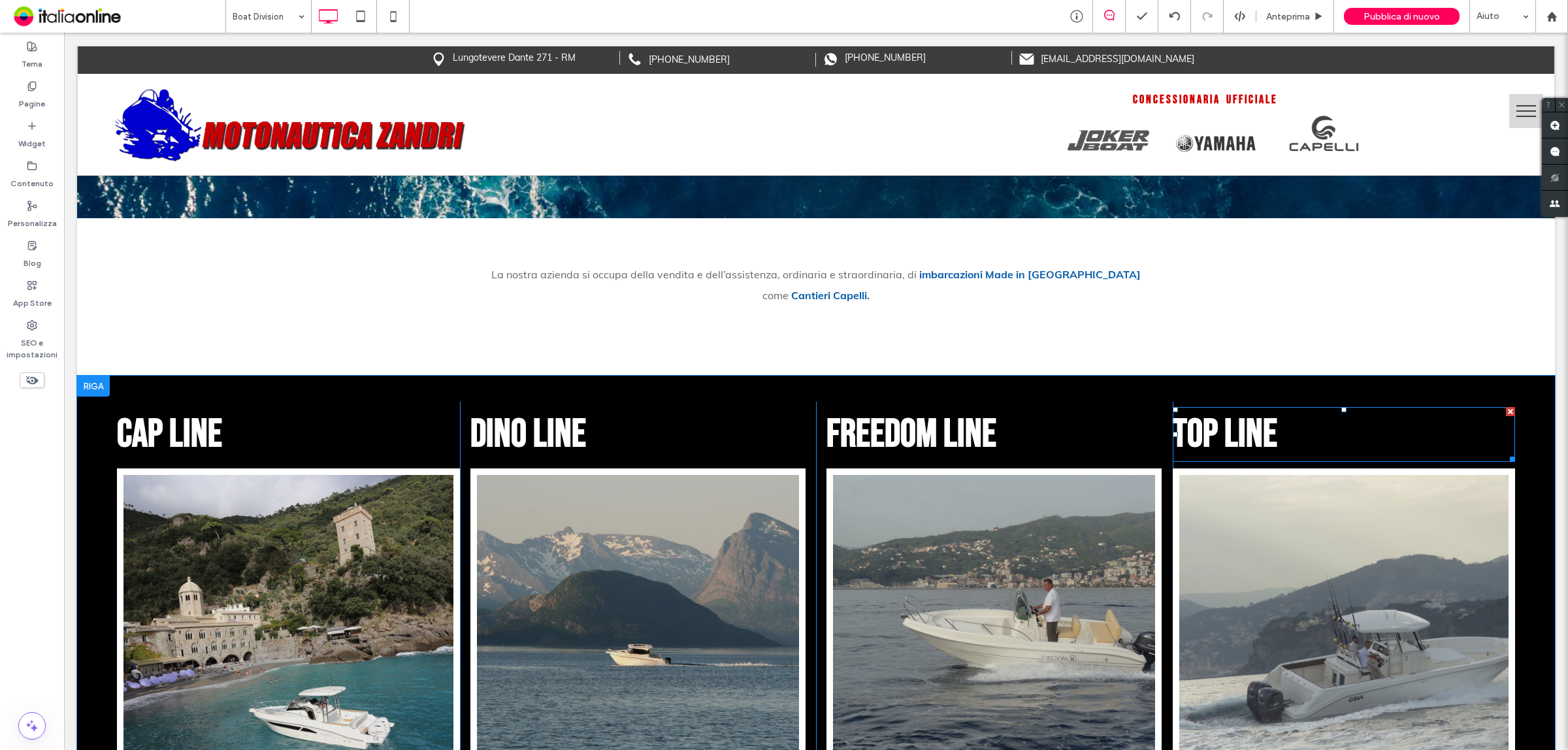
click at [1217, 411] on span "Top Line" at bounding box center [1225, 434] width 105 height 47
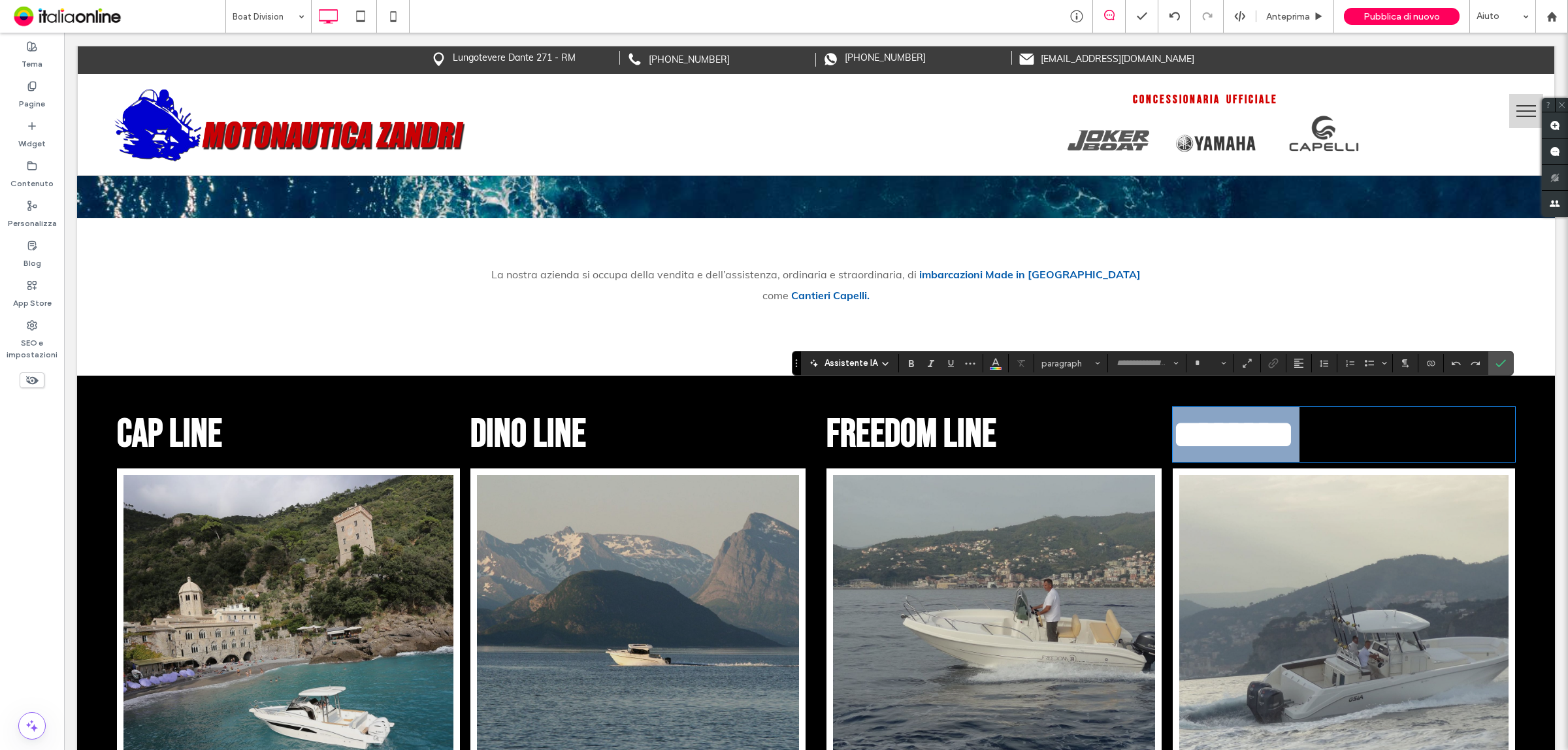
type input "**********"
type input "**"
click at [1199, 415] on strong "********" at bounding box center [1233, 434] width 121 height 39
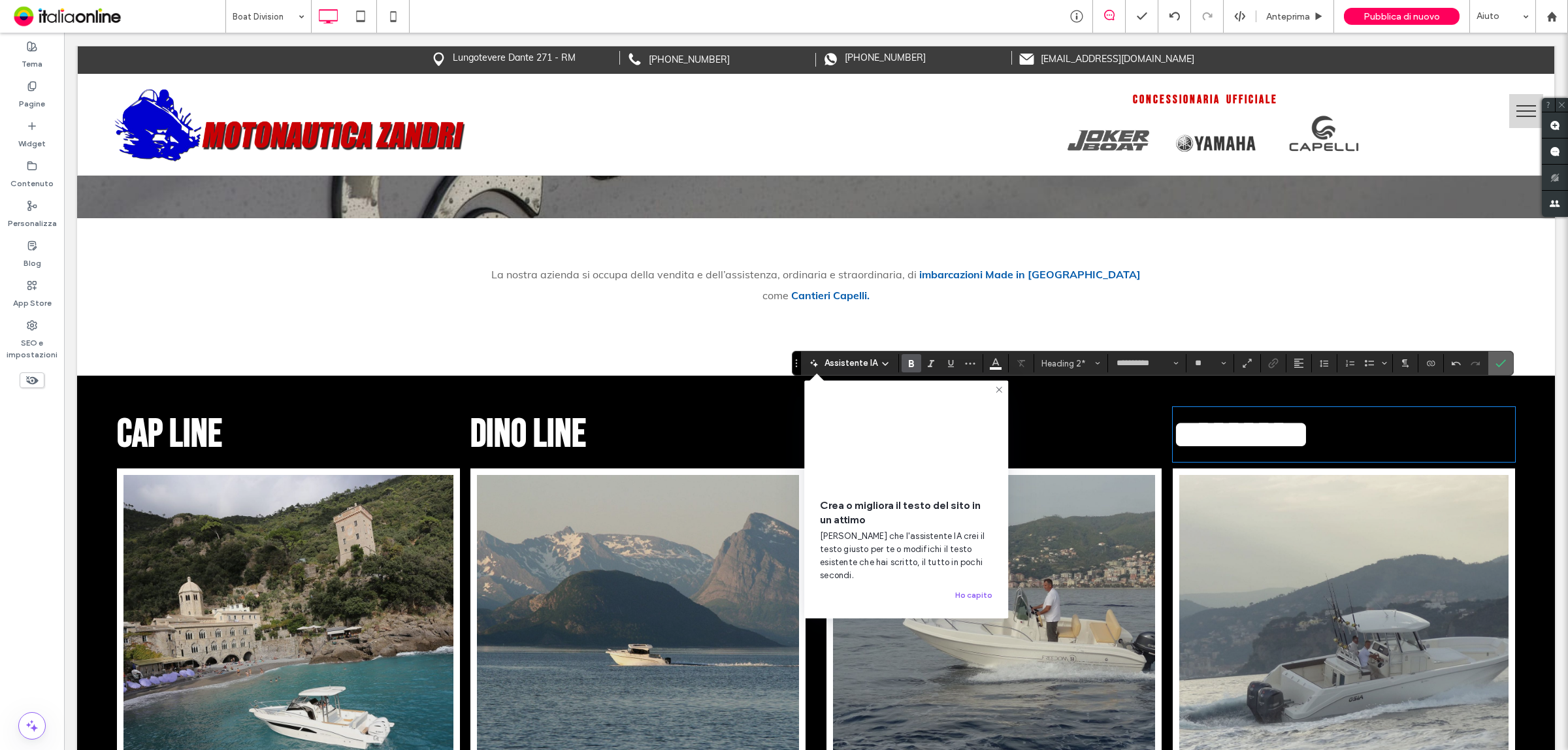
click at [1502, 374] on span "Conferma" at bounding box center [1498, 363] width 6 height 23
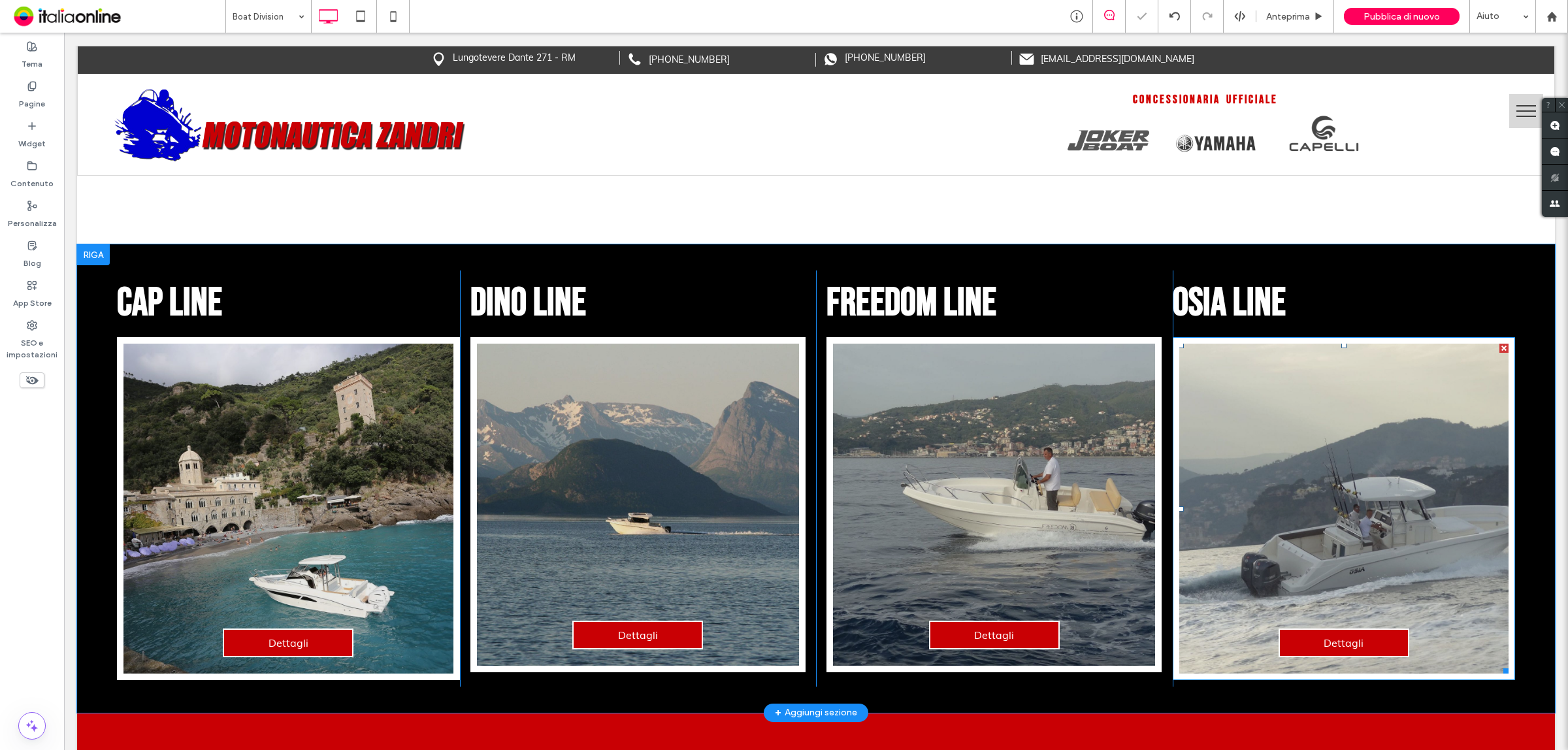
scroll to position [792, 0]
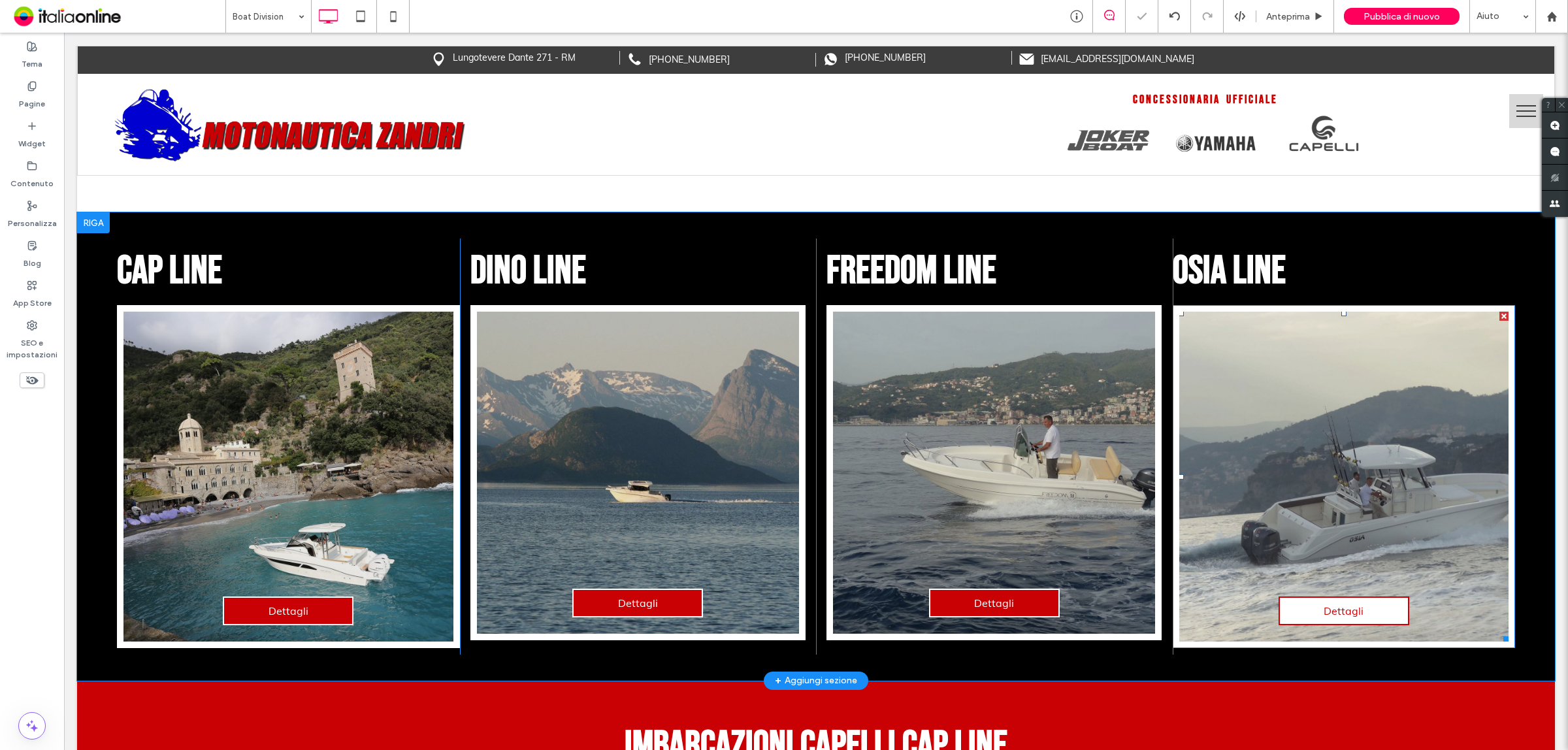
click at [1361, 598] on span "Dettagli" at bounding box center [1343, 610] width 66 height 26
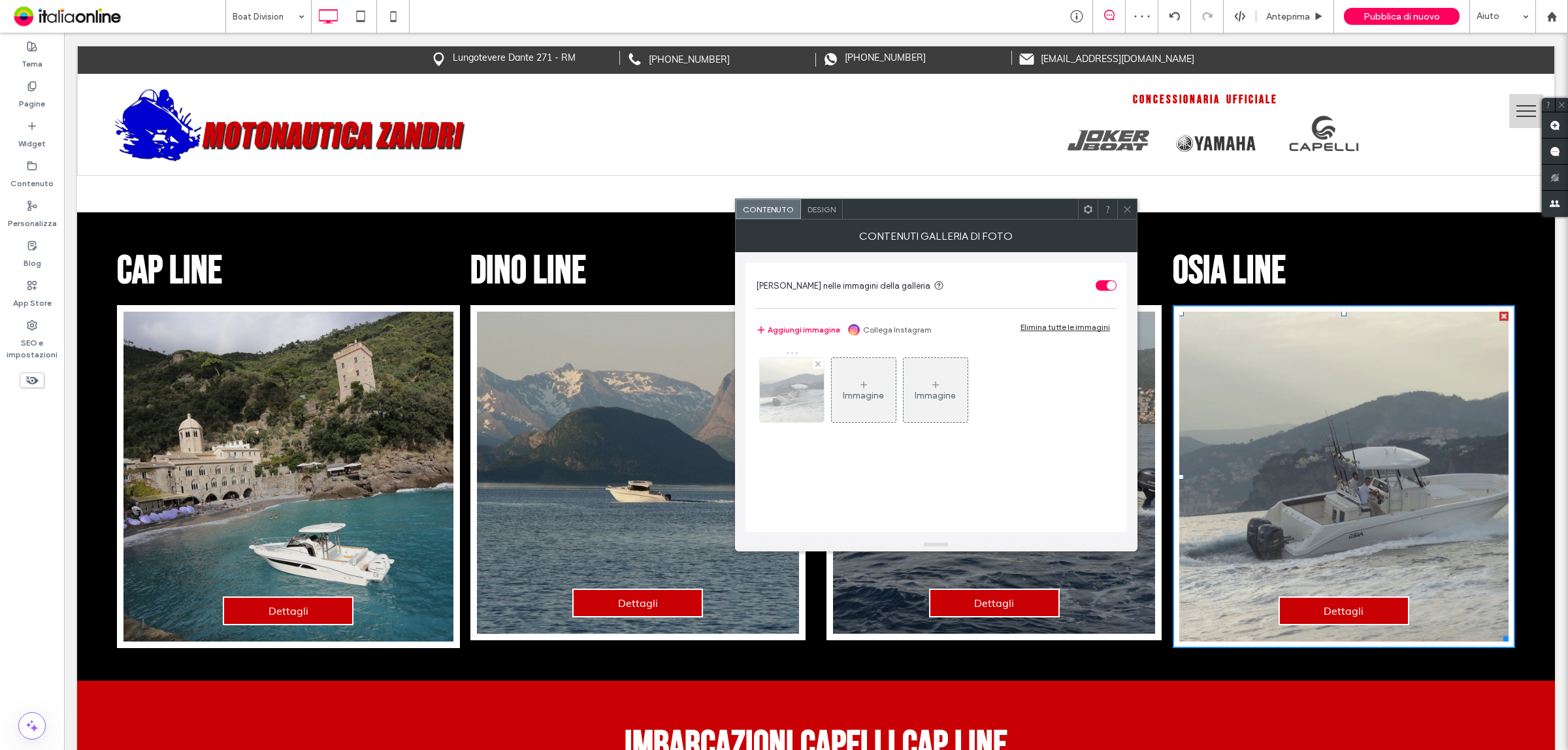
click at [777, 397] on img at bounding box center [791, 390] width 86 height 64
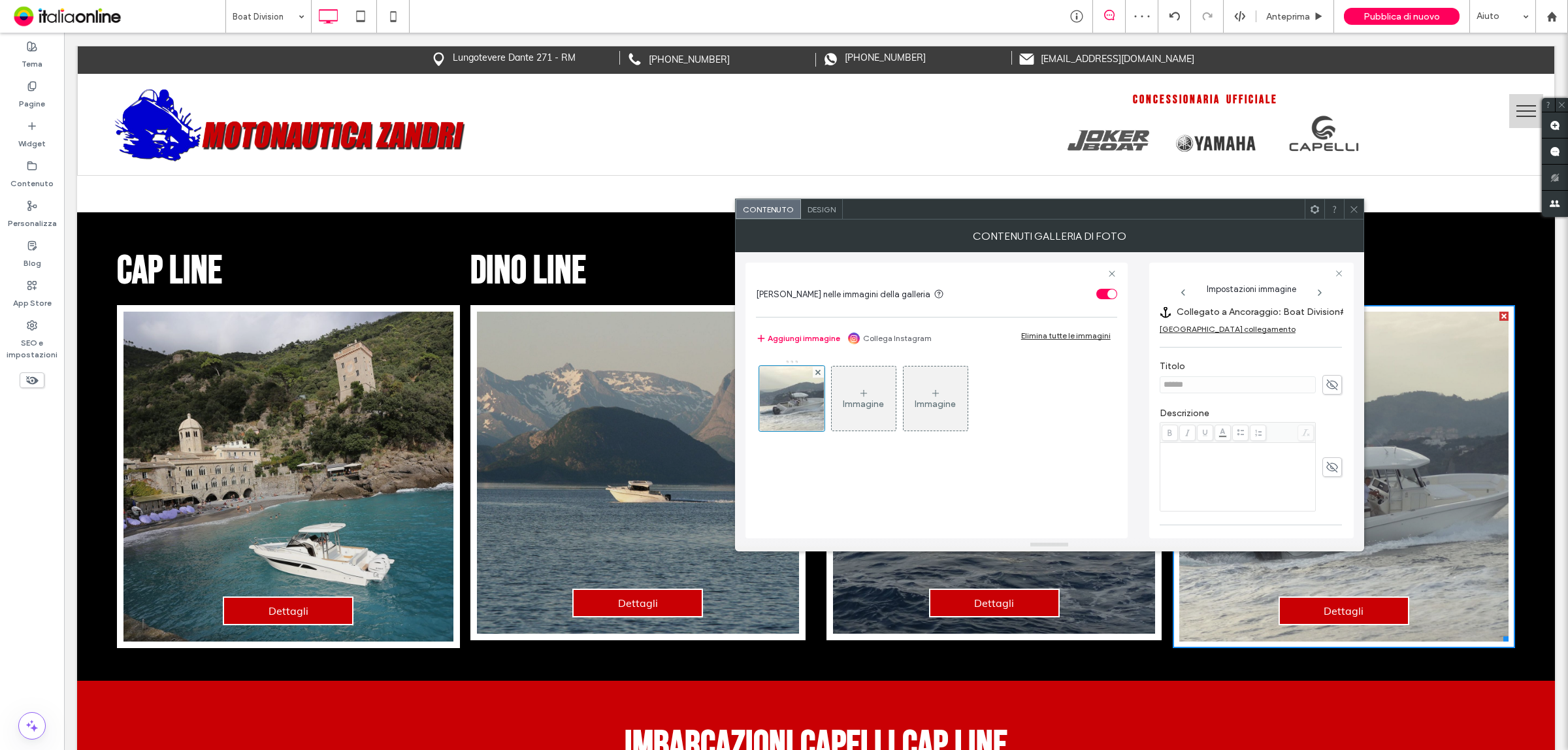
scroll to position [245, 0]
click at [1218, 331] on div "Rimuovi collegamento" at bounding box center [1228, 328] width 136 height 10
click at [1256, 399] on label "Modifica collegamento" at bounding box center [1247, 392] width 174 height 24
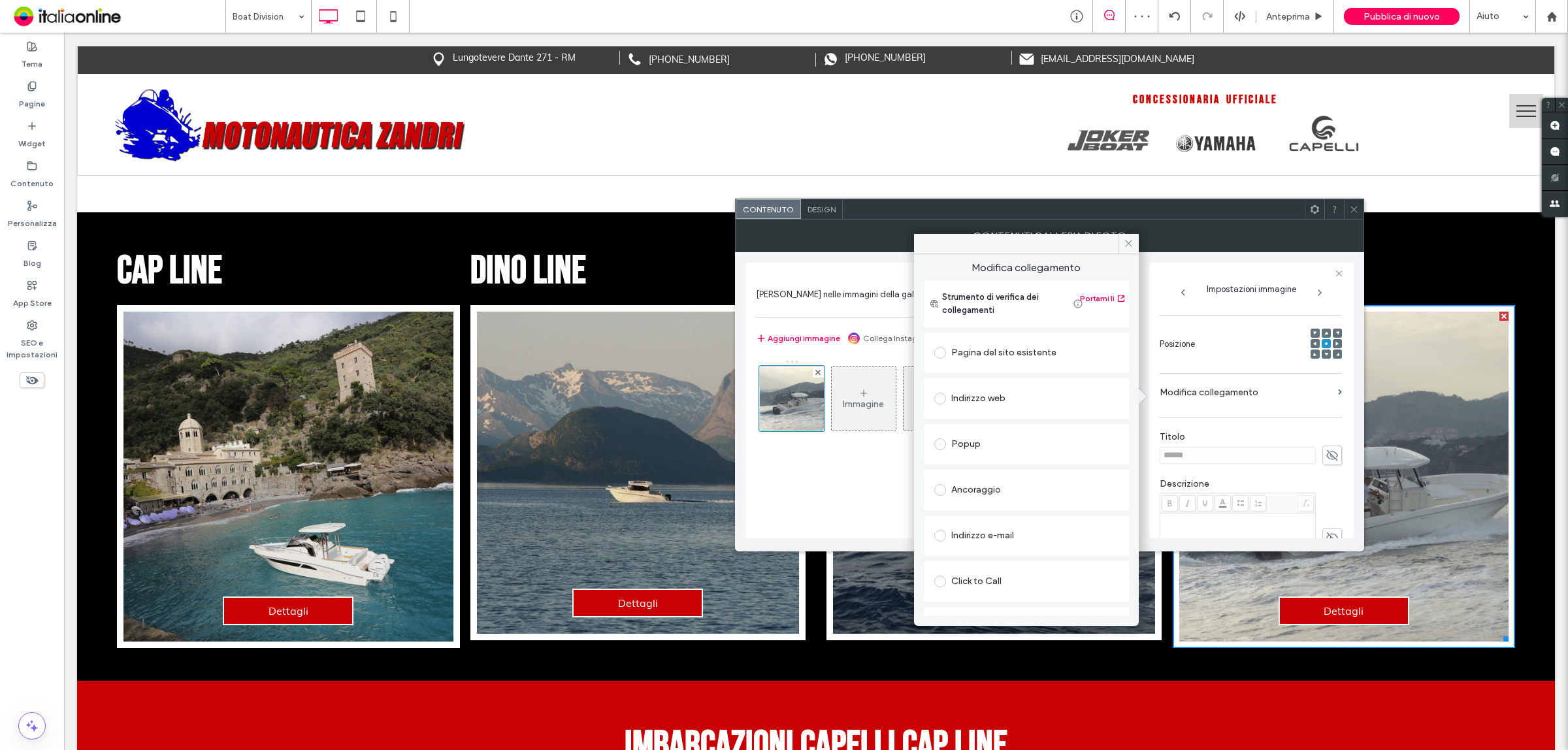
click at [946, 489] on span at bounding box center [940, 490] width 12 height 12
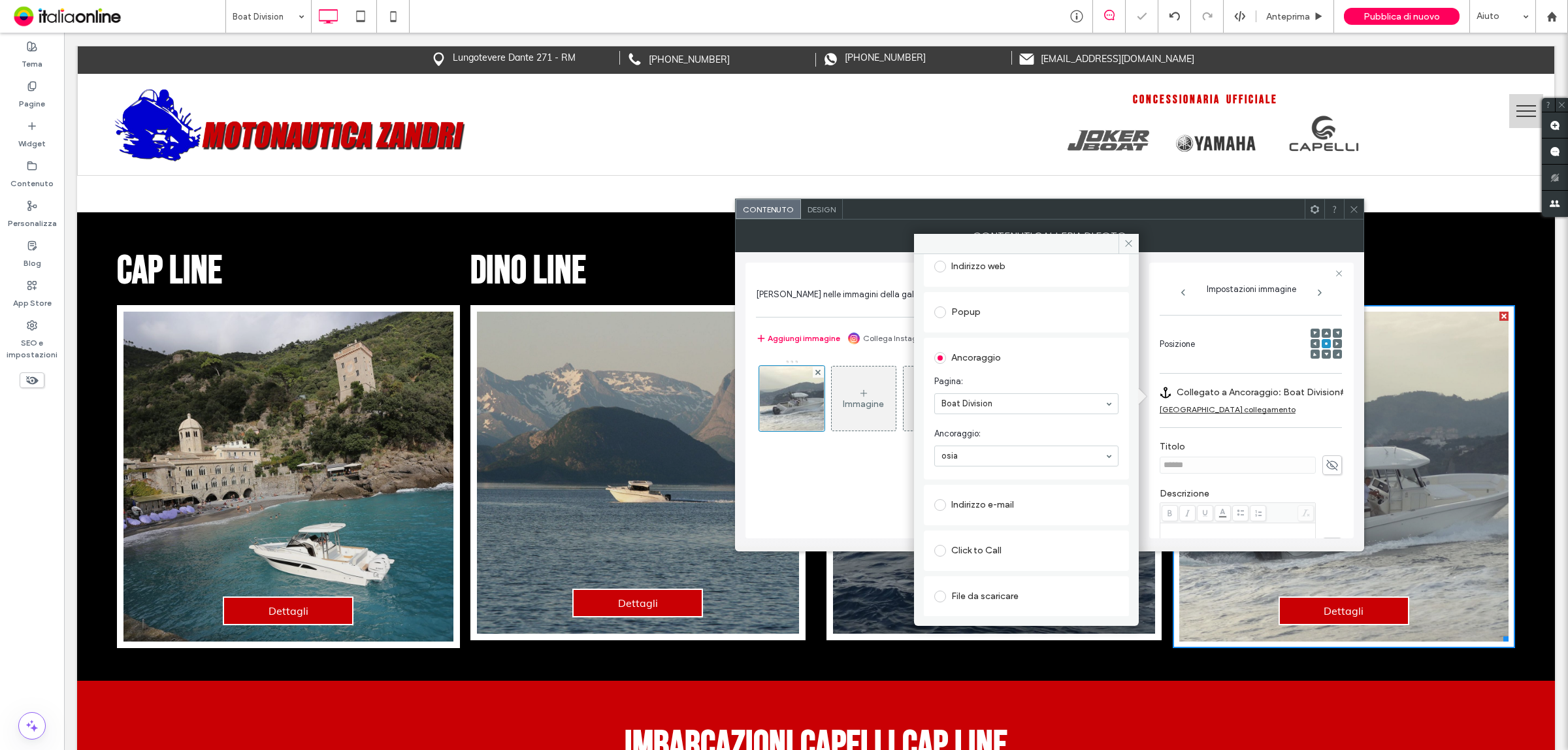
scroll to position [155, 0]
click at [1132, 242] on icon at bounding box center [1129, 243] width 10 height 10
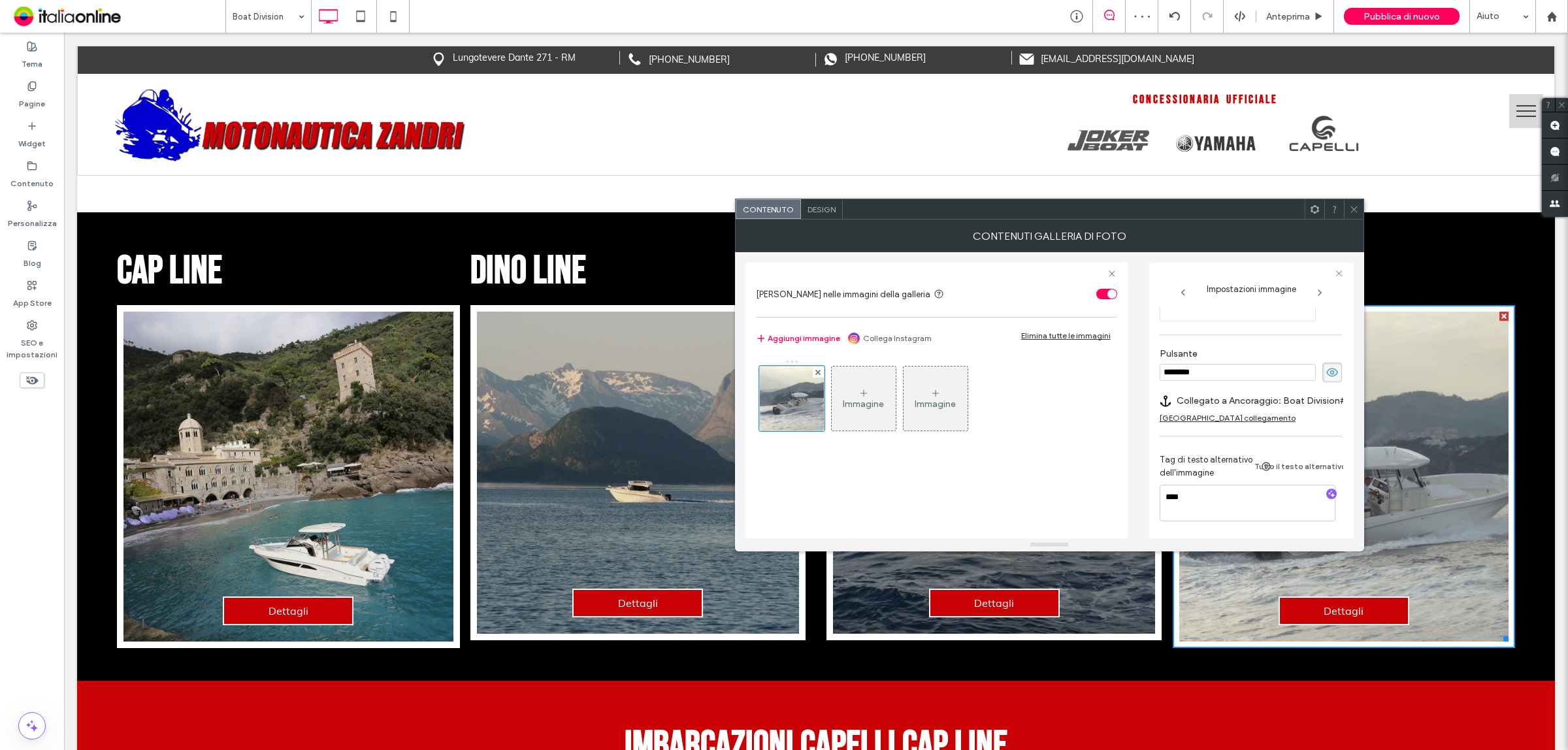
scroll to position [443, 0]
click at [1218, 413] on div "Rimuovi collegamento" at bounding box center [1228, 418] width 136 height 10
click at [1224, 403] on label "Aggiungi collegamento al pulsante" at bounding box center [1247, 410] width 174 height 24
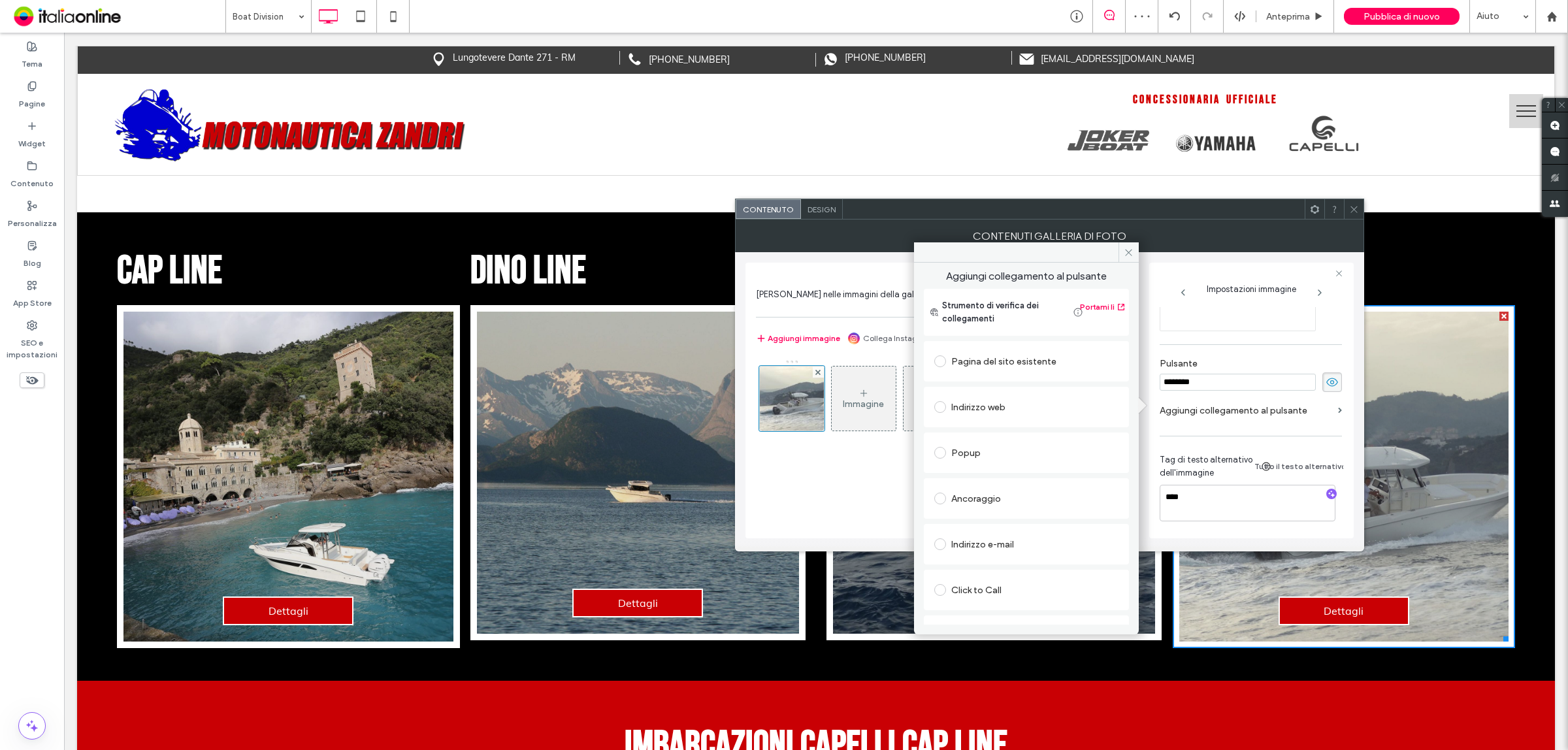
click at [943, 500] on span at bounding box center [940, 498] width 12 height 12
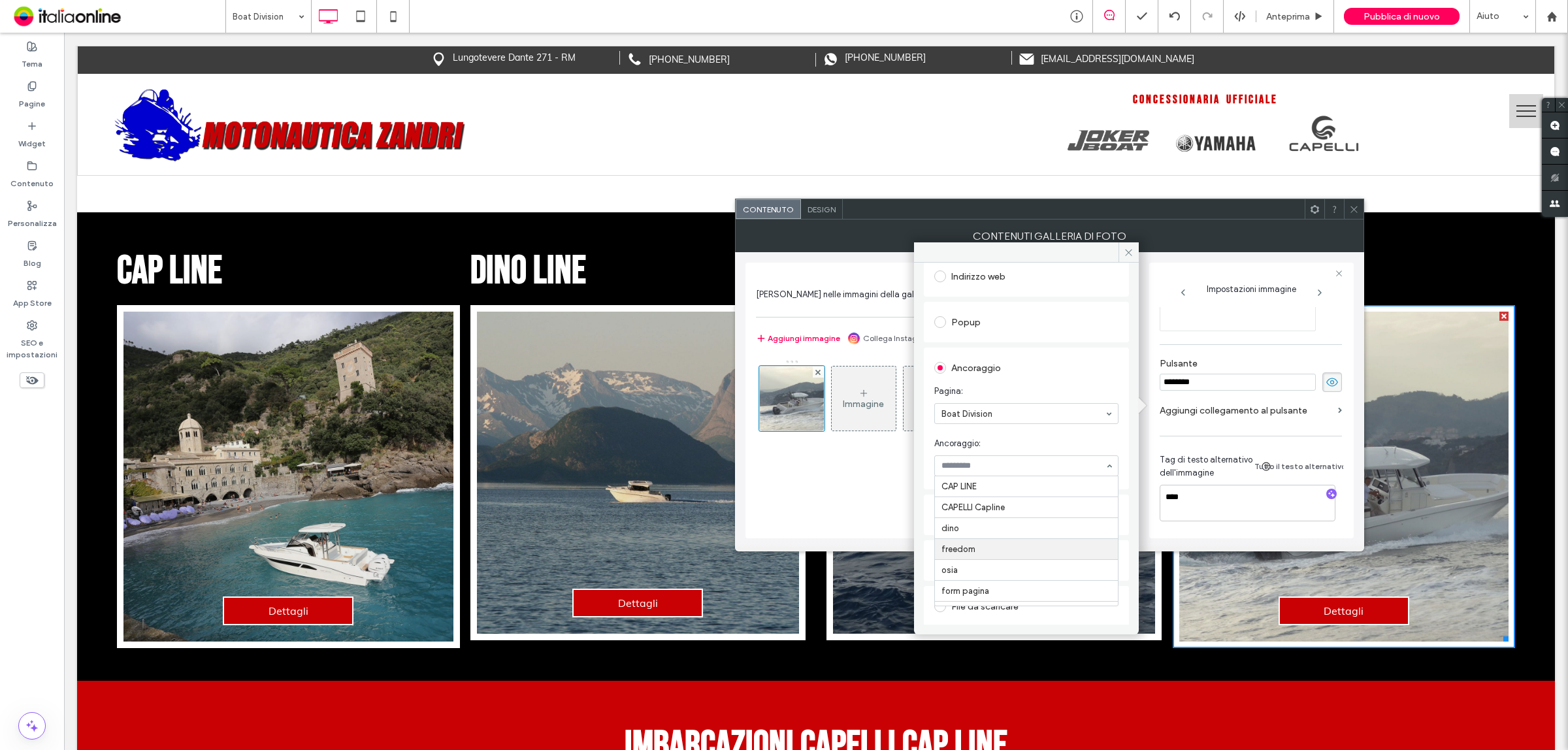
scroll to position [133, 0]
click at [1132, 253] on icon at bounding box center [1129, 252] width 10 height 10
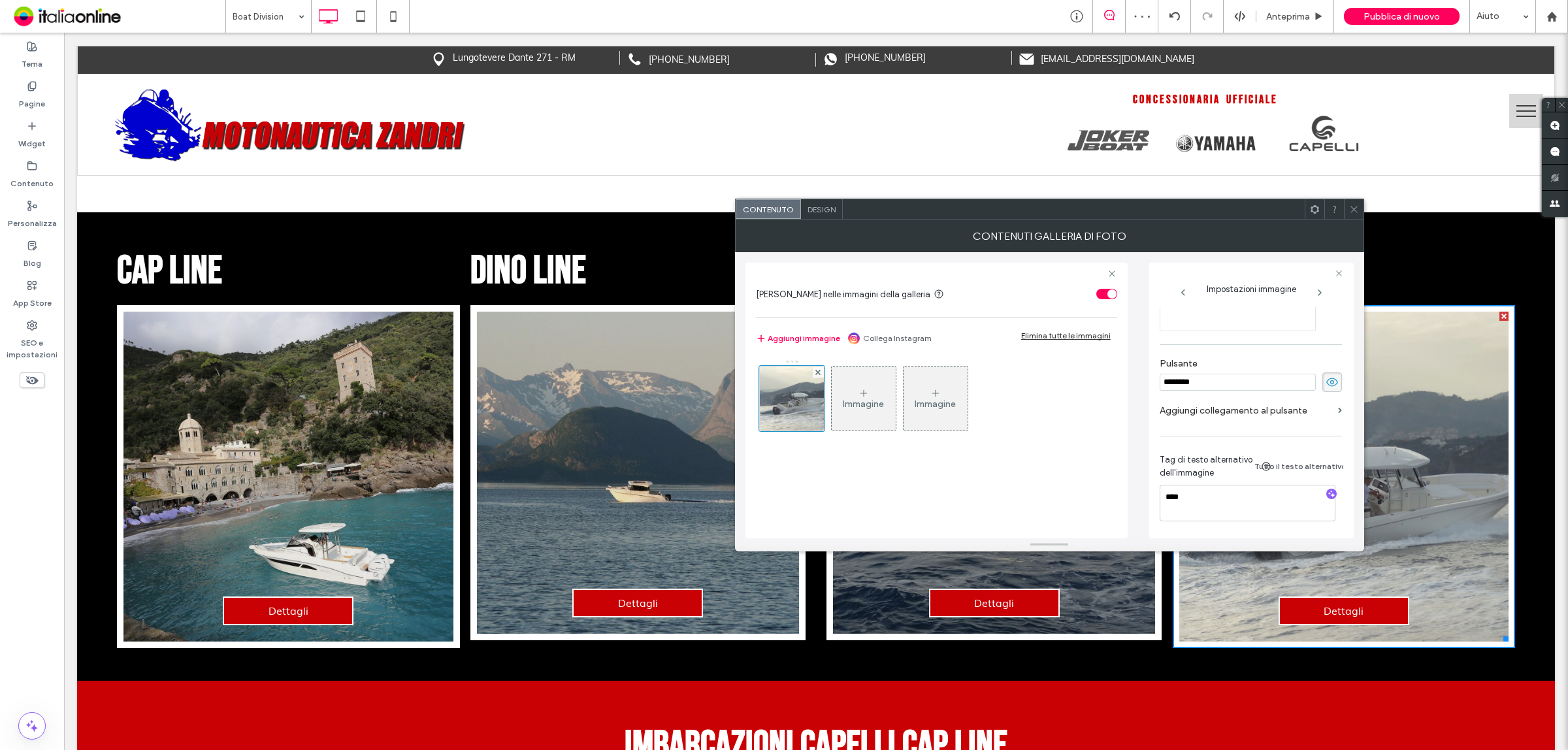
click at [1354, 210] on icon at bounding box center [1355, 209] width 10 height 10
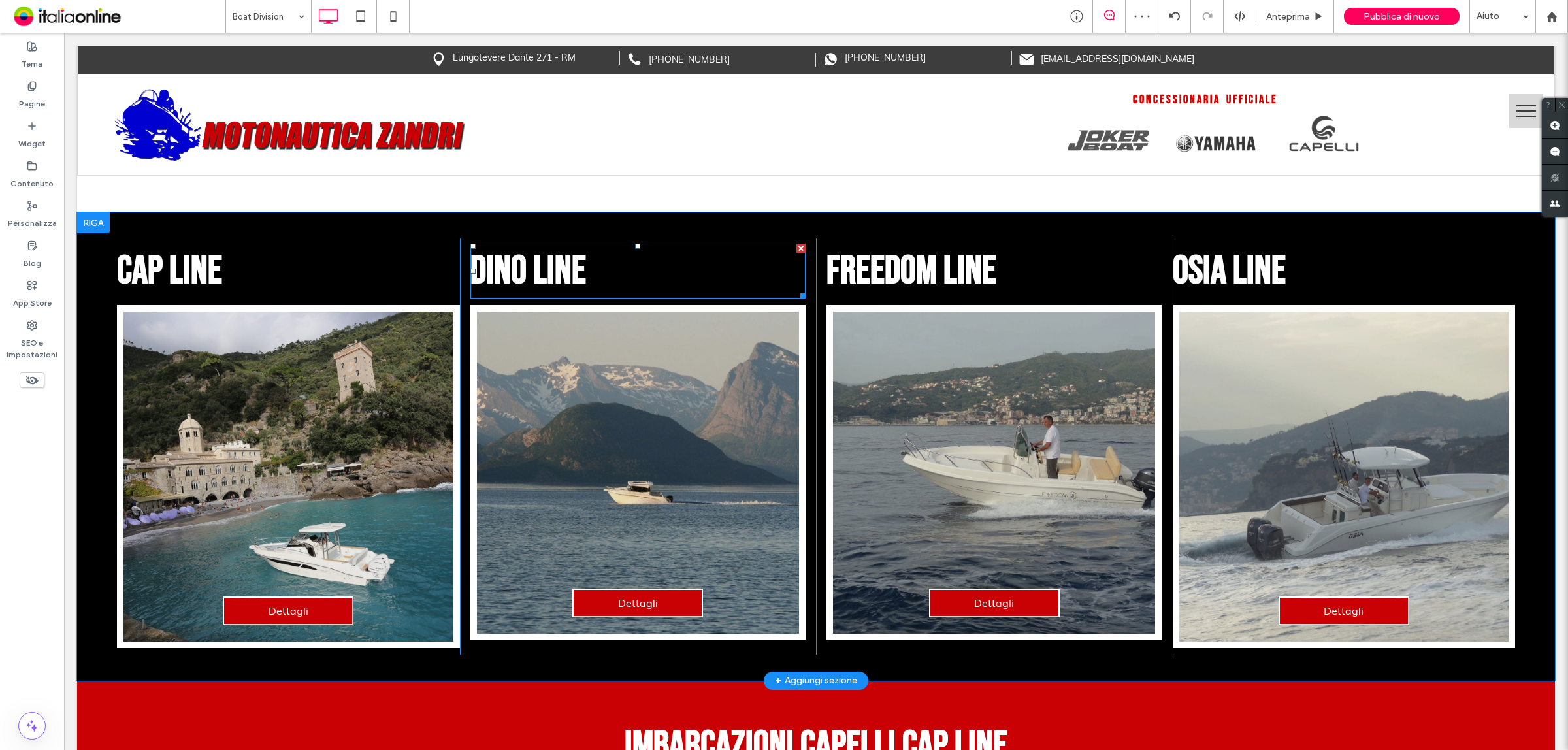
scroll to position [547, 0]
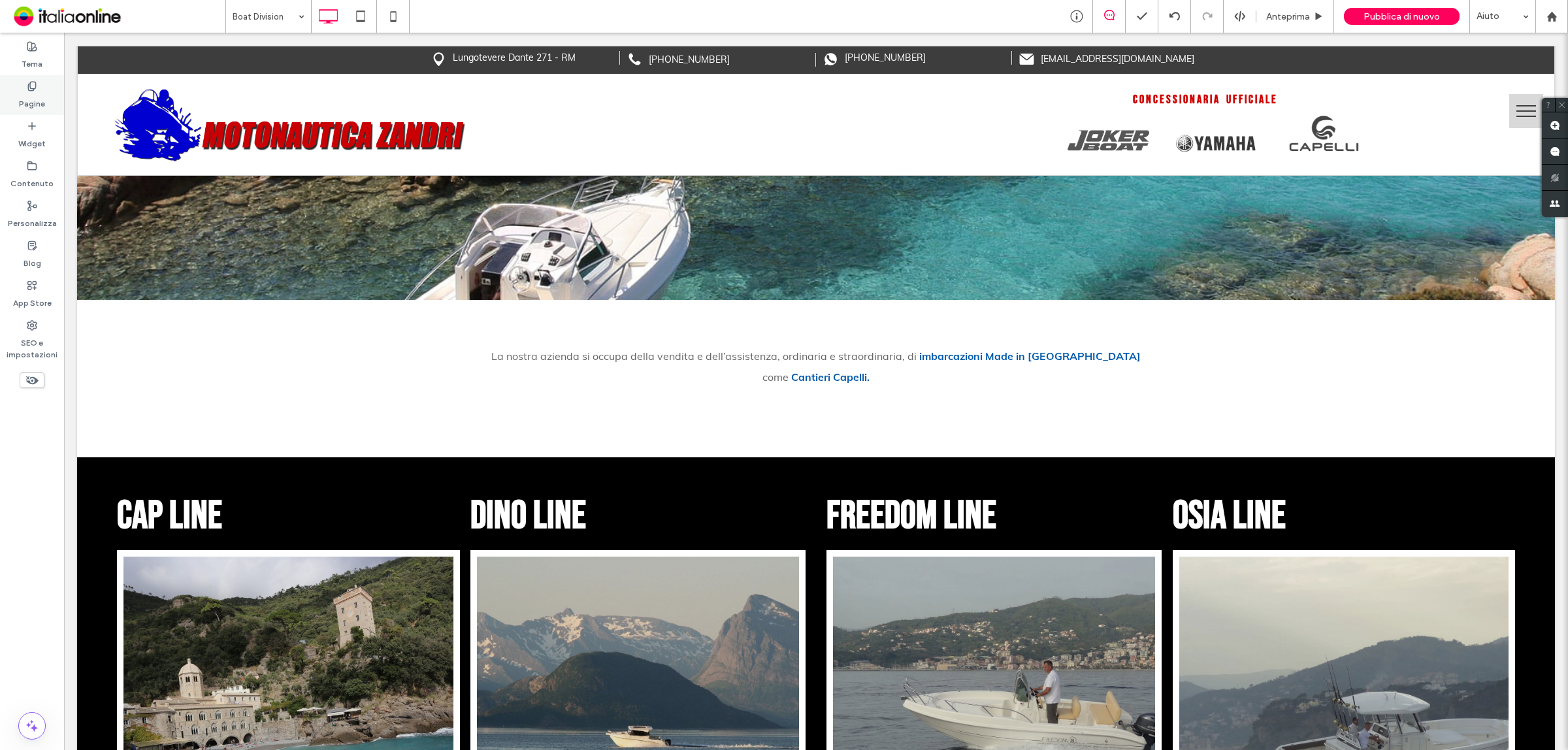
click at [42, 100] on label "Pagine" at bounding box center [32, 100] width 26 height 18
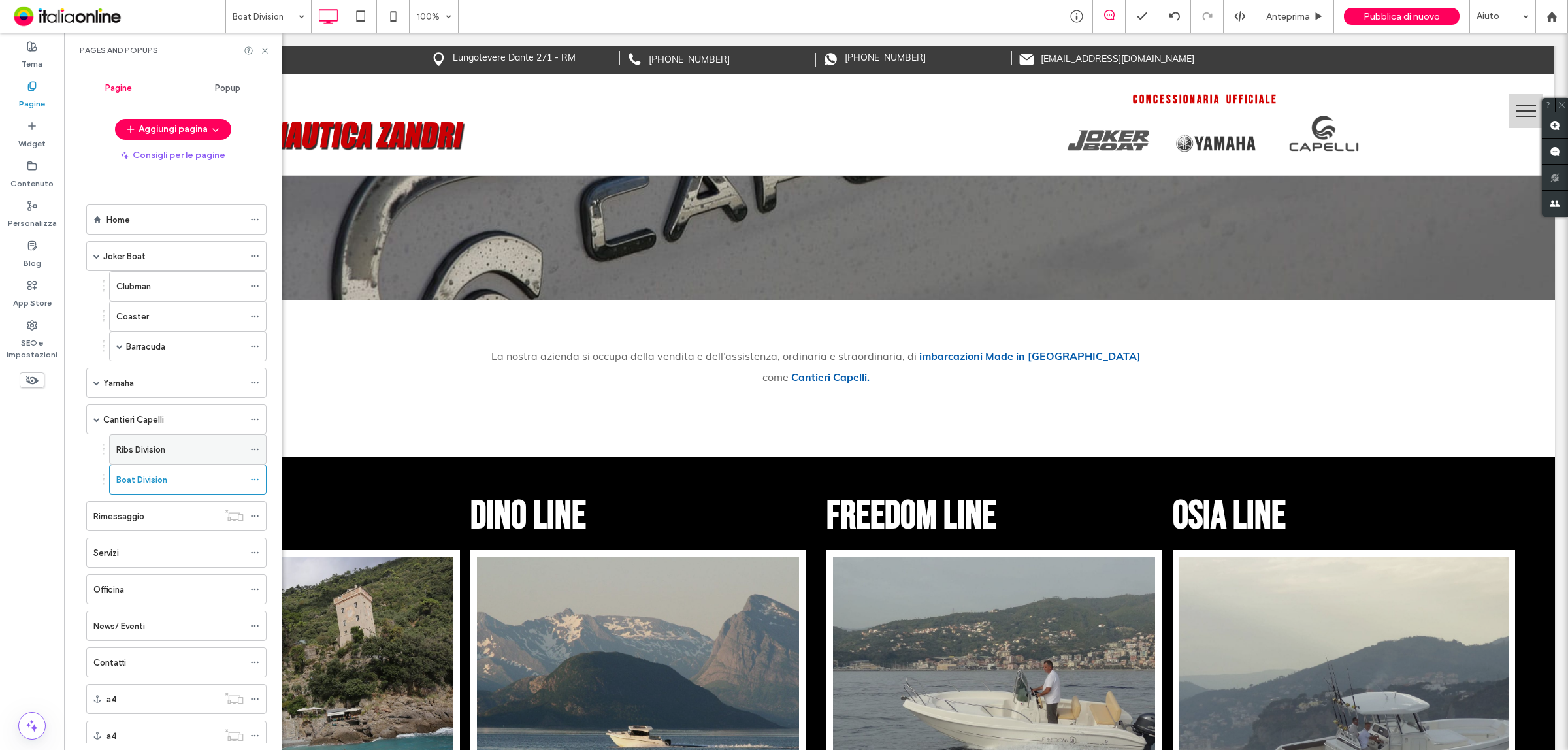
click at [154, 452] on label "Ribs Division" at bounding box center [140, 450] width 49 height 23
click at [265, 51] on icon at bounding box center [265, 51] width 10 height 10
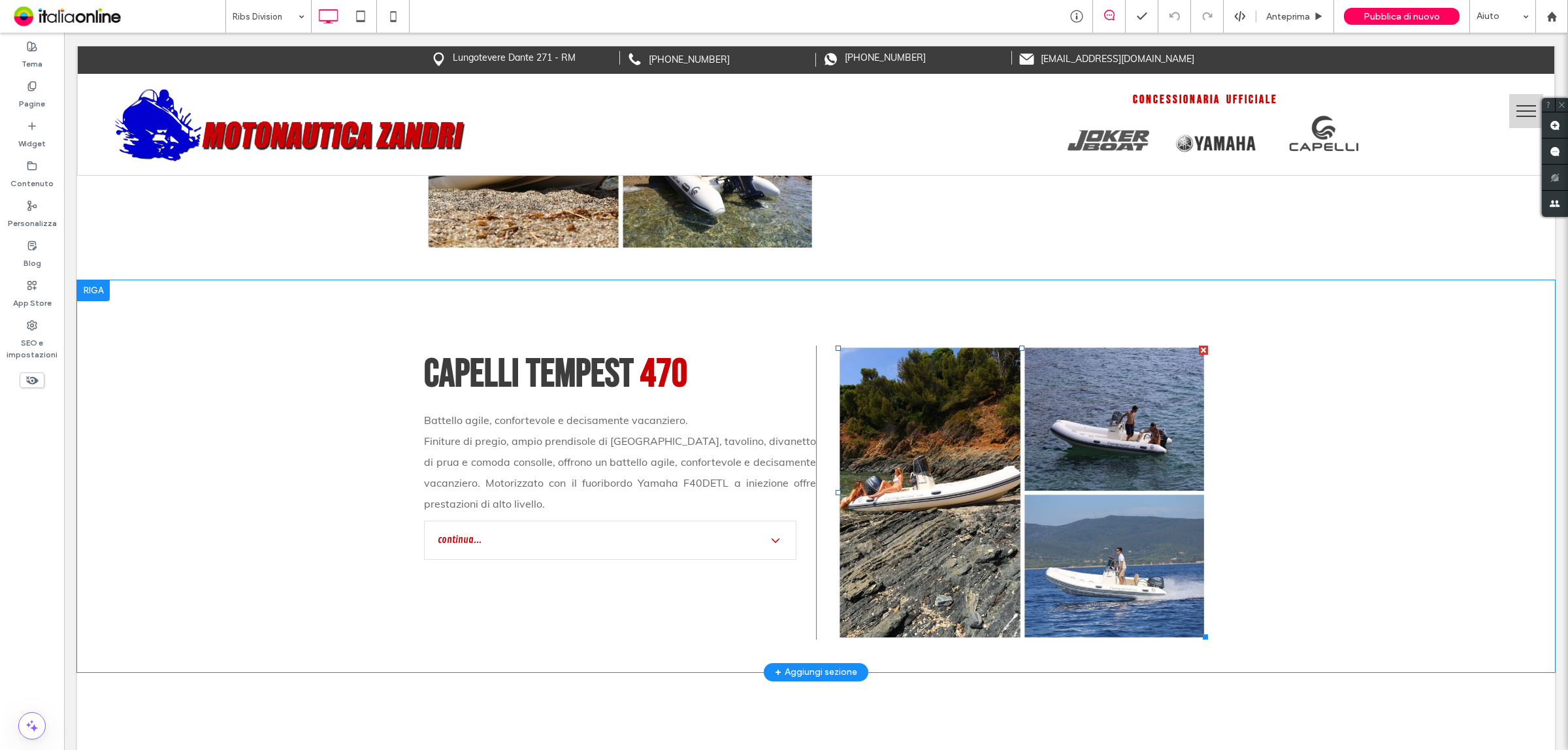
scroll to position [5963, 0]
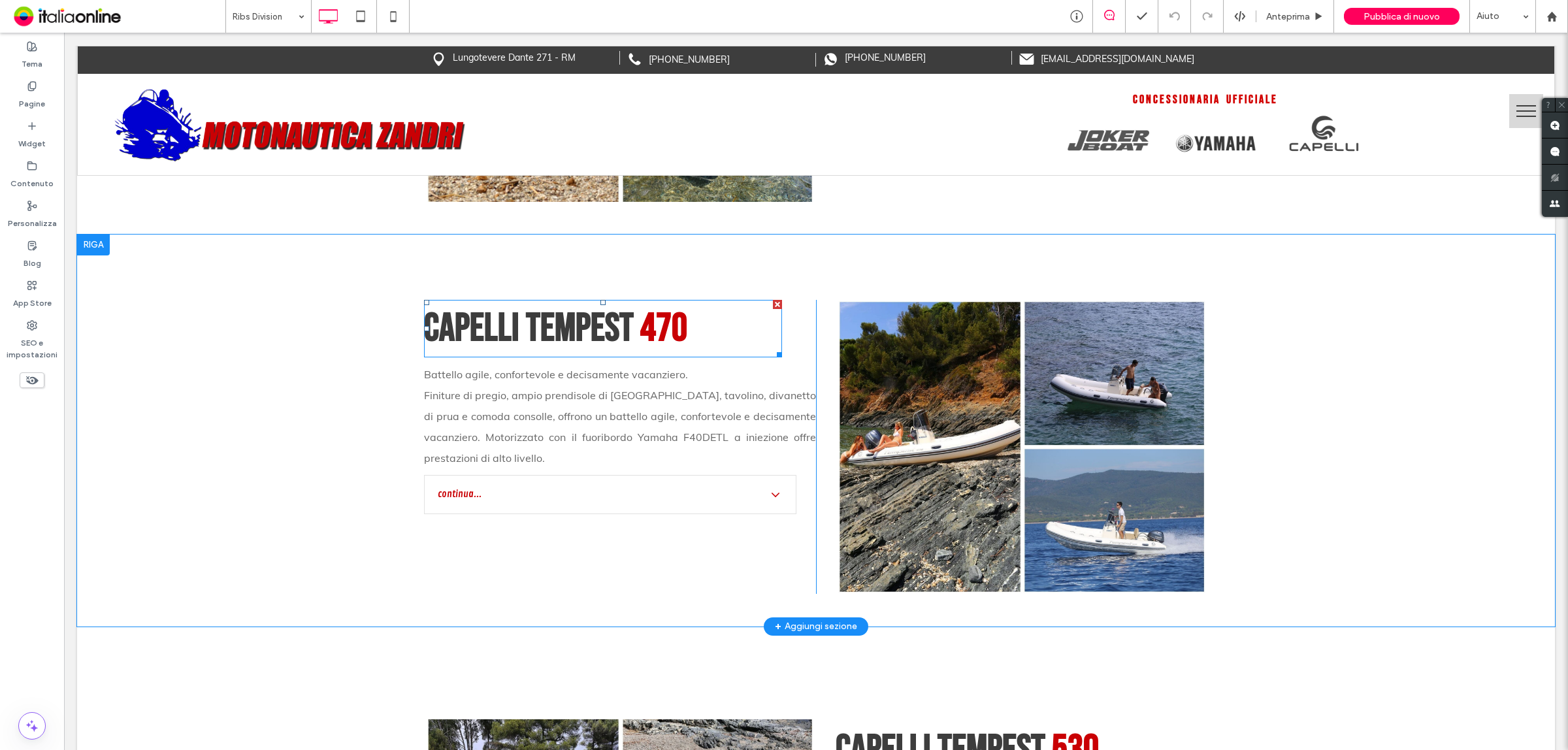
click at [658, 321] on span "470" at bounding box center [664, 328] width 47 height 47
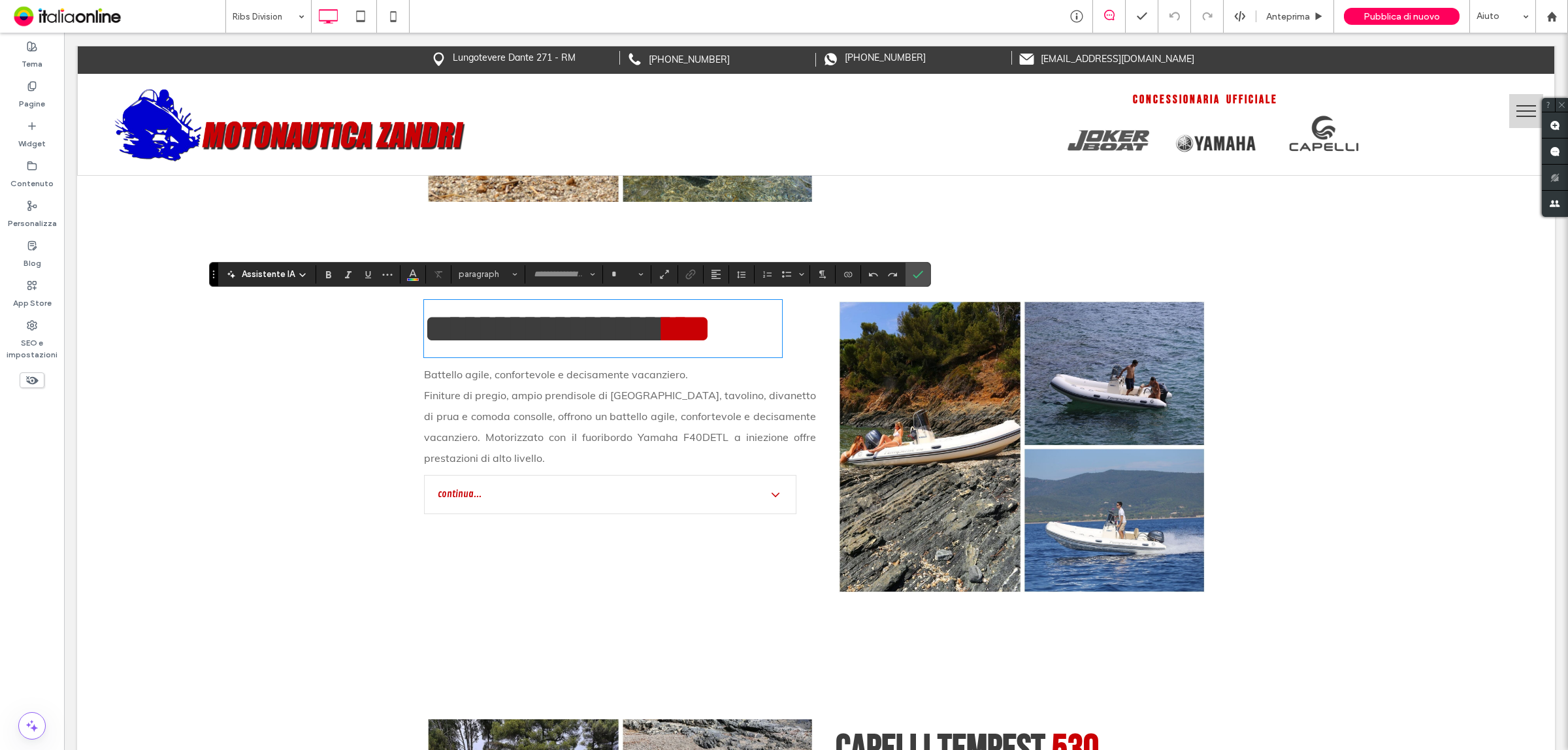
type input "**********"
type input "**"
click at [665, 321] on strong "***" at bounding box center [688, 328] width 46 height 39
drag, startPoint x: 919, startPoint y: 270, endPoint x: 852, endPoint y: 240, distance: 73.4
click at [919, 270] on icon "Conferma" at bounding box center [918, 274] width 11 height 11
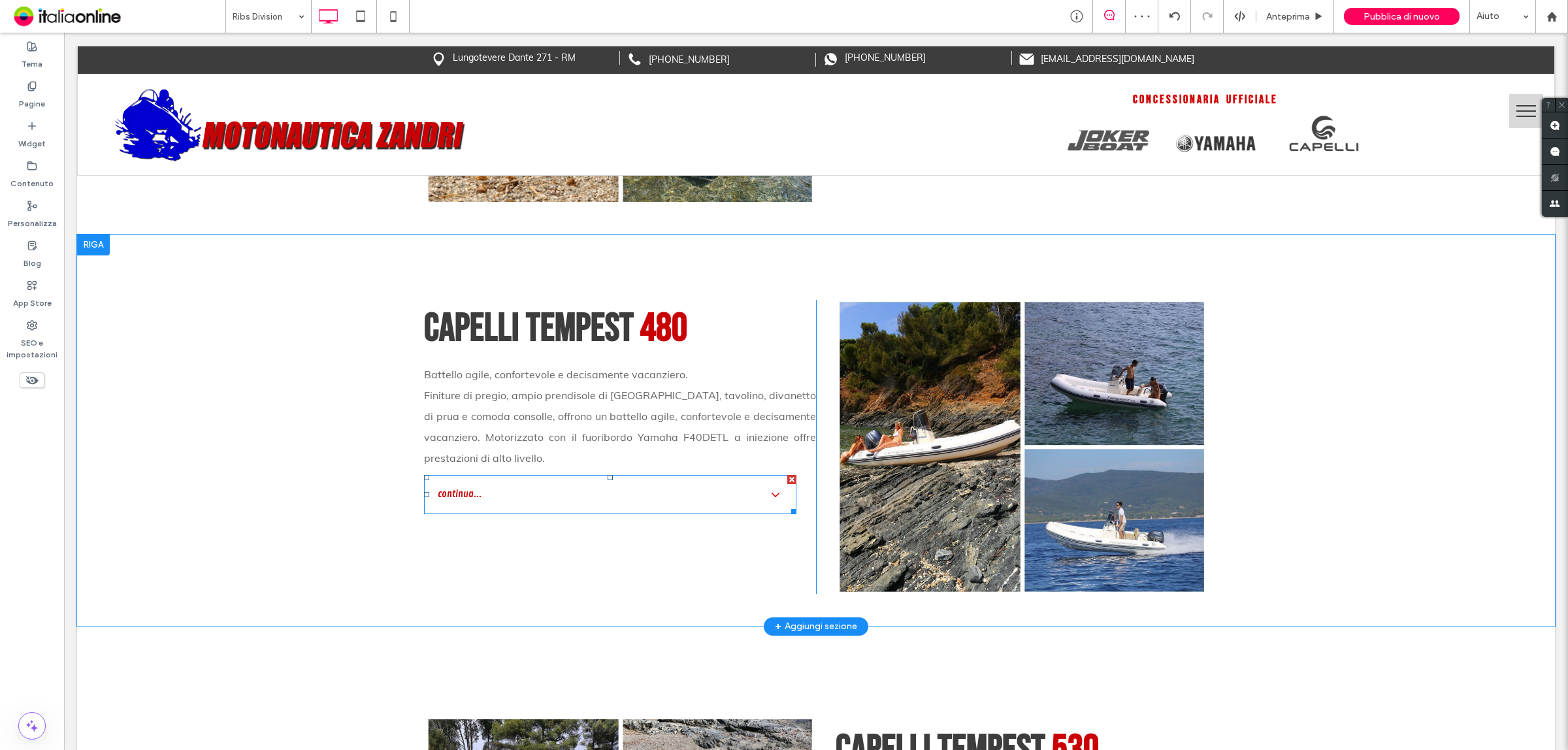
click at [660, 491] on span at bounding box center [610, 494] width 372 height 39
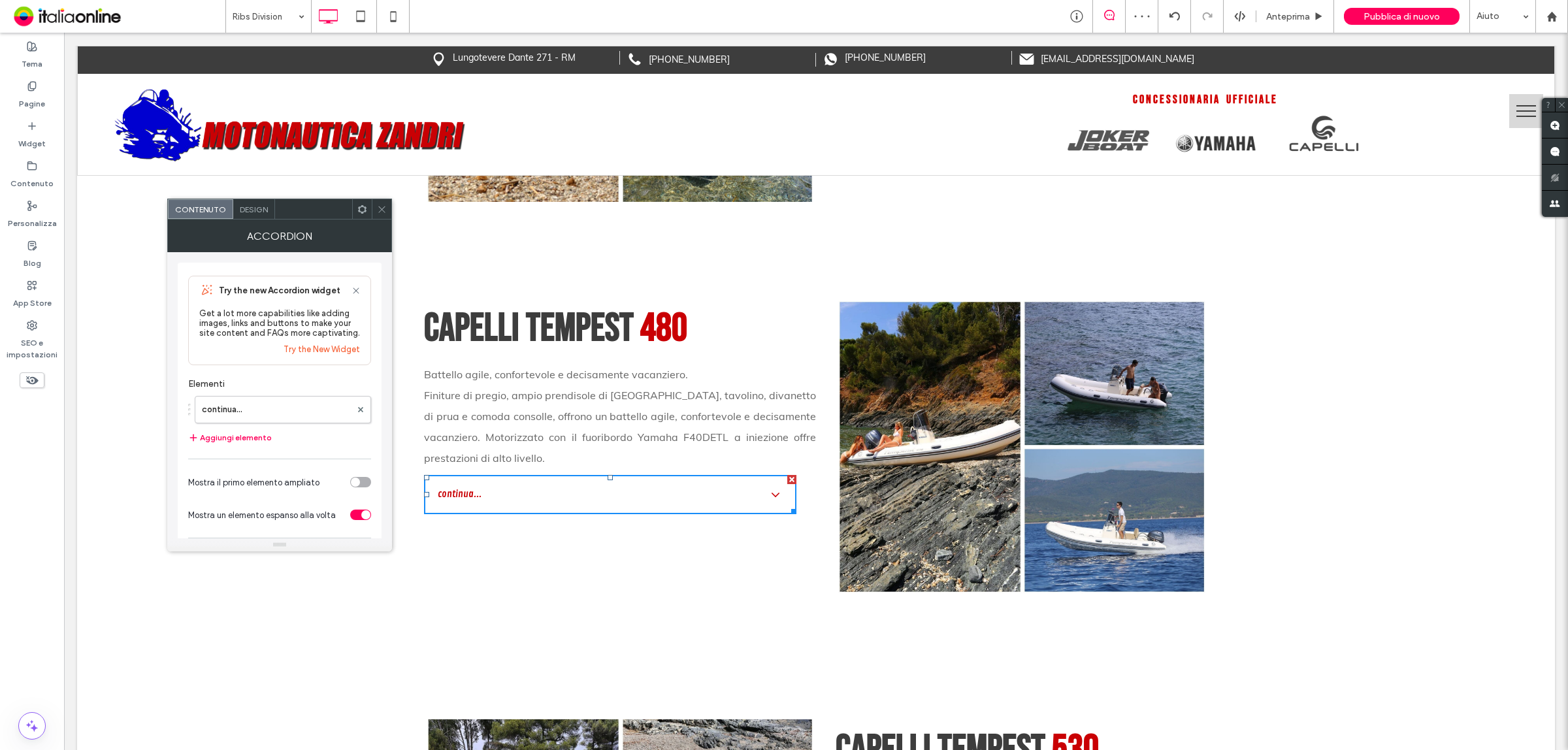
scroll to position [64, 0]
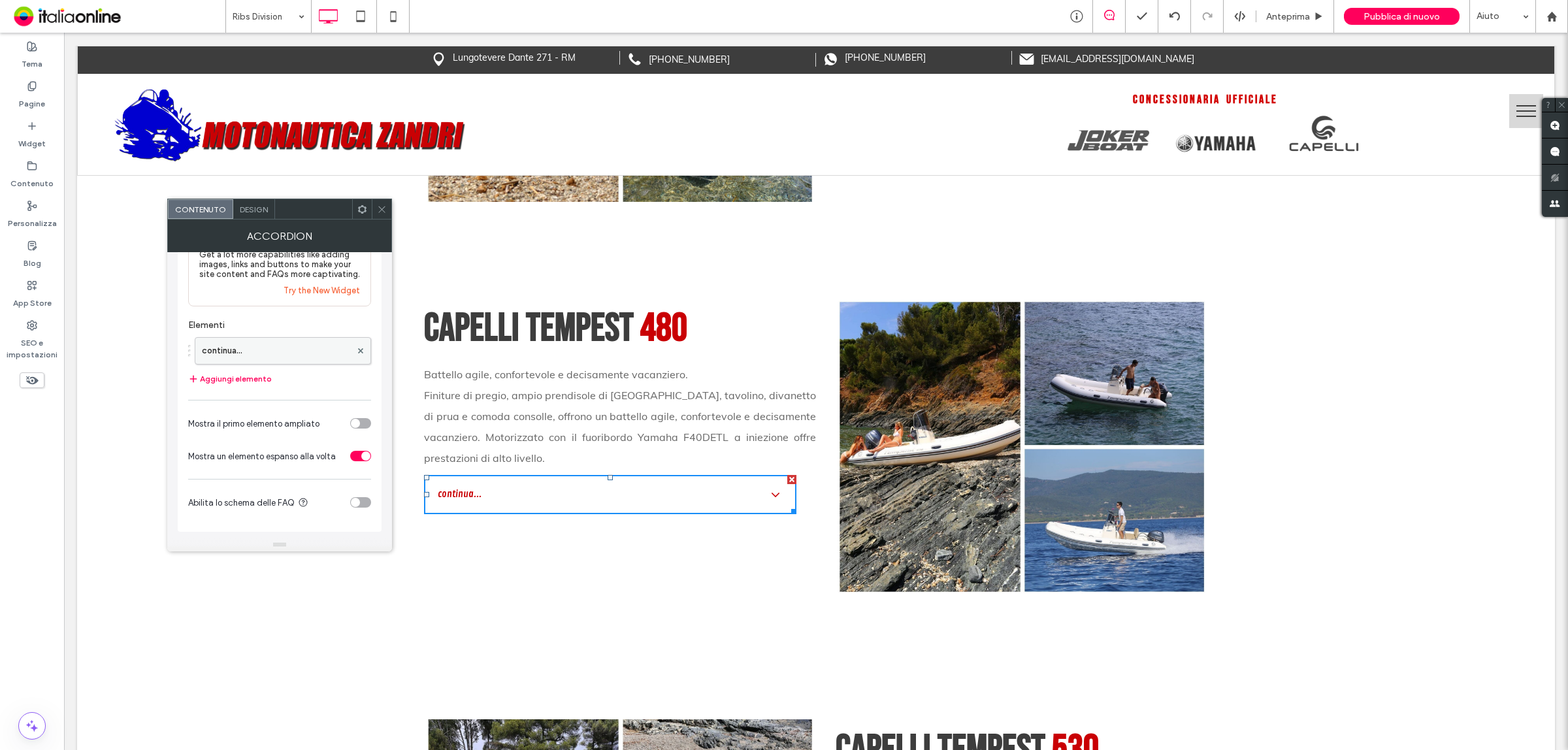
click at [274, 341] on label "continua..." at bounding box center [276, 350] width 149 height 26
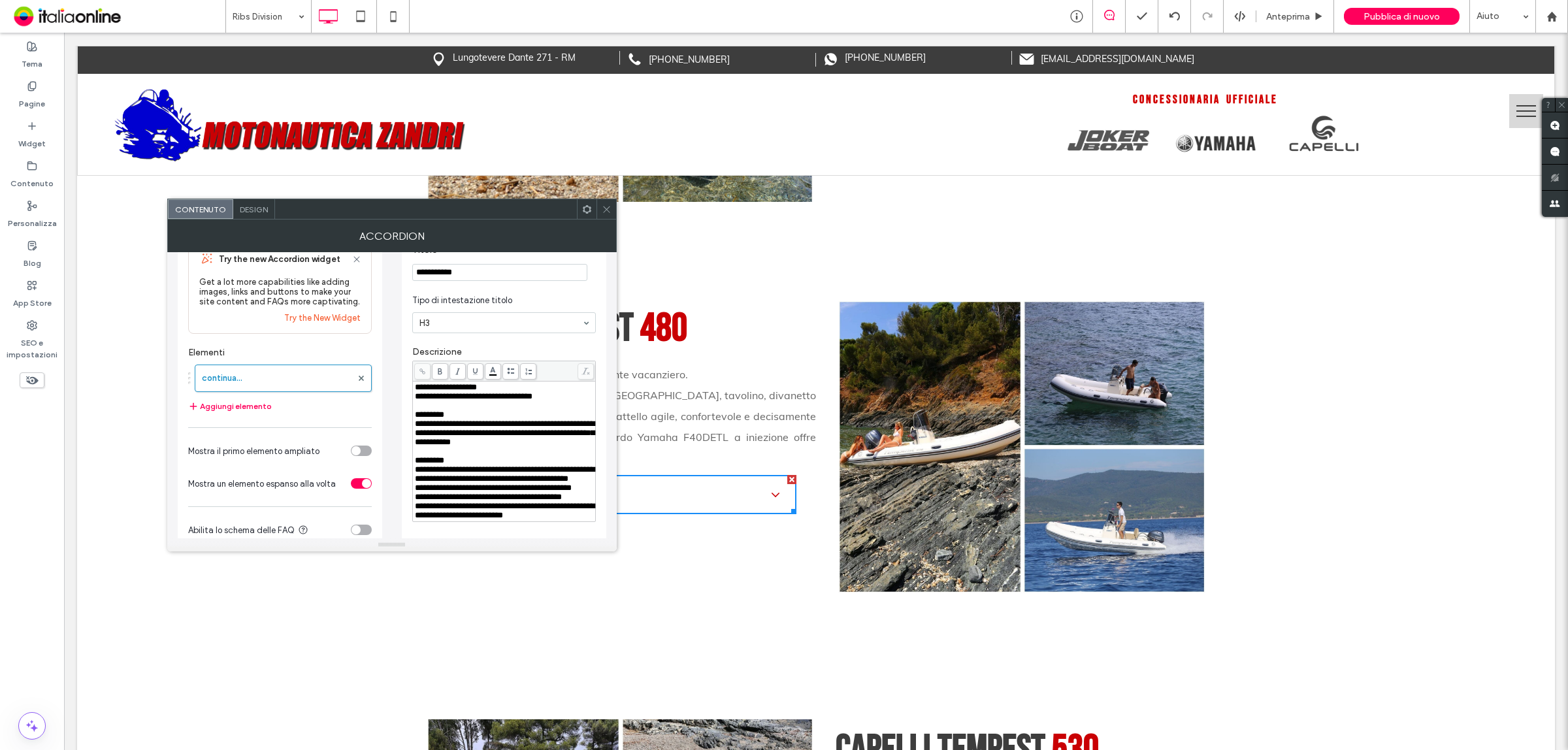
scroll to position [0, 0]
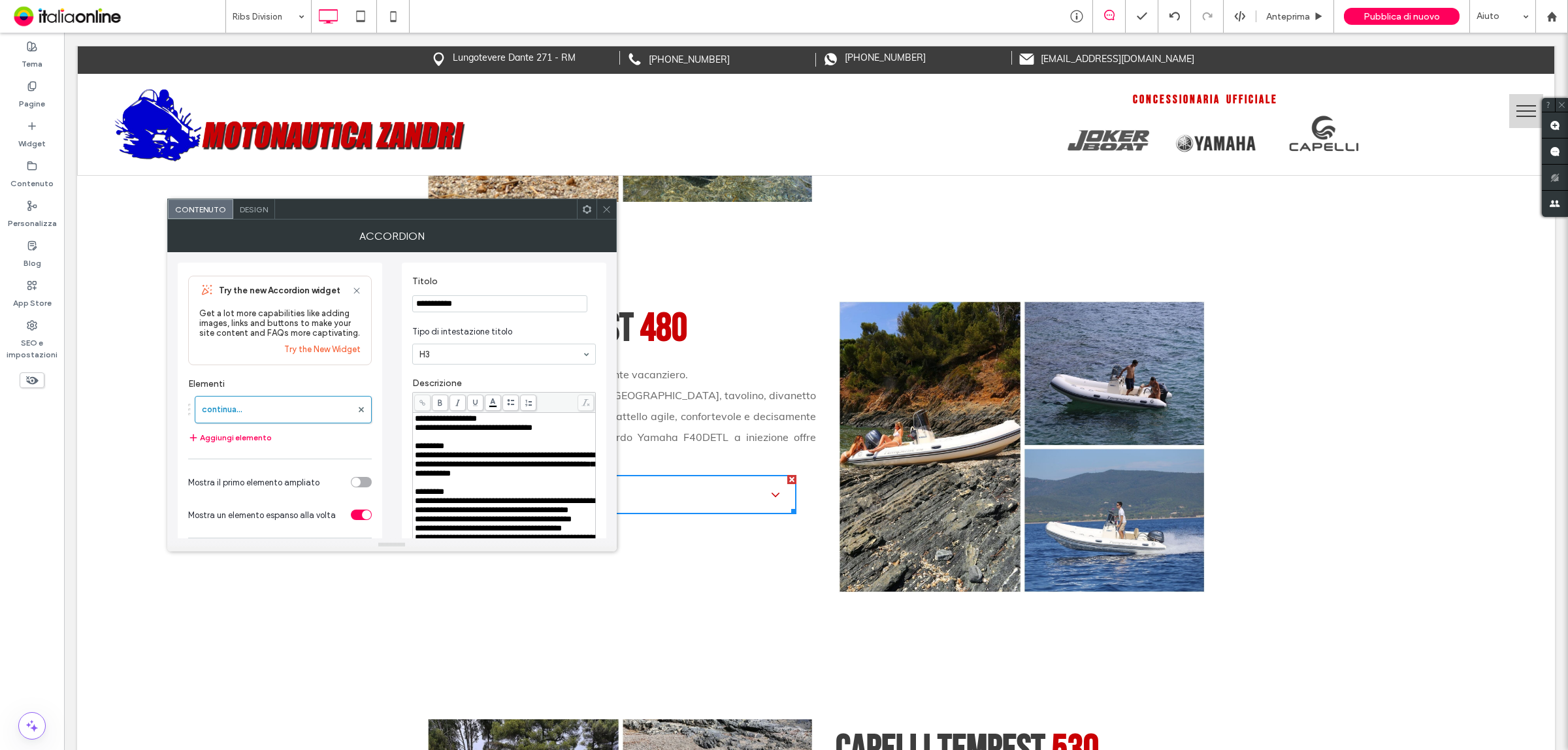
click at [605, 210] on icon at bounding box center [607, 209] width 10 height 10
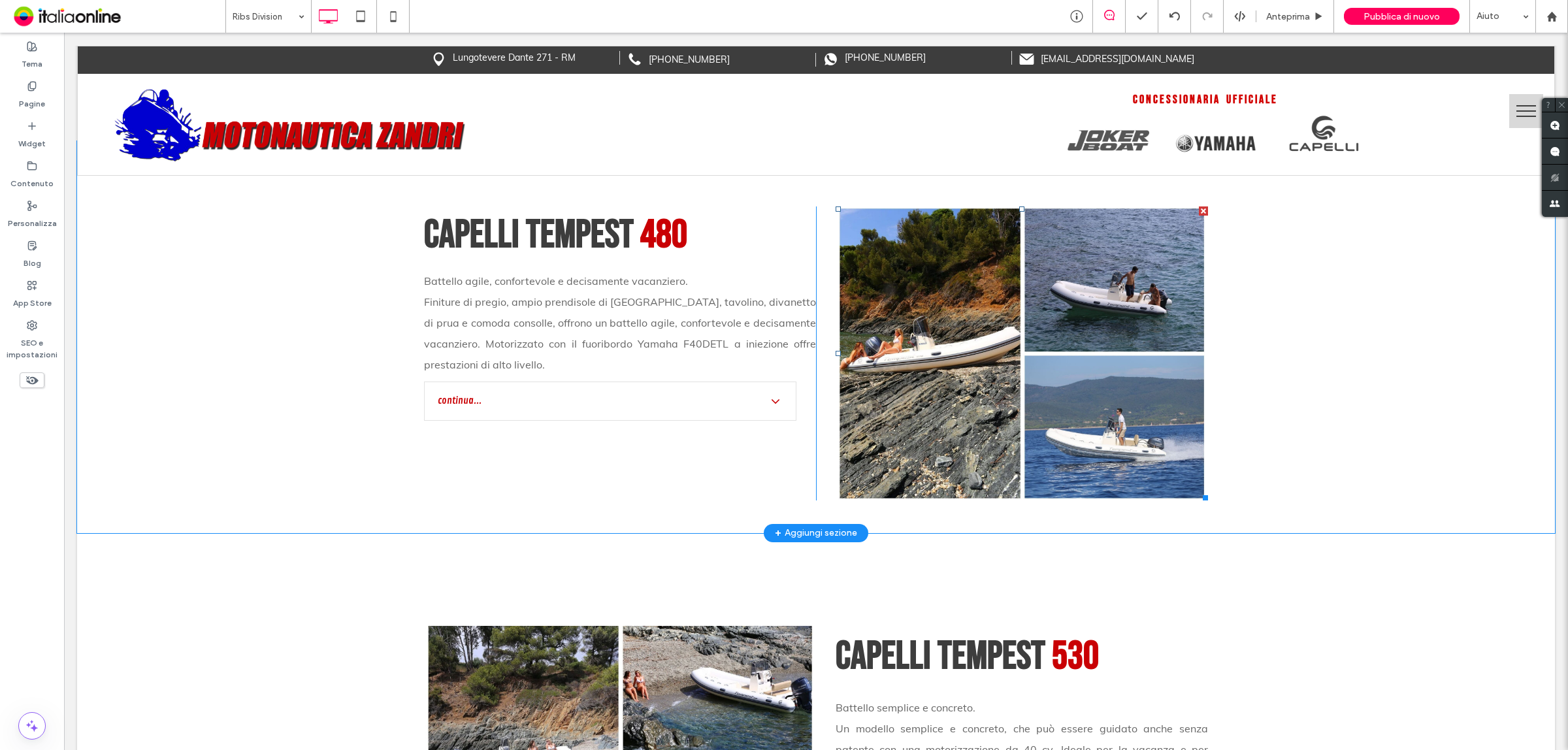
scroll to position [5963, 0]
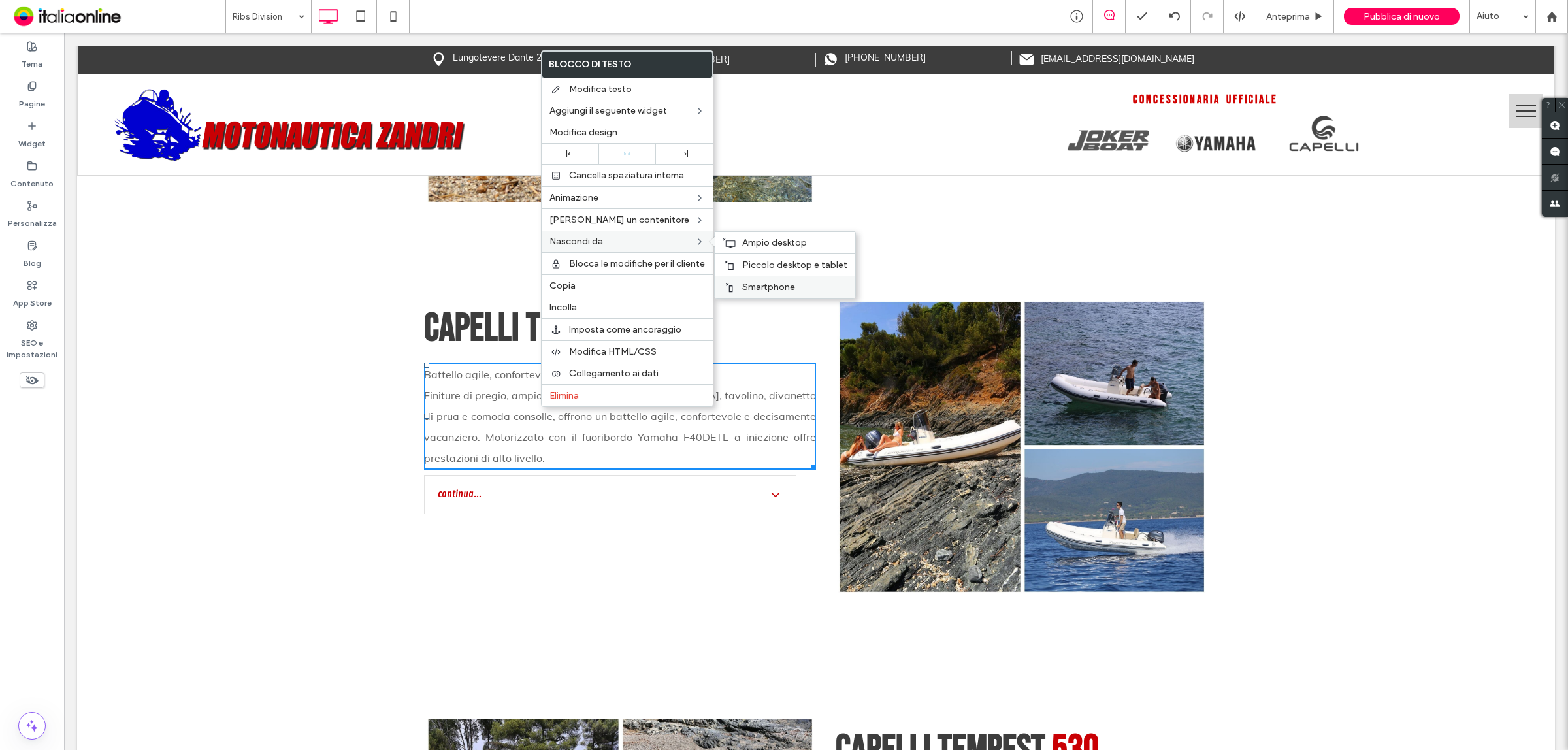
click at [772, 290] on span "Smartphone" at bounding box center [769, 287] width 53 height 11
click at [779, 291] on span "Smartphone" at bounding box center [769, 287] width 53 height 11
click at [774, 263] on span "Piccolo desktop e tablet" at bounding box center [795, 264] width 105 height 11
click at [765, 265] on span "Piccolo desktop e tablet" at bounding box center [795, 264] width 105 height 11
click at [335, 399] on div "Capelli Tempest 480 Battello agile, confortevole e decisamente vacanziero. Fini…" at bounding box center [816, 430] width 1478 height 392
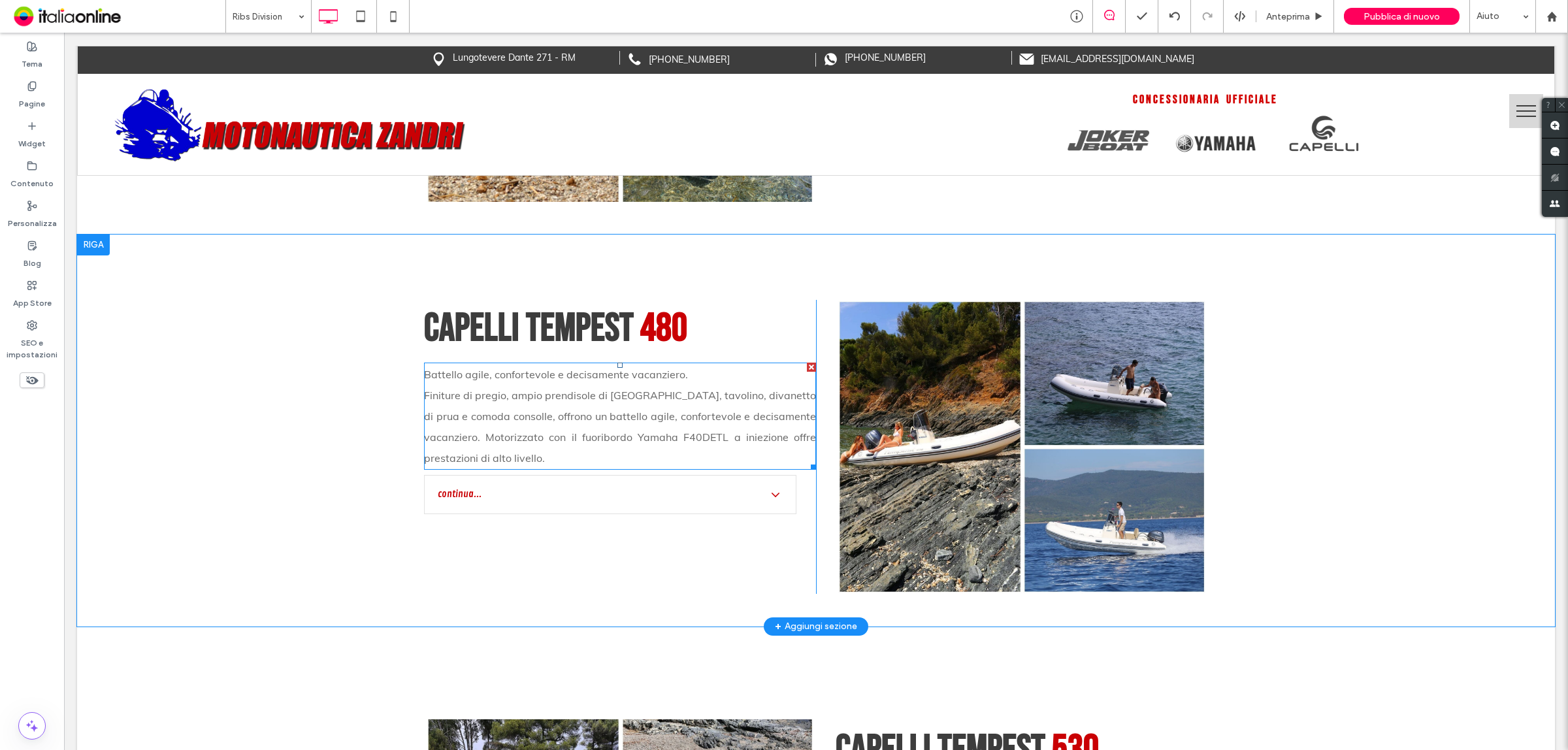
click at [807, 363] on div at bounding box center [811, 367] width 9 height 9
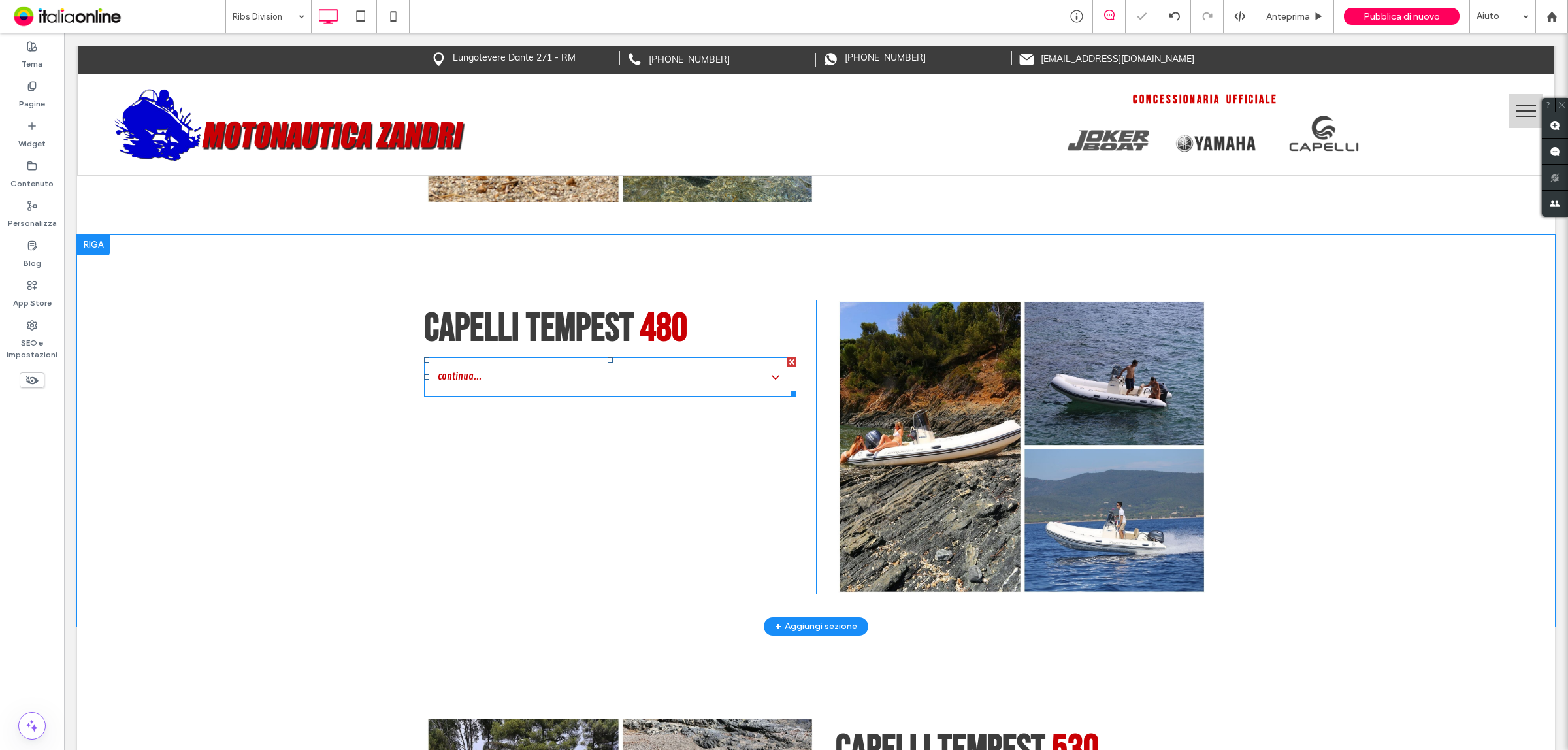
click at [787, 358] on div at bounding box center [791, 361] width 9 height 9
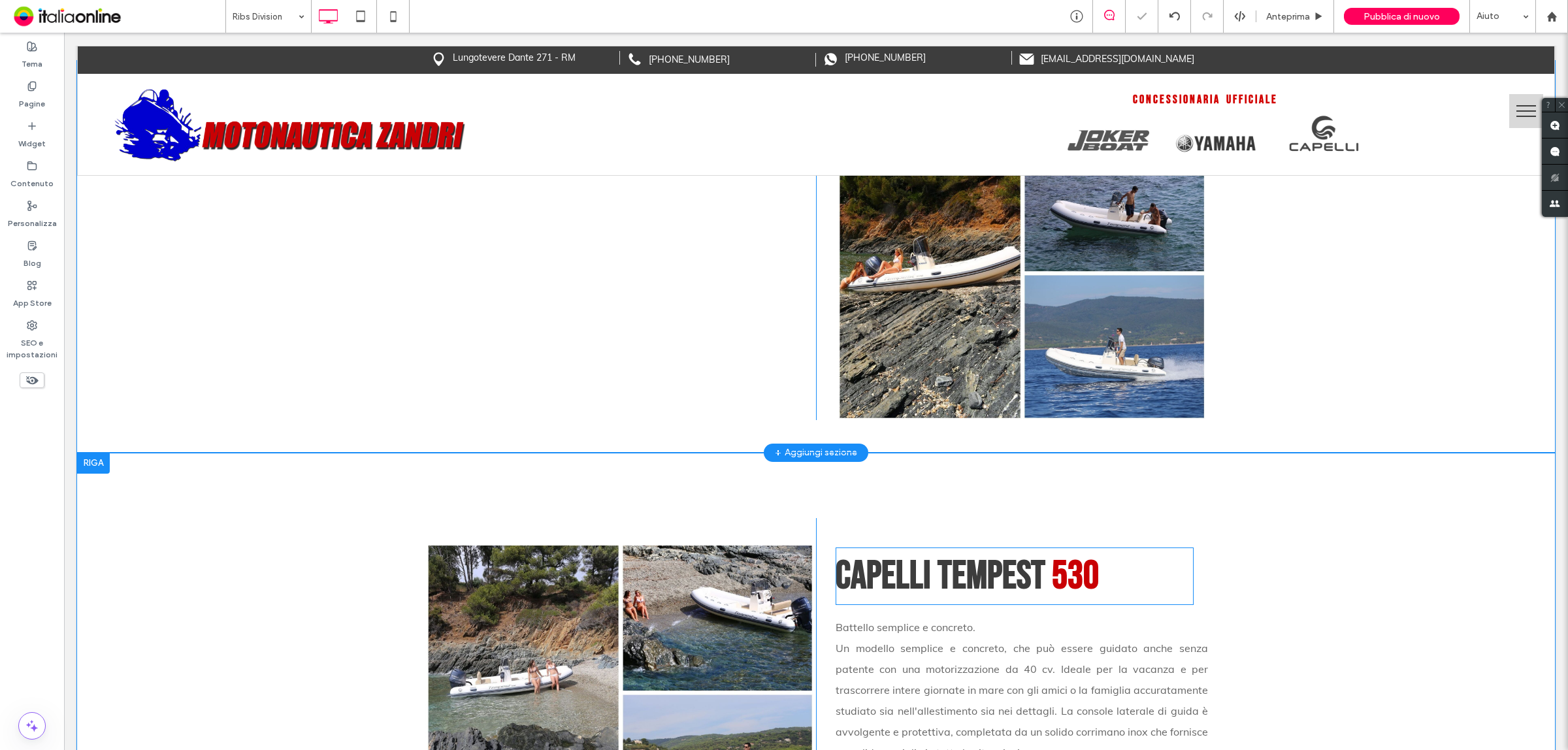
scroll to position [6208, 0]
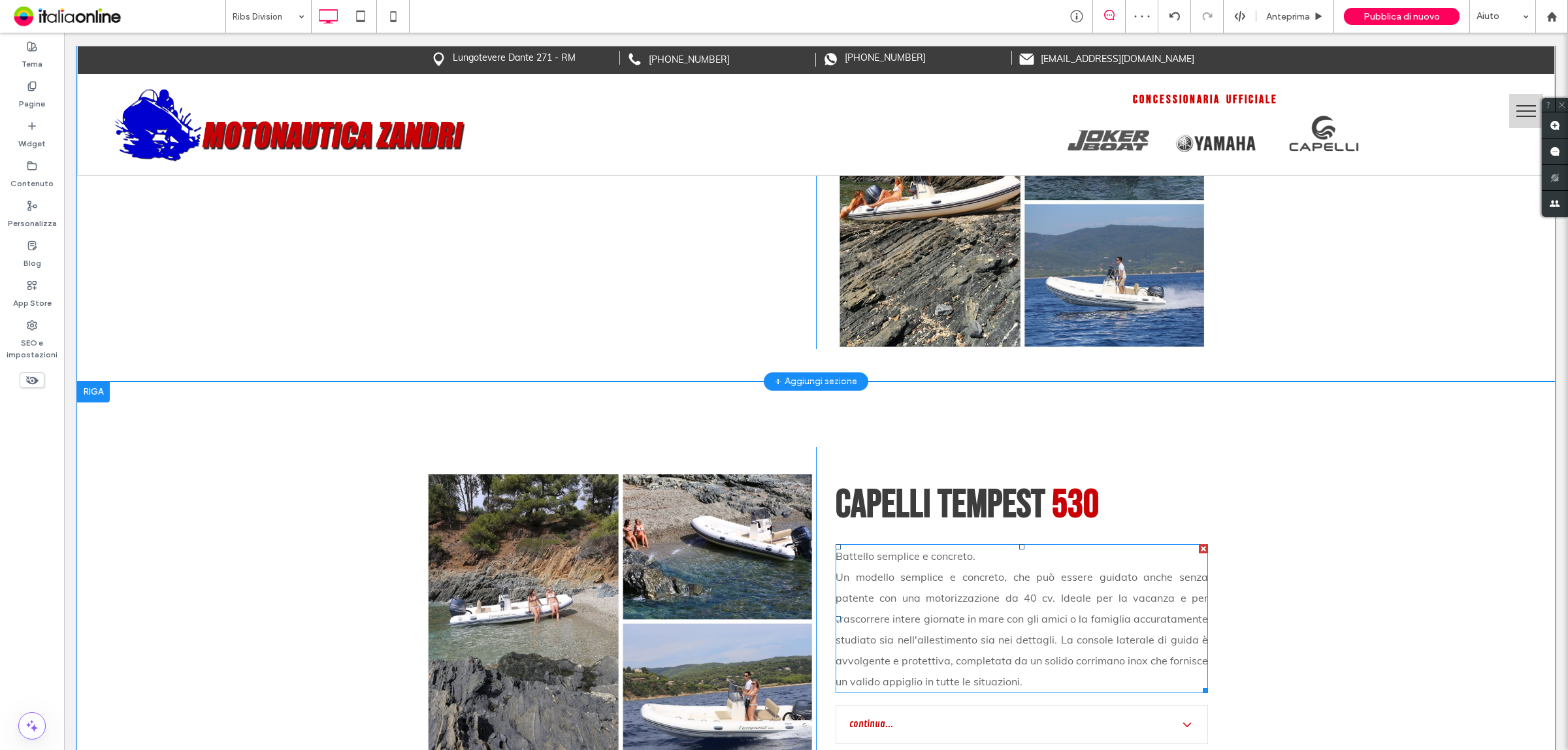
click at [1199, 544] on div at bounding box center [1203, 548] width 9 height 9
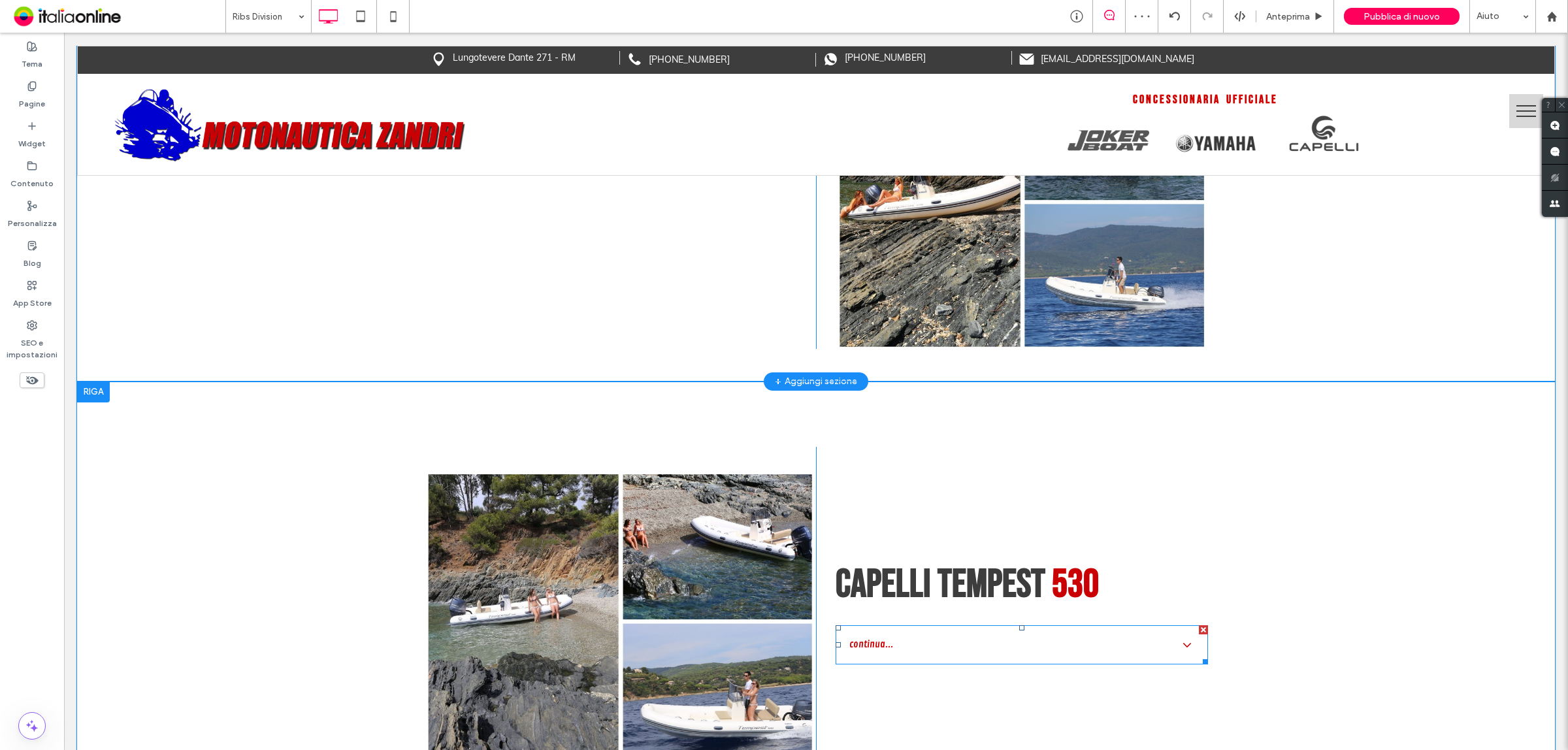
click at [1199, 625] on div at bounding box center [1203, 630] width 9 height 9
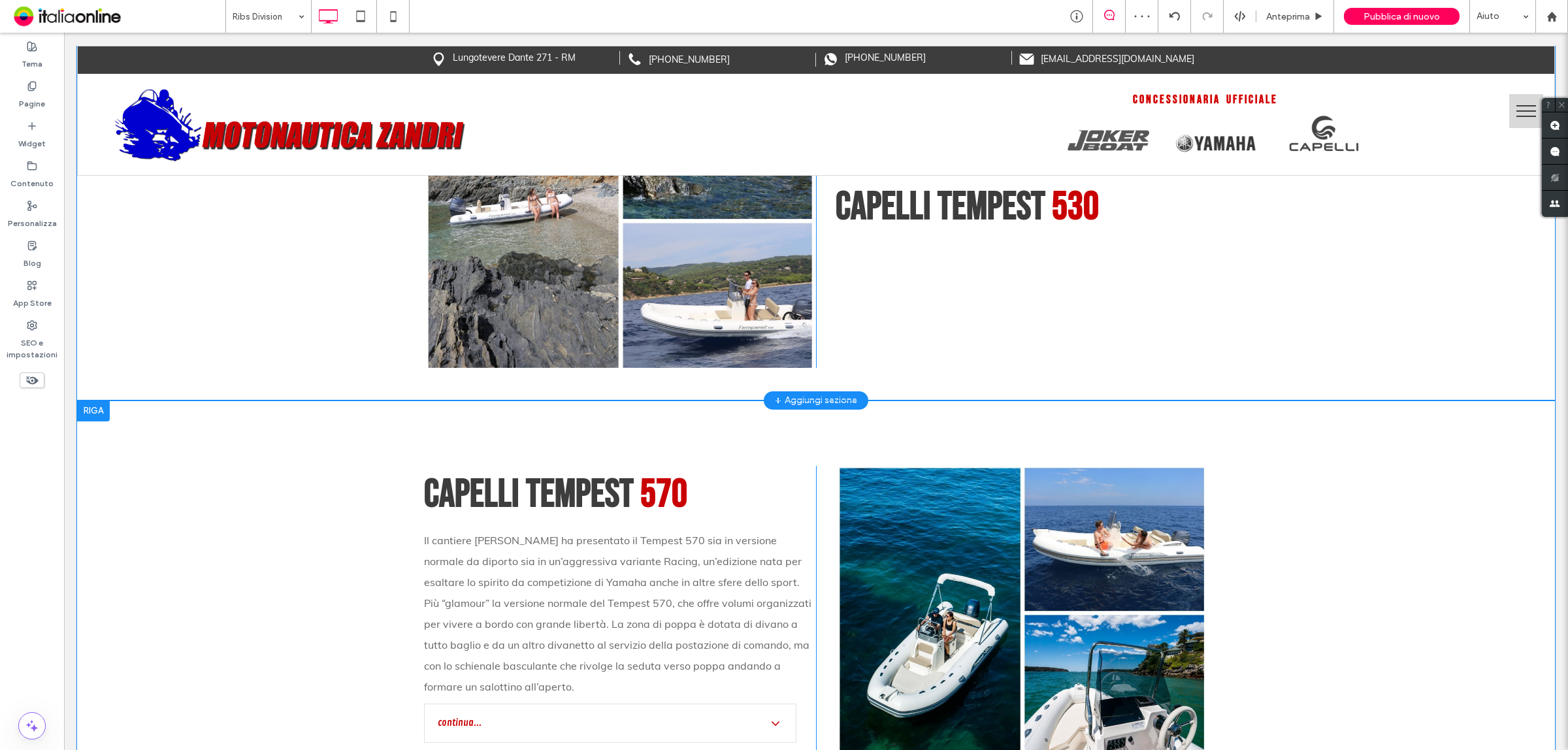
scroll to position [6617, 0]
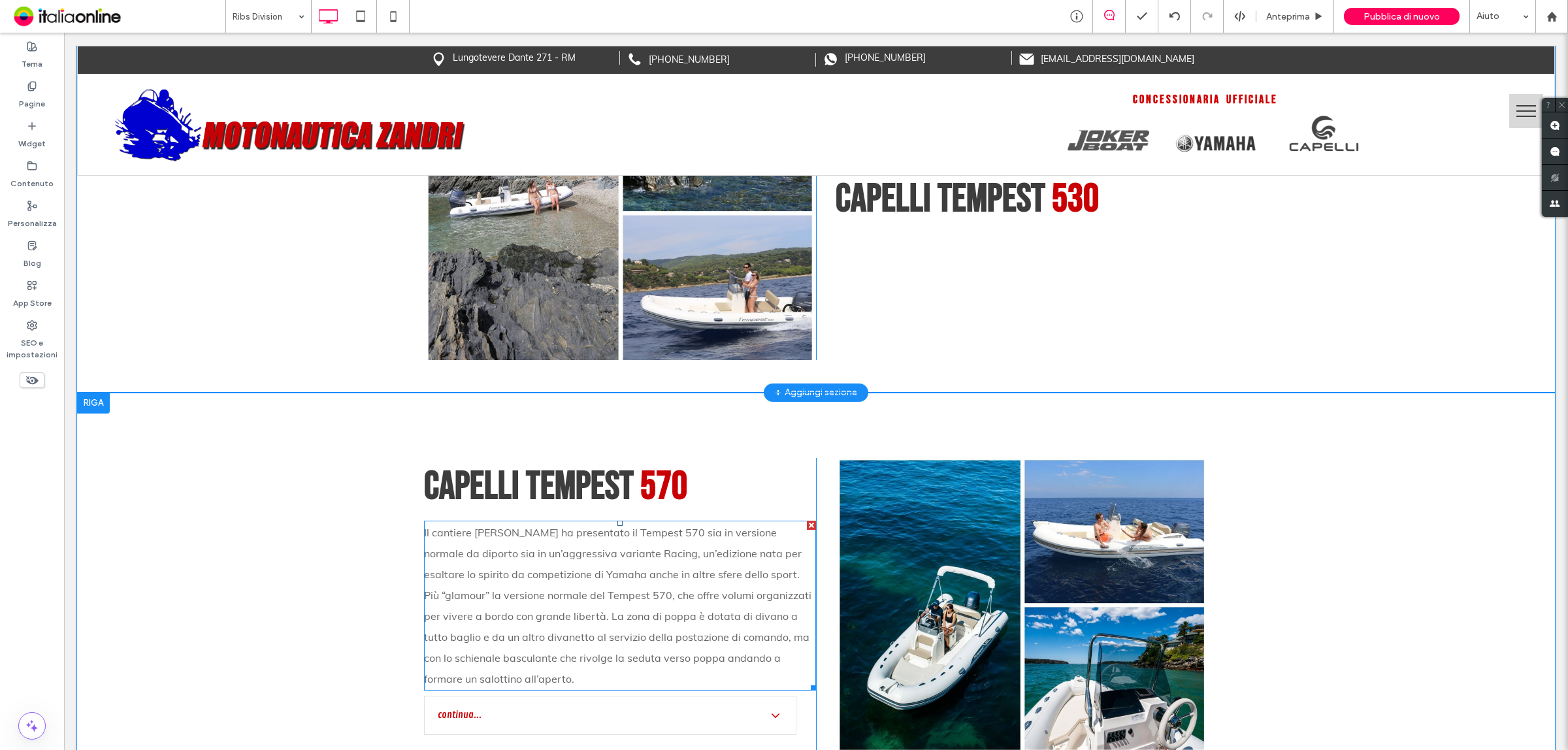
click at [807, 521] on div at bounding box center [811, 525] width 9 height 9
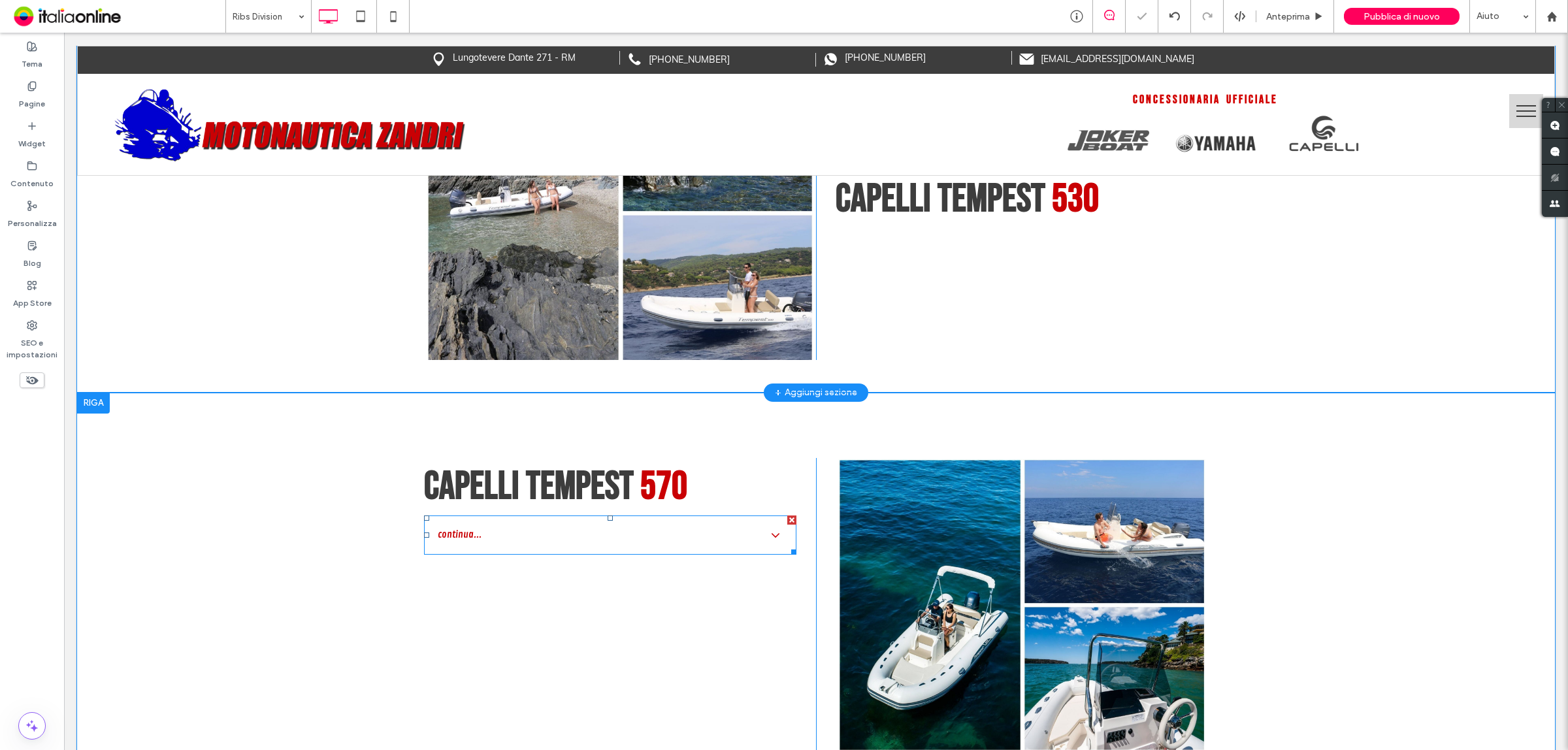
click at [787, 518] on div at bounding box center [791, 520] width 9 height 9
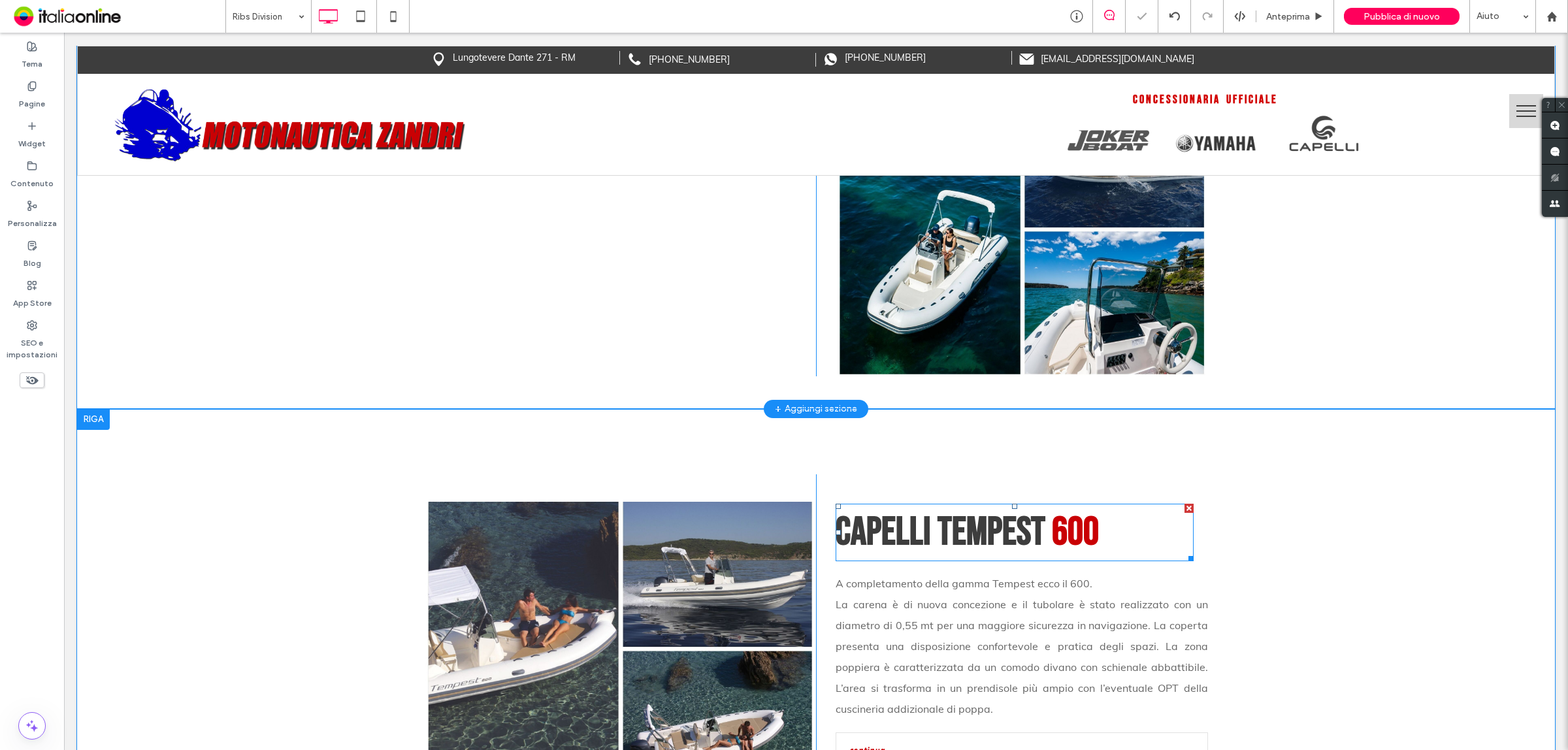
scroll to position [7026, 0]
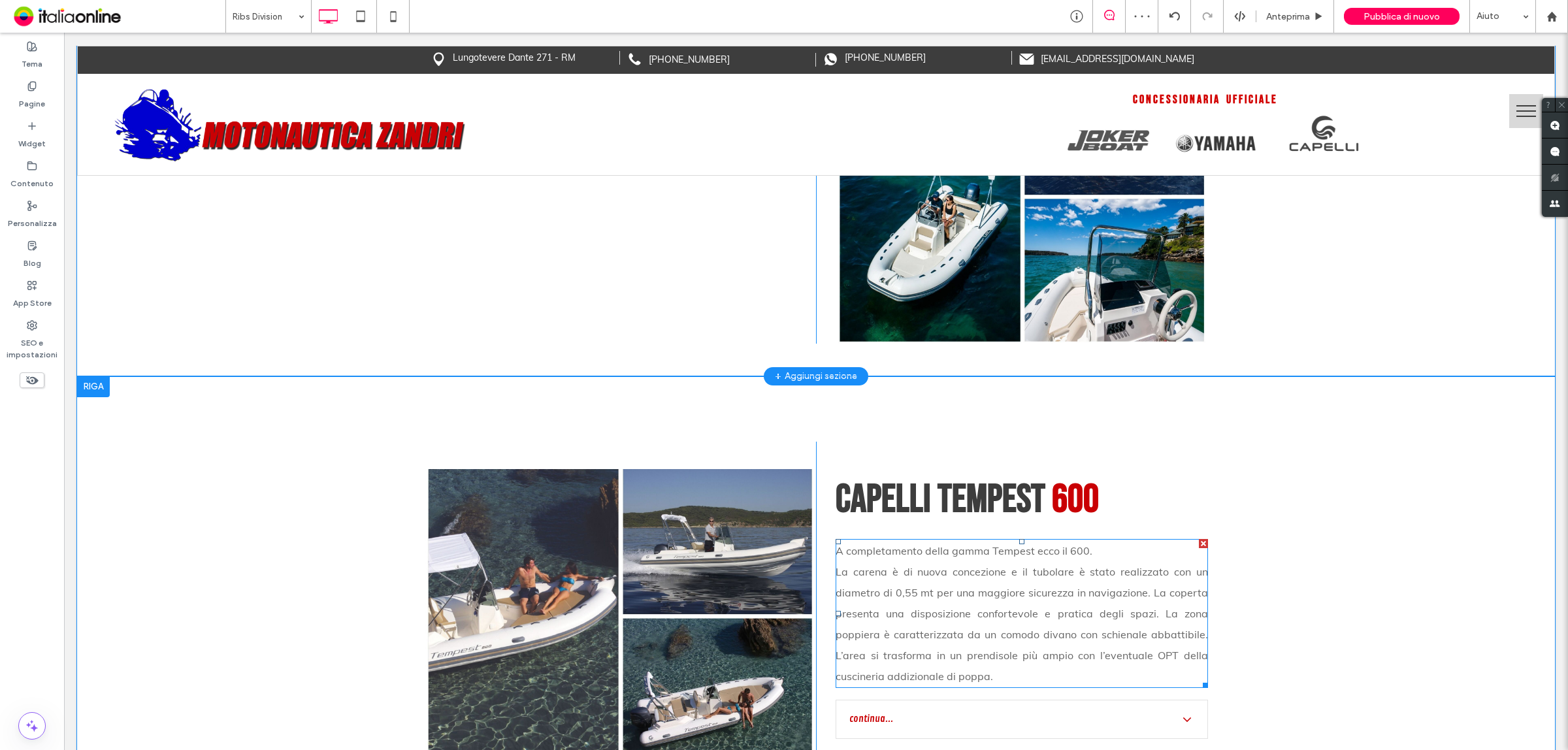
click at [1199, 540] on div at bounding box center [1203, 543] width 9 height 9
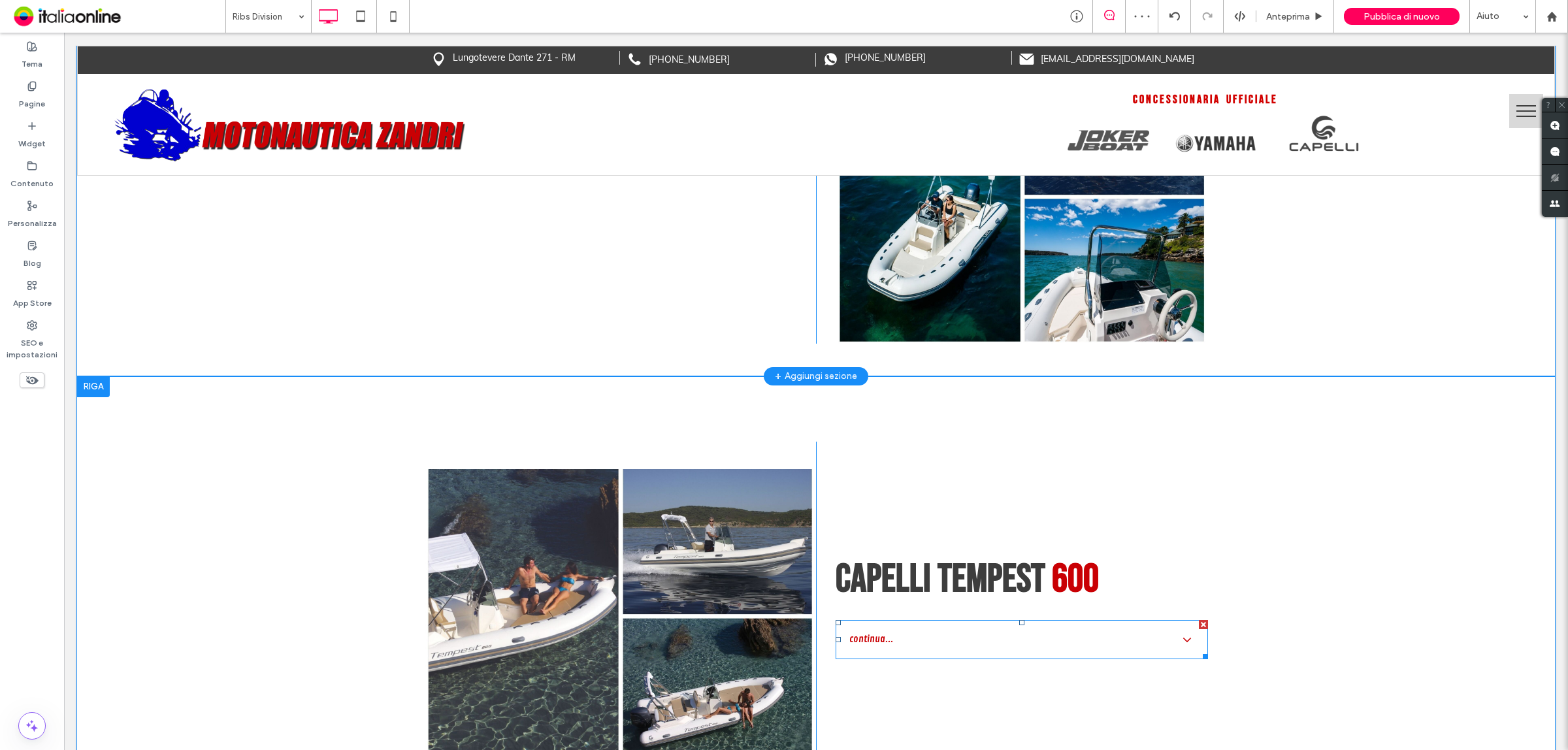
drag, startPoint x: 1196, startPoint y: 620, endPoint x: 1209, endPoint y: 619, distance: 13.0
click at [1199, 620] on div at bounding box center [1203, 625] width 9 height 9
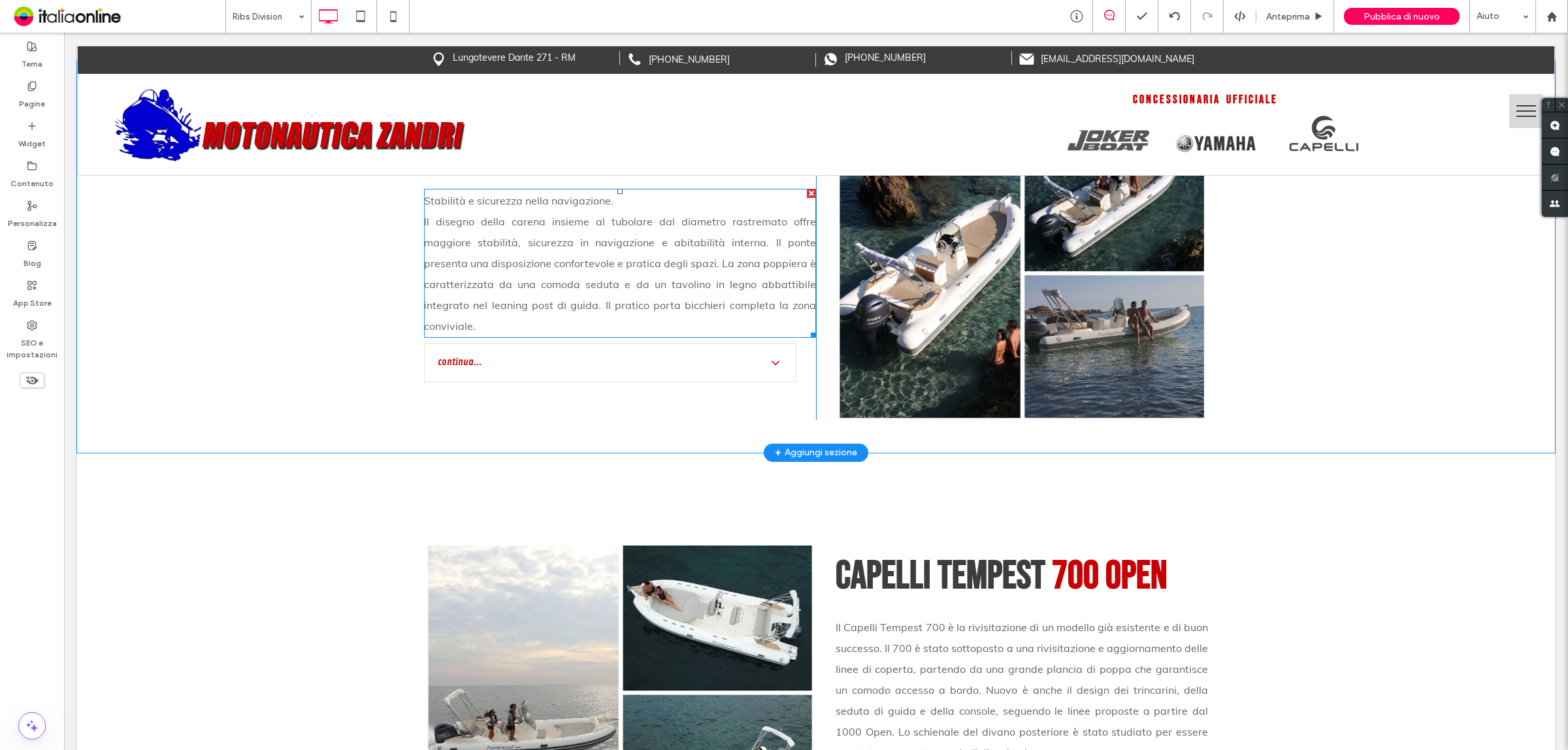
scroll to position [7761, 0]
click at [807, 190] on div at bounding box center [811, 193] width 9 height 9
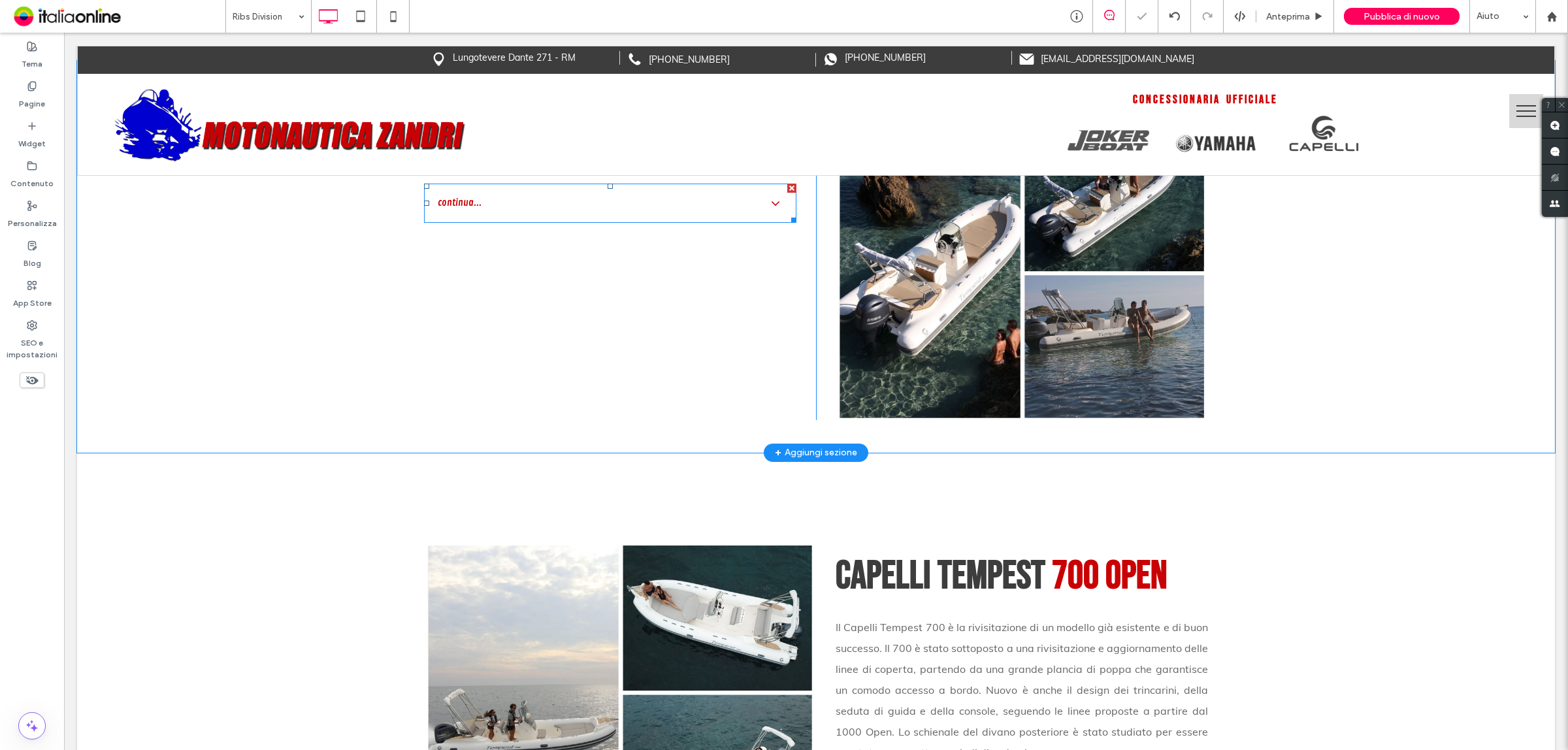
click at [787, 184] on div at bounding box center [791, 188] width 9 height 9
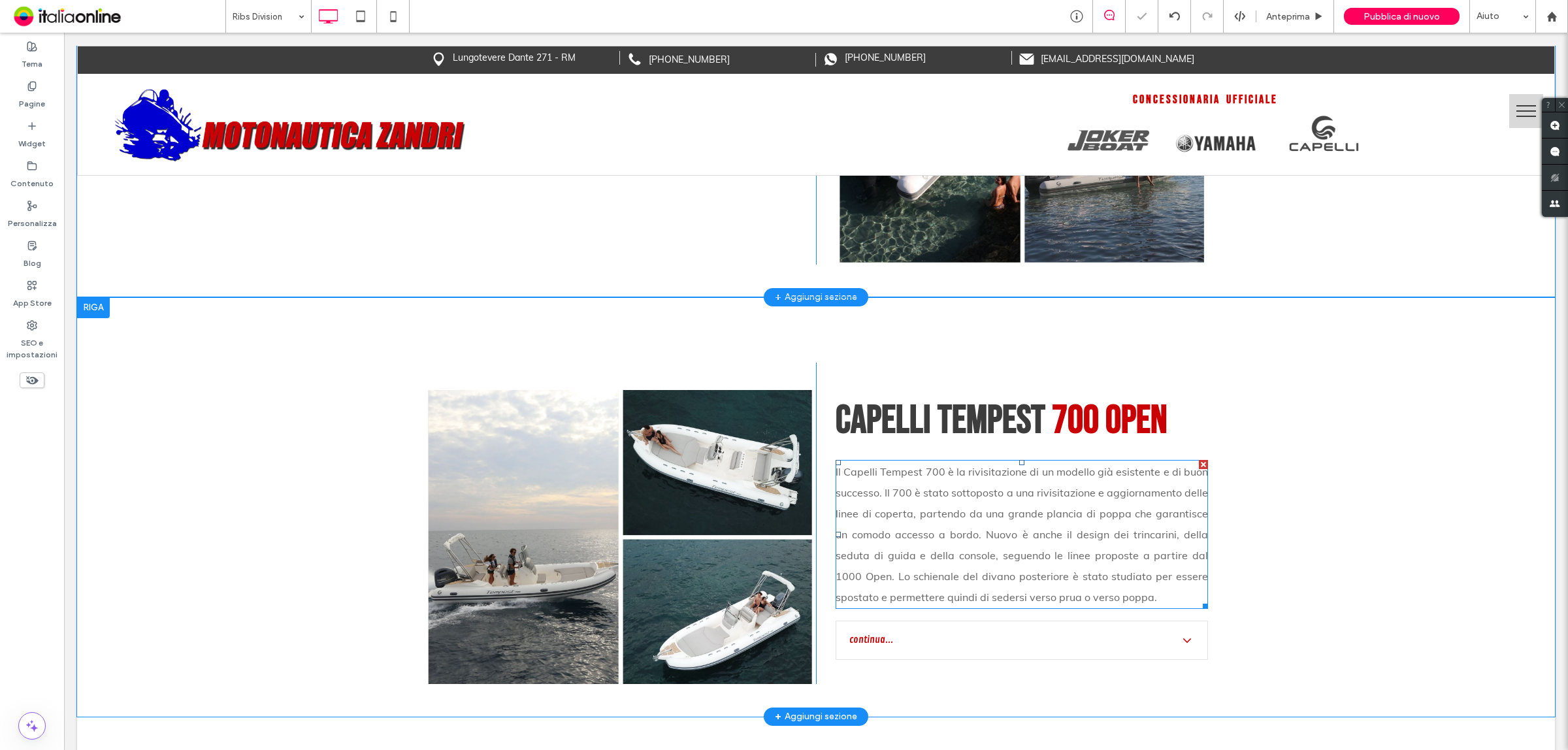
scroll to position [7924, 0]
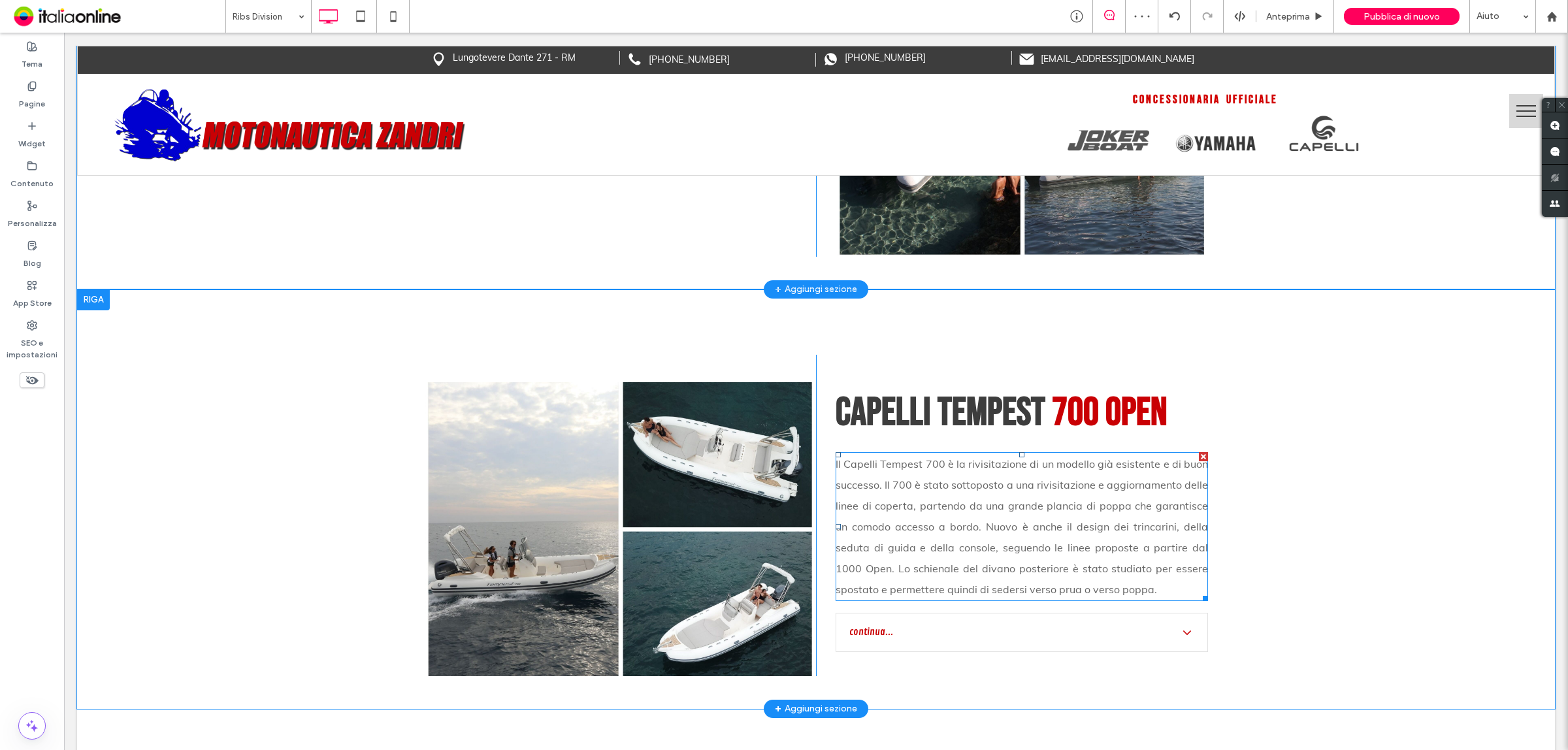
click at [1200, 453] on div at bounding box center [1203, 456] width 9 height 9
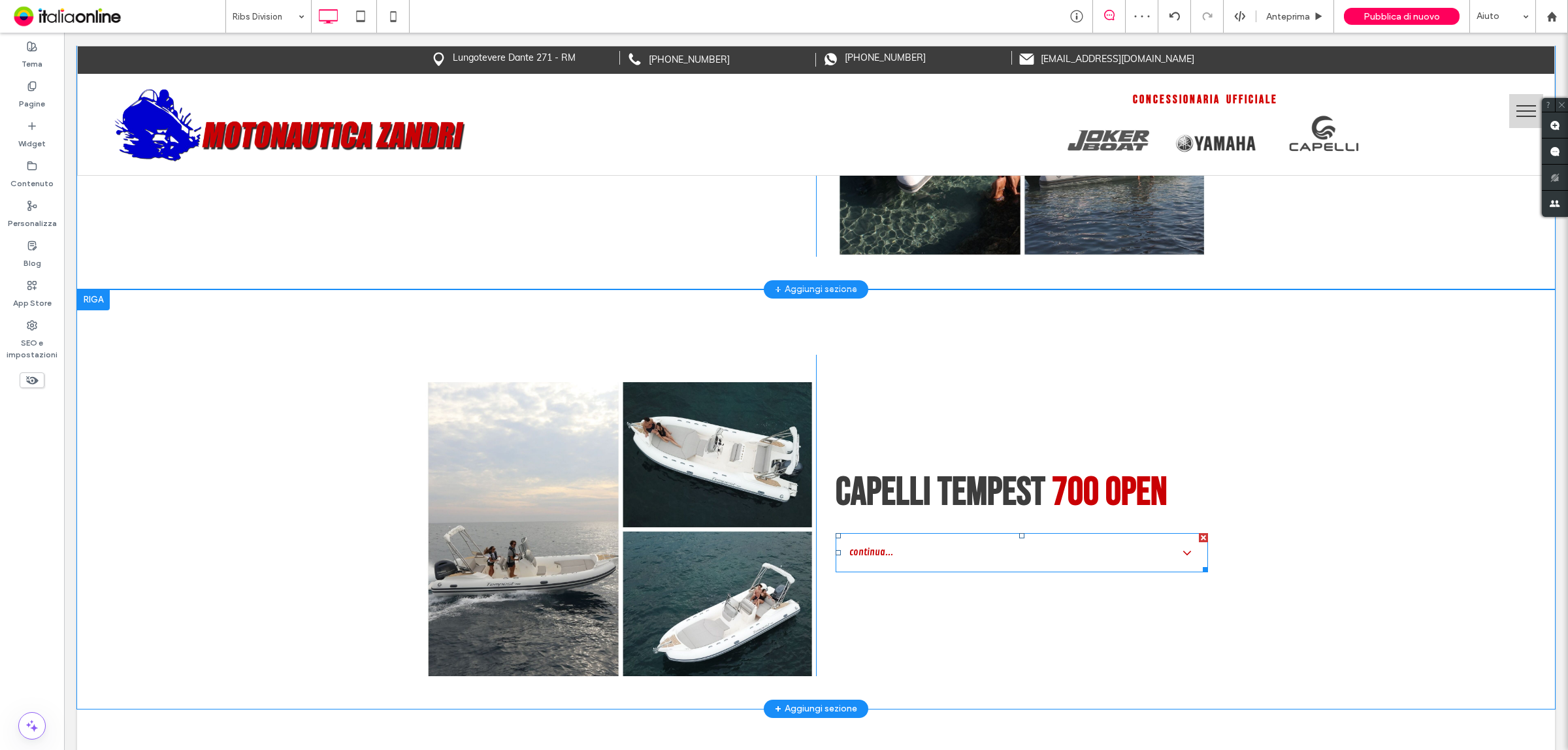
click at [1199, 533] on div at bounding box center [1203, 537] width 9 height 9
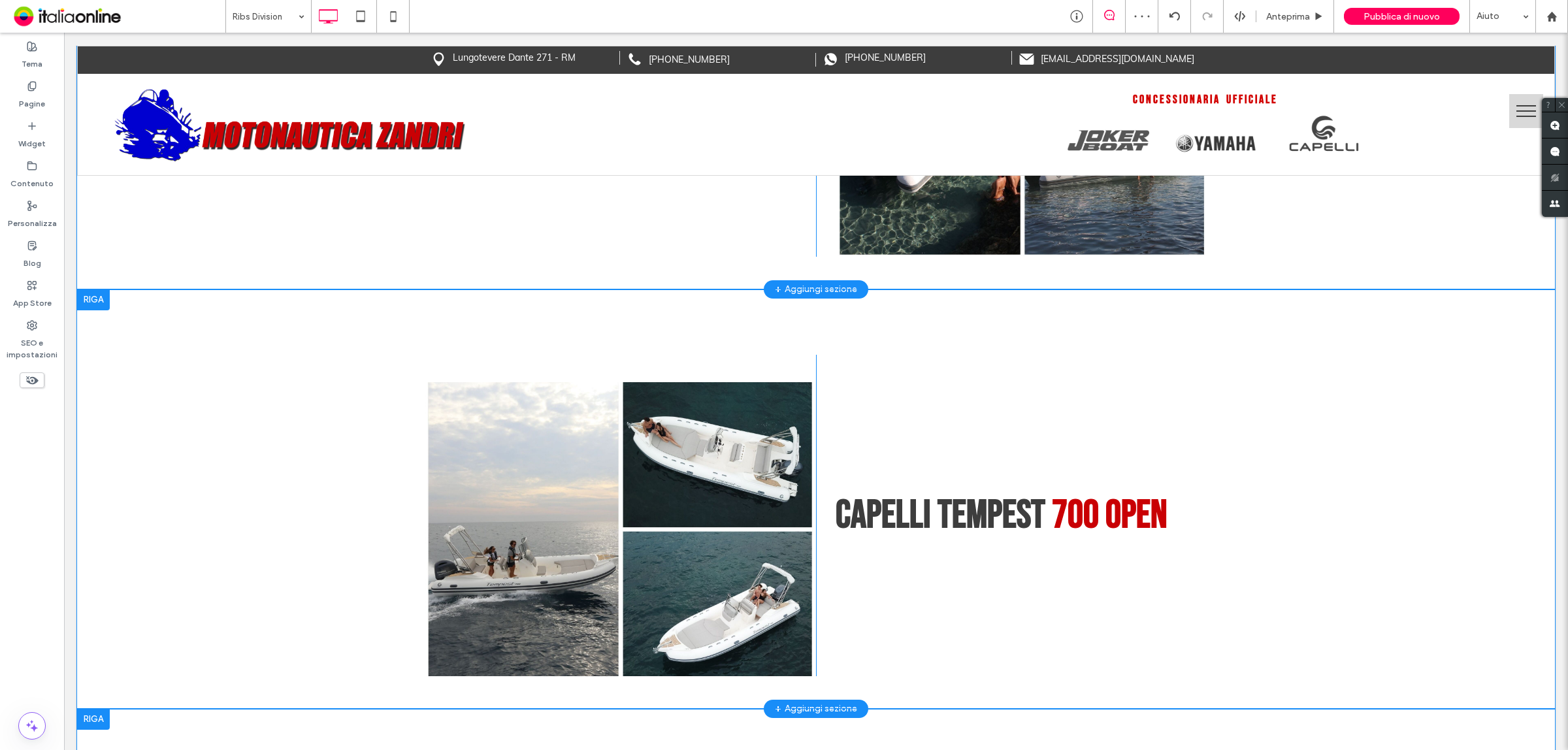
scroll to position [8414, 0]
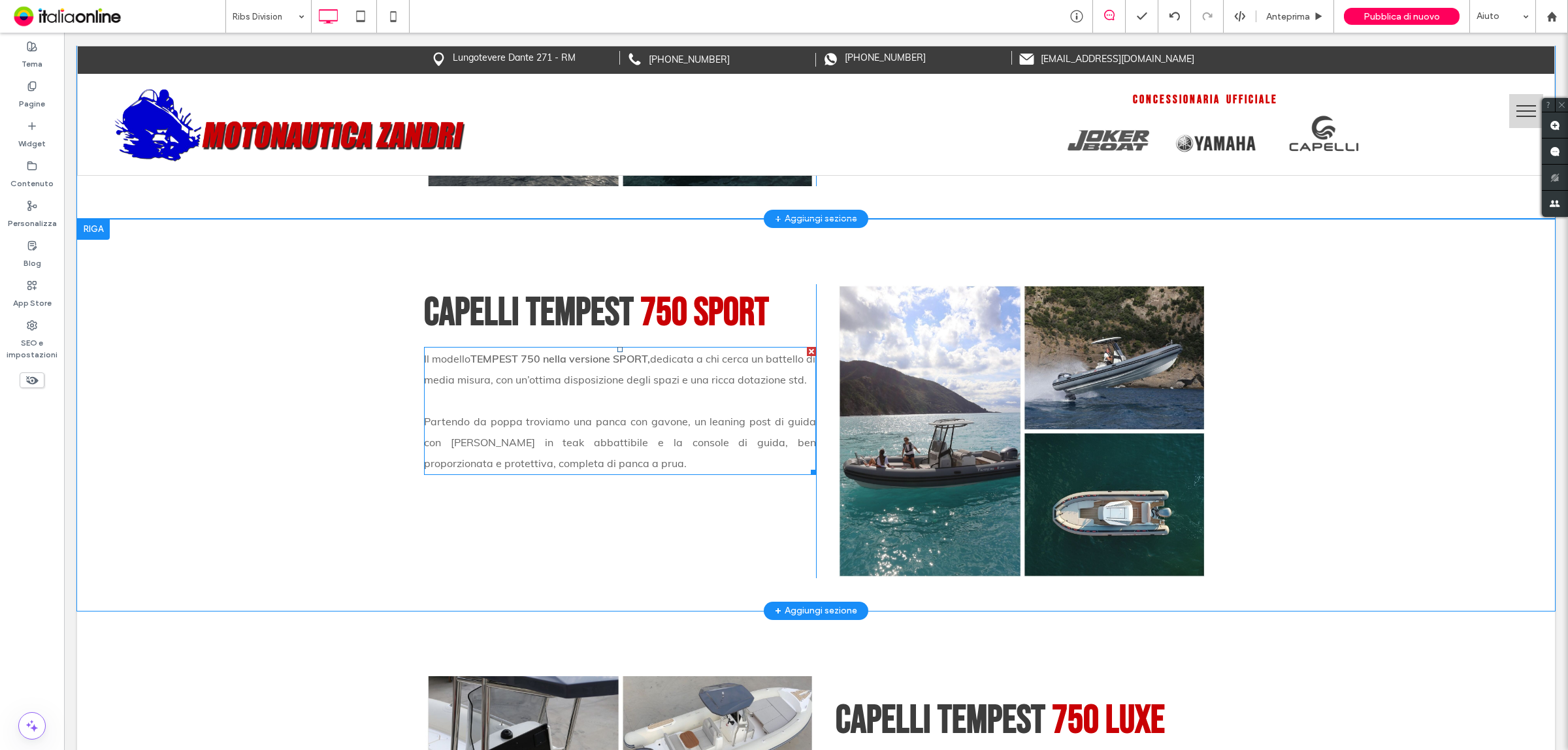
click at [807, 348] on div at bounding box center [811, 351] width 9 height 9
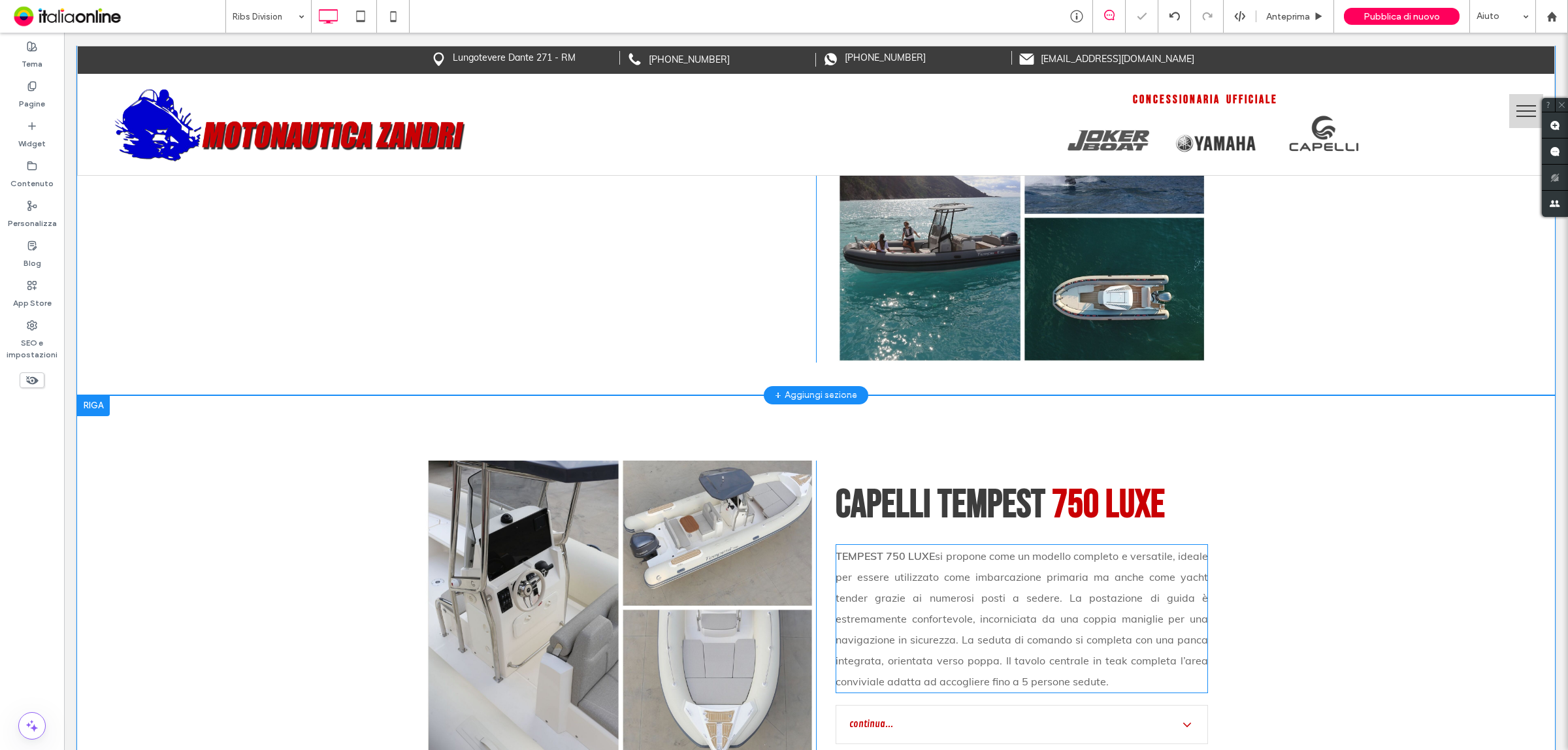
scroll to position [8741, 0]
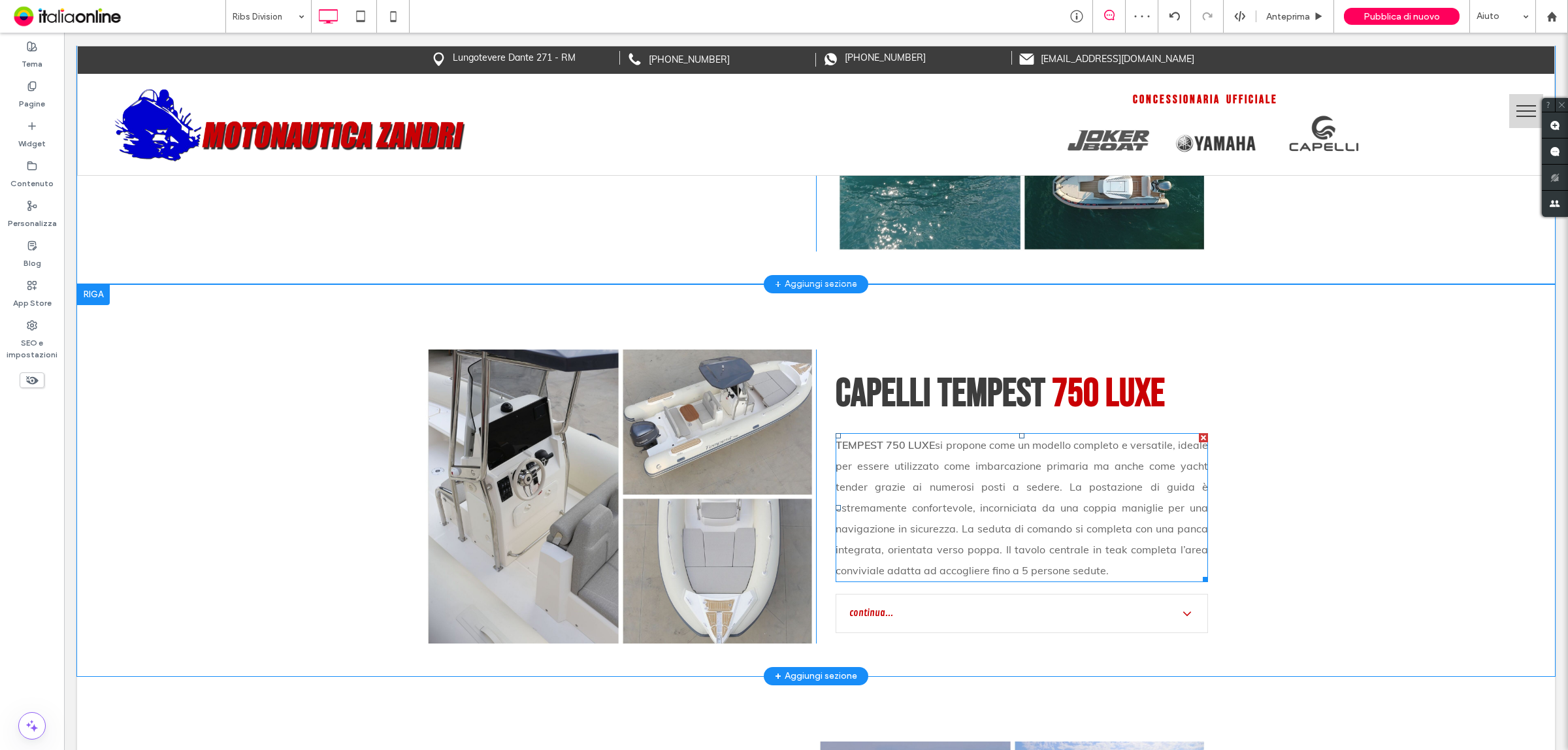
click at [1199, 434] on div at bounding box center [1203, 438] width 9 height 9
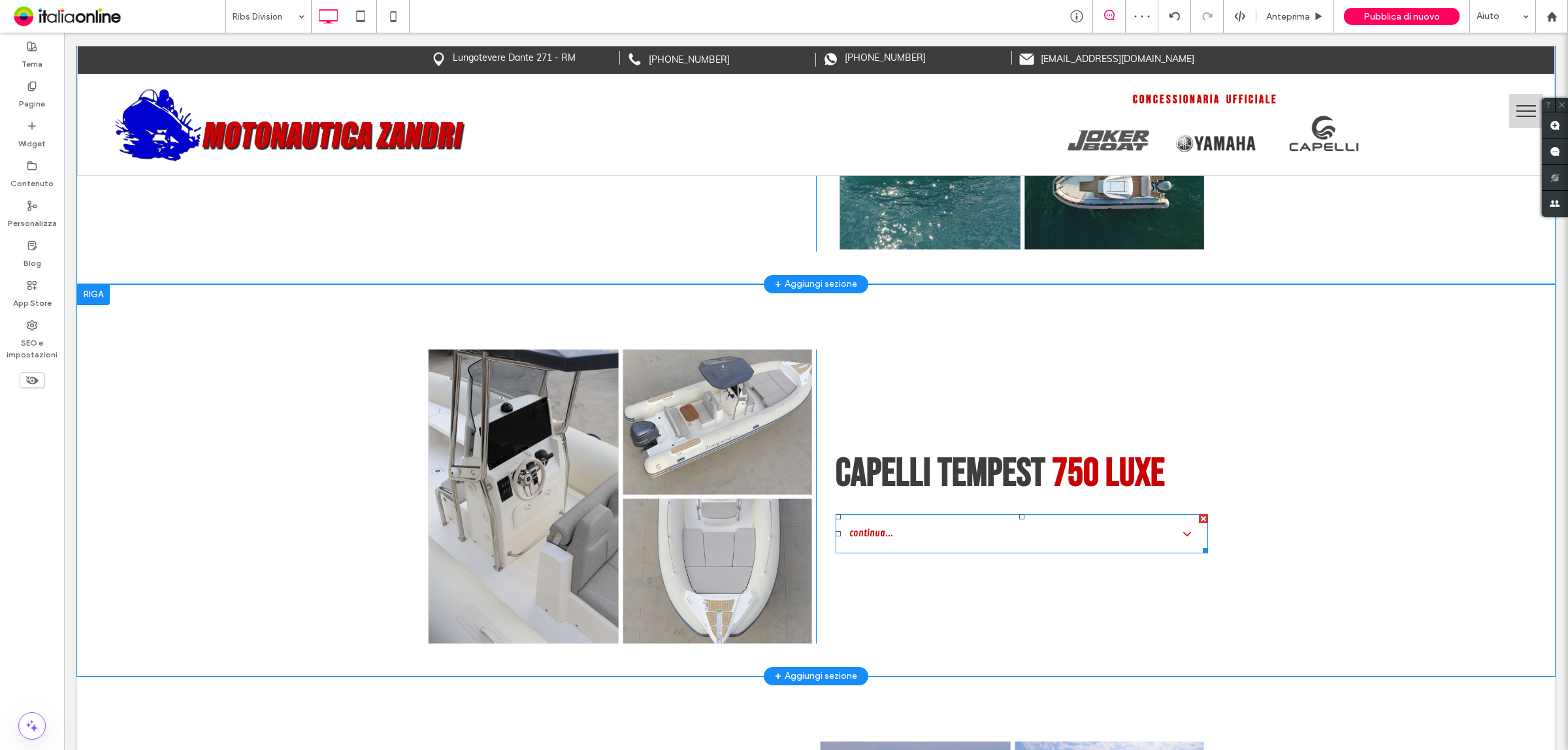
click at [1199, 514] on div at bounding box center [1203, 518] width 9 height 9
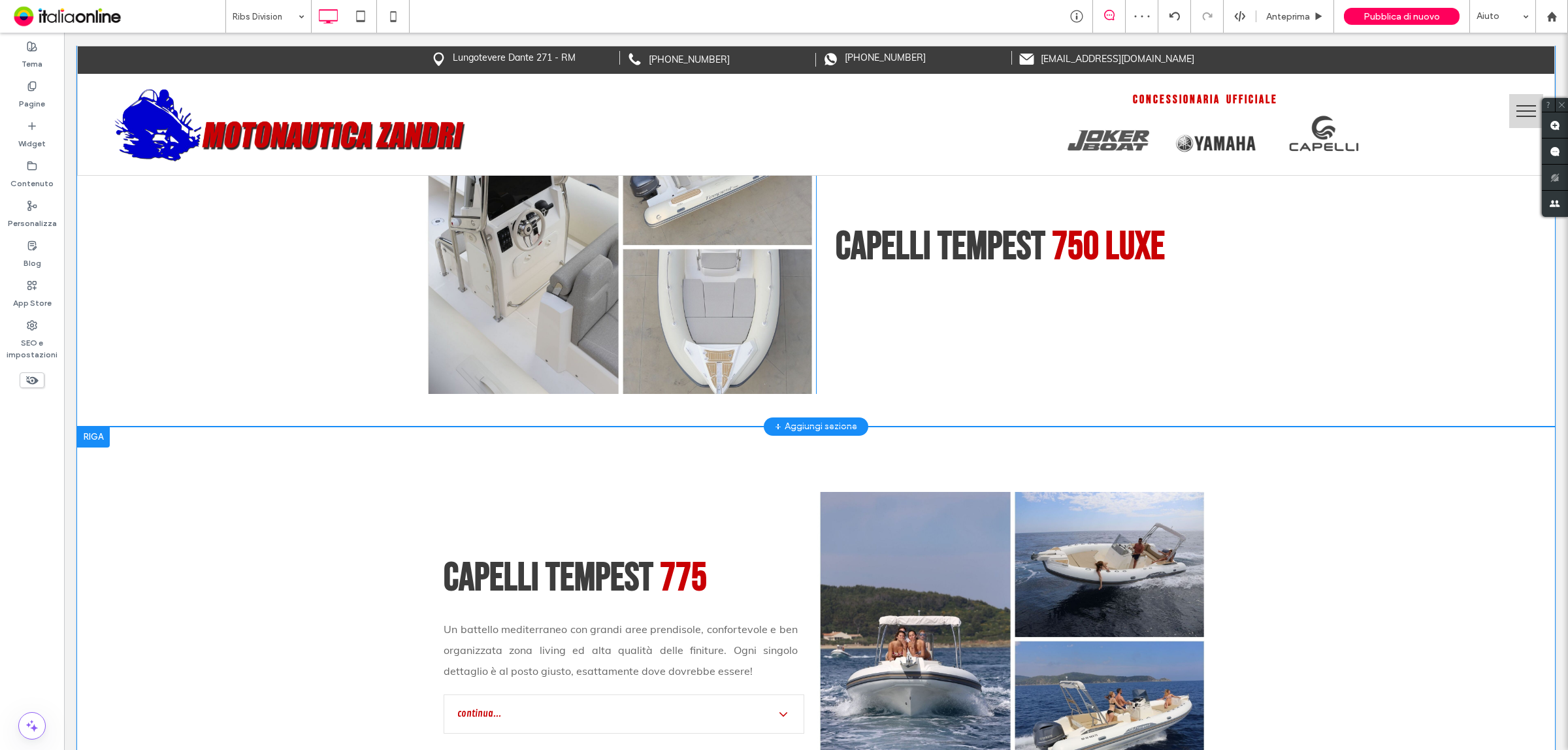
scroll to position [9231, 0]
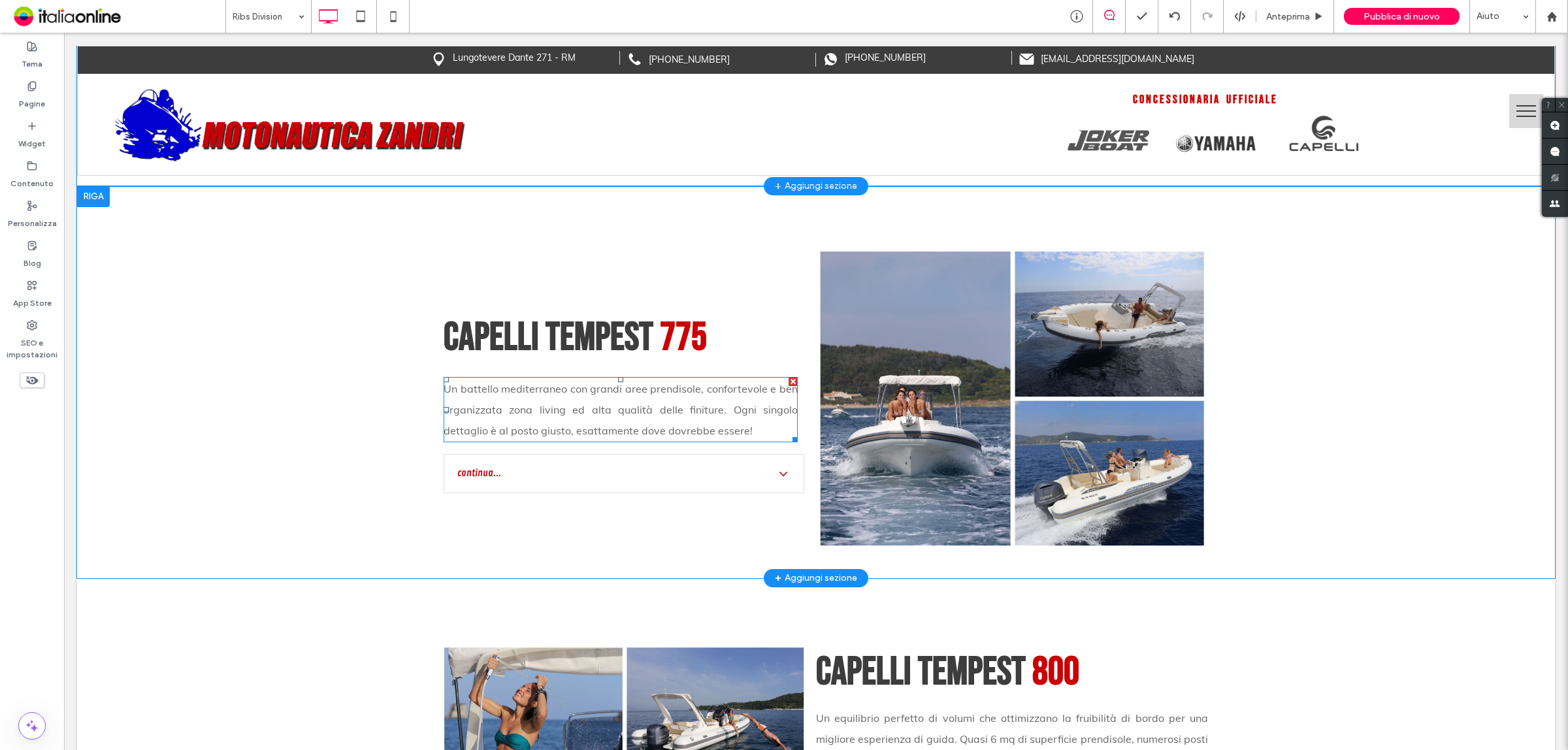
drag, startPoint x: 786, startPoint y: 375, endPoint x: 826, endPoint y: 424, distance: 63.3
click at [789, 377] on div at bounding box center [793, 381] width 9 height 9
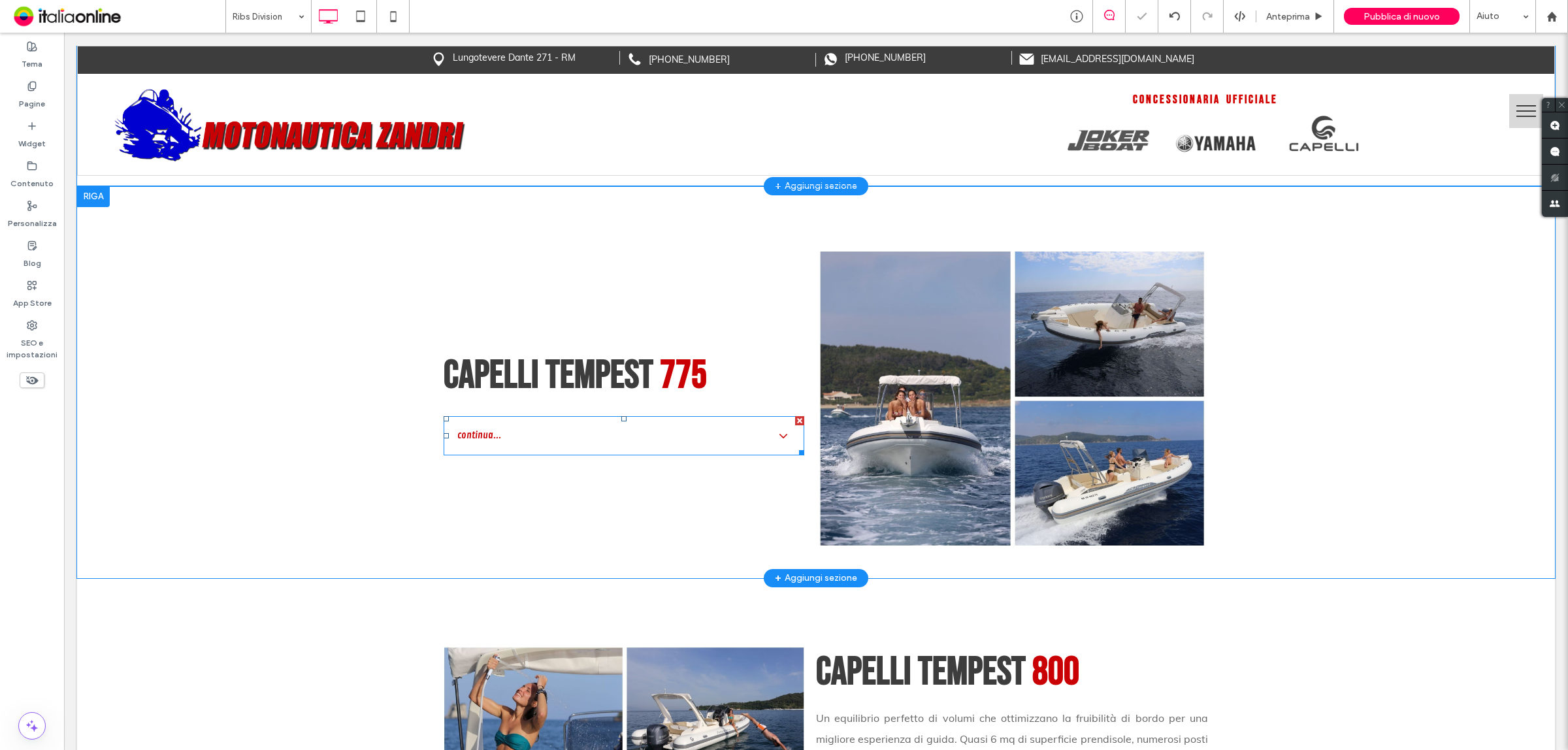
click at [796, 416] on div at bounding box center [800, 420] width 9 height 9
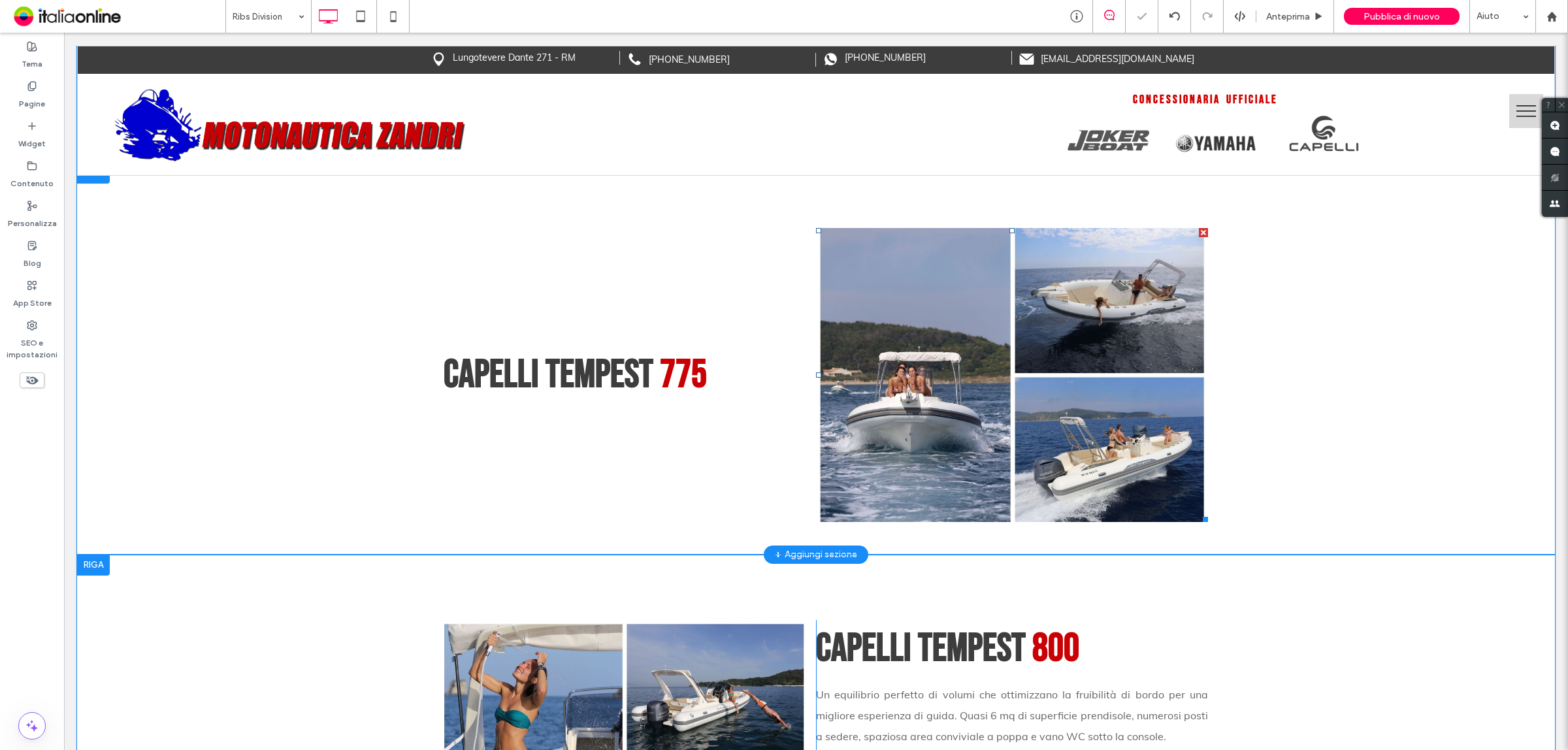
scroll to position [9395, 0]
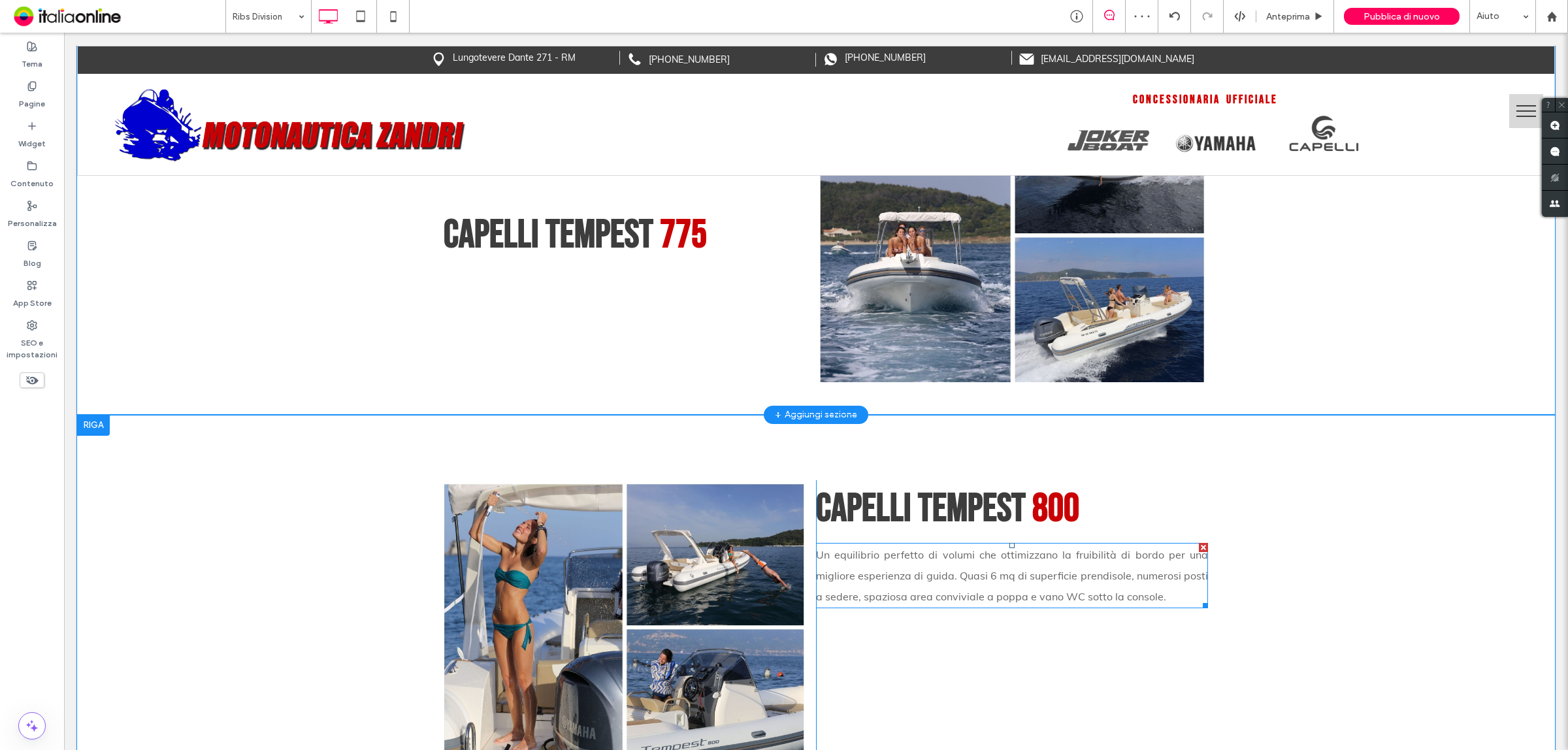
drag, startPoint x: 1197, startPoint y: 543, endPoint x: 1173, endPoint y: 567, distance: 33.9
click at [1199, 543] on div at bounding box center [1203, 547] width 9 height 9
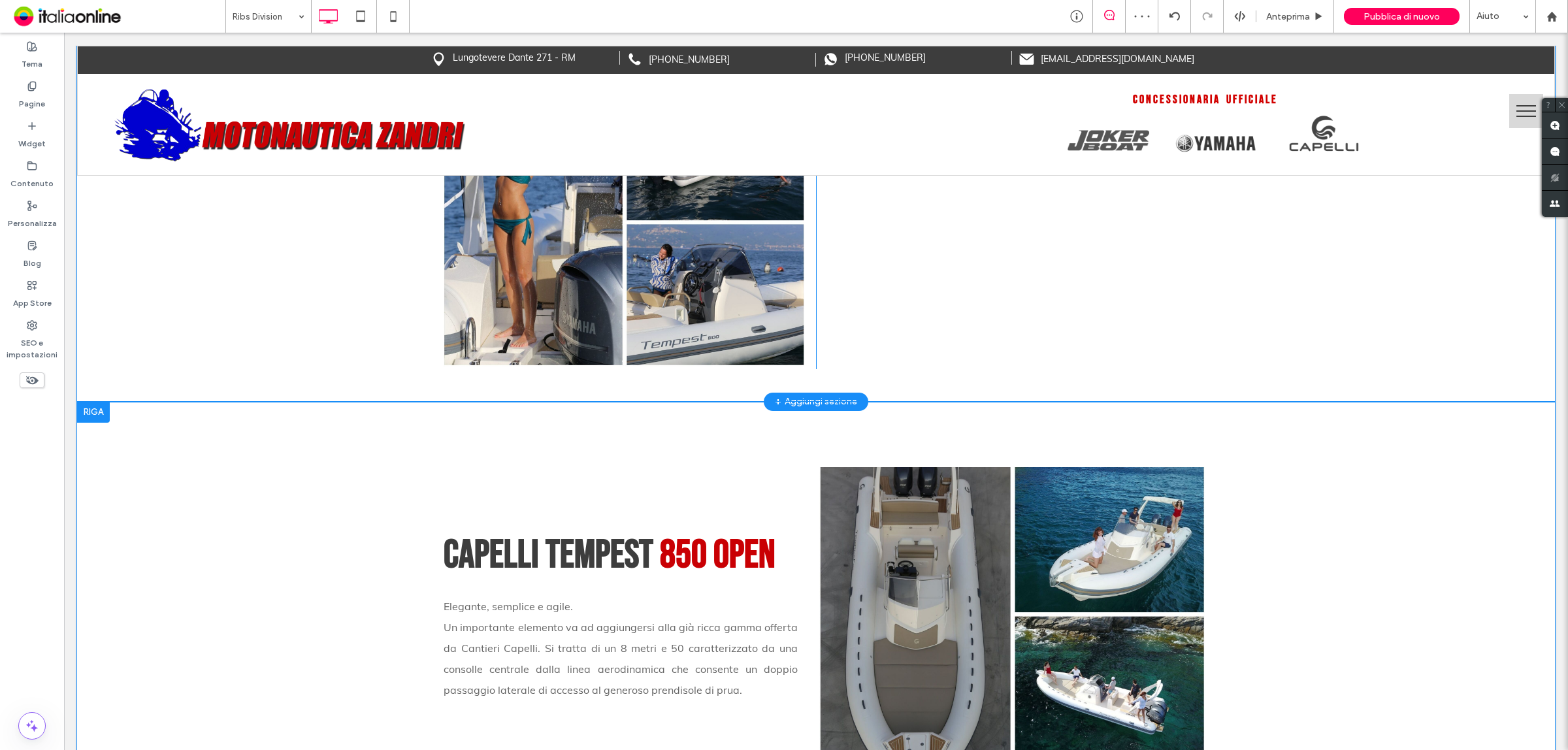
scroll to position [9885, 0]
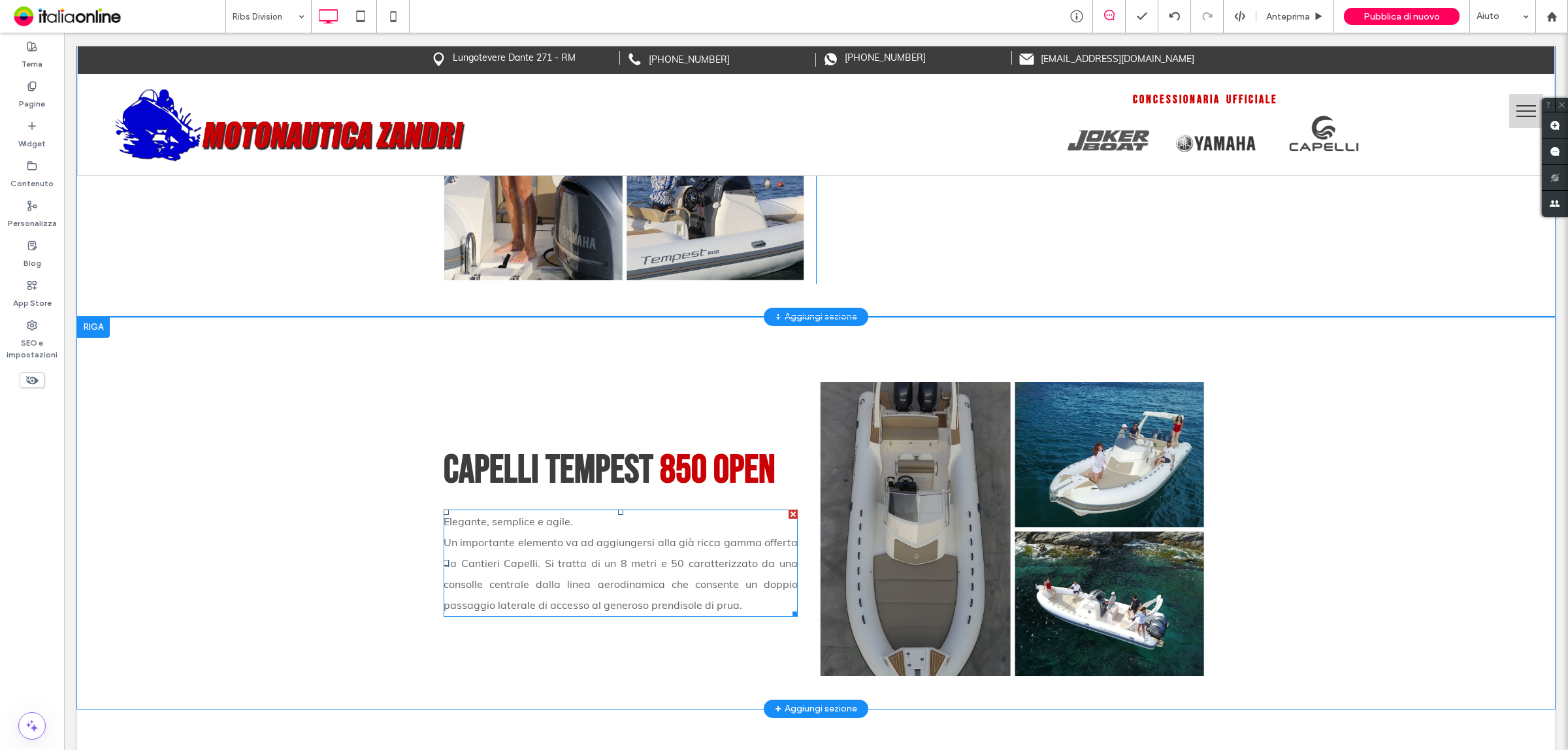
click at [789, 510] on div at bounding box center [793, 514] width 9 height 9
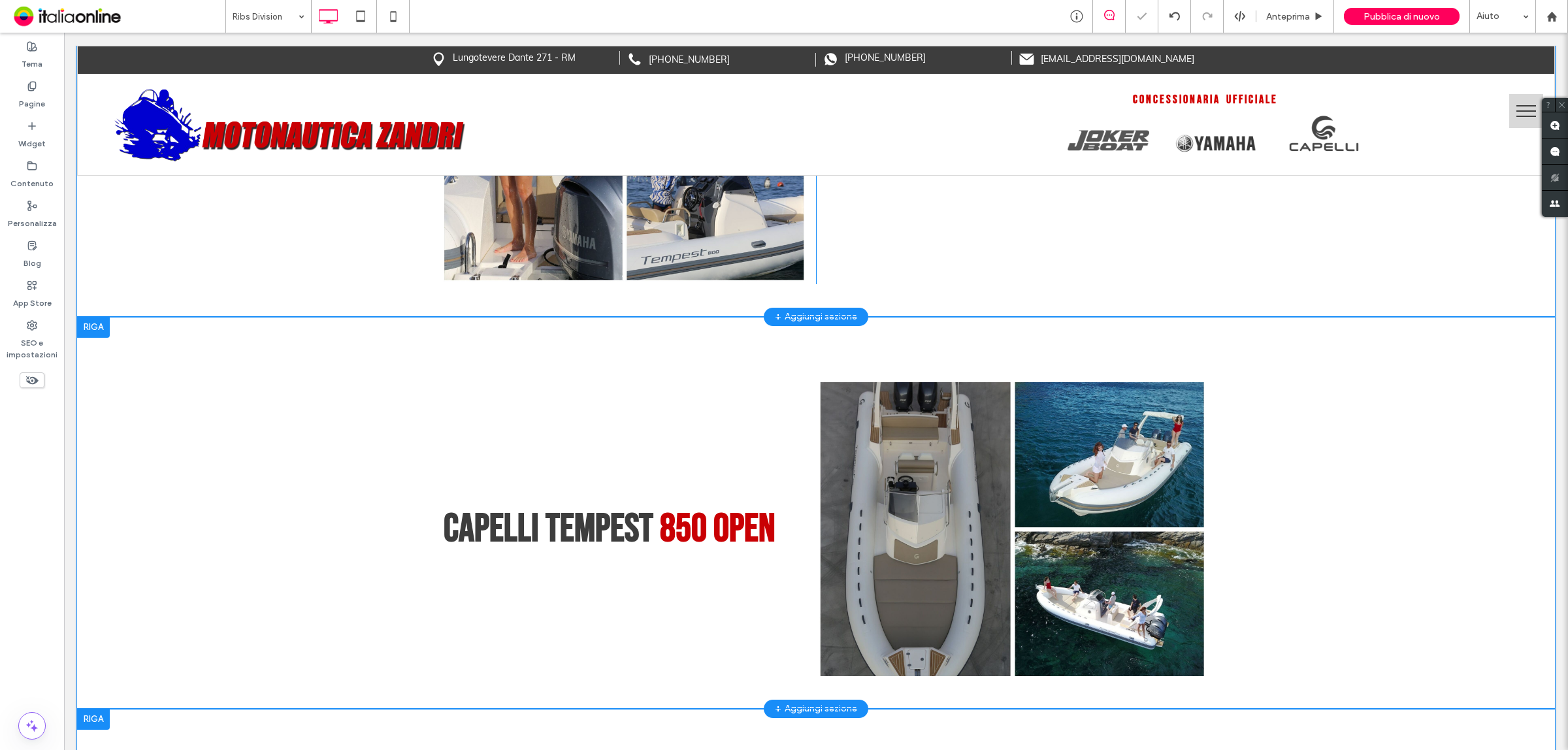
scroll to position [10130, 0]
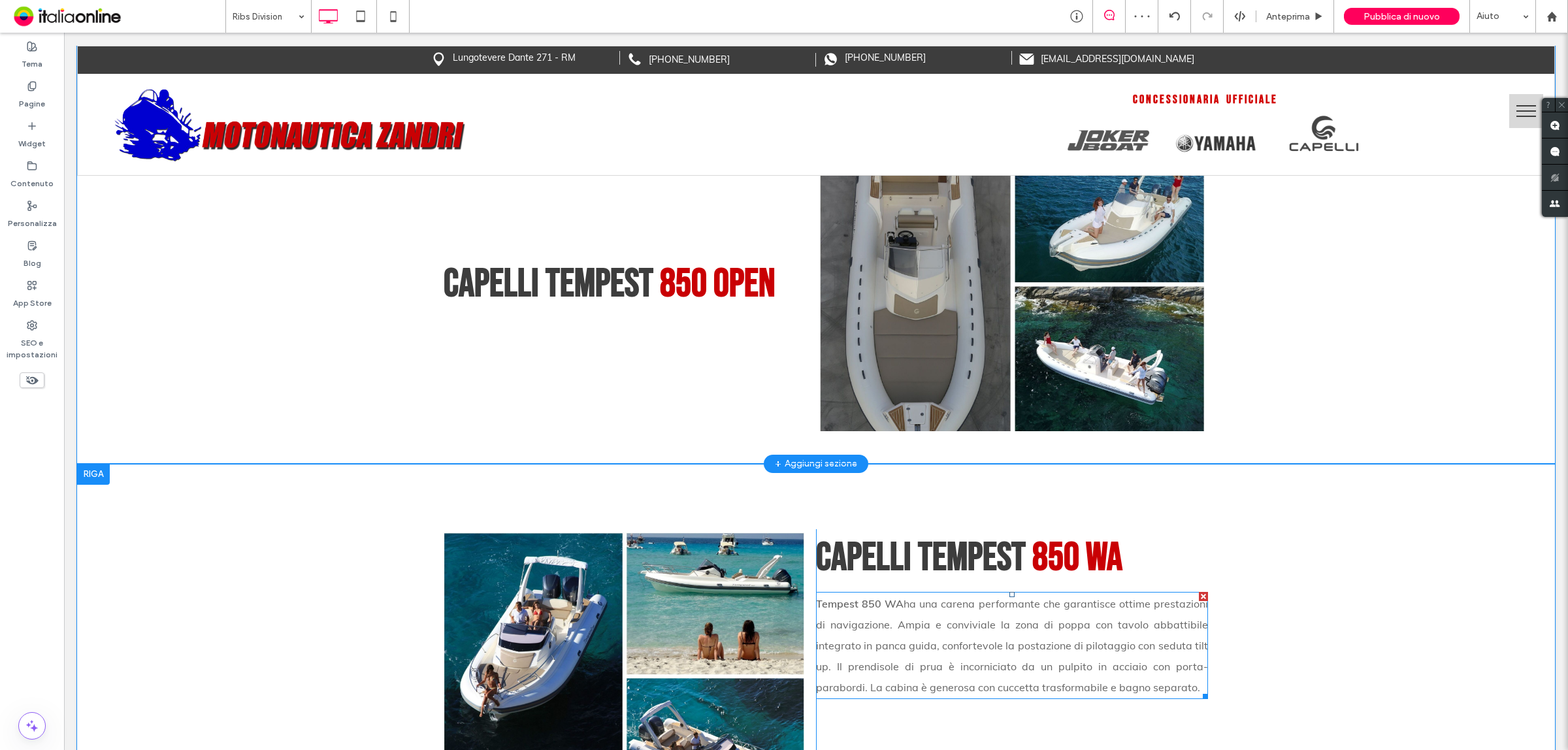
click at [1200, 592] on div at bounding box center [1203, 596] width 9 height 9
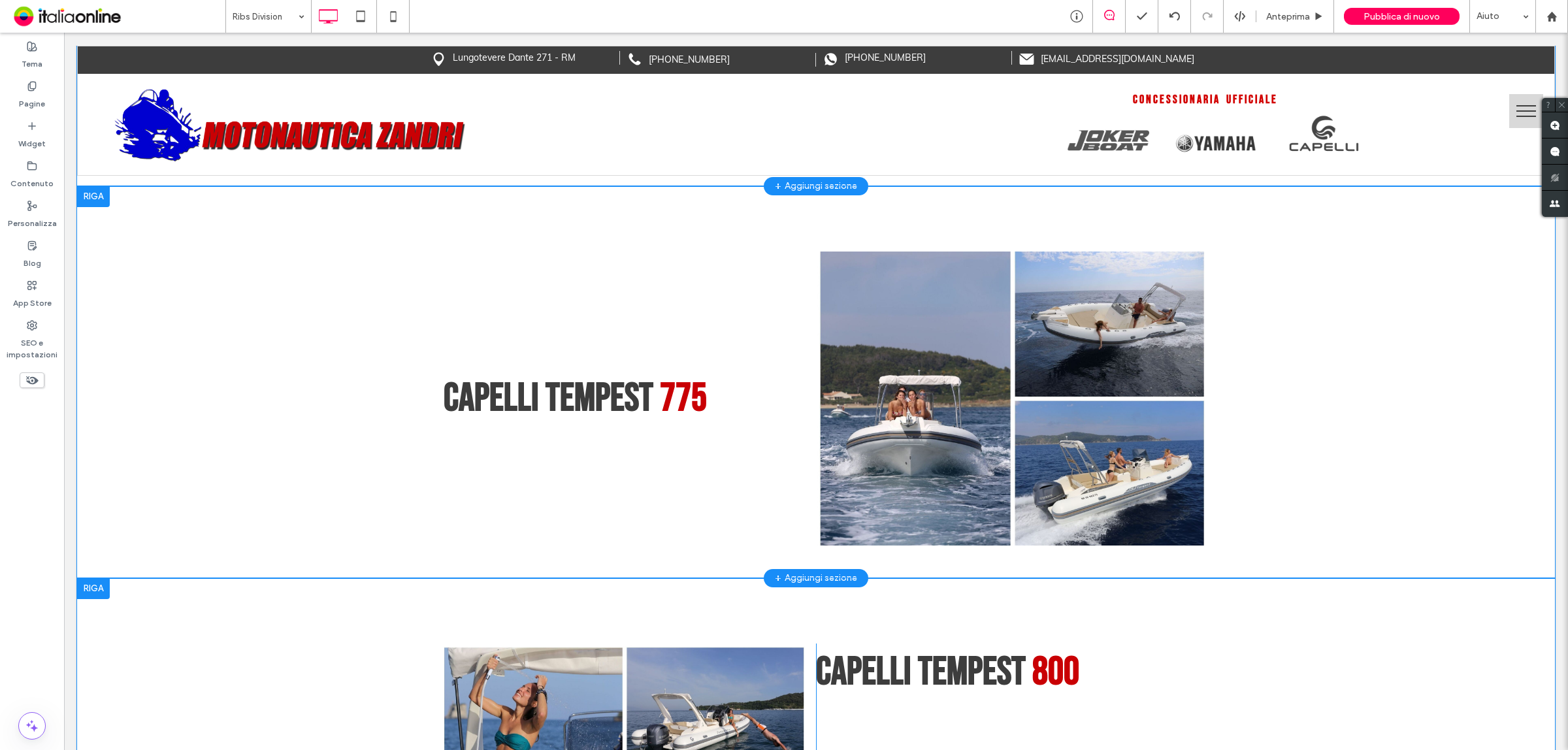
scroll to position [9558, 0]
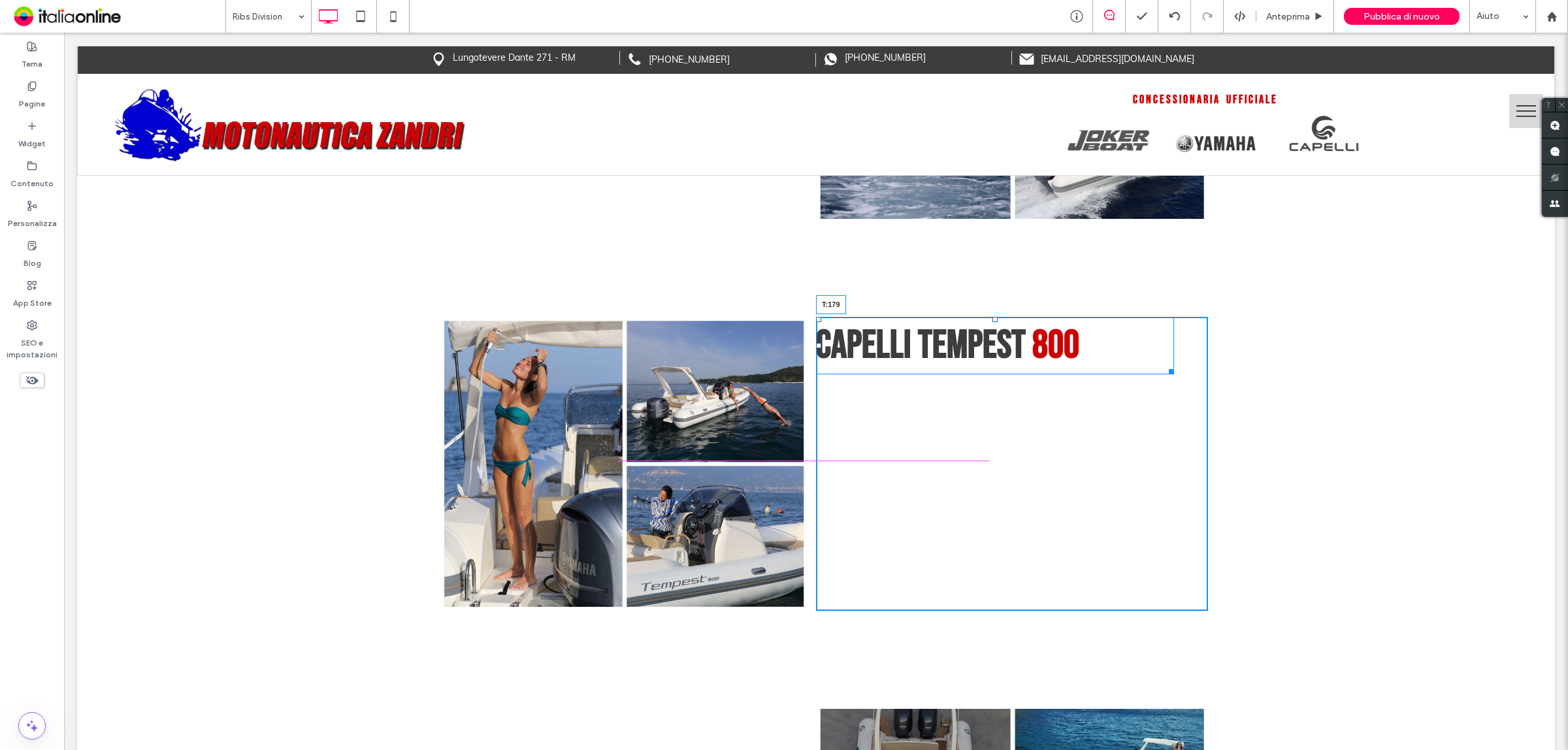
drag, startPoint x: 991, startPoint y: 314, endPoint x: 1011, endPoint y: 431, distance: 118.7
click at [1011, 375] on div "Capelli Tempest 800 T:179" at bounding box center [995, 346] width 358 height 57
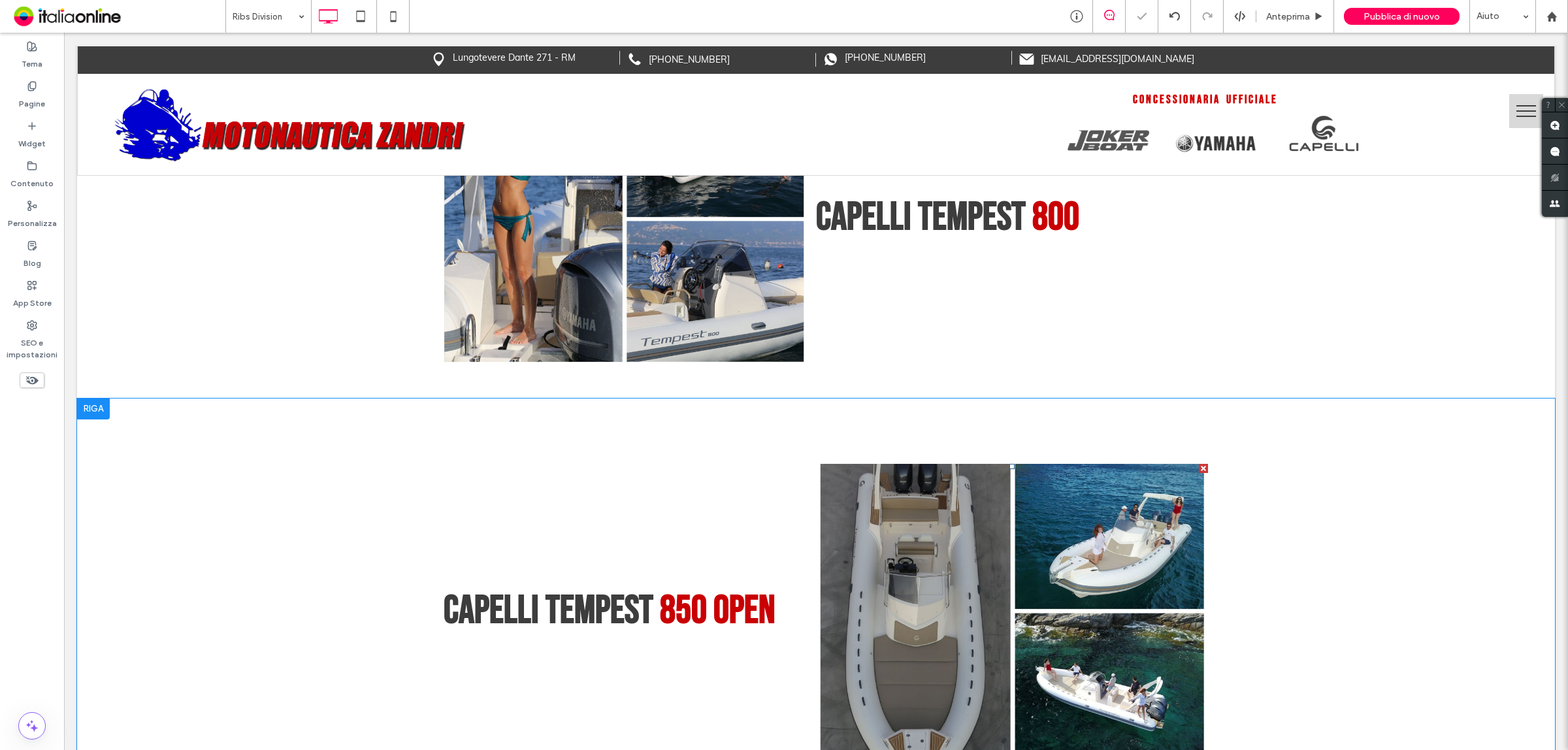
scroll to position [10130, 0]
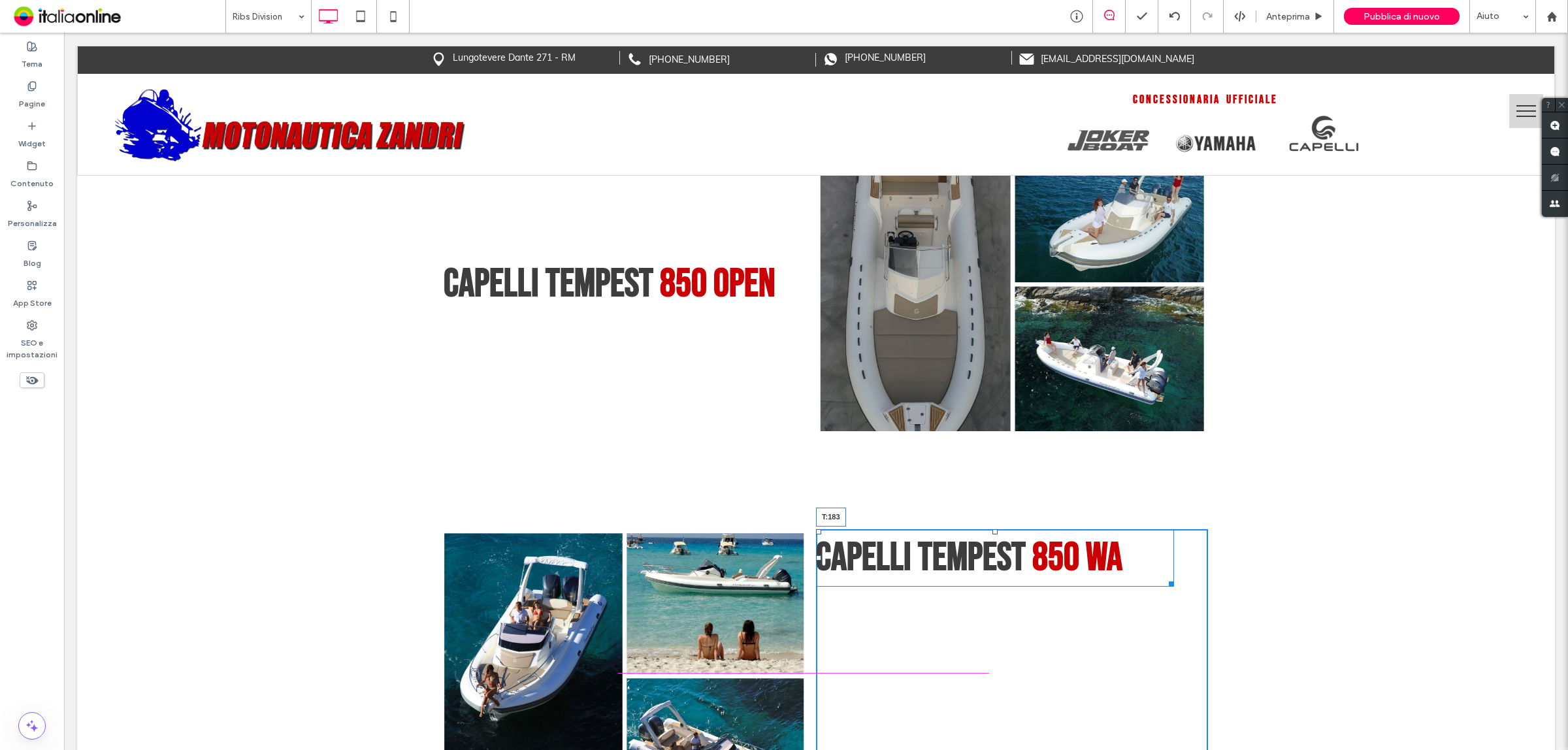
drag, startPoint x: 992, startPoint y: 525, endPoint x: 1121, endPoint y: 584, distance: 141.9
click at [1000, 587] on div "Capelli Tempest 850 wa T:183" at bounding box center [995, 557] width 358 height 57
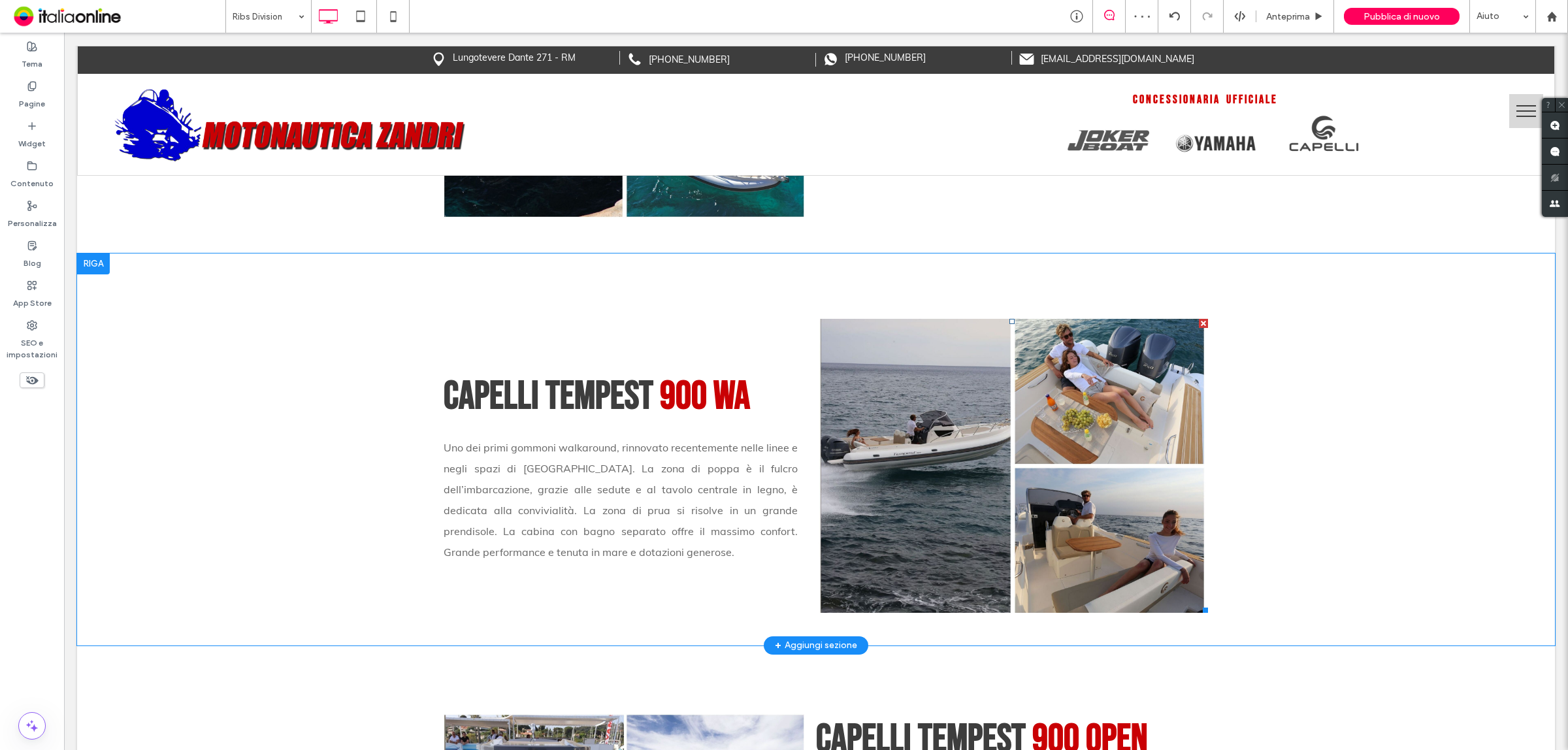
scroll to position [10783, 0]
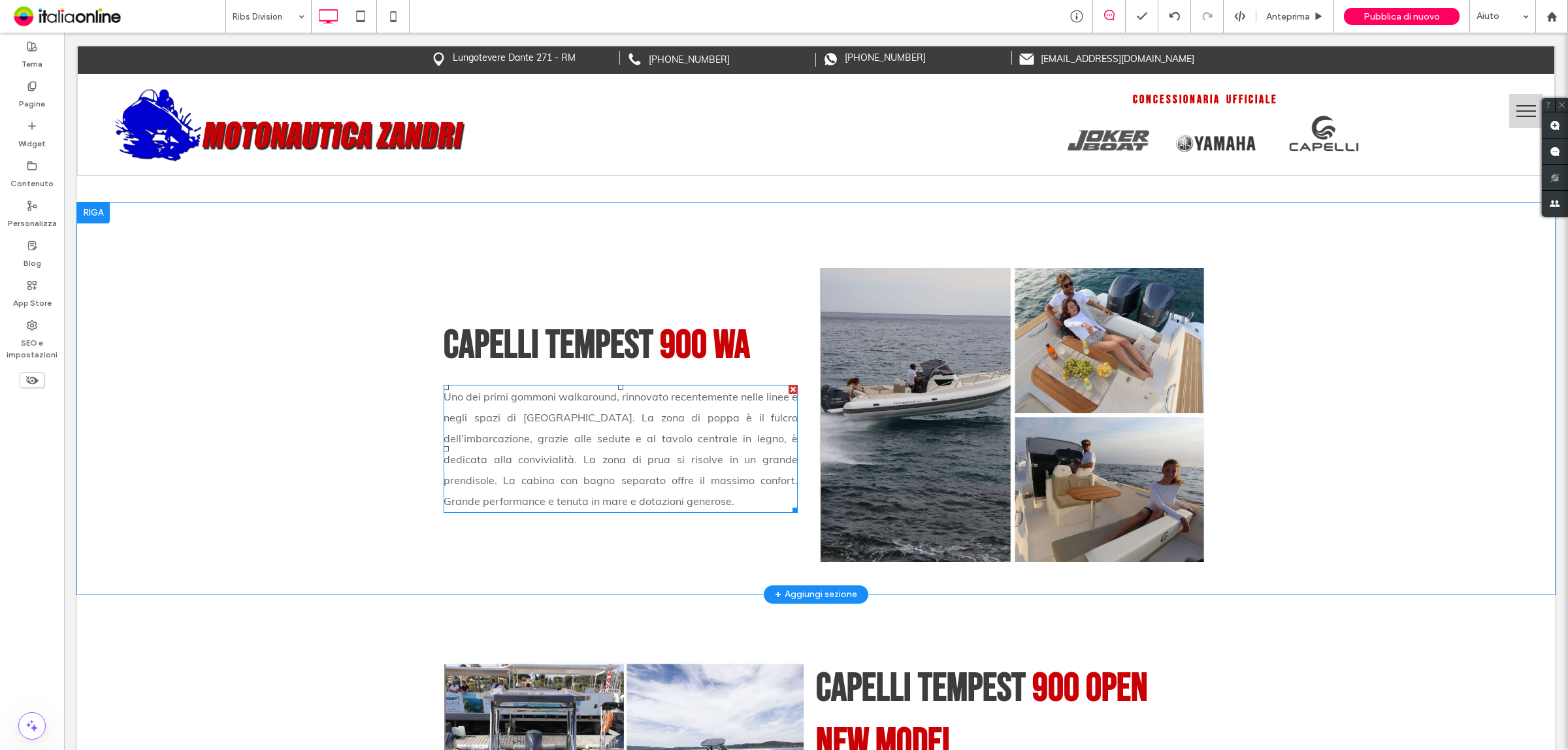
drag, startPoint x: 785, startPoint y: 385, endPoint x: 844, endPoint y: 427, distance: 72.4
click at [789, 385] on div at bounding box center [793, 389] width 9 height 9
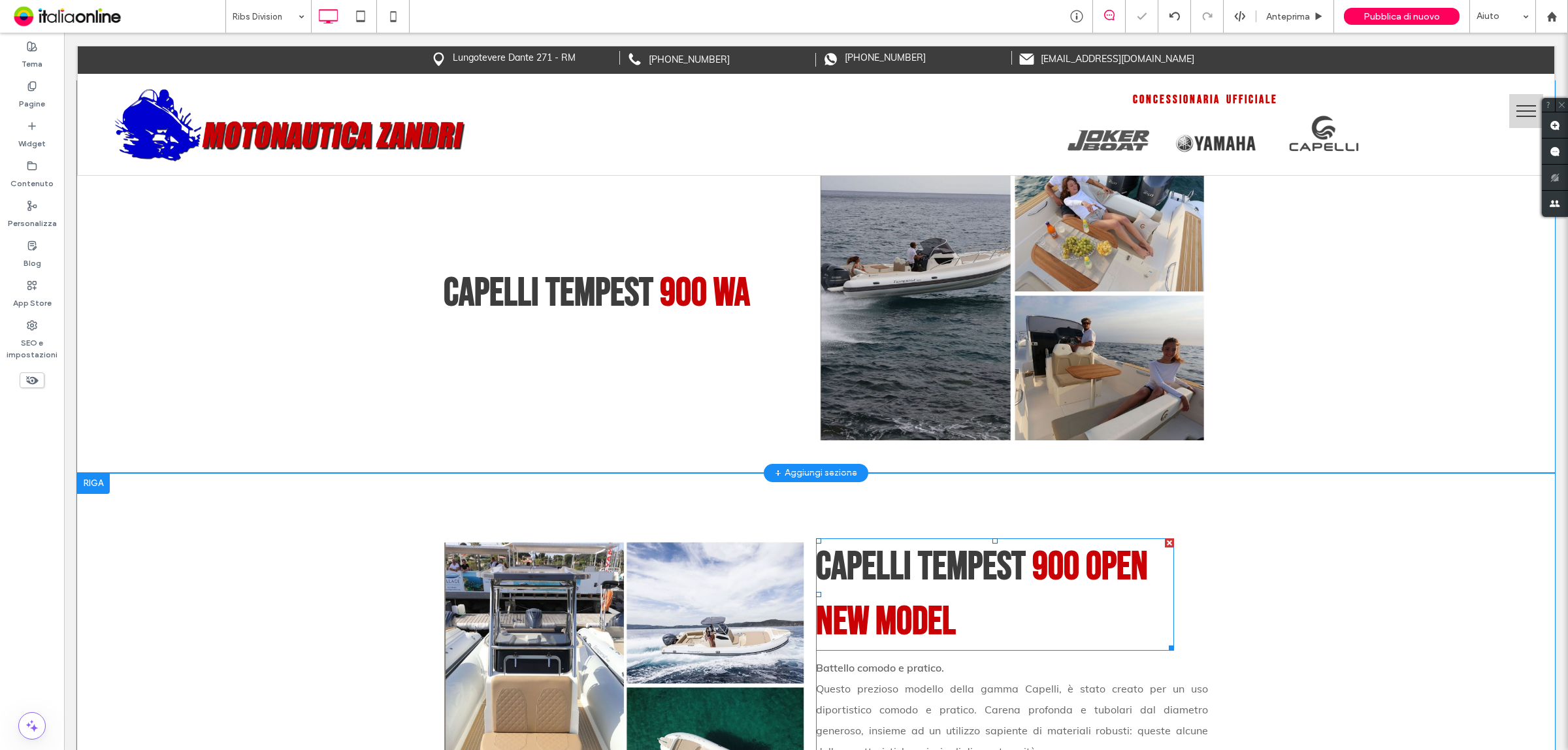
scroll to position [11028, 0]
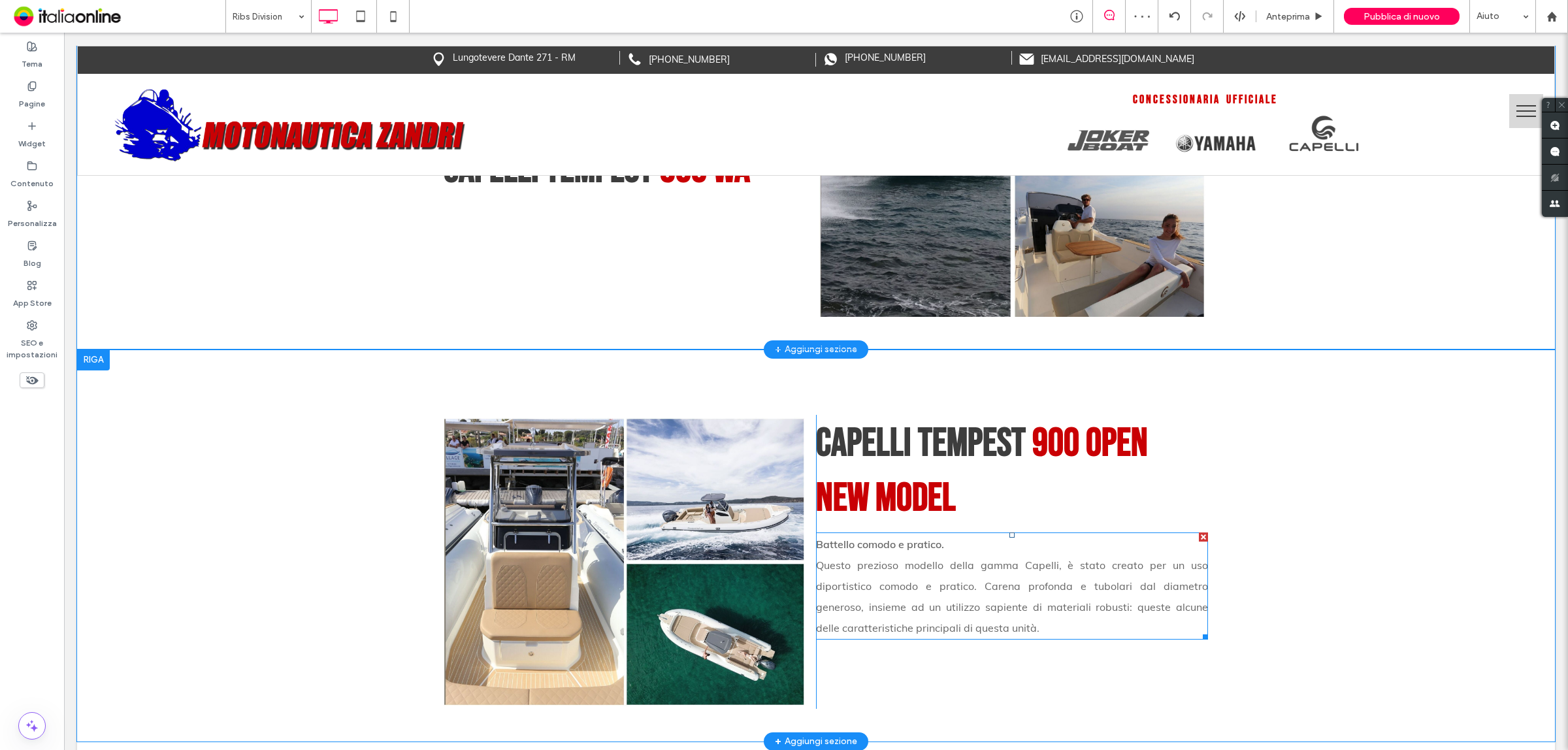
click at [1199, 535] on div at bounding box center [1203, 537] width 9 height 9
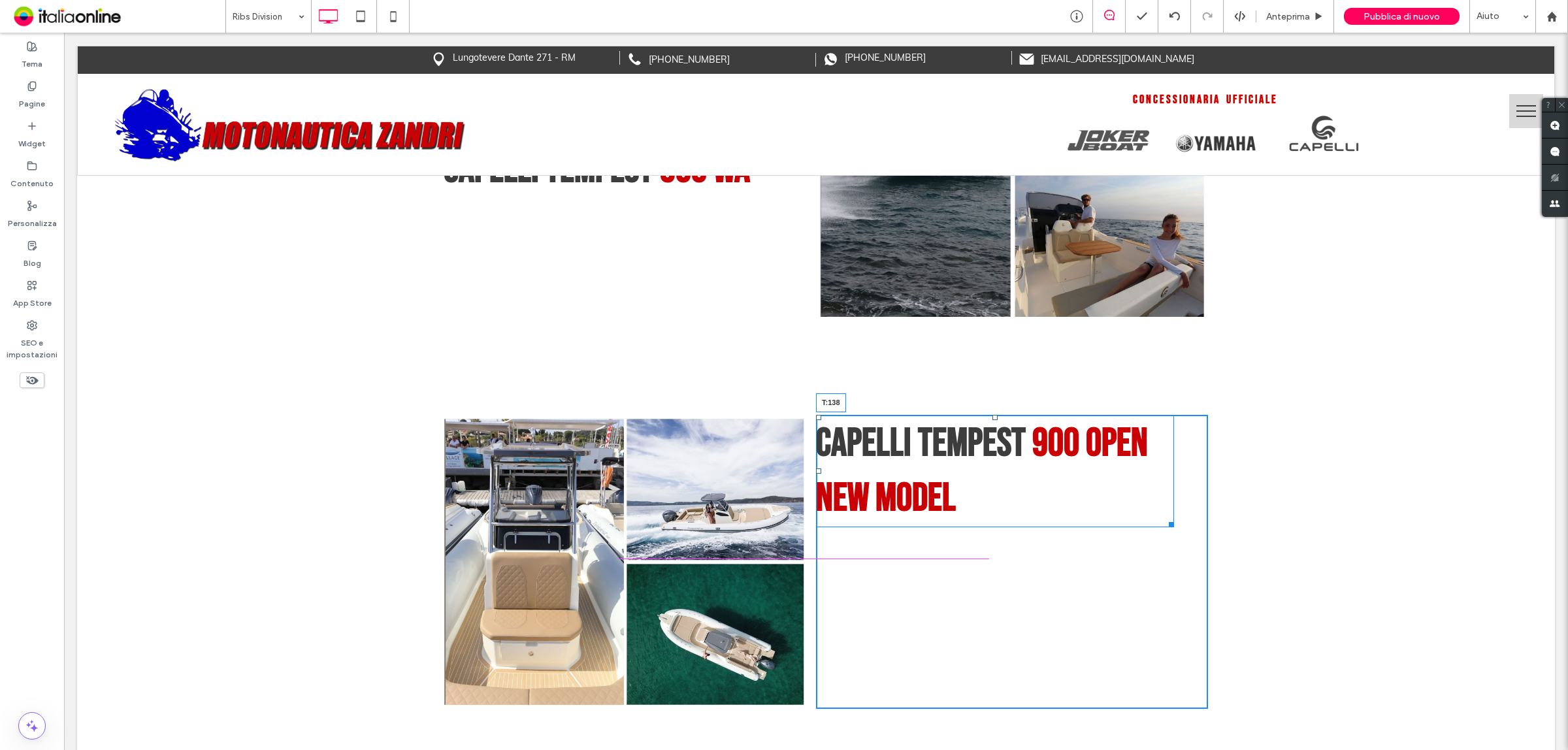
drag, startPoint x: 988, startPoint y: 414, endPoint x: 1179, endPoint y: 532, distance: 224.5
click at [1001, 504] on div "Capelli Tempest 900 Open NEW MODEL T:138" at bounding box center [995, 471] width 358 height 112
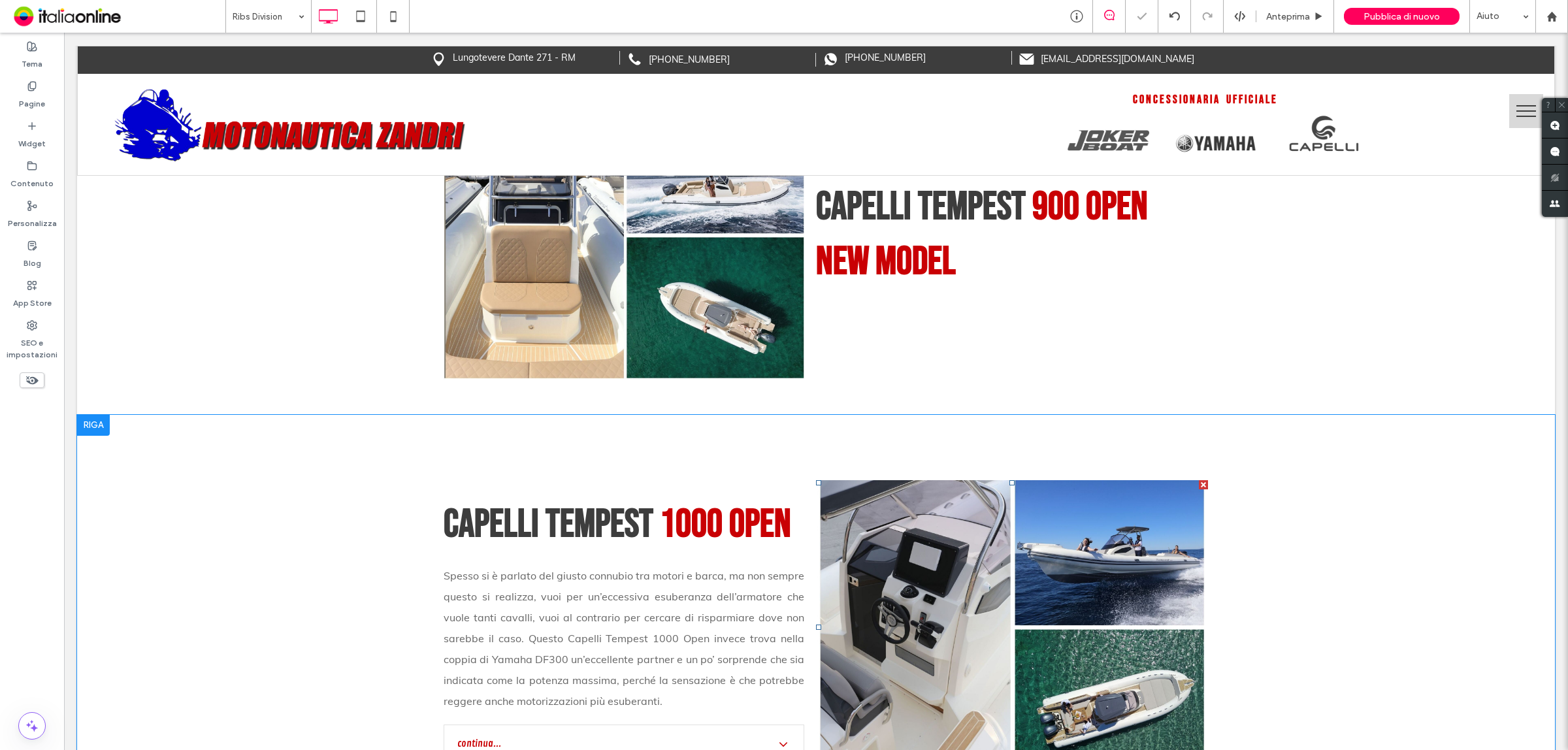
scroll to position [11518, 0]
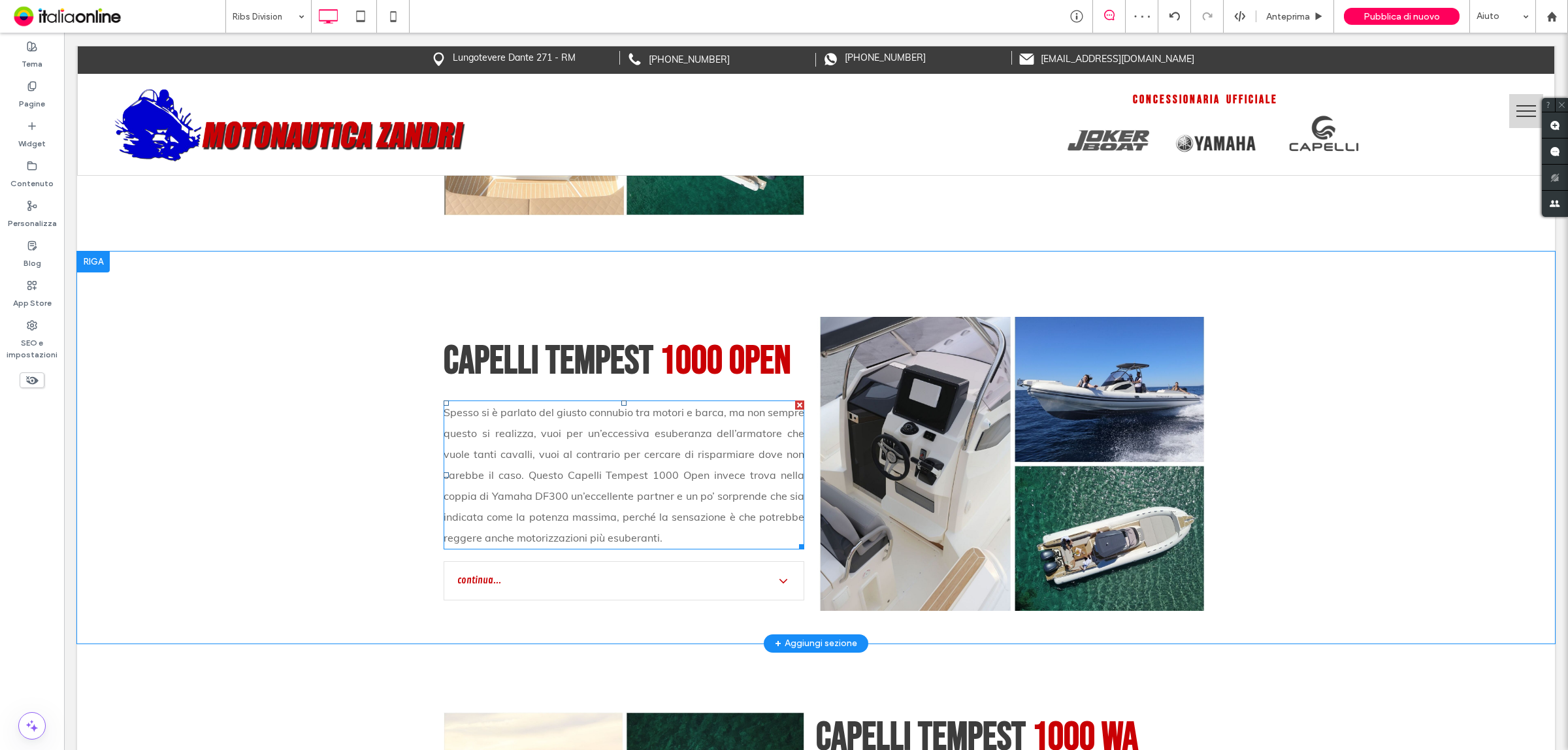
click at [796, 402] on div at bounding box center [800, 404] width 9 height 9
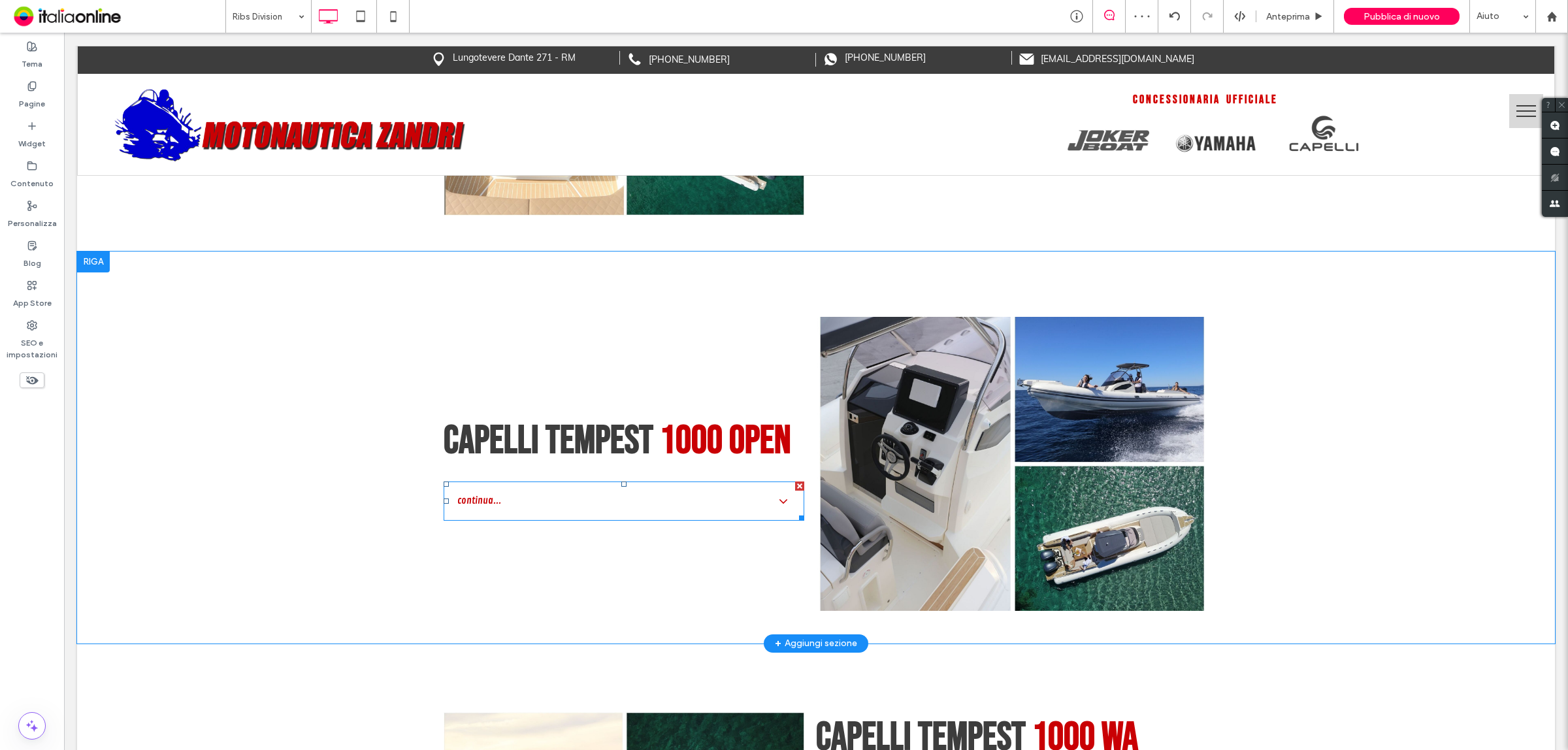
click at [796, 484] on div at bounding box center [800, 486] width 9 height 9
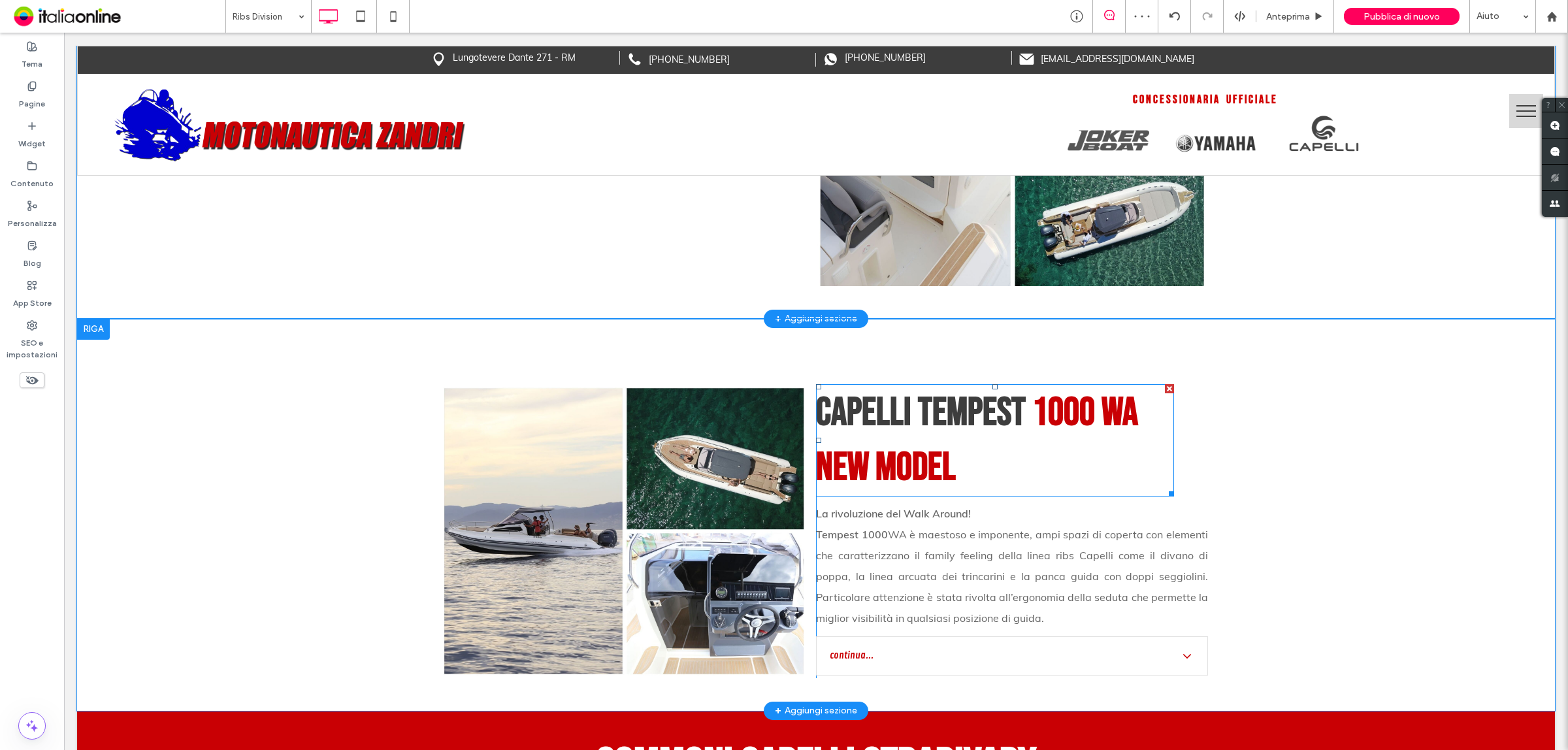
scroll to position [11845, 0]
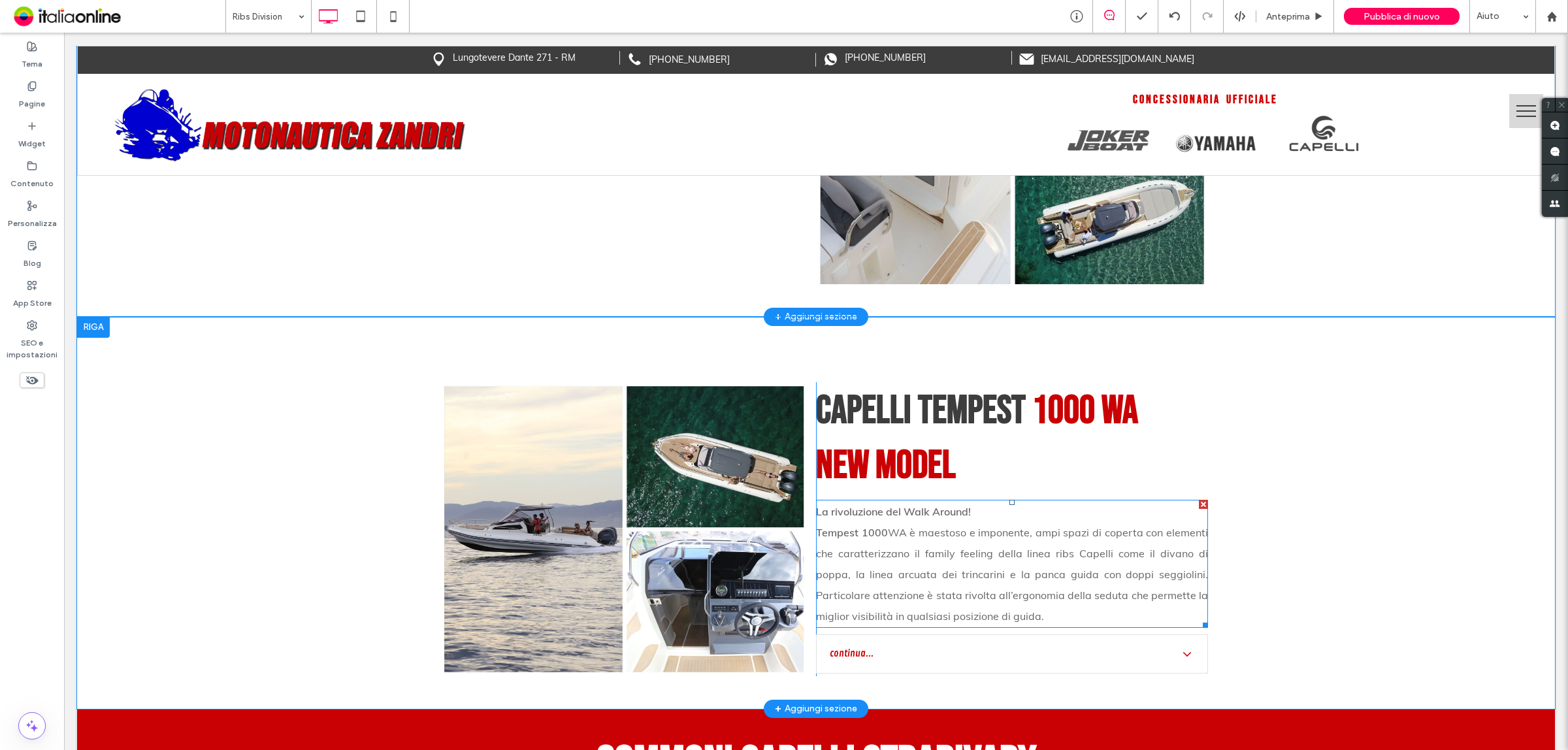
click at [1199, 501] on div at bounding box center [1203, 504] width 9 height 9
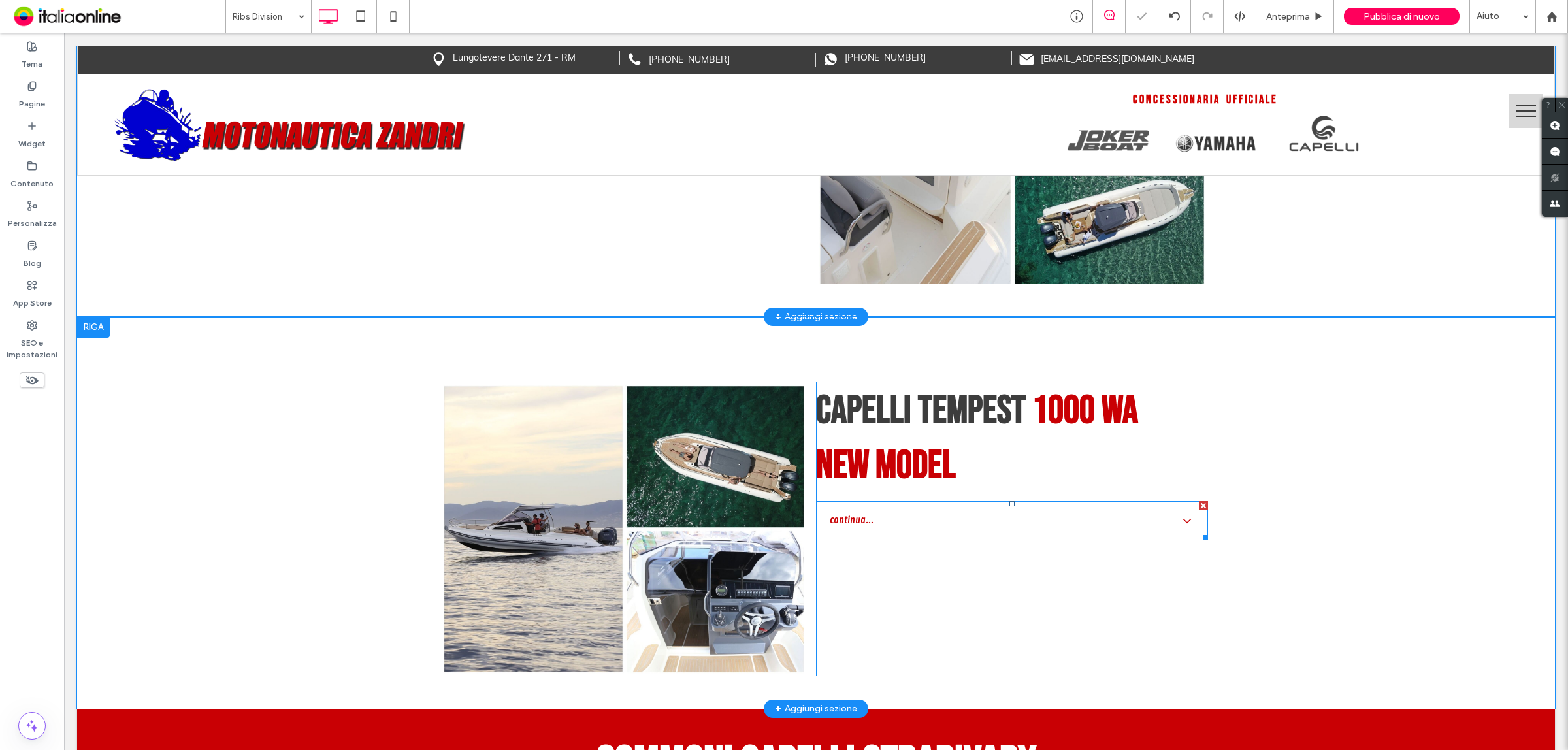
drag, startPoint x: 1199, startPoint y: 502, endPoint x: 1247, endPoint y: 542, distance: 62.5
click at [1199, 502] on div at bounding box center [1203, 506] width 9 height 9
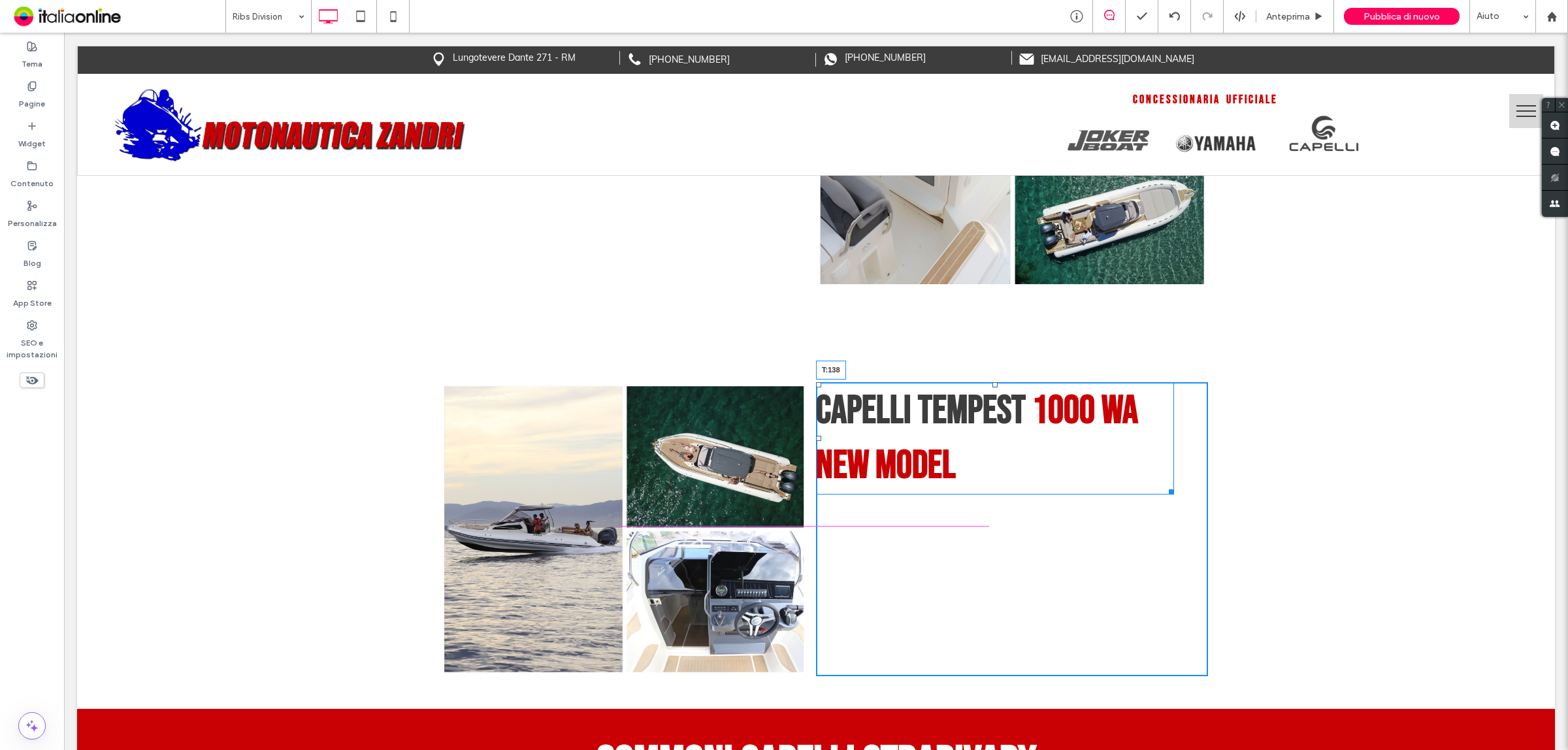
drag, startPoint x: 992, startPoint y: 380, endPoint x: 1095, endPoint y: 534, distance: 185.3
click at [1017, 471] on div "Capelli Tempest 1000 WA NEW MODEL T:138" at bounding box center [995, 438] width 358 height 112
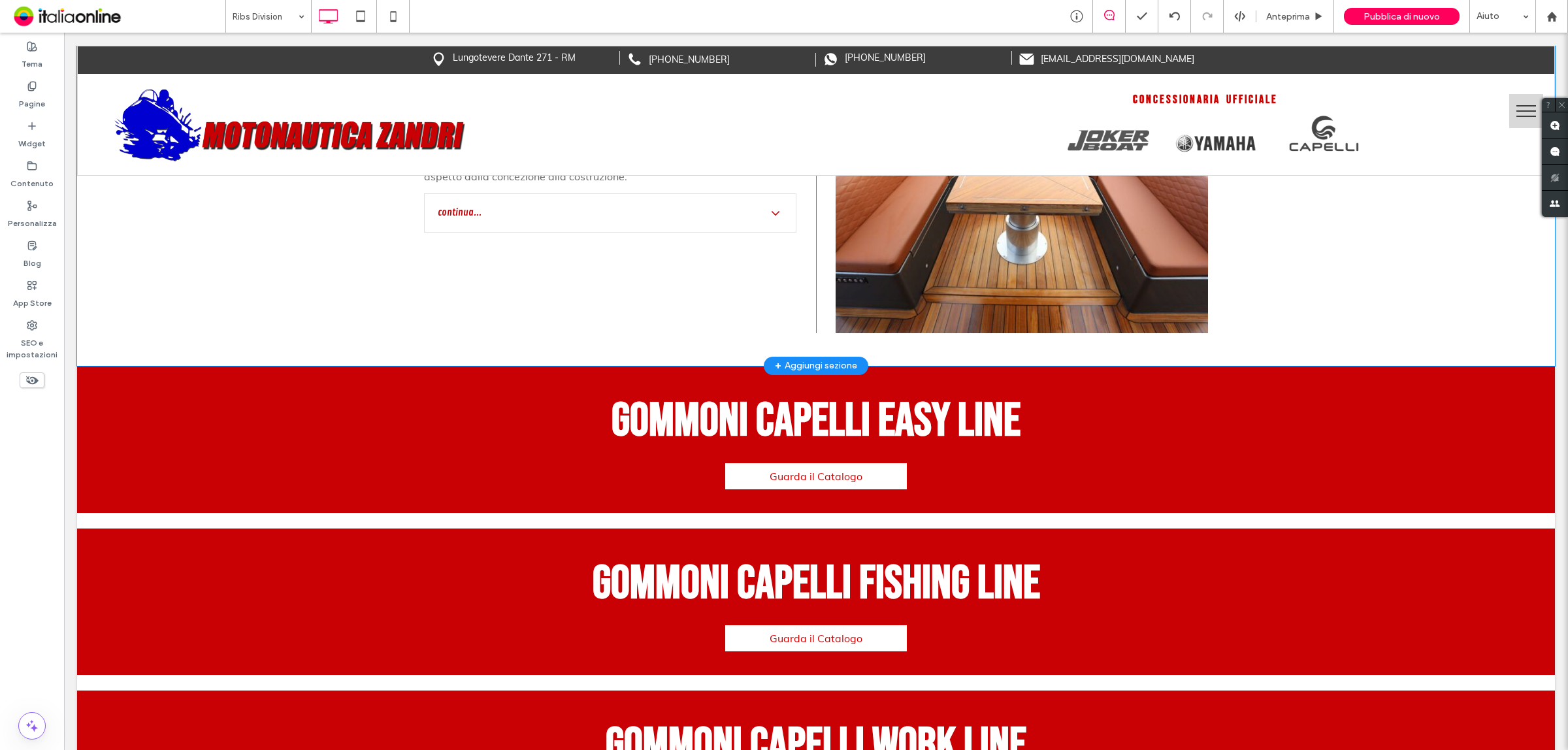
scroll to position [12907, 0]
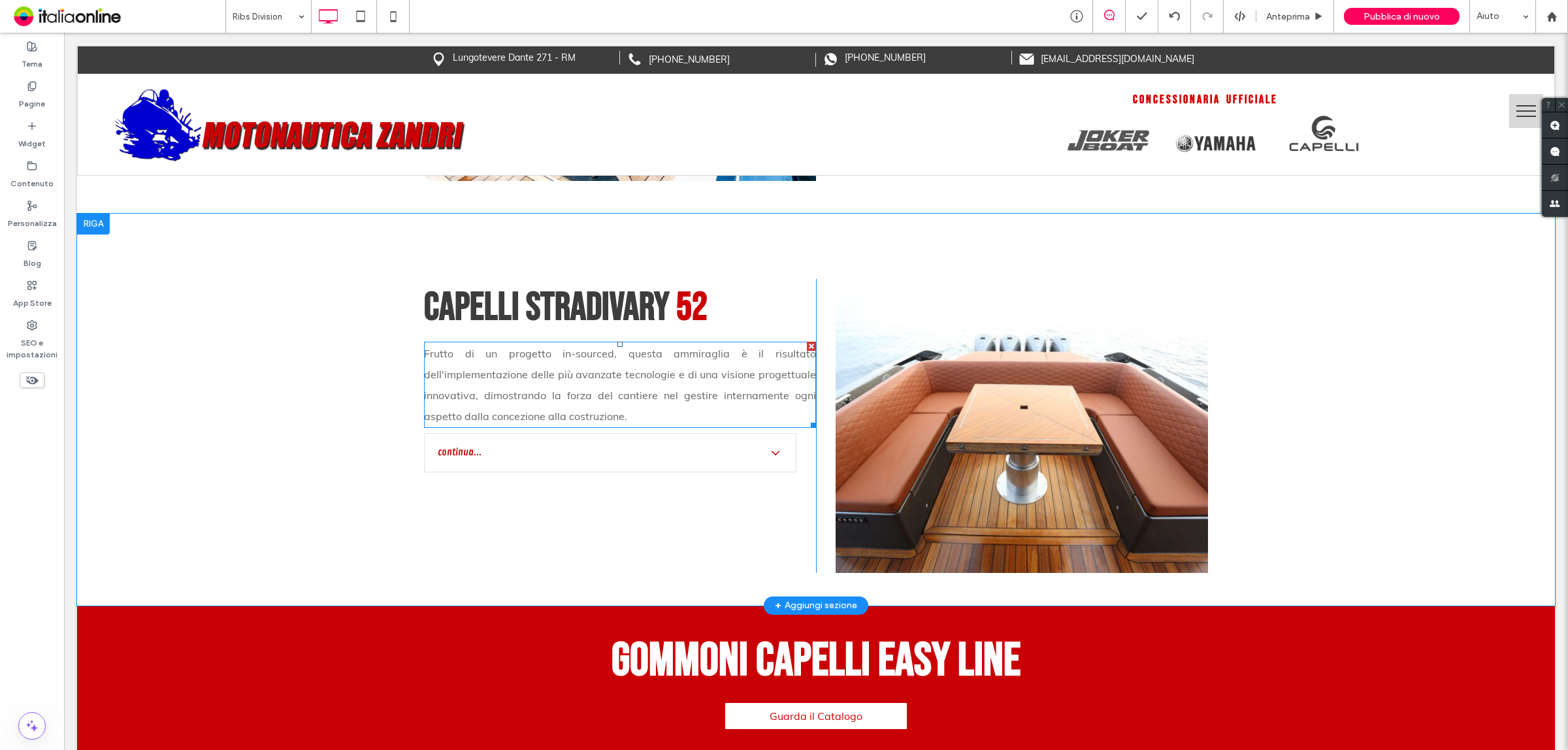
drag, startPoint x: 801, startPoint y: 342, endPoint x: 790, endPoint y: 403, distance: 62.0
click at [807, 342] on div at bounding box center [811, 346] width 9 height 9
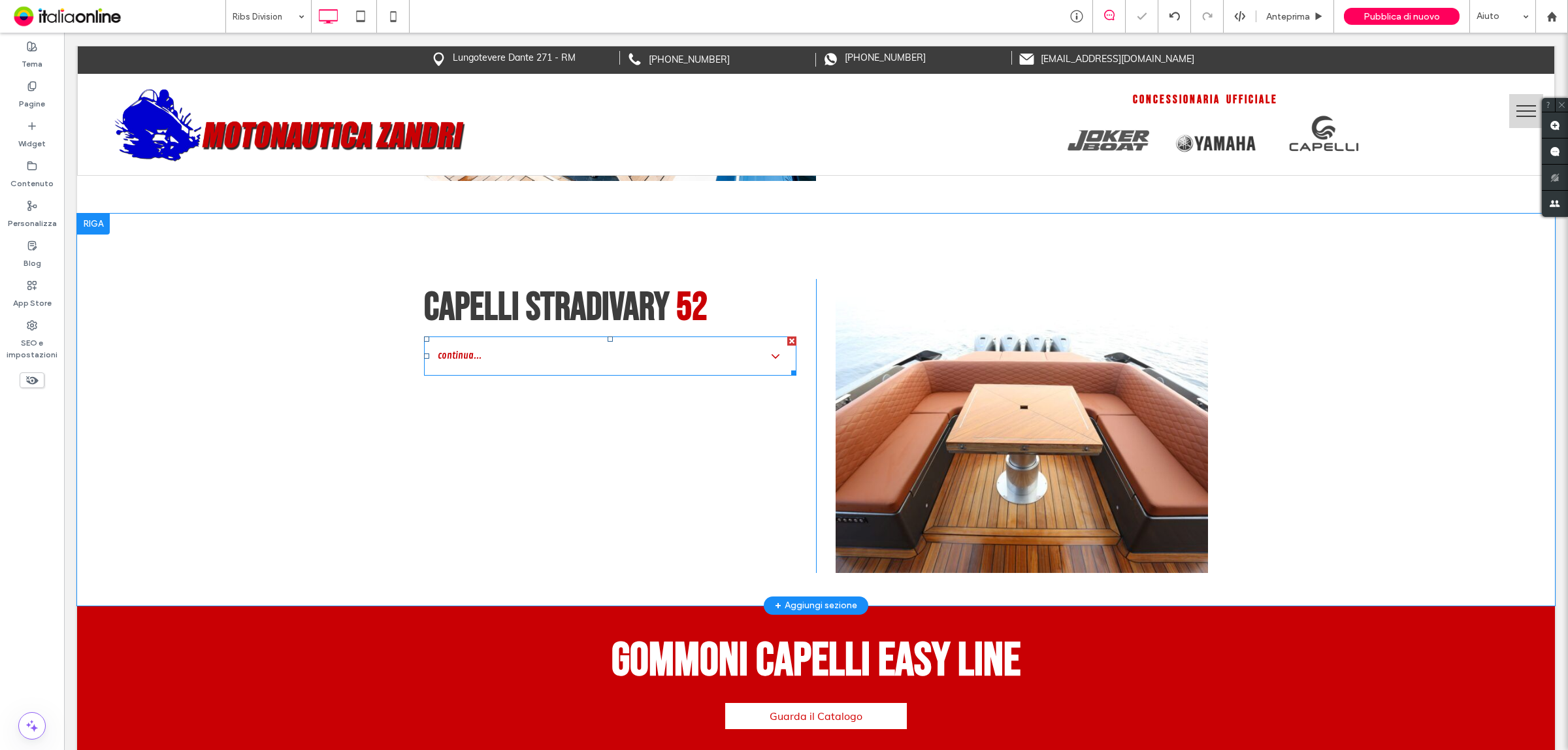
click at [787, 338] on div at bounding box center [791, 341] width 9 height 9
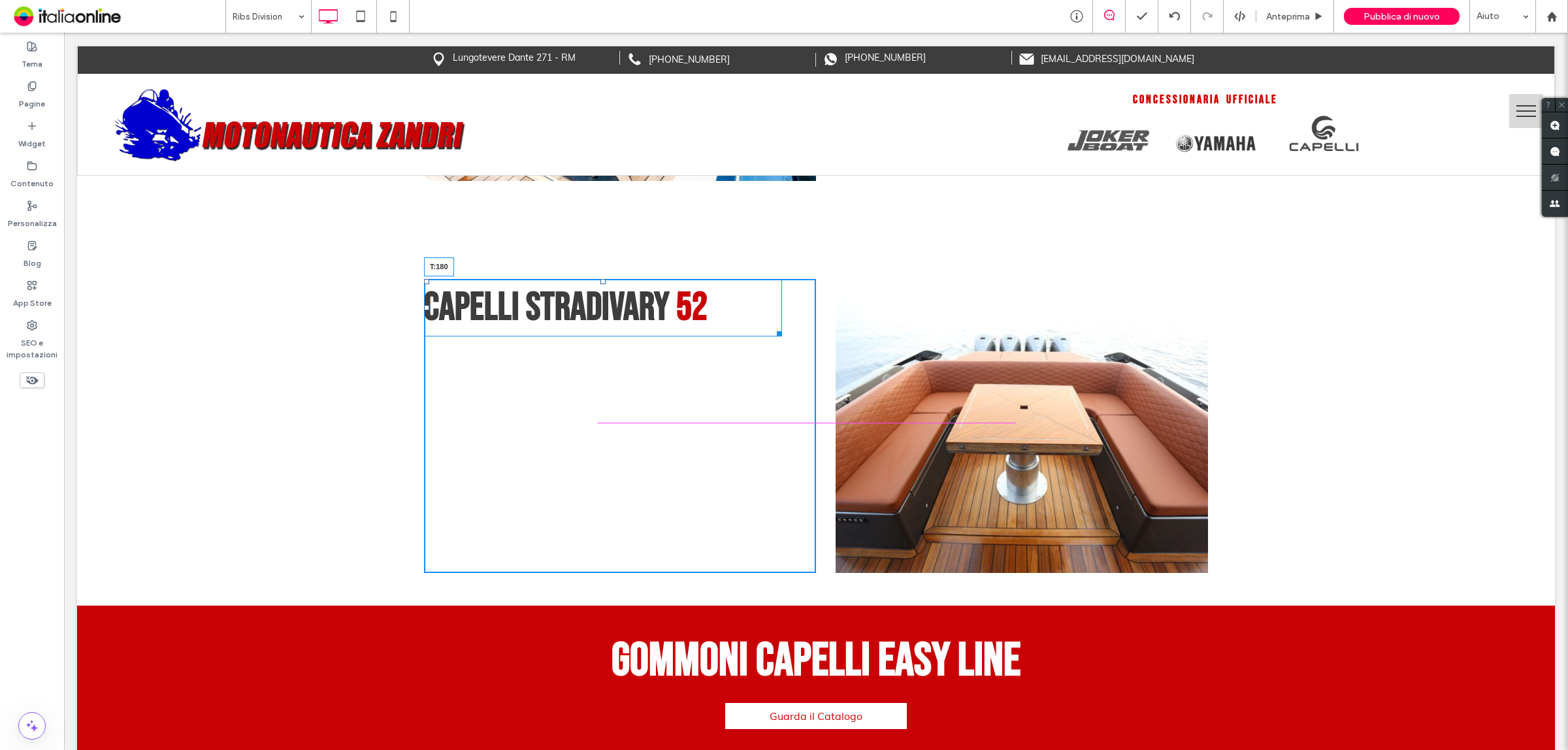
drag, startPoint x: 596, startPoint y: 277, endPoint x: 641, endPoint y: 394, distance: 125.4
click at [641, 336] on div "Capelli stradivary 52 T:180" at bounding box center [603, 307] width 358 height 57
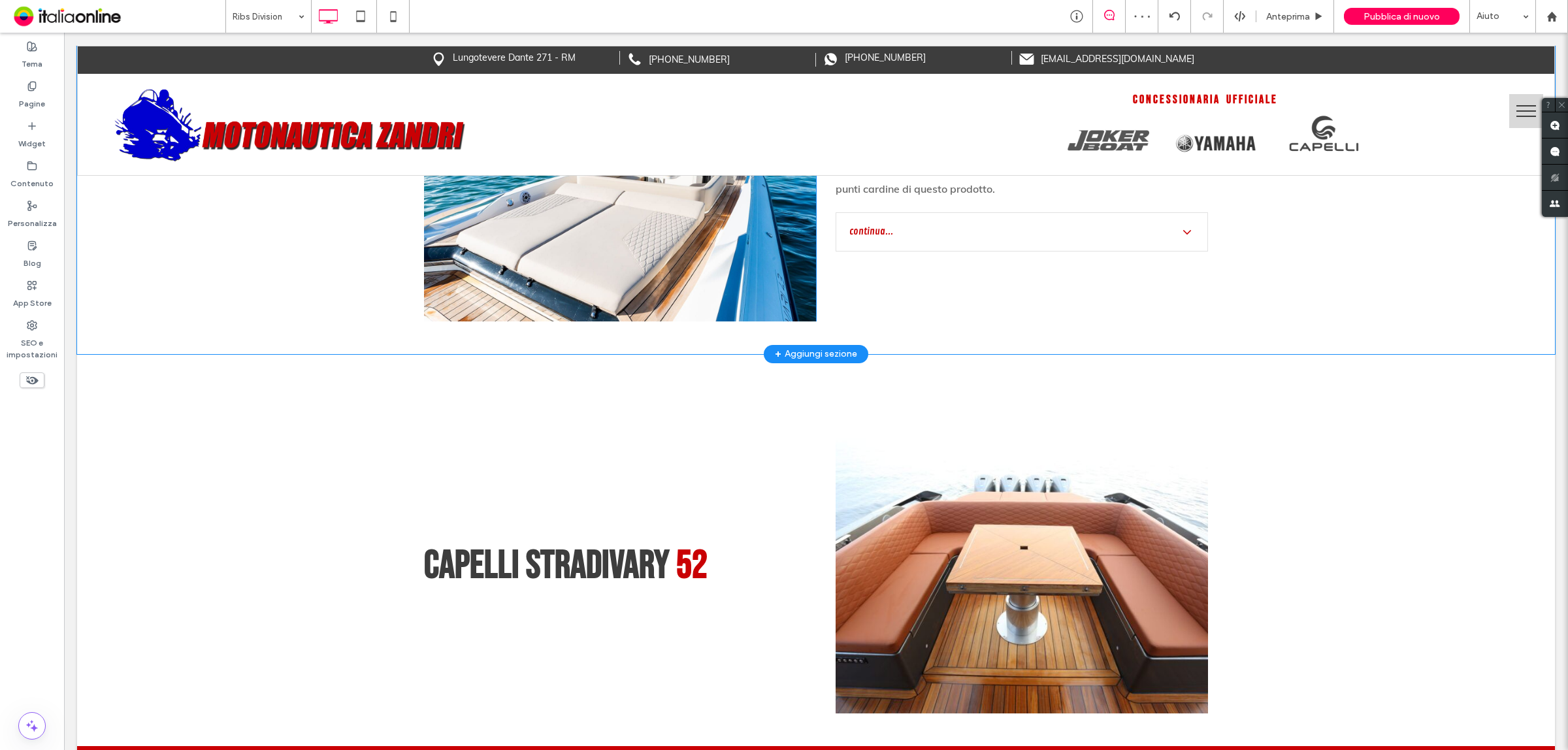
scroll to position [12581, 0]
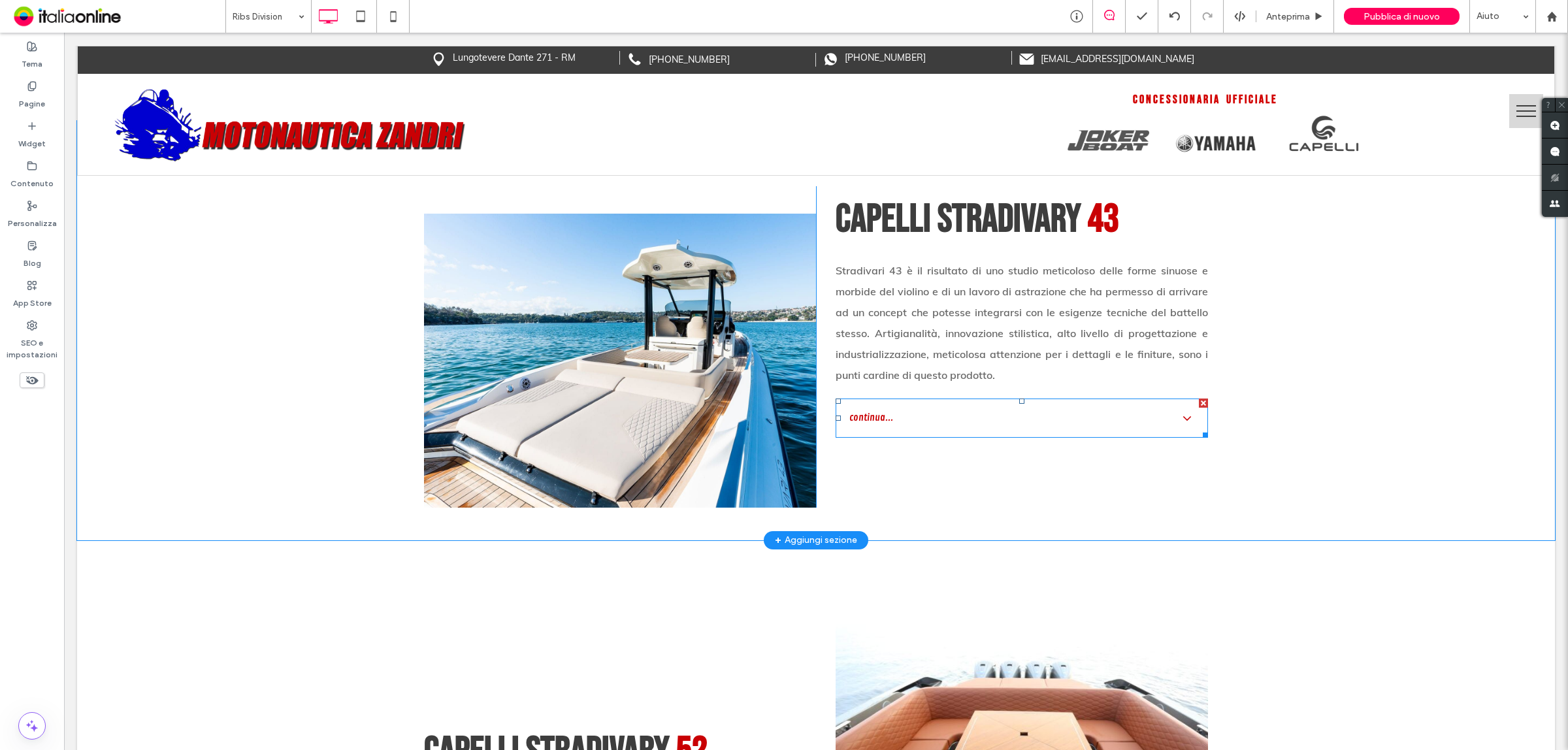
click at [1199, 400] on div at bounding box center [1203, 403] width 9 height 9
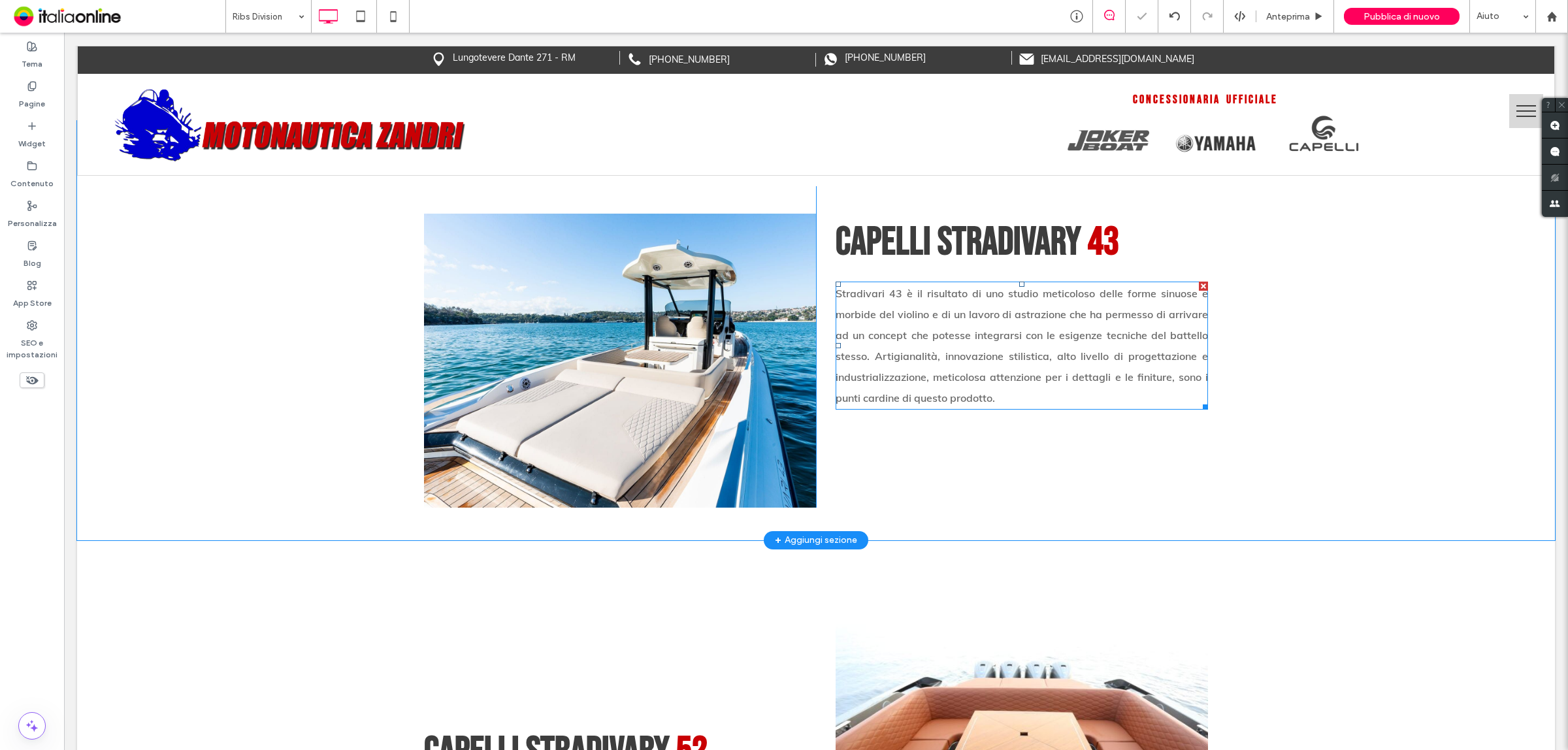
click at [1199, 282] on div at bounding box center [1203, 286] width 9 height 9
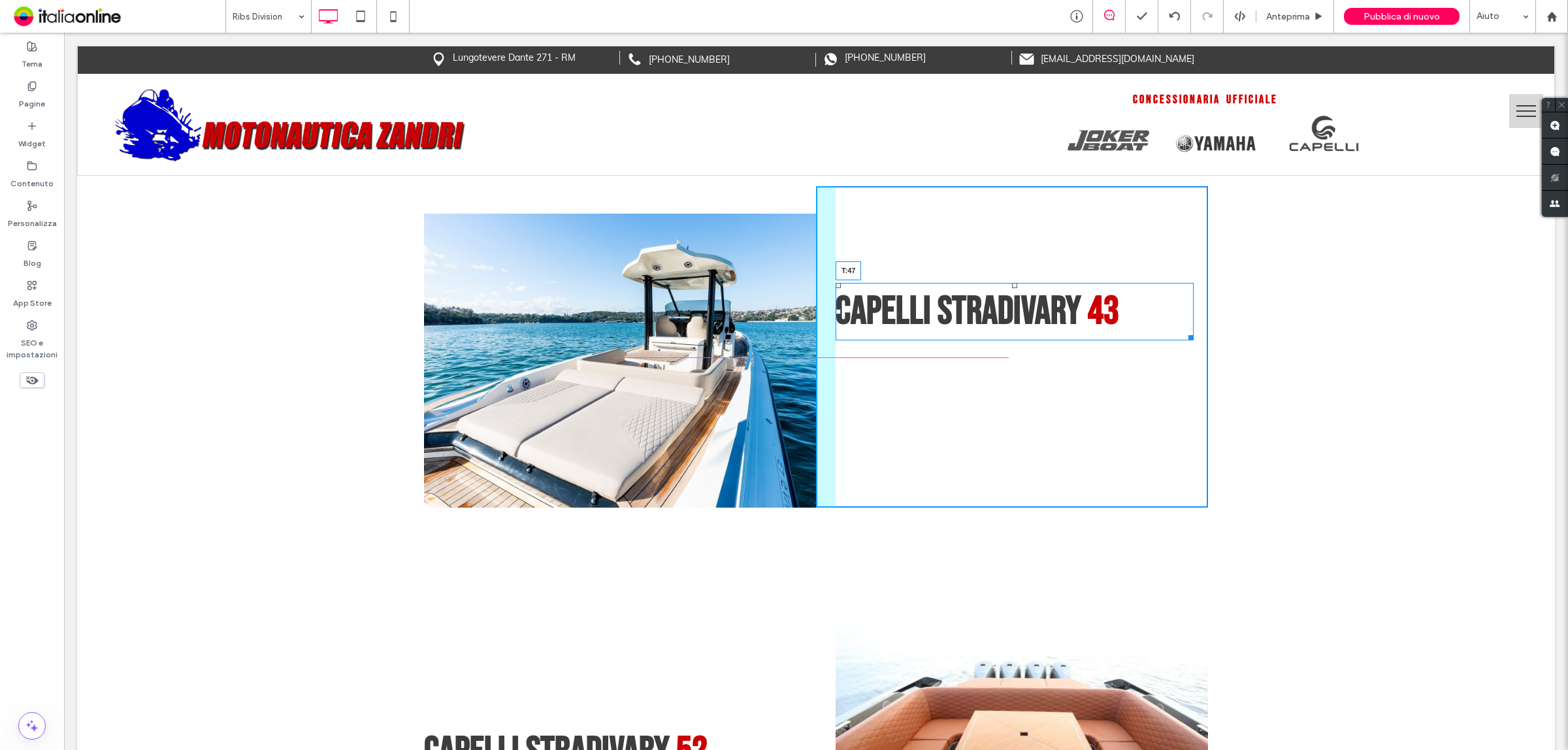
drag, startPoint x: 1010, startPoint y: 282, endPoint x: 1091, endPoint y: 412, distance: 153.2
click at [1026, 341] on div "Capelli stradivary 43 T:47" at bounding box center [1014, 311] width 358 height 57
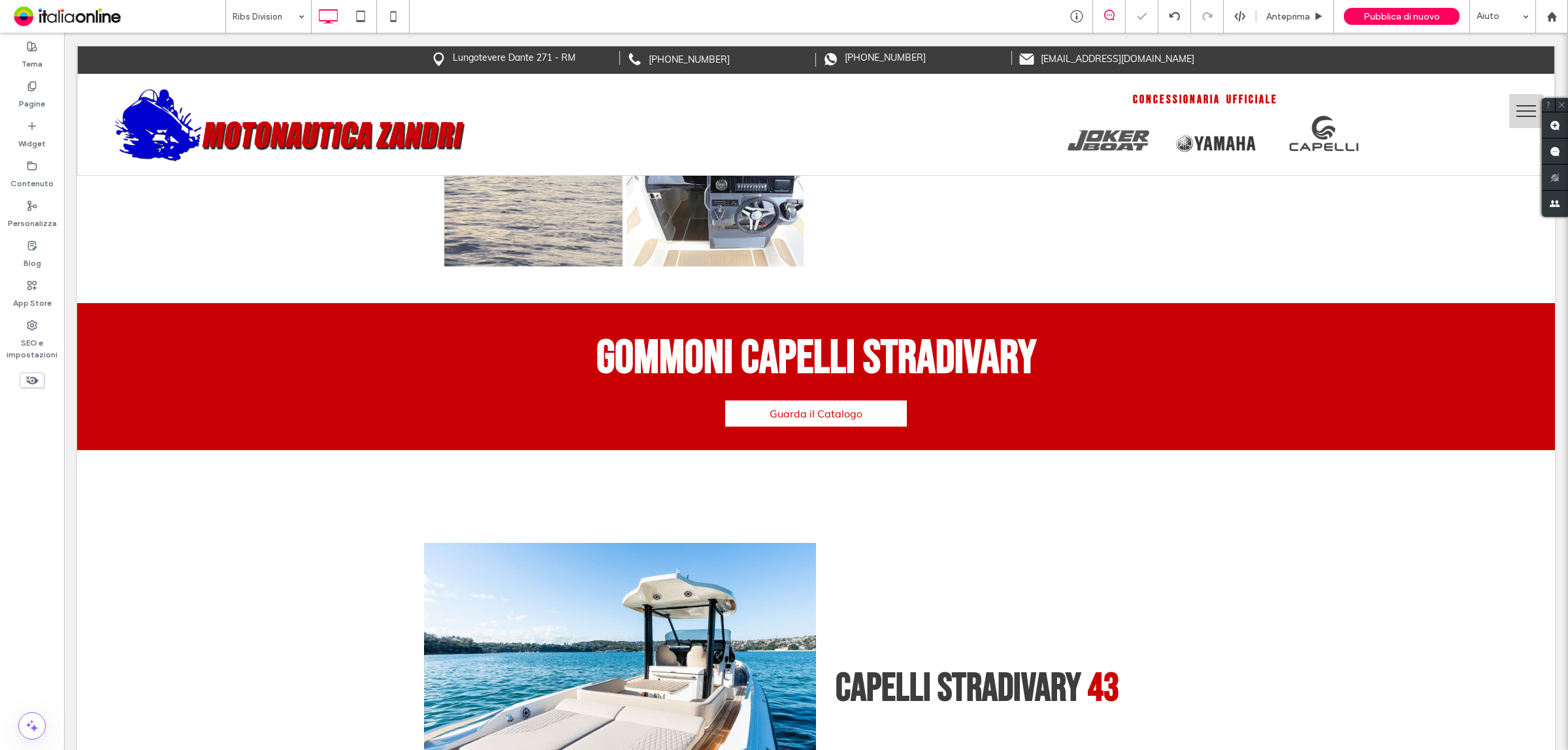
scroll to position [12172, 0]
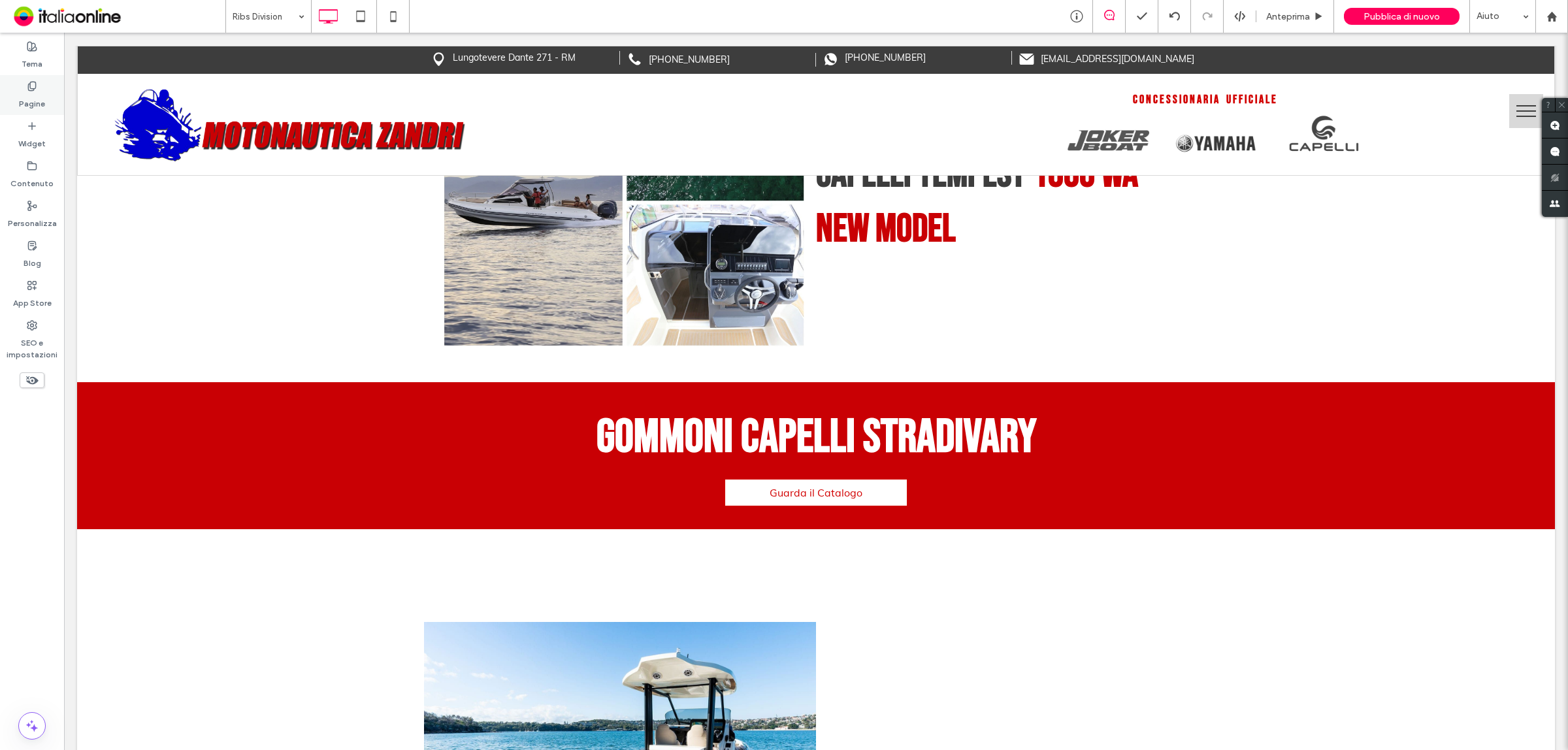
click at [30, 109] on label "Pagine" at bounding box center [32, 100] width 26 height 18
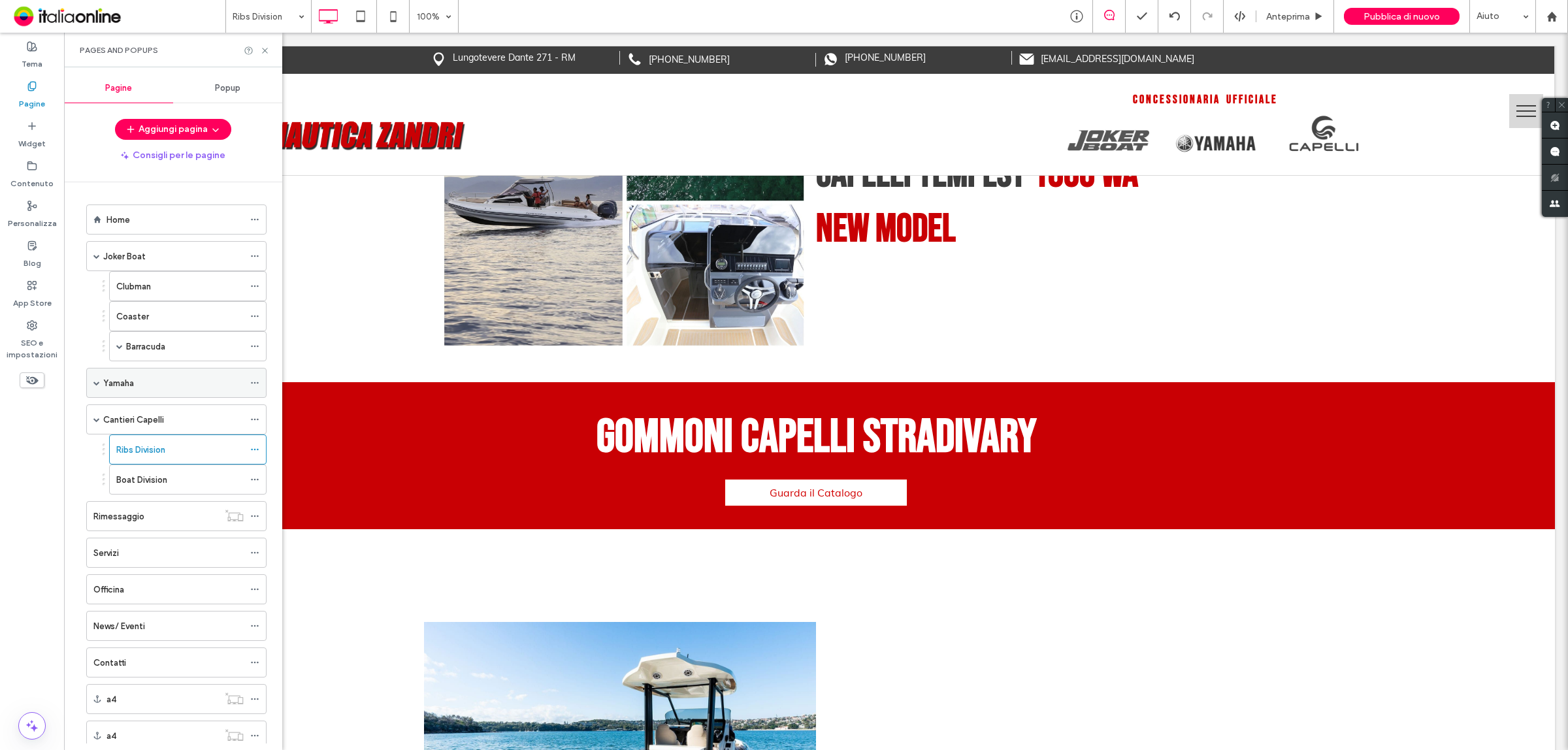
click at [96, 385] on span at bounding box center [97, 383] width 7 height 7
click at [118, 416] on span at bounding box center [120, 413] width 7 height 7
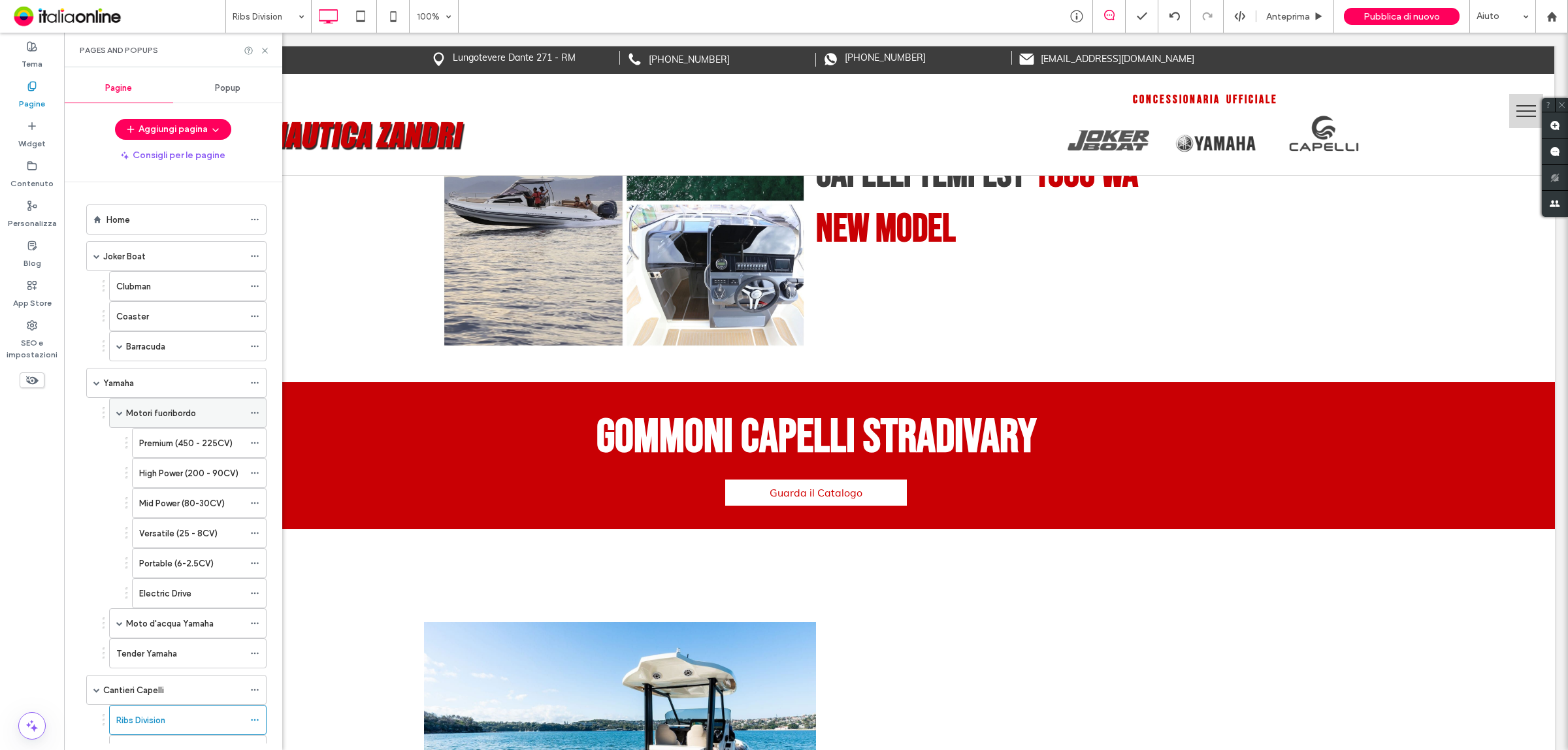
click at [191, 419] on label "Motori fuoribordo" at bounding box center [161, 414] width 70 height 23
click at [135, 211] on div "Home" at bounding box center [174, 219] width 137 height 29
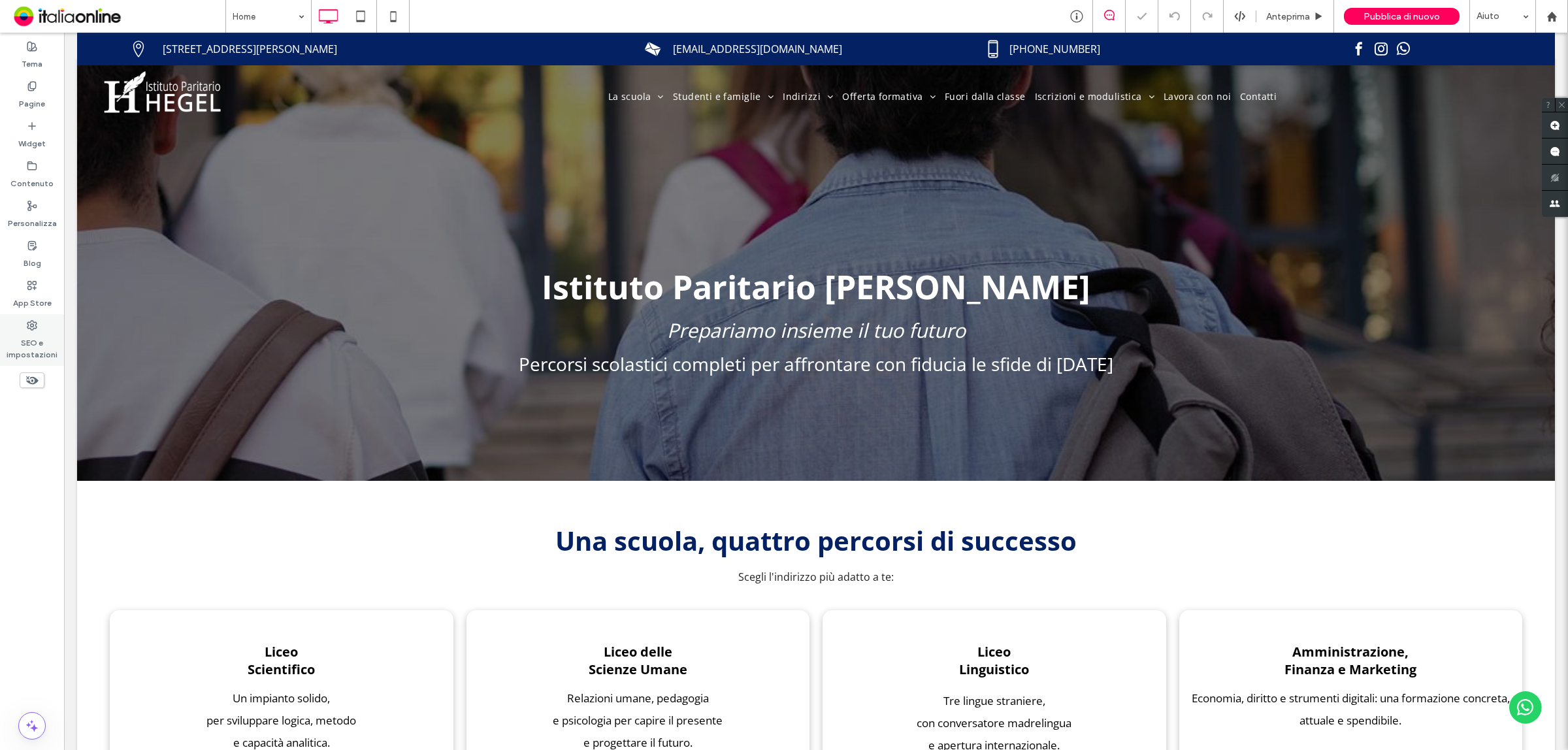
click at [30, 342] on label "SEO e impostazioni" at bounding box center [32, 346] width 64 height 30
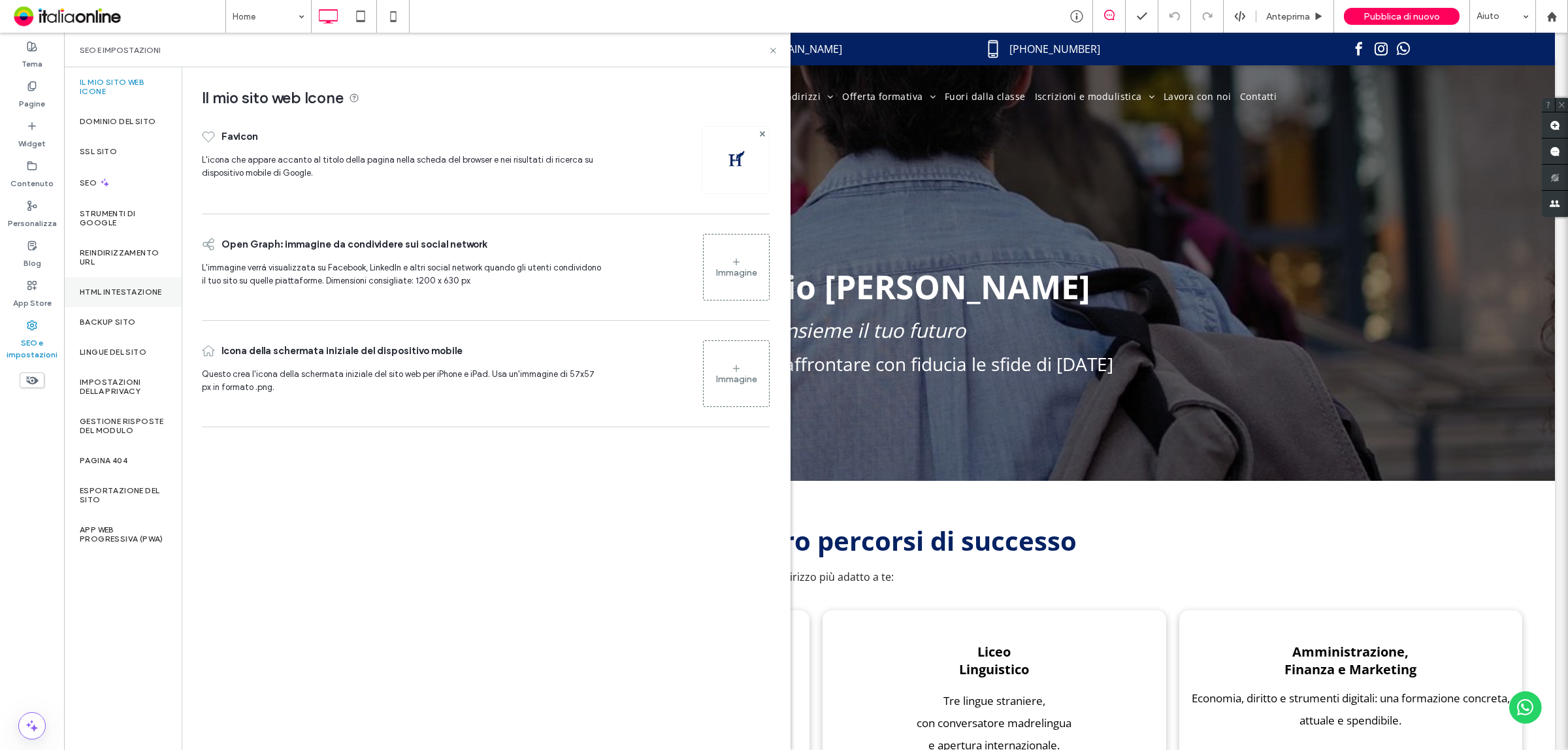
click at [132, 284] on div "HTML intestazione" at bounding box center [123, 292] width 118 height 30
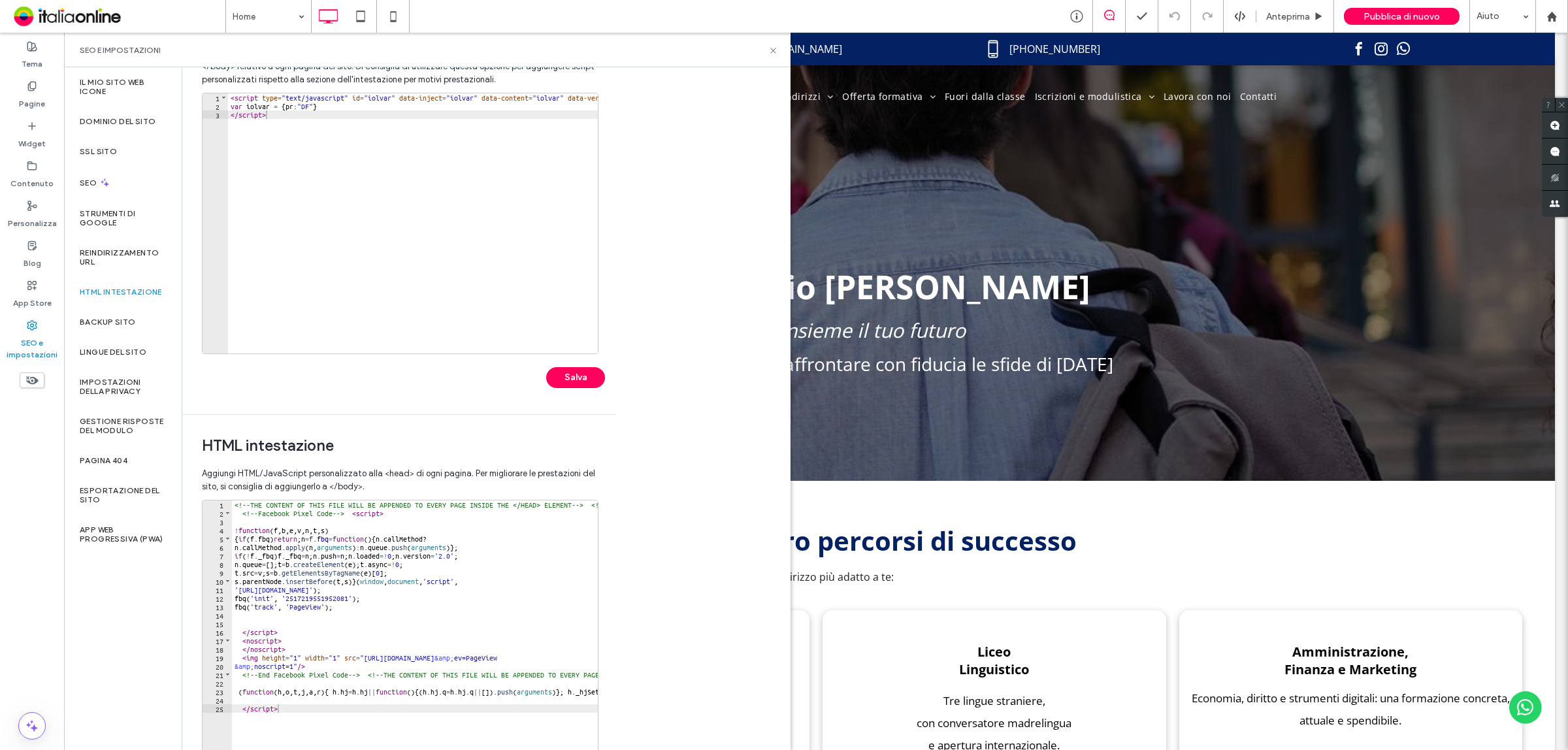
scroll to position [145, 0]
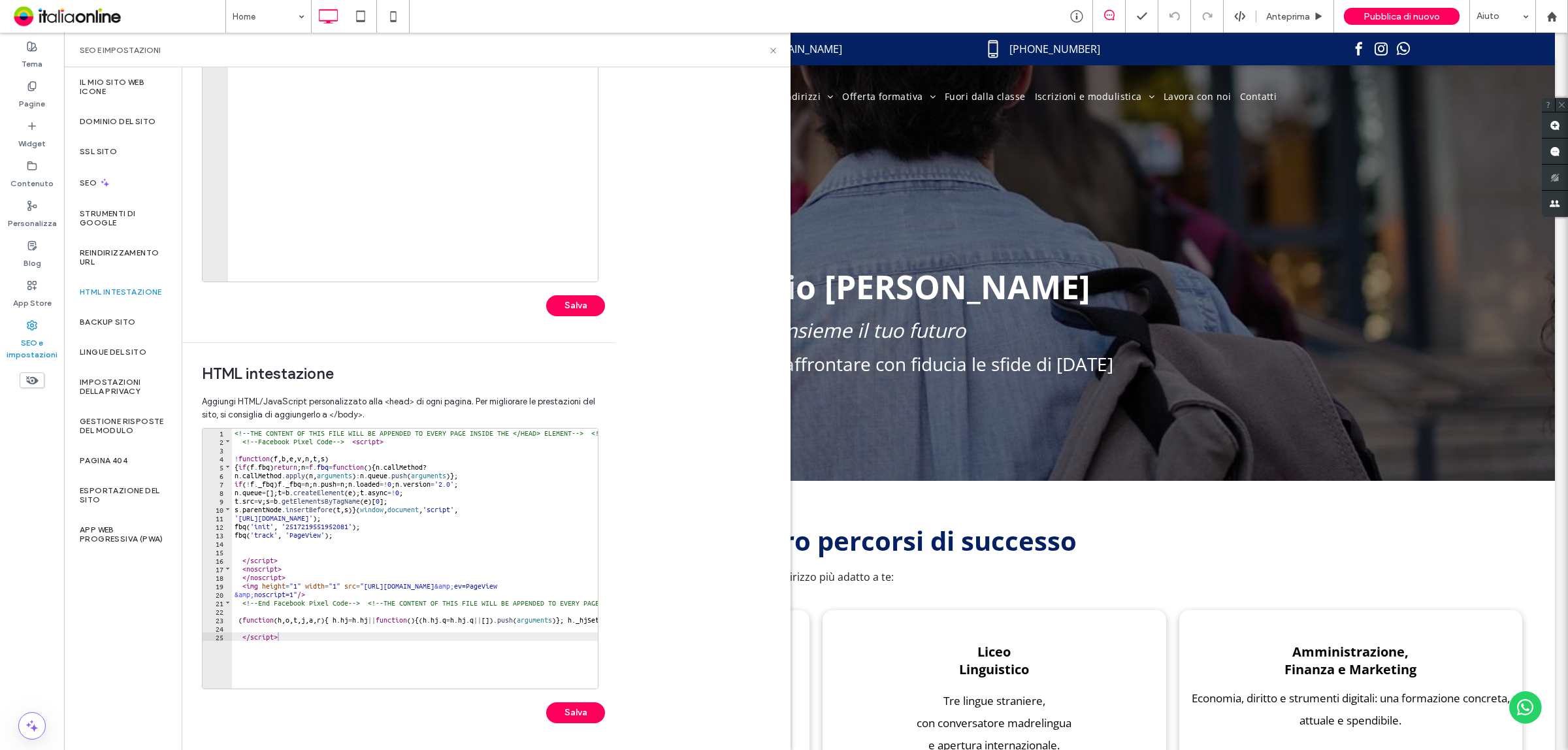
click at [301, 642] on div "<!-- THE CONTENT OF THIS FILE WILL BE APPENDED TO EVERY PAGE INSIDE THE </HEAD>…" at bounding box center [889, 561] width 1315 height 265
type textarea "*********"
paste textarea "**********"
type textarea "**********"
click at [590, 711] on button "Salva" at bounding box center [576, 713] width 59 height 21
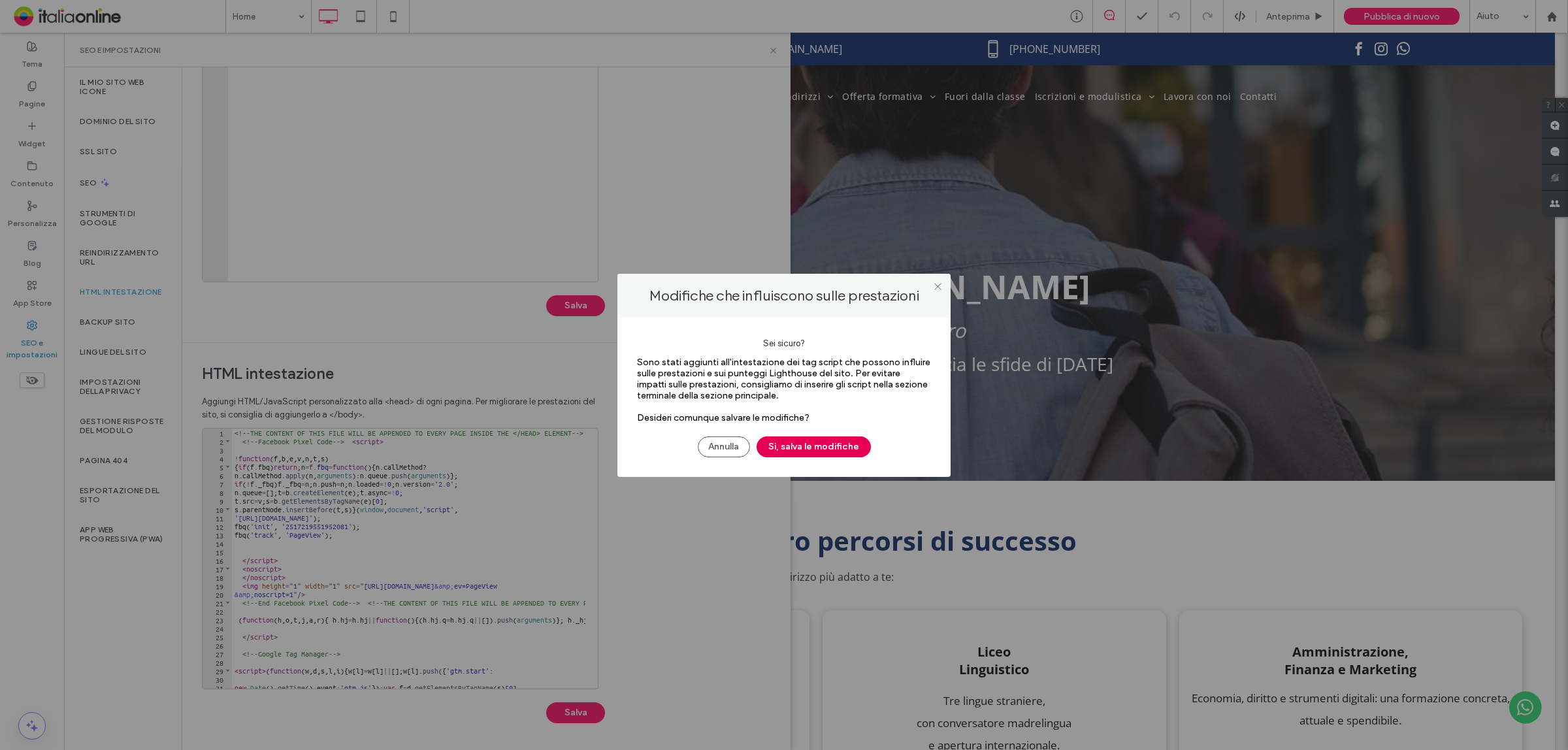
click at [790, 439] on button "Sì, salva le modifiche" at bounding box center [814, 447] width 115 height 21
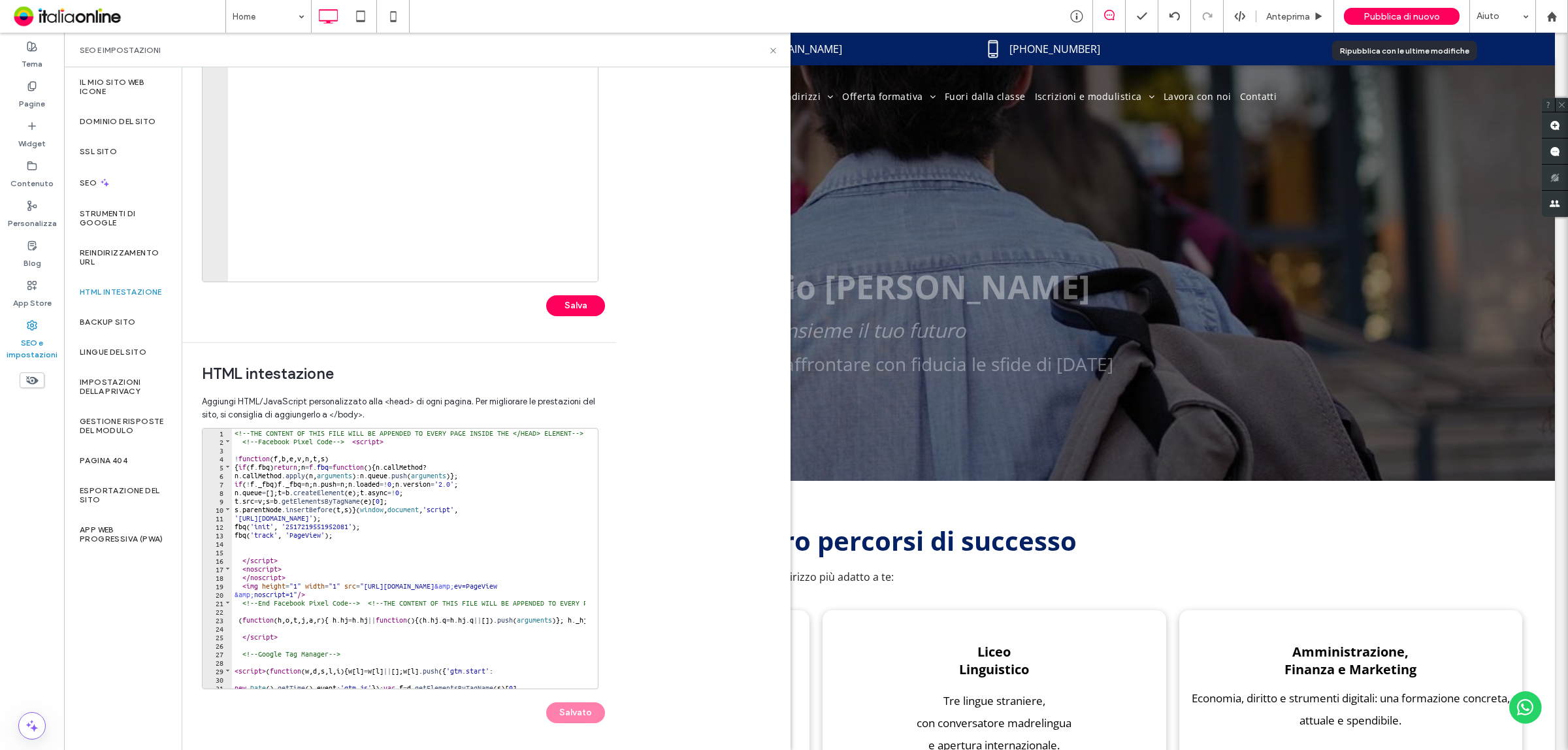
scroll to position [0, 0]
click at [1409, 13] on span "Pubblica di nuovo" at bounding box center [1402, 16] width 76 height 11
